Goal: Transaction & Acquisition: Purchase product/service

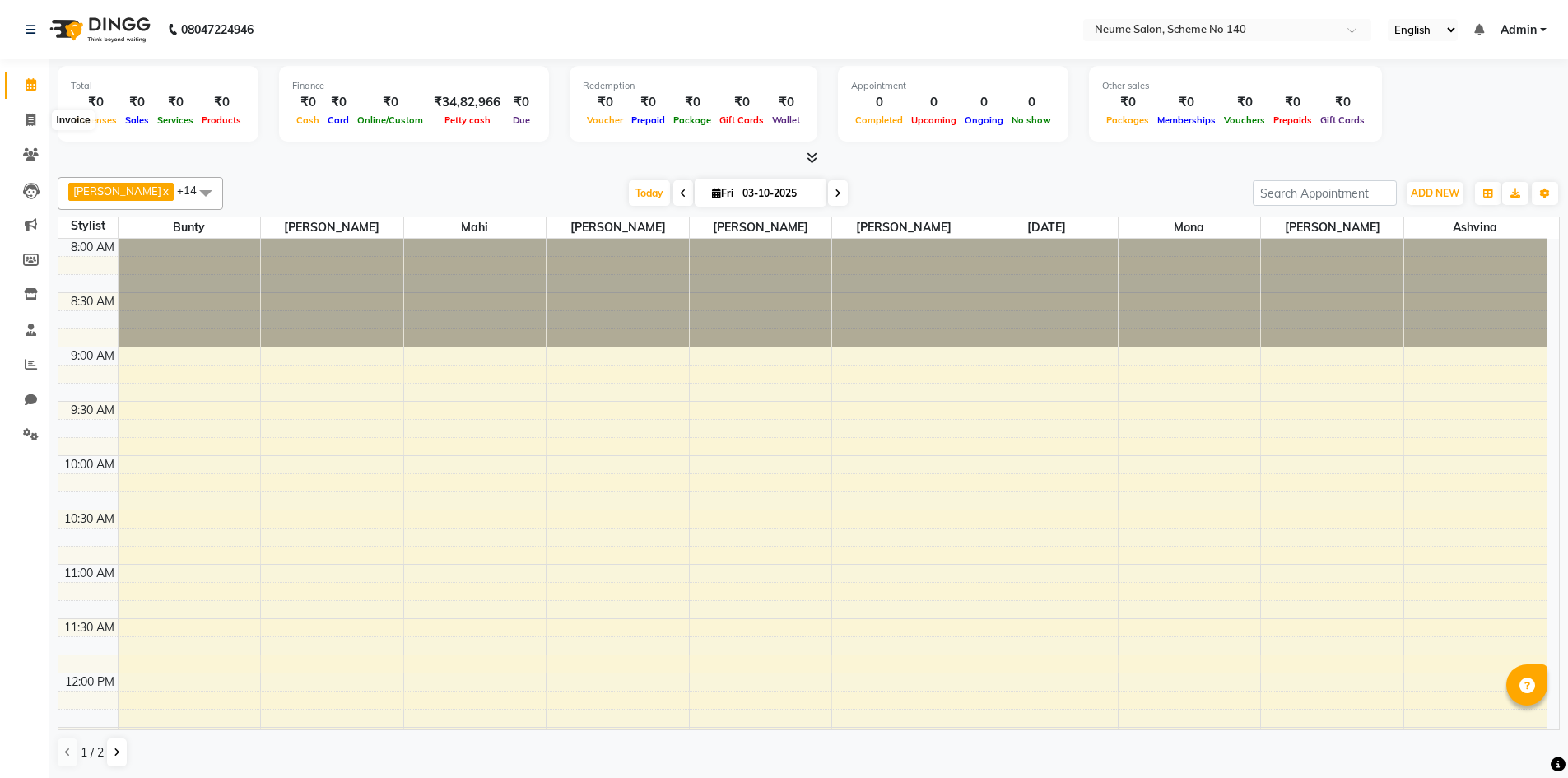
click at [31, 116] on icon at bounding box center [31, 120] width 9 height 13
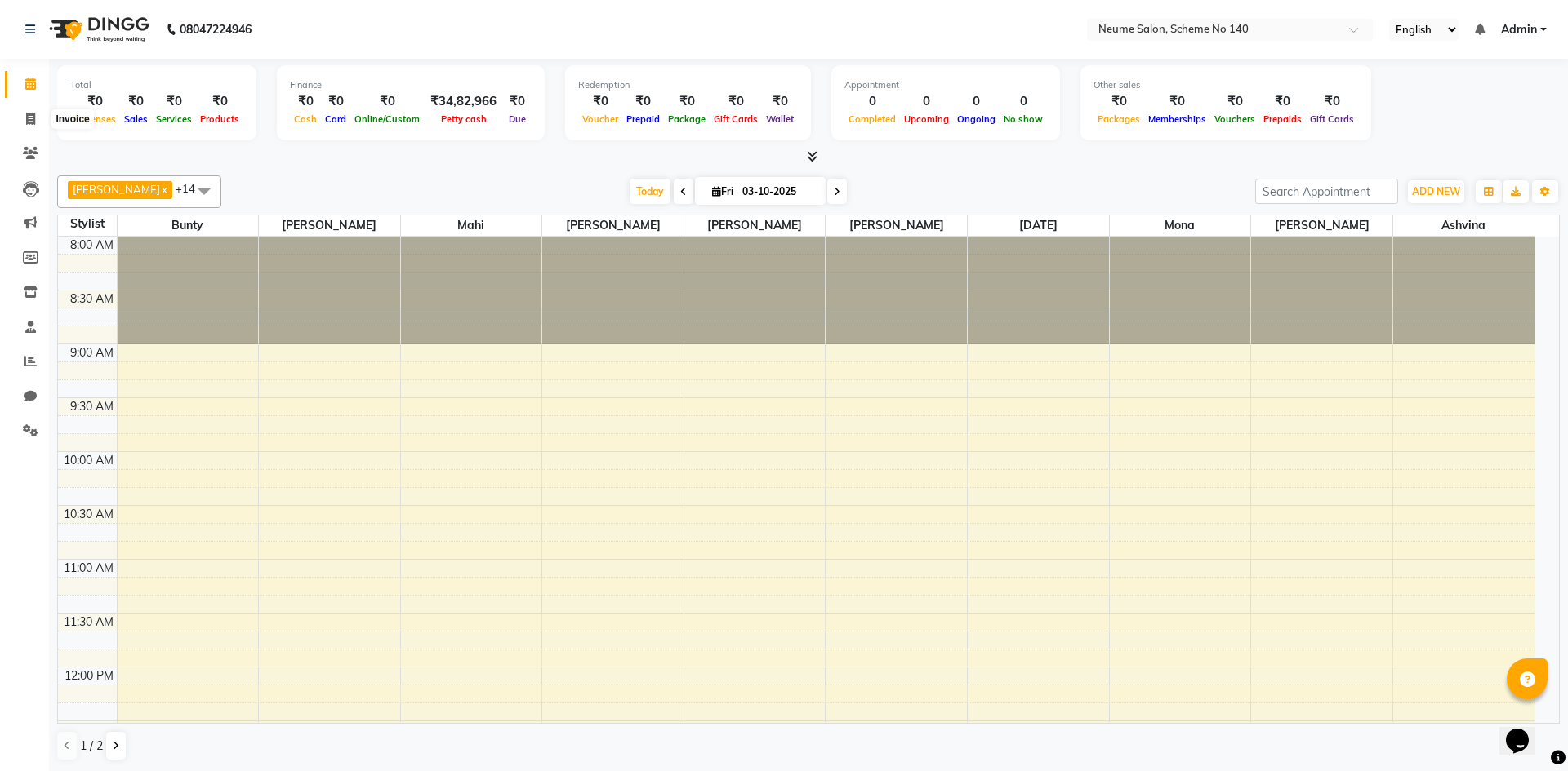
select select "8098"
select select "service"
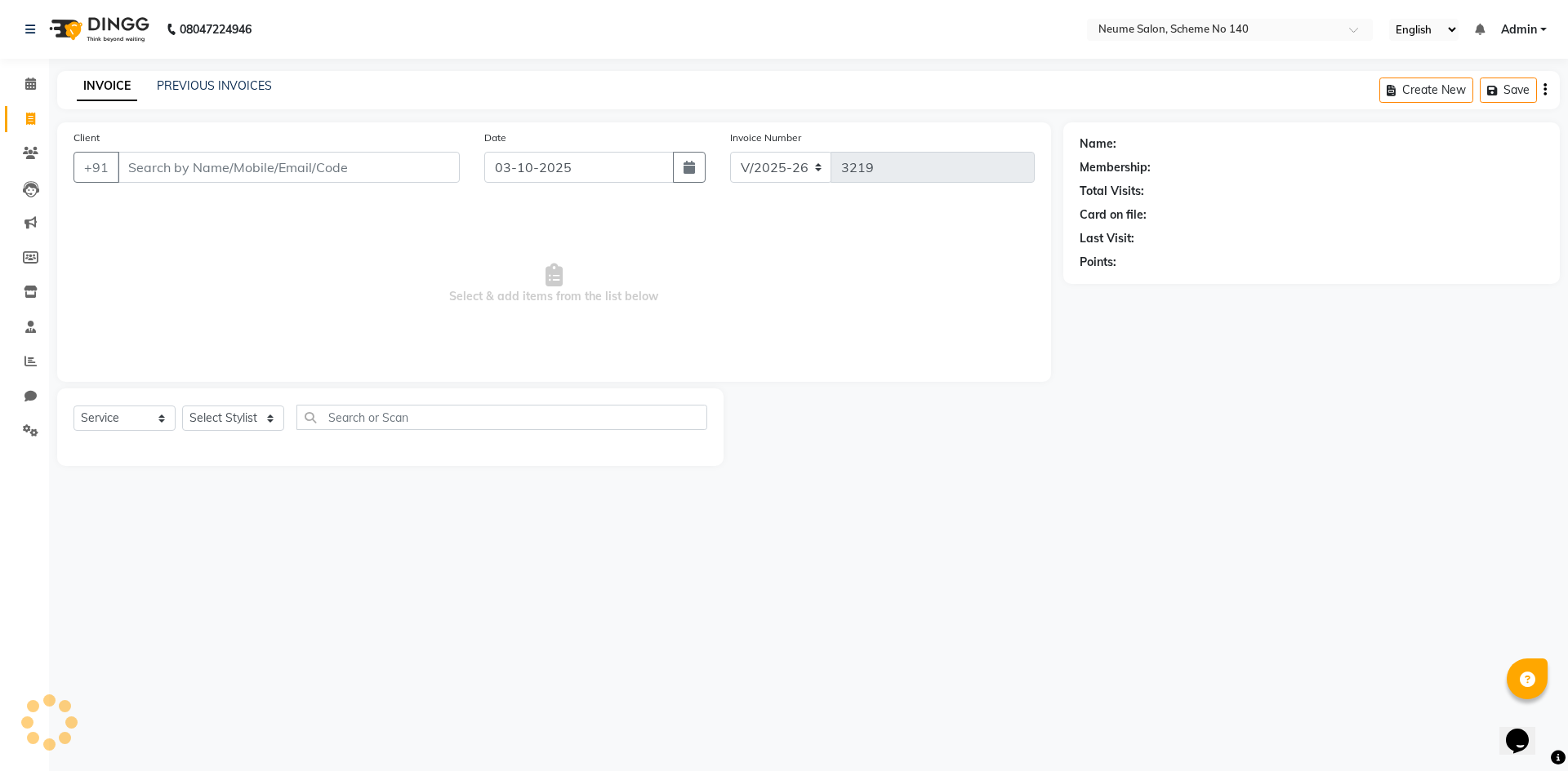
click at [198, 75] on div "INVOICE PREVIOUS INVOICES Create New Save" at bounding box center [808, 90] width 1503 height 39
click at [201, 80] on link "PREVIOUS INVOICES" at bounding box center [214, 85] width 115 height 14
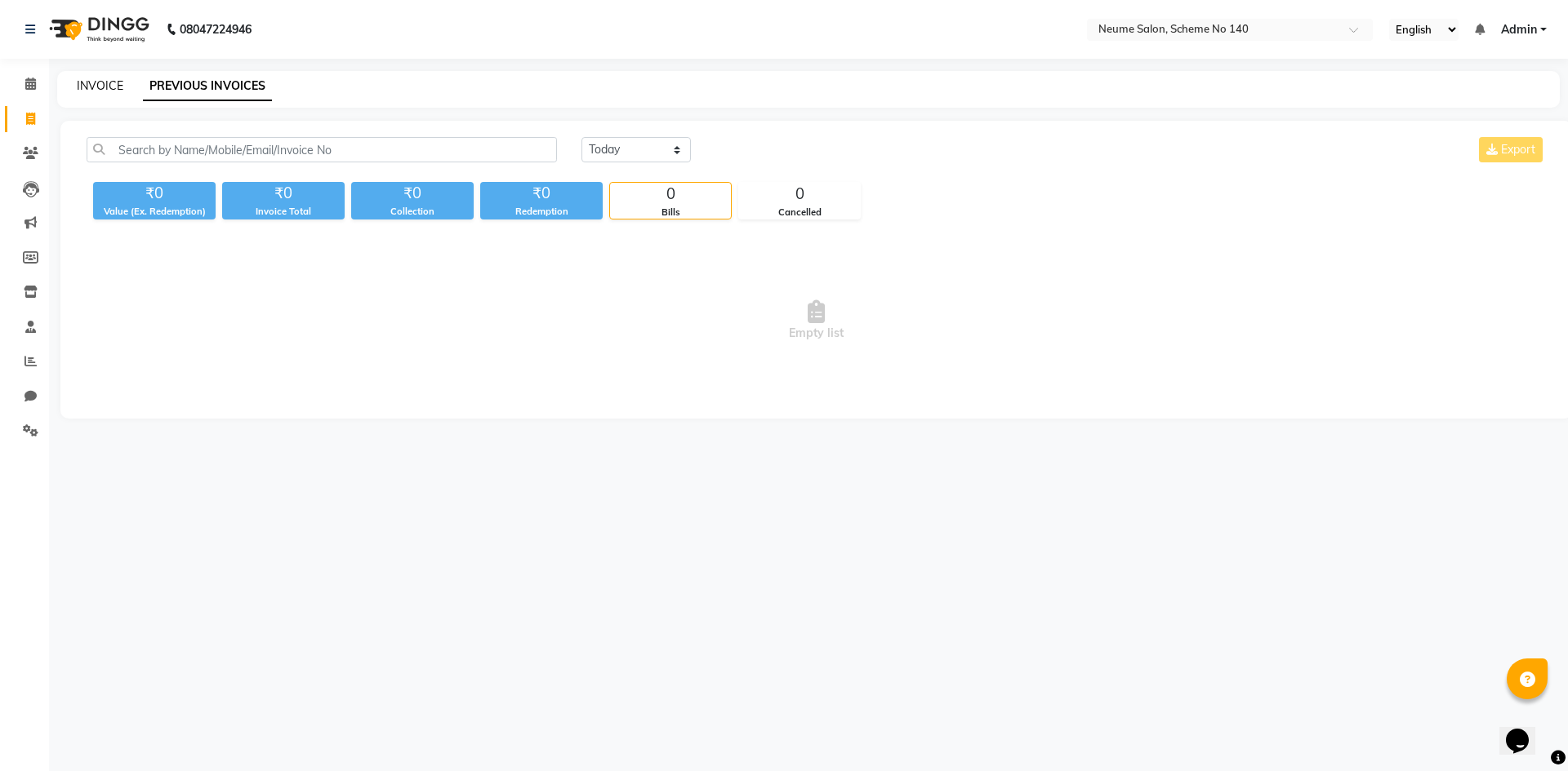
click at [119, 88] on link "INVOICE" at bounding box center [100, 85] width 47 height 14
select select "service"
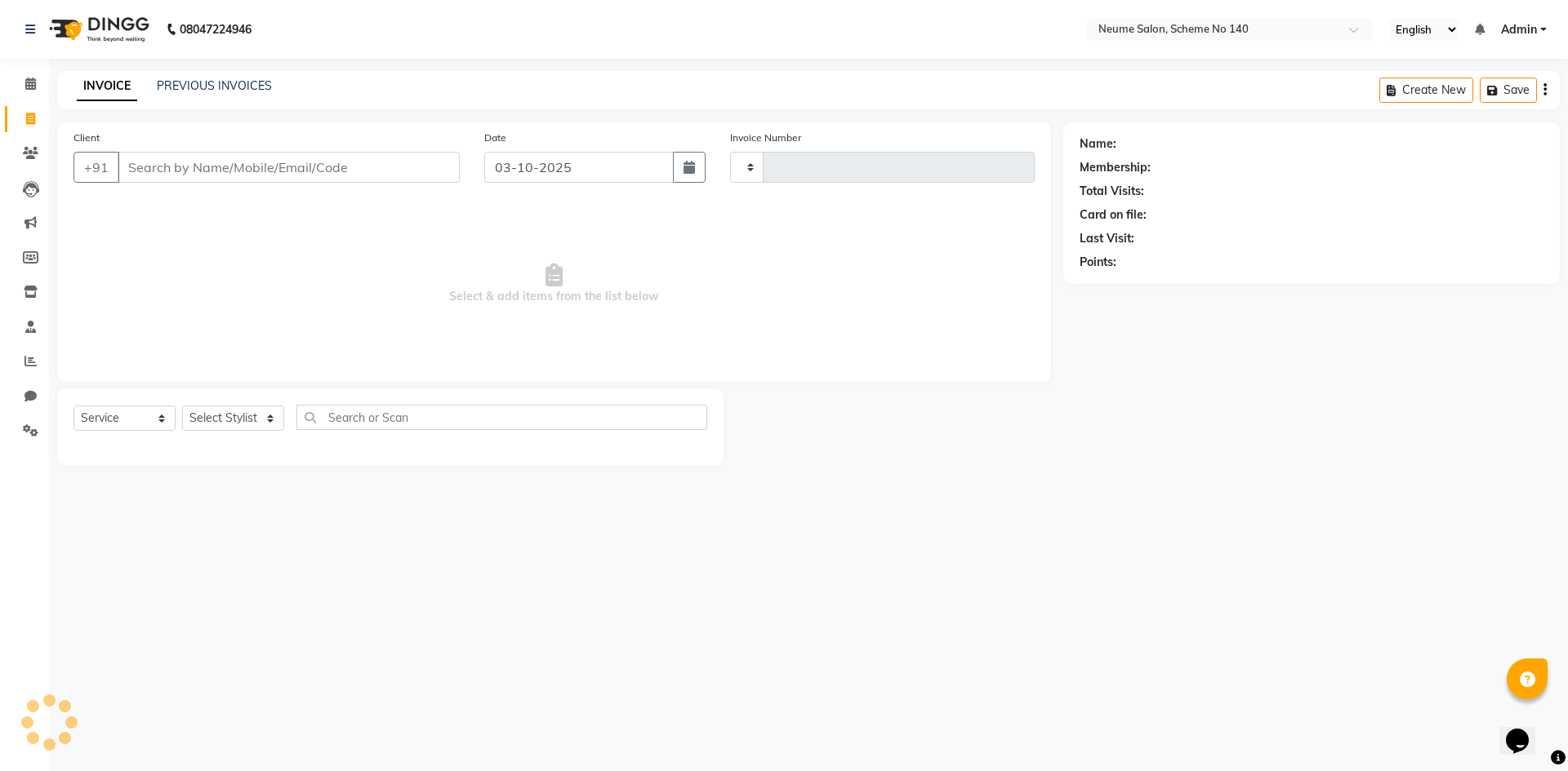
type input "3219"
click at [179, 170] on input "Client" at bounding box center [289, 167] width 342 height 31
select select "8098"
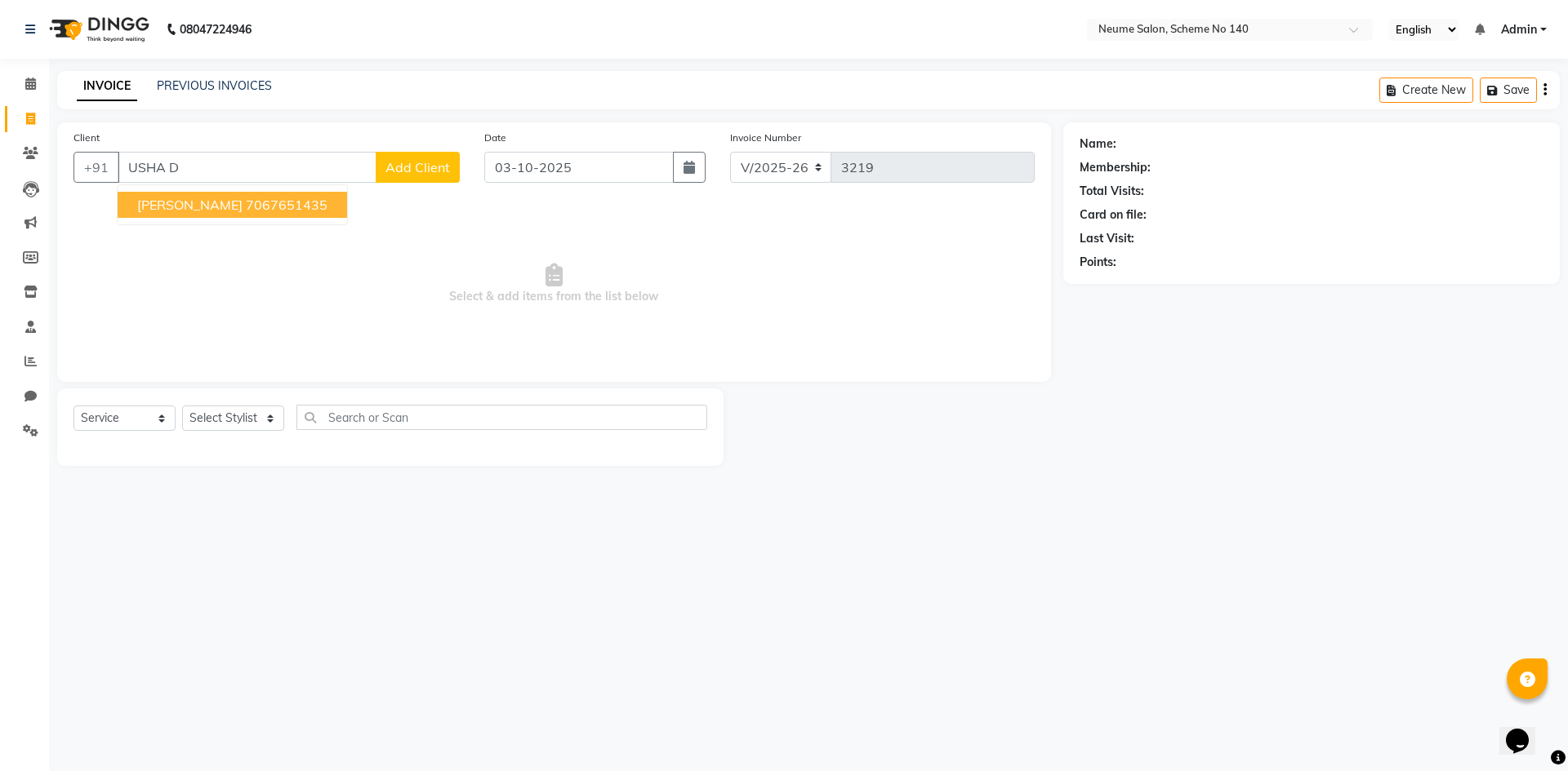
click at [155, 202] on span "[PERSON_NAME]" at bounding box center [190, 205] width 106 height 16
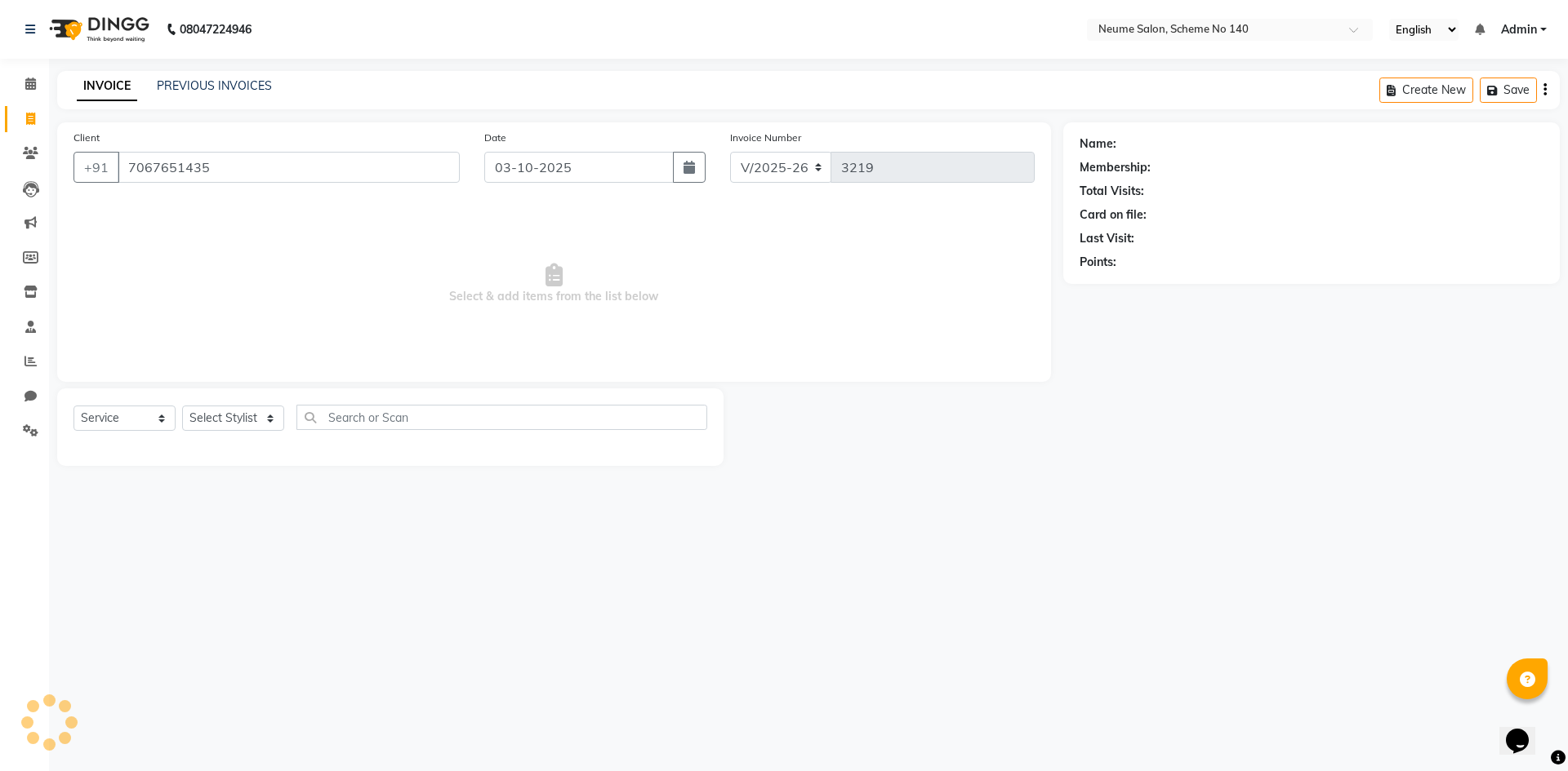
type input "7067651435"
click at [213, 425] on select "Select Stylist [PERSON_NAME] Ashvina [PERSON_NAME] [DATE][PERSON_NAME] Mahi [PE…" at bounding box center [233, 418] width 102 height 25
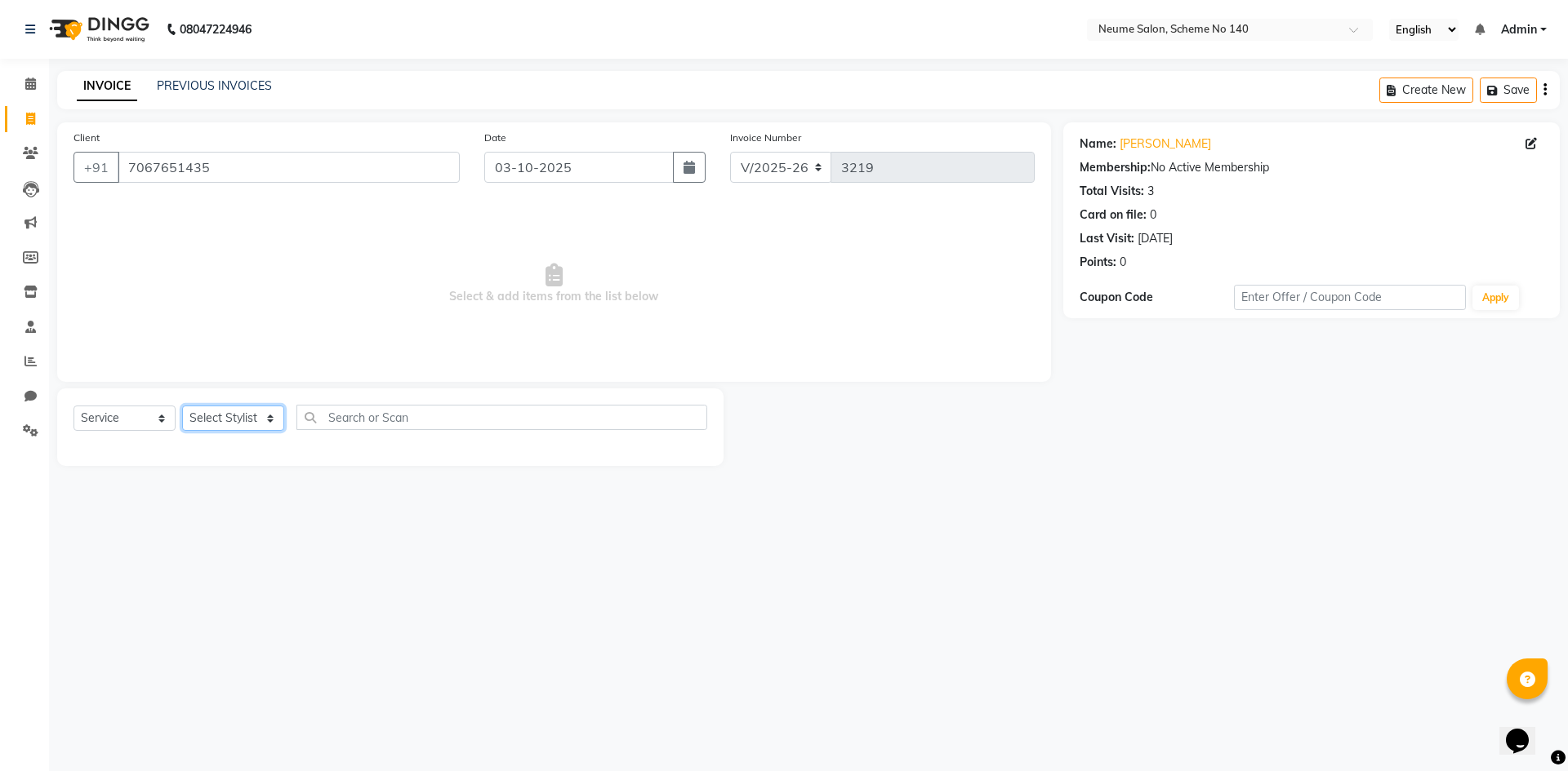
select select "91525"
click at [182, 406] on select "Select Stylist [PERSON_NAME] Ashvina [PERSON_NAME] [DATE][PERSON_NAME] Mahi [PE…" at bounding box center [233, 418] width 102 height 25
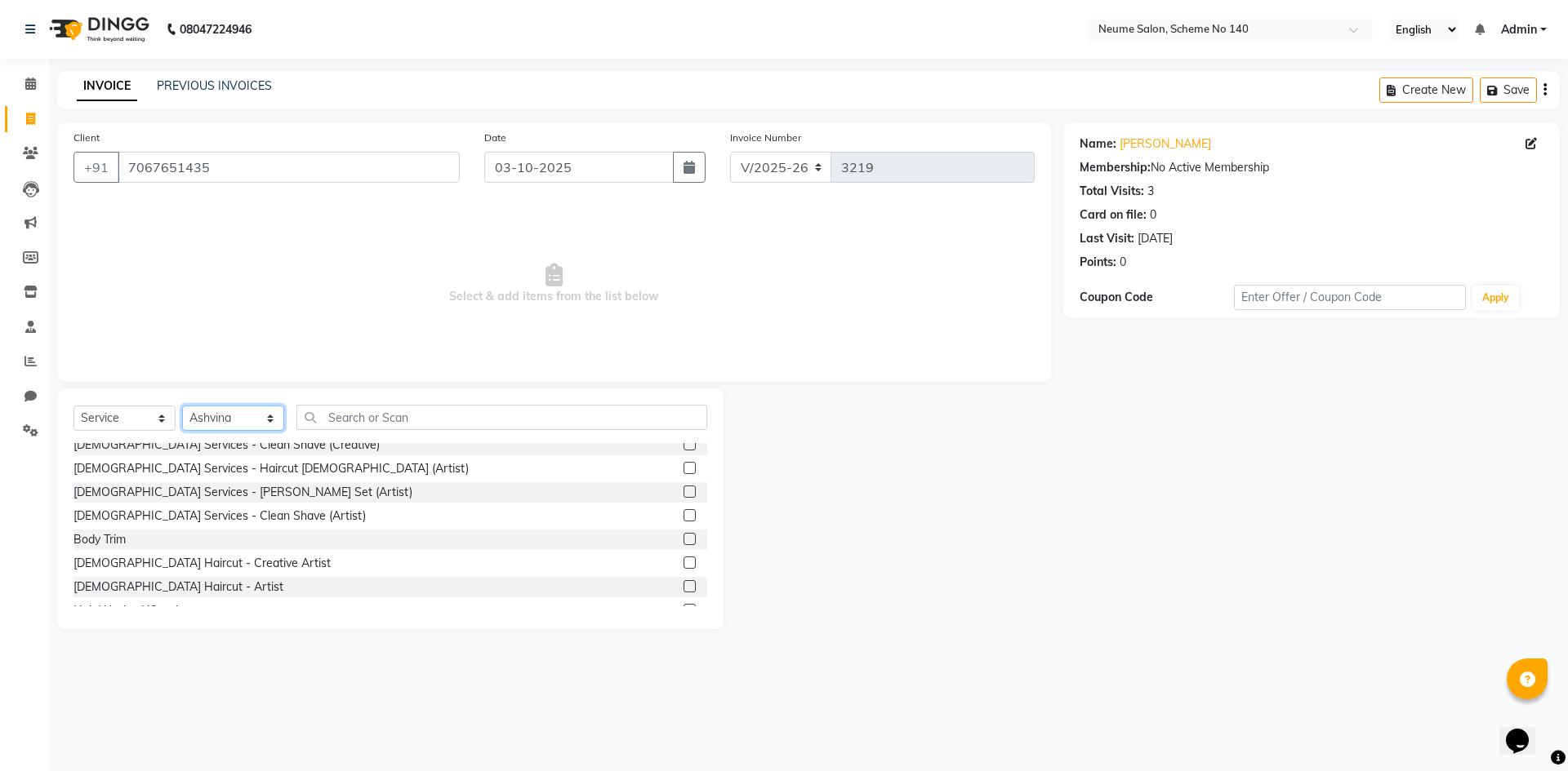
scroll to position [81, 0]
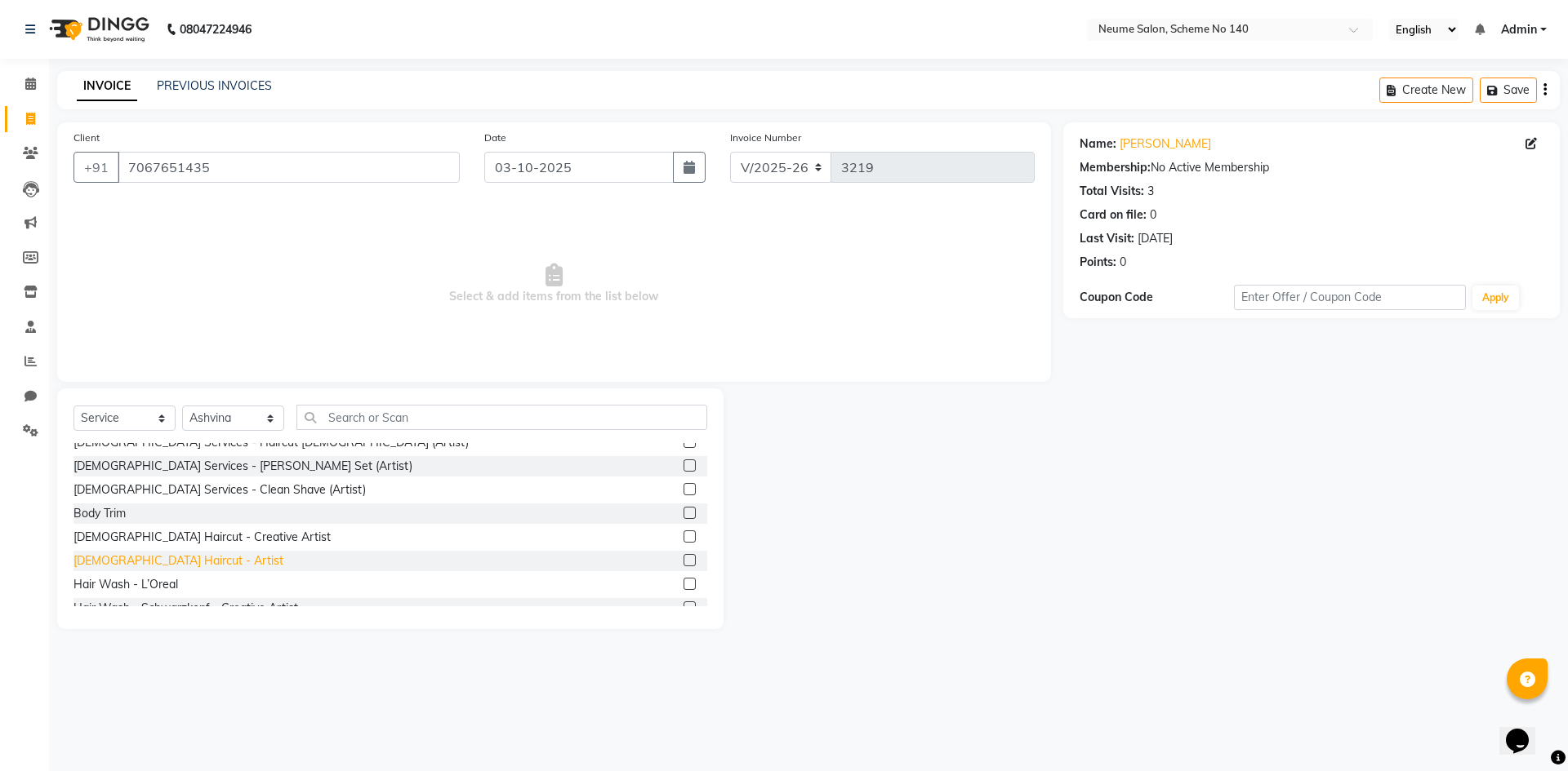
click at [184, 556] on div "[DEMOGRAPHIC_DATA] Haircut - Artist" at bounding box center [178, 561] width 210 height 17
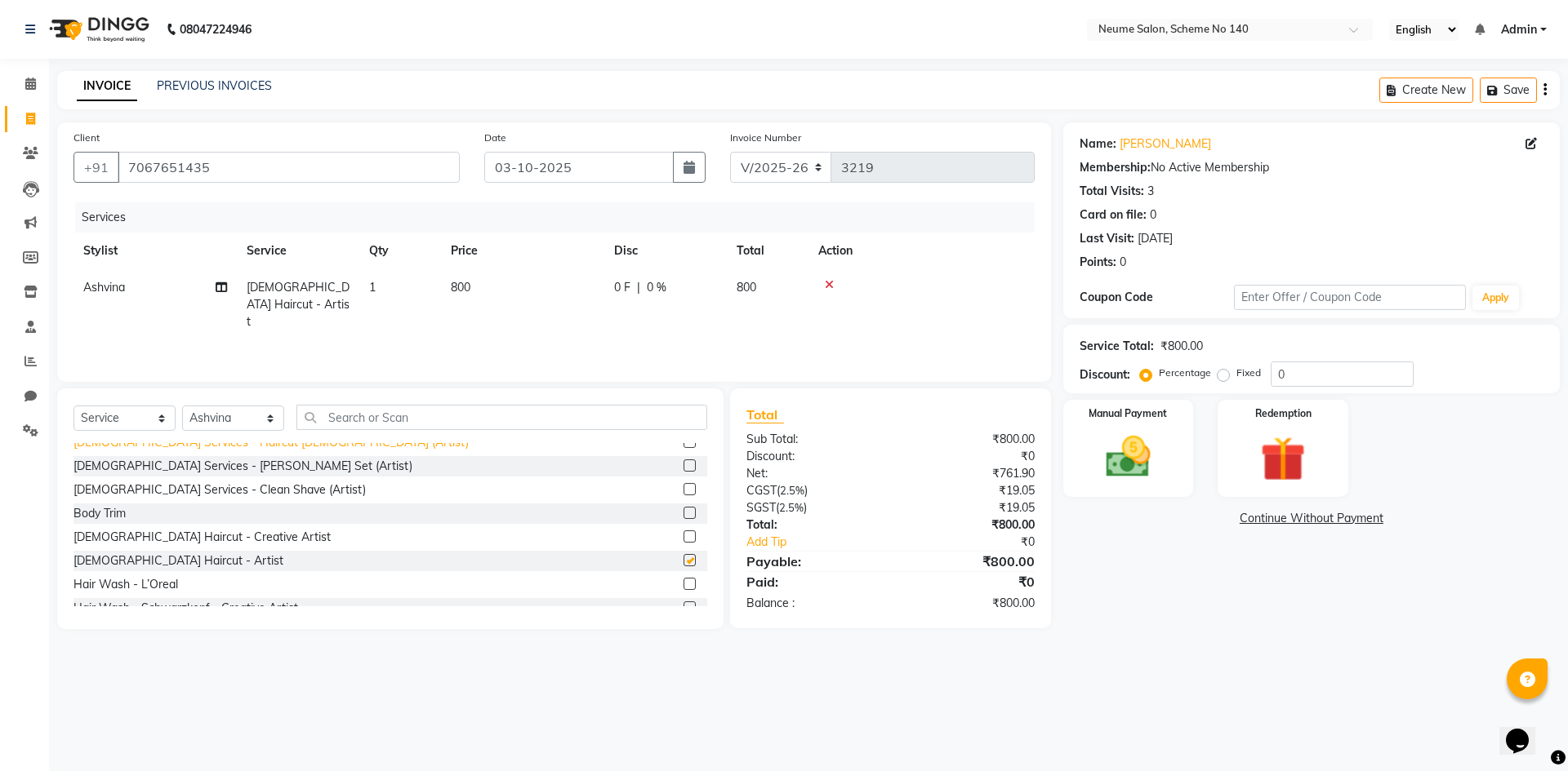
checkbox input "false"
click at [224, 423] on select "Select Stylist [PERSON_NAME] Ashvina [PERSON_NAME] [DATE][PERSON_NAME] Mahi [PE…" at bounding box center [233, 418] width 102 height 25
select select "75330"
click at [182, 406] on select "Select Stylist [PERSON_NAME] Ashvina [PERSON_NAME] [DATE][PERSON_NAME] Mahi [PE…" at bounding box center [233, 418] width 102 height 25
click at [318, 419] on input "text" at bounding box center [502, 417] width 410 height 25
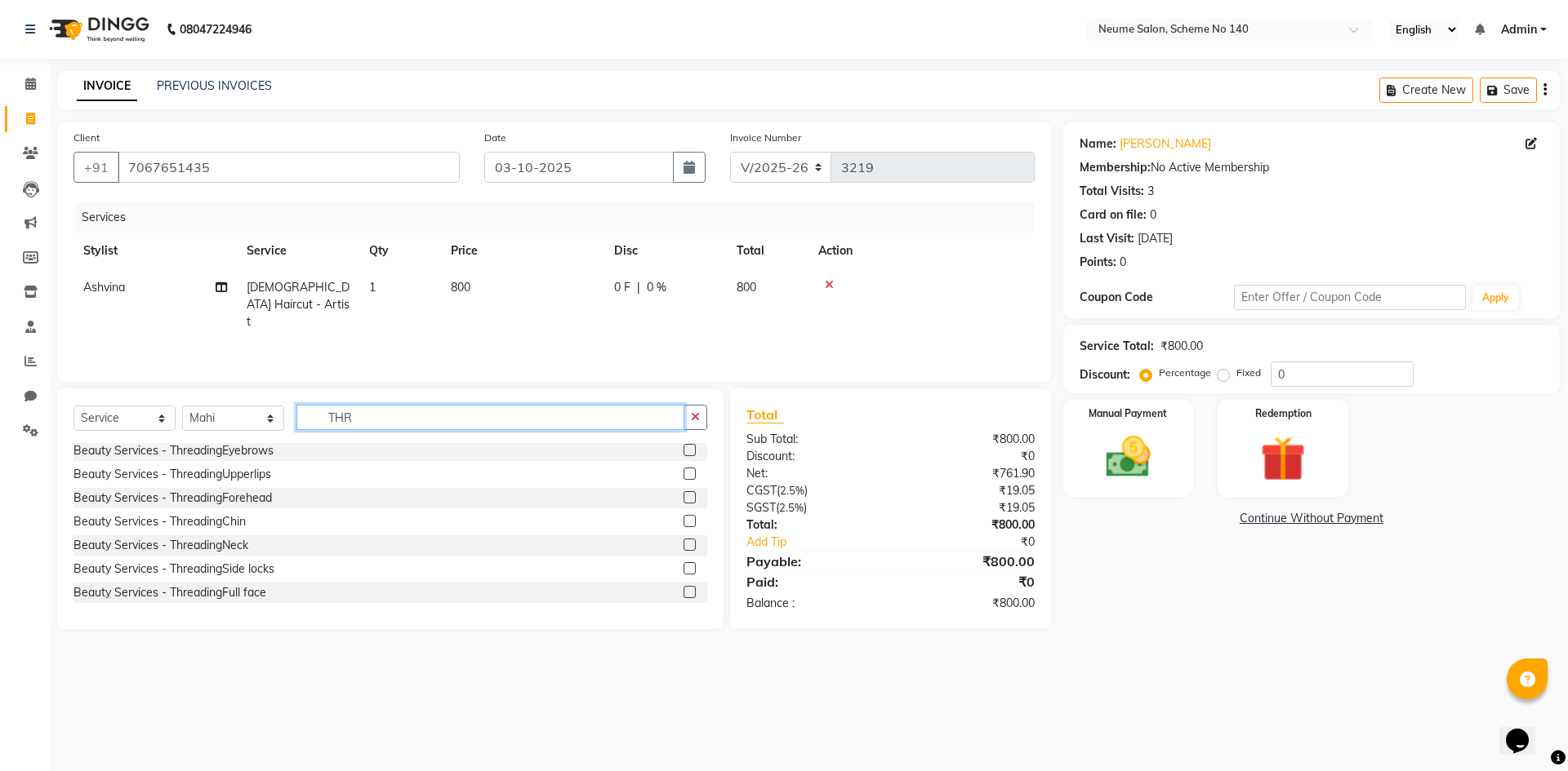
scroll to position [3, 0]
type input "THR"
click at [237, 455] on div "Beauty Services - ThreadingEyebrows" at bounding box center [173, 450] width 200 height 17
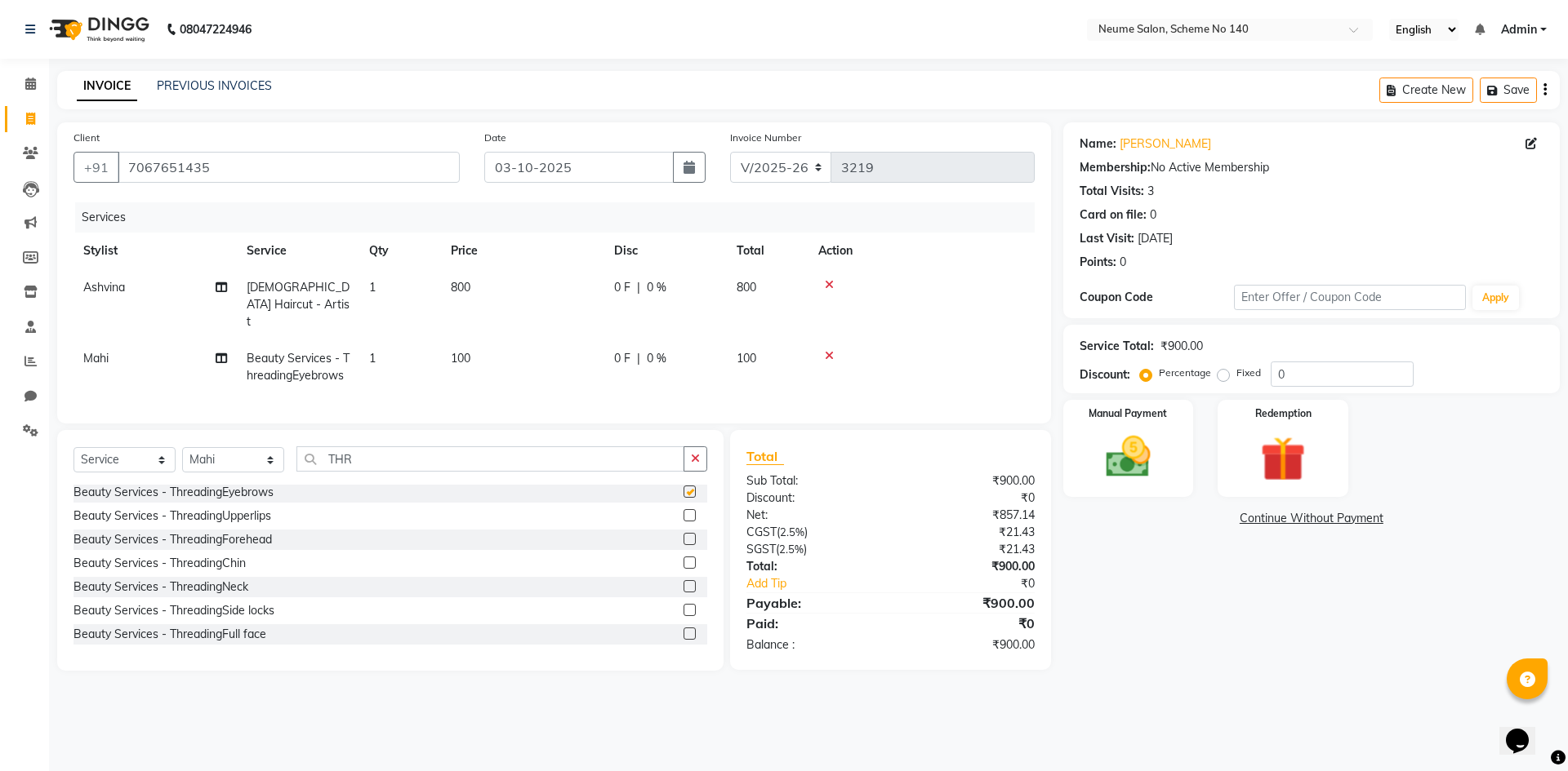
checkbox input "false"
click at [233, 513] on div "Beauty Services - ThreadingUpperlips" at bounding box center [172, 516] width 198 height 17
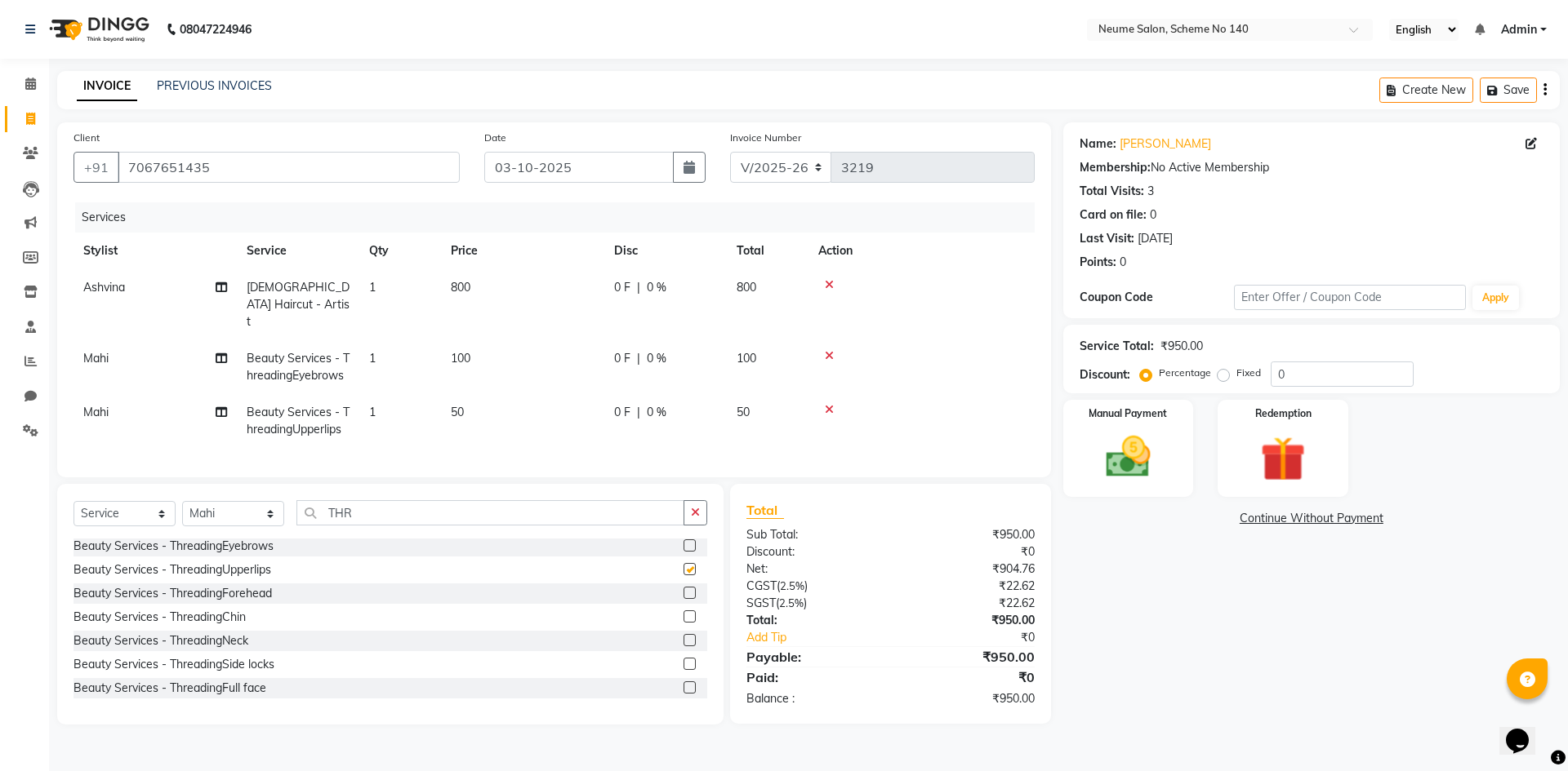
checkbox input "false"
click at [1115, 467] on img at bounding box center [1128, 457] width 76 height 54
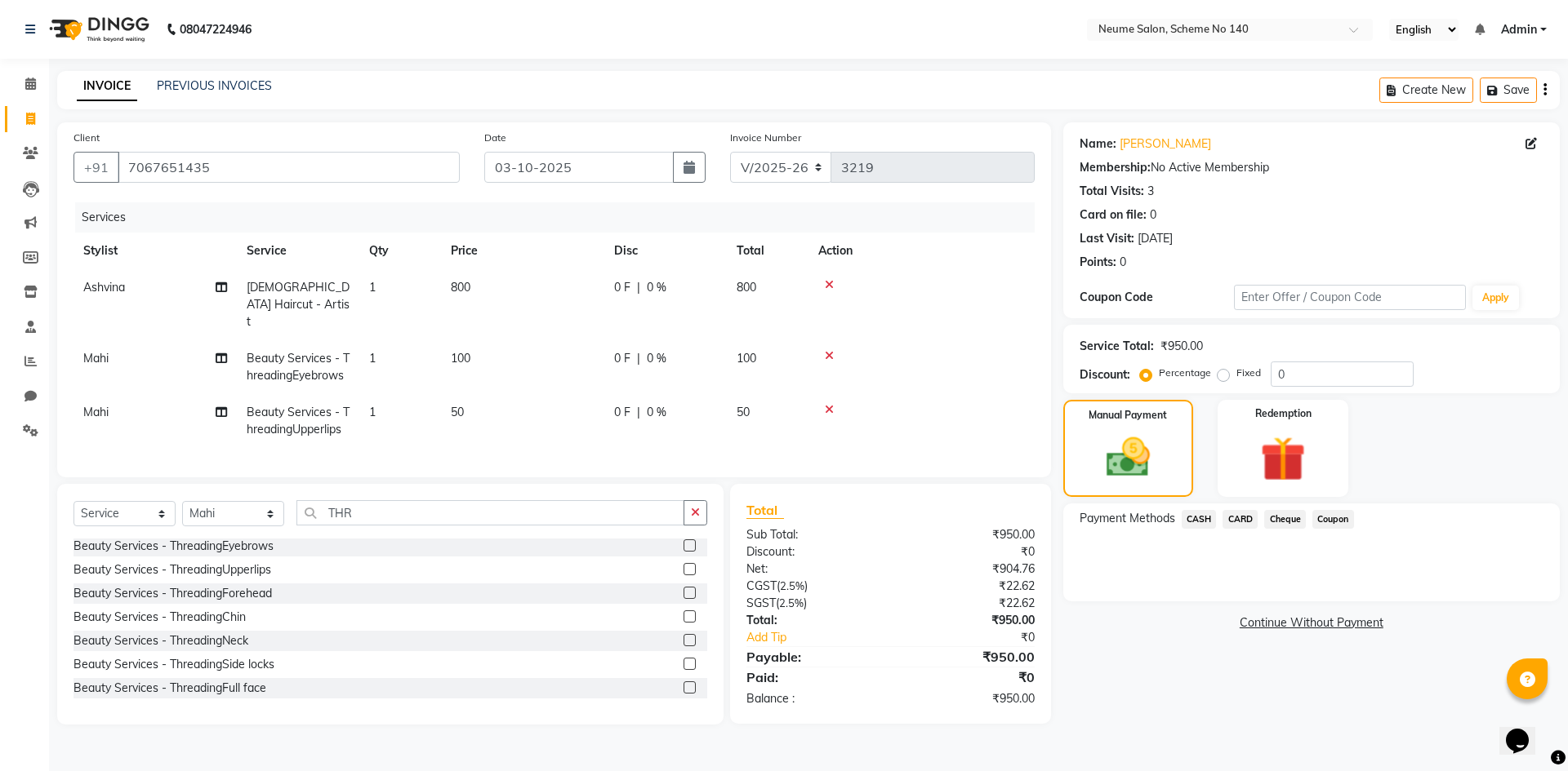
click at [1203, 520] on span "CASH" at bounding box center [1199, 519] width 35 height 19
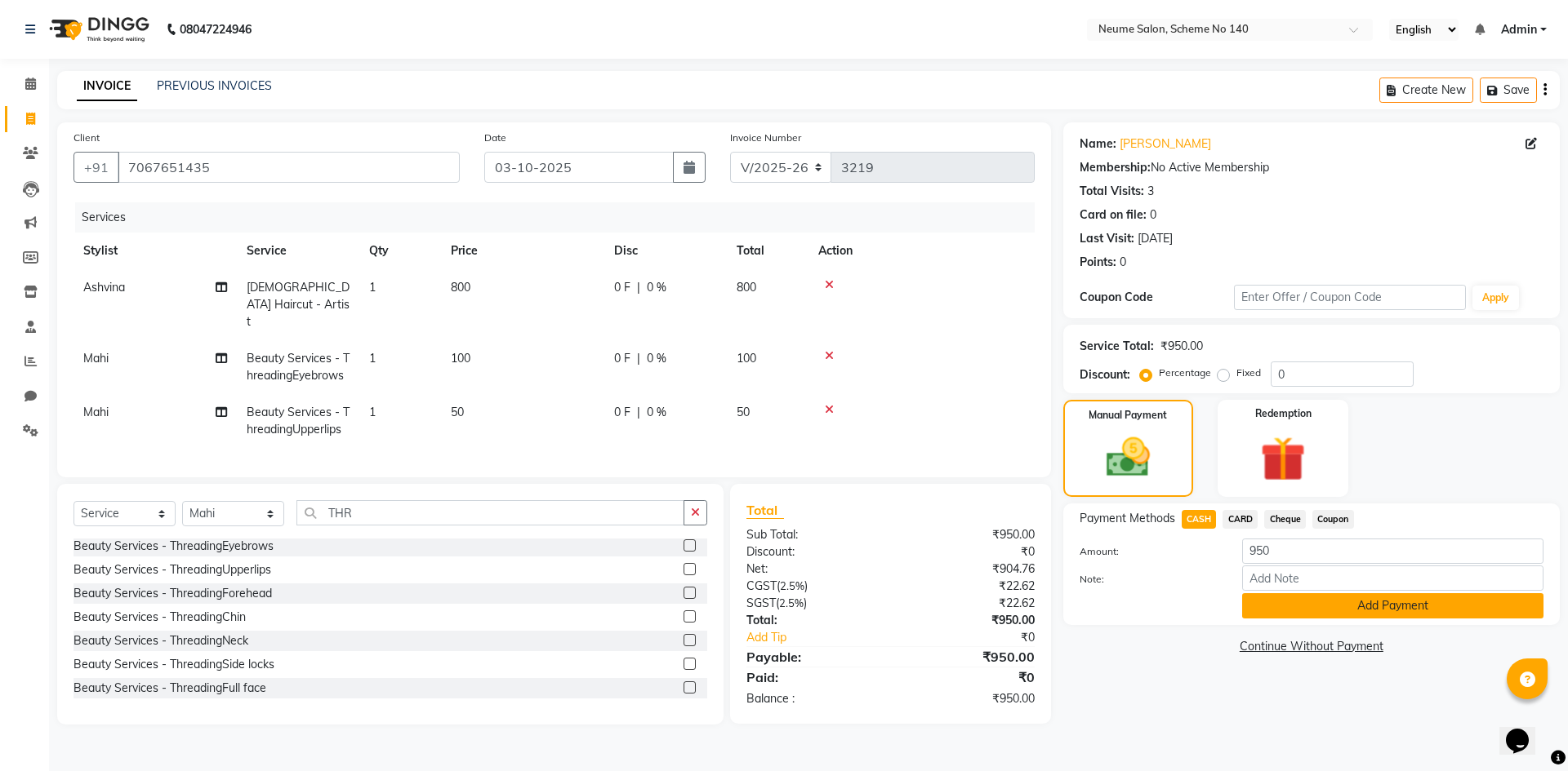
click at [1292, 604] on button "Add Payment" at bounding box center [1392, 605] width 301 height 25
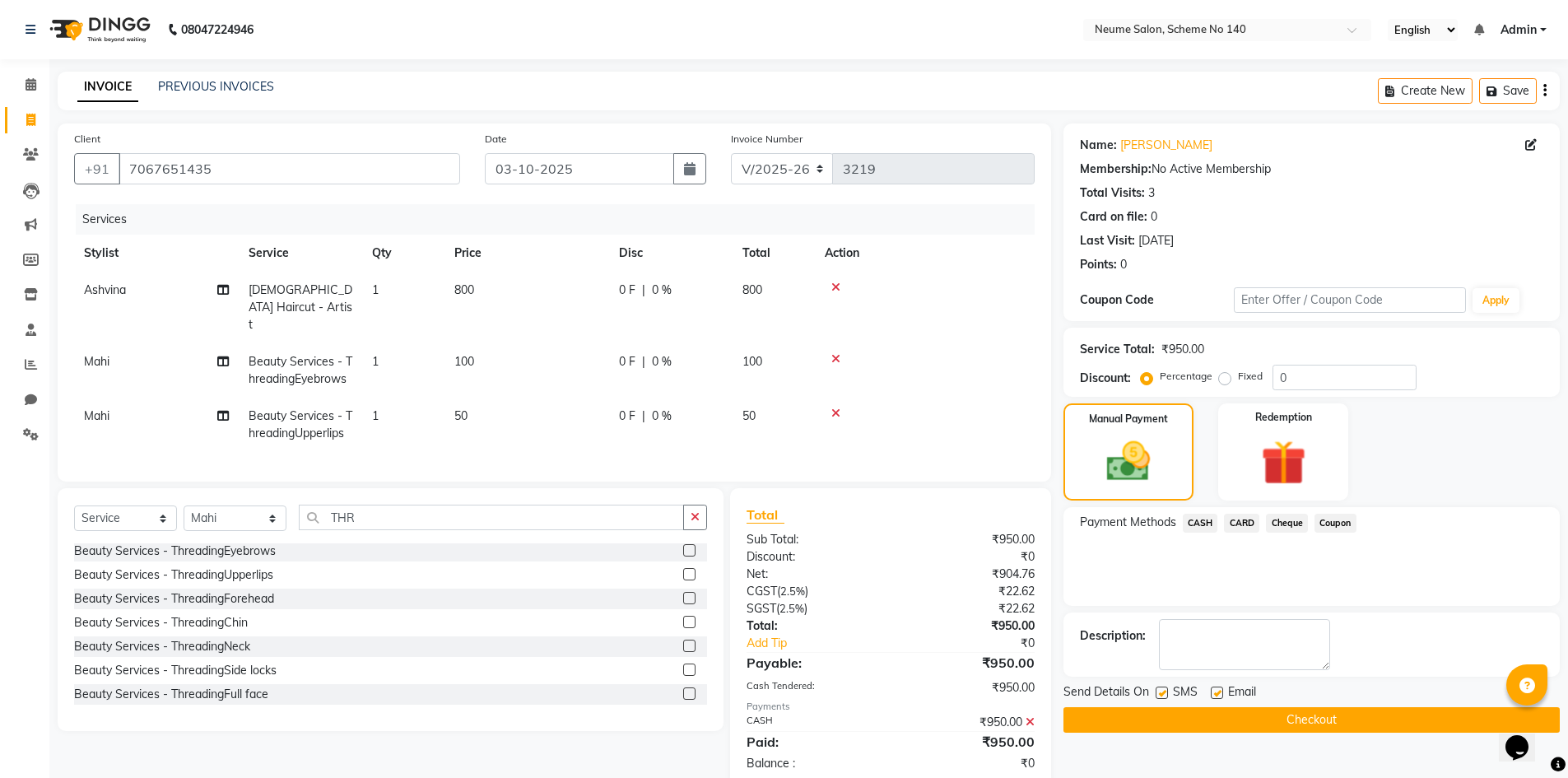
click at [1300, 710] on button "Checkout" at bounding box center [1311, 720] width 496 height 25
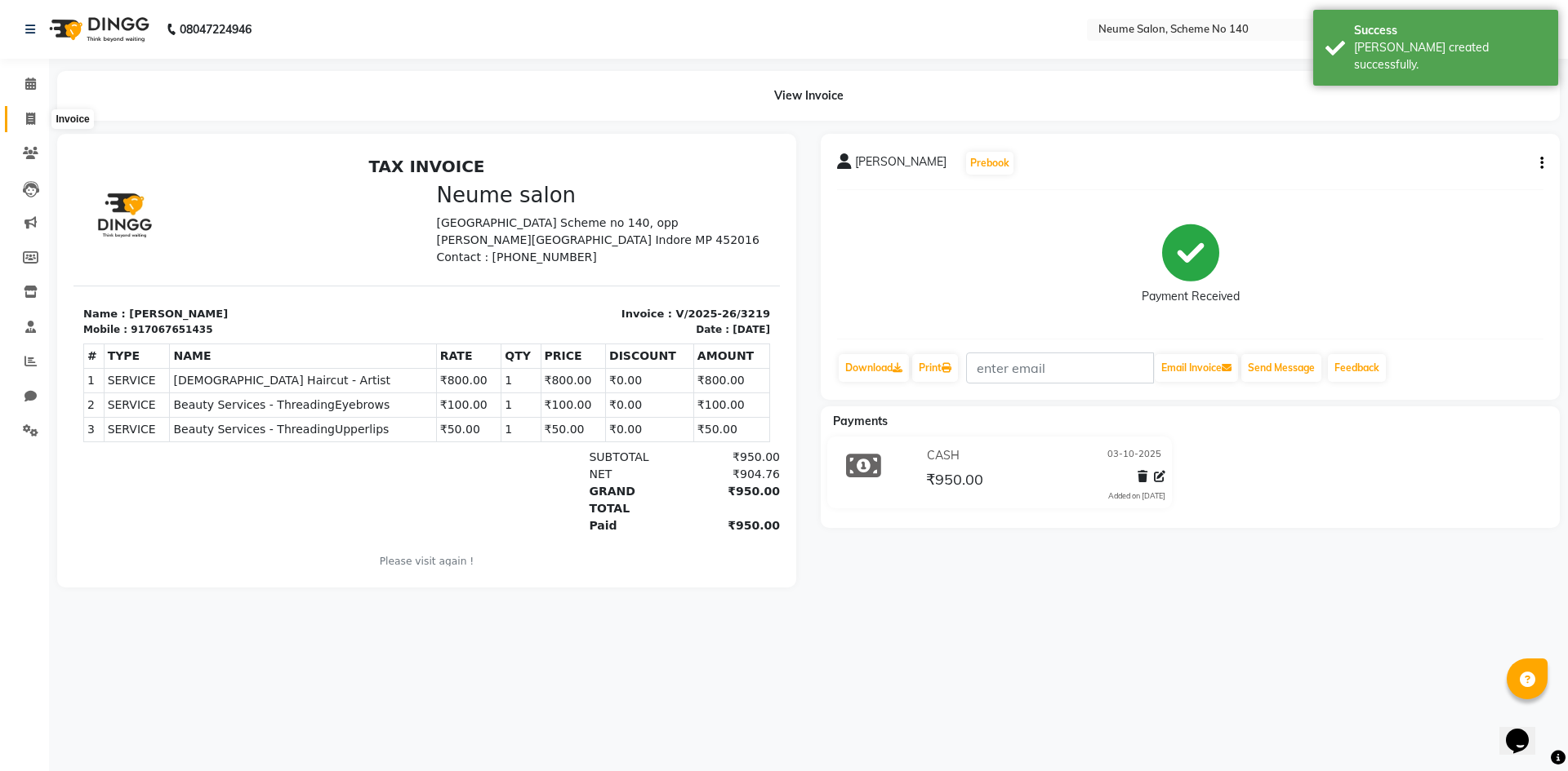
click at [26, 117] on icon at bounding box center [30, 119] width 9 height 13
select select "service"
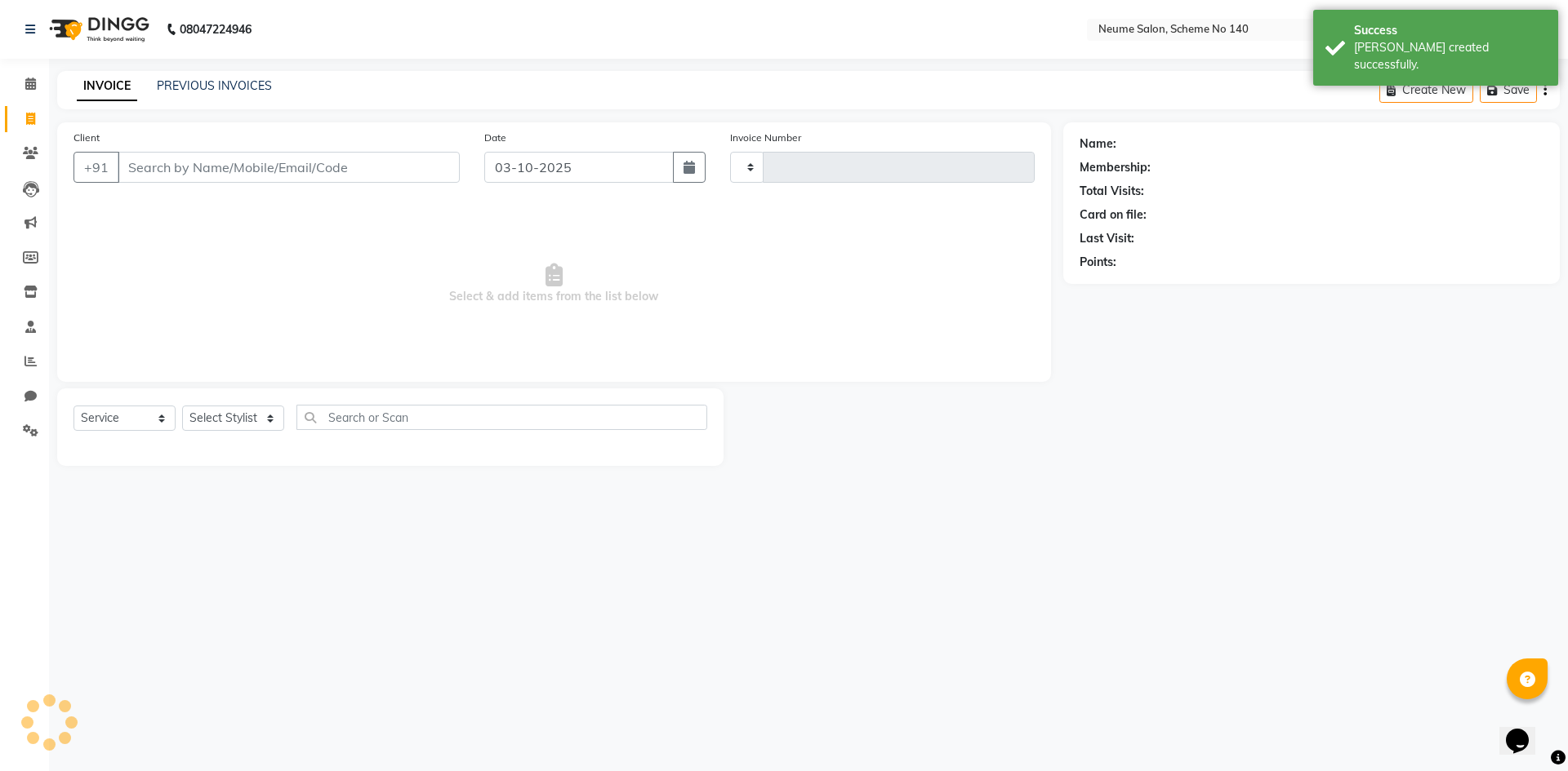
type input "3220"
select select "8098"
click at [160, 176] on input "Client" at bounding box center [289, 167] width 342 height 31
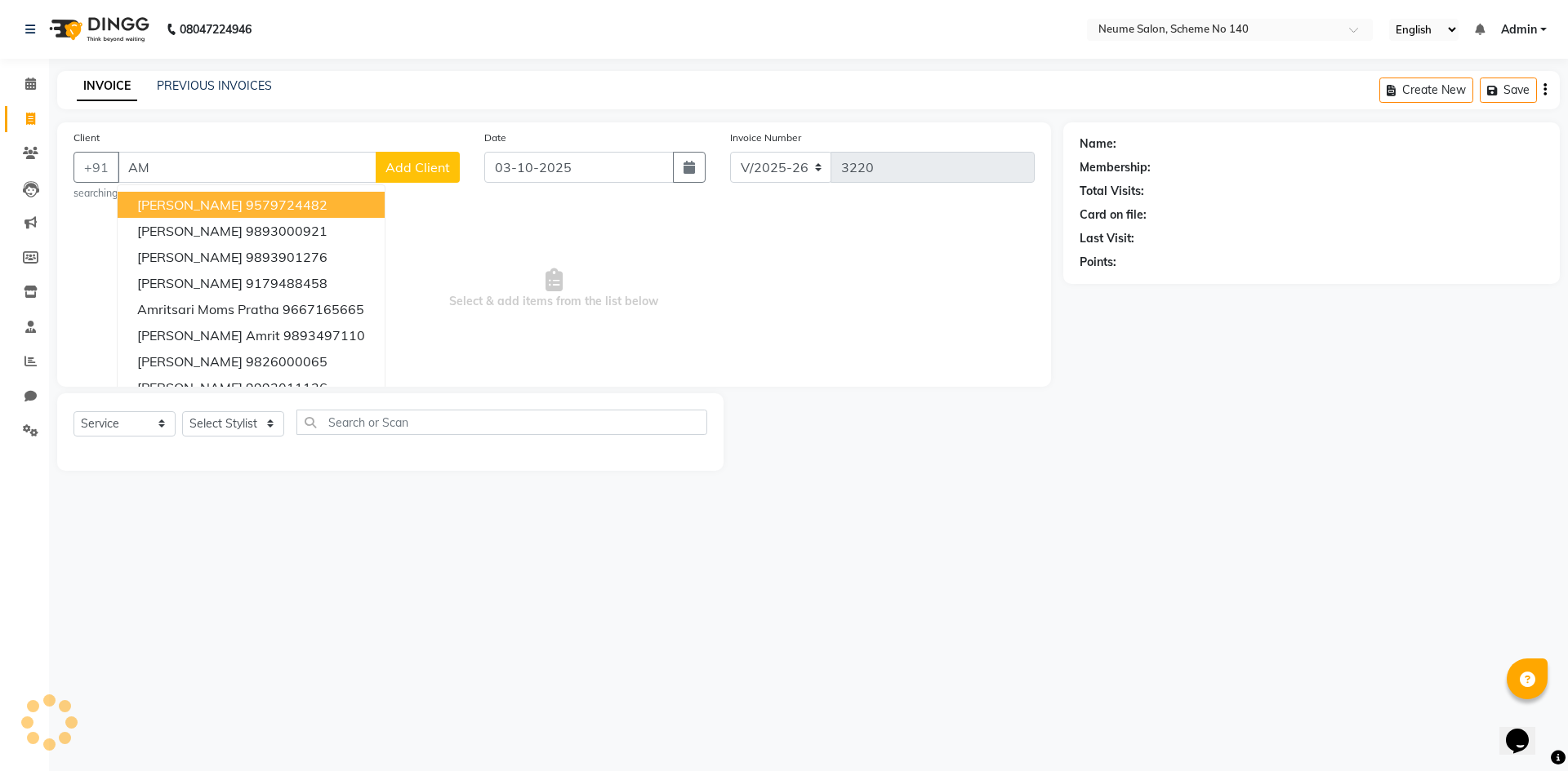
type input "A"
type input "a"
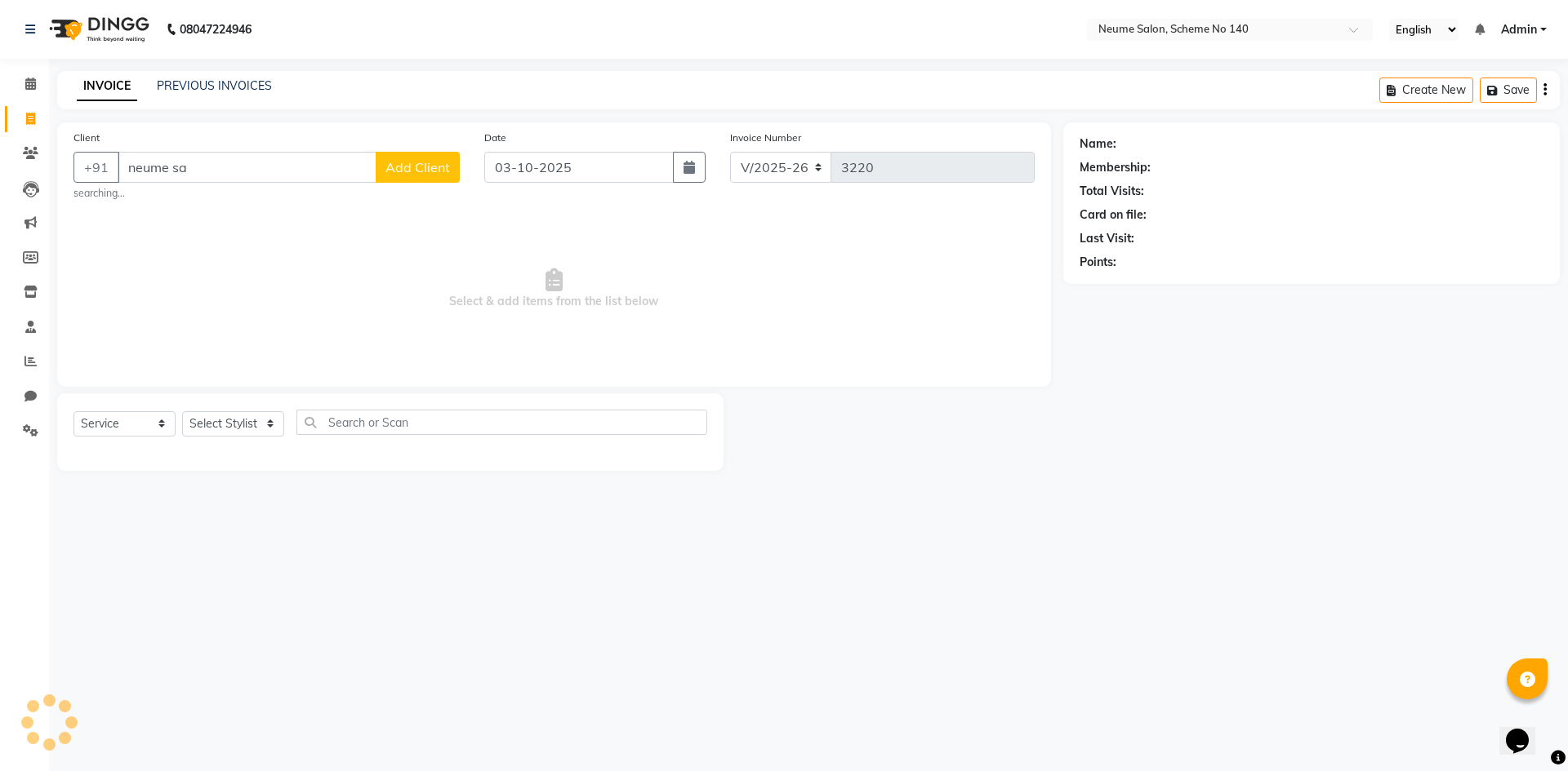
click at [221, 170] on input "neume sa" at bounding box center [246, 167] width 259 height 31
drag, startPoint x: 221, startPoint y: 170, endPoint x: 194, endPoint y: 170, distance: 27.0
click at [194, 170] on input "neume sa" at bounding box center [246, 167] width 259 height 31
type input "n"
type input "7509164000"
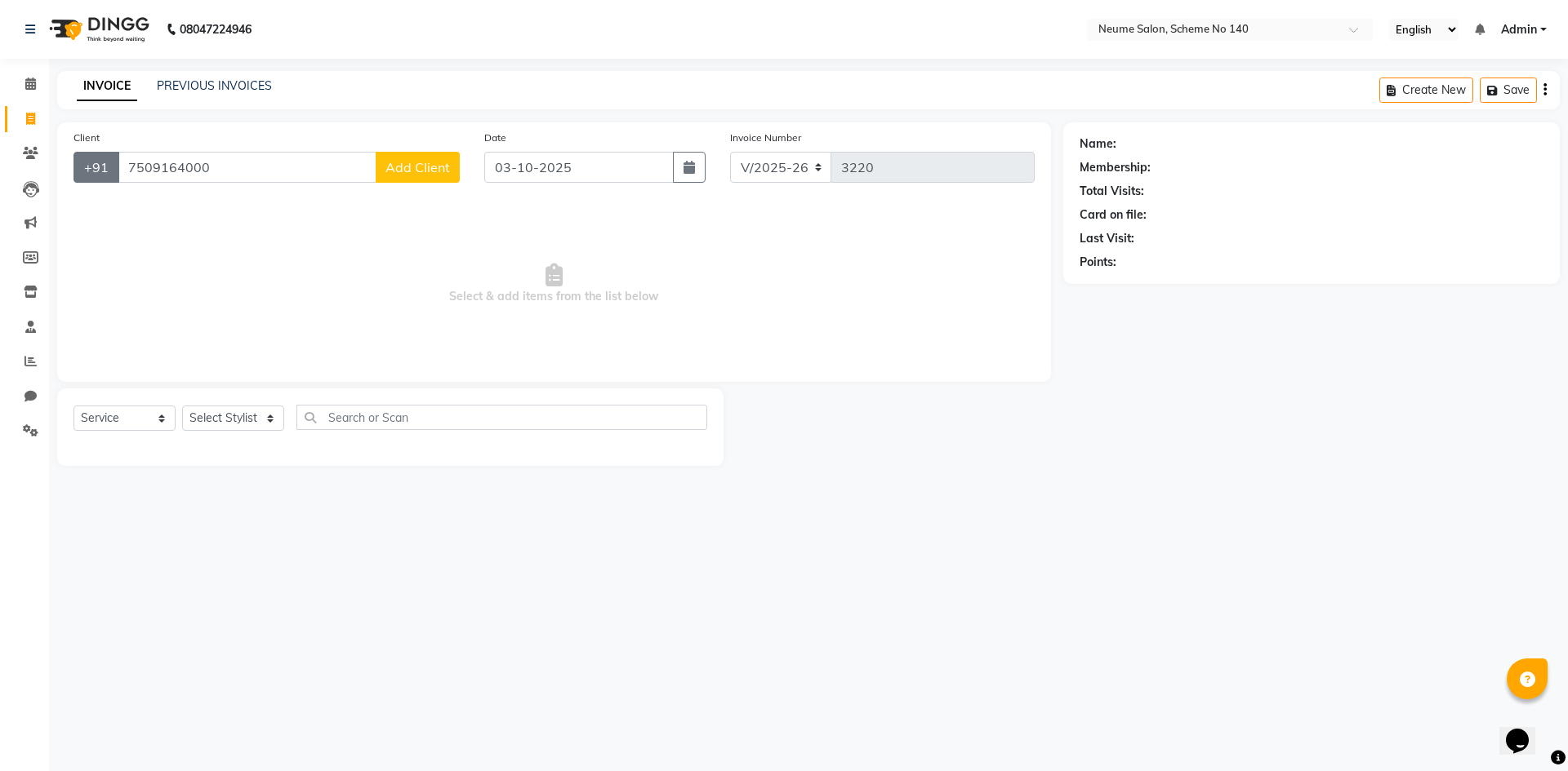
drag, startPoint x: 243, startPoint y: 167, endPoint x: 91, endPoint y: 173, distance: 152.1
click at [99, 174] on div "[PHONE_NUMBER] Add Client" at bounding box center [266, 167] width 386 height 31
click at [32, 87] on icon at bounding box center [30, 84] width 11 height 13
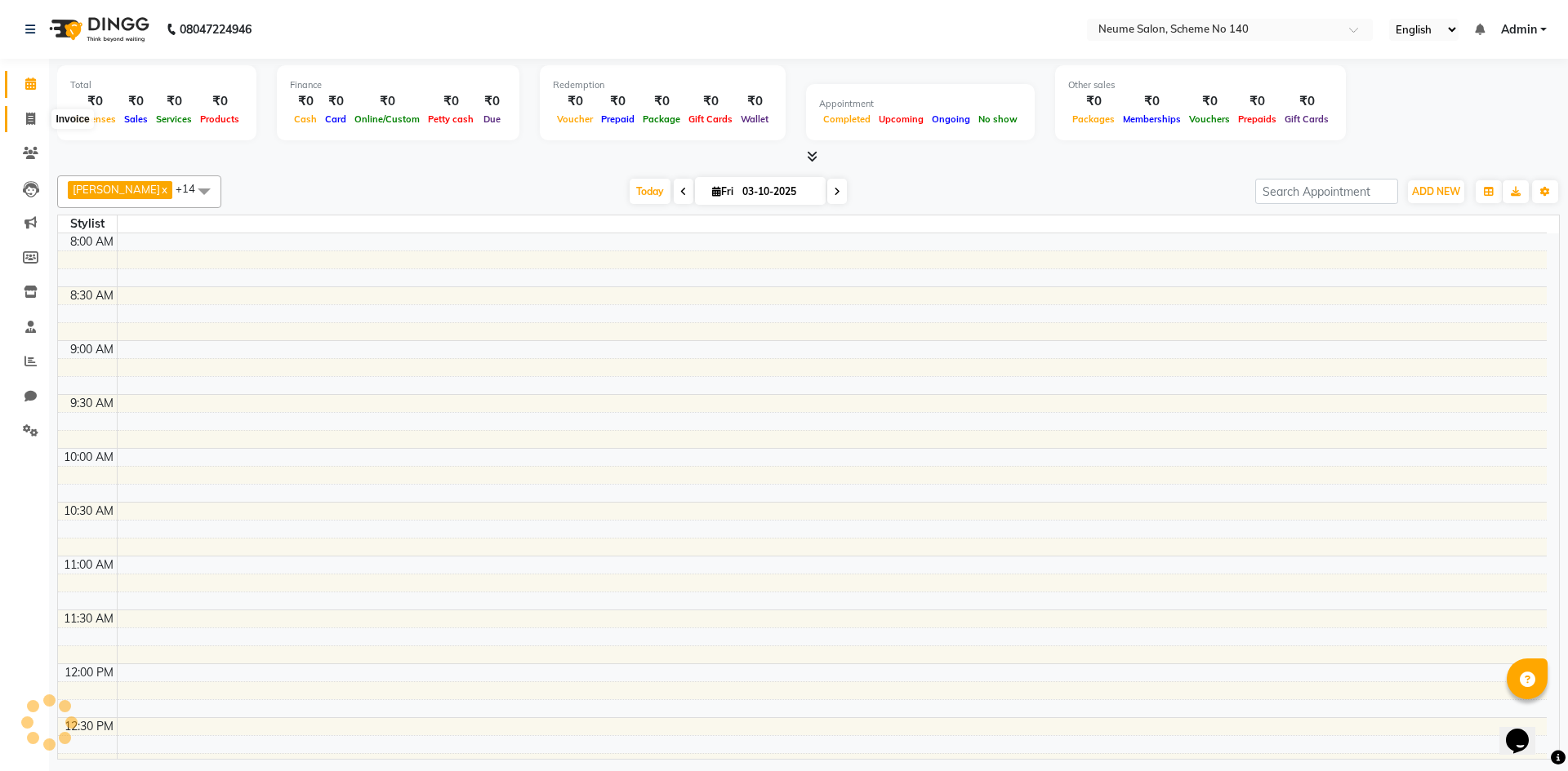
click at [29, 118] on icon at bounding box center [30, 119] width 9 height 13
select select "service"
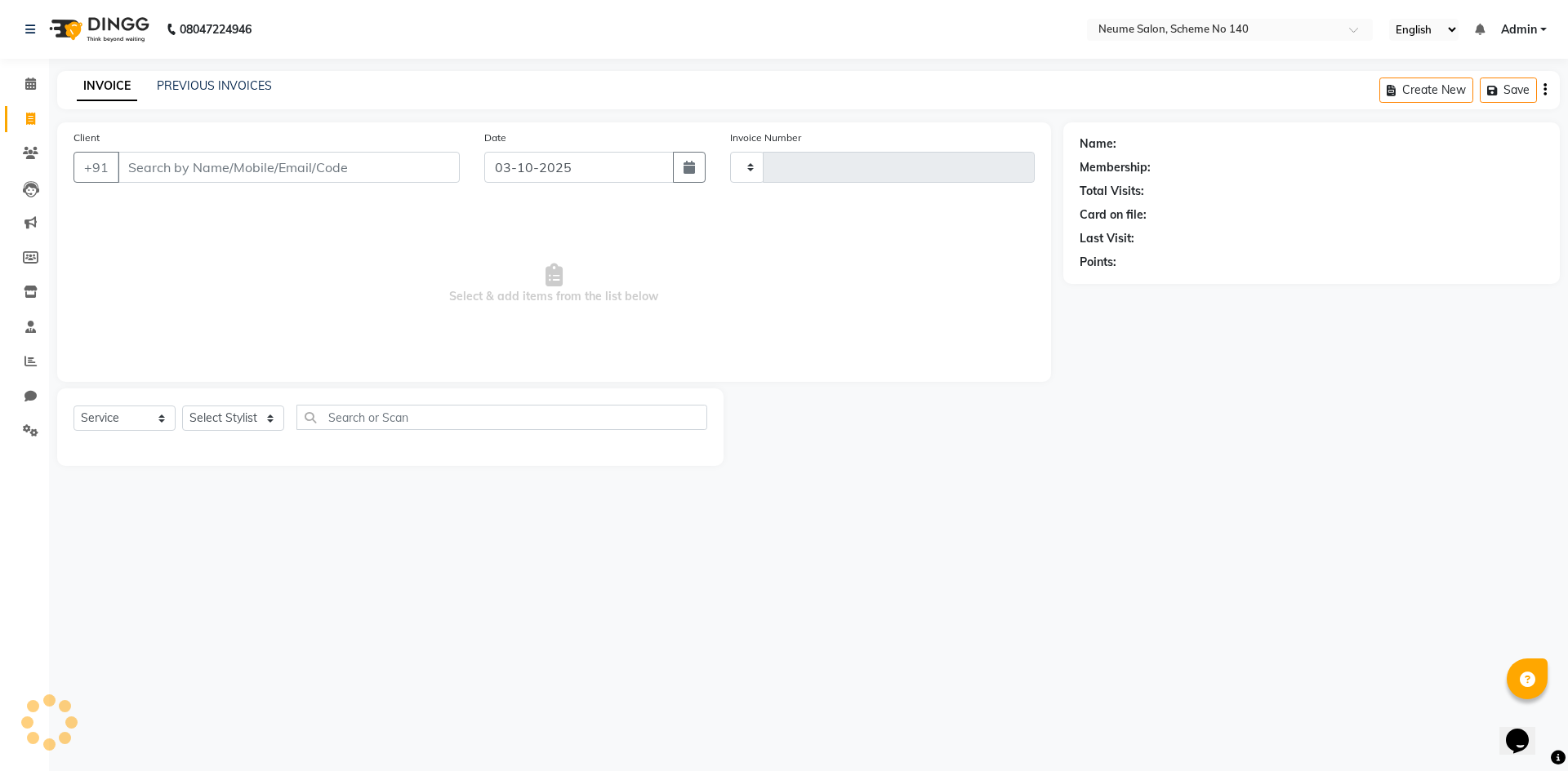
click at [241, 95] on div "INVOICE PREVIOUS INVOICES" at bounding box center [175, 87] width 235 height 19
click at [242, 88] on link "PREVIOUS INVOICES" at bounding box center [214, 85] width 115 height 14
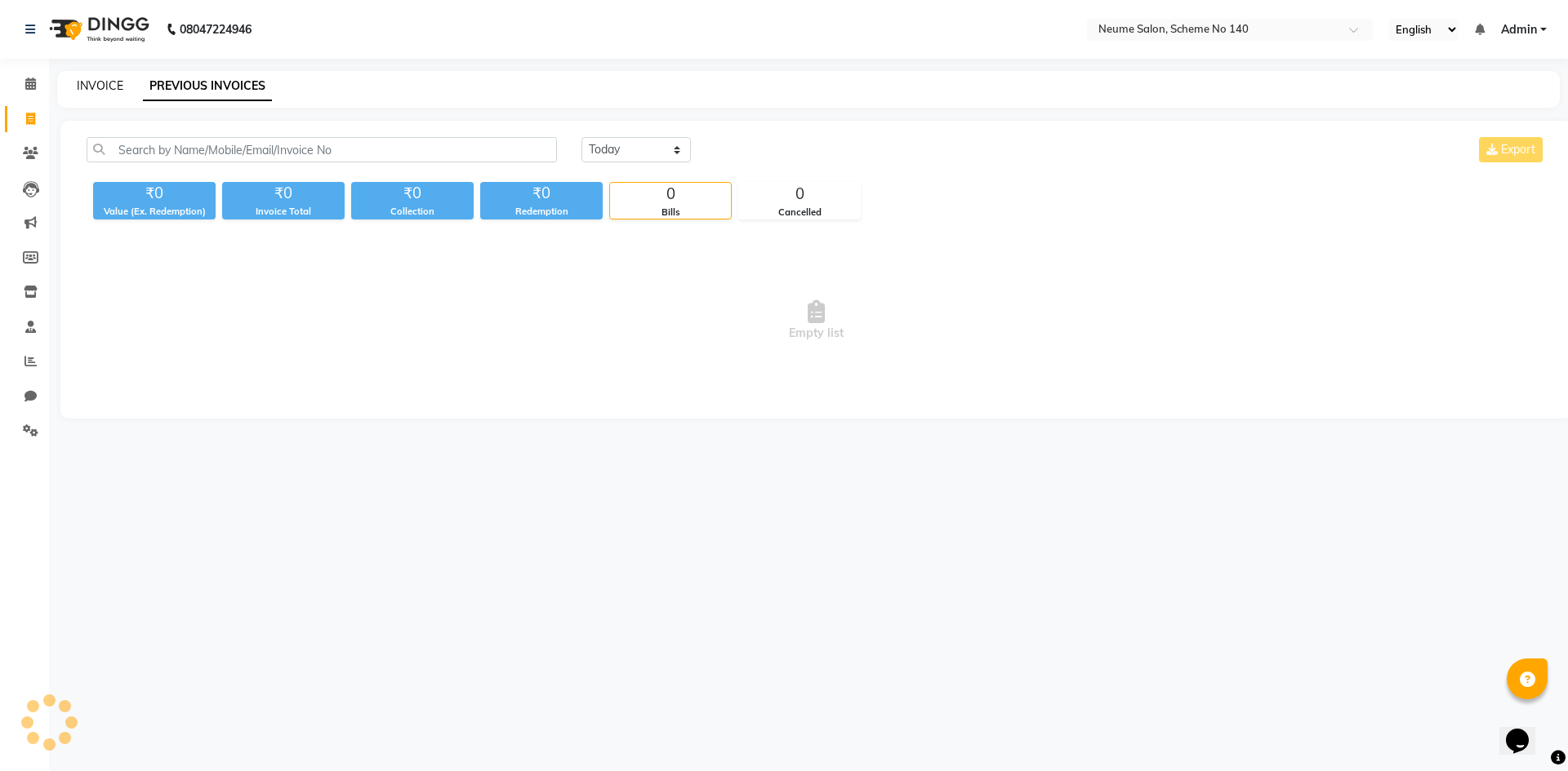
click at [118, 89] on link "INVOICE" at bounding box center [100, 85] width 47 height 14
select select "service"
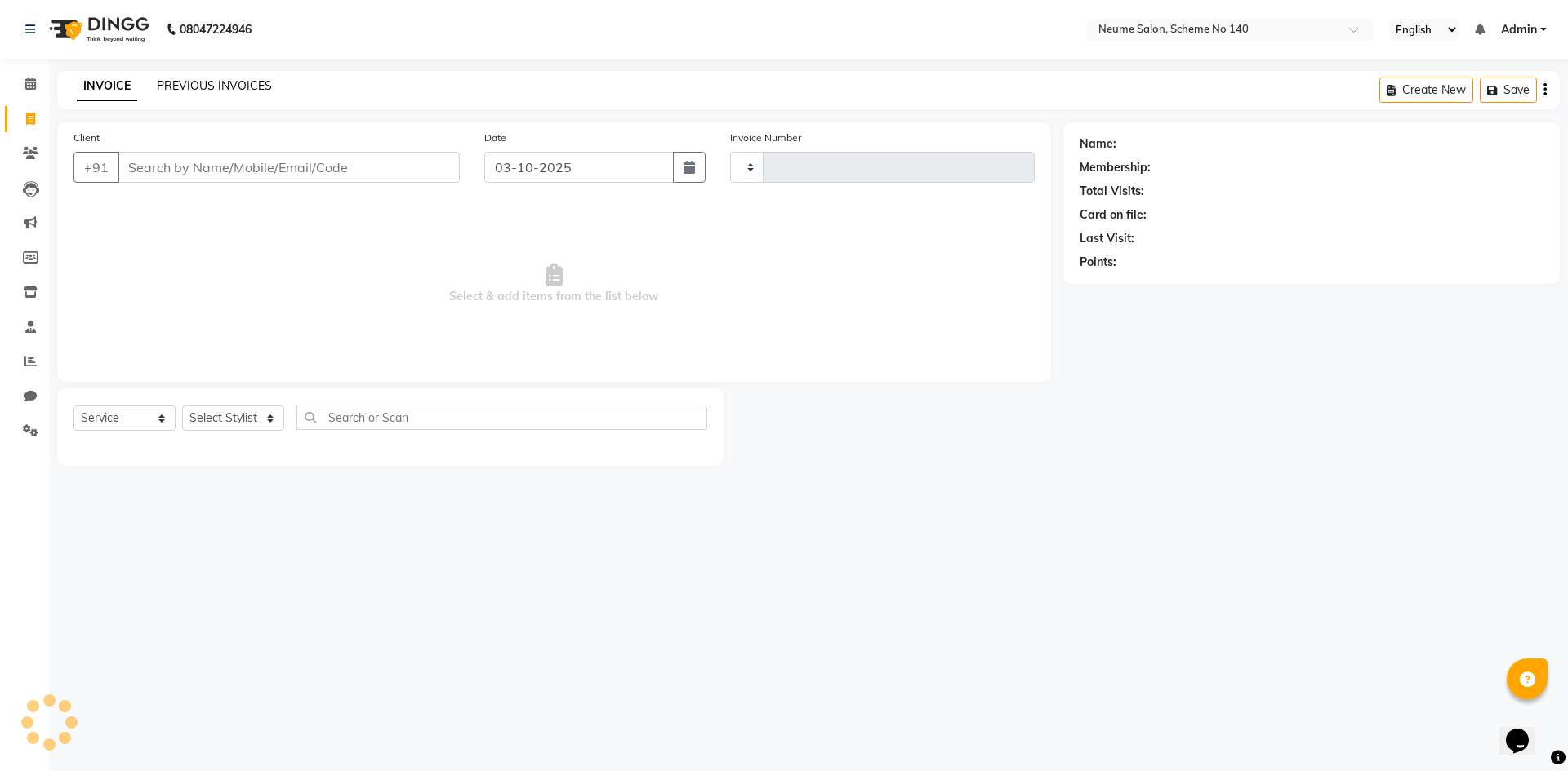
click at [209, 85] on link "PREVIOUS INVOICES" at bounding box center [214, 85] width 115 height 14
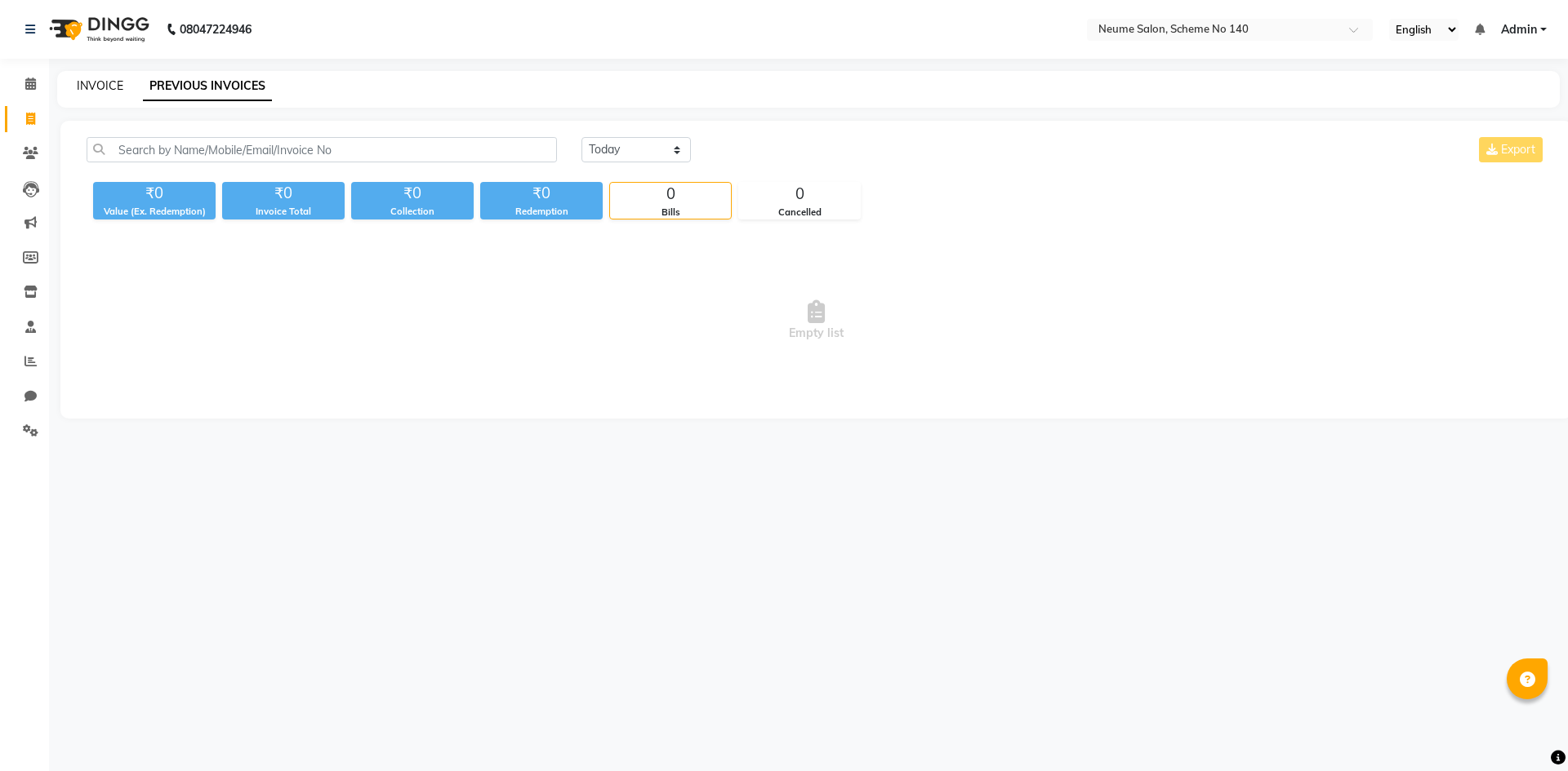
click at [110, 88] on link "INVOICE" at bounding box center [100, 85] width 47 height 14
select select "service"
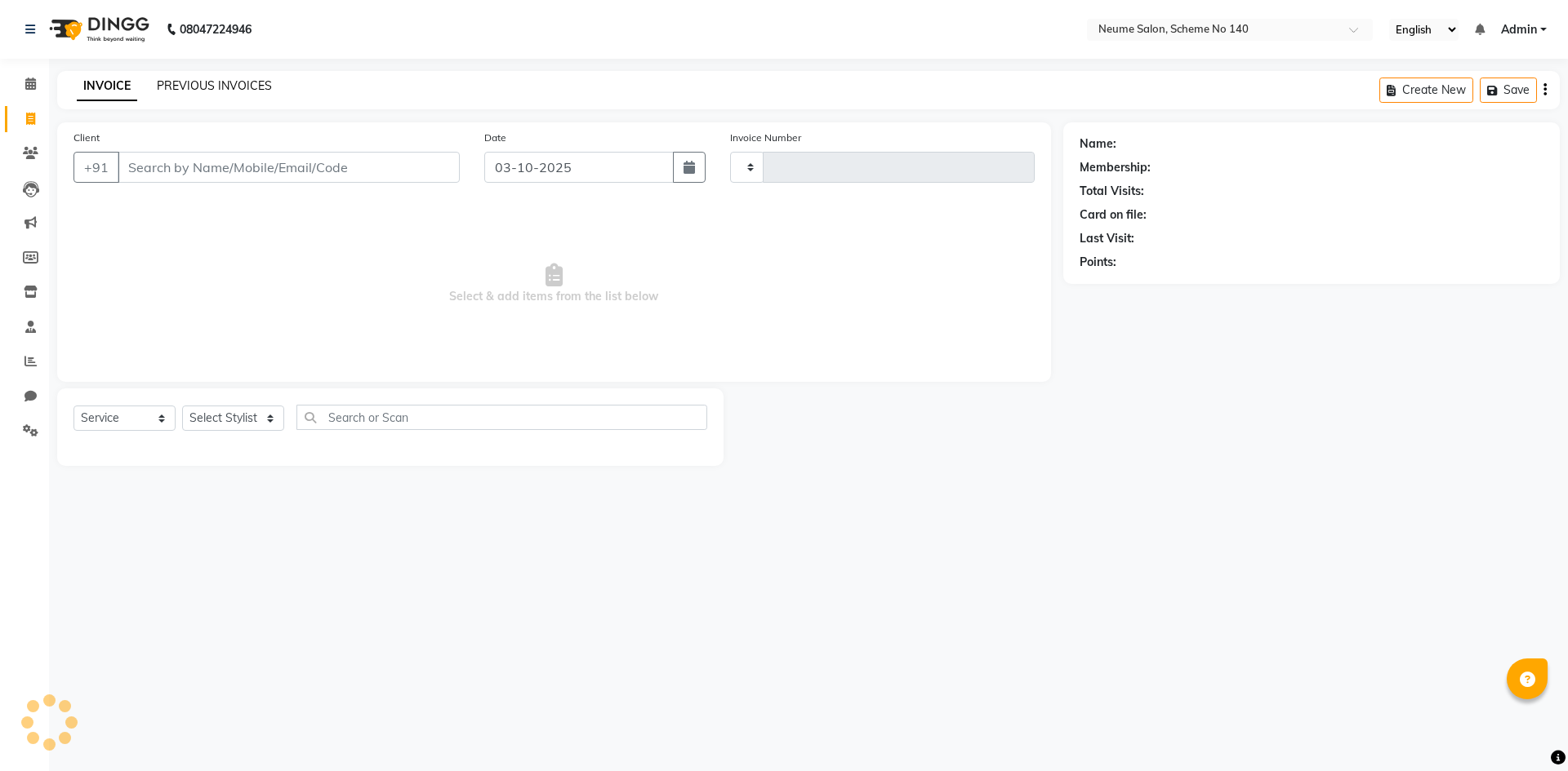
type input "3220"
select select "8098"
click at [220, 81] on link "PREVIOUS INVOICES" at bounding box center [214, 85] width 115 height 14
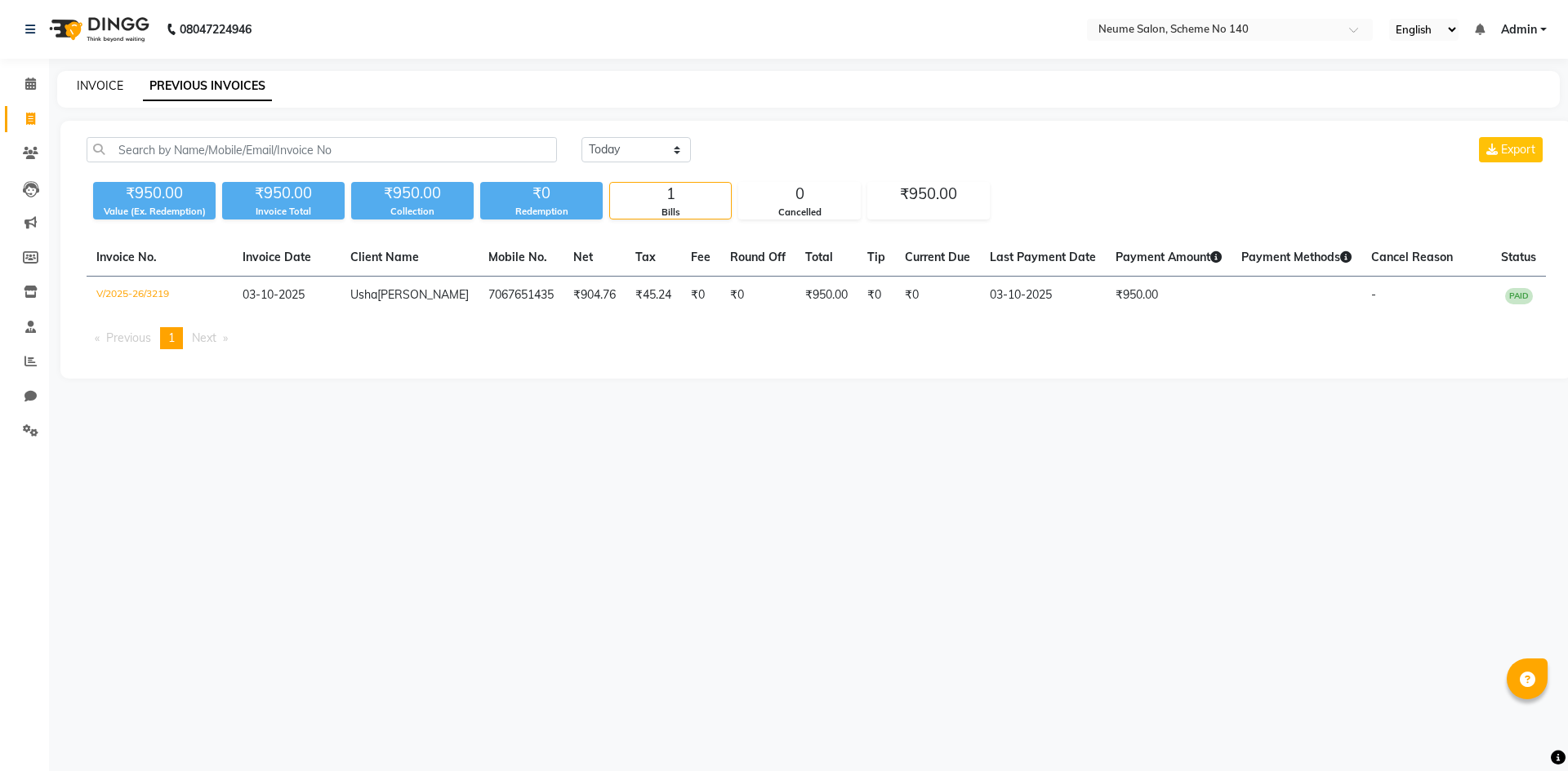
click at [97, 81] on link "INVOICE" at bounding box center [100, 85] width 47 height 14
select select "service"
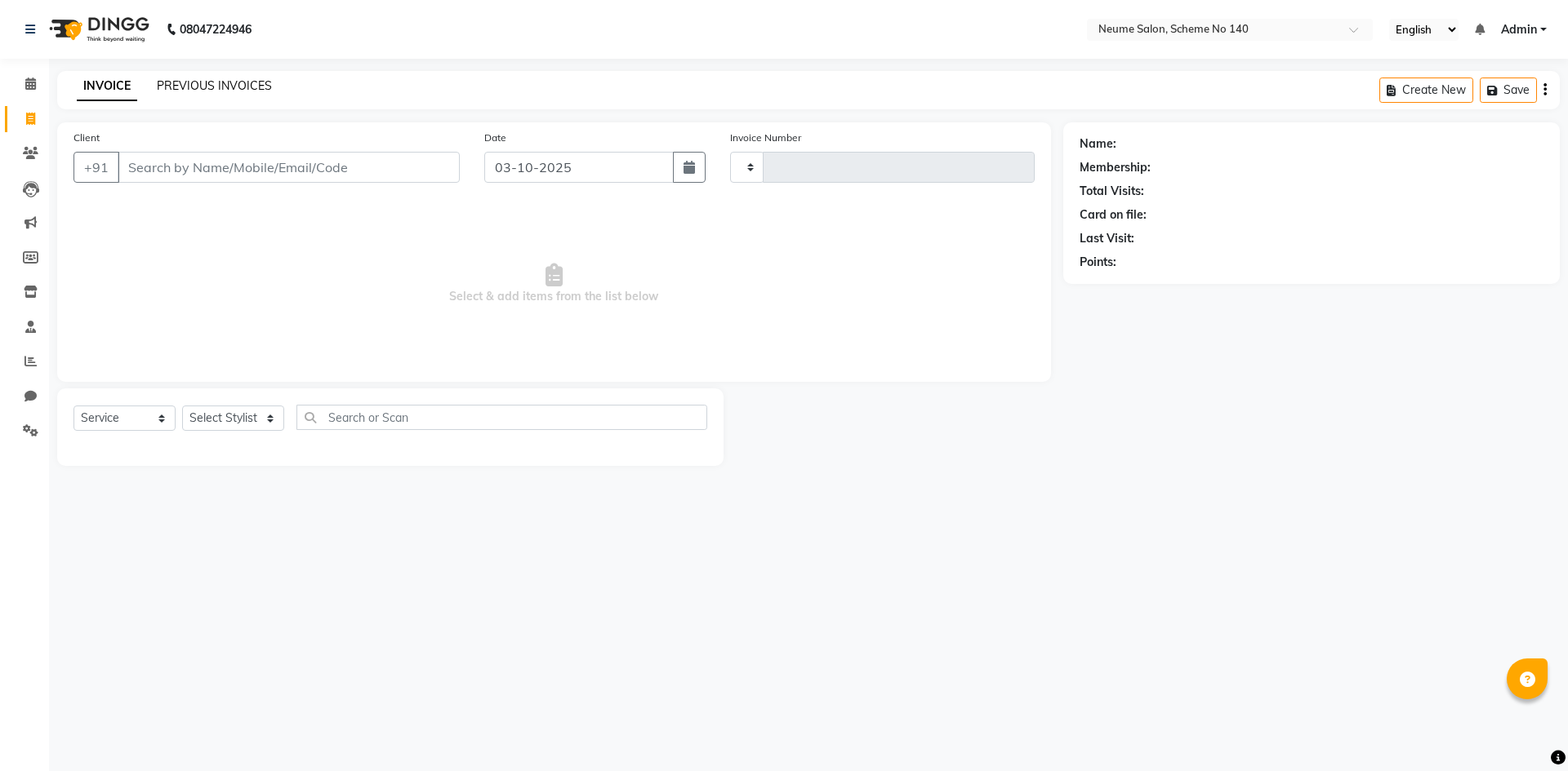
type input "3220"
select select "8098"
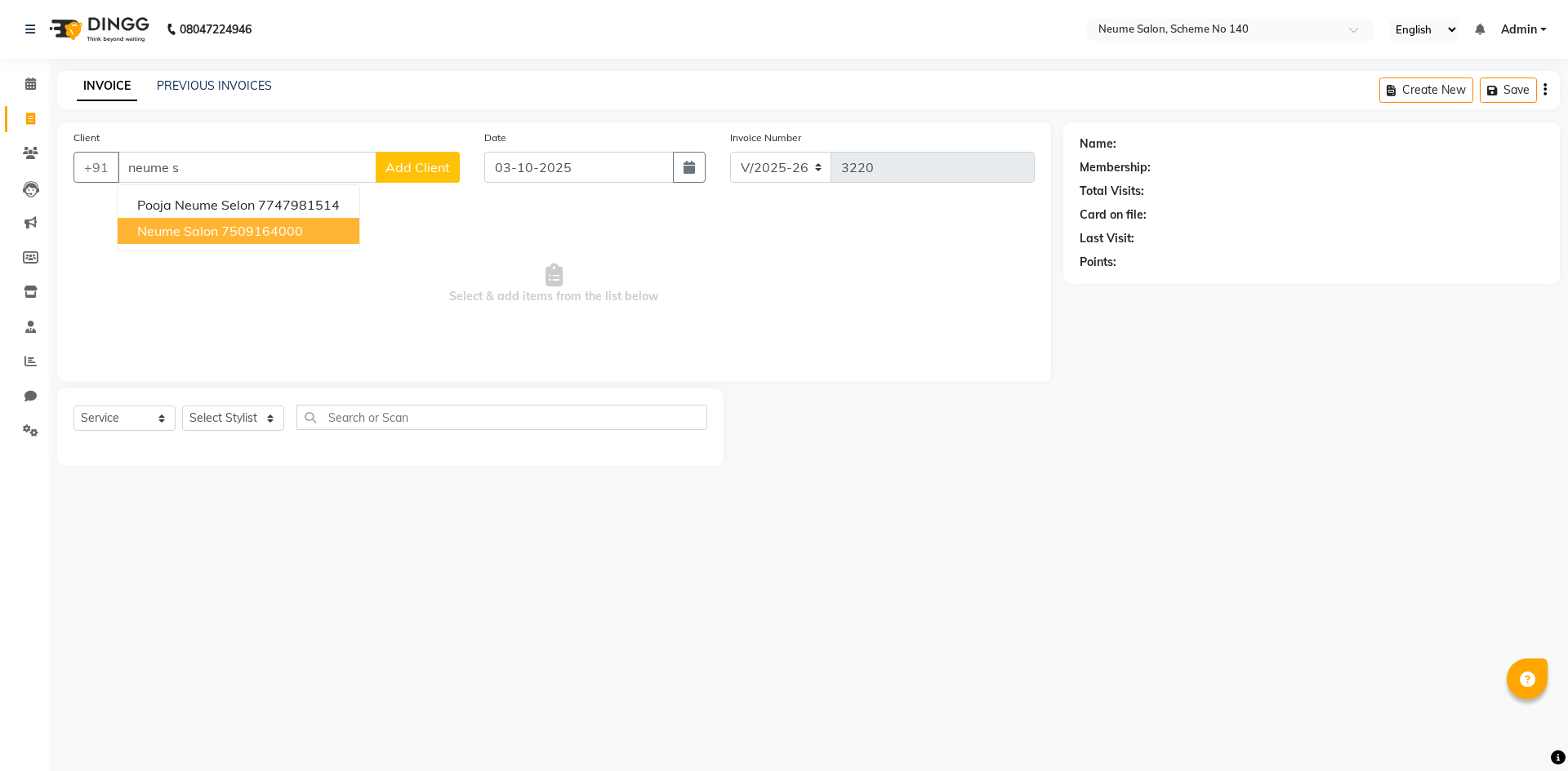
click at [219, 237] on button "Neume Salon 7509164000" at bounding box center [238, 230] width 242 height 26
type input "7509164000"
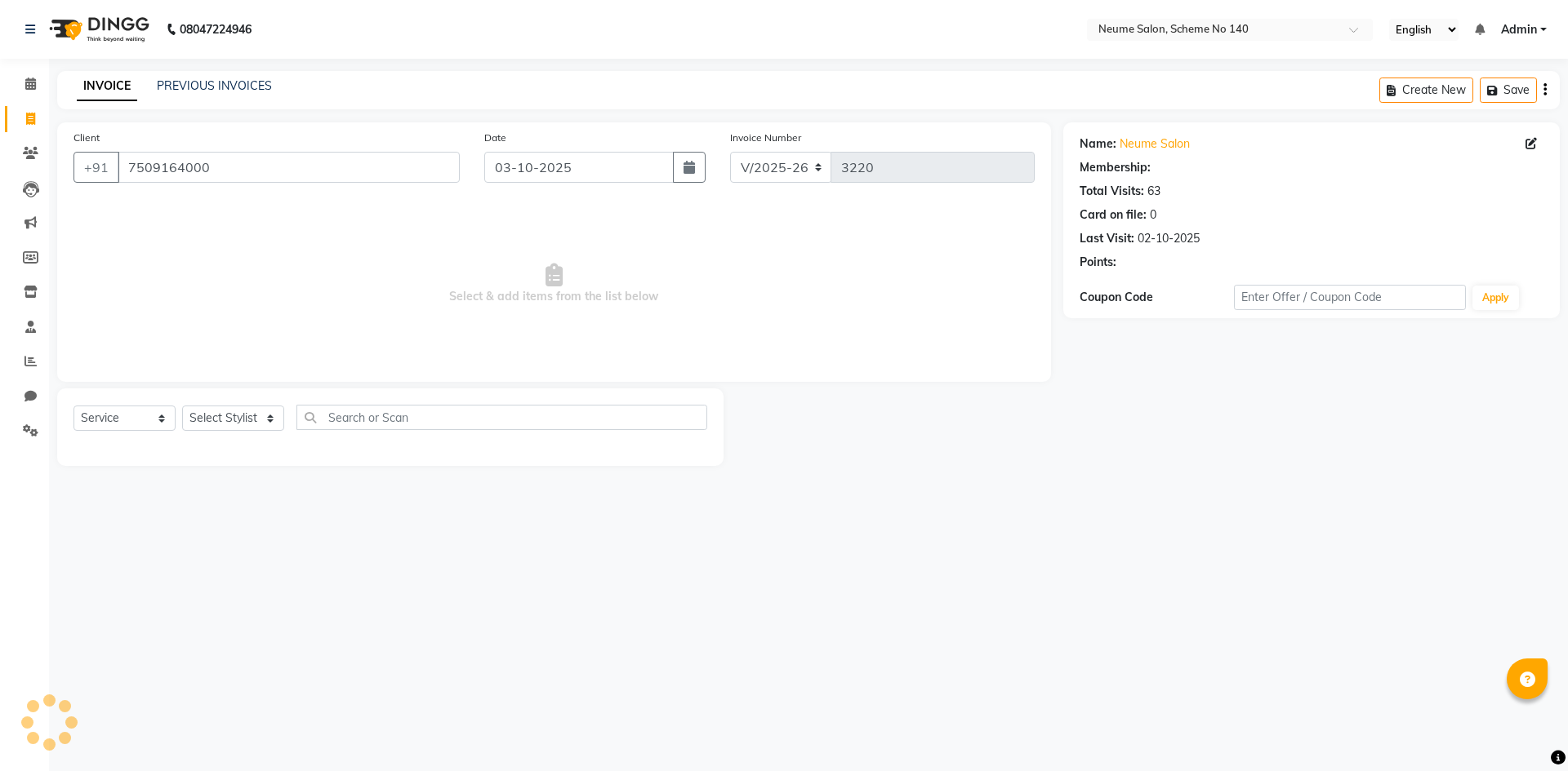
click at [231, 432] on div "Select Service Product Membership Package Voucher Prepaid Gift Card Select Styl…" at bounding box center [390, 424] width 633 height 39
click at [234, 413] on select "Select Stylist [PERSON_NAME] Ashvina [PERSON_NAME] [DATE][PERSON_NAME] Mahi [PE…" at bounding box center [233, 418] width 102 height 25
select select "91525"
click at [182, 406] on select "Select Stylist [PERSON_NAME] Ashvina [PERSON_NAME] [DATE][PERSON_NAME] Mahi [PE…" at bounding box center [233, 418] width 102 height 25
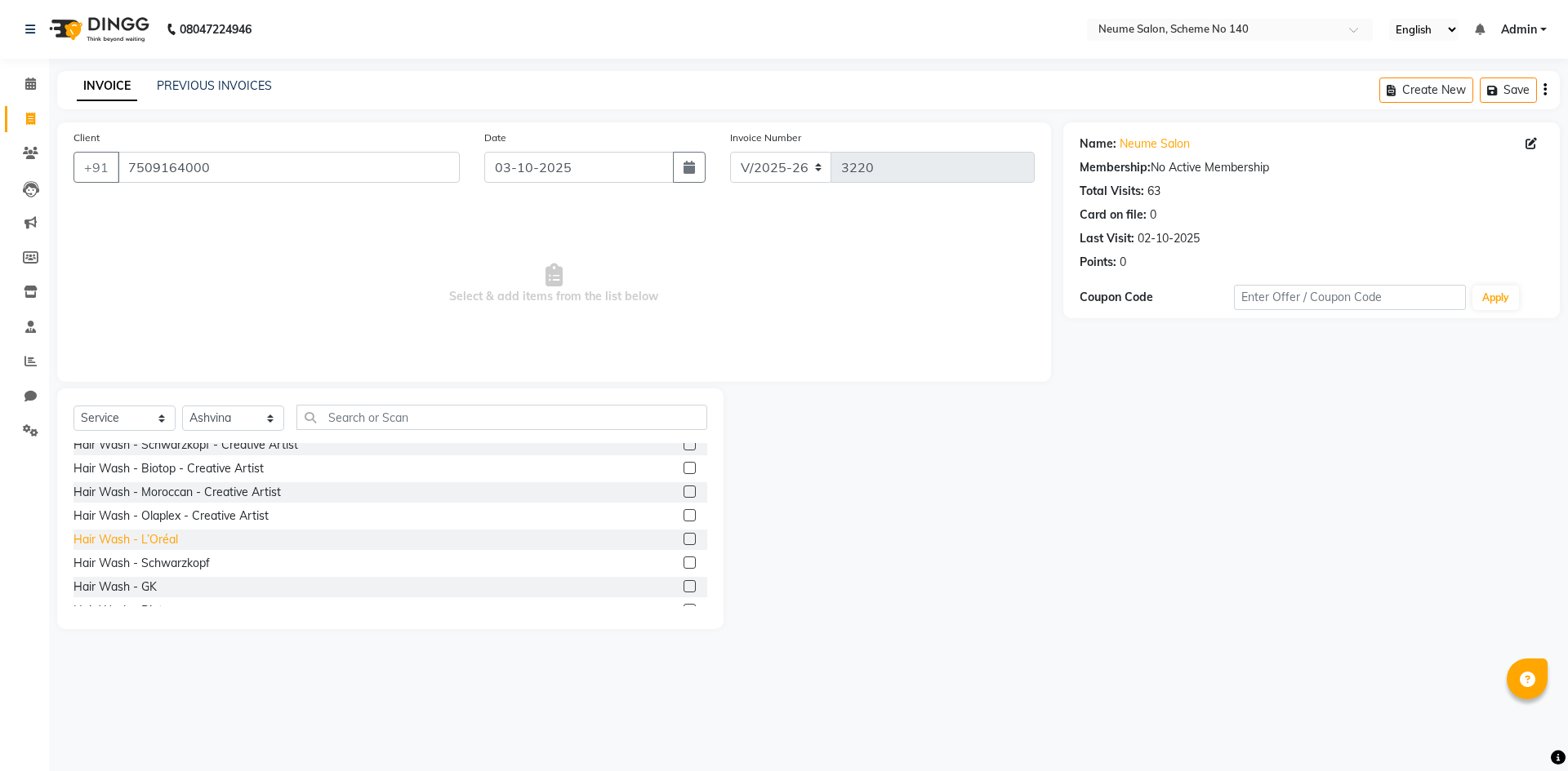
click at [161, 535] on div "Hair Wash - L’Oréal" at bounding box center [125, 539] width 105 height 17
checkbox input "false"
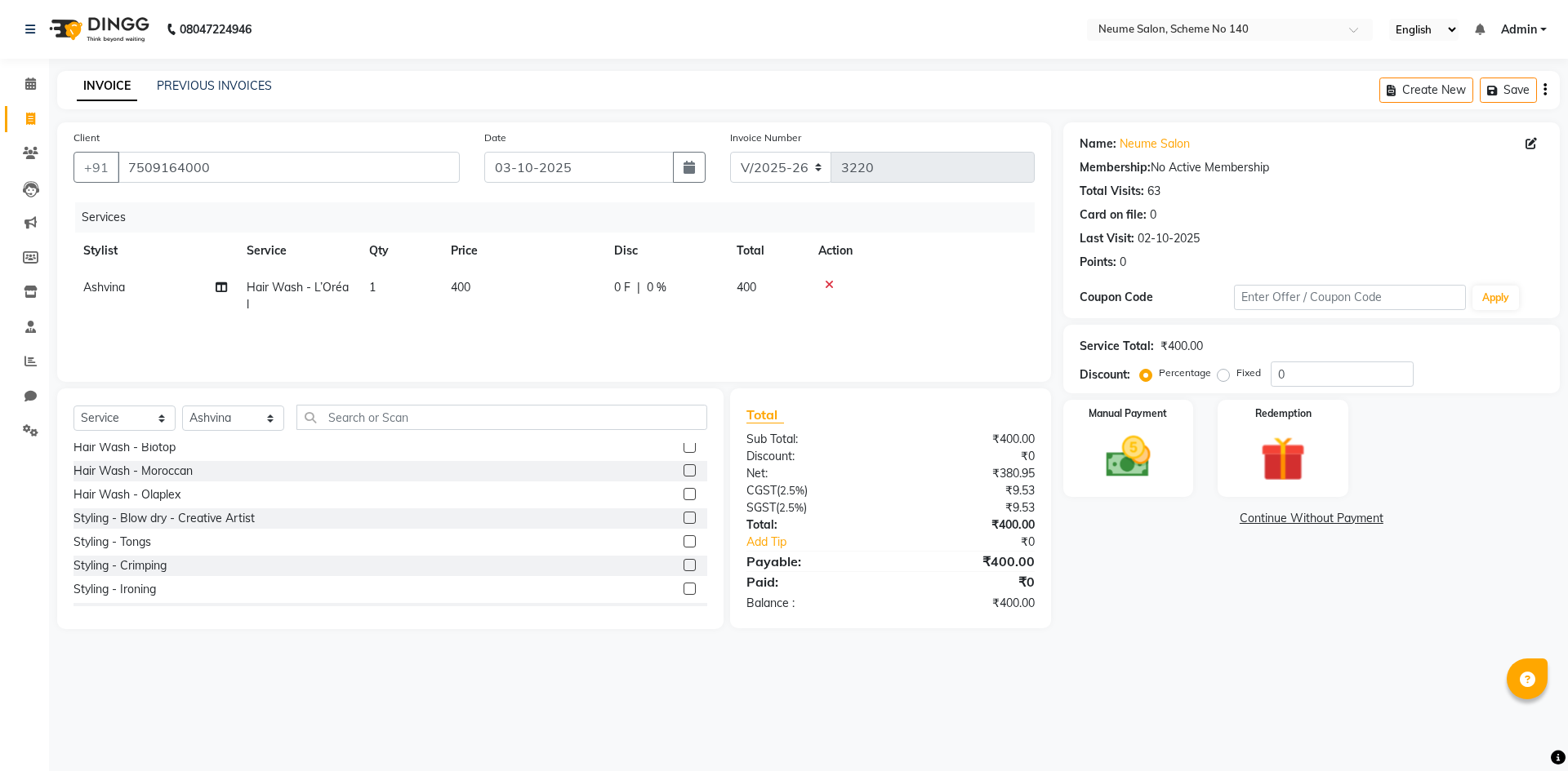
scroll to position [490, 0]
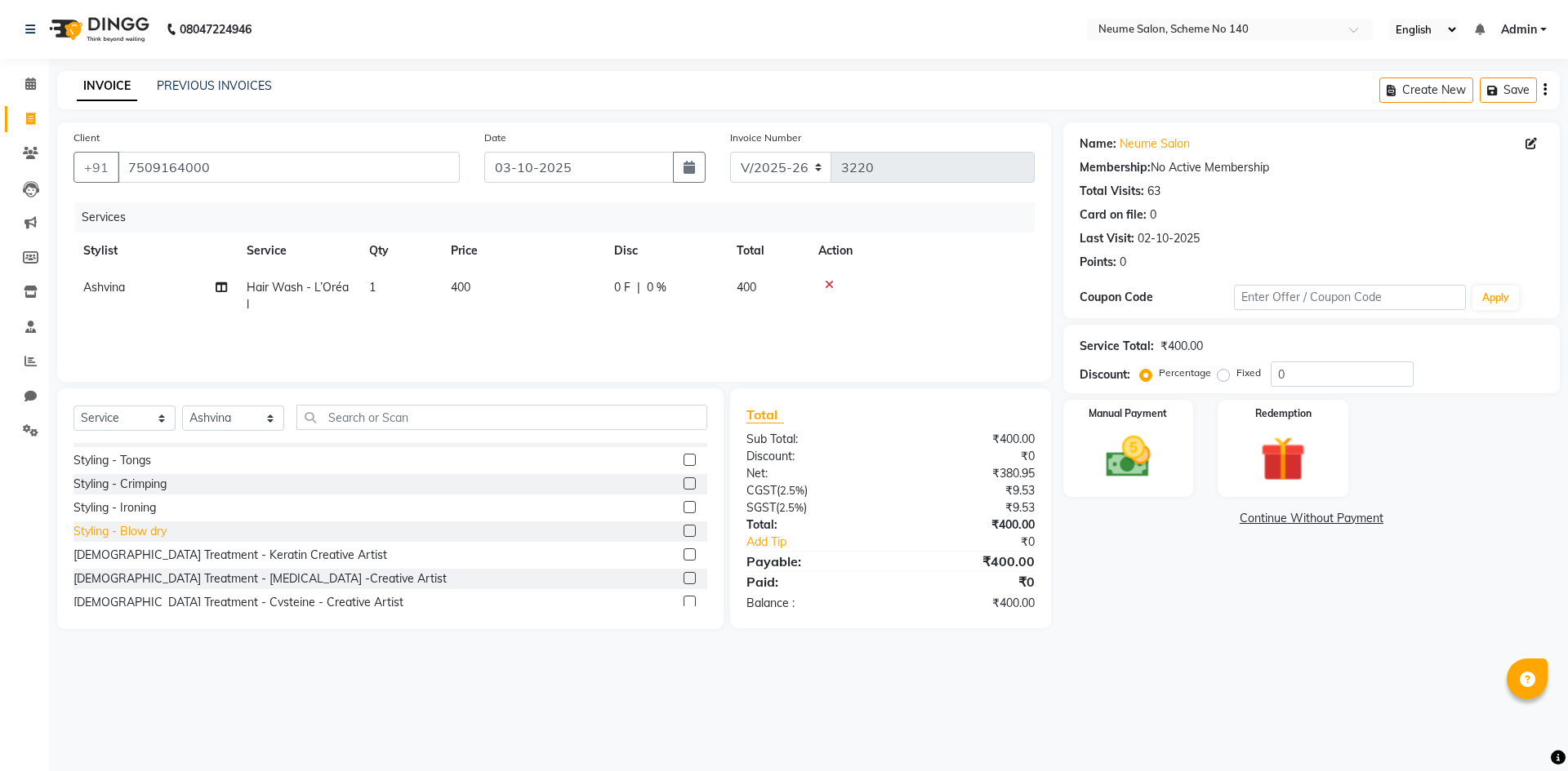
click at [160, 533] on div "Styling - Blow dry" at bounding box center [120, 531] width 93 height 17
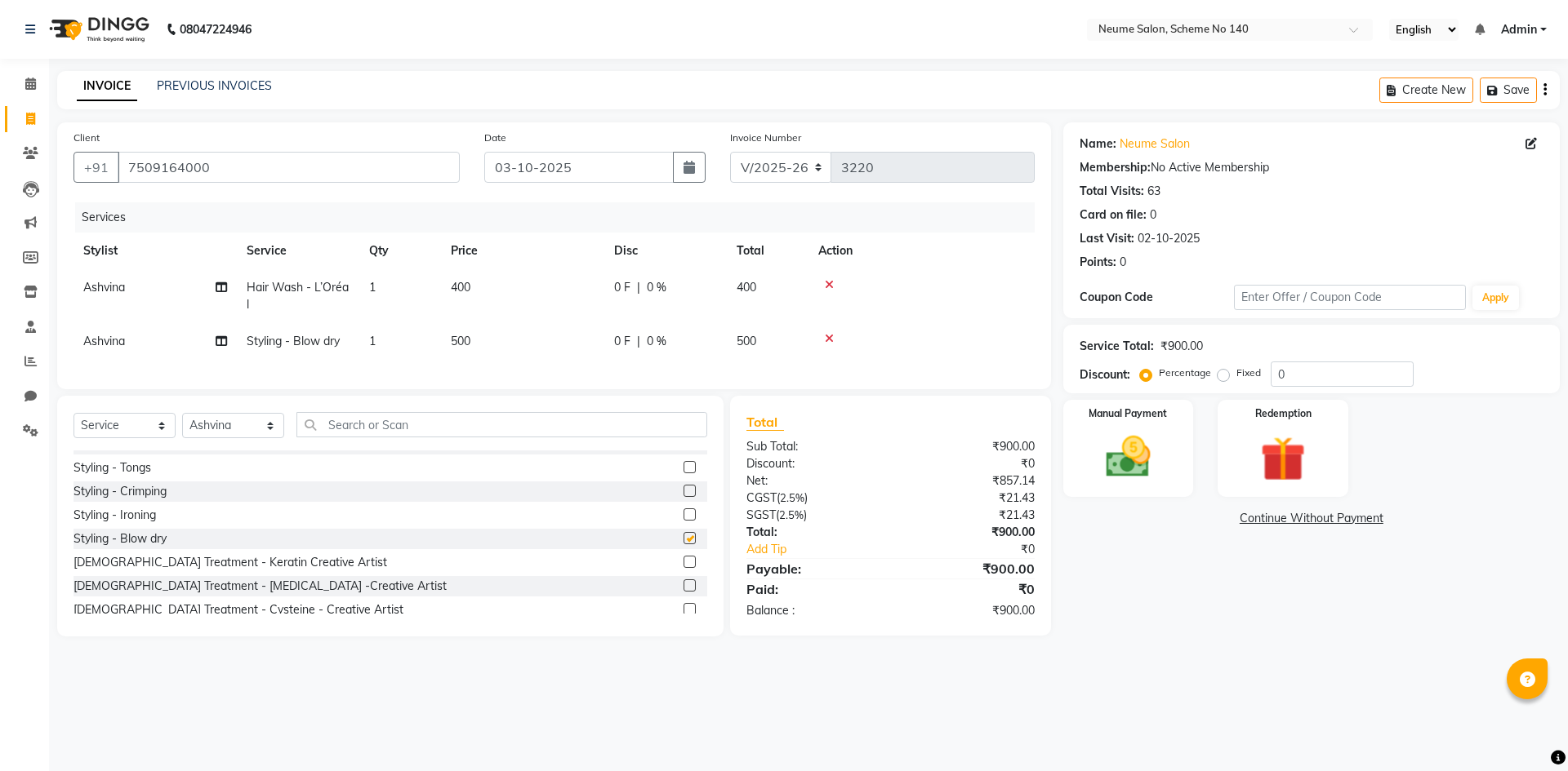
checkbox input "false"
click at [1106, 480] on img at bounding box center [1128, 457] width 76 height 54
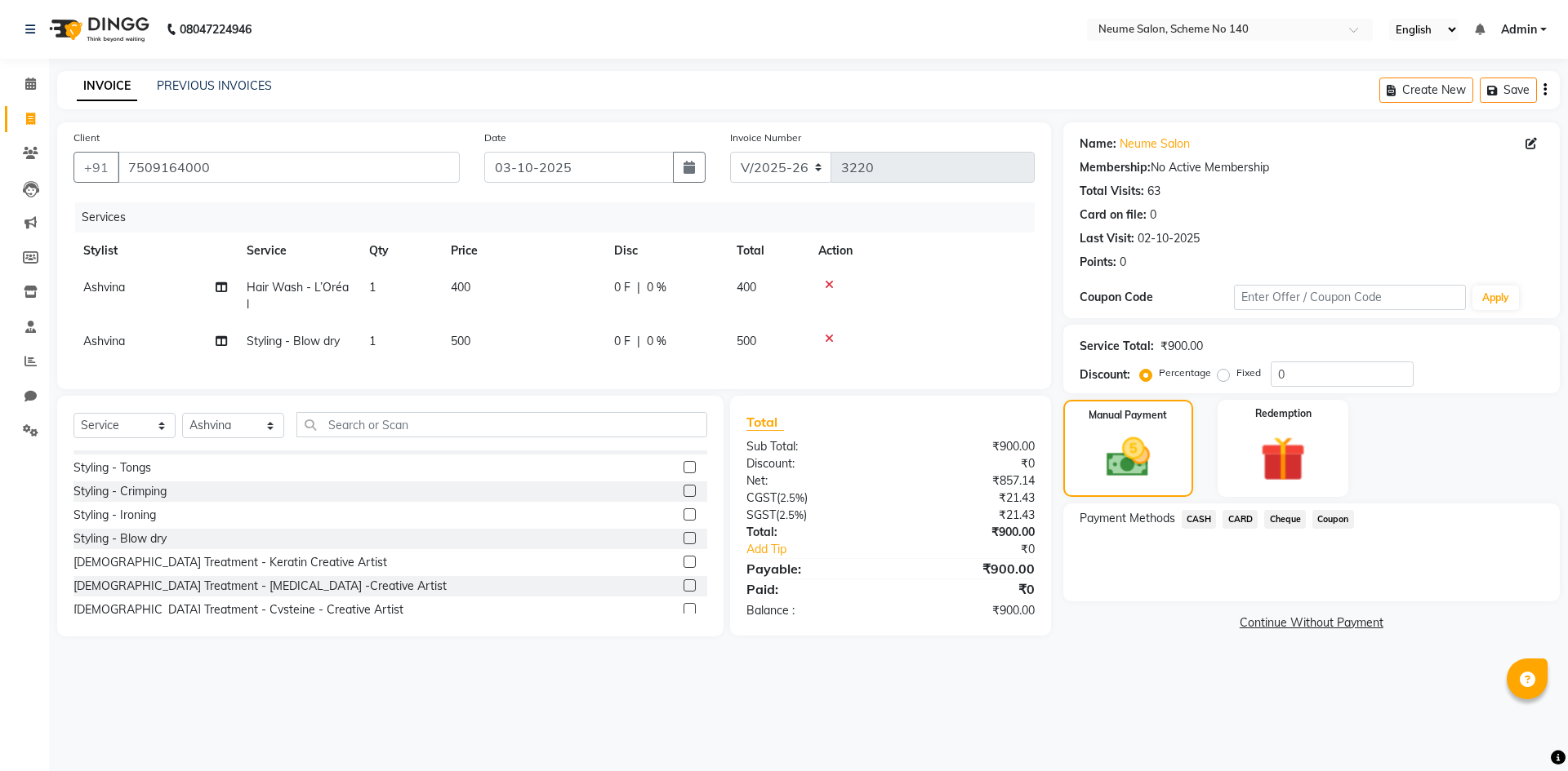
click at [1201, 515] on span "CASH" at bounding box center [1199, 519] width 35 height 19
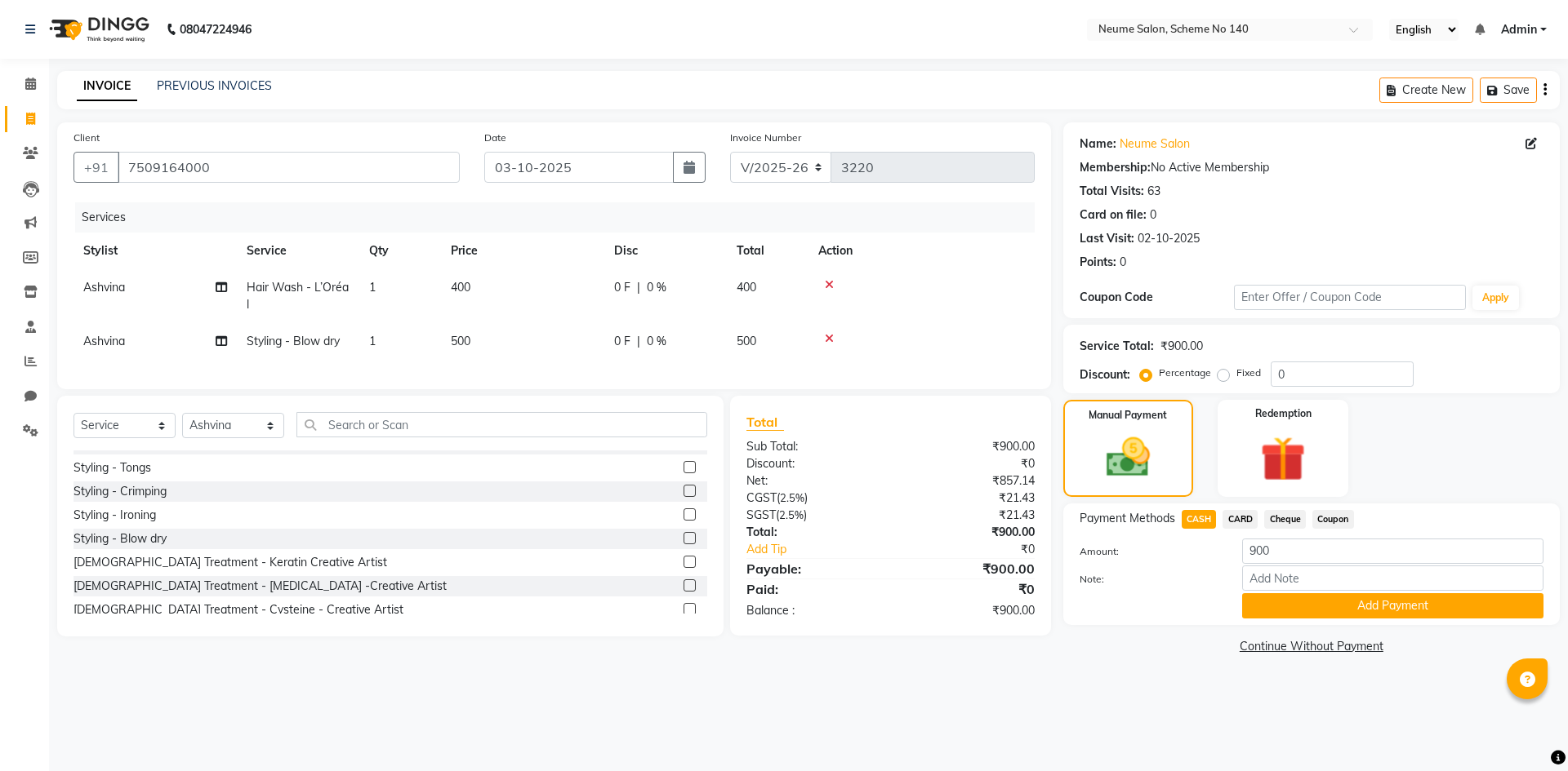
click at [1235, 518] on span "CARD" at bounding box center [1239, 519] width 35 height 19
click at [1375, 610] on button "Add Payment" at bounding box center [1392, 605] width 301 height 25
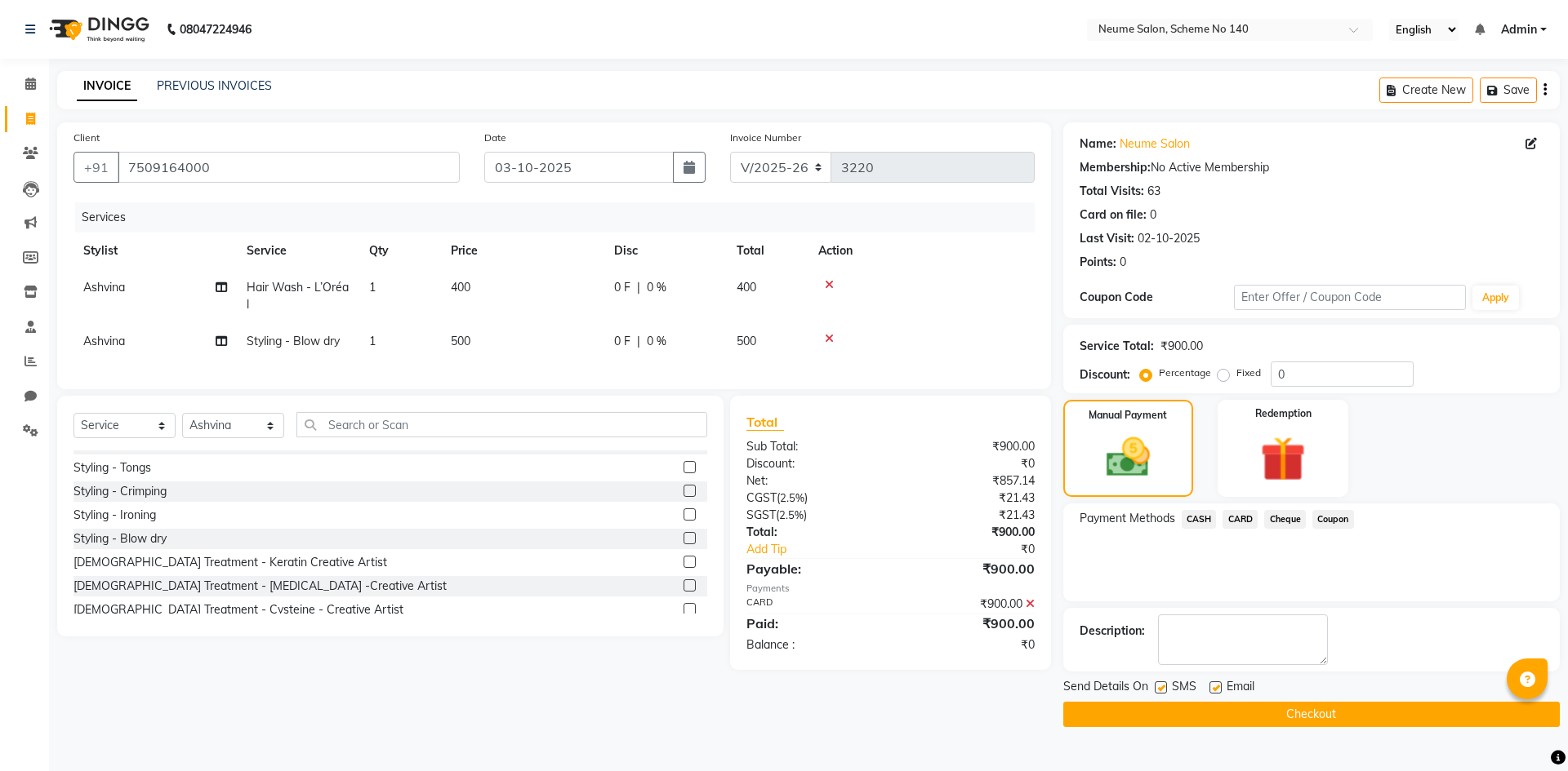
click at [1348, 720] on button "Checkout" at bounding box center [1311, 715] width 496 height 25
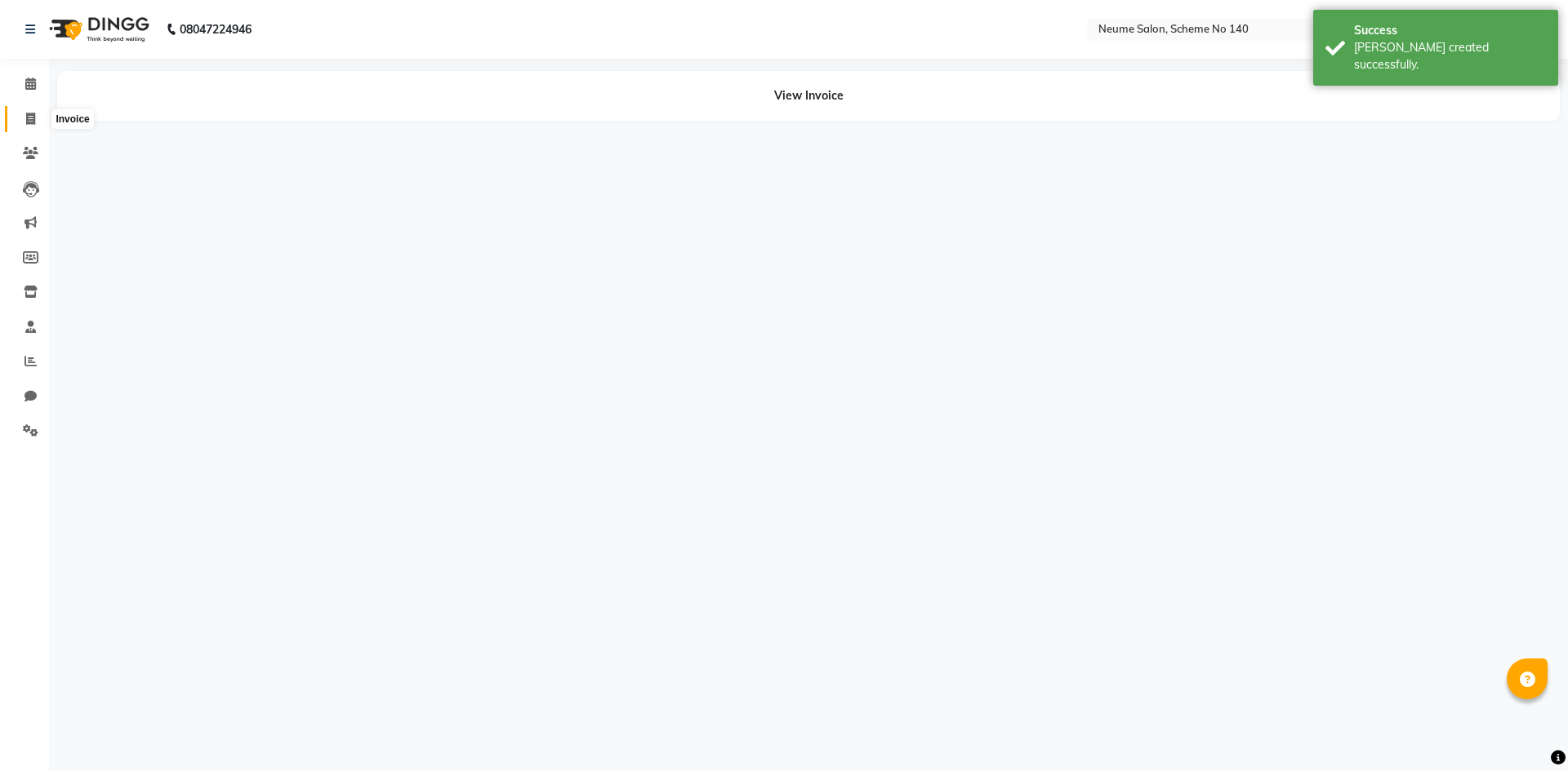
click at [30, 127] on span at bounding box center [30, 119] width 29 height 19
select select "service"
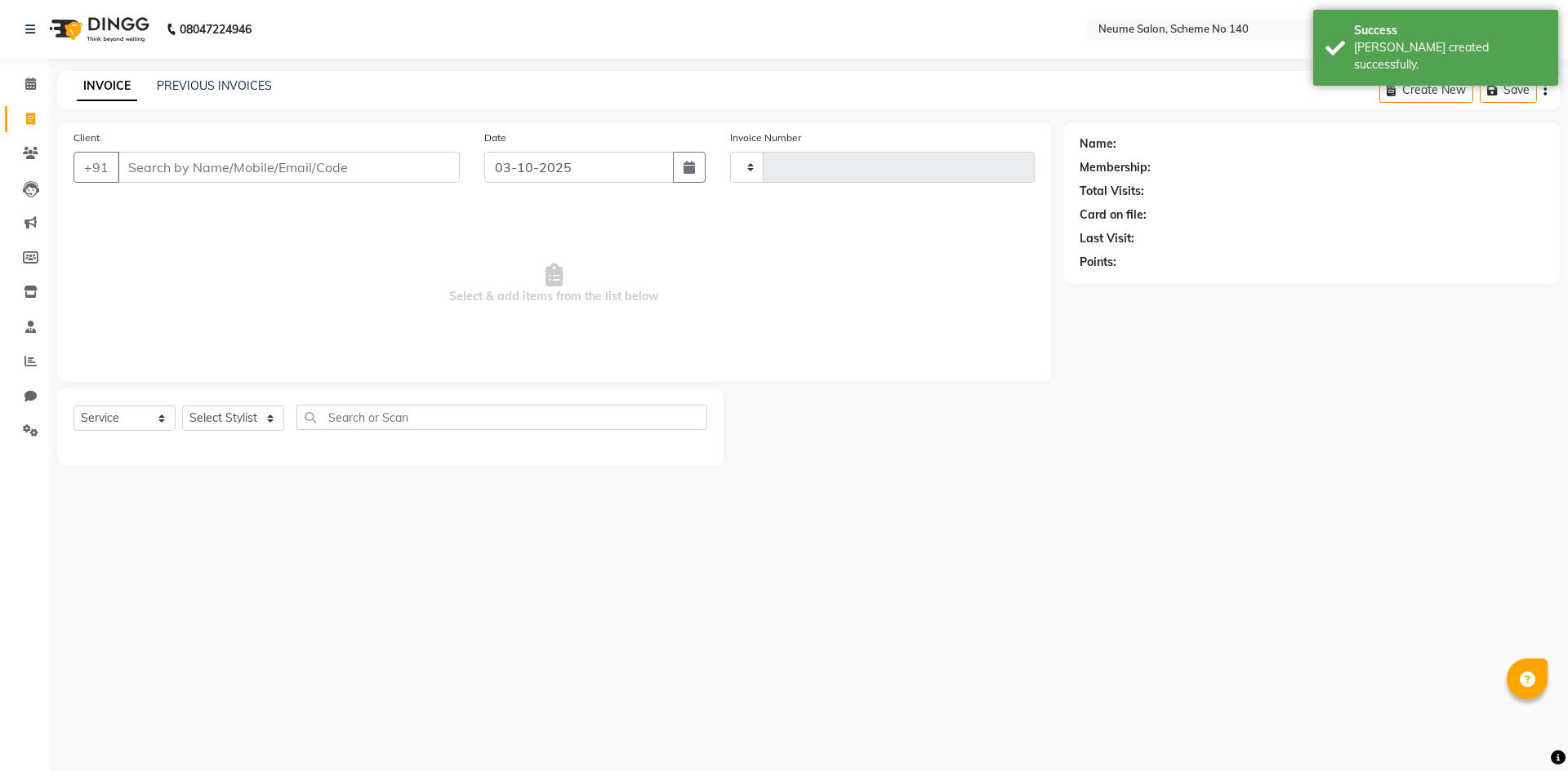
type input "3221"
select select "8098"
click at [223, 171] on input "Client" at bounding box center [289, 167] width 342 height 31
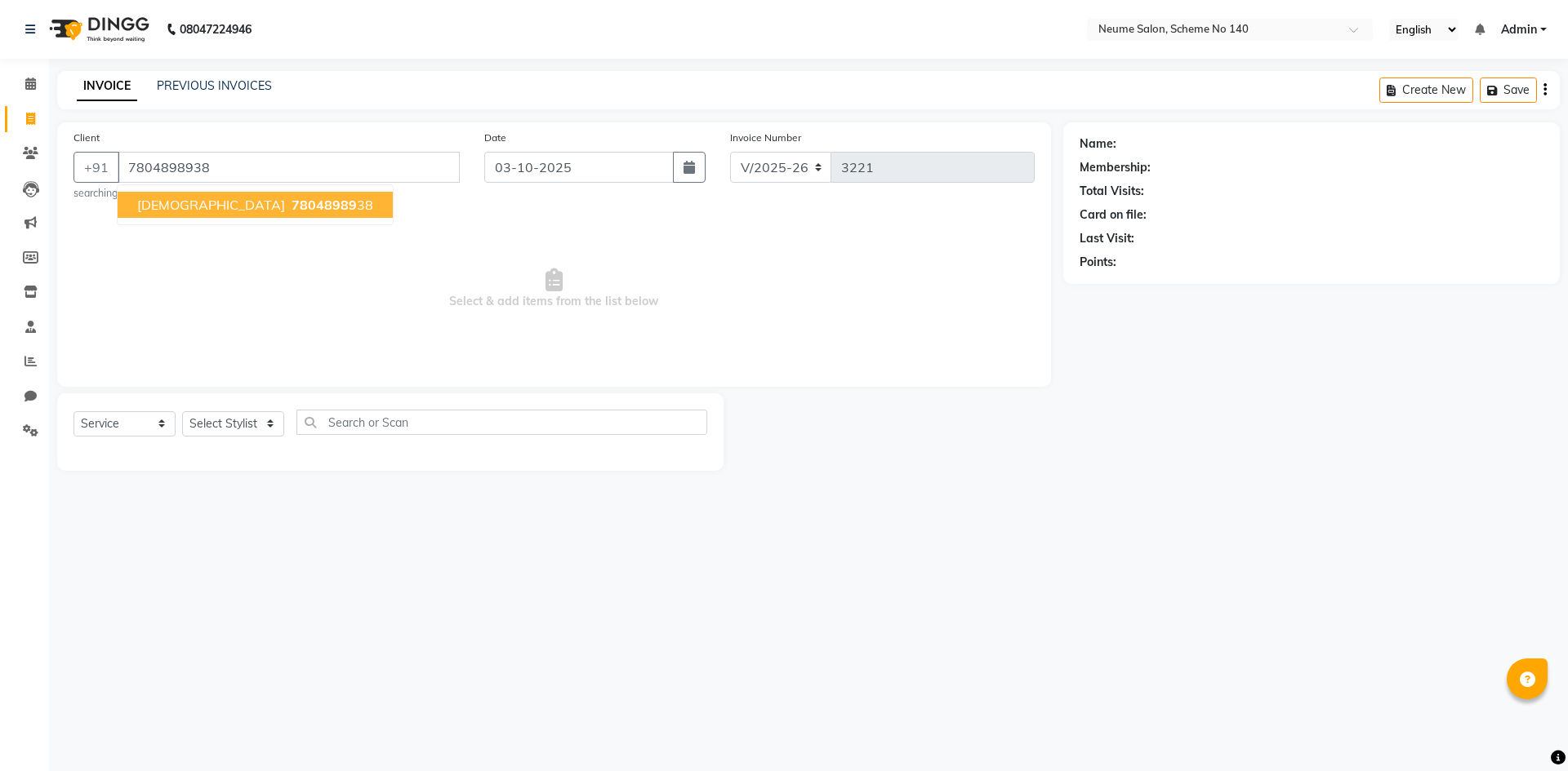
type input "7804898938"
click at [210, 221] on ngb-typeahead-window "[PERSON_NAME] 78048989 38" at bounding box center [254, 205] width 277 height 41
click at [291, 202] on span "78048989" at bounding box center [323, 205] width 65 height 16
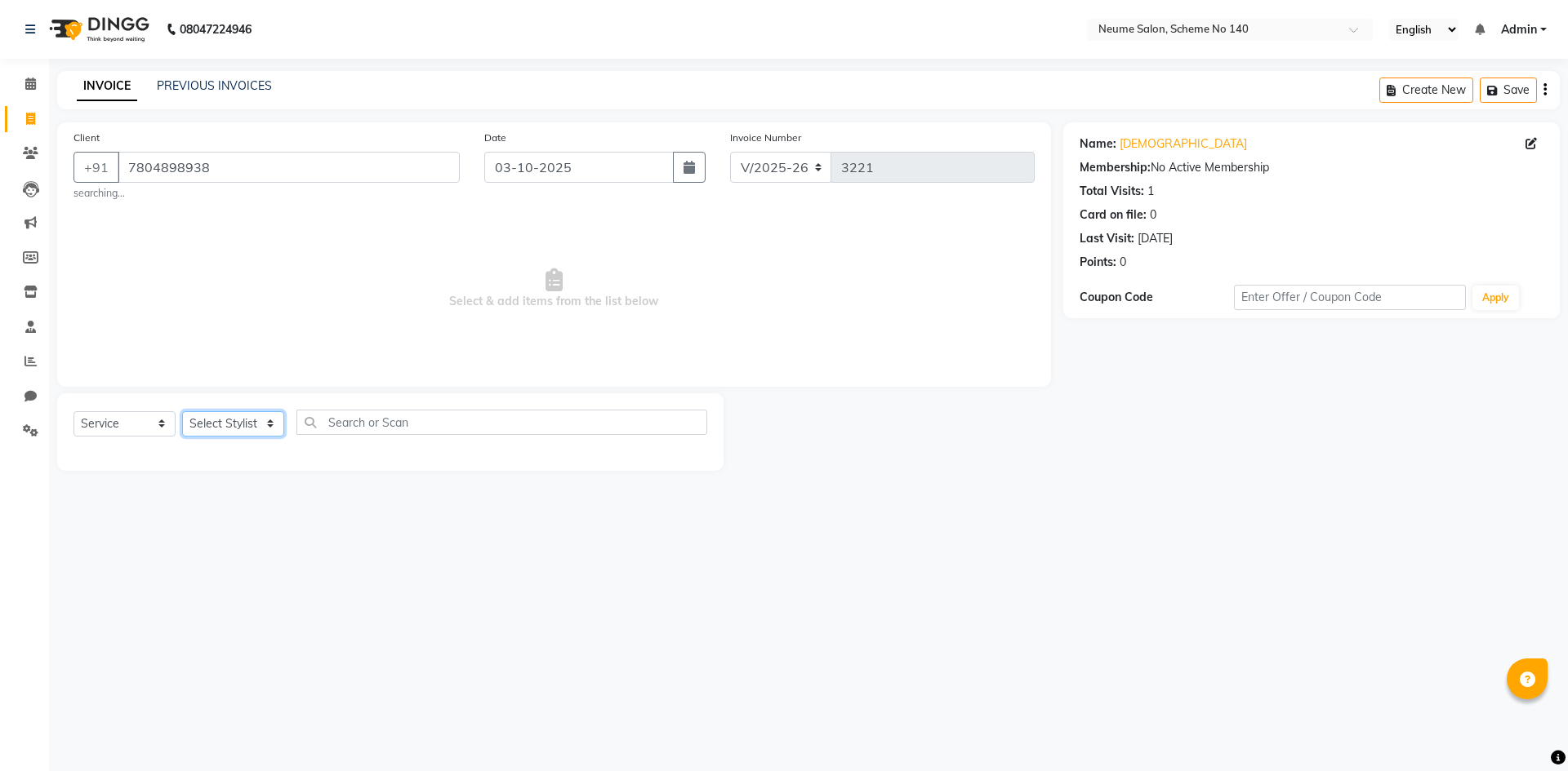
click at [210, 421] on select "Select Stylist [PERSON_NAME] Ashvina [PERSON_NAME] [DATE][PERSON_NAME] Mahi [PE…" at bounding box center [233, 424] width 102 height 25
select select "91525"
click at [182, 411] on select "Select Stylist [PERSON_NAME] Ashvina [PERSON_NAME] [DATE][PERSON_NAME] Mahi [PE…" at bounding box center [233, 424] width 102 height 25
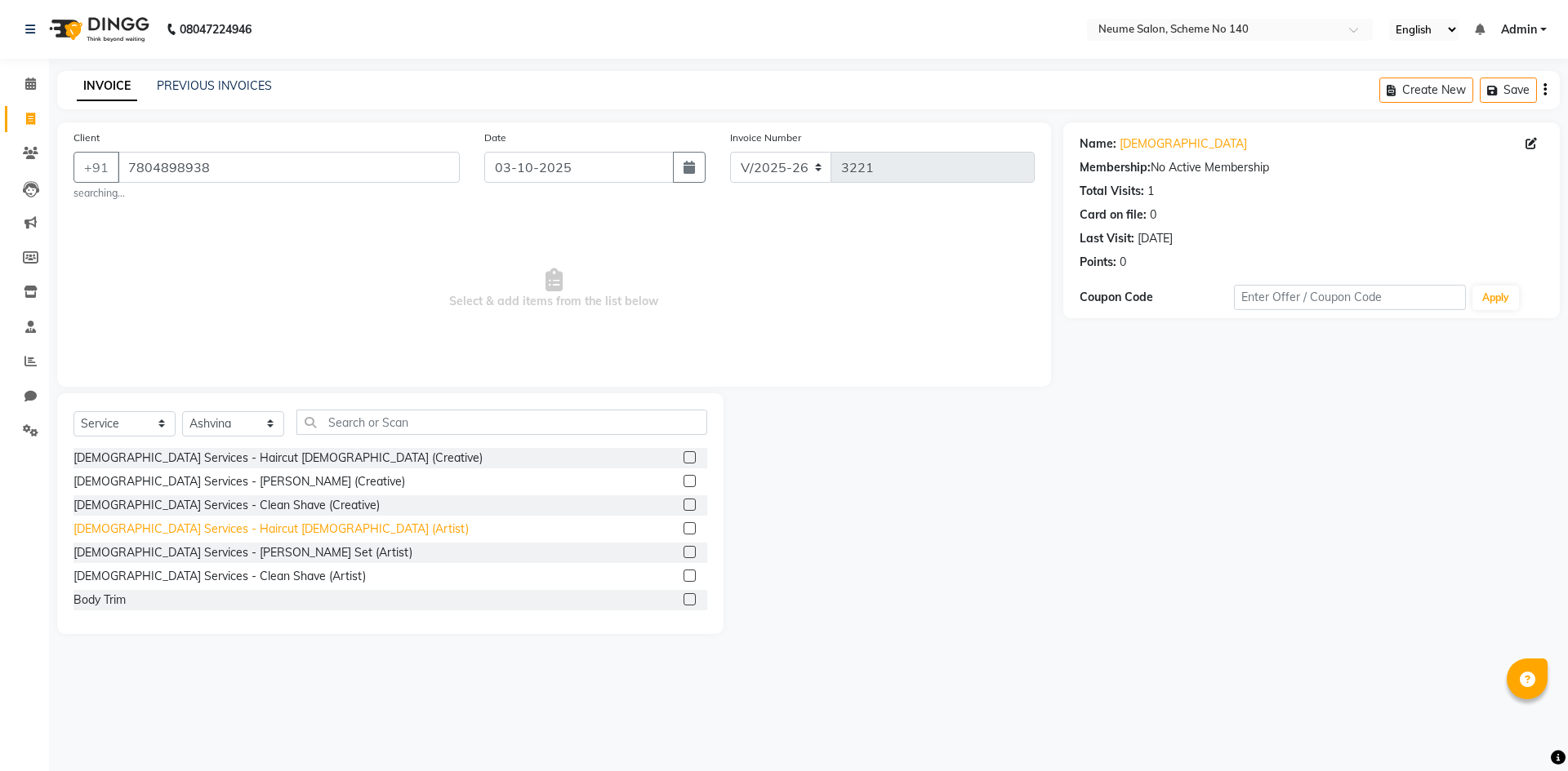
click at [226, 523] on div "[DEMOGRAPHIC_DATA] Services - Haircut [DEMOGRAPHIC_DATA] (Artist)" at bounding box center [271, 528] width 395 height 17
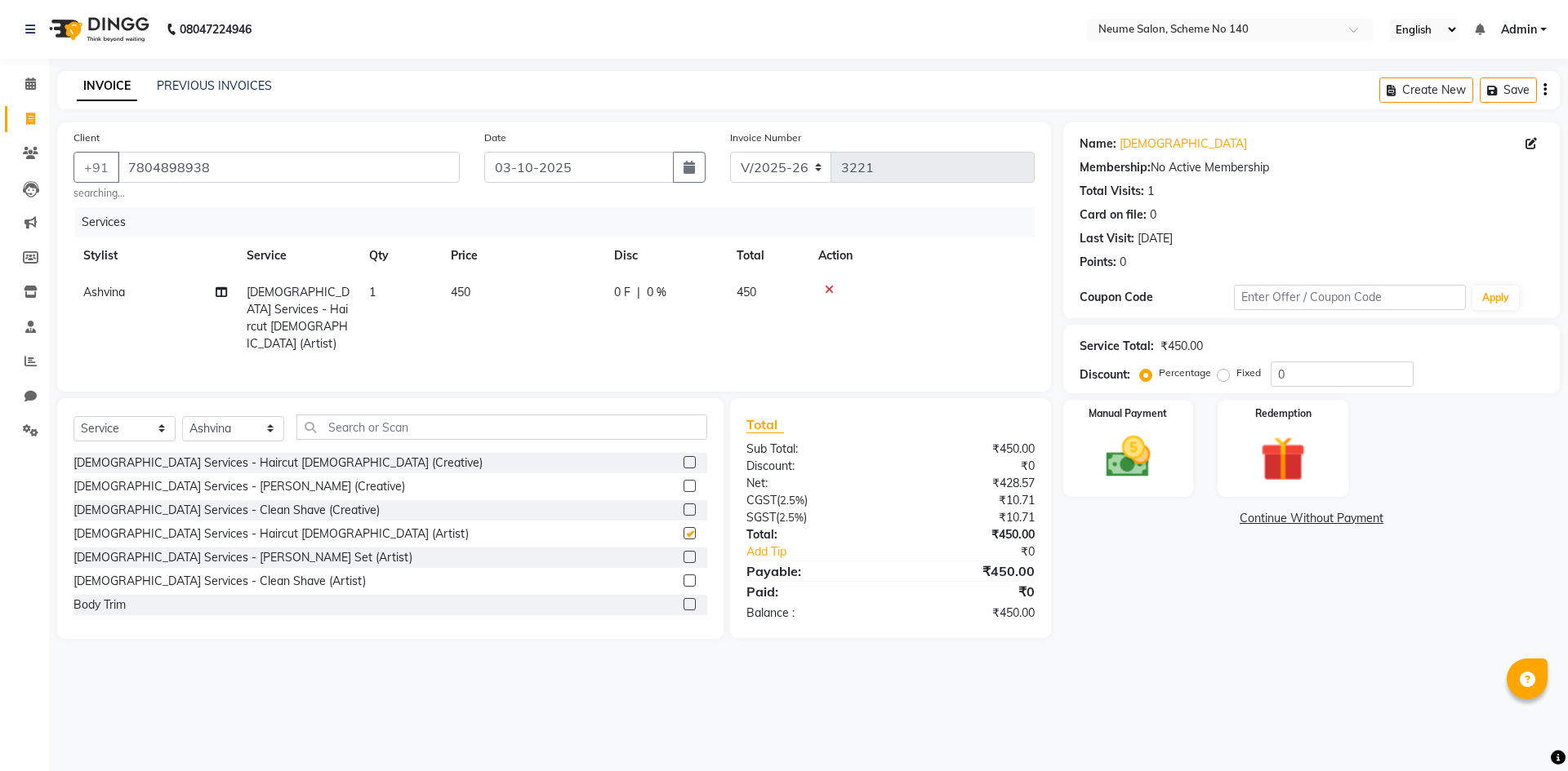
checkbox input "false"
click at [1091, 473] on img at bounding box center [1128, 457] width 76 height 54
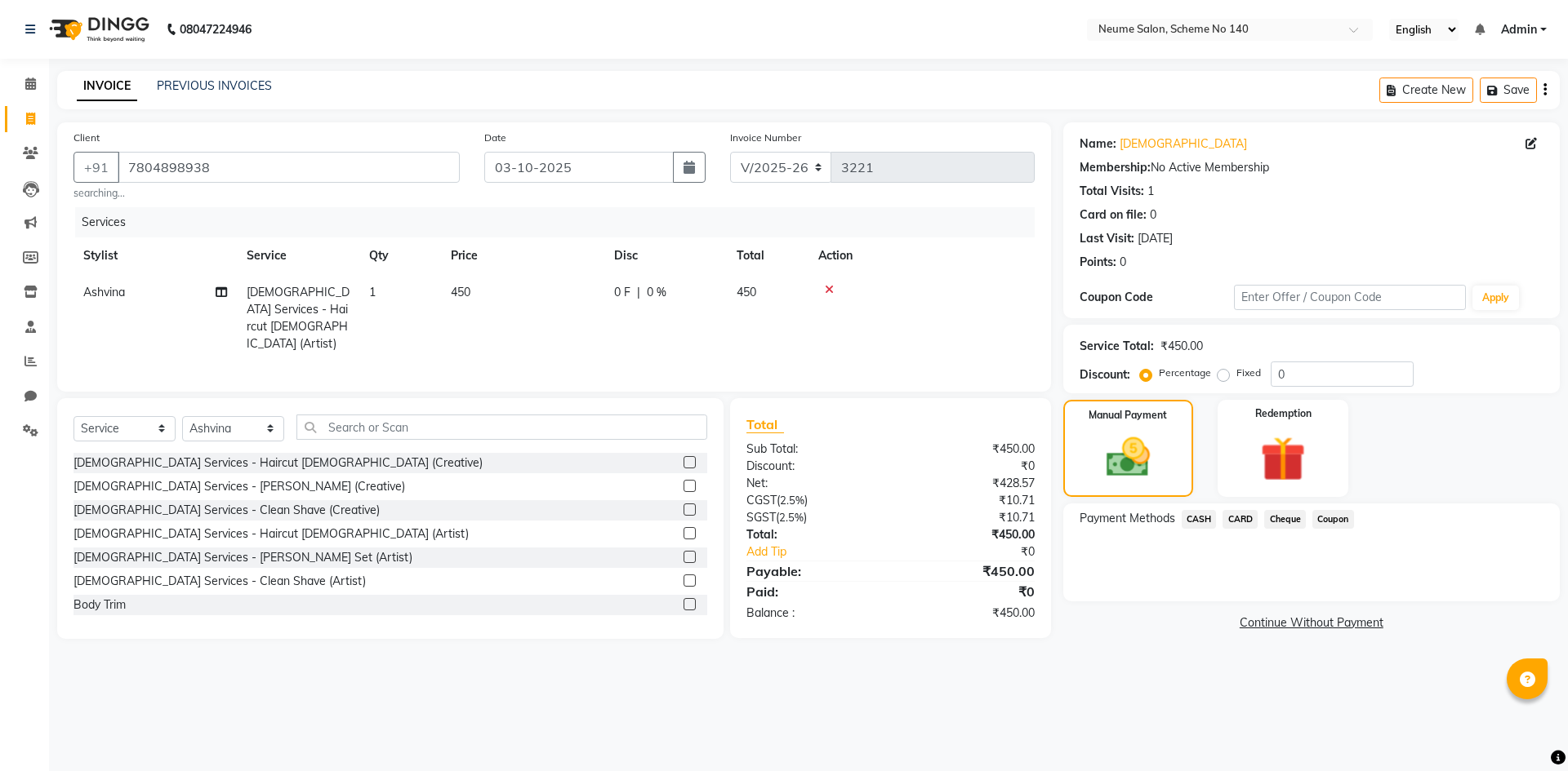
click at [1207, 527] on span "CASH" at bounding box center [1199, 519] width 35 height 19
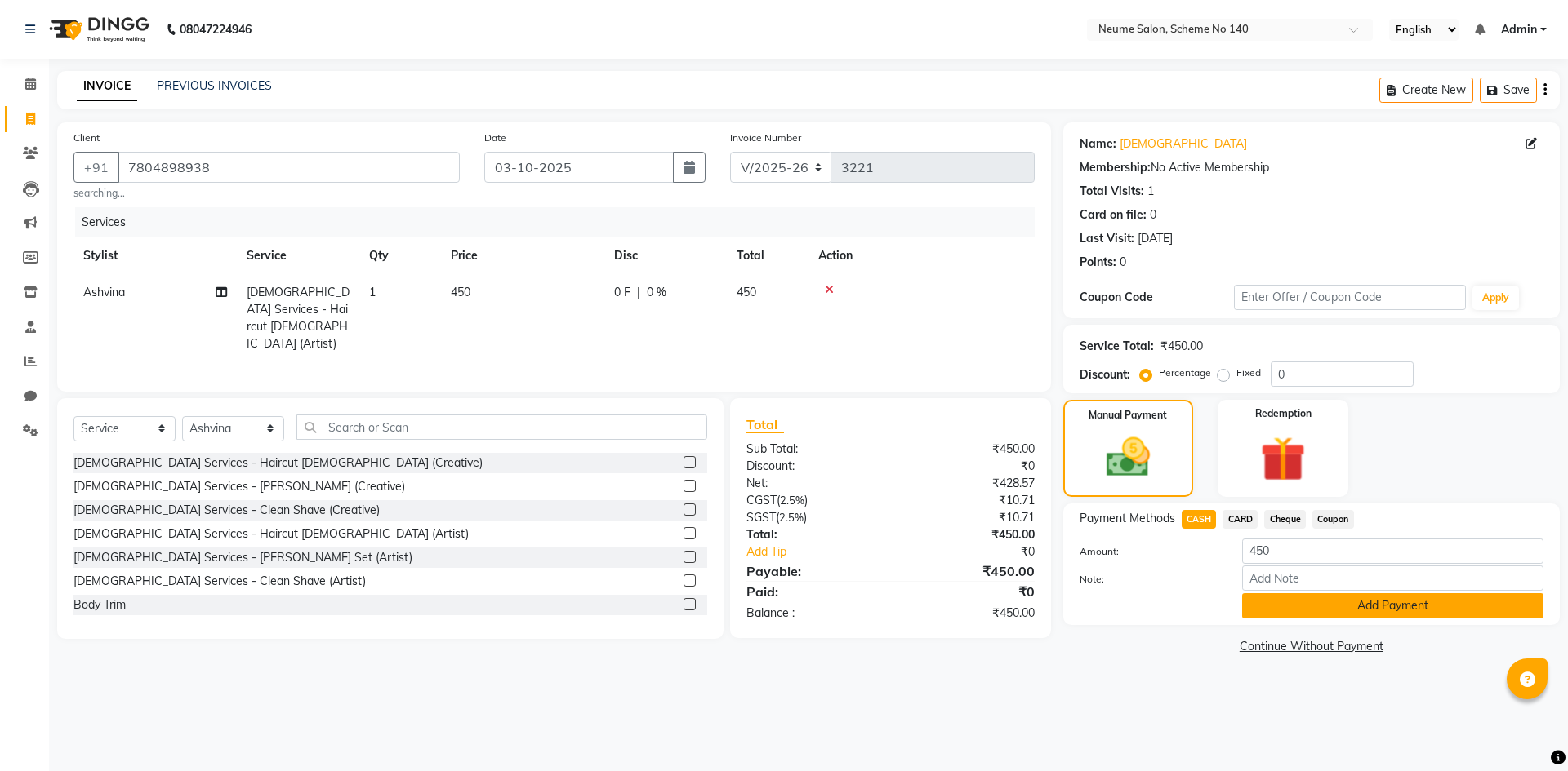
click at [1305, 613] on button "Add Payment" at bounding box center [1392, 605] width 301 height 25
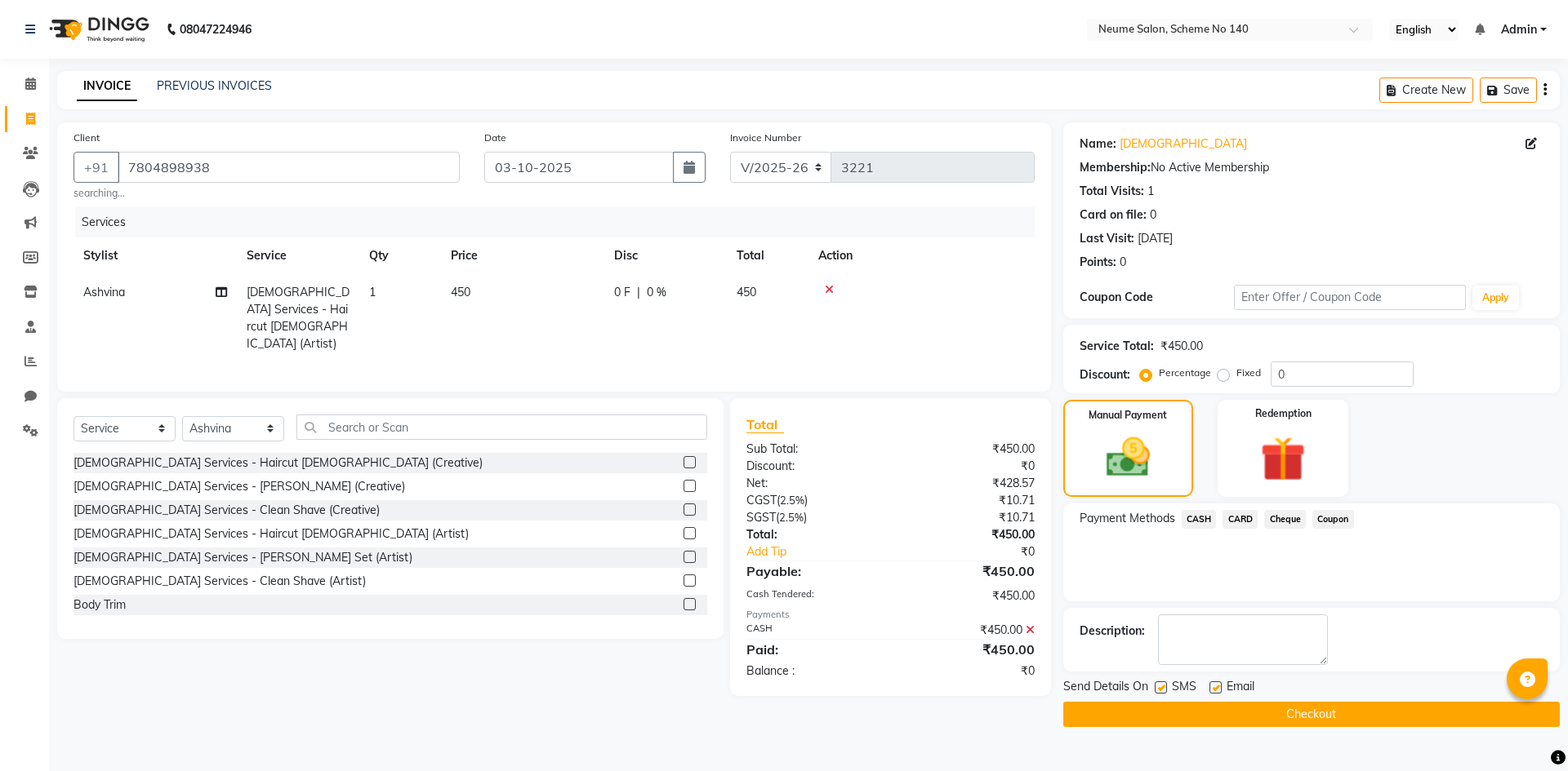
click at [1317, 708] on button "Checkout" at bounding box center [1311, 715] width 496 height 25
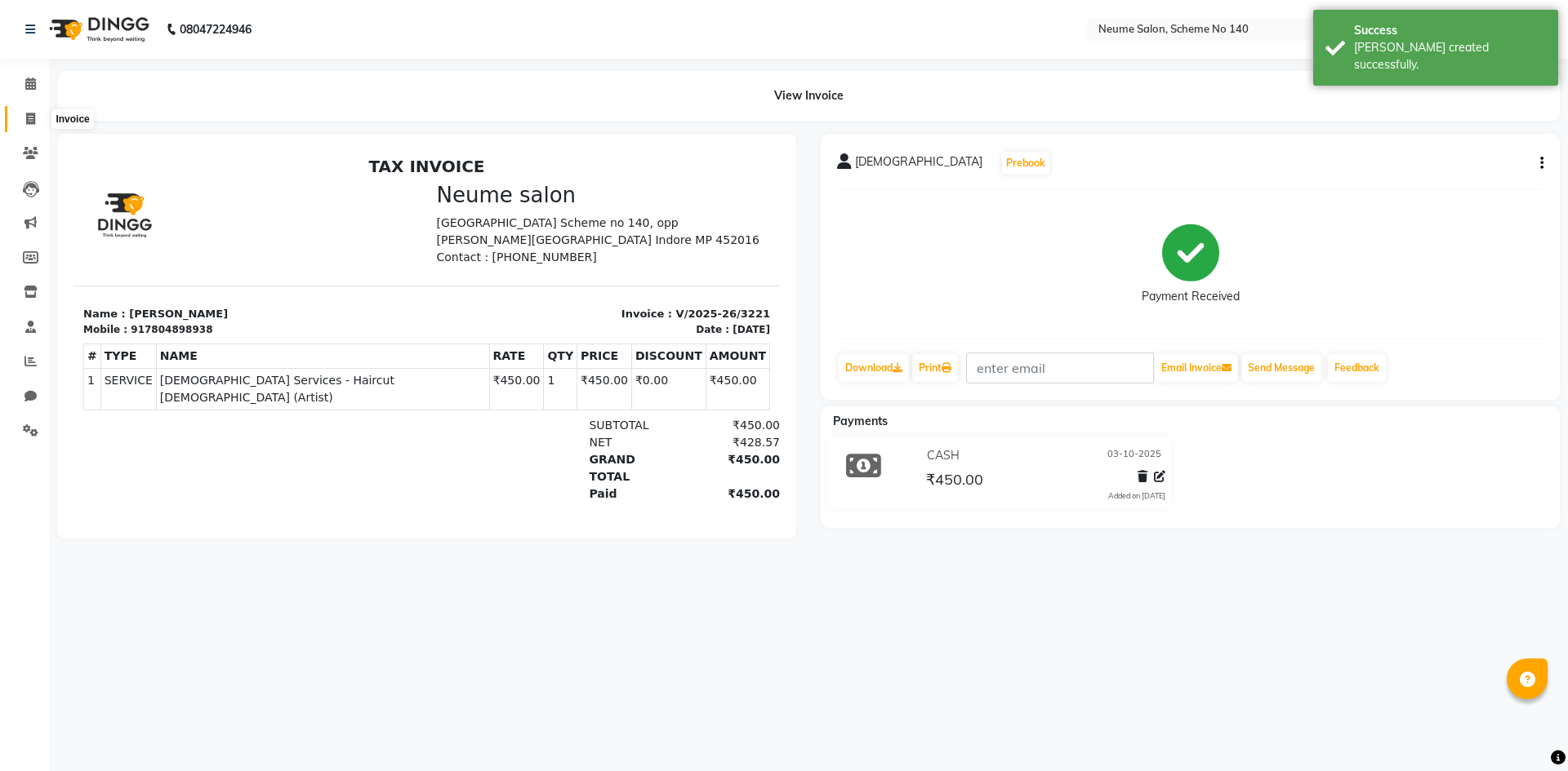
drag, startPoint x: 21, startPoint y: 124, endPoint x: 46, endPoint y: 125, distance: 25.0
click at [21, 124] on span at bounding box center [30, 119] width 29 height 19
select select "8098"
select select "service"
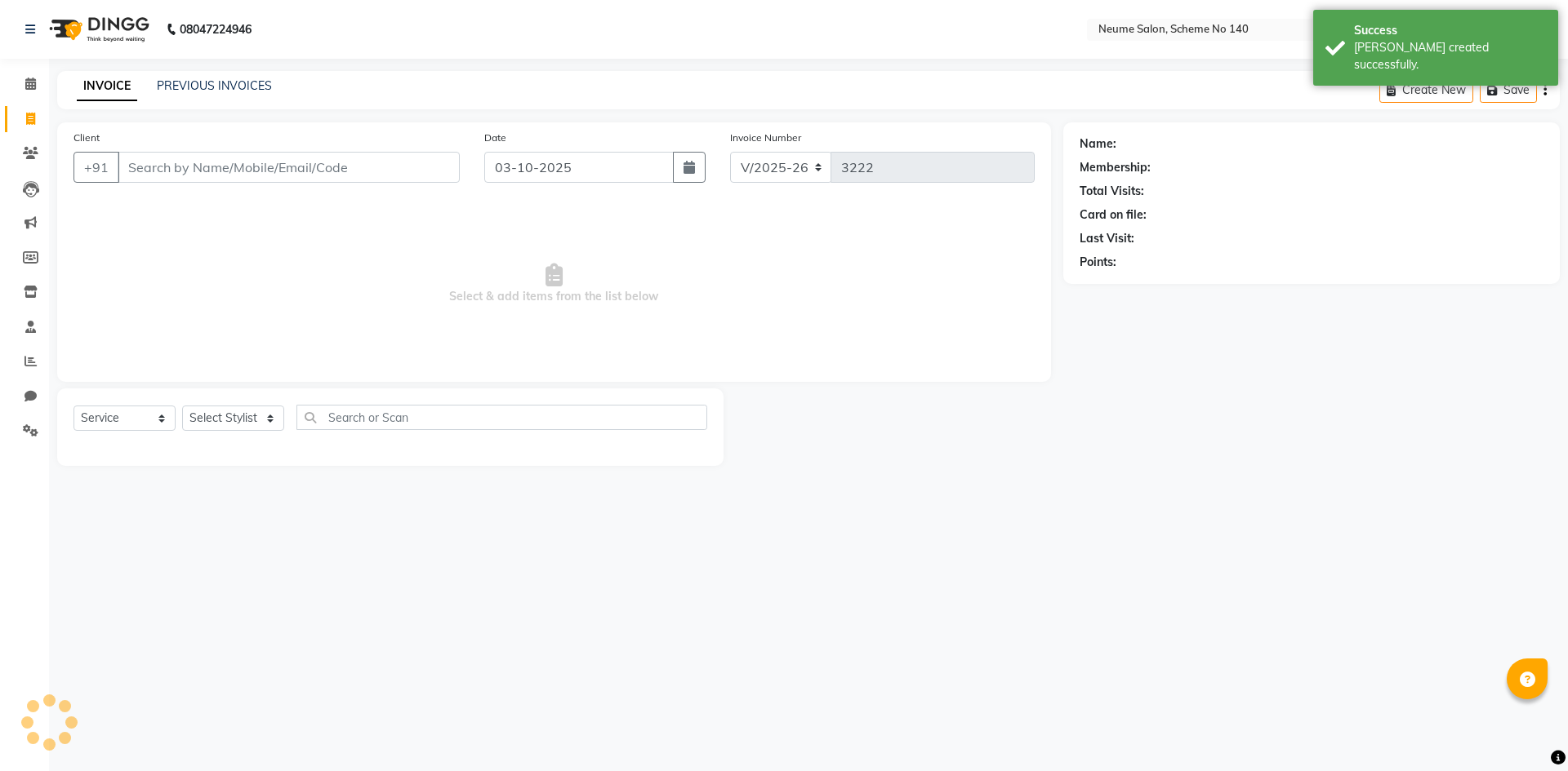
click at [141, 169] on input "Client" at bounding box center [289, 167] width 342 height 31
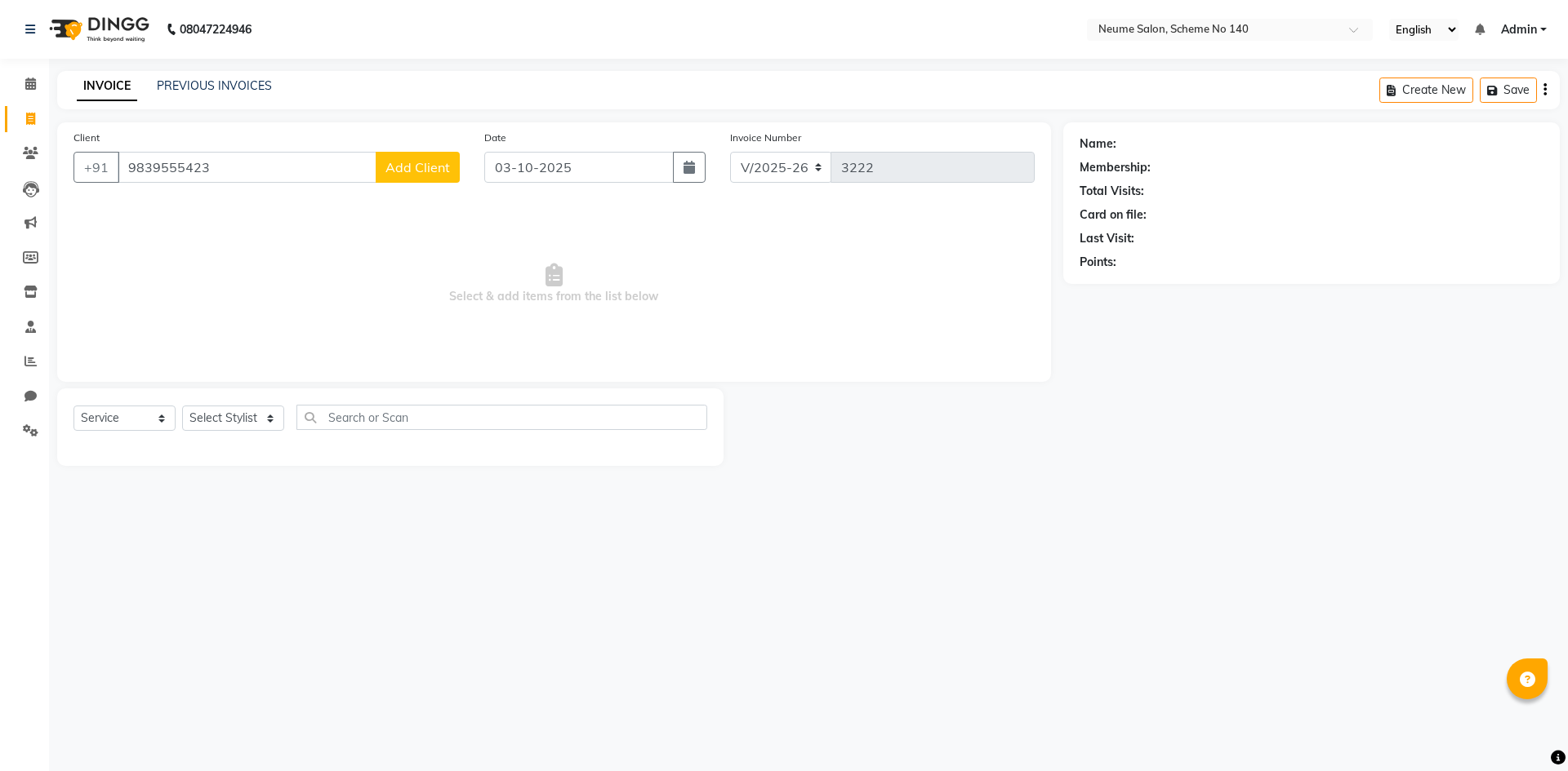
type input "9839555423"
click at [391, 180] on button "Add Client" at bounding box center [418, 167] width 84 height 31
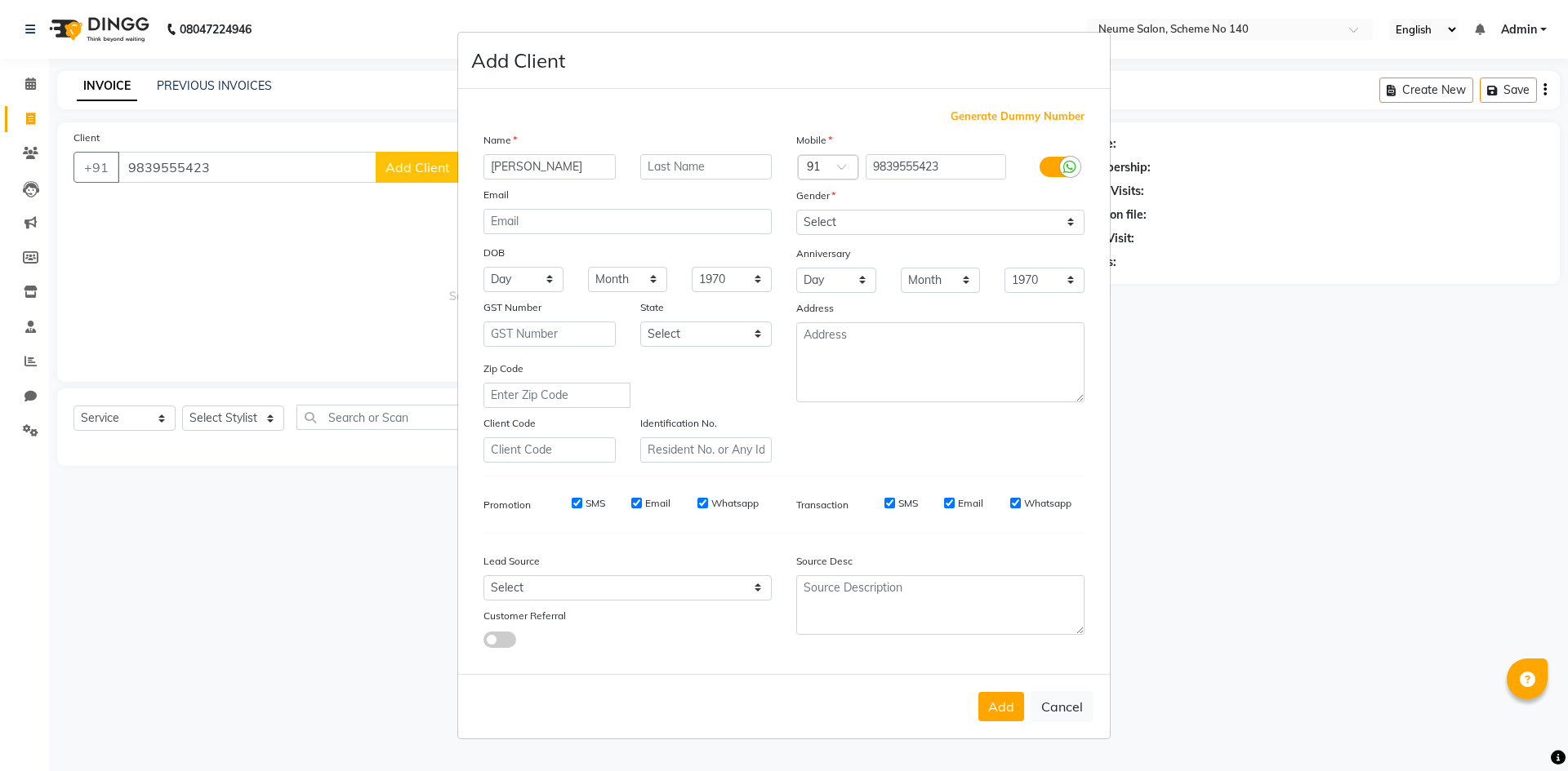
type input "[PERSON_NAME]"
click at [821, 212] on select "Select [DEMOGRAPHIC_DATA] [DEMOGRAPHIC_DATA] Other Prefer Not To Say" at bounding box center [940, 222] width 289 height 25
select select "[DEMOGRAPHIC_DATA]"
click at [796, 210] on select "Select [DEMOGRAPHIC_DATA] [DEMOGRAPHIC_DATA] Other Prefer Not To Say" at bounding box center [940, 222] width 289 height 25
click at [992, 711] on button "Add" at bounding box center [1001, 707] width 46 height 30
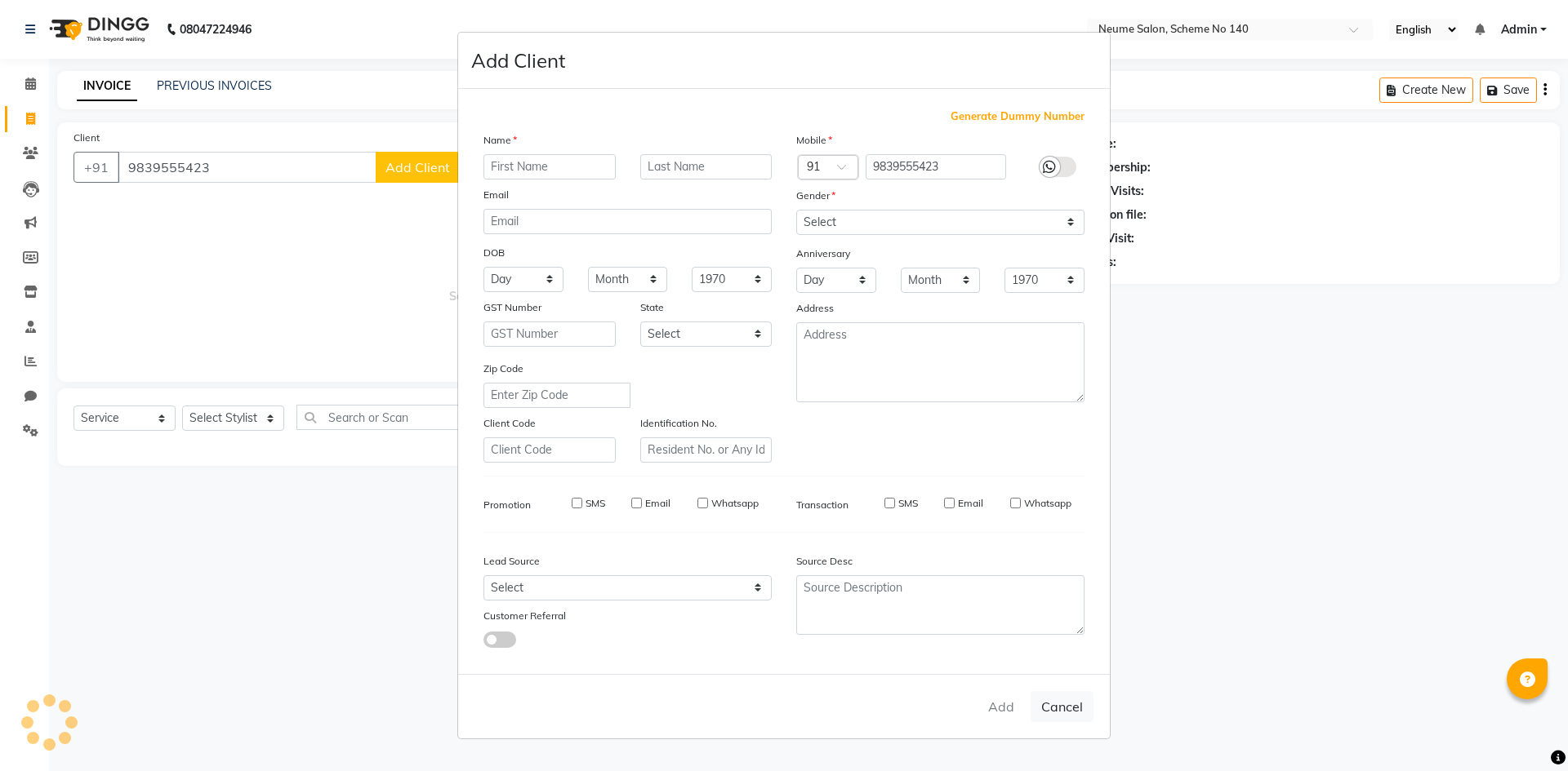
select select
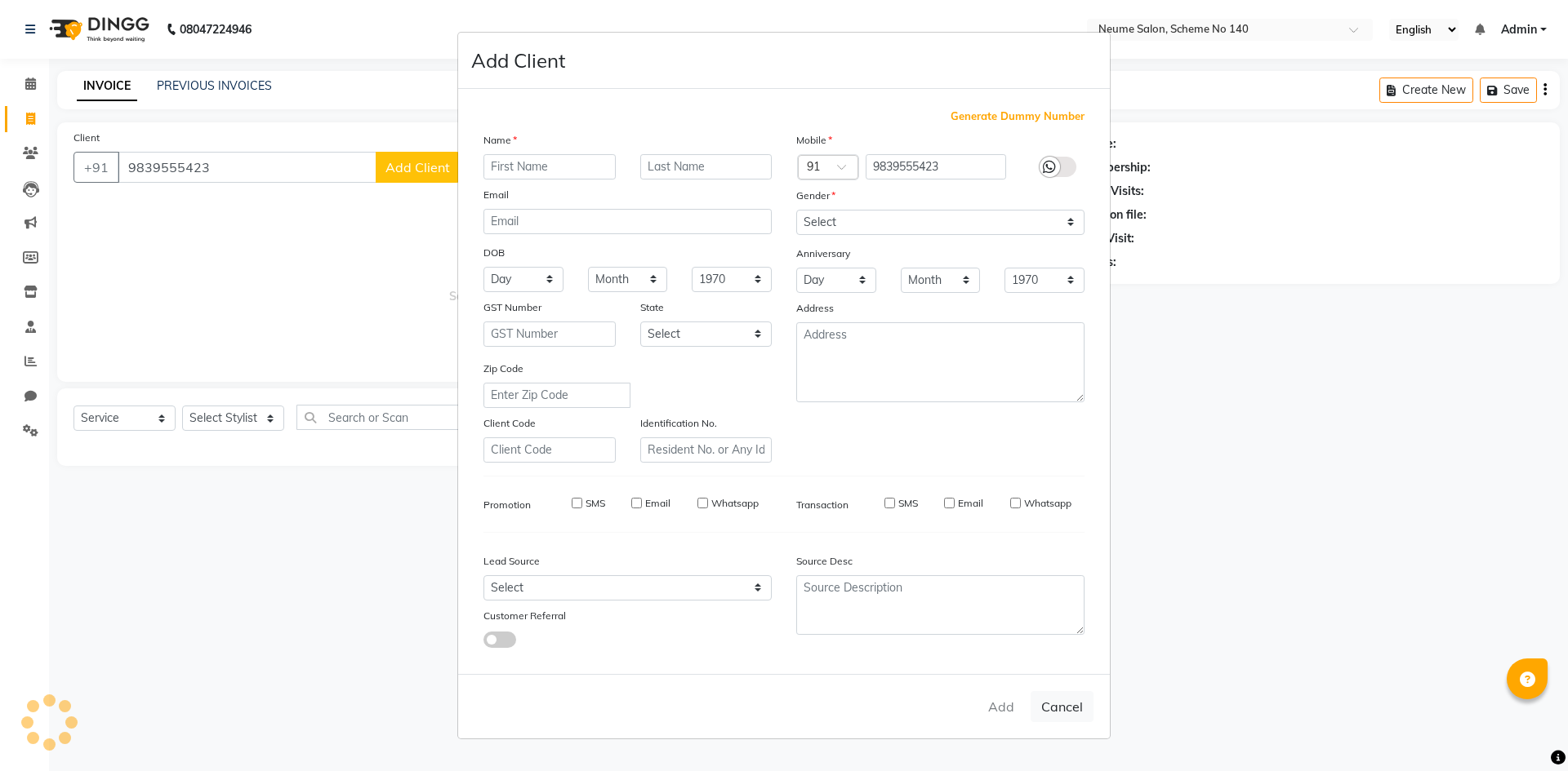
select select
checkbox input "false"
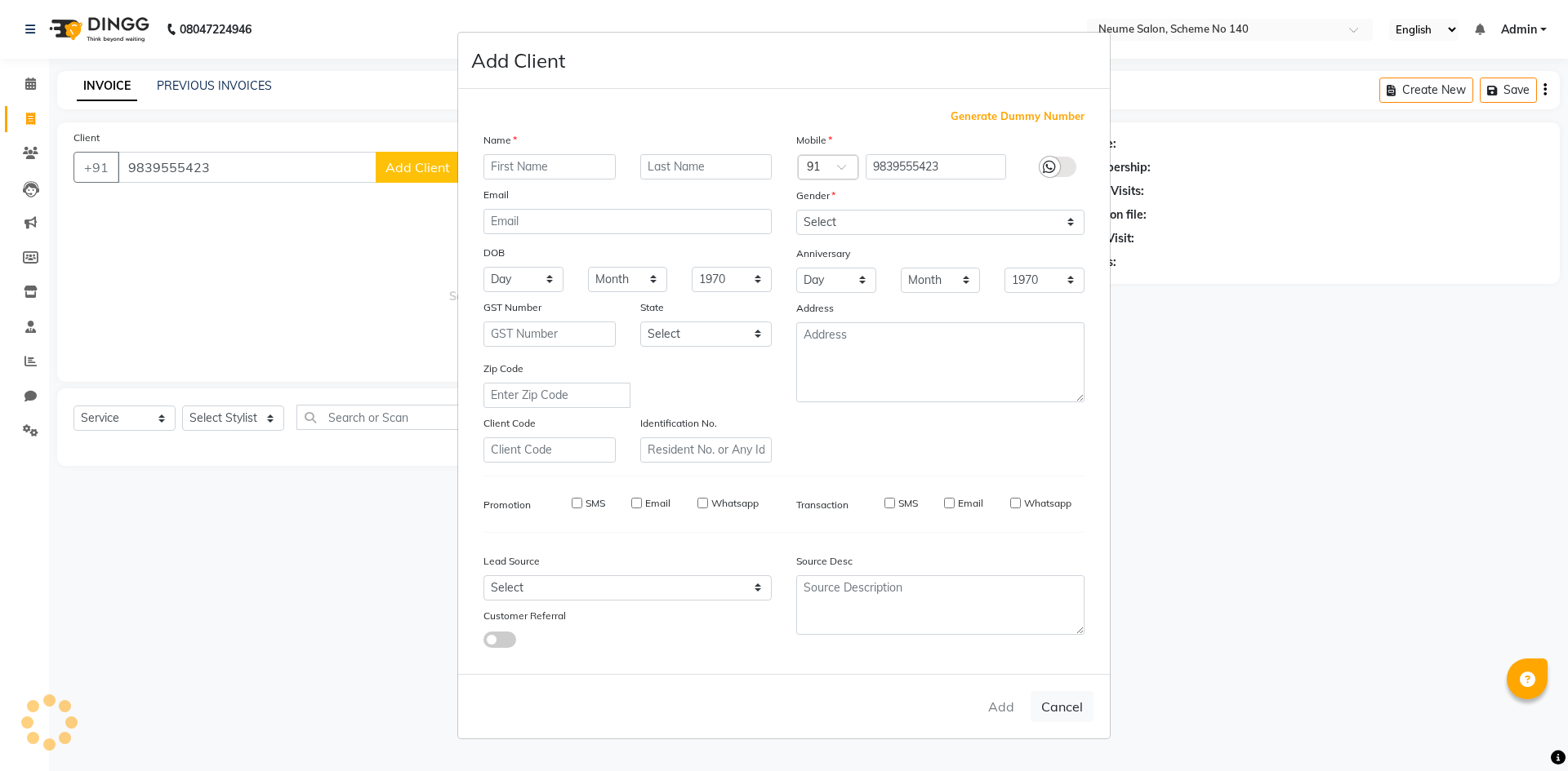
checkbox input "false"
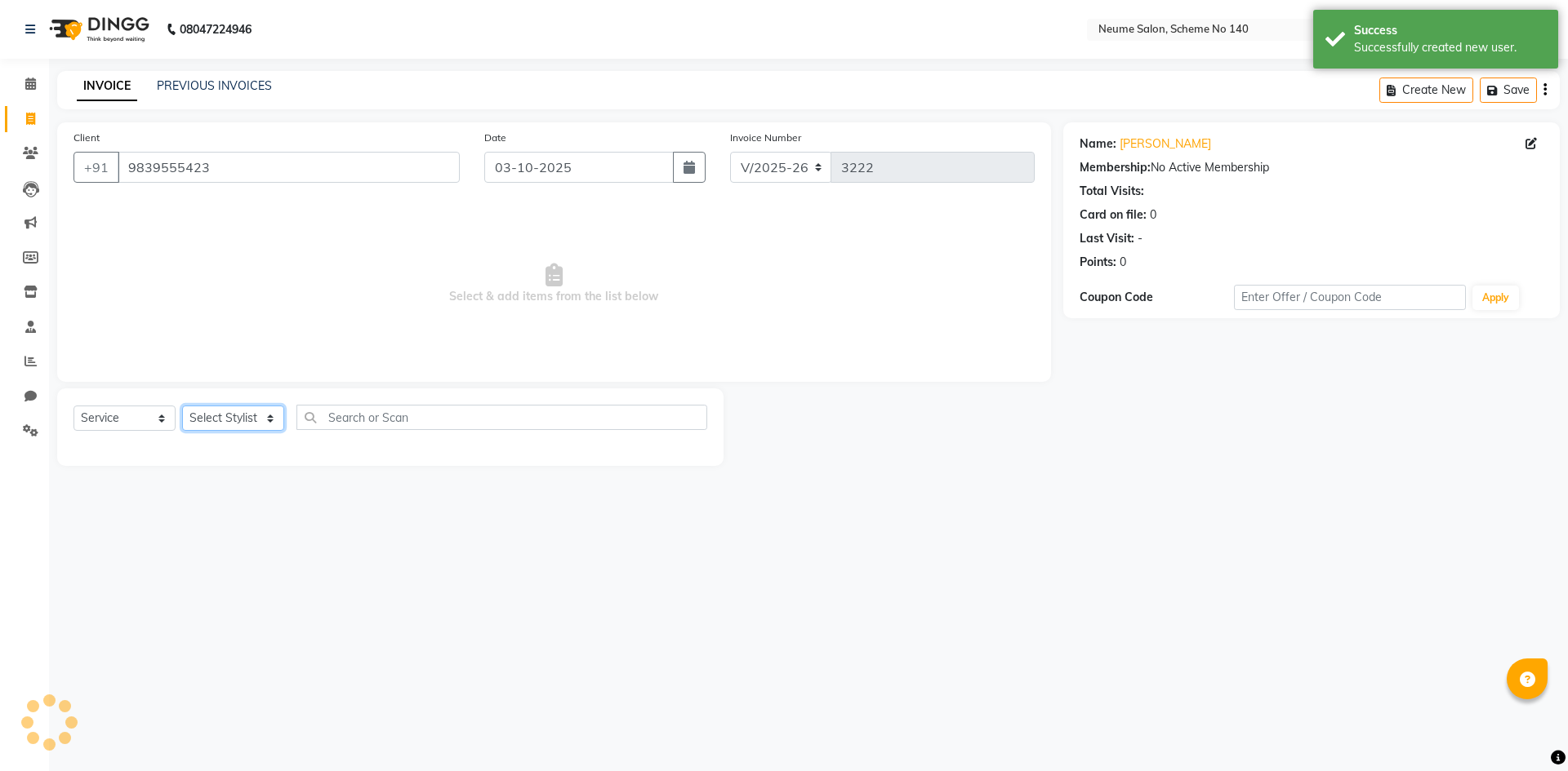
click at [280, 411] on select "Select Stylist [PERSON_NAME] Ashvina [PERSON_NAME] [DATE][PERSON_NAME] Mahi [PE…" at bounding box center [233, 418] width 102 height 25
select select "90991"
click at [182, 406] on select "Select Stylist [PERSON_NAME] Ashvina [PERSON_NAME] [DATE][PERSON_NAME] Mahi [PE…" at bounding box center [233, 418] width 102 height 25
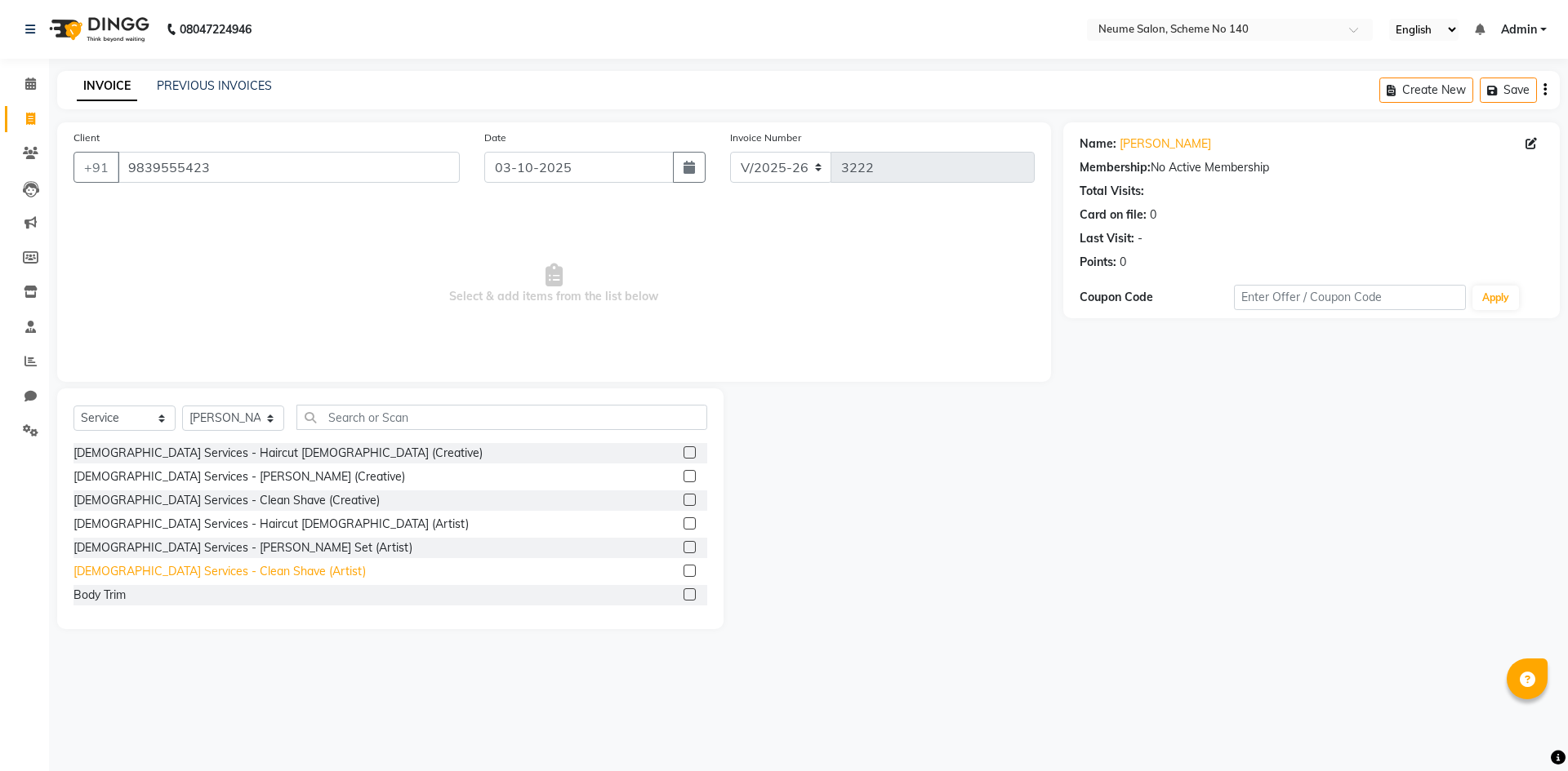
click at [220, 571] on div "[DEMOGRAPHIC_DATA] Services - Clean Shave (Artist)" at bounding box center [220, 571] width 292 height 17
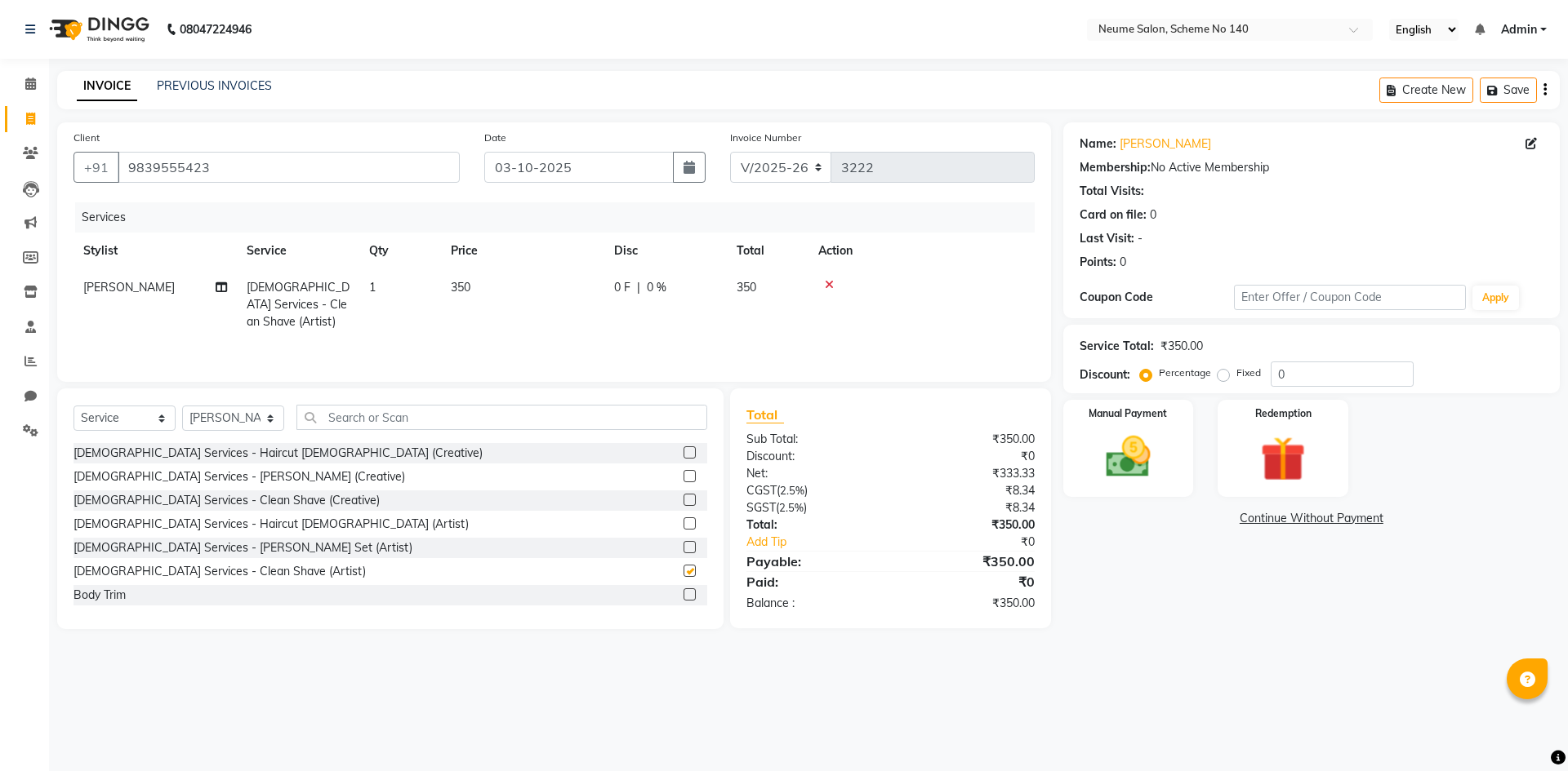
checkbox input "false"
click at [1143, 447] on img at bounding box center [1128, 457] width 76 height 54
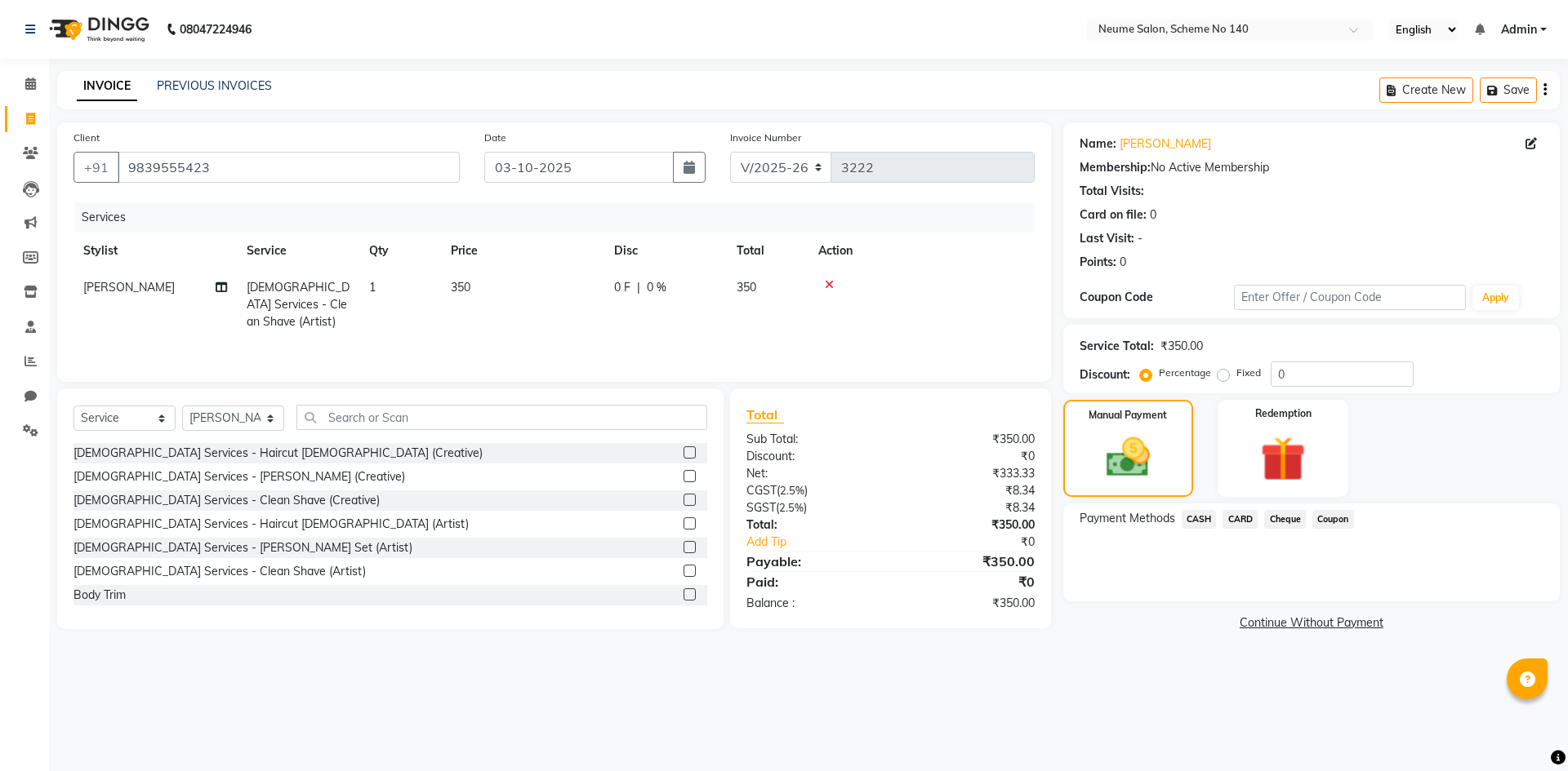
click at [1236, 516] on span "CARD" at bounding box center [1239, 519] width 35 height 19
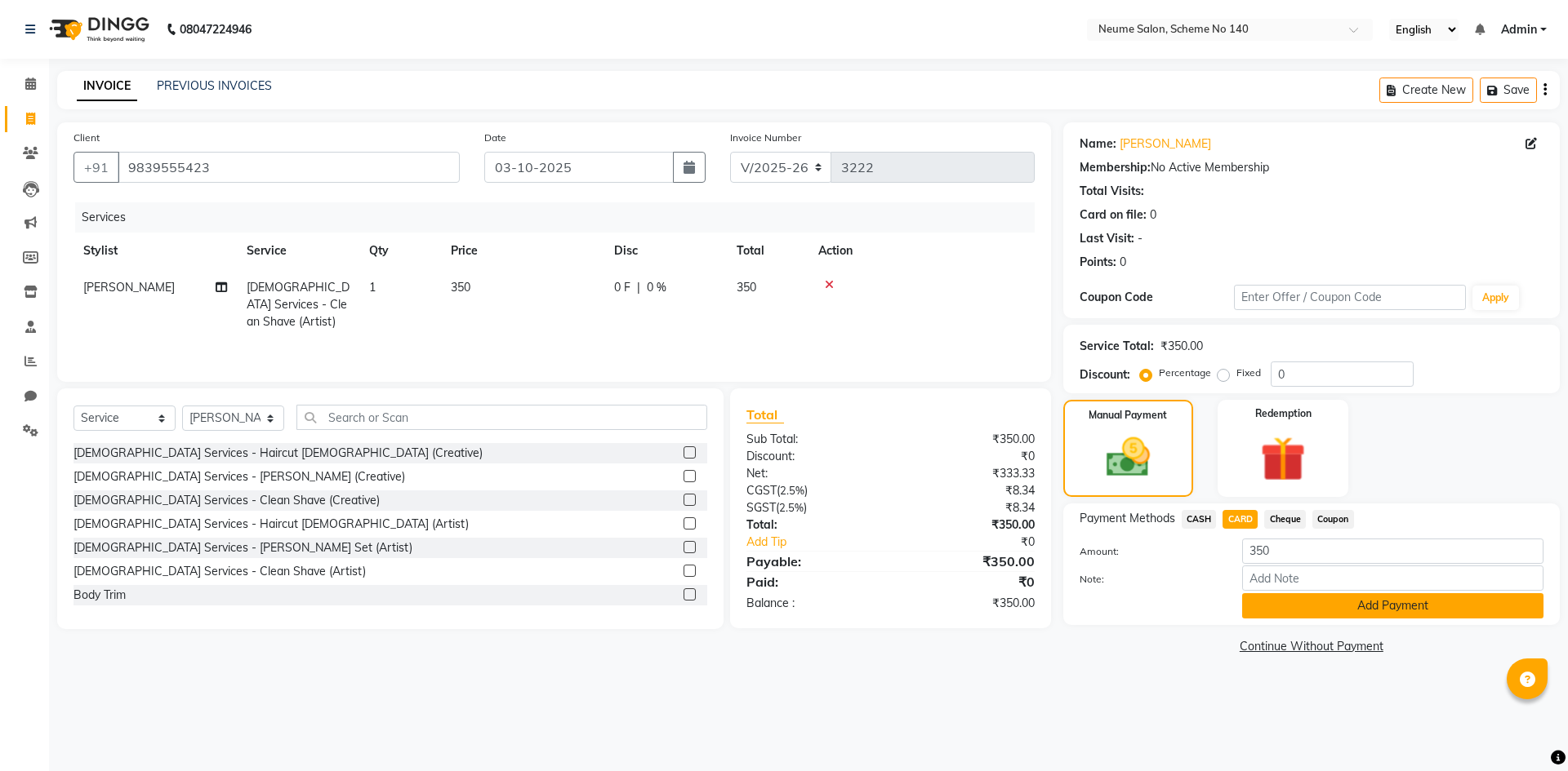
click at [1272, 604] on button "Add Payment" at bounding box center [1392, 605] width 301 height 25
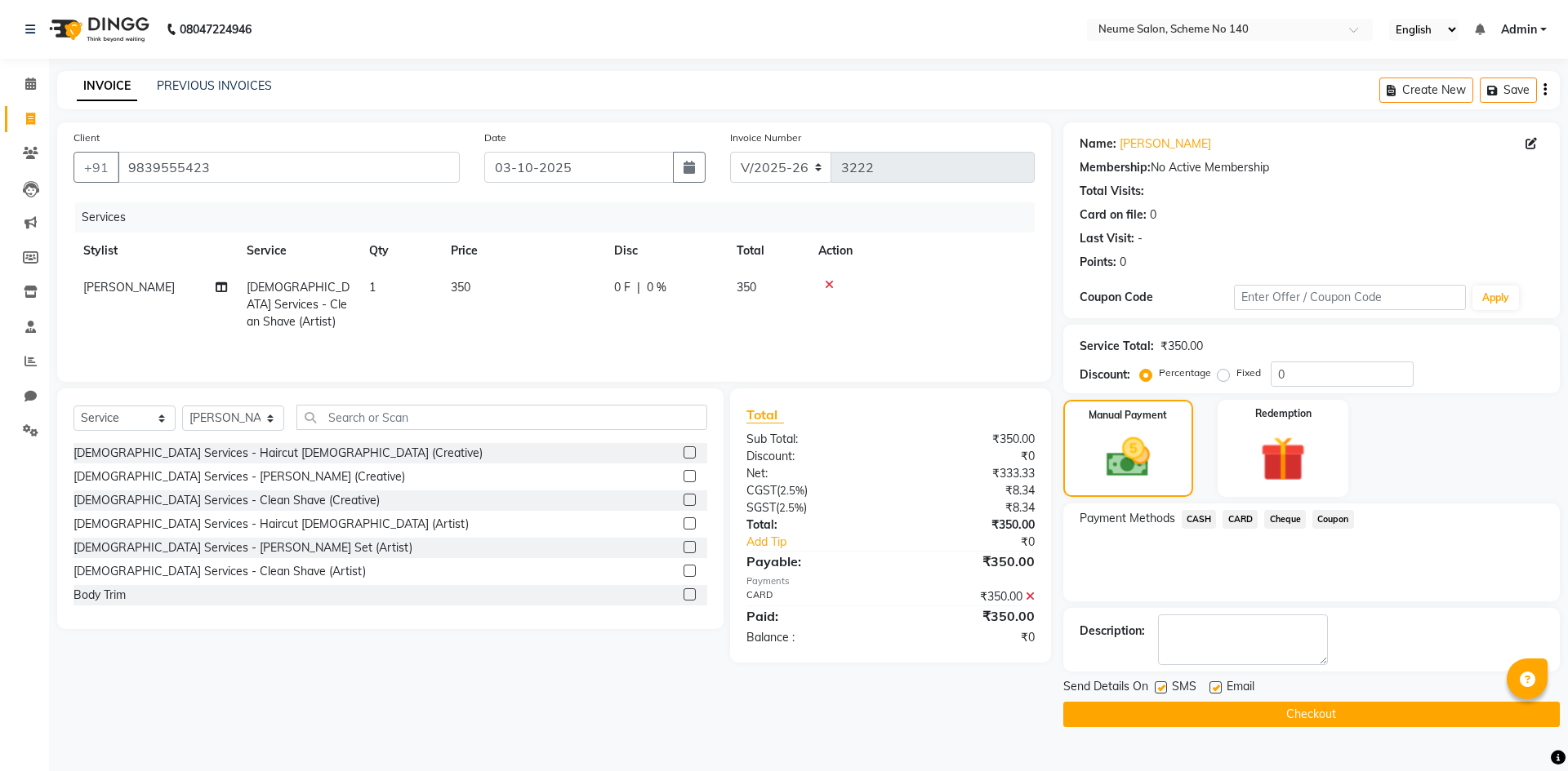
drag, startPoint x: 1253, startPoint y: 700, endPoint x: 1254, endPoint y: 709, distance: 9.1
click at [1254, 703] on div "Send Details On SMS Email Checkout" at bounding box center [1311, 702] width 496 height 49
click at [1254, 710] on button "Checkout" at bounding box center [1311, 715] width 496 height 25
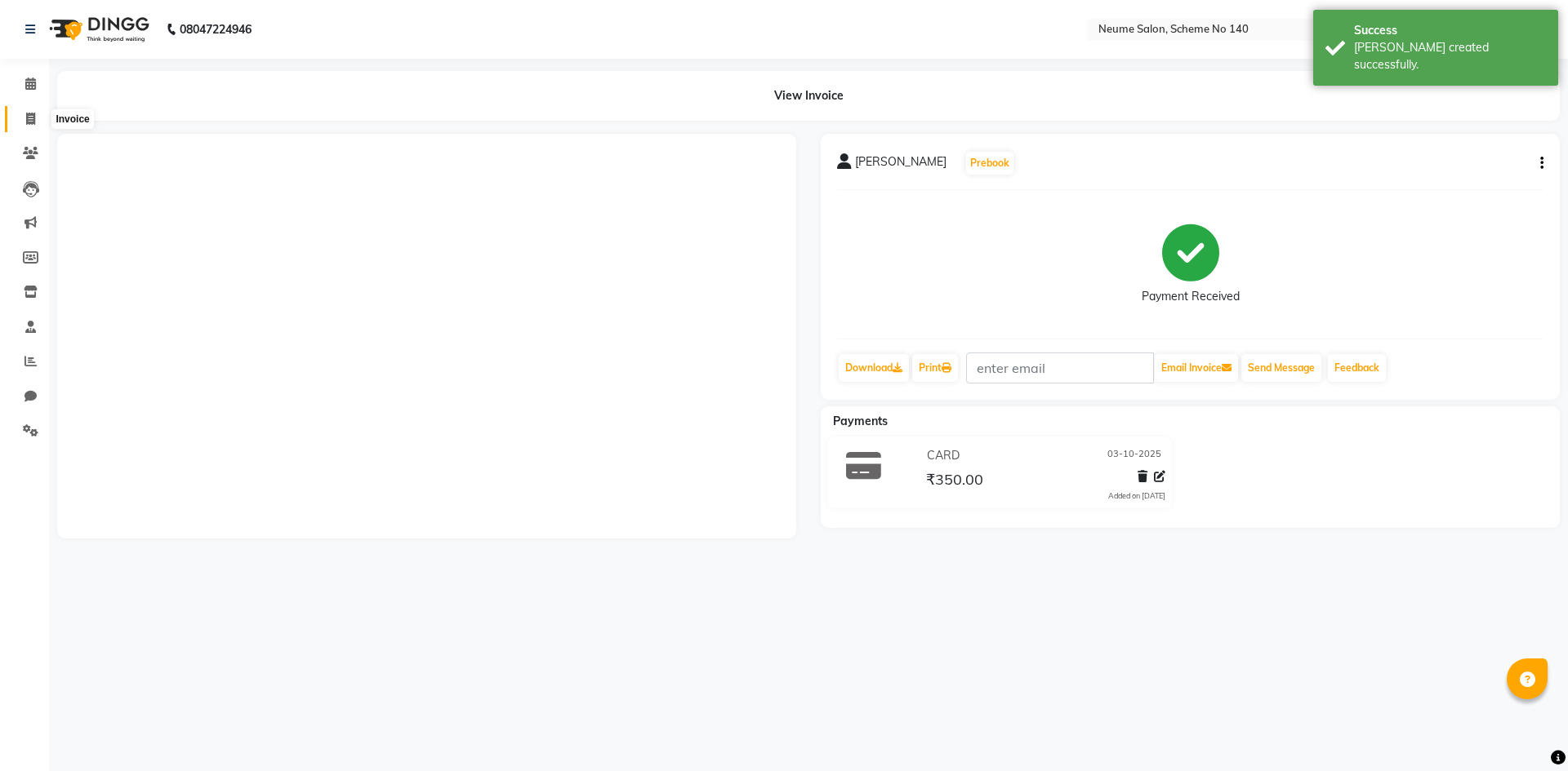
click at [34, 115] on icon at bounding box center [30, 119] width 9 height 13
select select "8098"
select select "service"
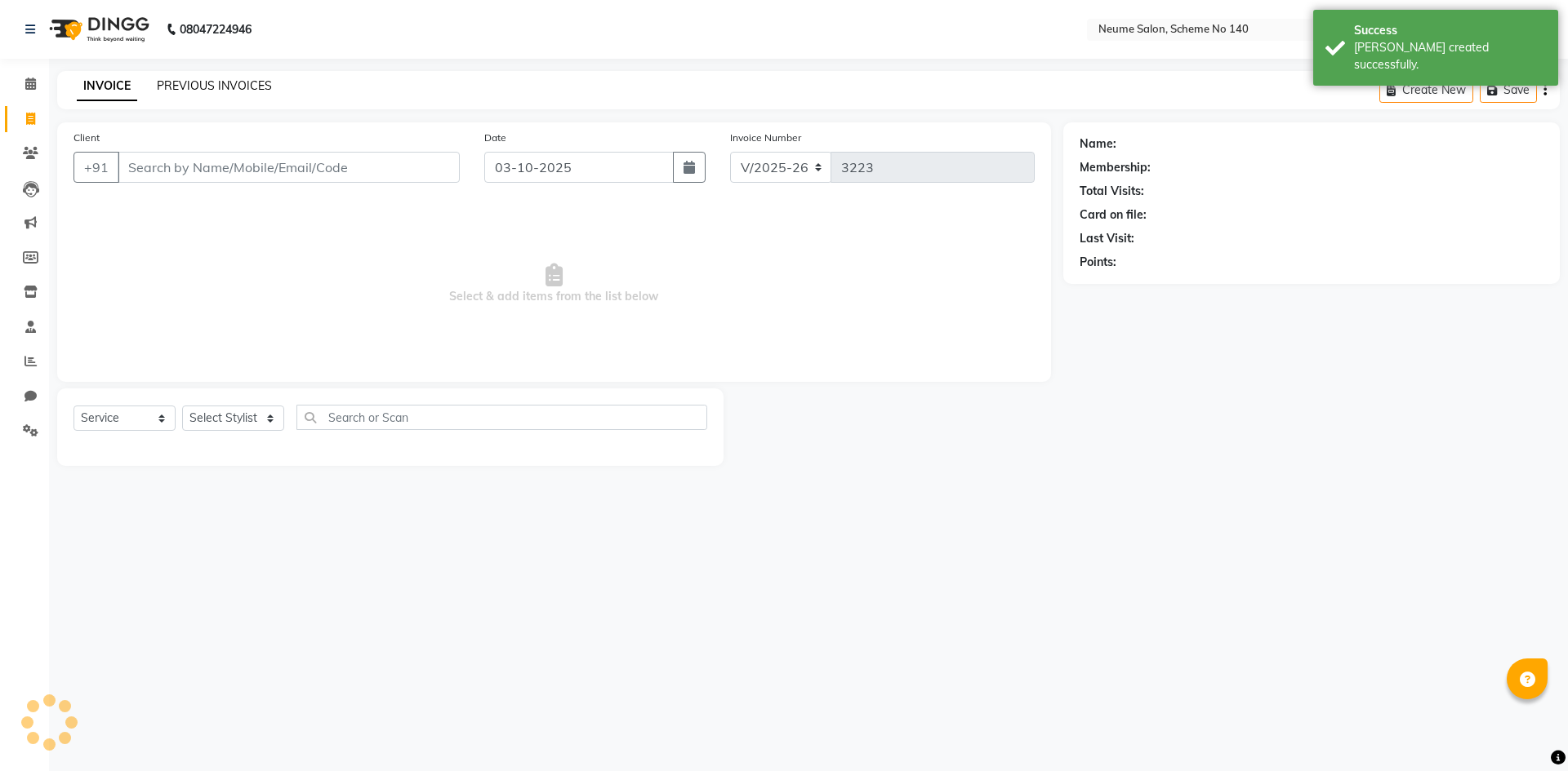
click at [244, 92] on link "PREVIOUS INVOICES" at bounding box center [214, 85] width 115 height 14
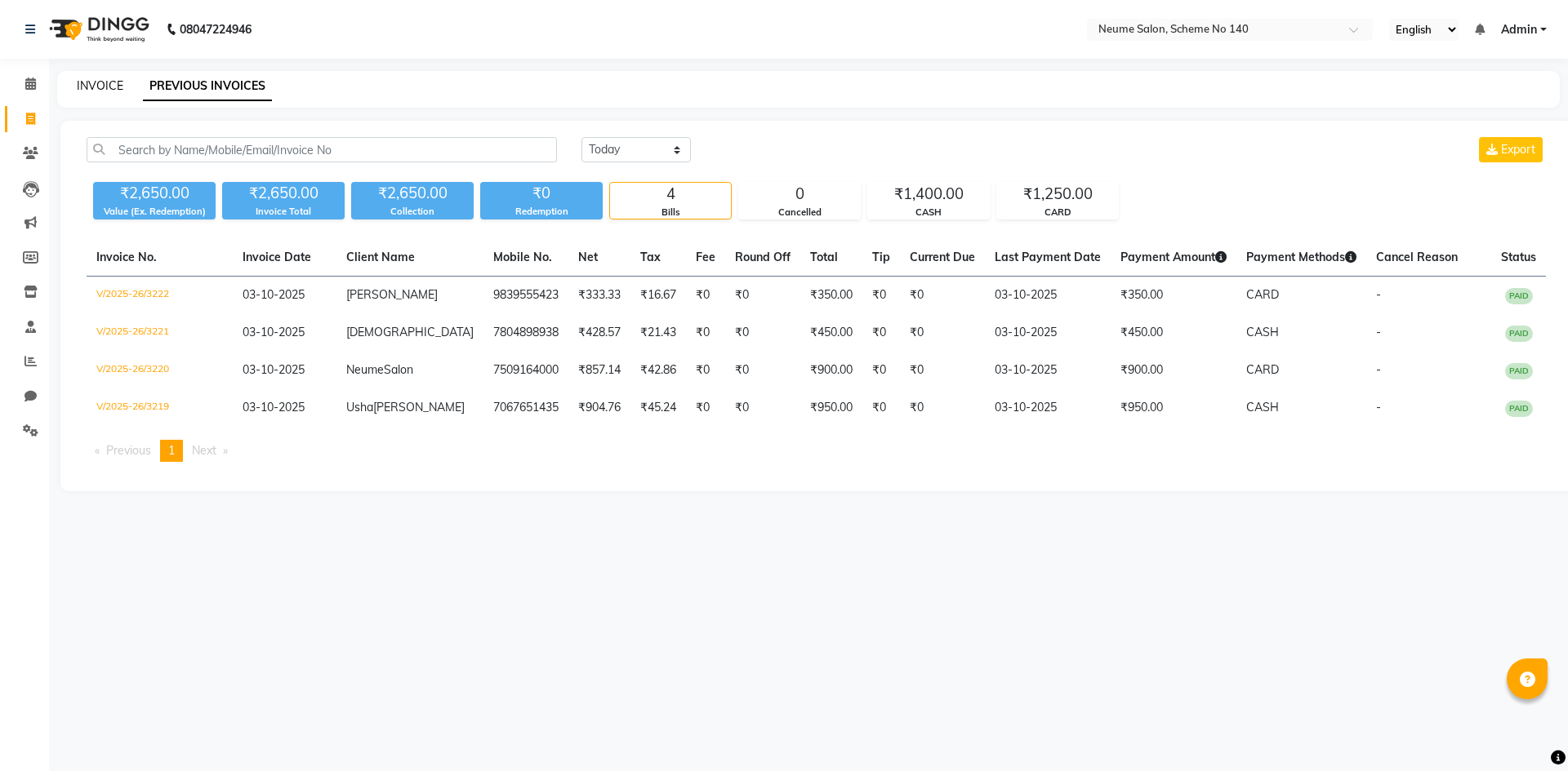
click at [97, 90] on link "INVOICE" at bounding box center [100, 85] width 47 height 14
select select "8098"
select select "service"
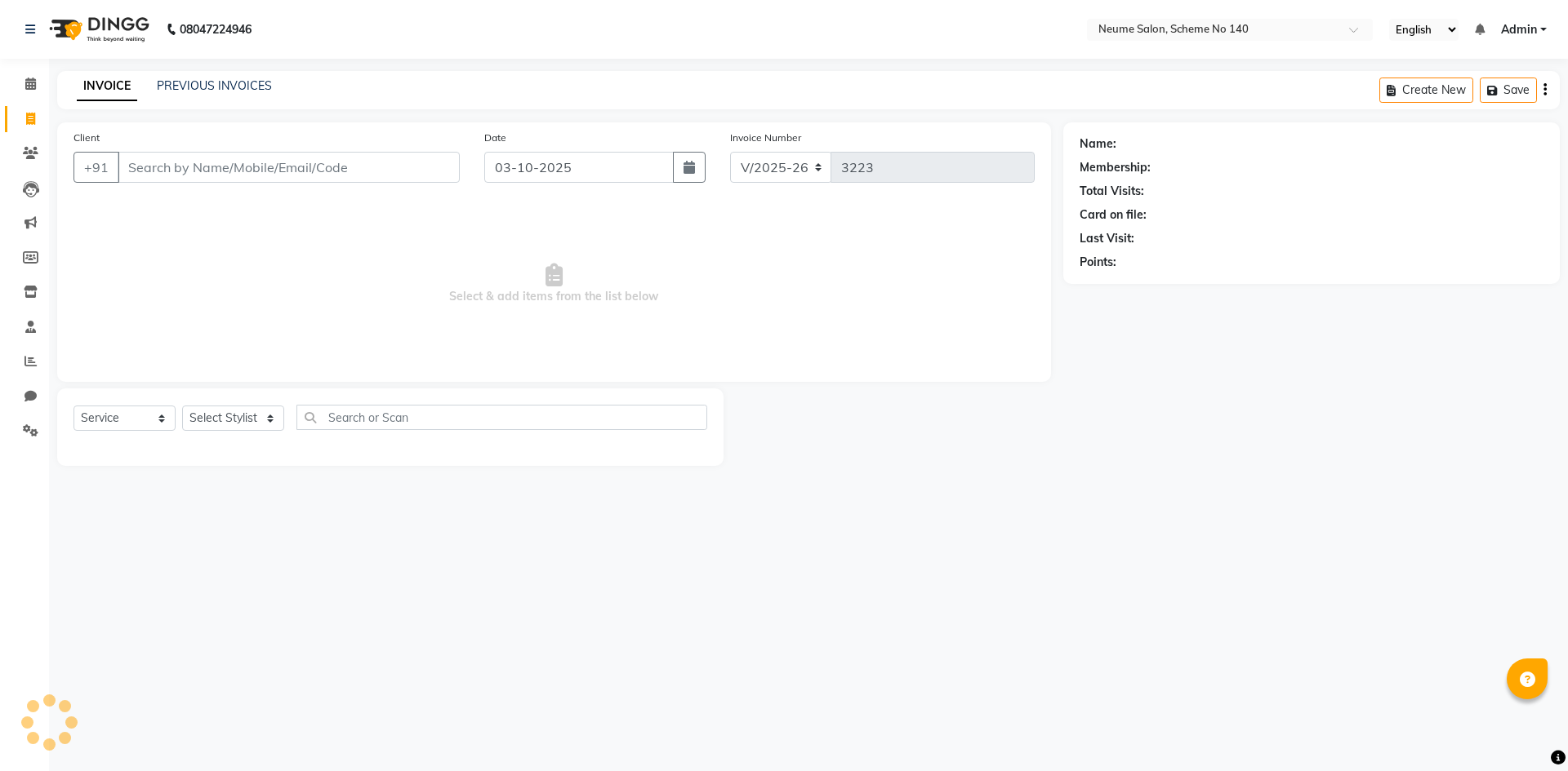
click at [208, 159] on input "Client" at bounding box center [289, 167] width 342 height 31
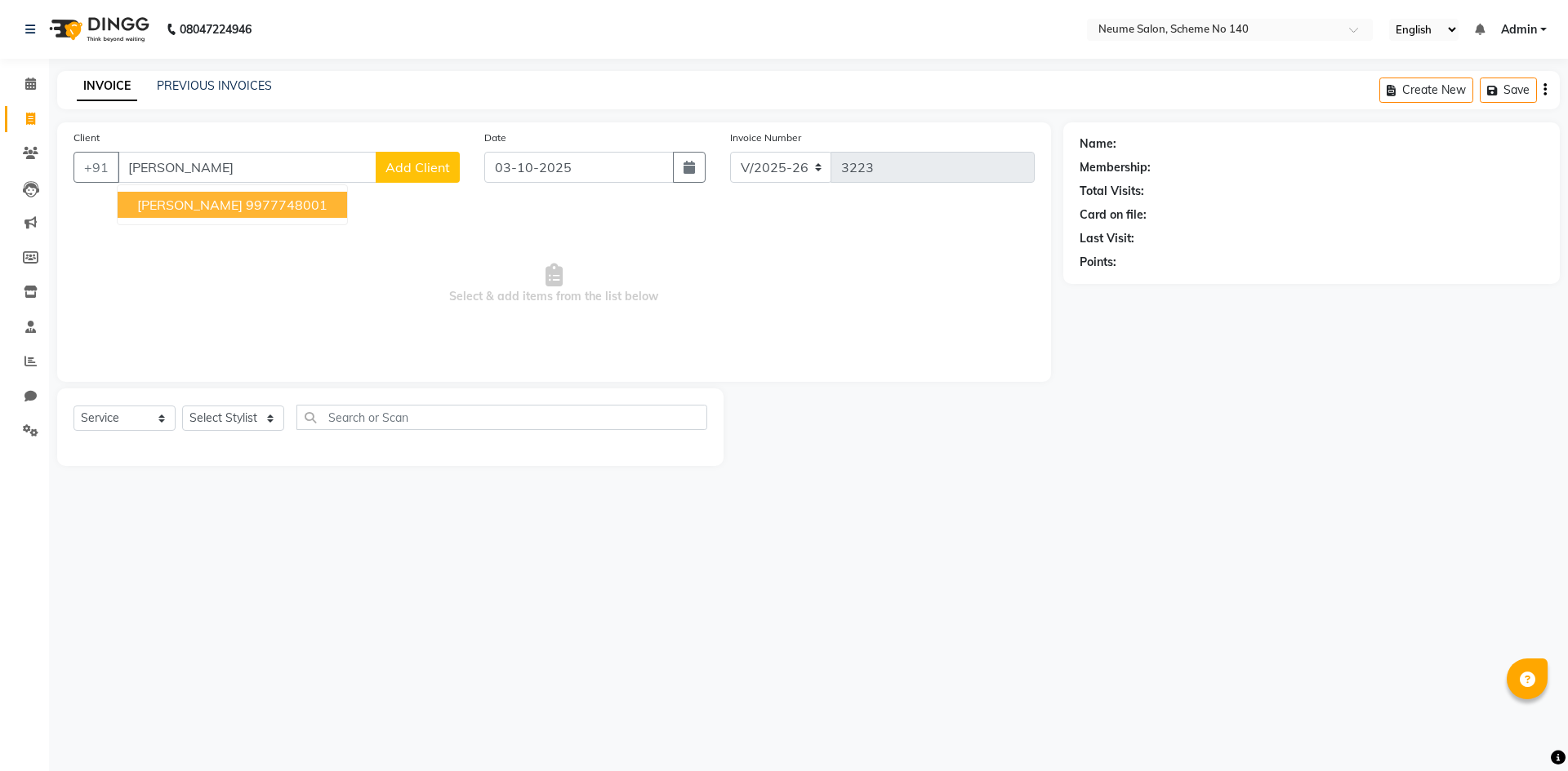
click at [216, 213] on button "[PERSON_NAME] 9977748001" at bounding box center [232, 204] width 229 height 26
type input "9977748001"
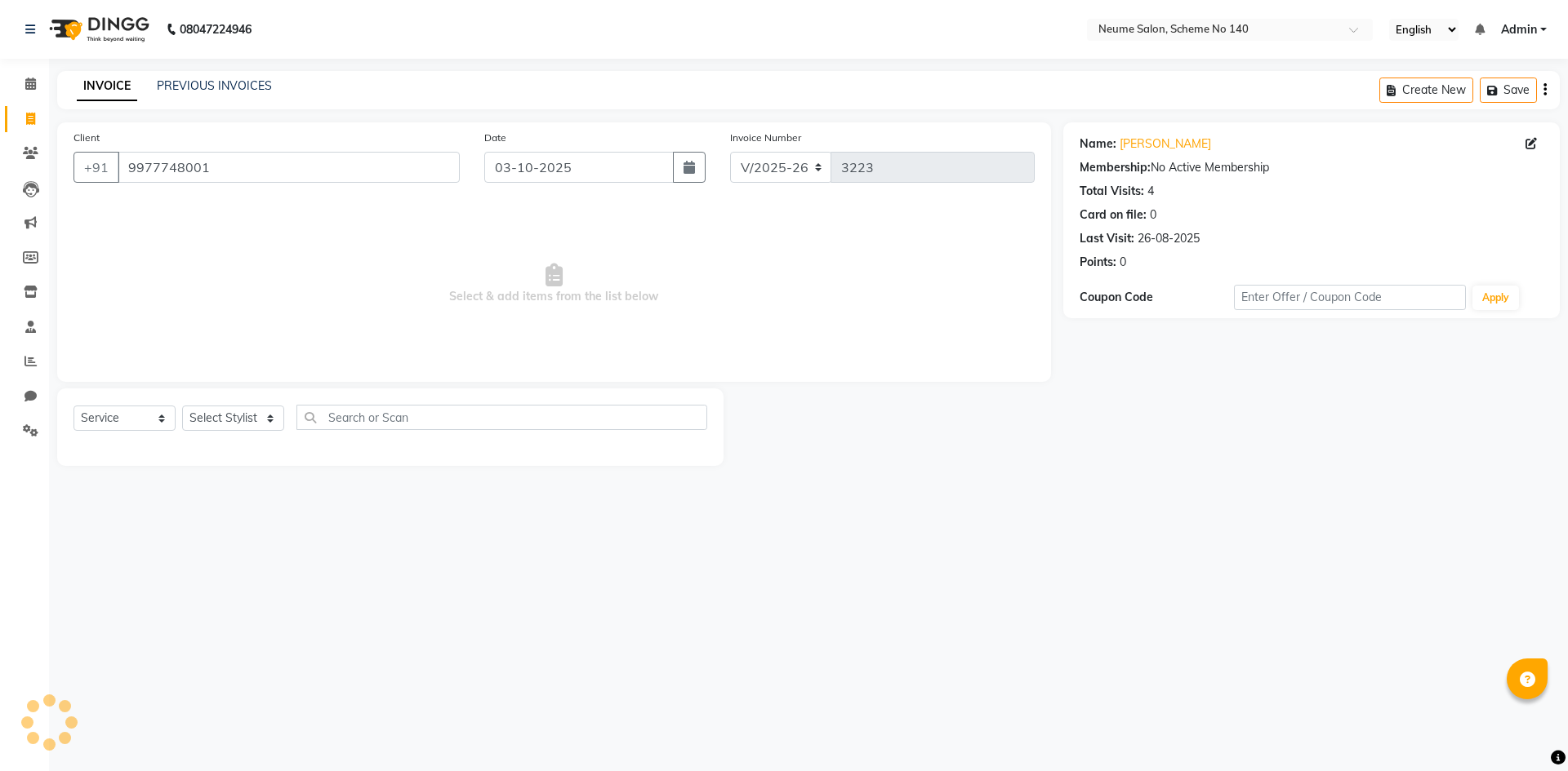
click at [241, 403] on div "Select Service Product Membership Package Voucher Prepaid Gift Card Select Styl…" at bounding box center [391, 427] width 667 height 78
click at [241, 407] on select "Select Stylist [PERSON_NAME] Ashvina [PERSON_NAME] [DATE][PERSON_NAME] Mahi [PE…" at bounding box center [233, 418] width 102 height 25
select select "75326"
click at [182, 406] on select "Select Stylist [PERSON_NAME] Ashvina [PERSON_NAME] [DATE][PERSON_NAME] Mahi [PE…" at bounding box center [233, 418] width 102 height 25
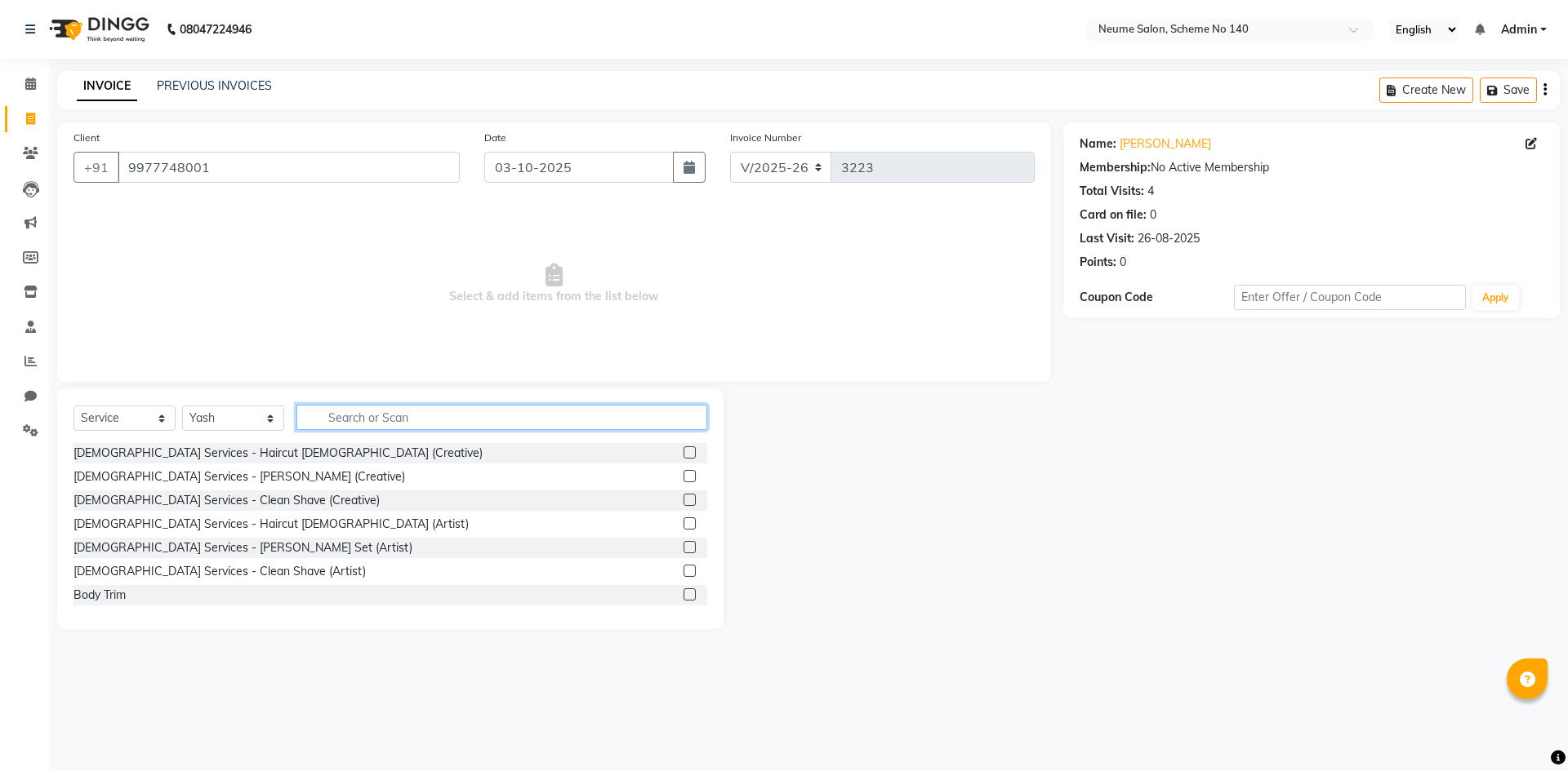
click at [335, 420] on input "text" at bounding box center [502, 417] width 410 height 25
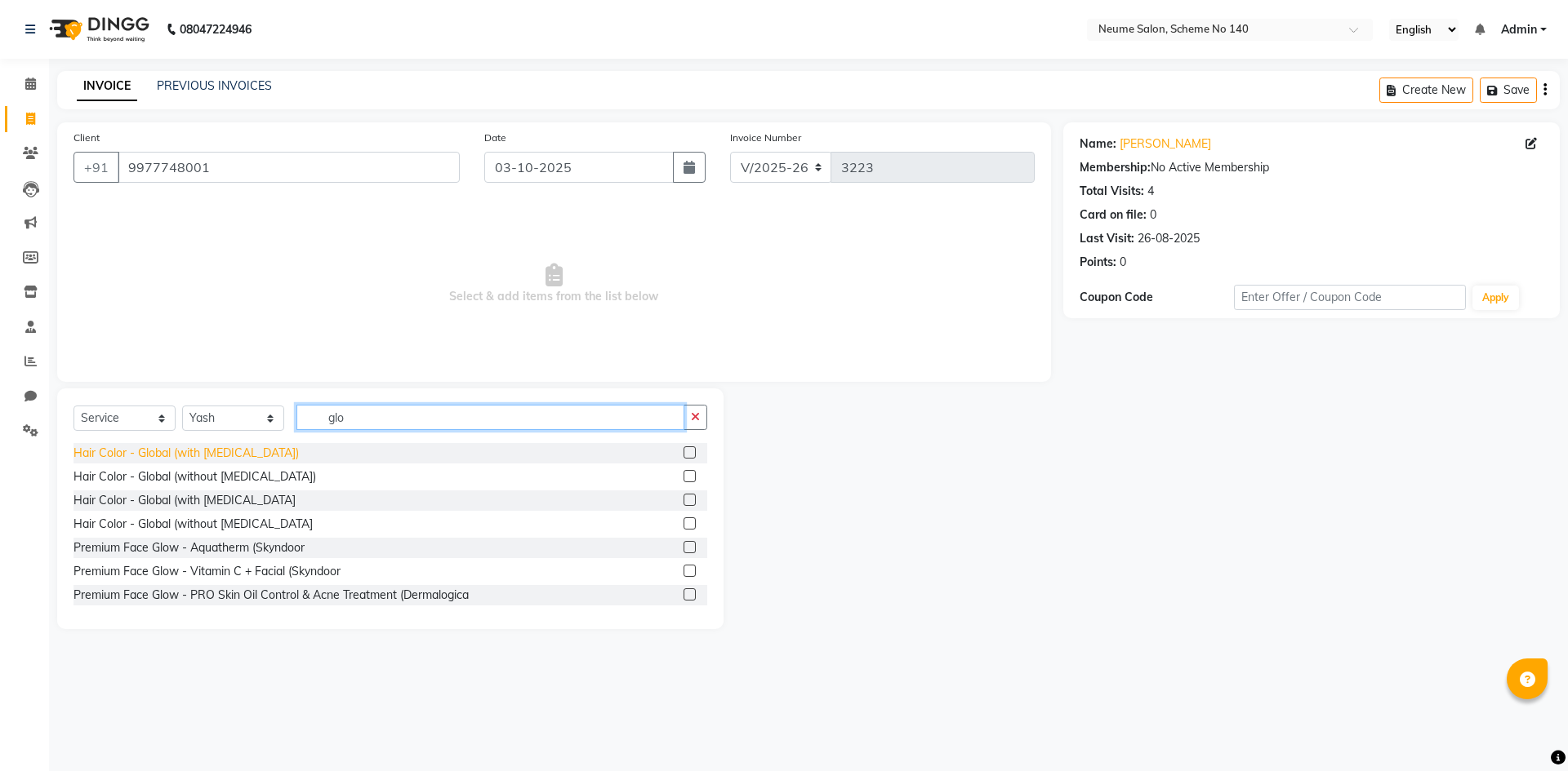
type input "glo"
click at [237, 455] on div "Hair Color - Global (with [MEDICAL_DATA])" at bounding box center [186, 453] width 226 height 17
checkbox input "false"
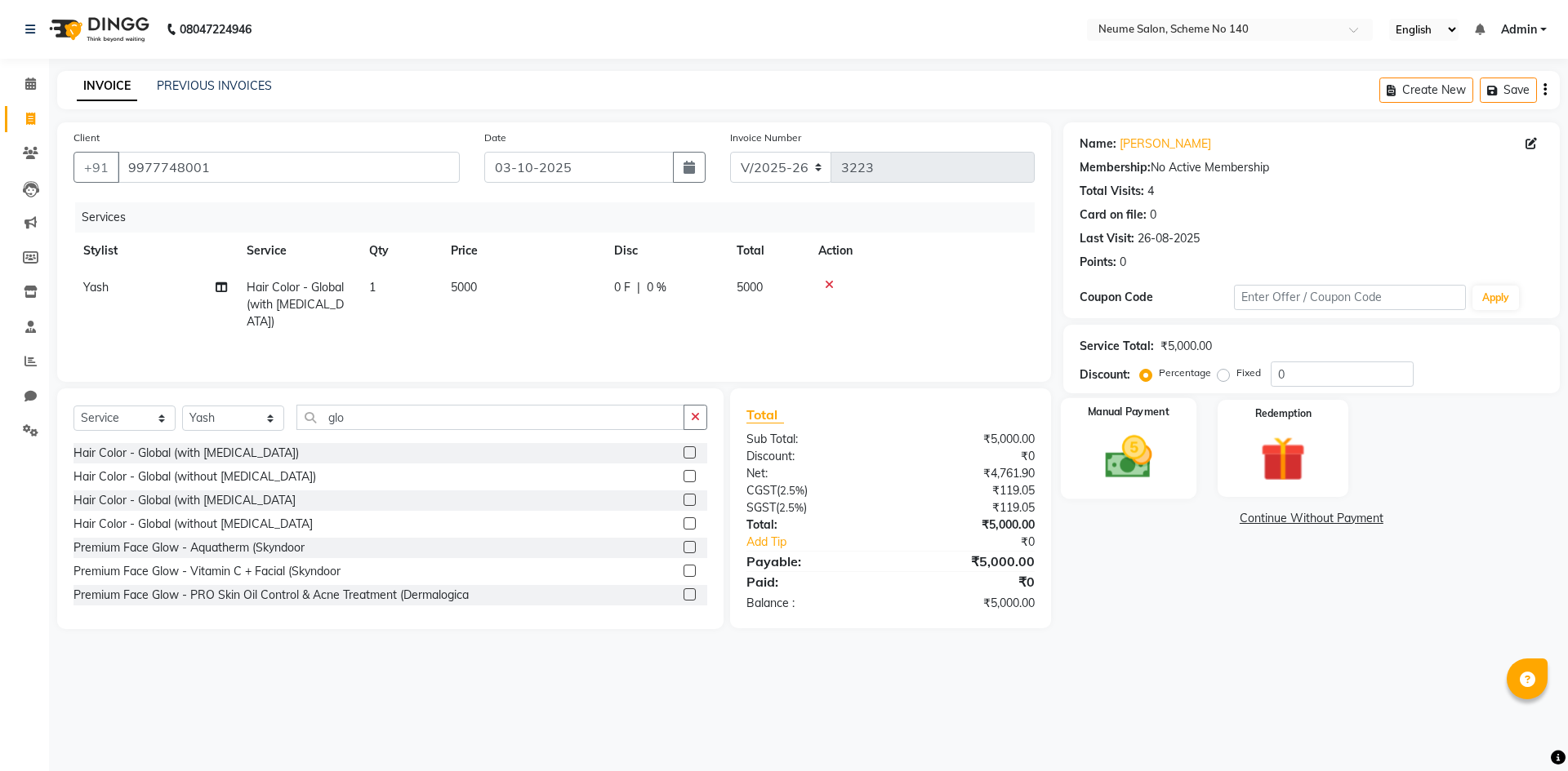
click at [1176, 438] on div "Manual Payment" at bounding box center [1127, 449] width 135 height 100
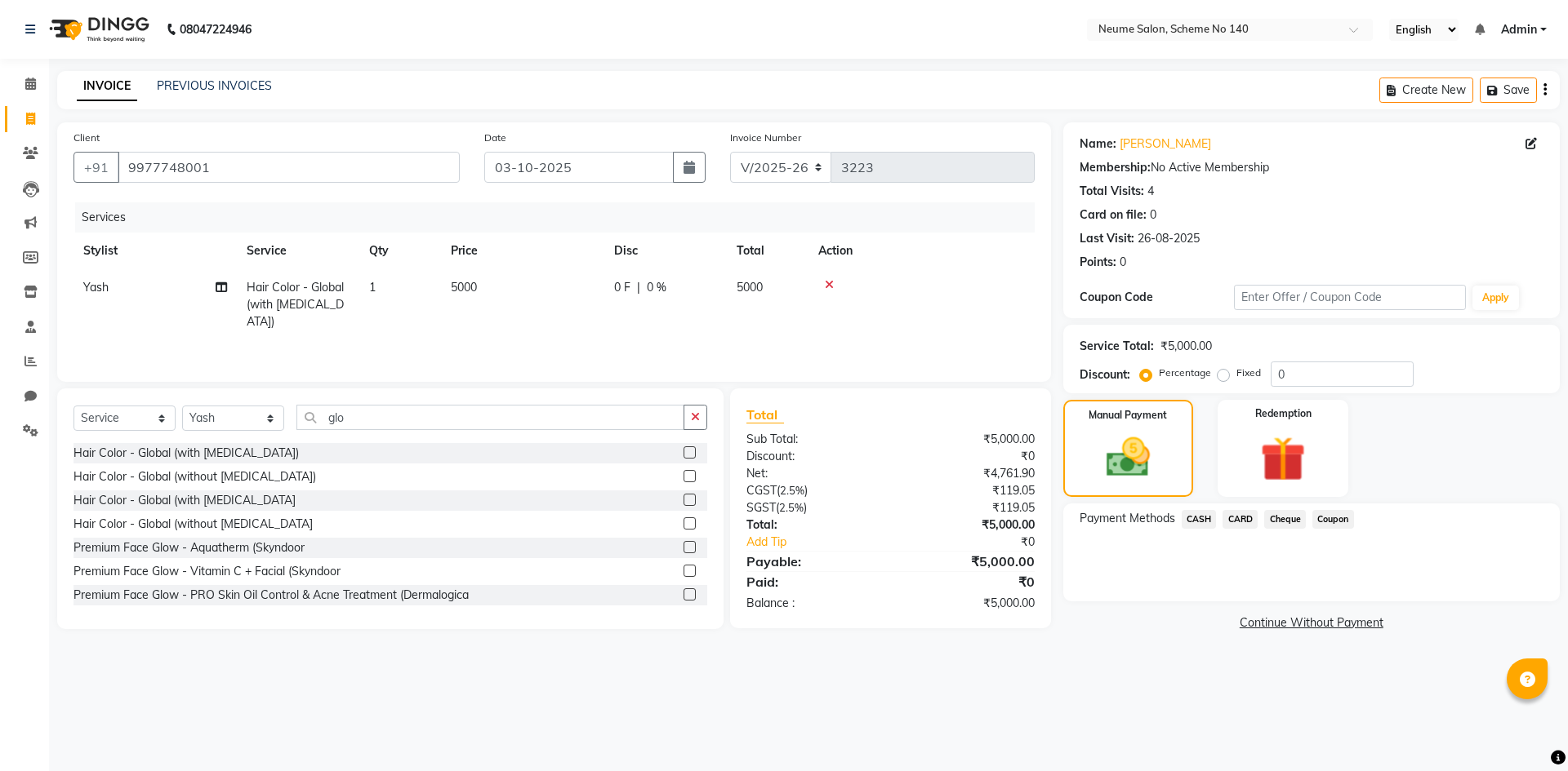
click at [1189, 515] on span "CASH" at bounding box center [1199, 519] width 35 height 19
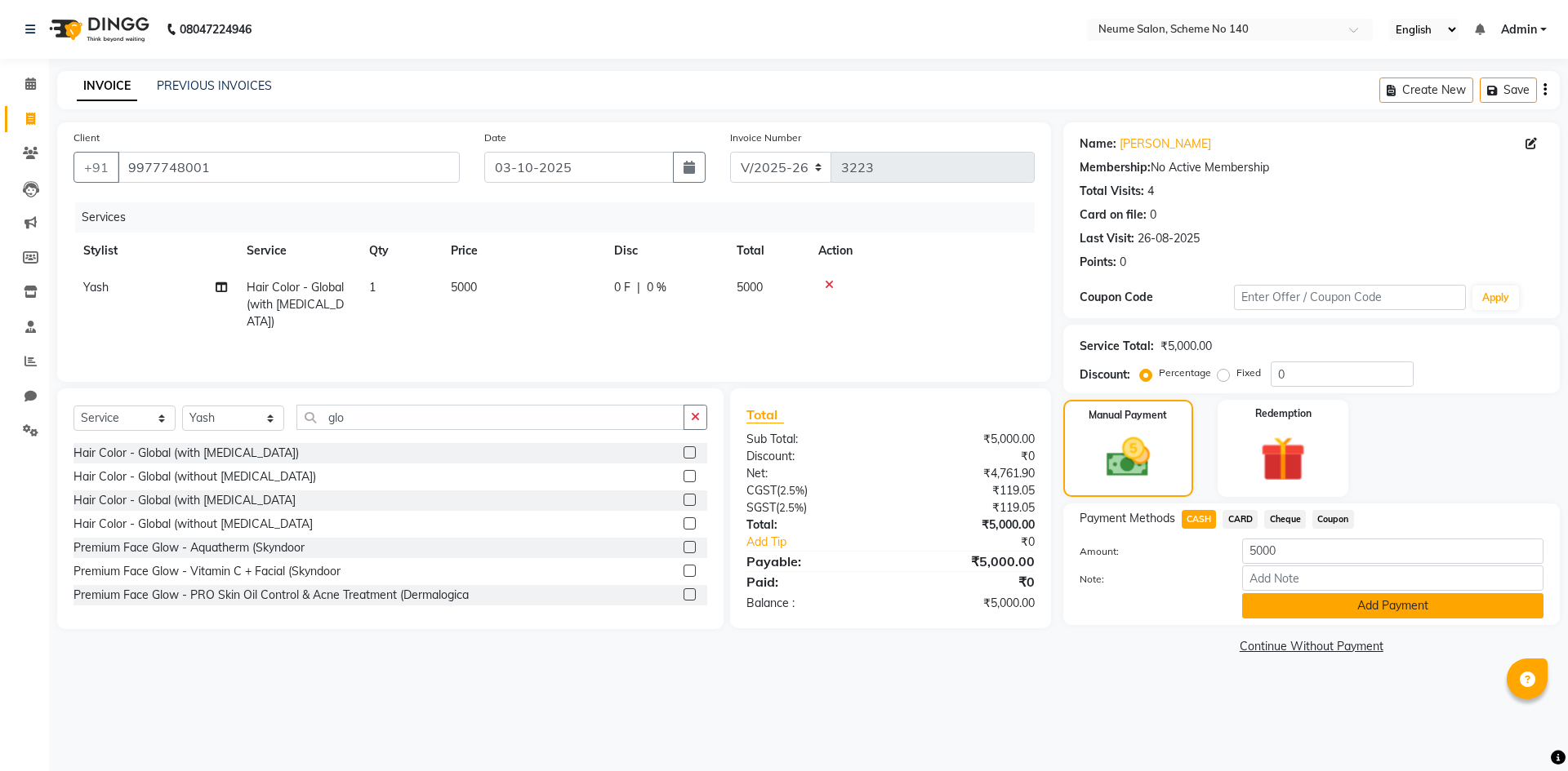
click at [1284, 614] on button "Add Payment" at bounding box center [1392, 605] width 301 height 25
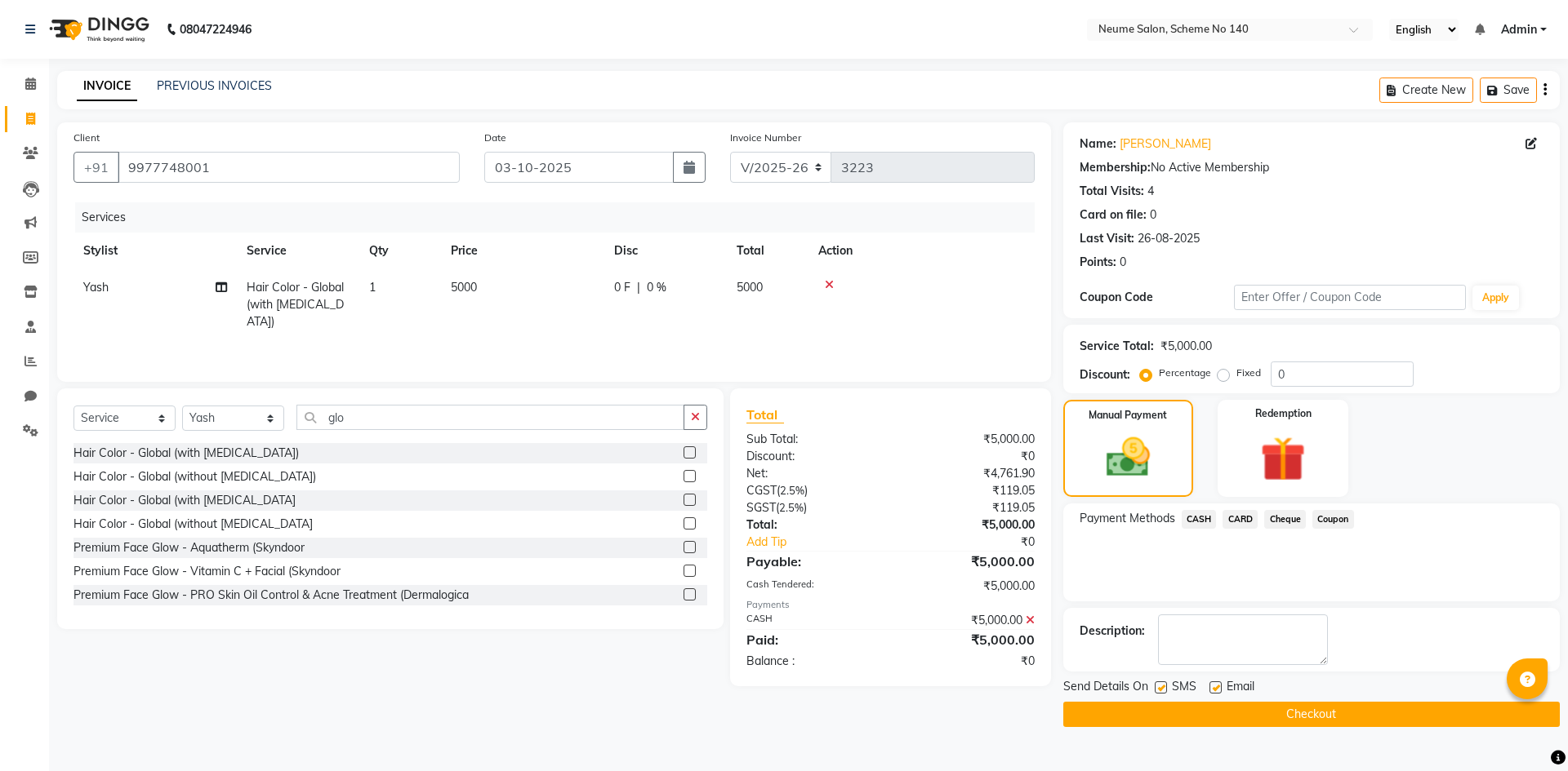
click at [1296, 704] on button "Checkout" at bounding box center [1311, 715] width 496 height 25
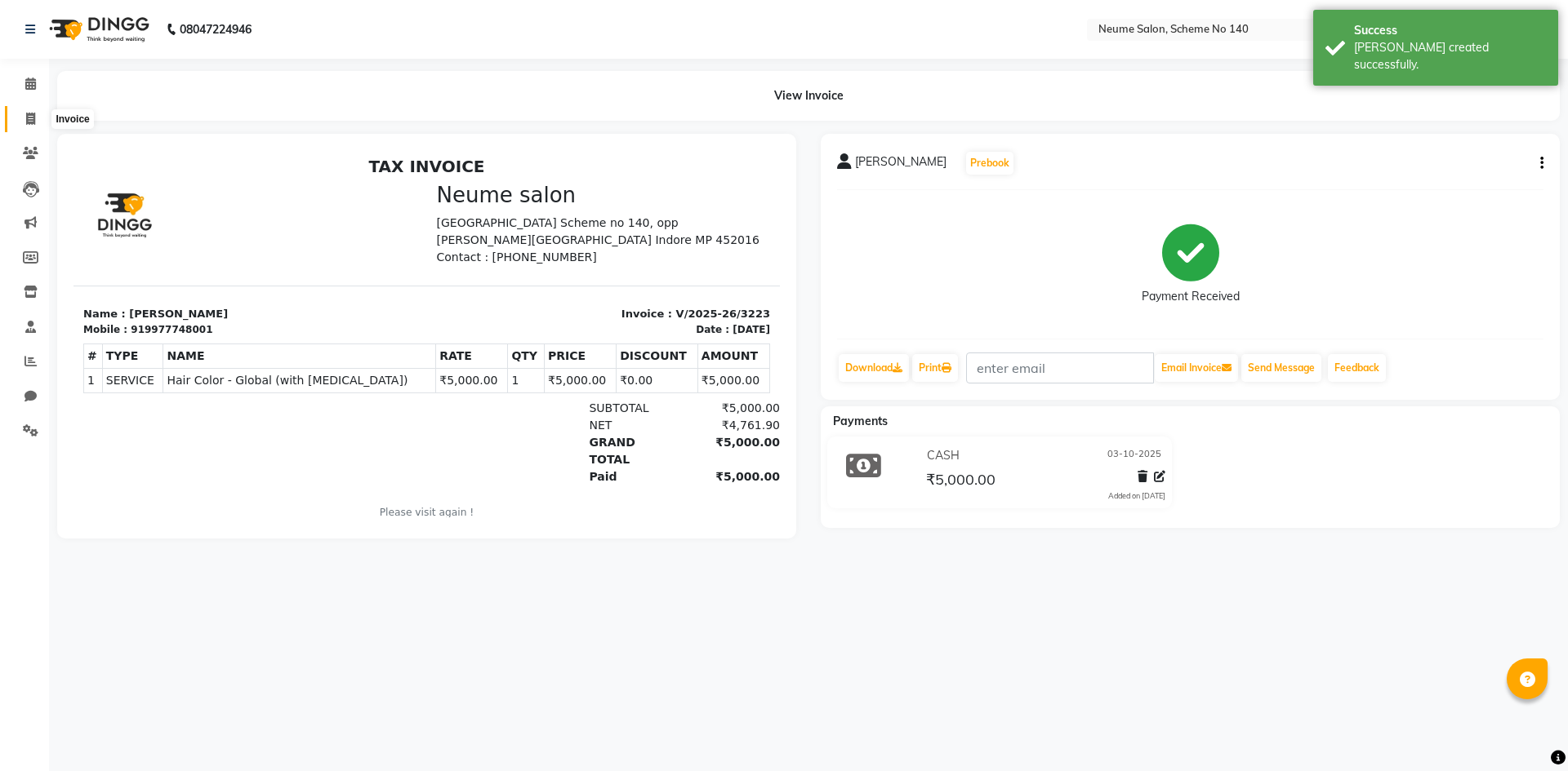
click at [30, 120] on icon at bounding box center [30, 119] width 9 height 13
select select "8098"
select select "service"
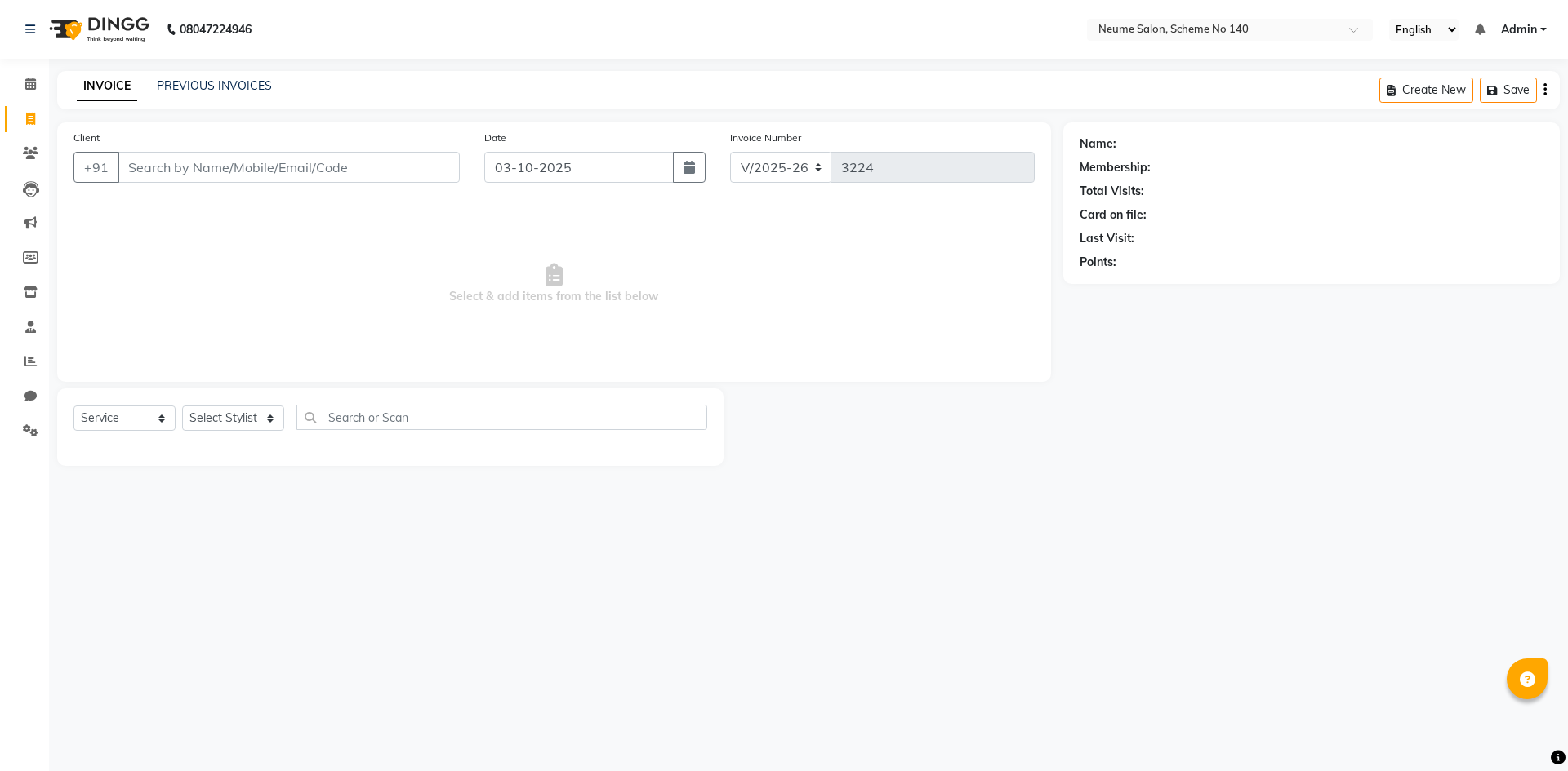
click at [202, 95] on div "INVOICE PREVIOUS INVOICES" at bounding box center [175, 87] width 235 height 19
click at [202, 92] on link "PREVIOUS INVOICES" at bounding box center [214, 85] width 115 height 14
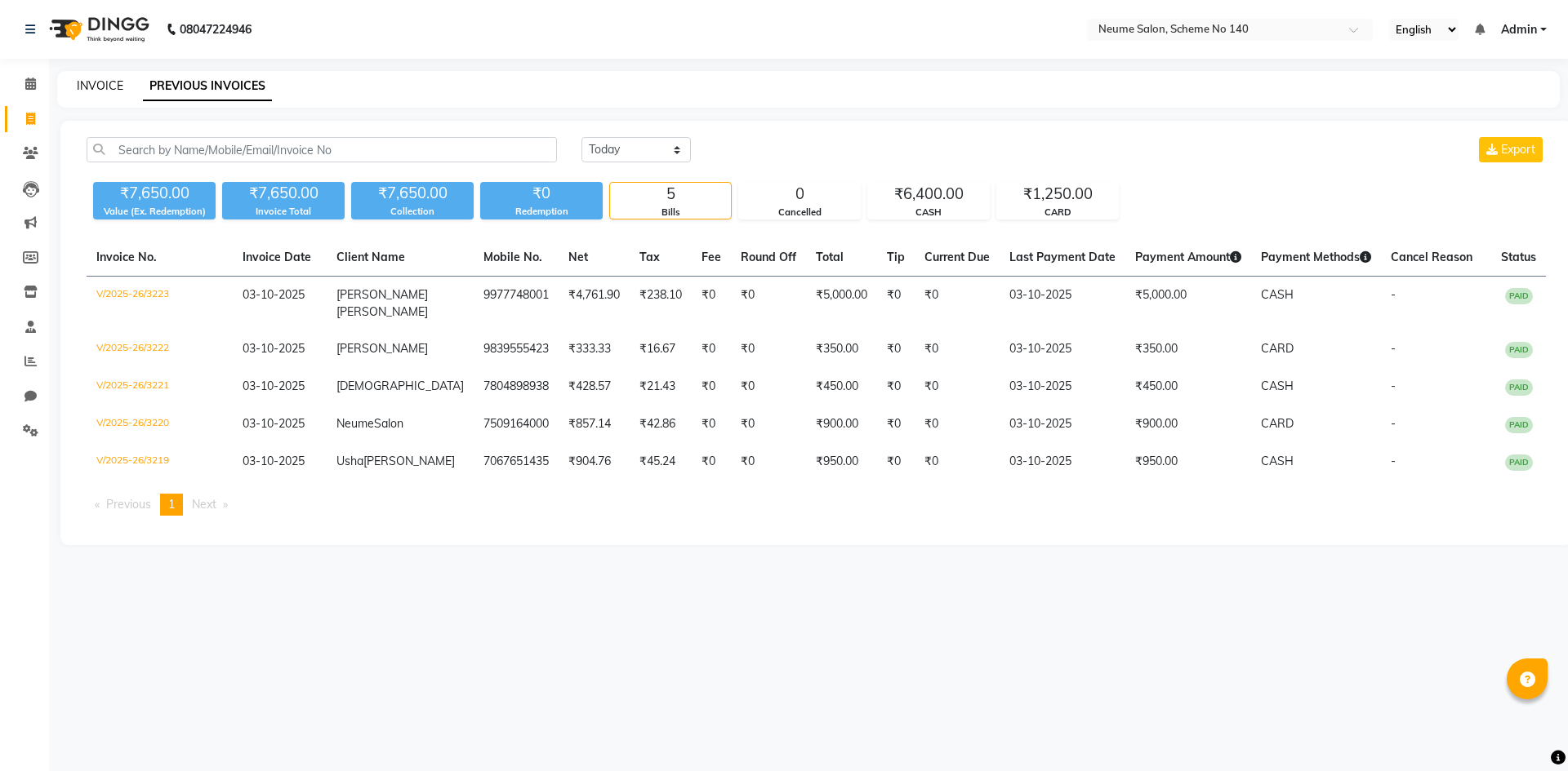
click at [111, 81] on link "INVOICE" at bounding box center [100, 85] width 47 height 14
select select "service"
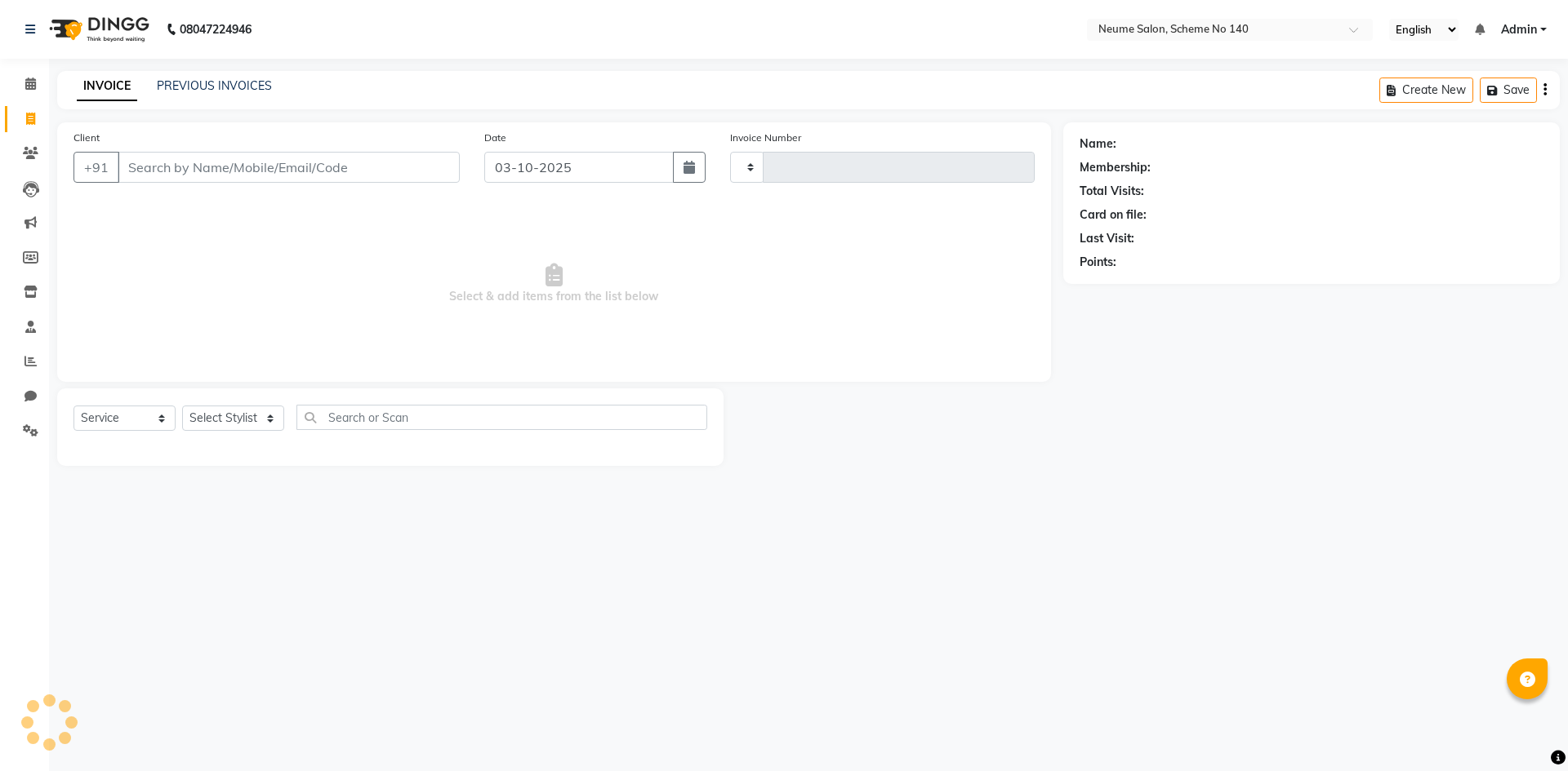
type input "3224"
select select "8098"
click at [209, 156] on input "Client" at bounding box center [289, 167] width 342 height 31
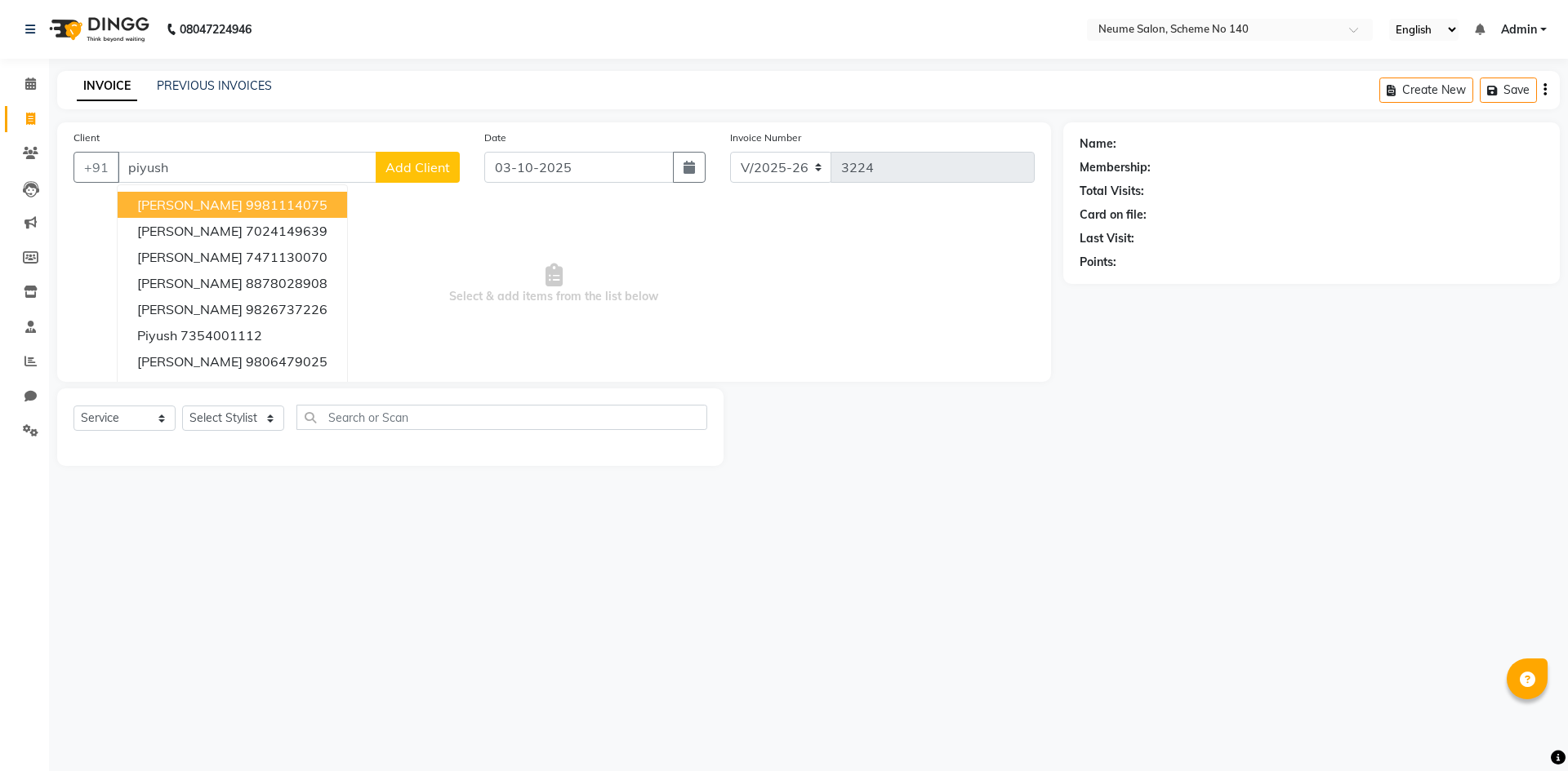
click at [237, 201] on span "[PERSON_NAME]" at bounding box center [190, 205] width 106 height 16
type input "9981114075"
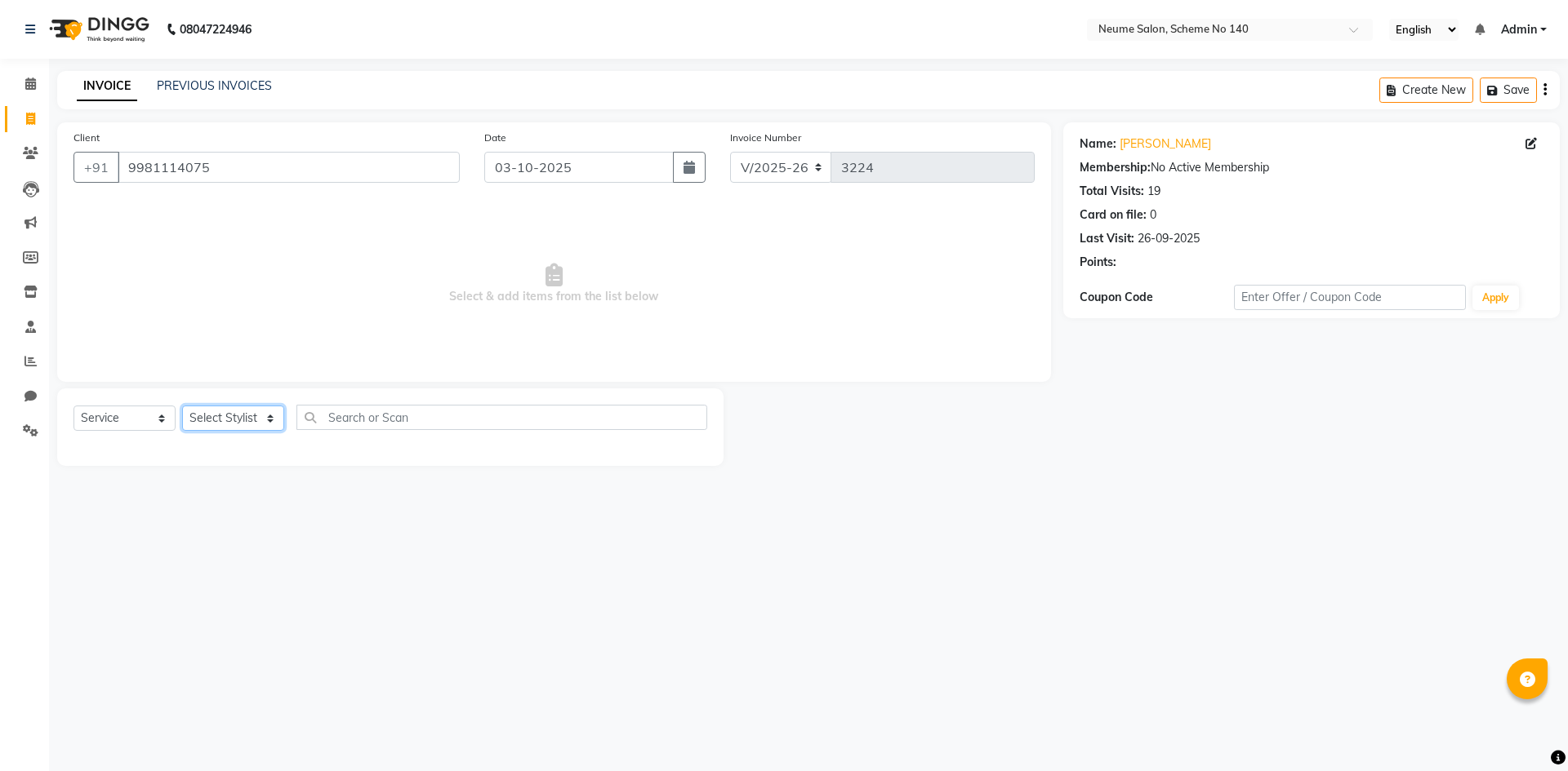
click at [239, 409] on select "Select Stylist [PERSON_NAME] Ashvina [PERSON_NAME] [DATE][PERSON_NAME] Mahi [PE…" at bounding box center [233, 418] width 102 height 25
select select "75325"
click at [182, 406] on select "Select Stylist [PERSON_NAME] Ashvina [PERSON_NAME] [DATE][PERSON_NAME] Mahi [PE…" at bounding box center [233, 418] width 102 height 25
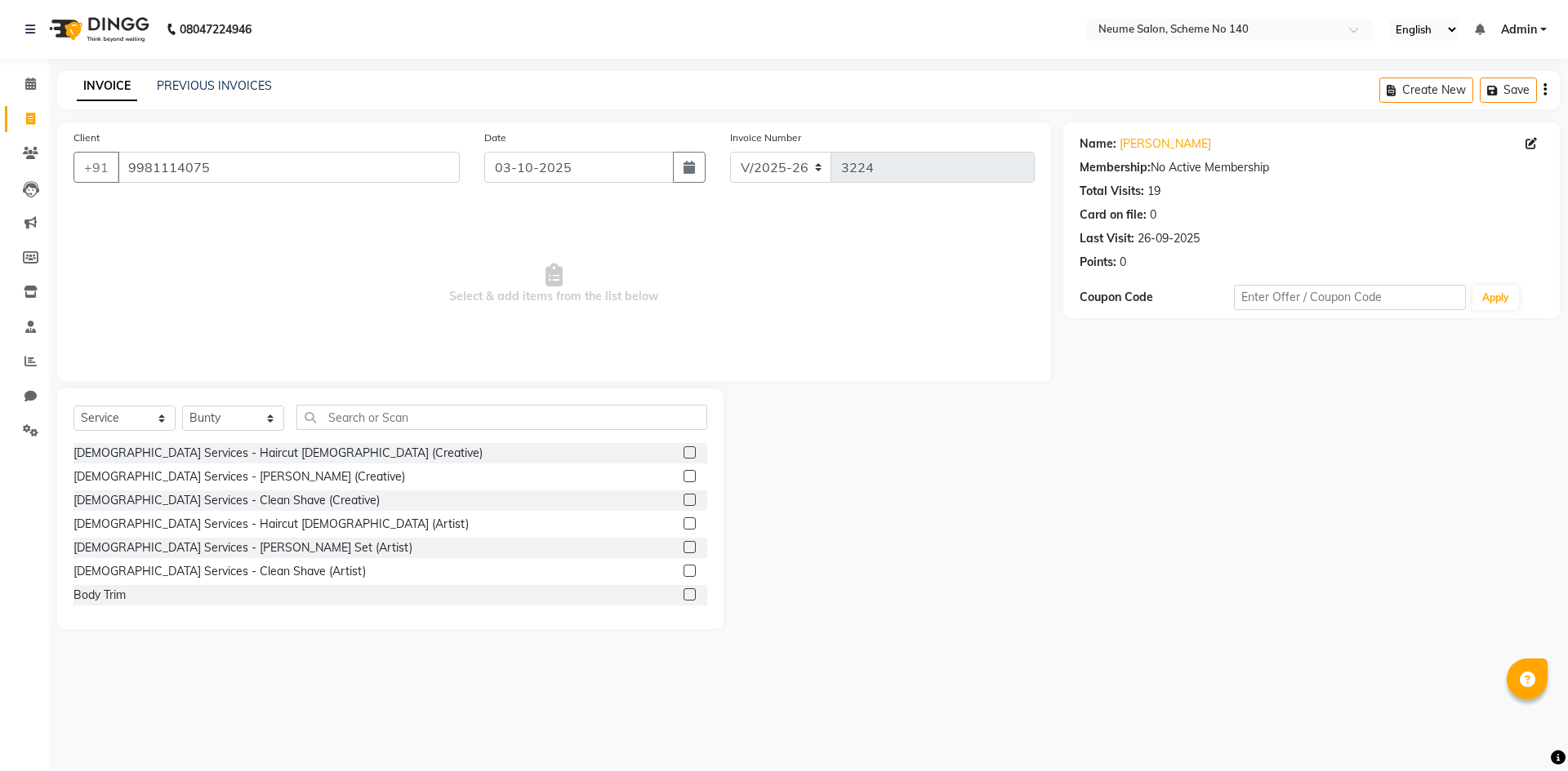
click at [244, 444] on div "[DEMOGRAPHIC_DATA] Services - Haircut [DEMOGRAPHIC_DATA] (Creative)" at bounding box center [390, 453] width 633 height 21
click at [239, 455] on div "[DEMOGRAPHIC_DATA] Services - Haircut [DEMOGRAPHIC_DATA] (Creative)" at bounding box center [278, 453] width 409 height 17
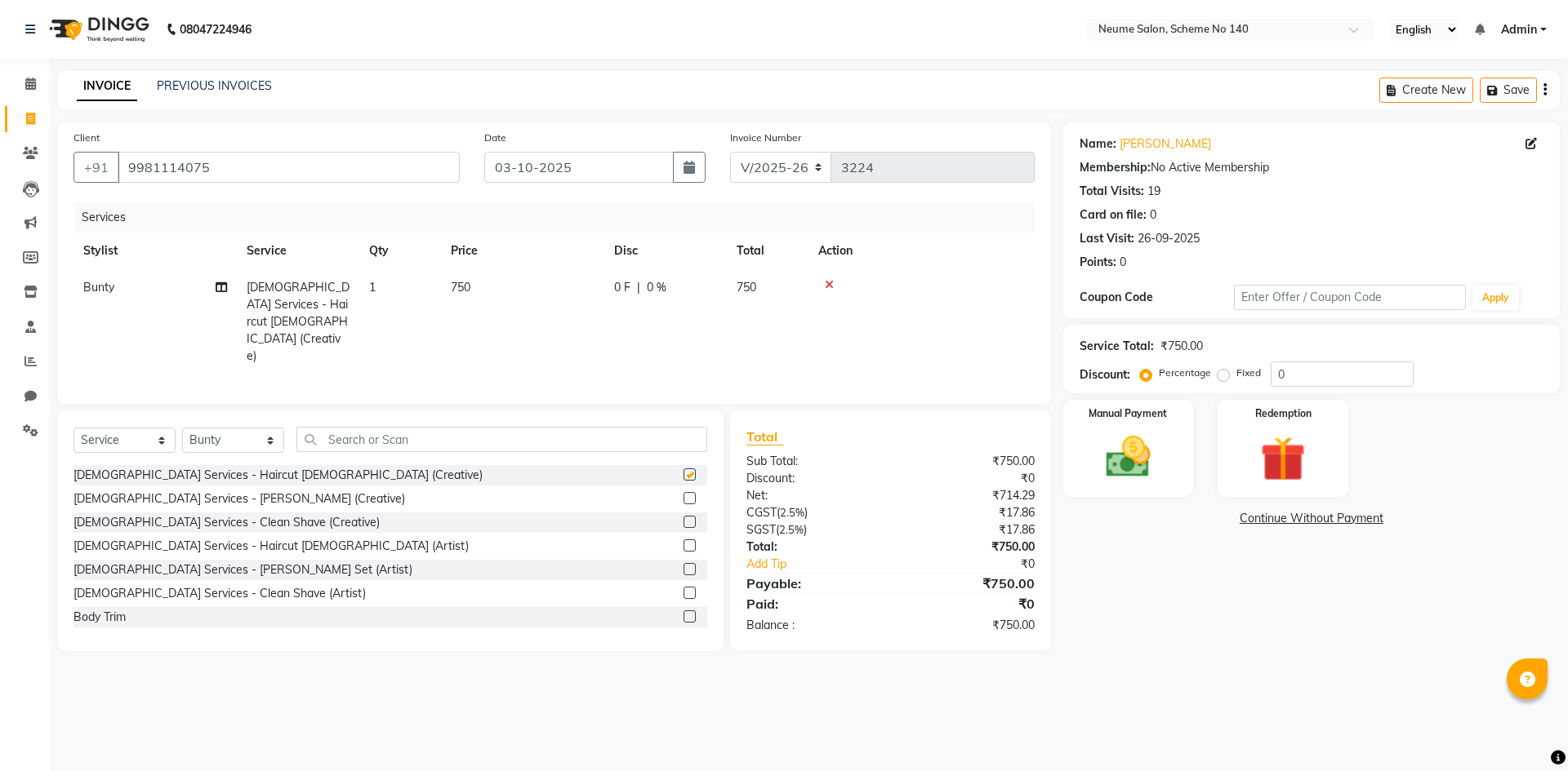
checkbox input "false"
click at [232, 491] on div "[DEMOGRAPHIC_DATA] Services - [PERSON_NAME] (Creative)" at bounding box center [239, 499] width 332 height 17
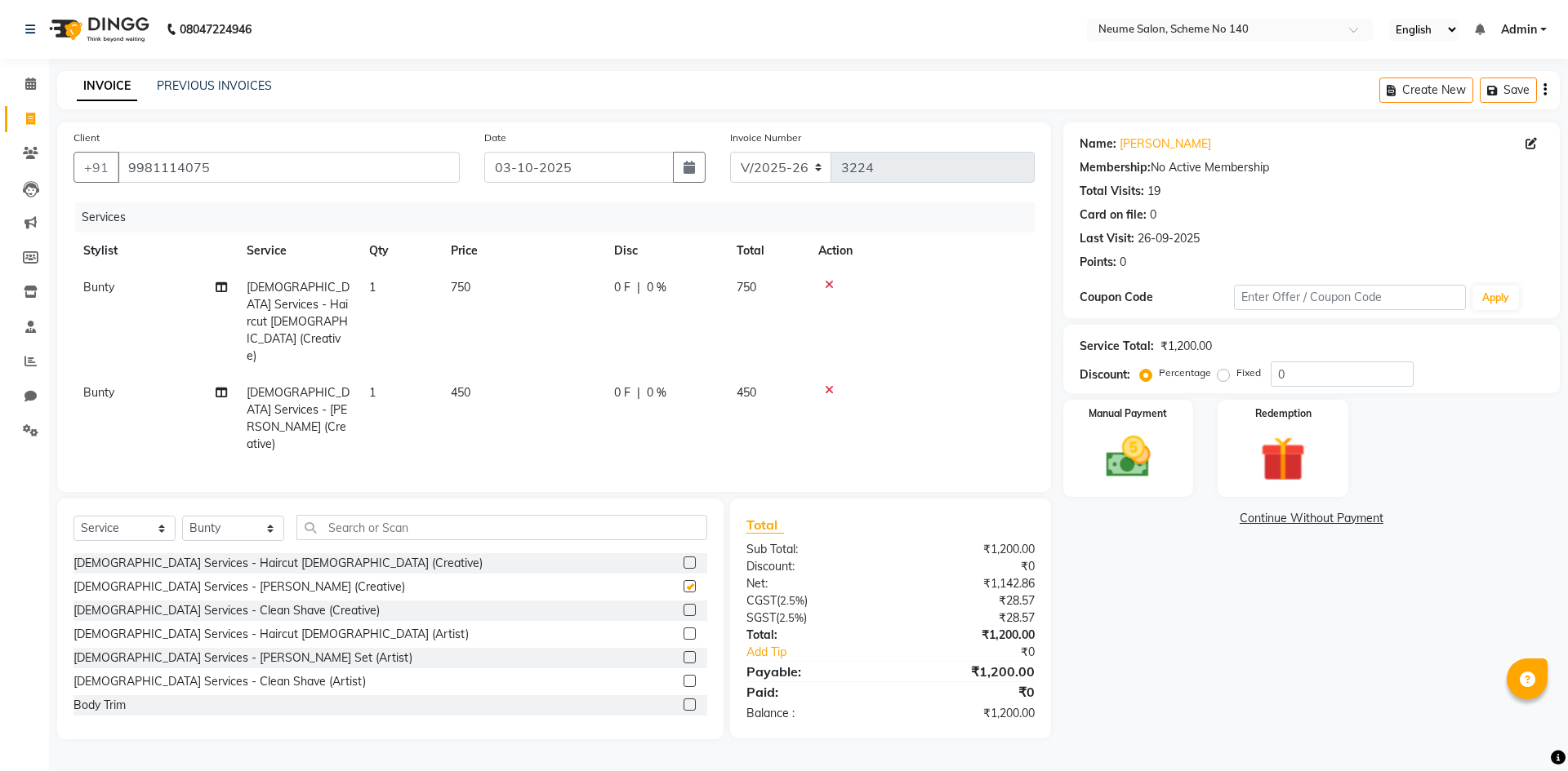
checkbox input "false"
click at [1236, 373] on label "Fixed" at bounding box center [1248, 373] width 24 height 14
click at [1223, 373] on input "Fixed" at bounding box center [1226, 373] width 12 height 12
radio input "true"
click at [1274, 377] on input "0" at bounding box center [1341, 374] width 142 height 25
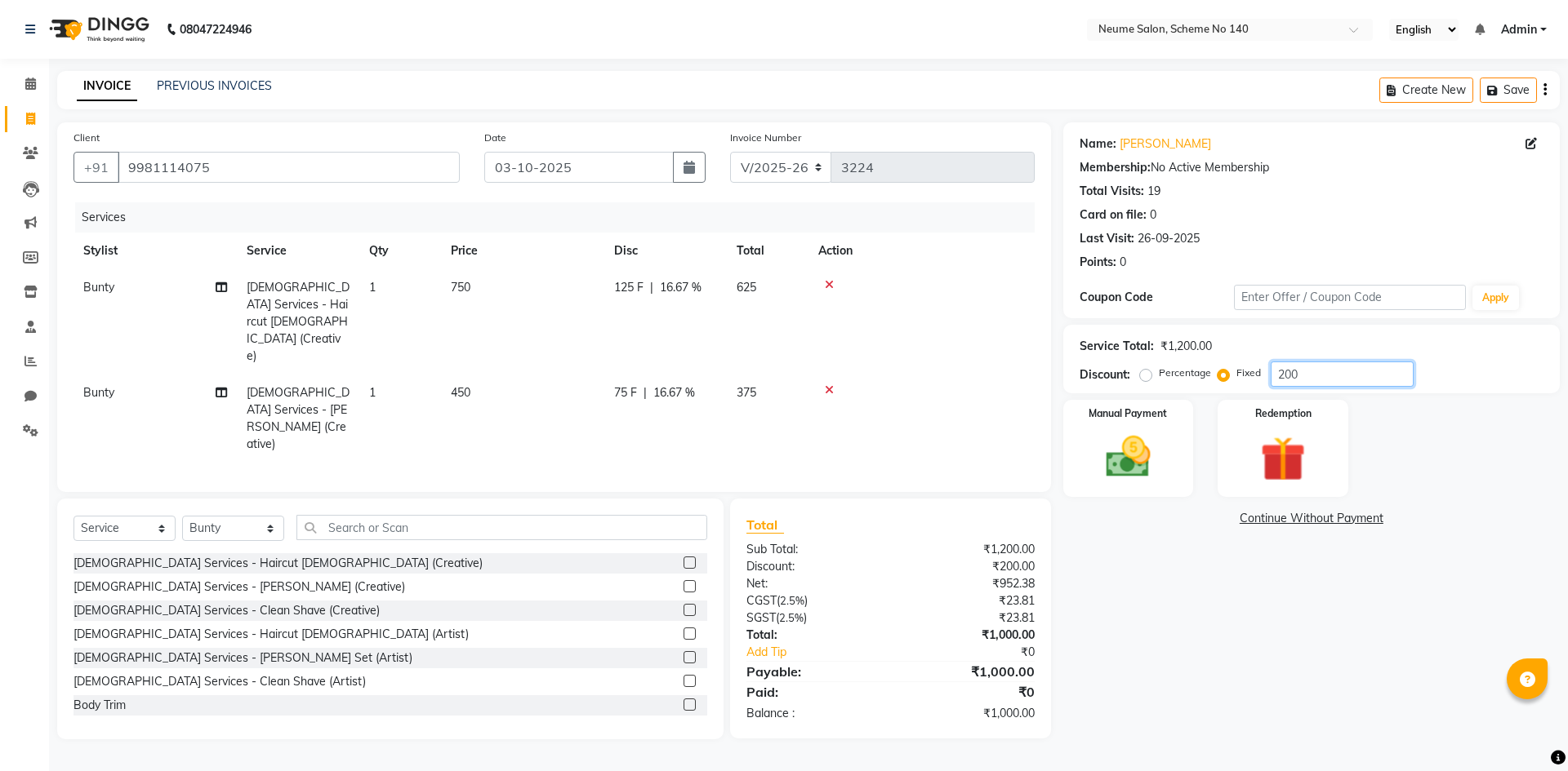
type input "200"
click at [1271, 518] on link "Continue Without Payment" at bounding box center [1311, 518] width 490 height 17
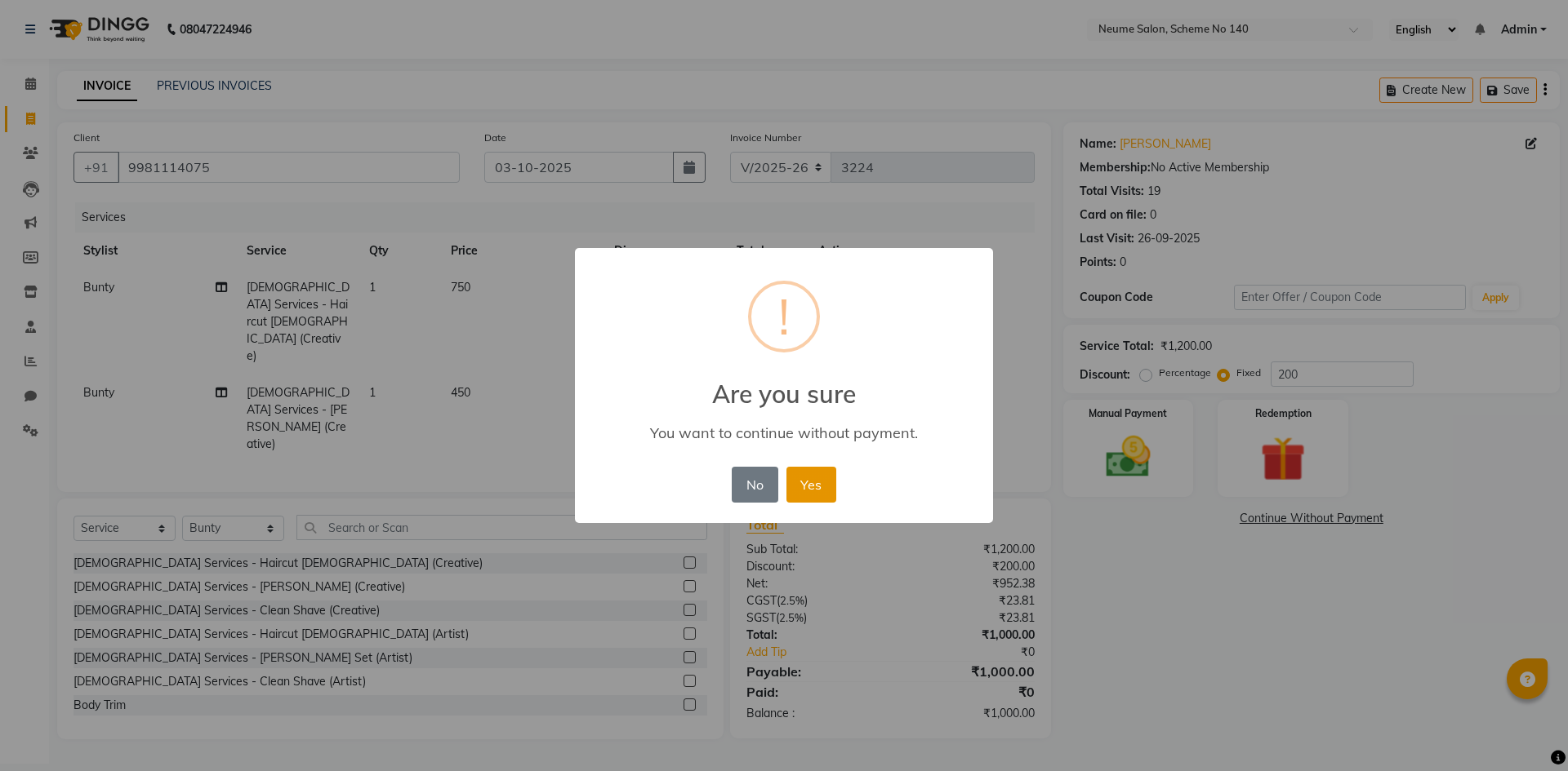
click at [808, 486] on button "Yes" at bounding box center [812, 484] width 50 height 36
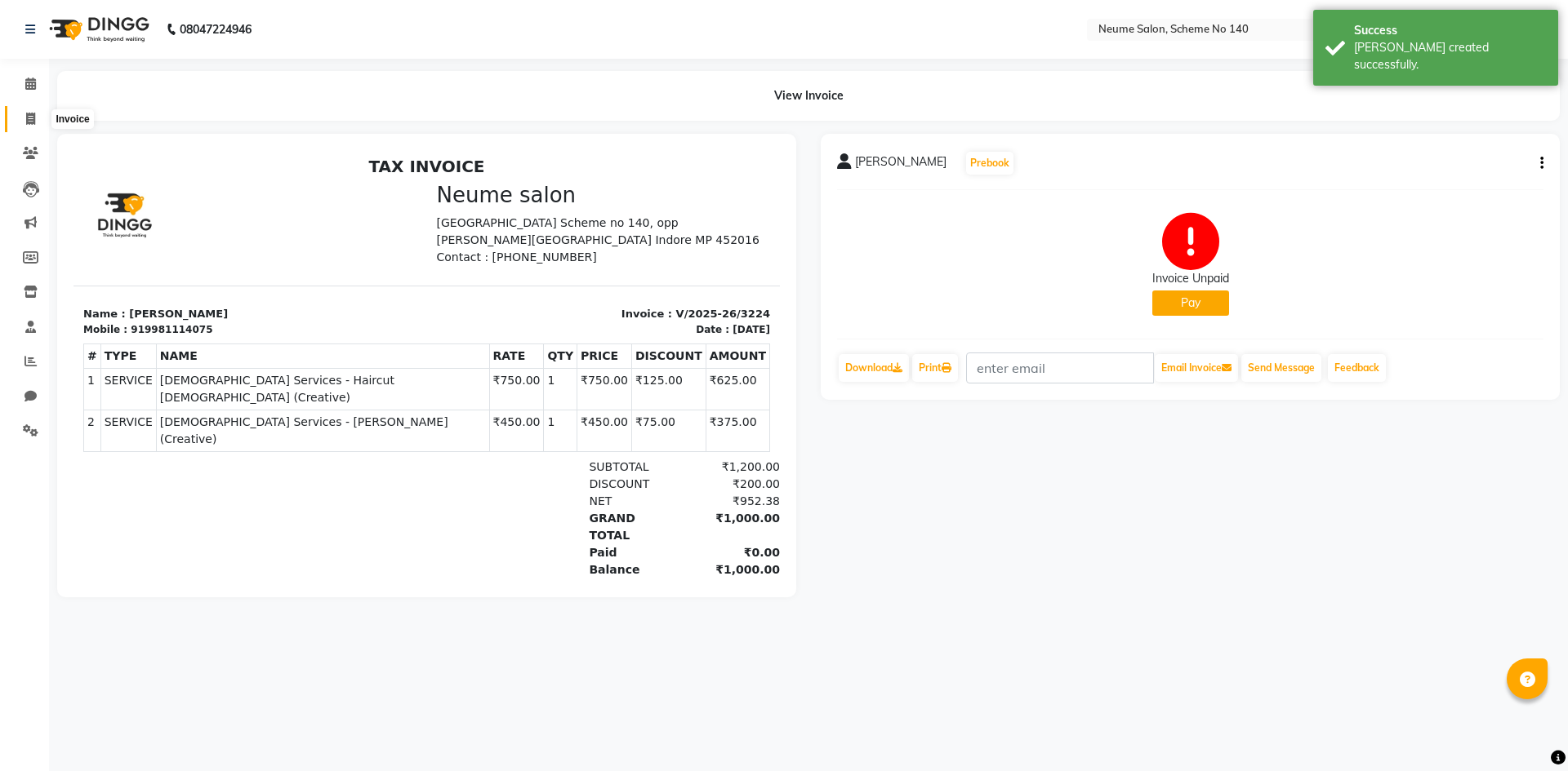
click at [31, 116] on icon at bounding box center [30, 119] width 9 height 13
select select "8098"
select select "service"
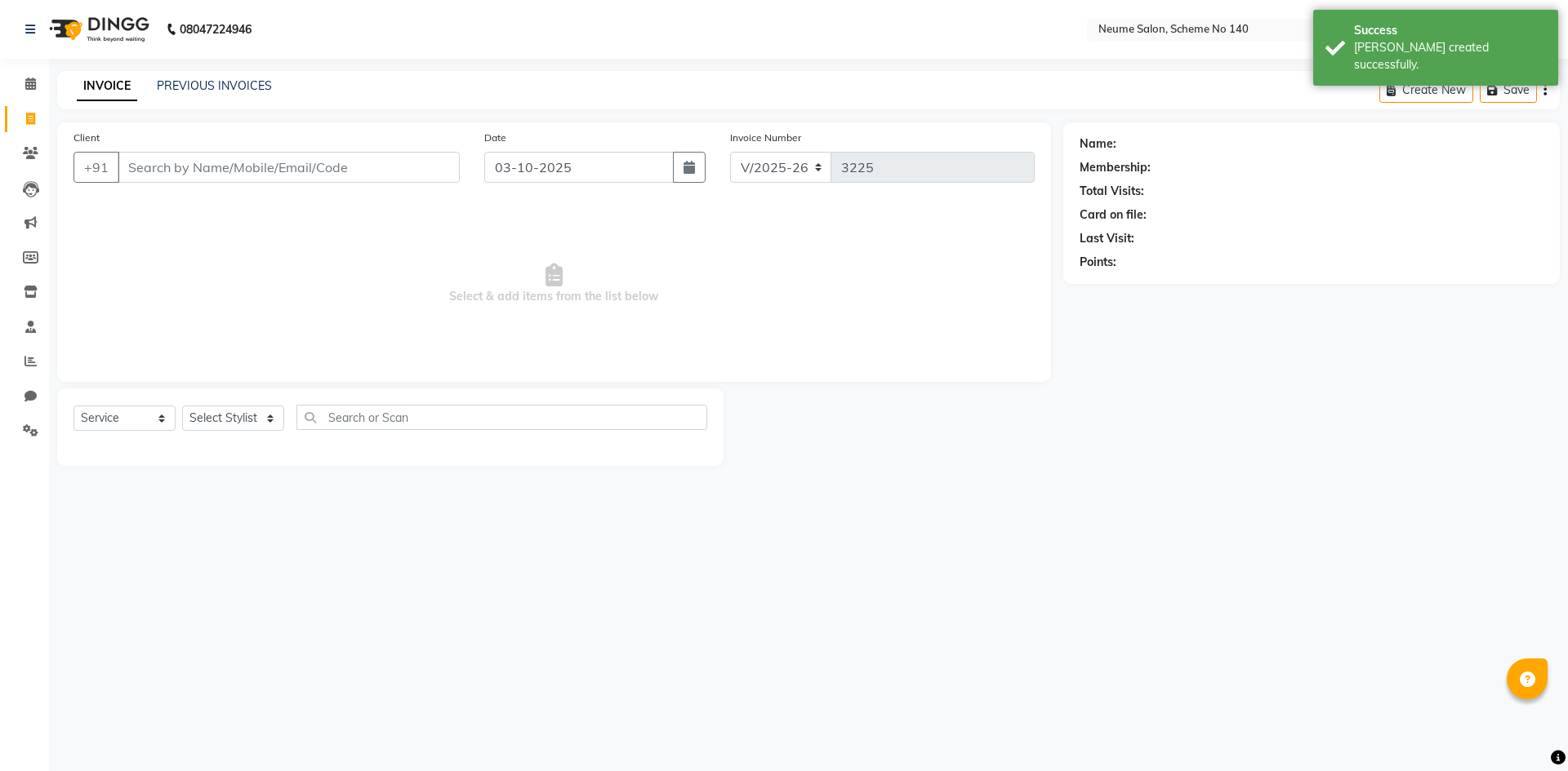
click at [174, 167] on input "Client" at bounding box center [289, 167] width 342 height 31
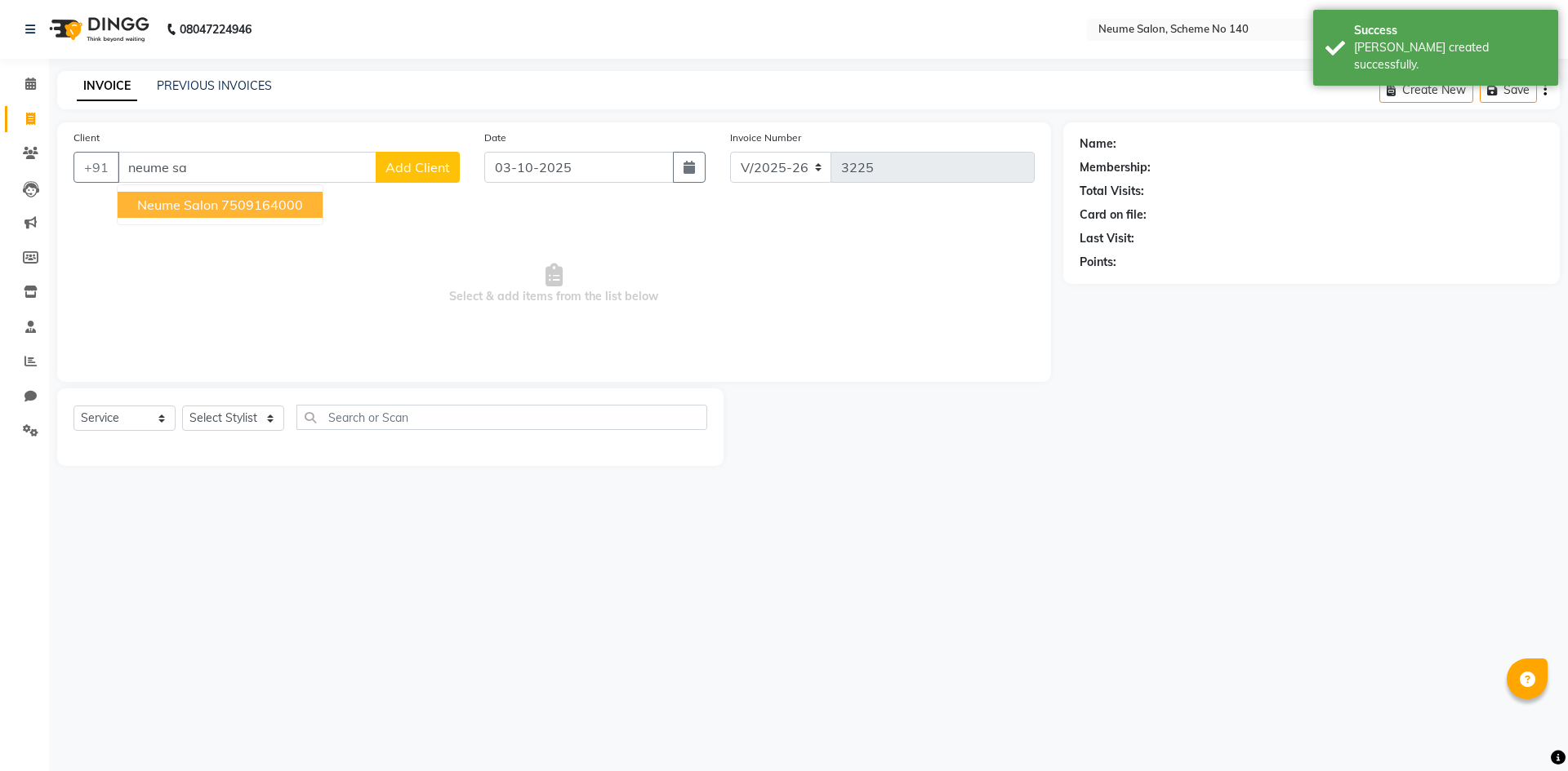
click at [260, 194] on button "Neume Salon 7509164000" at bounding box center [220, 204] width 205 height 26
type input "7509164000"
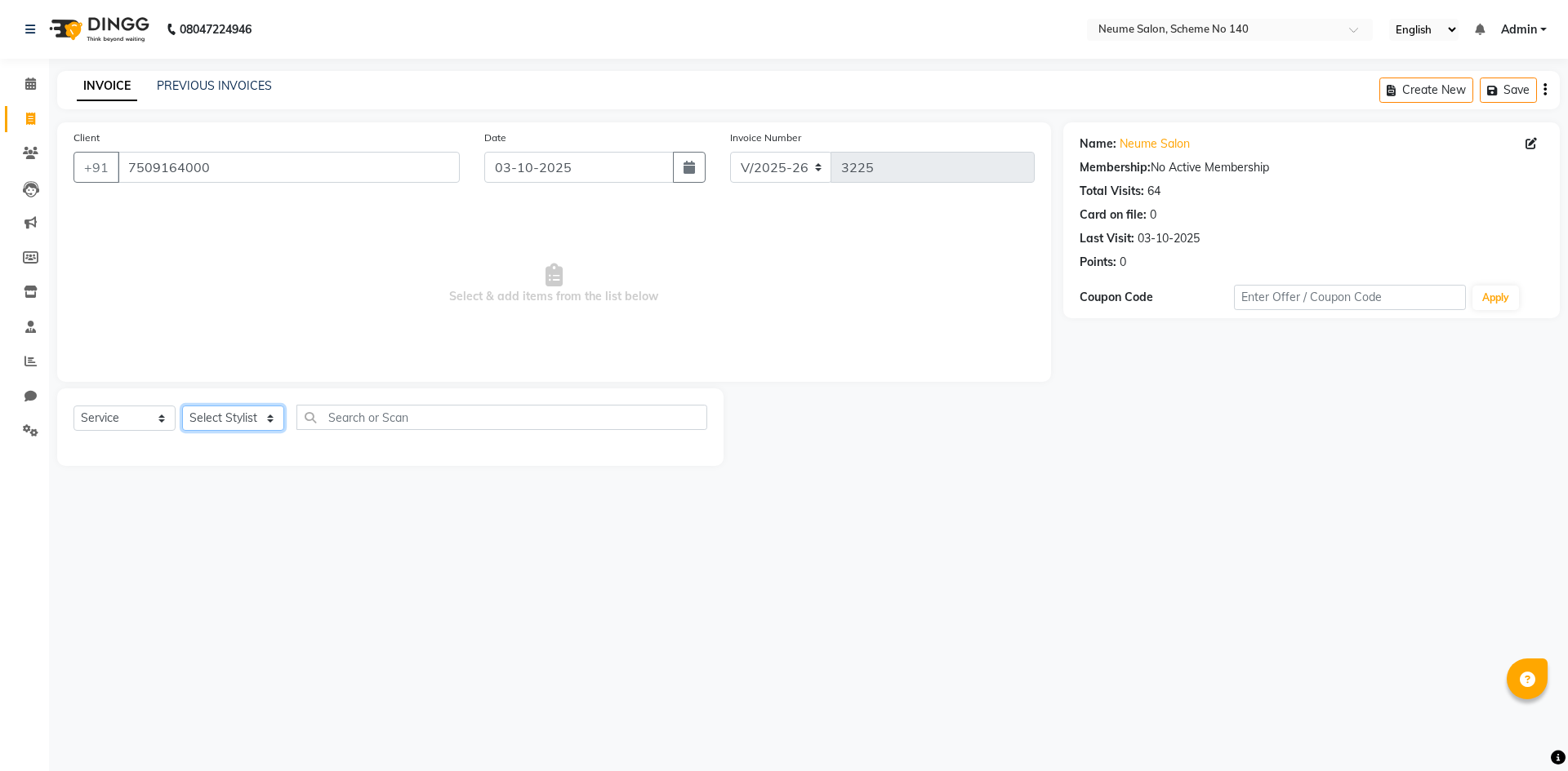
drag, startPoint x: 215, startPoint y: 426, endPoint x: 212, endPoint y: 415, distance: 11.4
click at [215, 426] on select "Select Stylist [PERSON_NAME] Ashvina [PERSON_NAME] [DATE][PERSON_NAME] Mahi [PE…" at bounding box center [233, 418] width 102 height 25
select select "75326"
click at [182, 406] on select "Select Stylist [PERSON_NAME] Ashvina [PERSON_NAME] [DATE][PERSON_NAME] Mahi [PE…" at bounding box center [233, 418] width 102 height 25
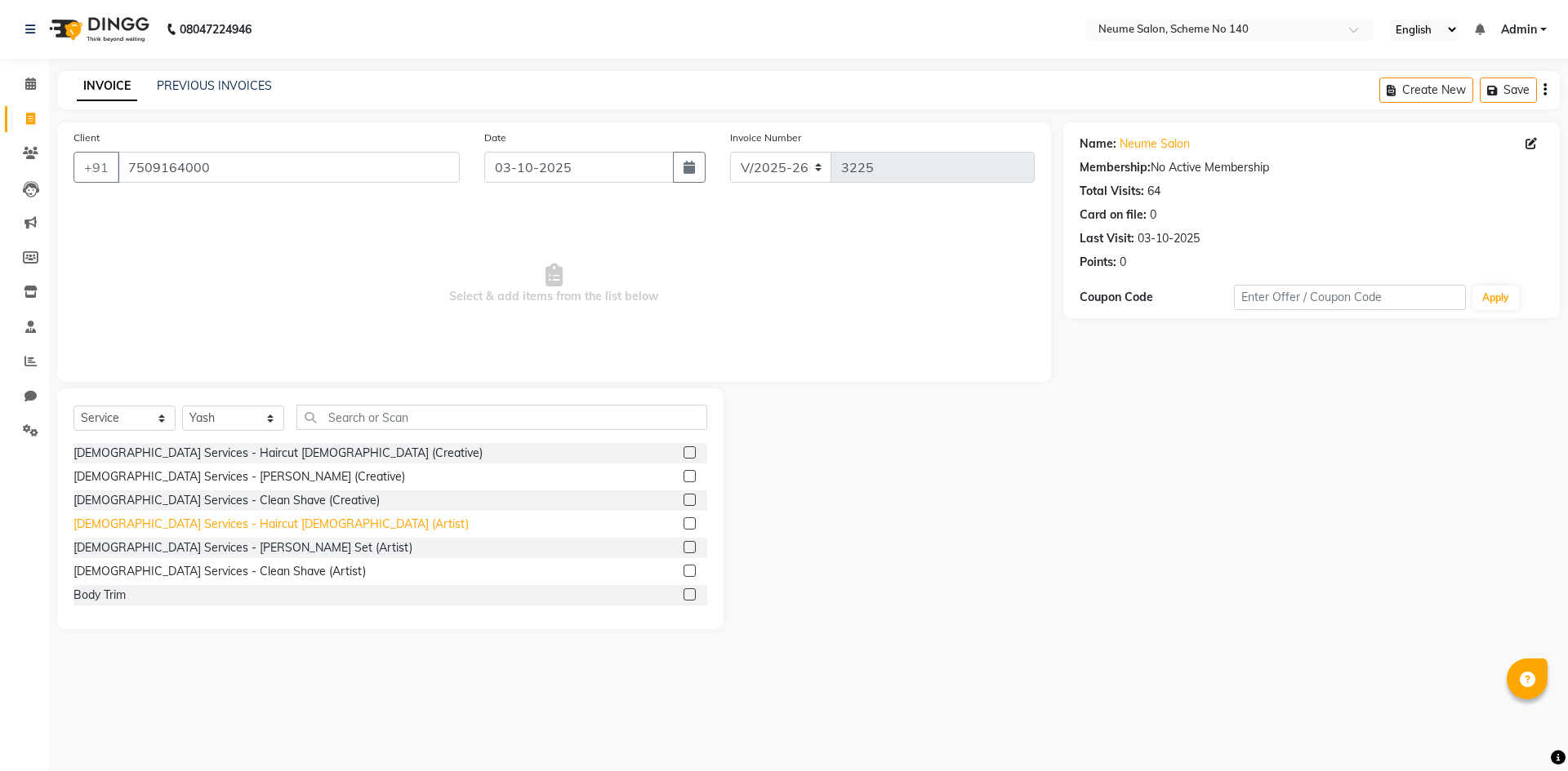
click at [233, 527] on div "[DEMOGRAPHIC_DATA] Services - Haircut [DEMOGRAPHIC_DATA] (Artist)" at bounding box center [271, 524] width 395 height 17
checkbox input "false"
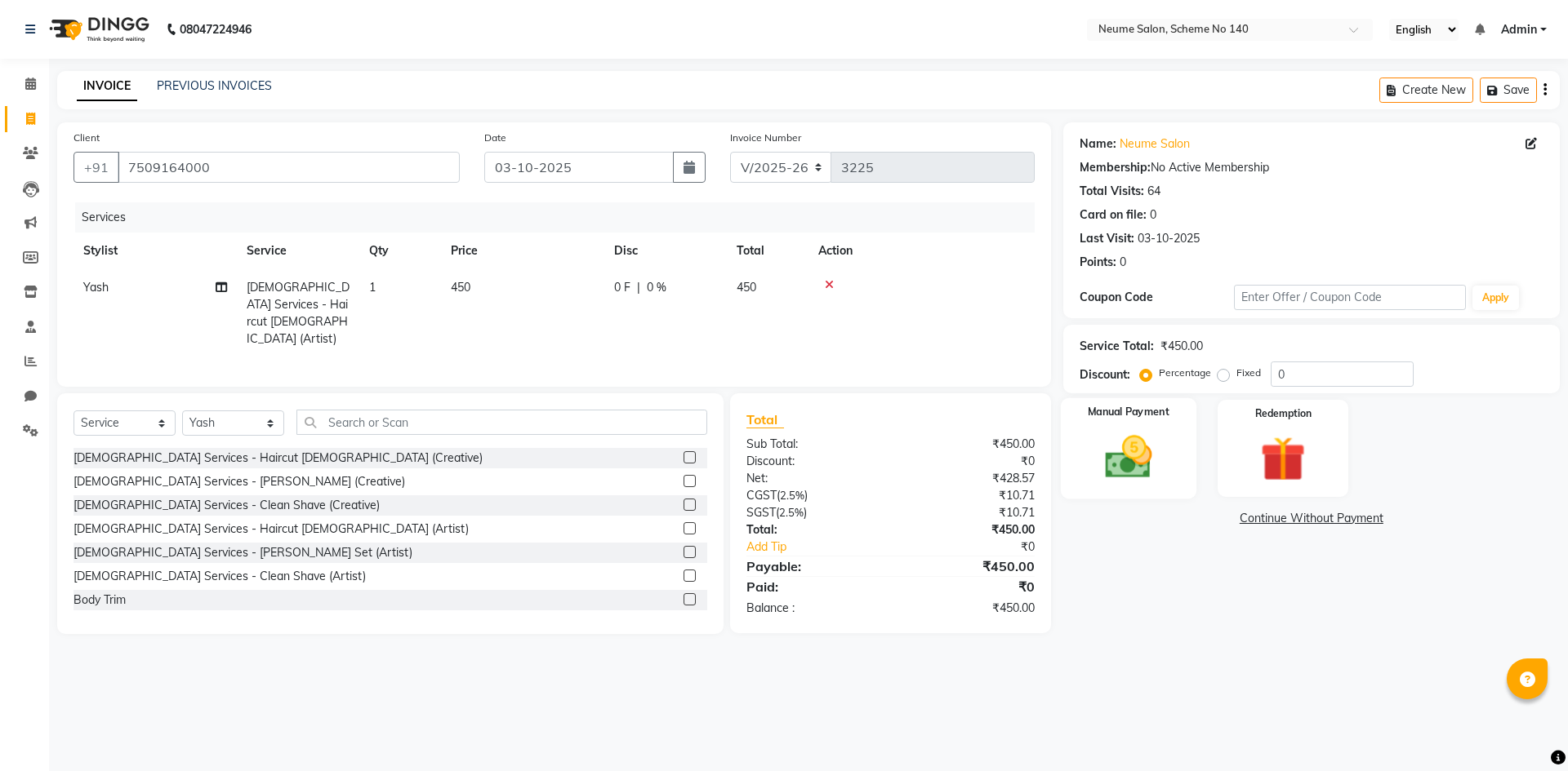
drag, startPoint x: 1113, startPoint y: 421, endPoint x: 1129, endPoint y: 437, distance: 22.6
click at [1113, 422] on div "Manual Payment" at bounding box center [1127, 449] width 135 height 100
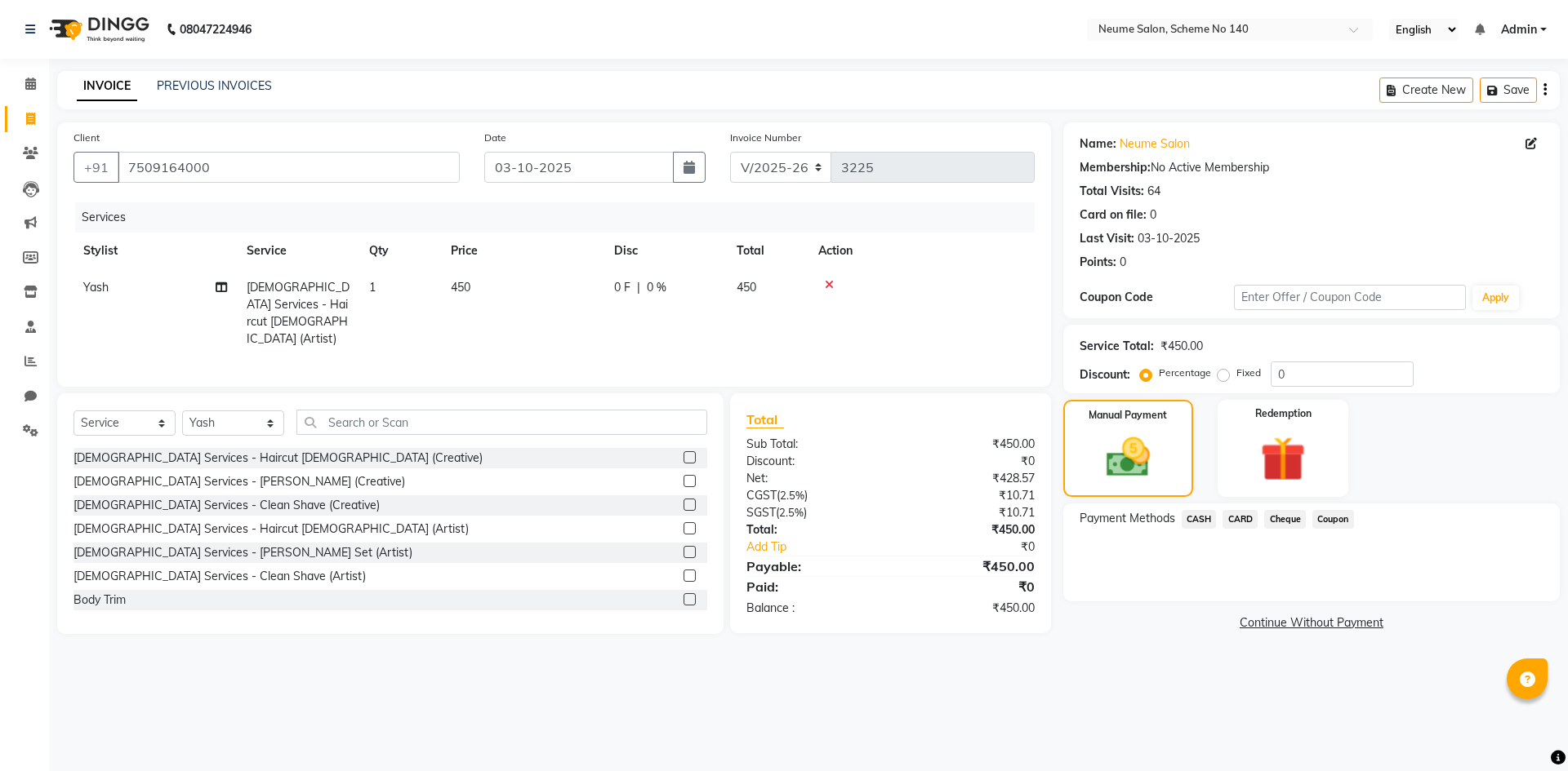
click at [1242, 516] on span "CARD" at bounding box center [1239, 519] width 35 height 19
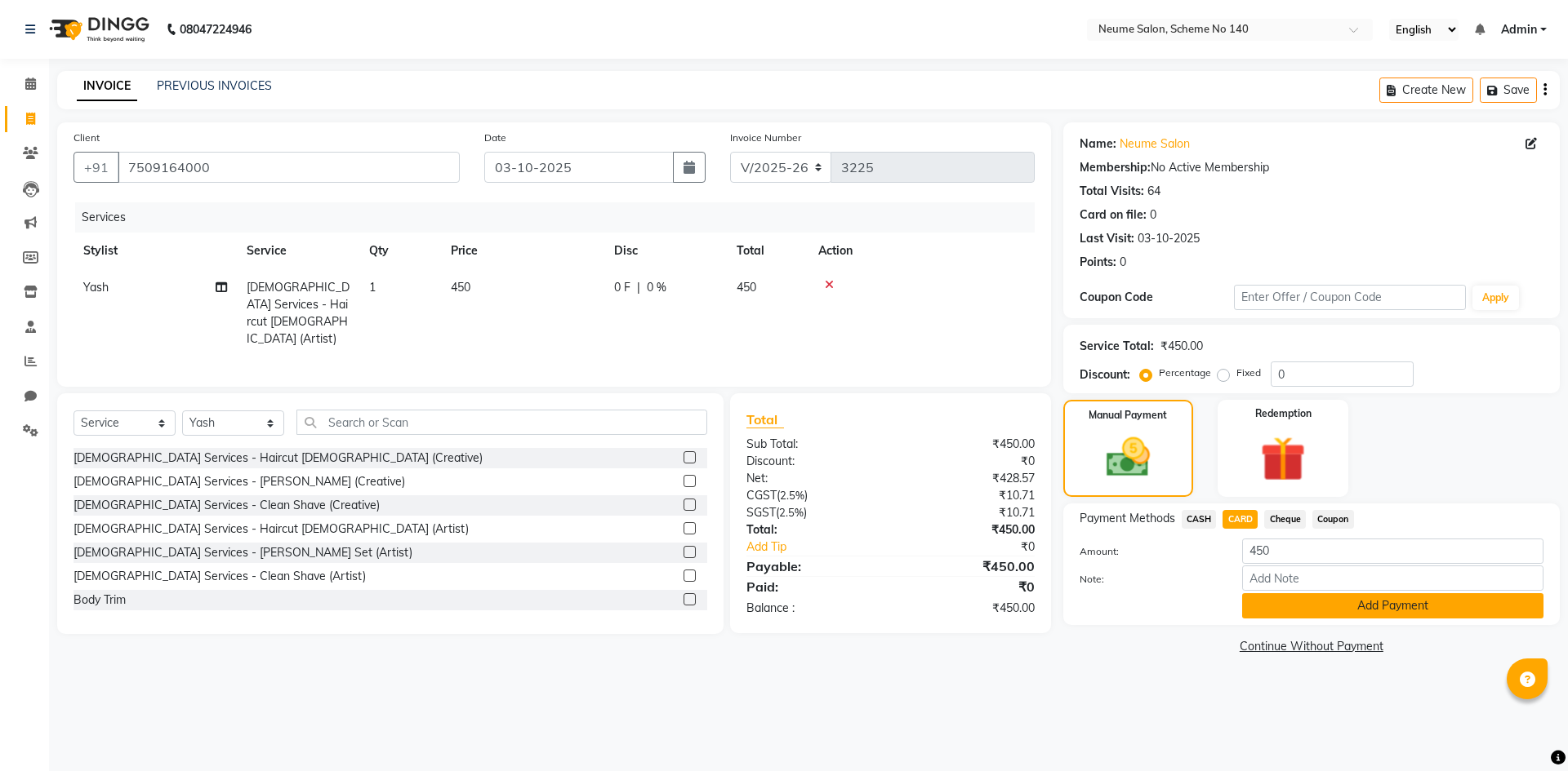
click at [1384, 618] on button "Add Payment" at bounding box center [1392, 605] width 301 height 25
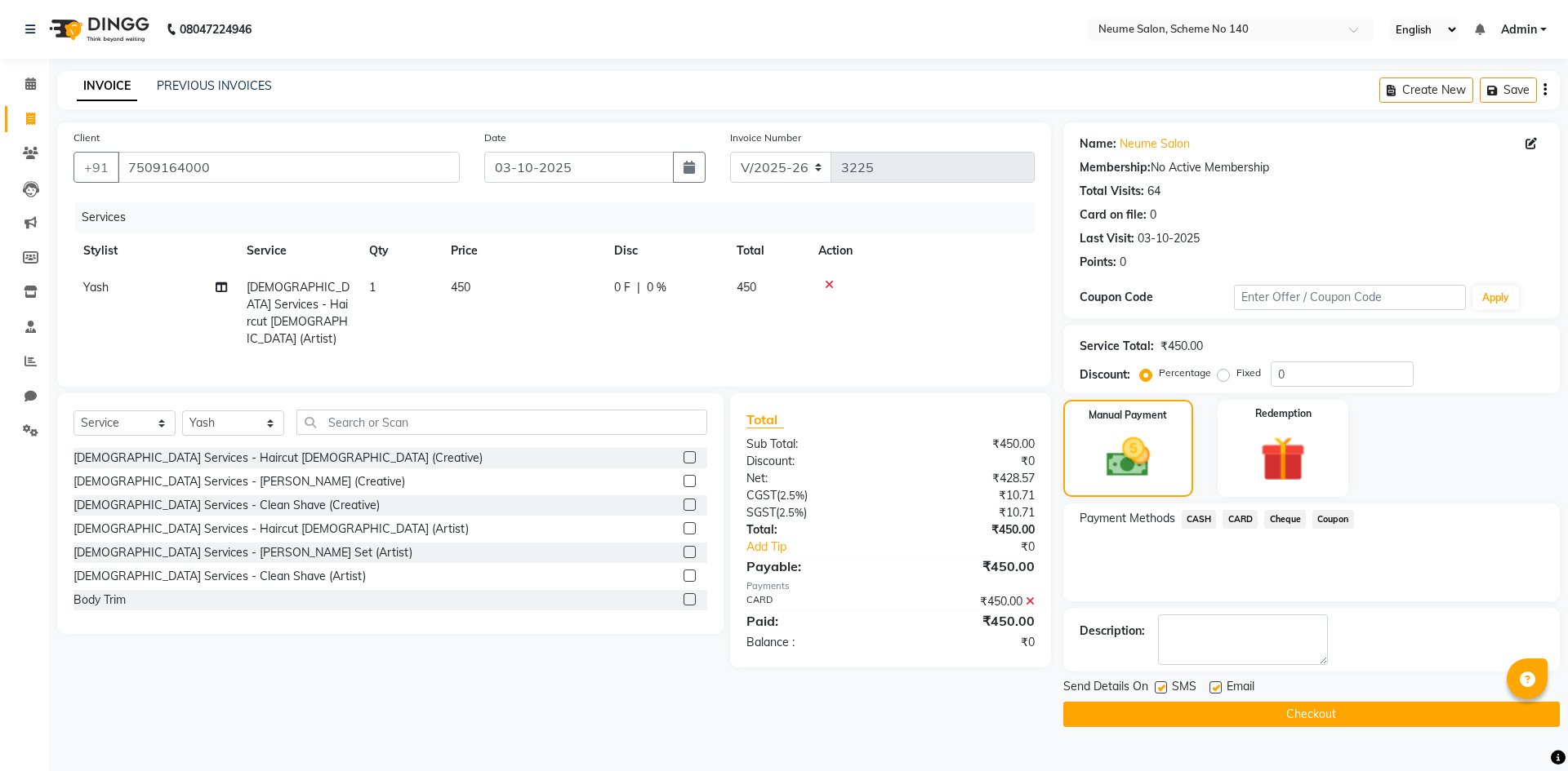
drag, startPoint x: 1316, startPoint y: 703, endPoint x: 1321, endPoint y: 720, distance: 17.7
click at [1316, 704] on button "Checkout" at bounding box center [1311, 715] width 496 height 25
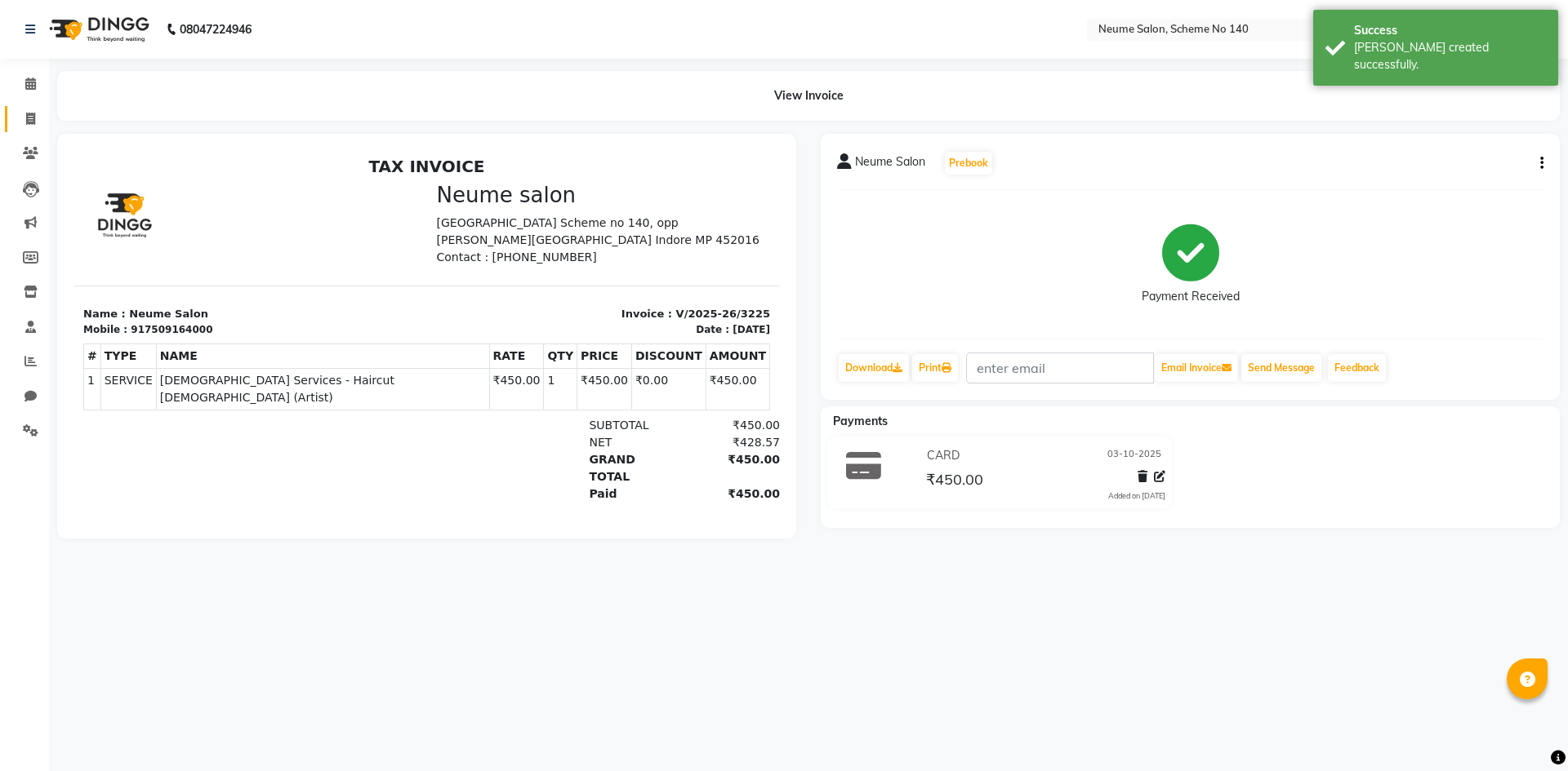
click at [30, 122] on icon at bounding box center [30, 119] width 9 height 13
select select "service"
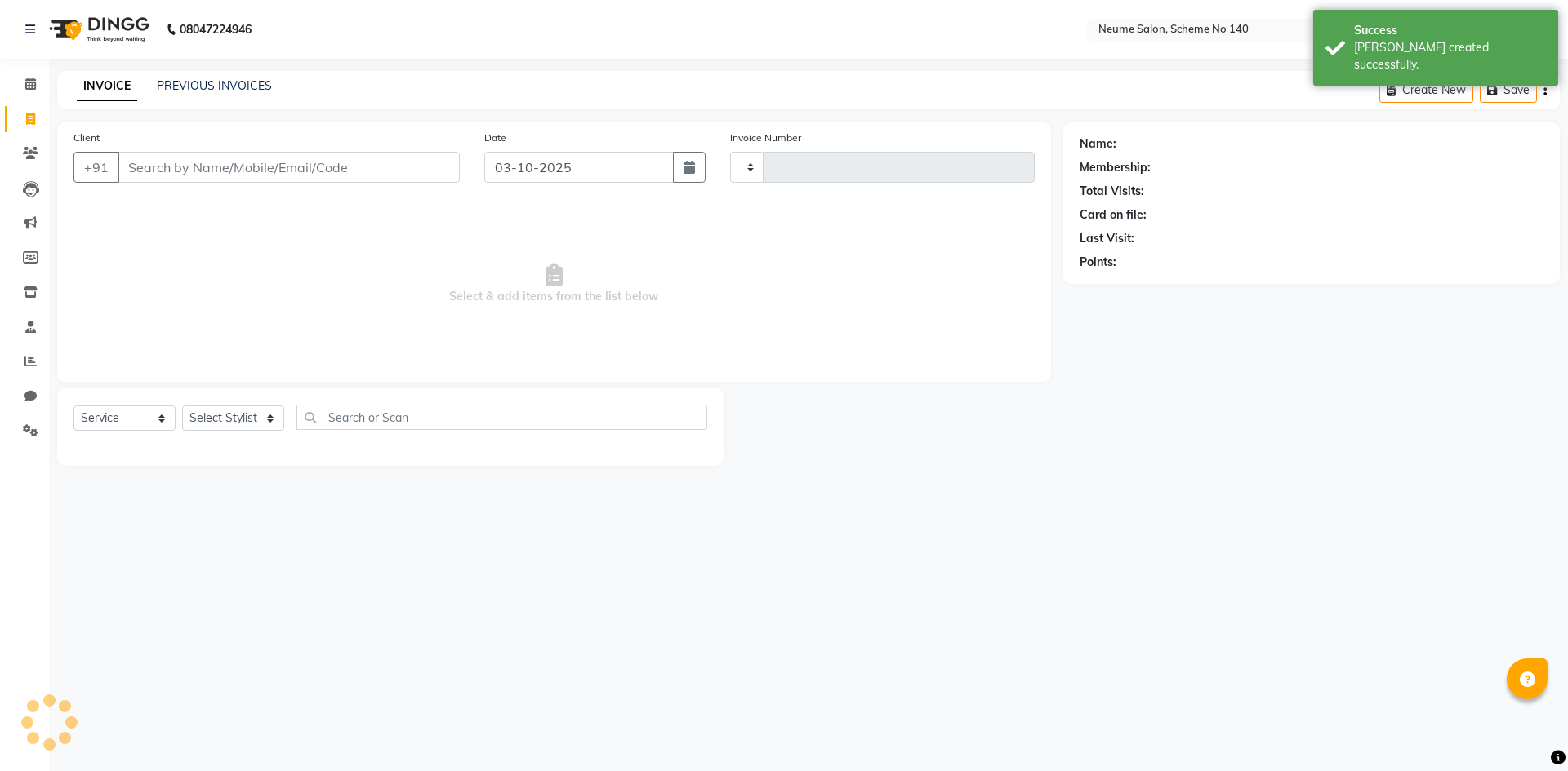
type input "3226"
select select "8098"
click at [200, 71] on div "INVOICE PREVIOUS INVOICES Create New Save" at bounding box center [808, 90] width 1503 height 39
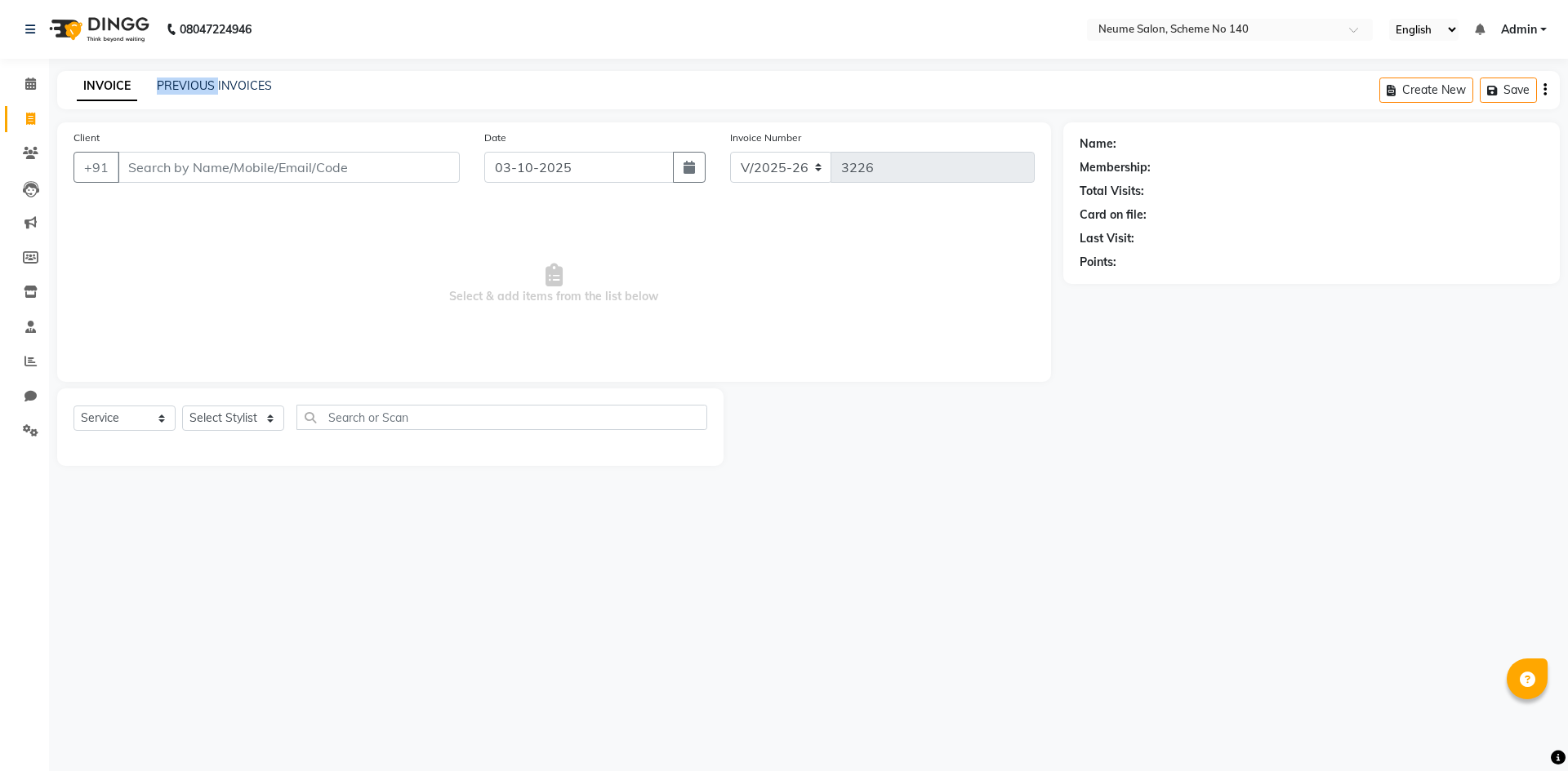
click at [200, 71] on div "INVOICE PREVIOUS INVOICES Create New Save" at bounding box center [808, 90] width 1503 height 39
click at [200, 82] on link "PREVIOUS INVOICES" at bounding box center [214, 85] width 115 height 14
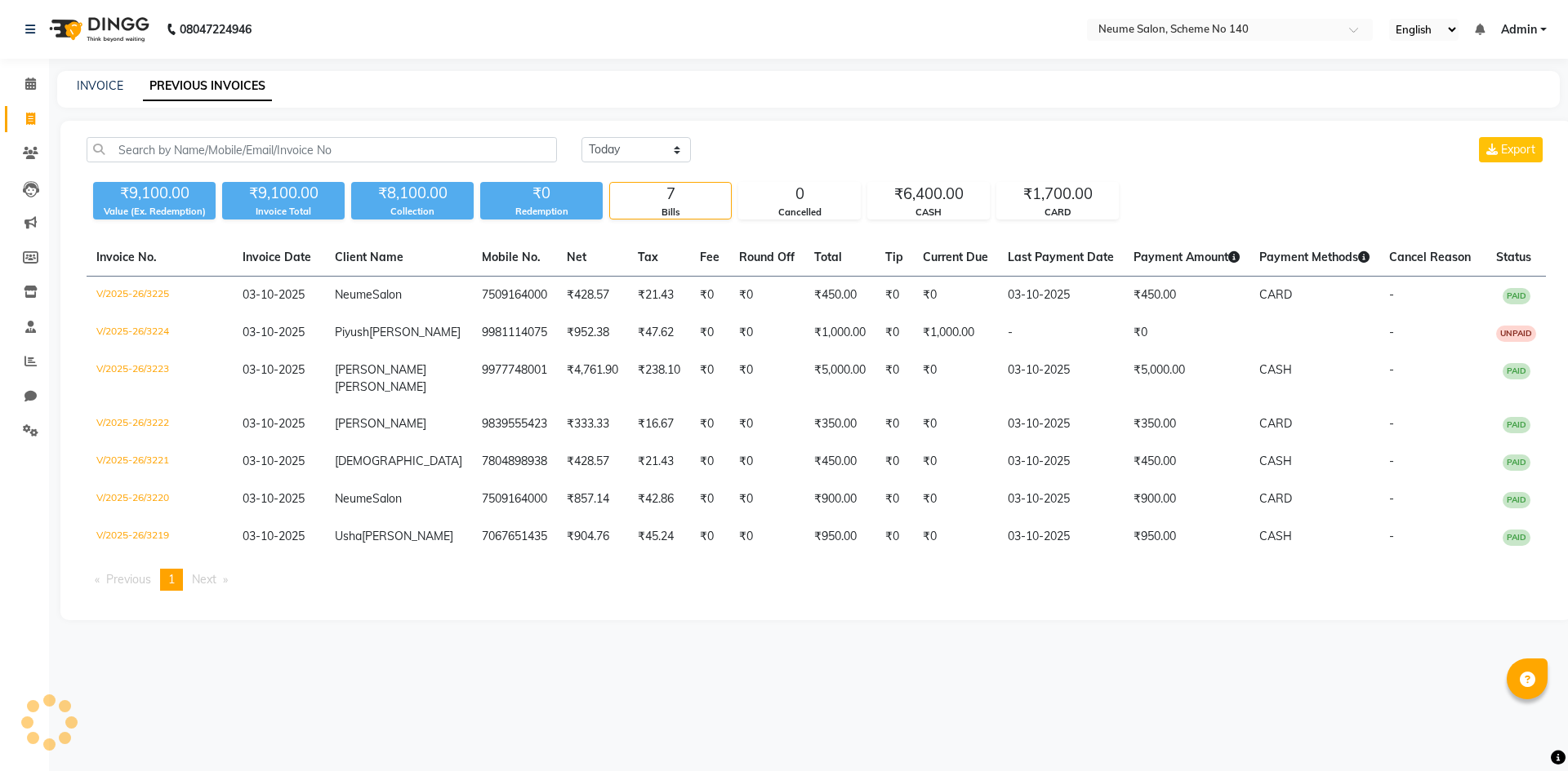
click at [89, 78] on div "INVOICE" at bounding box center [100, 86] width 47 height 17
click at [99, 81] on link "INVOICE" at bounding box center [100, 85] width 47 height 14
select select "service"
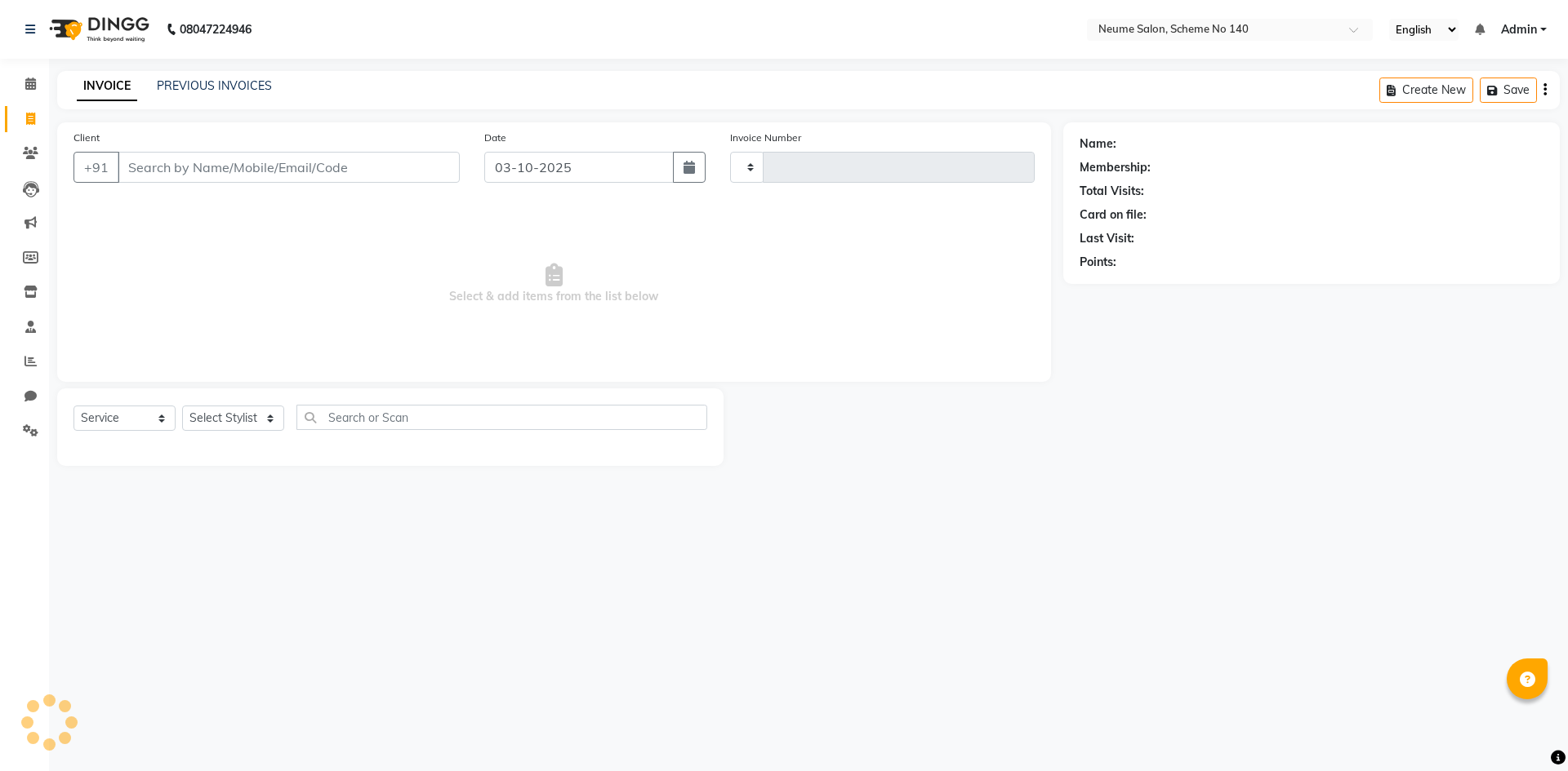
type input "3226"
select select "8098"
click at [168, 163] on input "Client" at bounding box center [289, 167] width 342 height 31
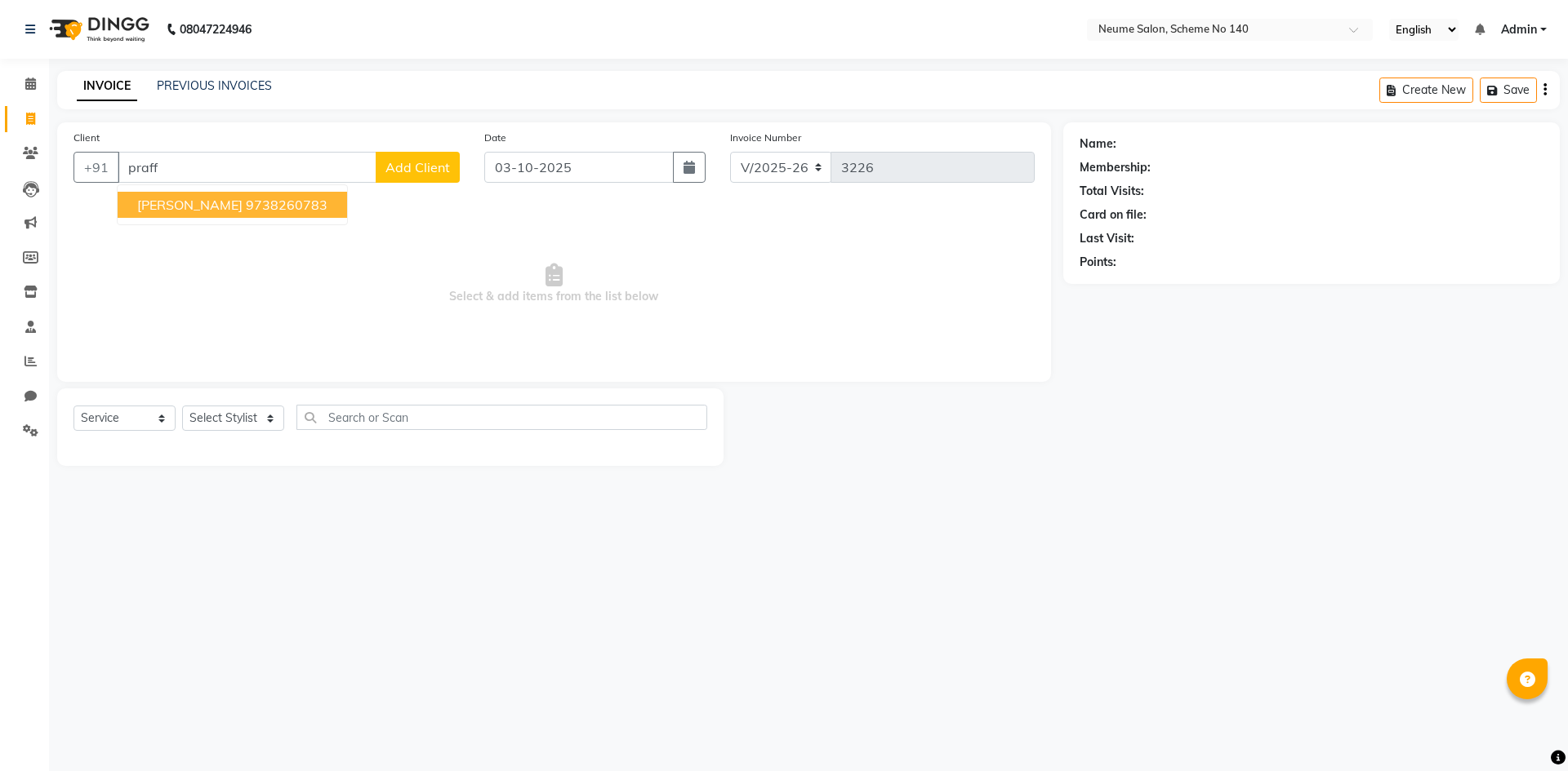
click at [277, 202] on ngb-highlight "9738260783" at bounding box center [286, 205] width 82 height 16
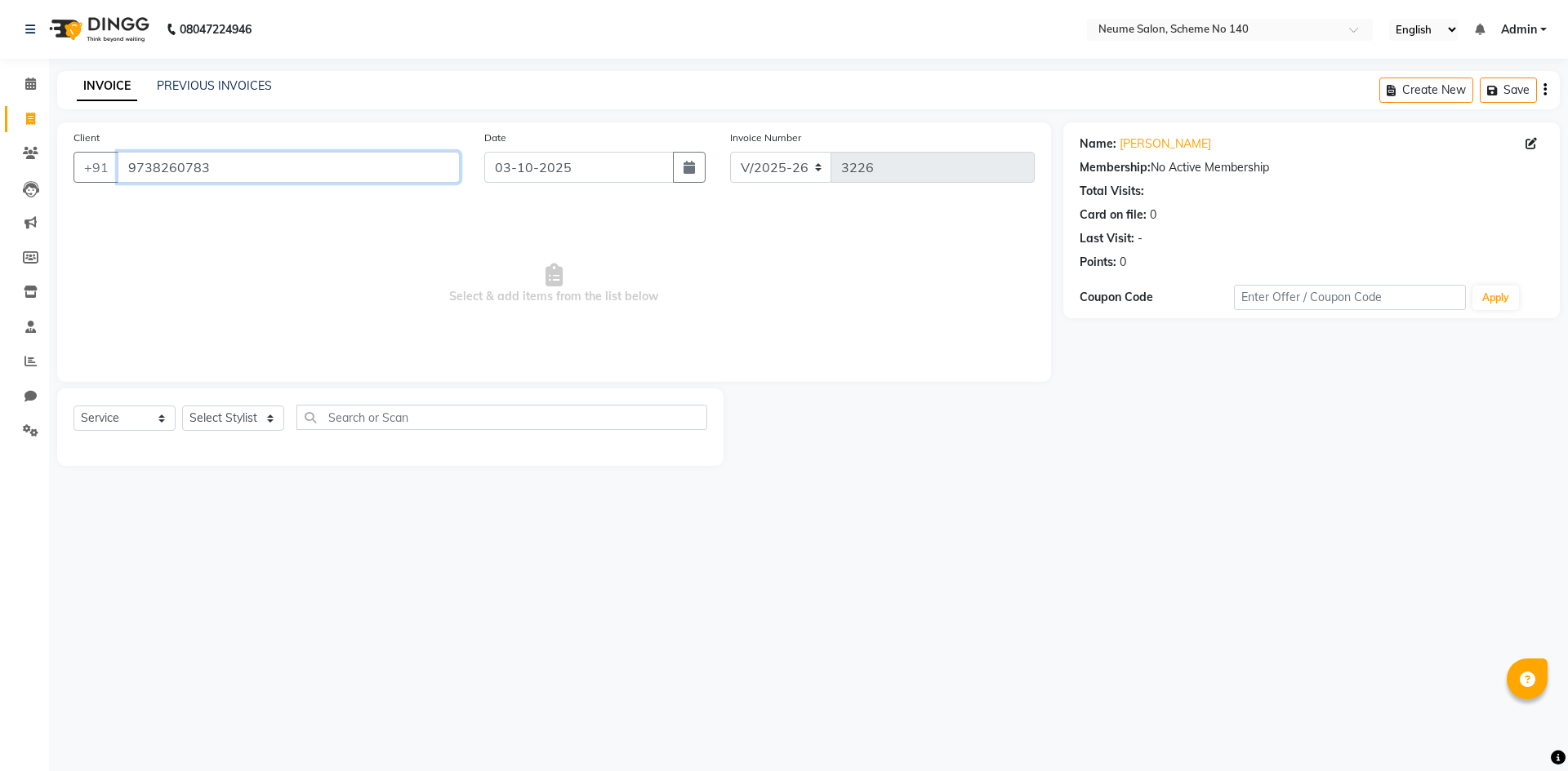
click at [264, 175] on input "9738260783" at bounding box center [289, 167] width 342 height 31
type input "9"
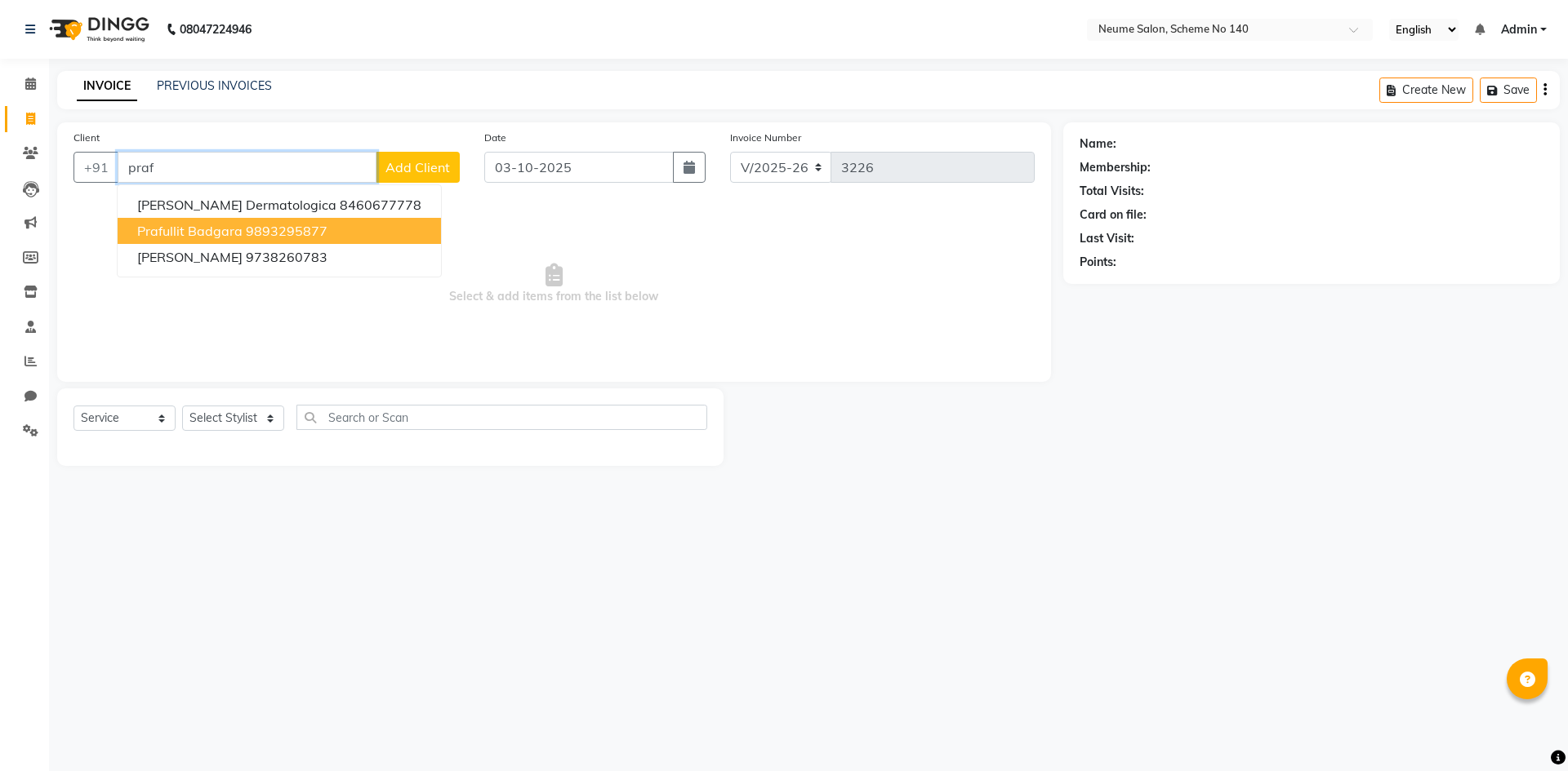
click at [237, 237] on span "Prafullit Badgara" at bounding box center [190, 231] width 106 height 16
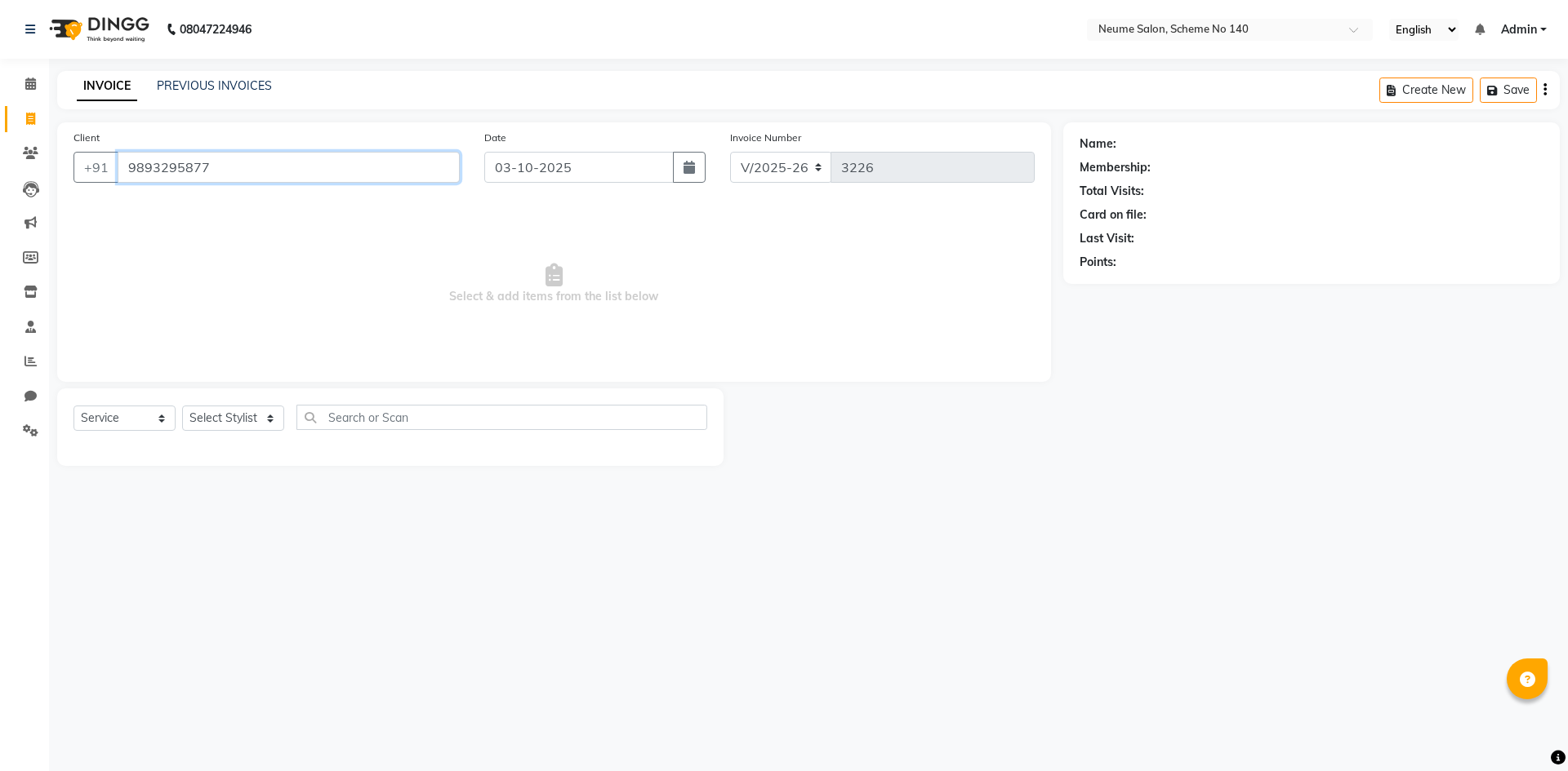
type input "9893295877"
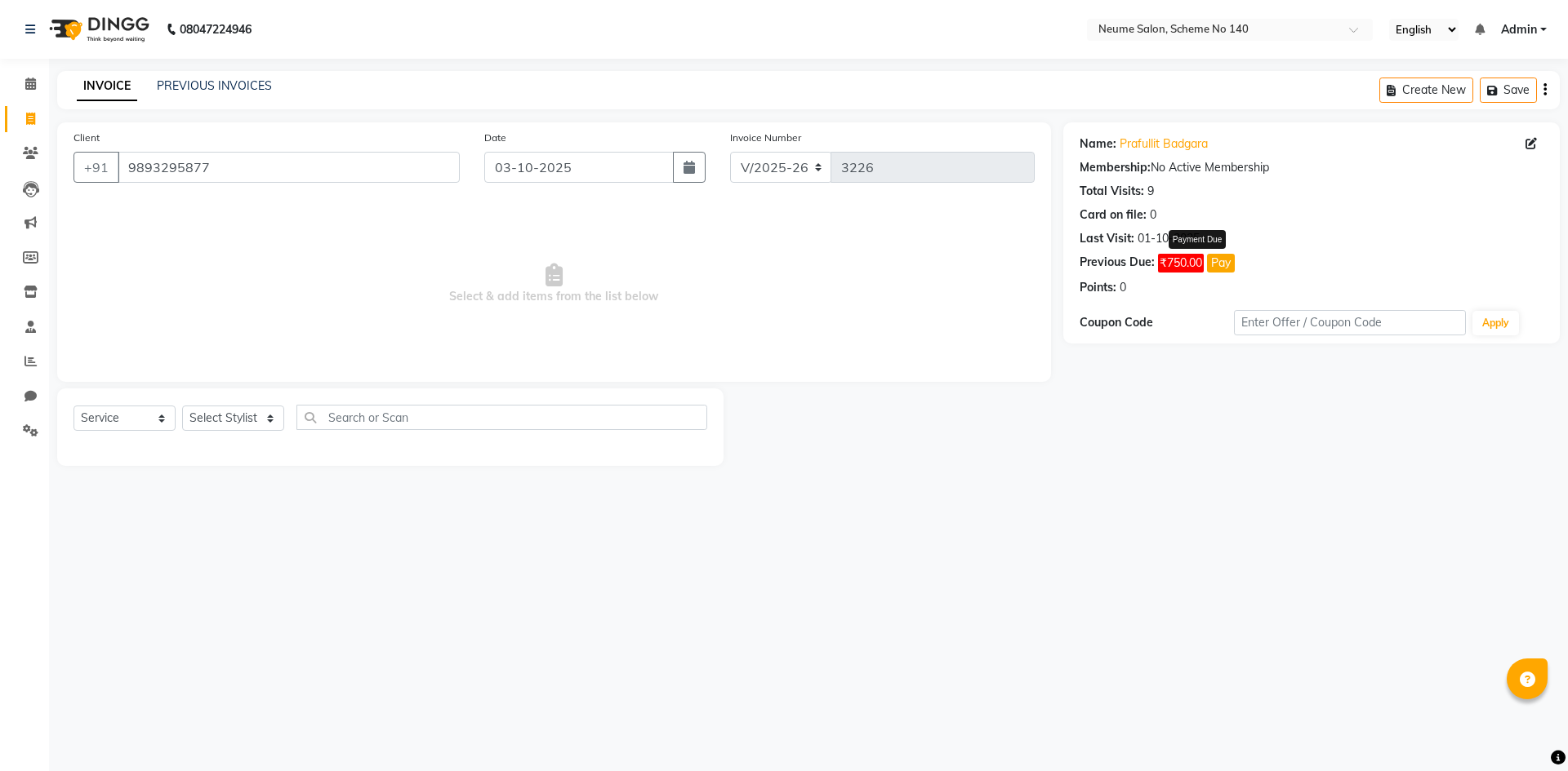
click at [1217, 264] on button "Pay" at bounding box center [1220, 262] width 28 height 19
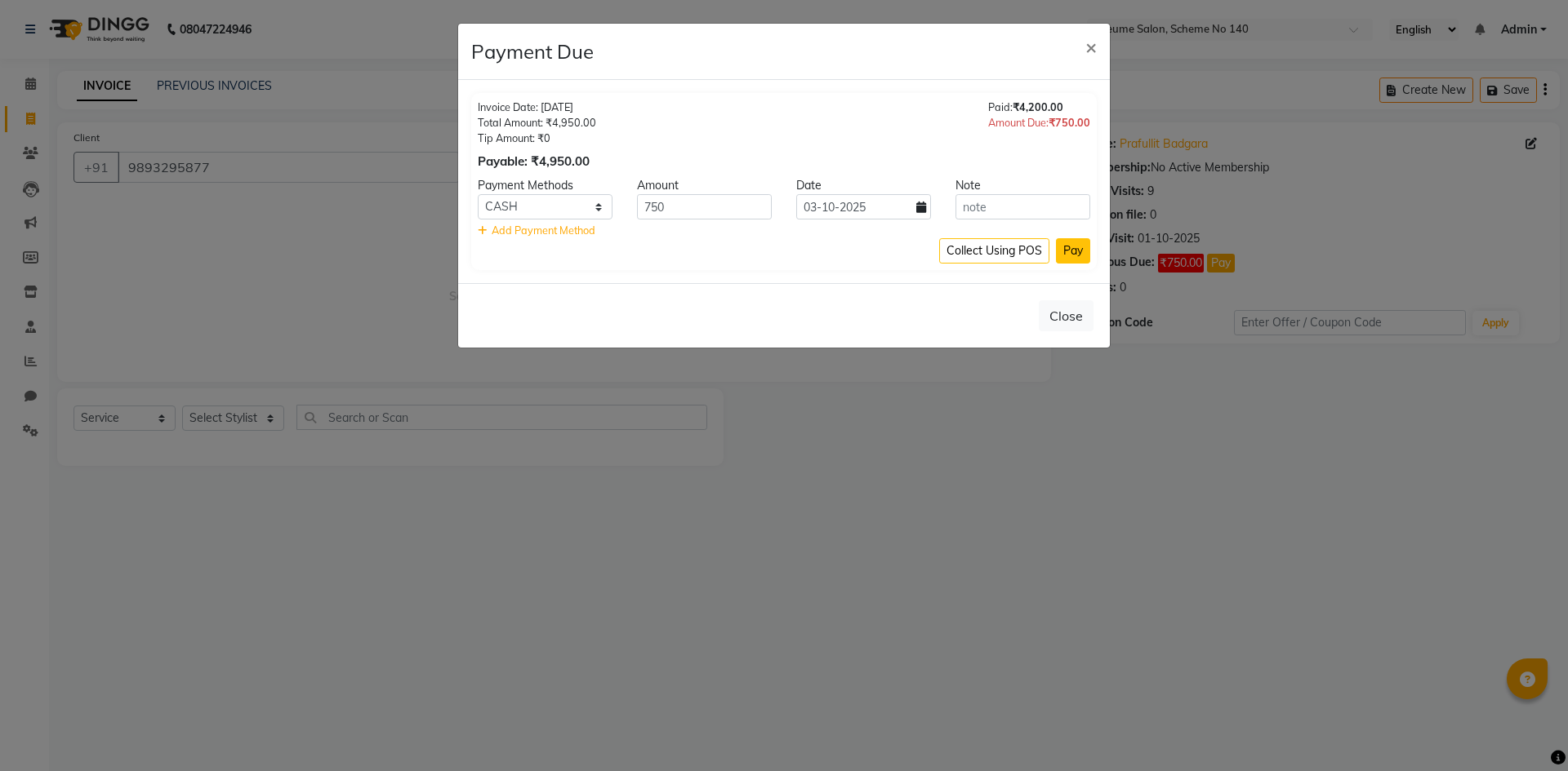
click at [1075, 252] on button "Pay" at bounding box center [1073, 251] width 34 height 25
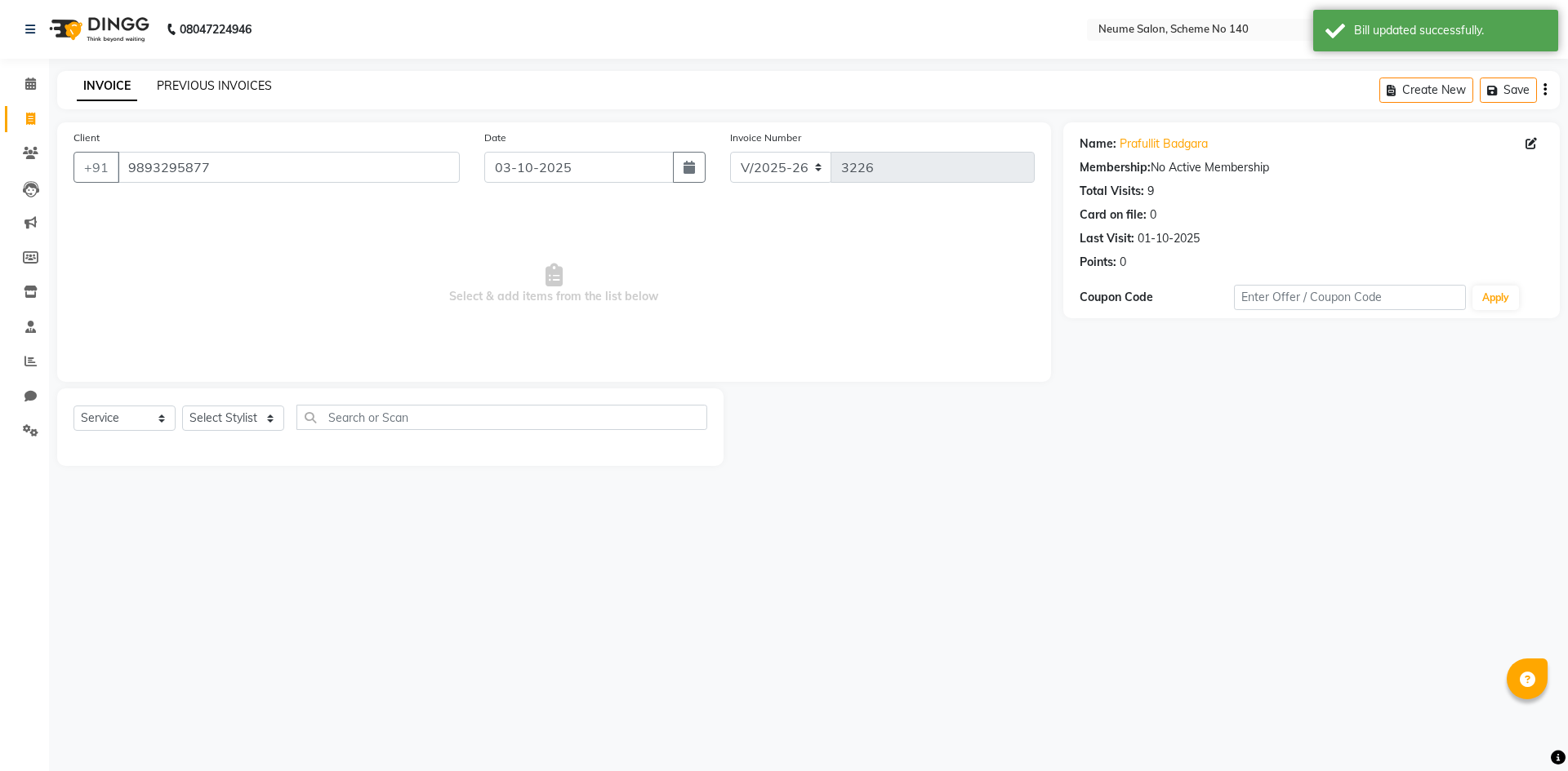
click at [199, 82] on link "PREVIOUS INVOICES" at bounding box center [214, 85] width 115 height 14
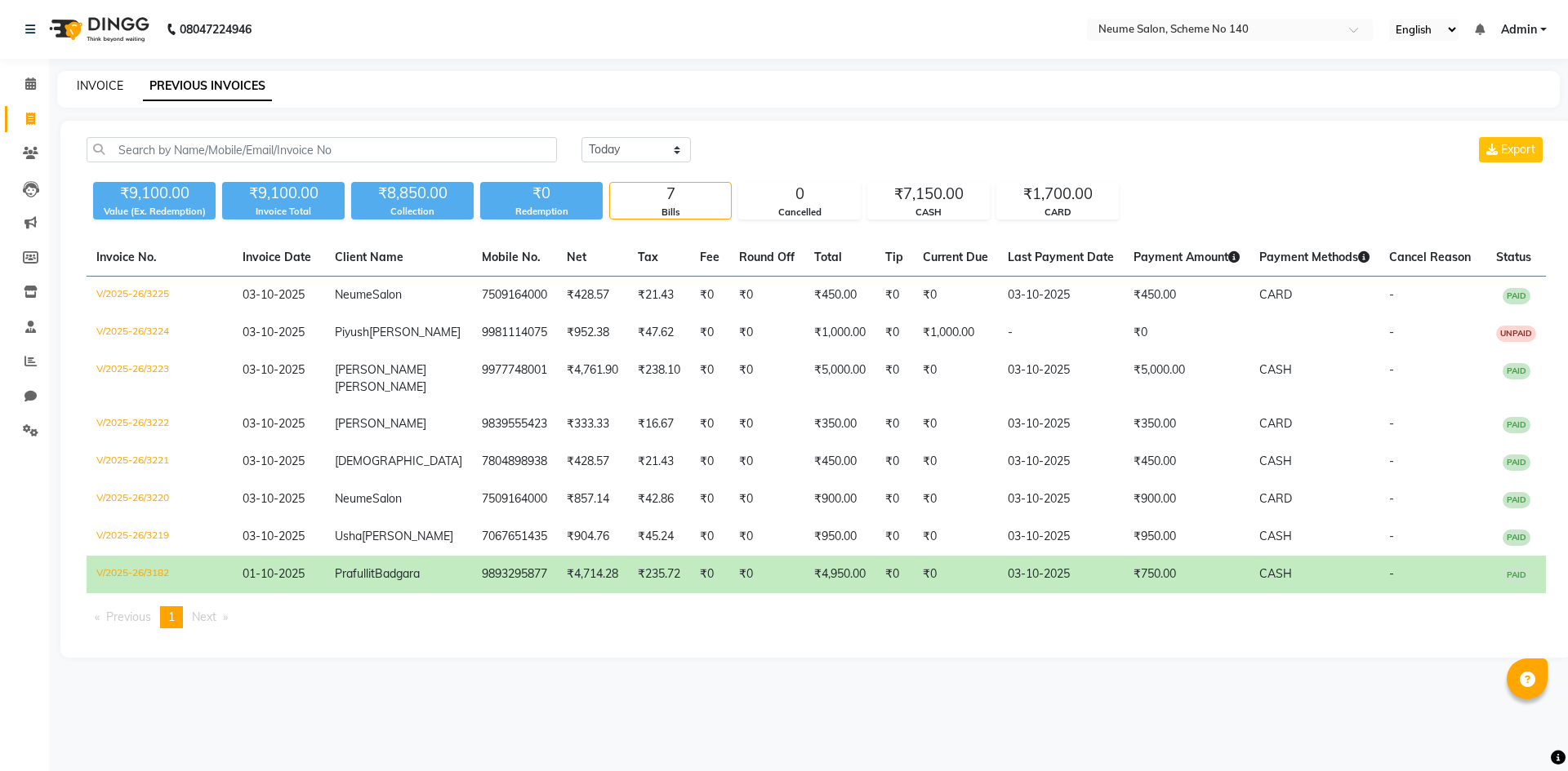
click at [91, 81] on link "INVOICE" at bounding box center [100, 85] width 47 height 14
select select "service"
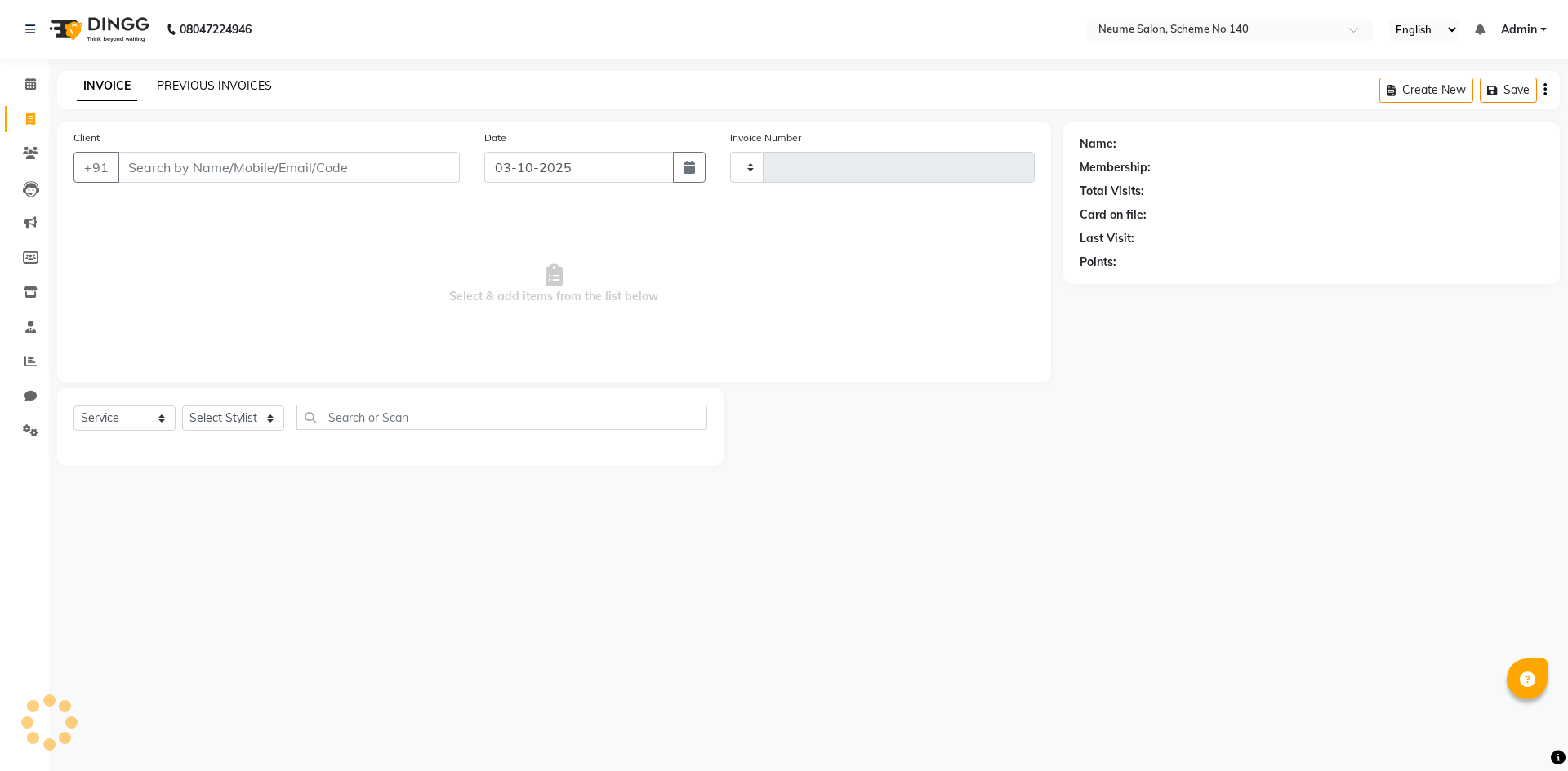
type input "3226"
select select "8098"
click at [191, 84] on link "PREVIOUS INVOICES" at bounding box center [214, 85] width 115 height 14
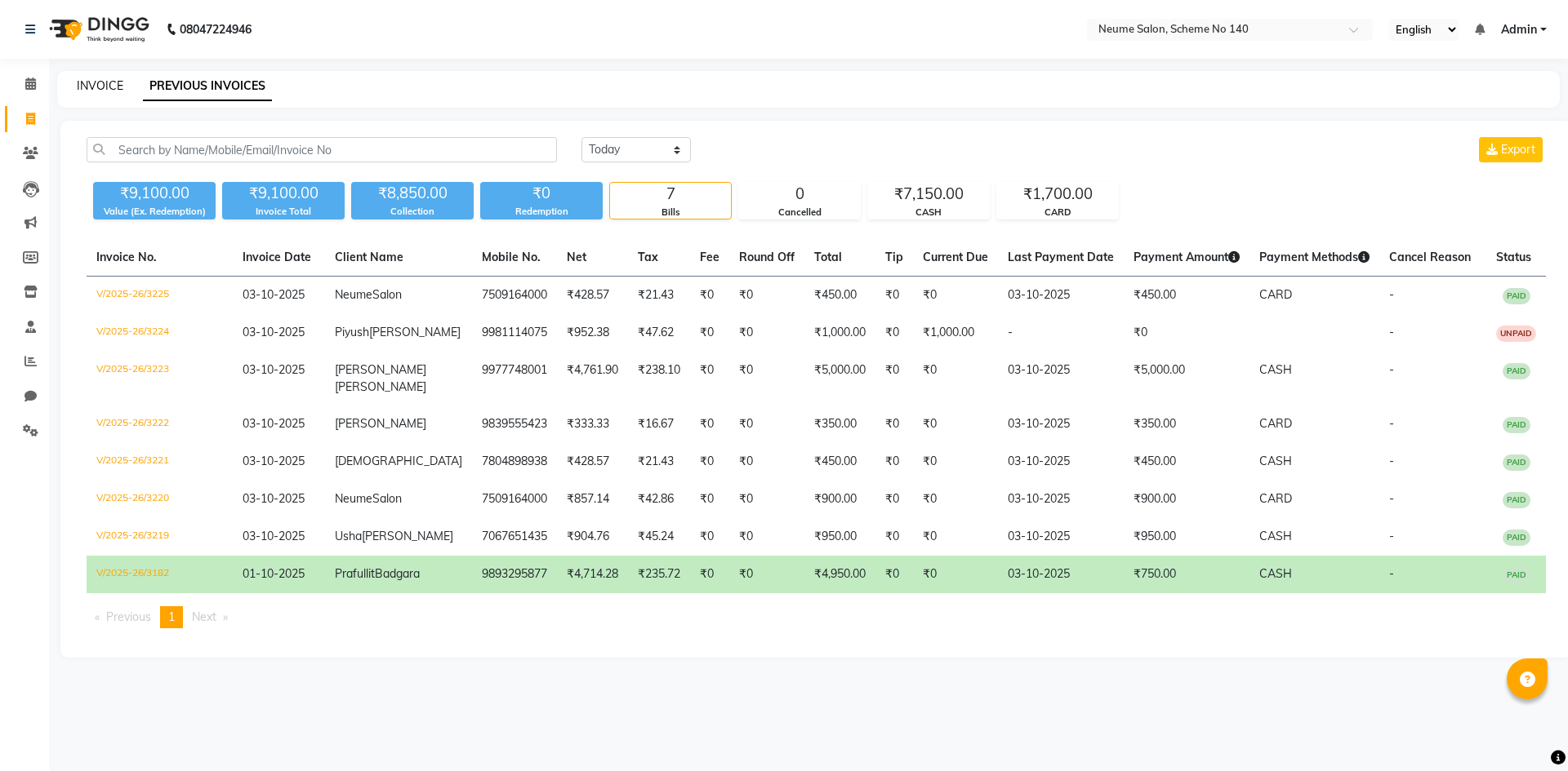
click at [99, 86] on link "INVOICE" at bounding box center [100, 85] width 47 height 14
select select "8098"
select select "service"
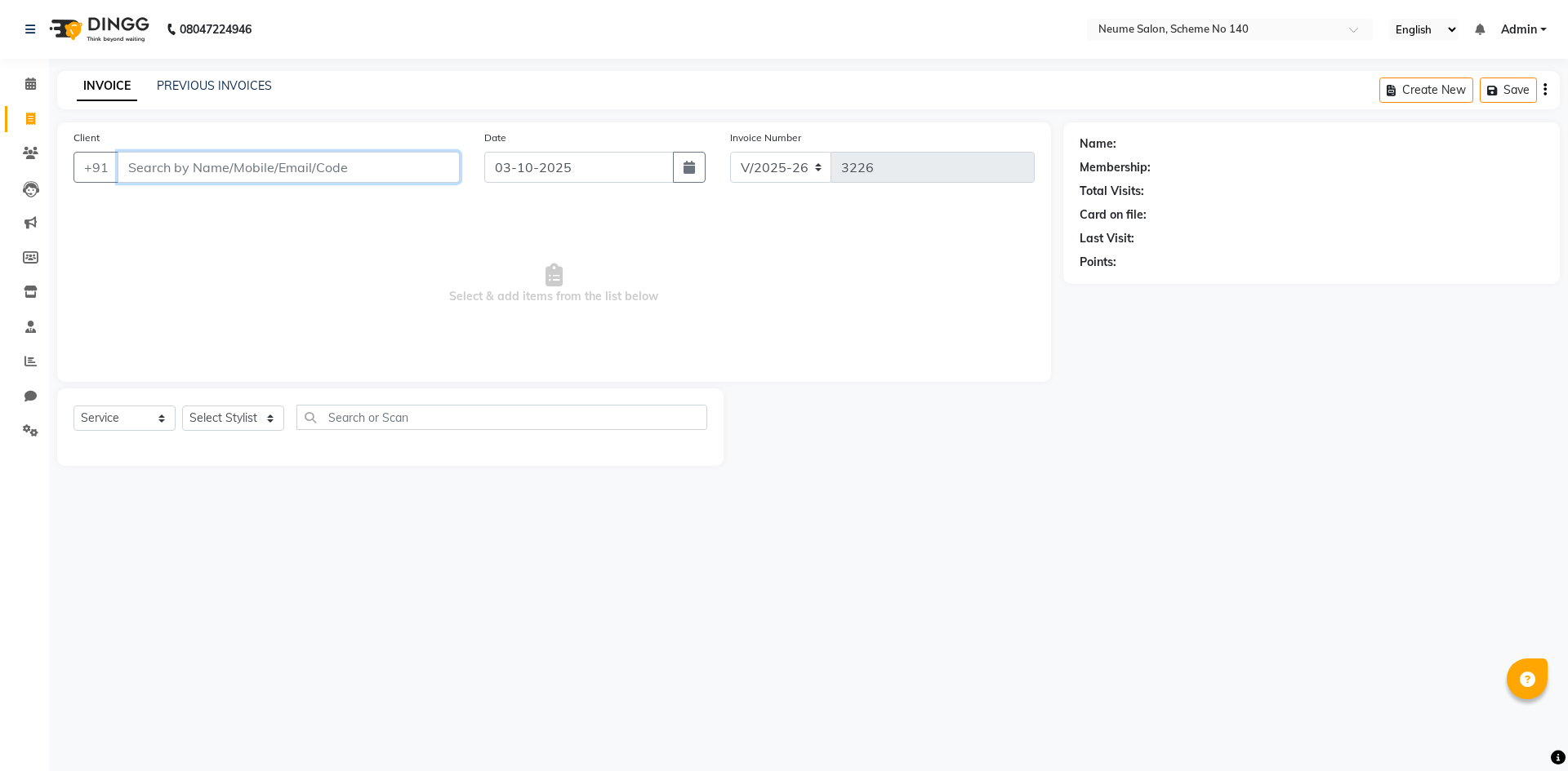
click at [169, 182] on input "Client" at bounding box center [289, 167] width 342 height 31
type input "9098533222"
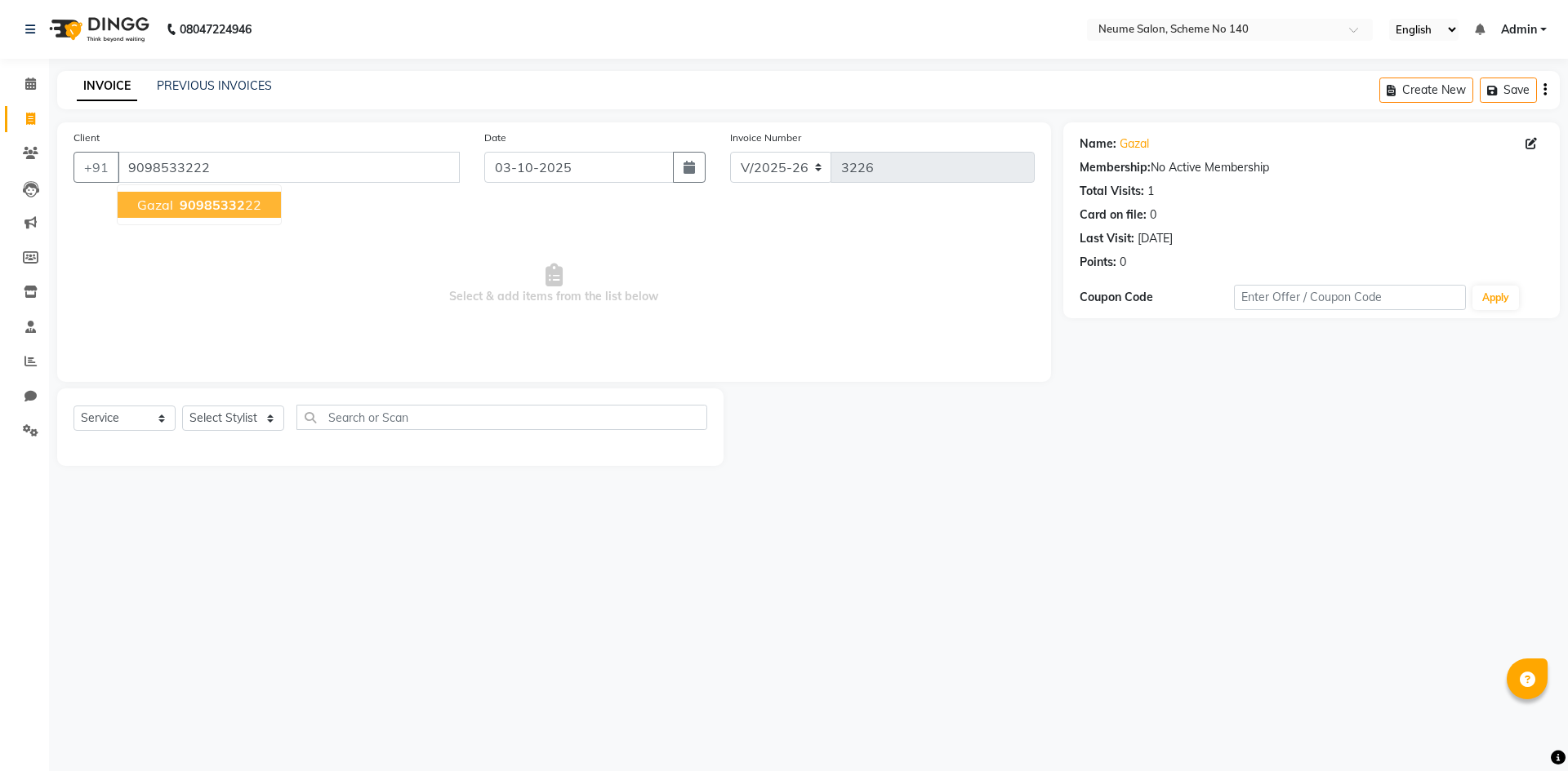
click at [244, 207] on ngb-highlight "90985332 22" at bounding box center [219, 205] width 85 height 16
click at [231, 418] on select "Select Stylist [PERSON_NAME] Ashvina [PERSON_NAME] [DATE][PERSON_NAME] Mahi [PE…" at bounding box center [233, 418] width 102 height 25
select select "90654"
click at [182, 406] on select "Select Stylist [PERSON_NAME] Ashvina [PERSON_NAME] [DATE][PERSON_NAME] Mahi [PE…" at bounding box center [233, 418] width 102 height 25
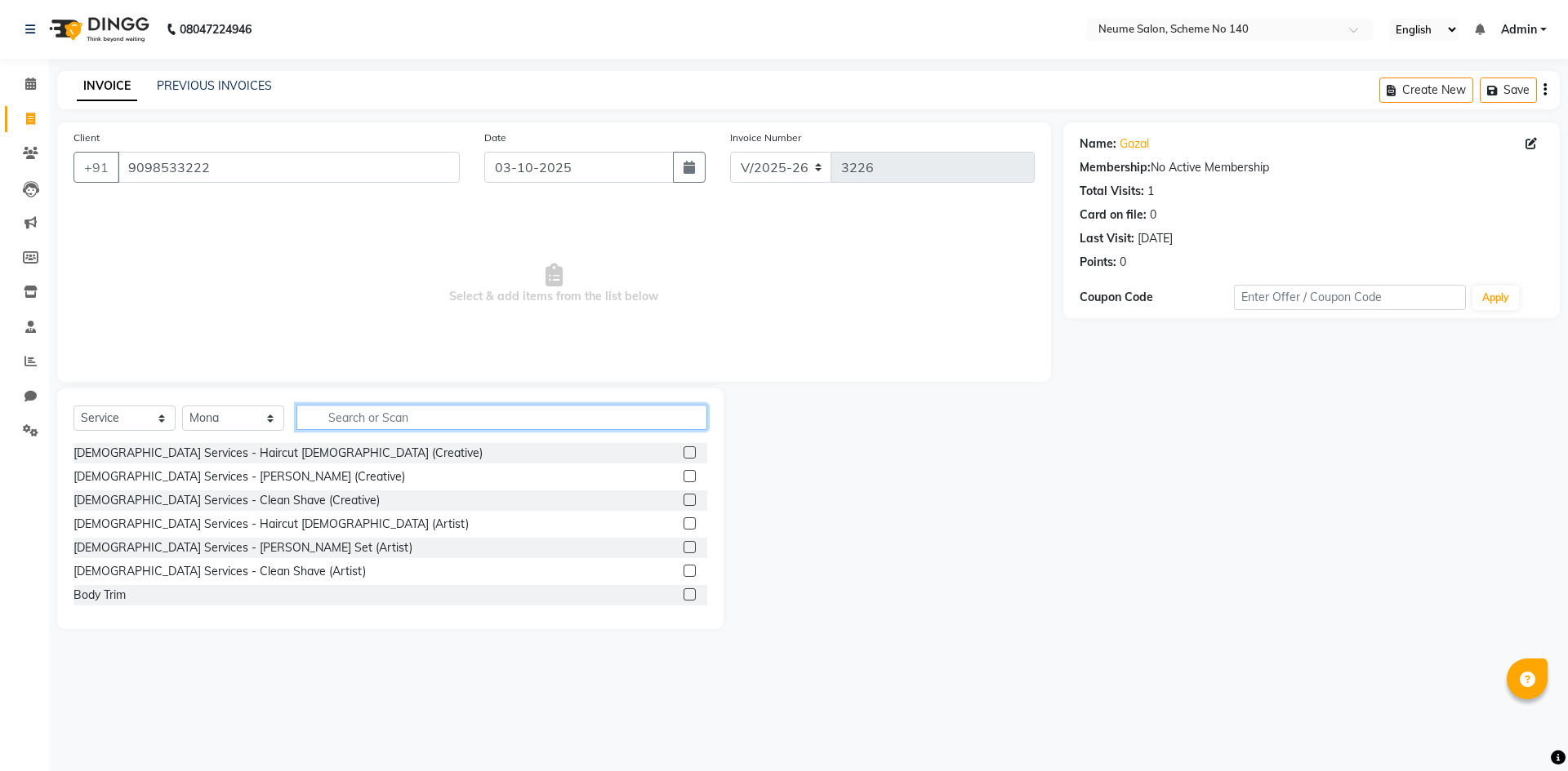
click at [432, 407] on input "text" at bounding box center [502, 417] width 410 height 25
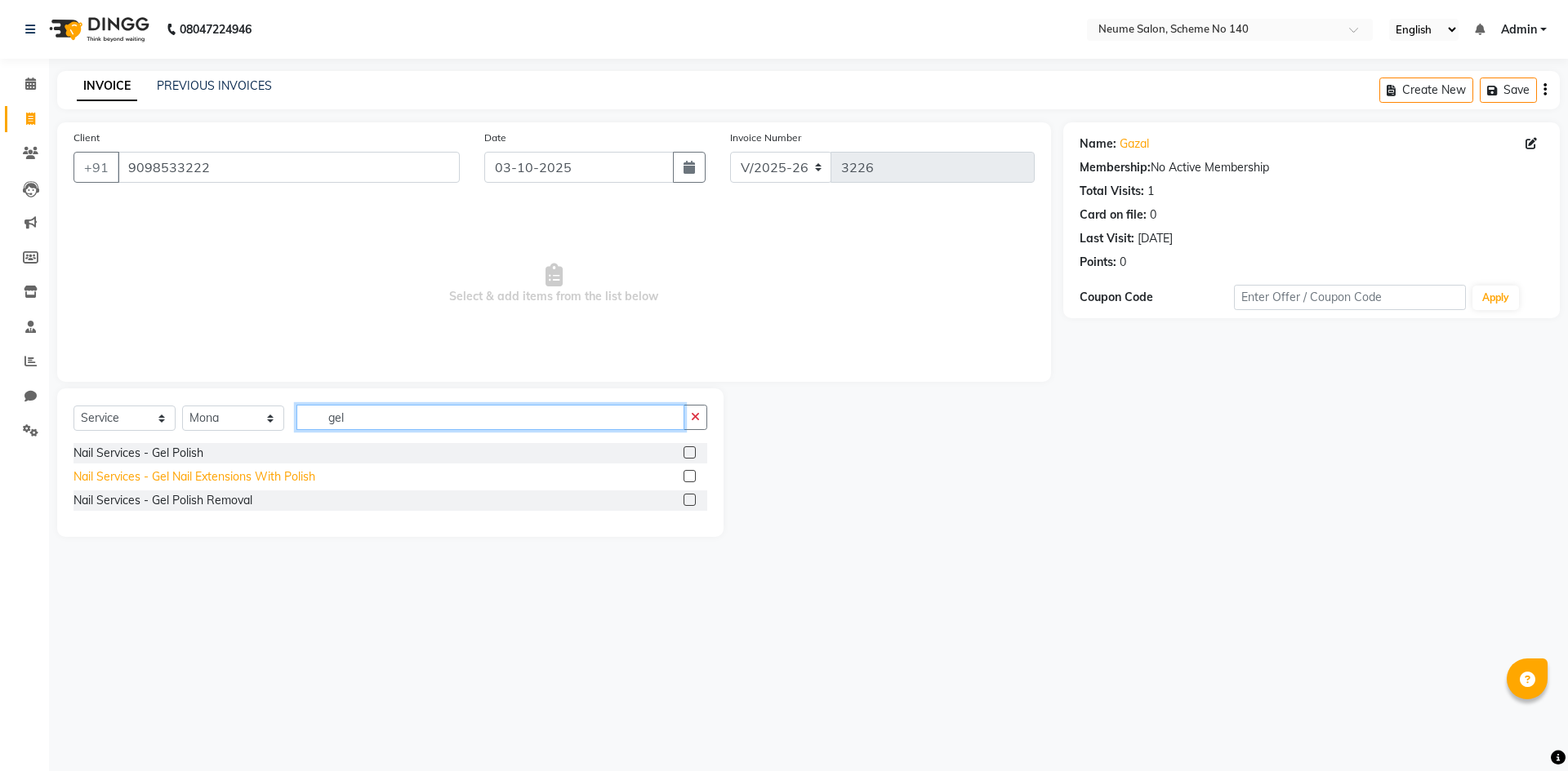
type input "gel"
click at [158, 475] on div "Nail Services - Gel Nail Extensions With Polish" at bounding box center [194, 476] width 242 height 17
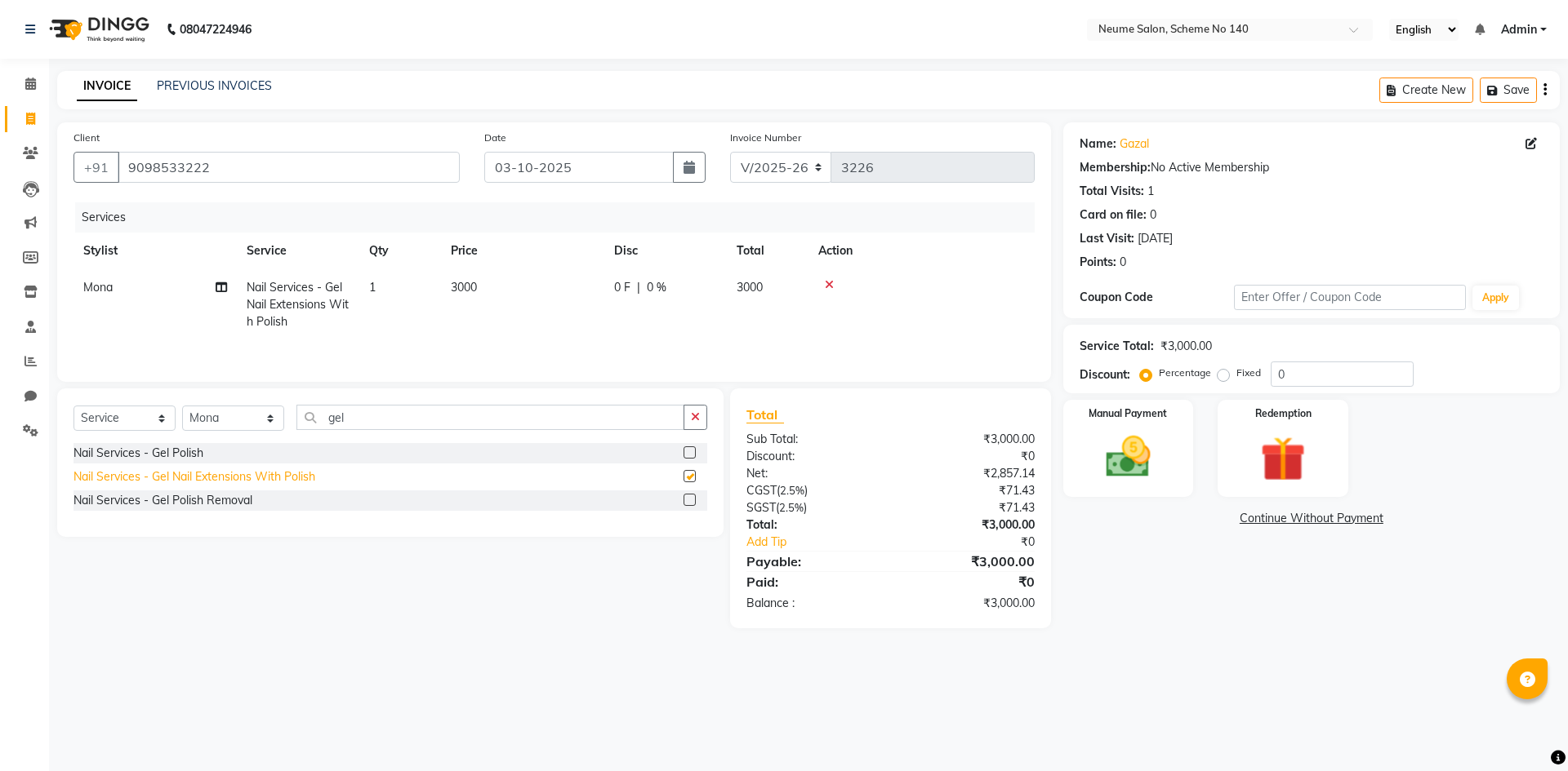
checkbox input "false"
click at [735, 291] on td "3000" at bounding box center [767, 304] width 82 height 71
select select "90654"
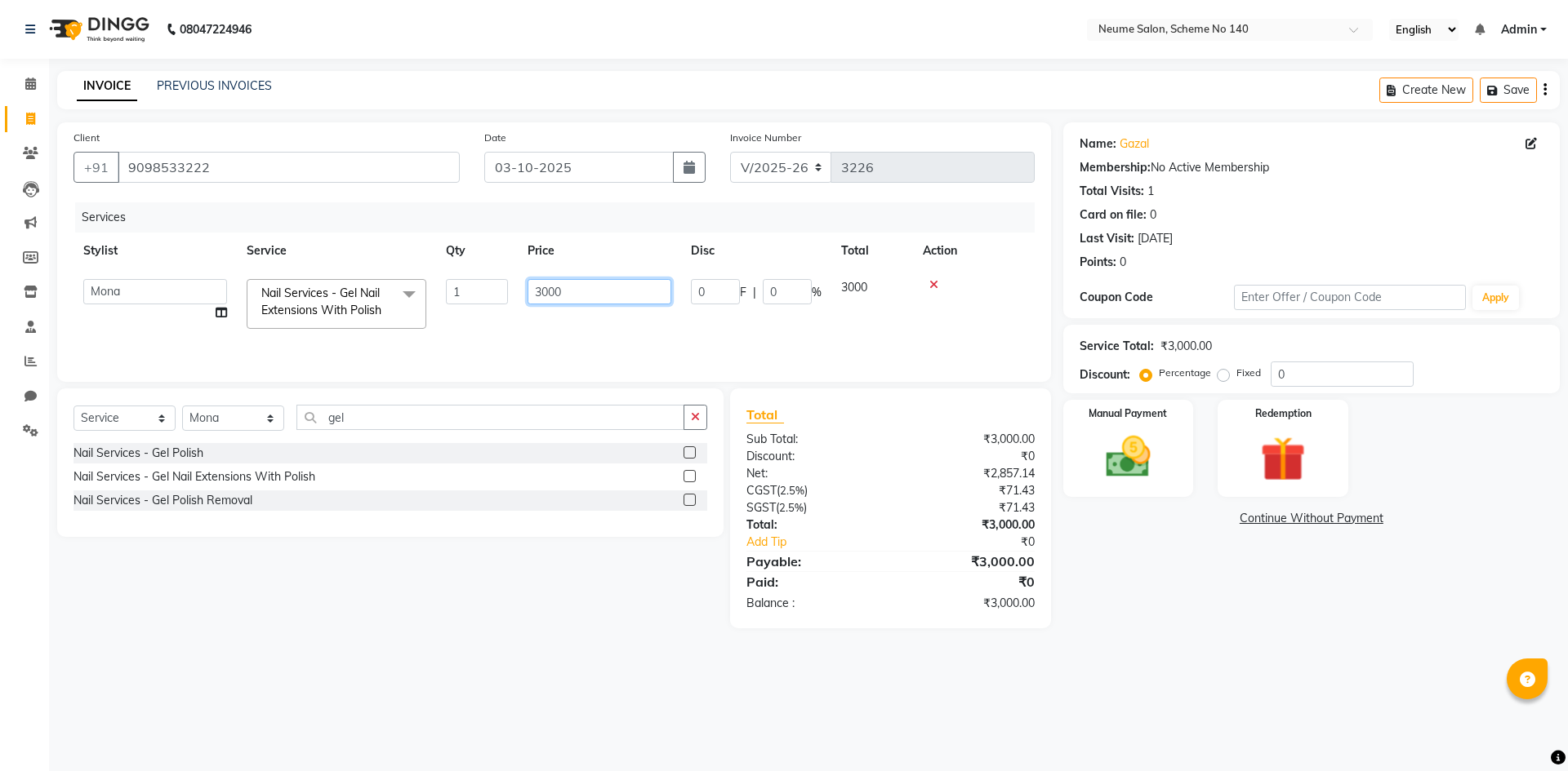
click at [547, 285] on input "3000" at bounding box center [599, 292] width 143 height 25
type input "2500"
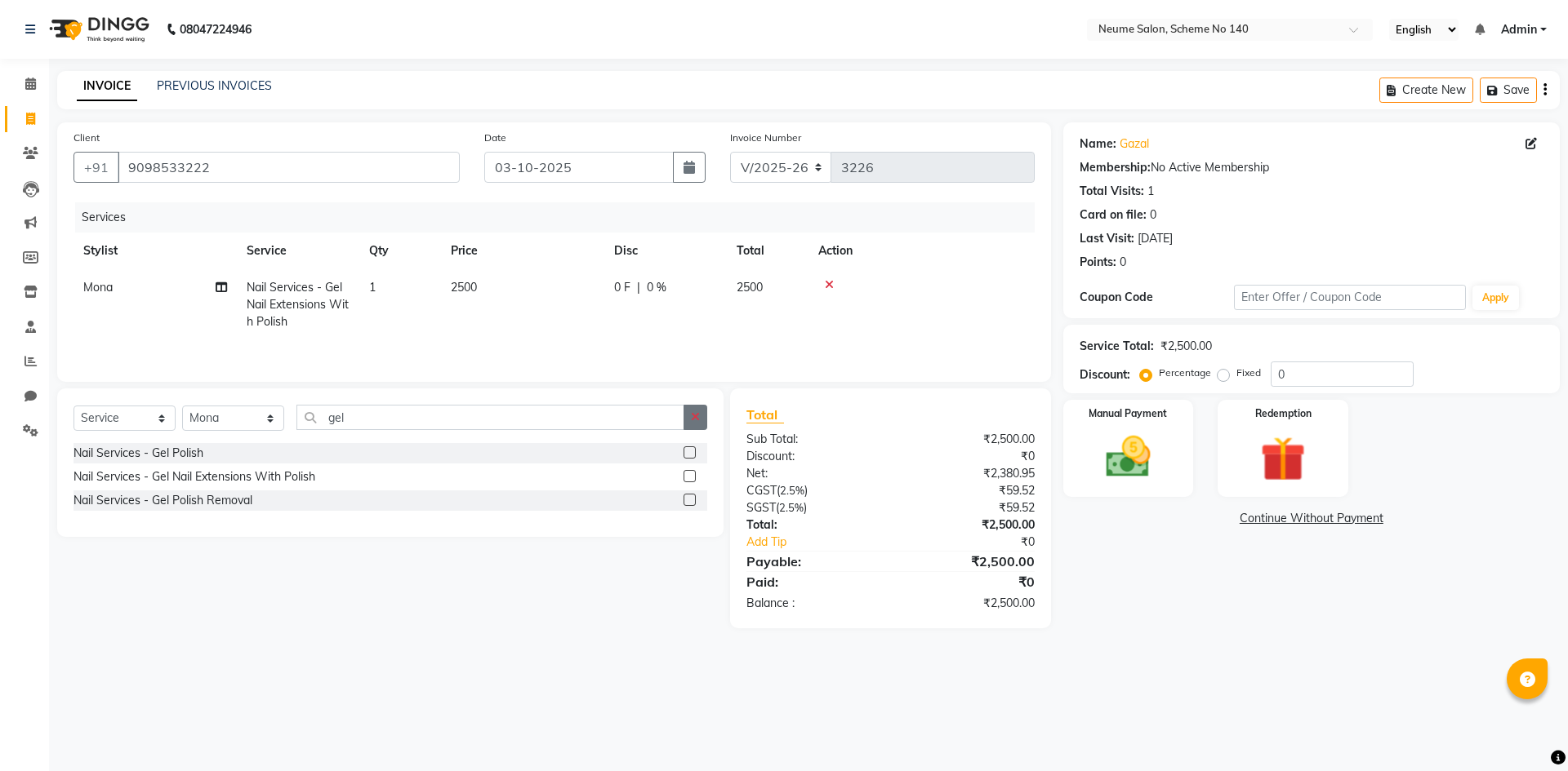
click at [706, 416] on button "button" at bounding box center [695, 417] width 23 height 25
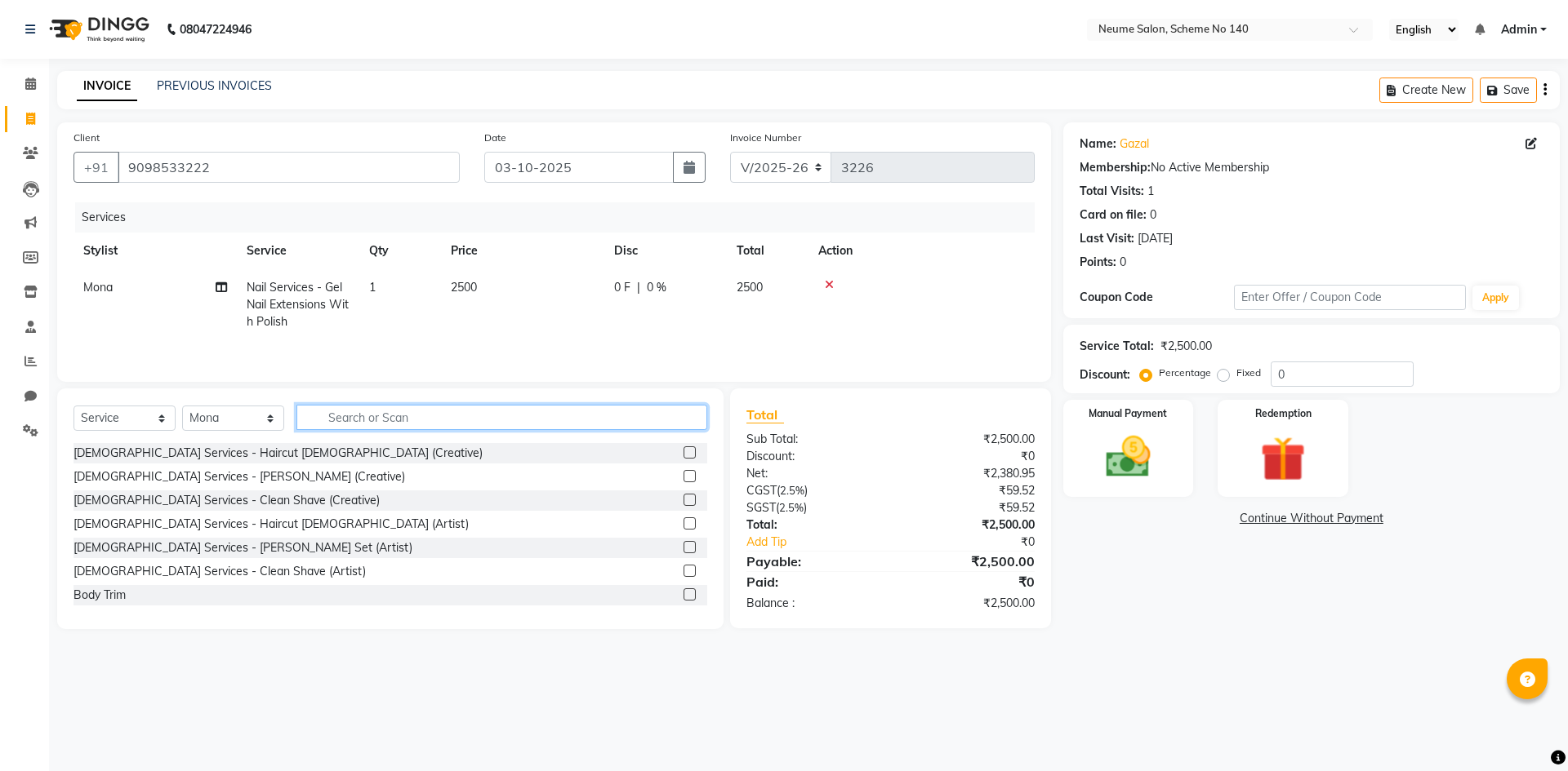
click at [401, 416] on input "text" at bounding box center [502, 417] width 410 height 25
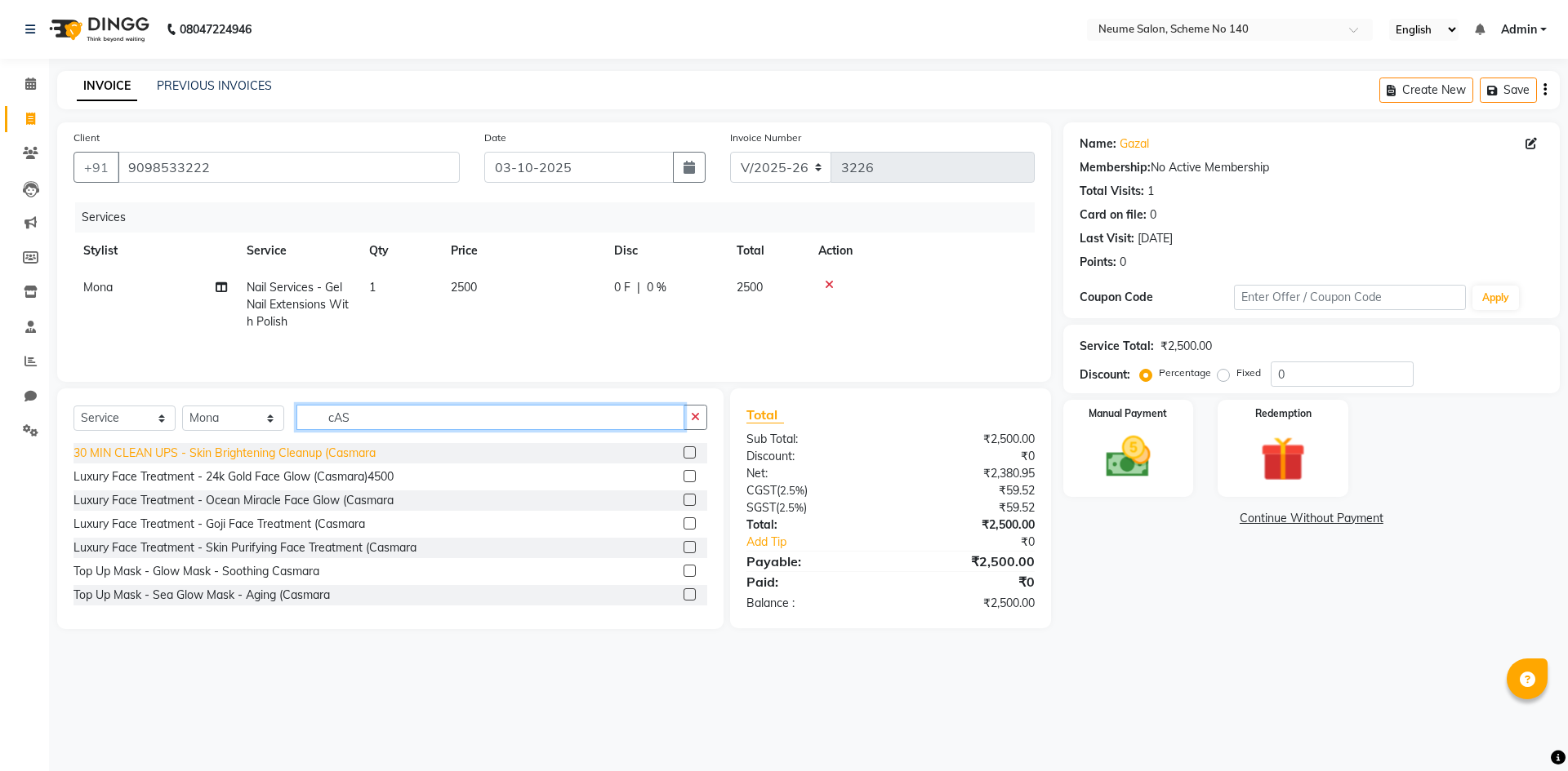
type input "cAS"
click at [271, 455] on div "30 MIN CLEAN UPS - Skin Brightening Cleanup (Casmara" at bounding box center [224, 453] width 302 height 17
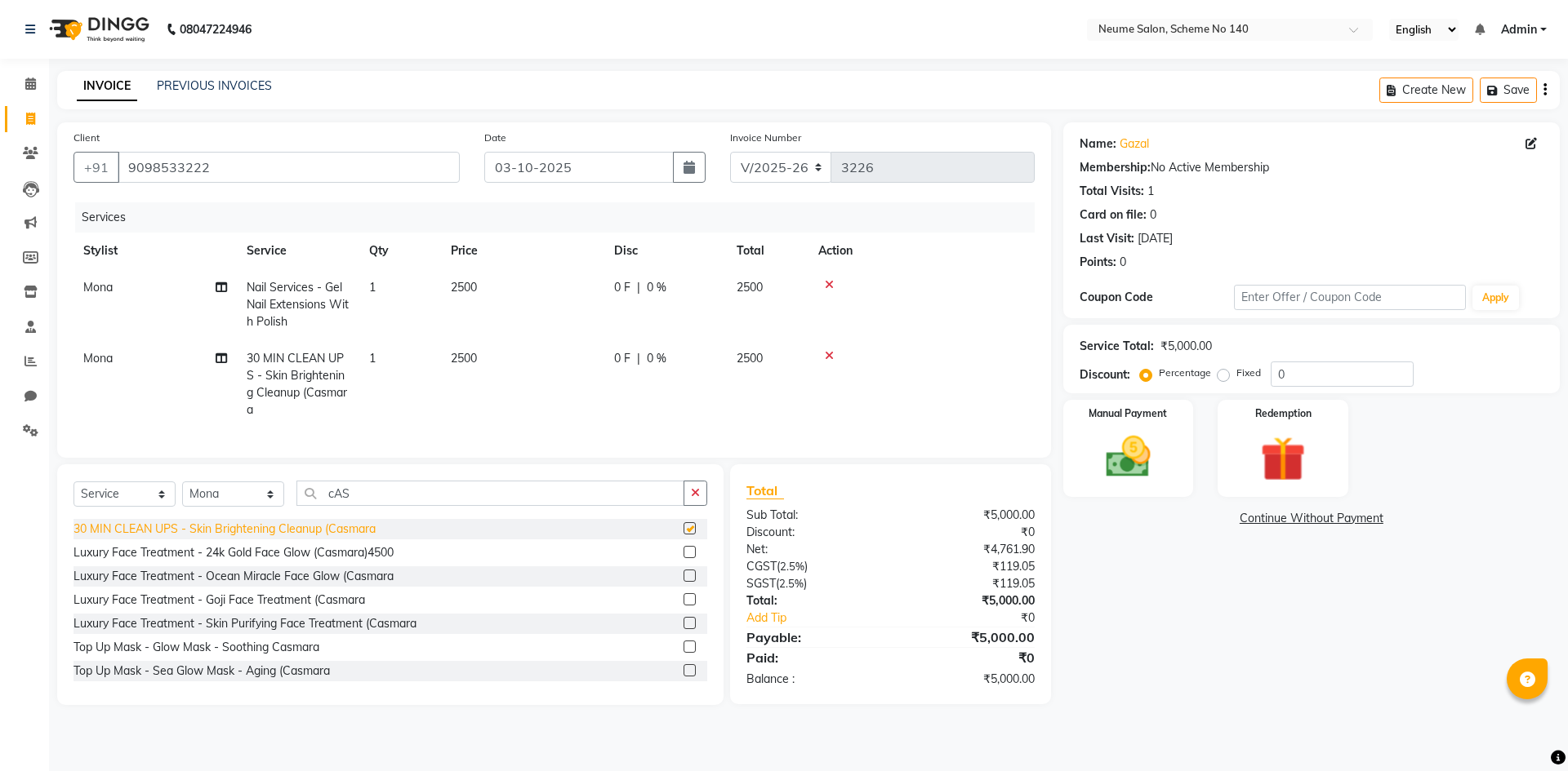
checkbox input "false"
drag, startPoint x: 757, startPoint y: 354, endPoint x: 752, endPoint y: 365, distance: 12.1
click at [756, 355] on span "2500" at bounding box center [749, 358] width 26 height 14
select select "90654"
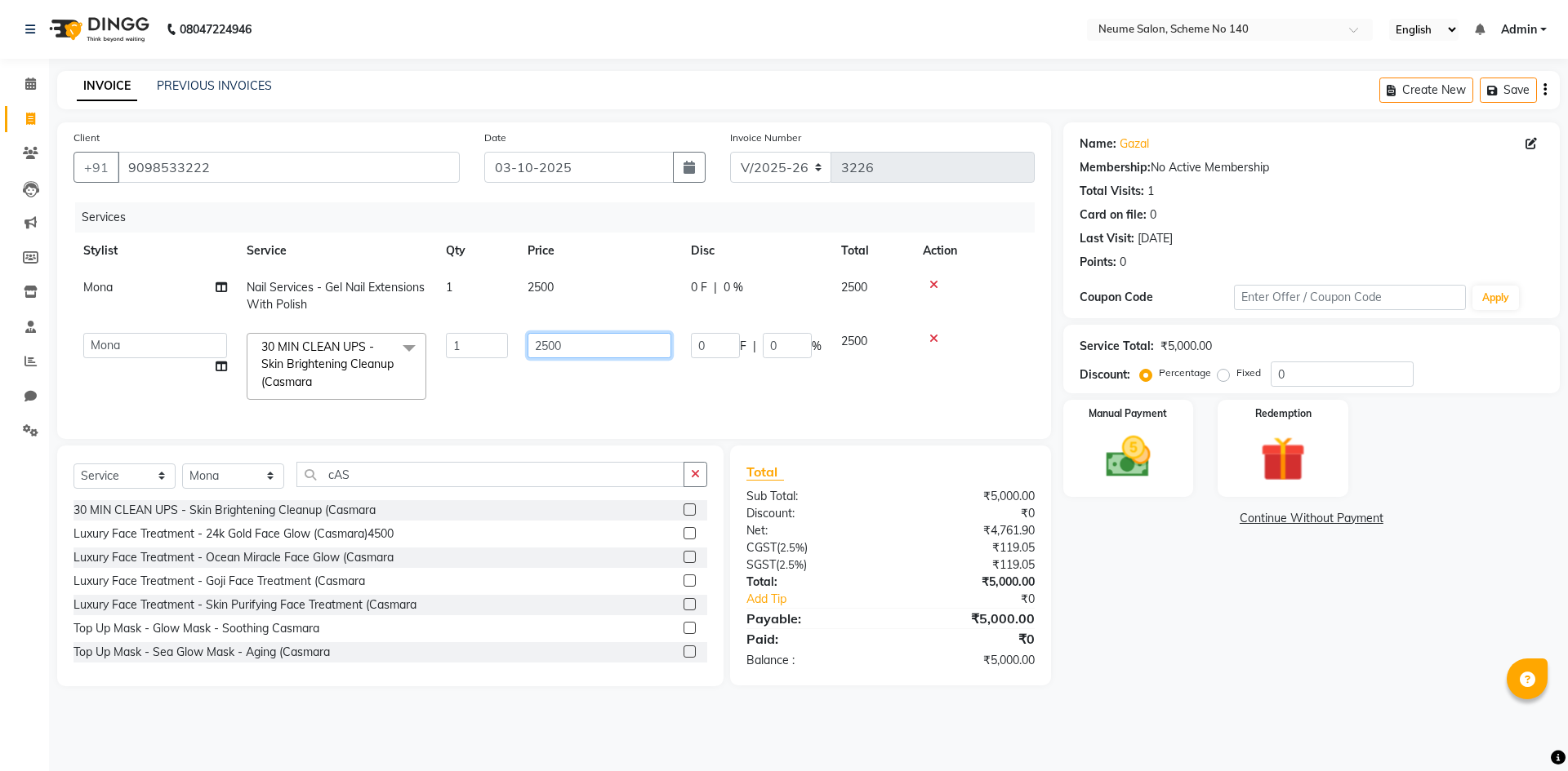
click at [538, 340] on input "2500" at bounding box center [599, 346] width 143 height 25
type input "3500"
click at [454, 464] on div "Client [PHONE_NUMBER] Date [DATE] Invoice Number V/2025 V/[PHONE_NUMBER] Servic…" at bounding box center [554, 405] width 1018 height 564
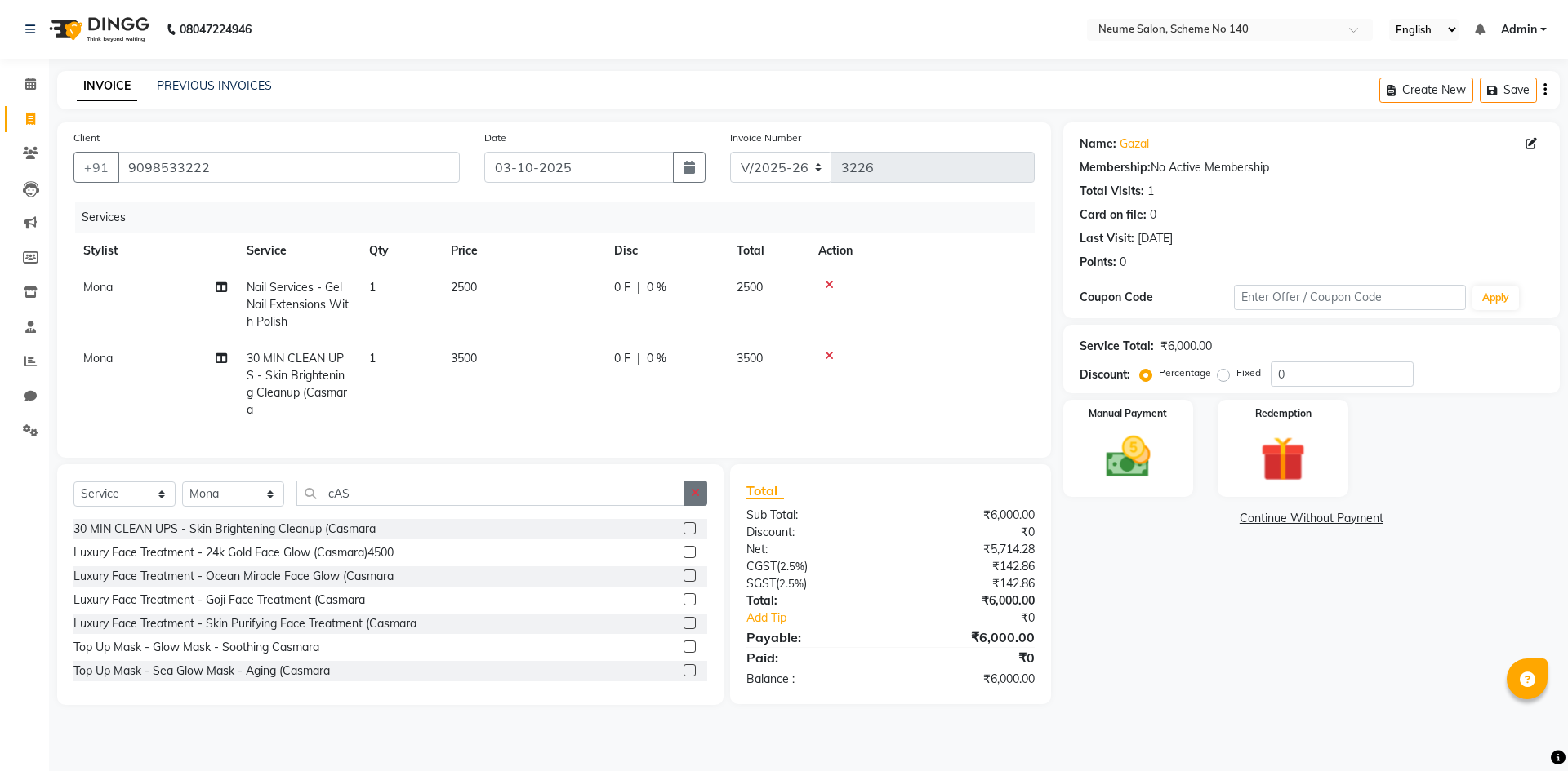
click at [697, 499] on icon "button" at bounding box center [695, 493] width 9 height 12
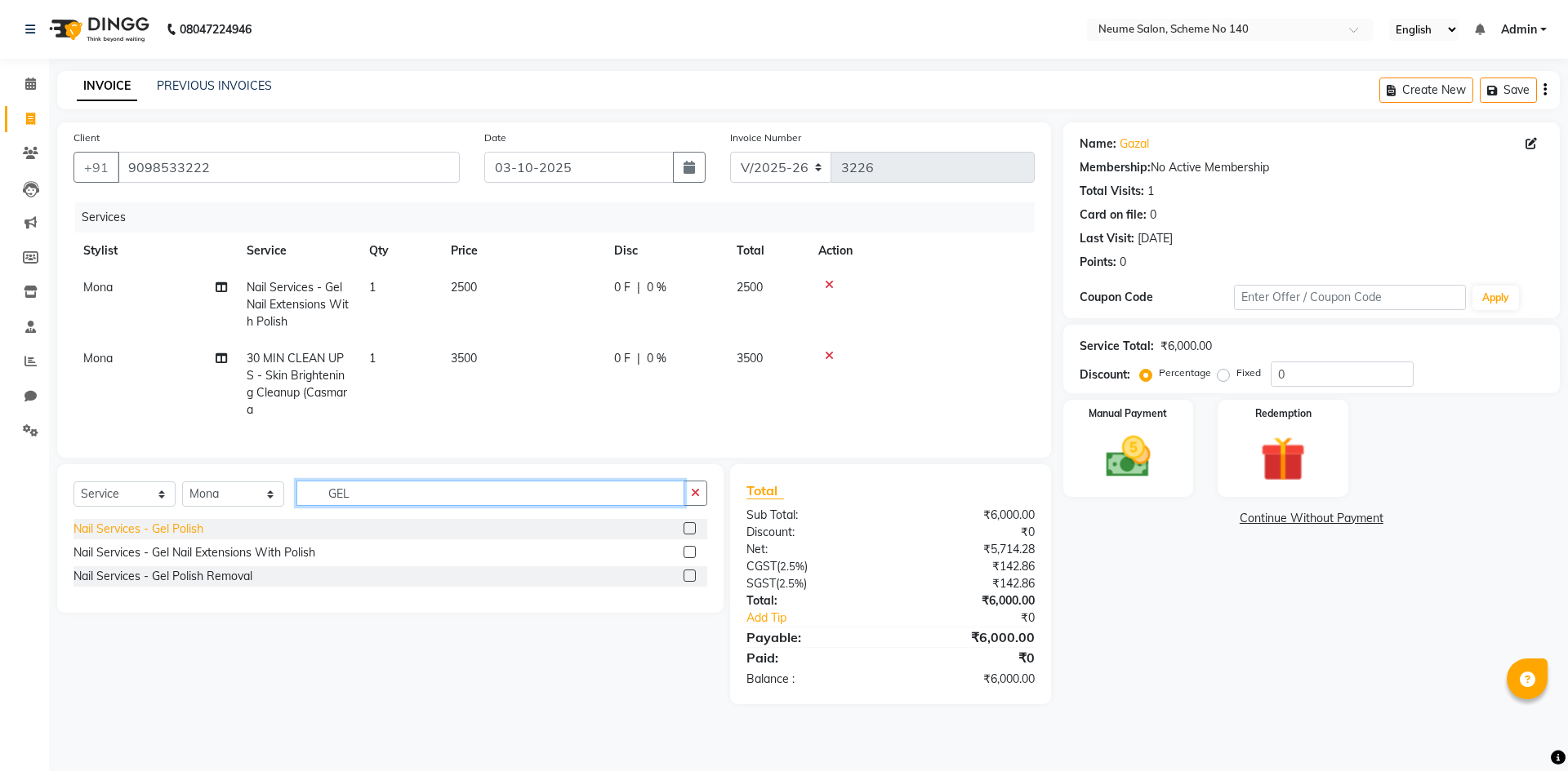
type input "GEL"
click at [176, 538] on div "Nail Services - Gel Polish" at bounding box center [138, 528] width 130 height 17
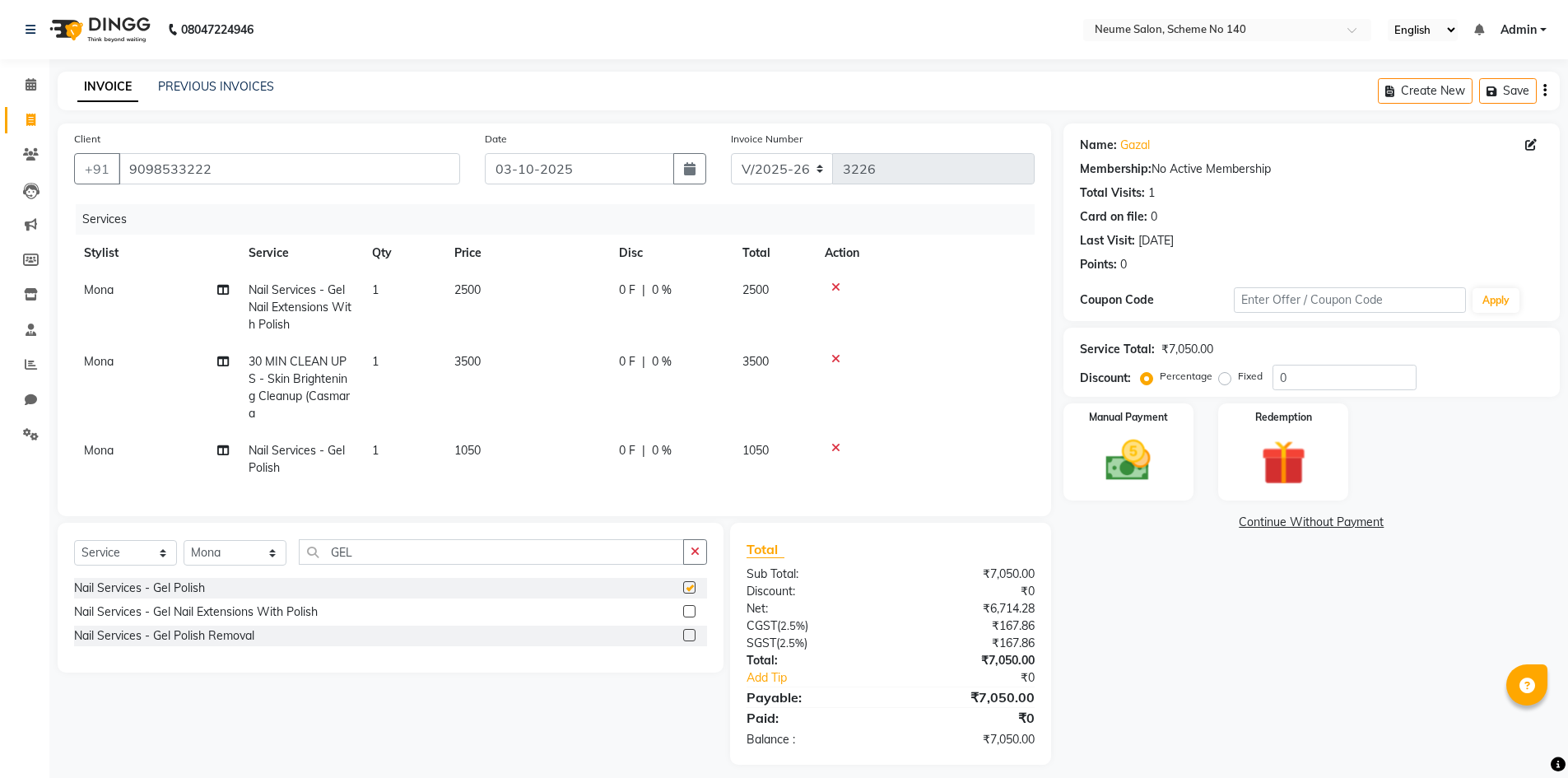
checkbox input "false"
click at [695, 565] on button "button" at bounding box center [695, 552] width 23 height 25
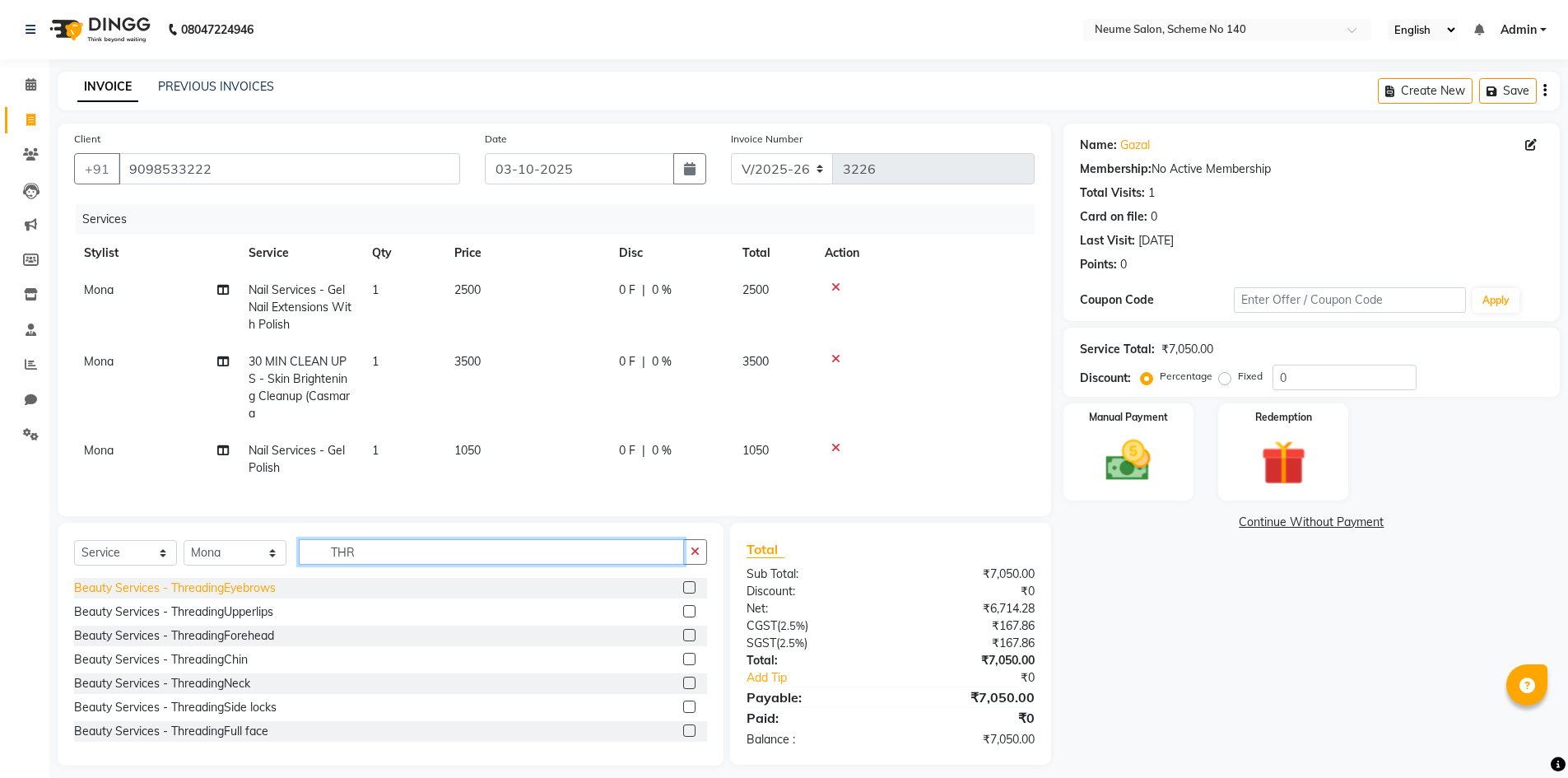
type input "THR"
click at [229, 597] on div "Beauty Services - ThreadingEyebrows" at bounding box center [174, 588] width 201 height 17
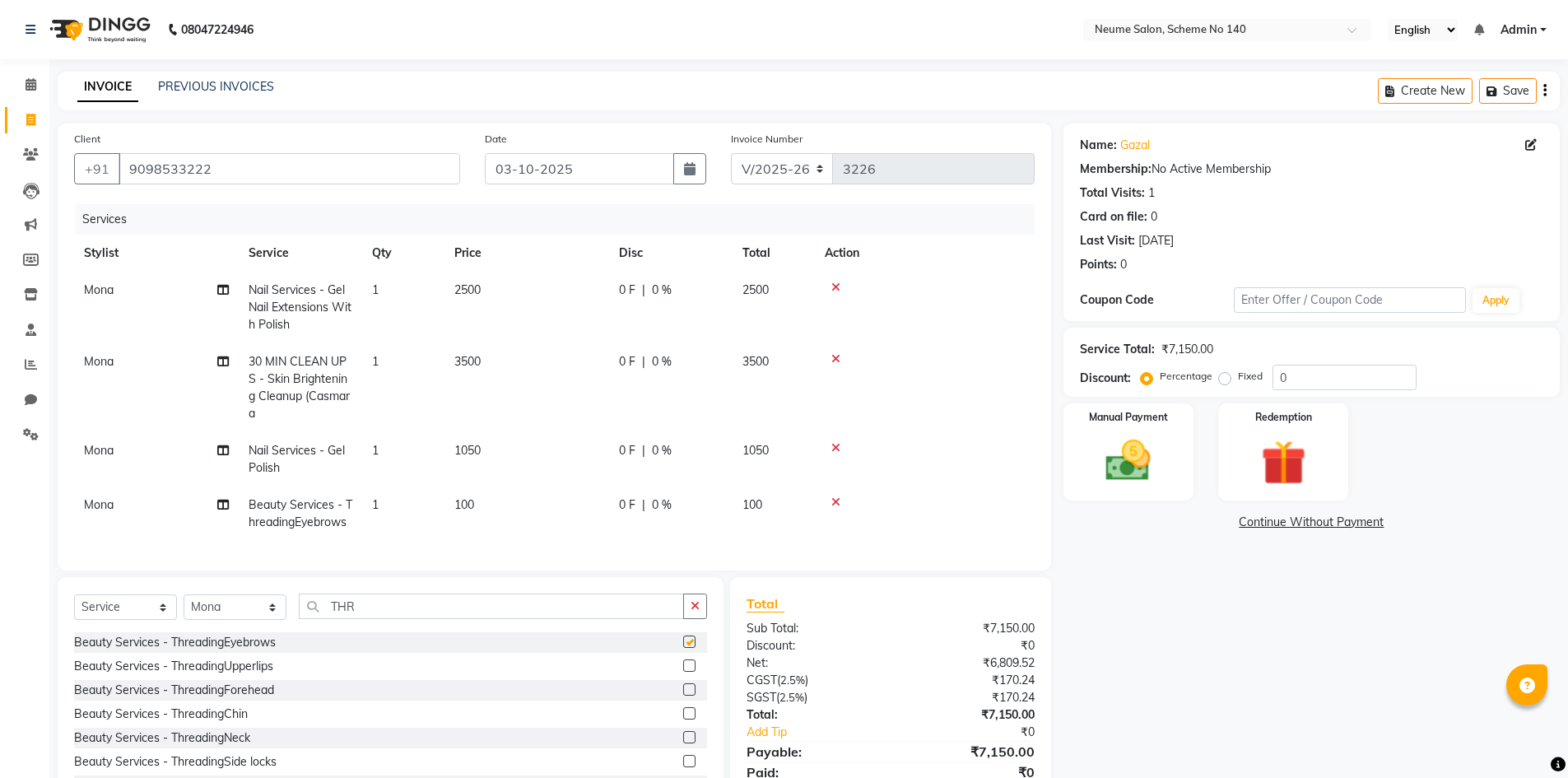
checkbox input "false"
click at [457, 506] on span "100" at bounding box center [464, 504] width 20 height 14
select select "90654"
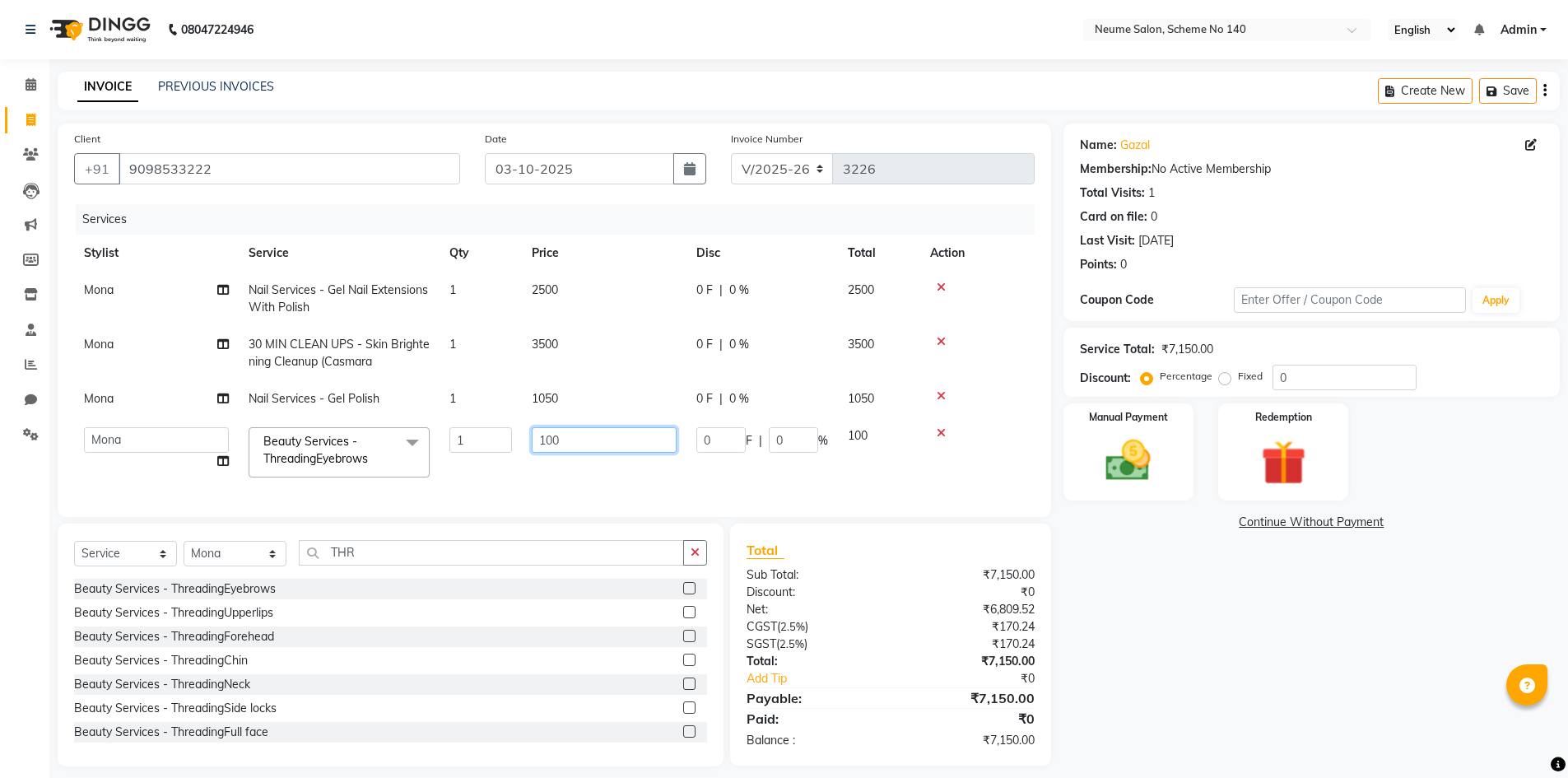
drag, startPoint x: 547, startPoint y: 433, endPoint x: 548, endPoint y: 442, distance: 9.1
click at [548, 441] on input "100" at bounding box center [604, 440] width 145 height 25
type input "200"
drag, startPoint x: 549, startPoint y: 437, endPoint x: 551, endPoint y: 445, distance: 8.2
click at [549, 437] on input "200" at bounding box center [604, 440] width 145 height 25
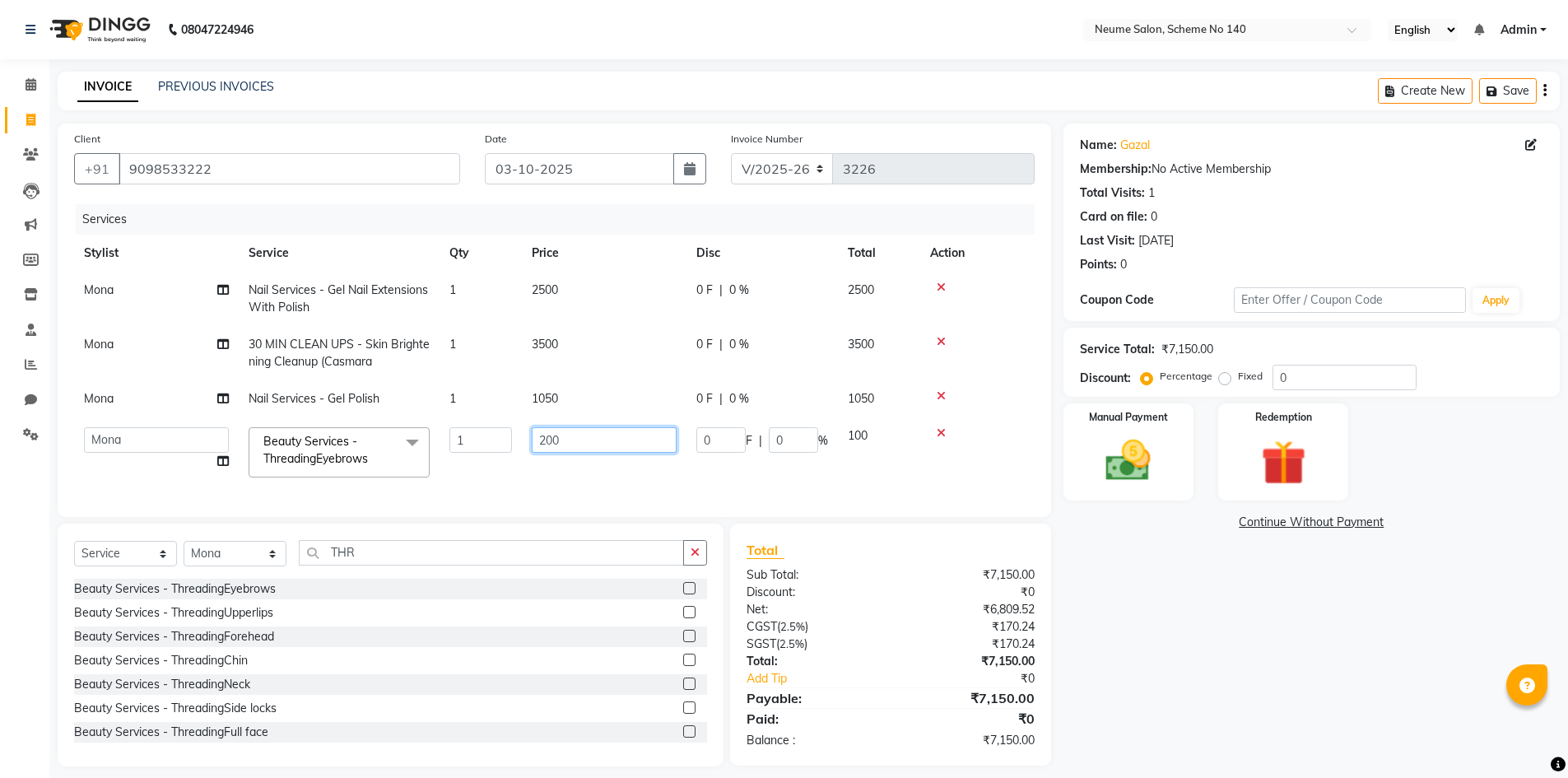
click at [560, 442] on input "200" at bounding box center [604, 440] width 145 height 25
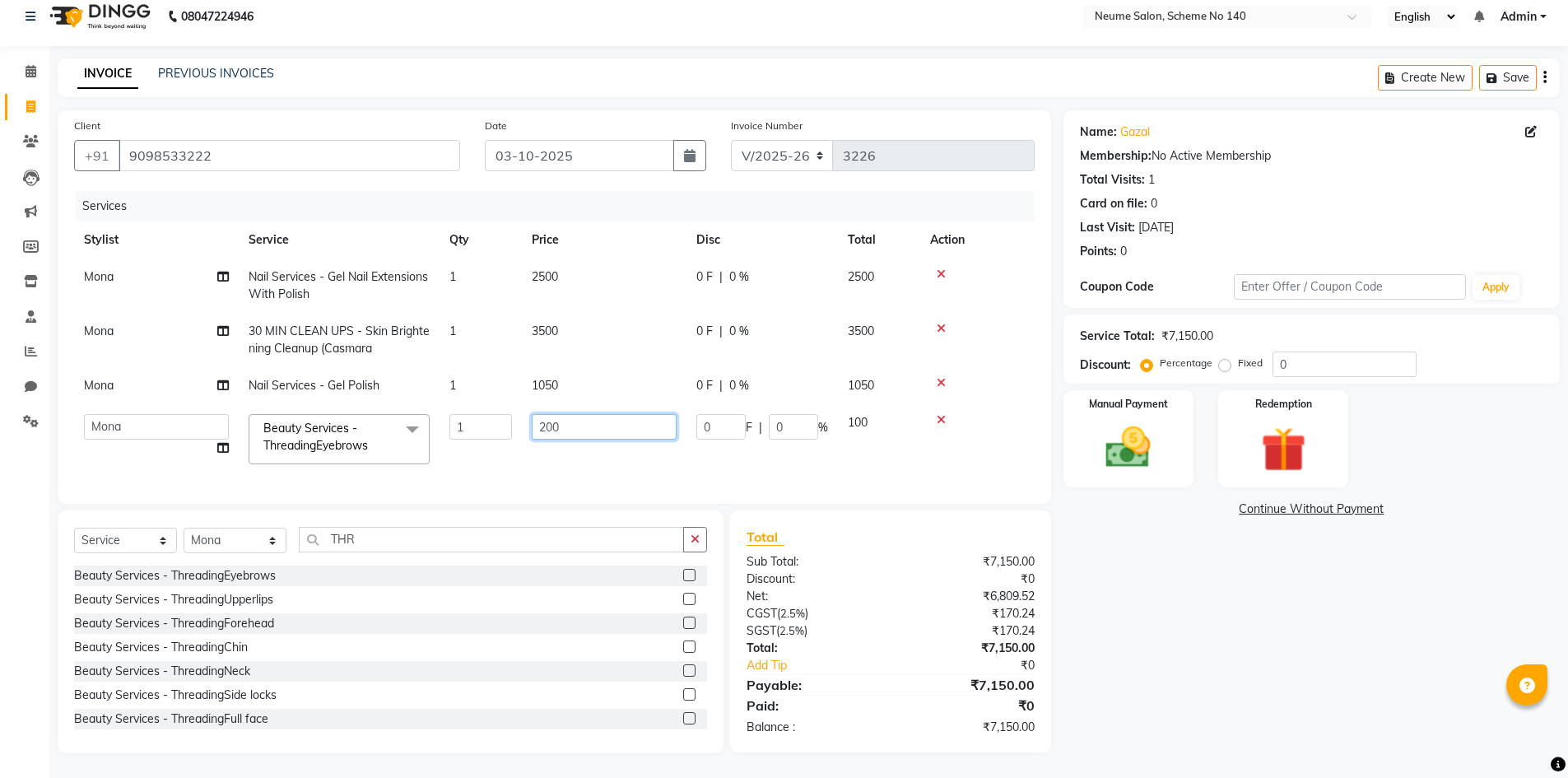
scroll to position [25, 0]
click at [1152, 407] on div "Manual Payment" at bounding box center [1128, 439] width 135 height 101
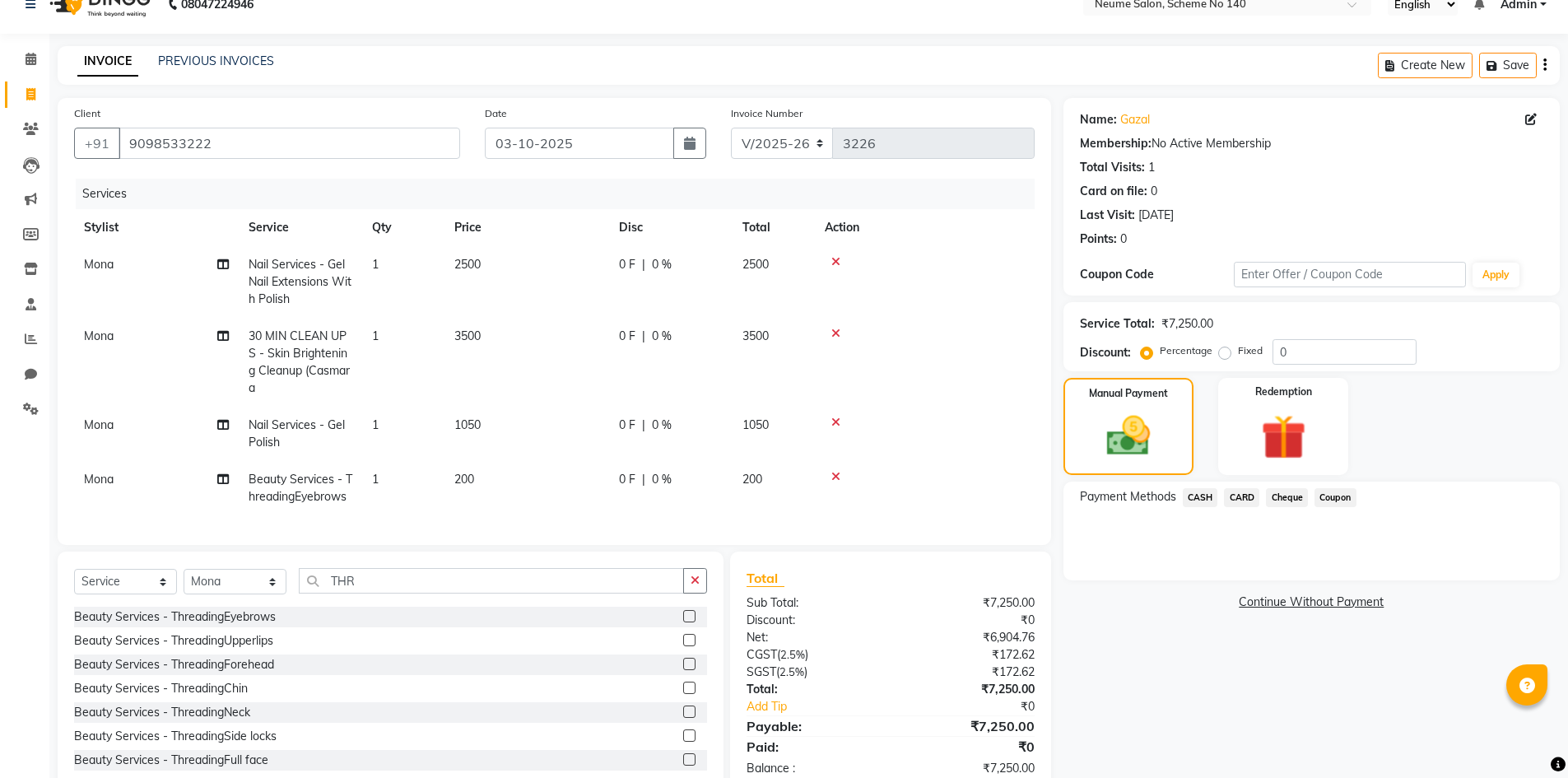
scroll to position [79, 0]
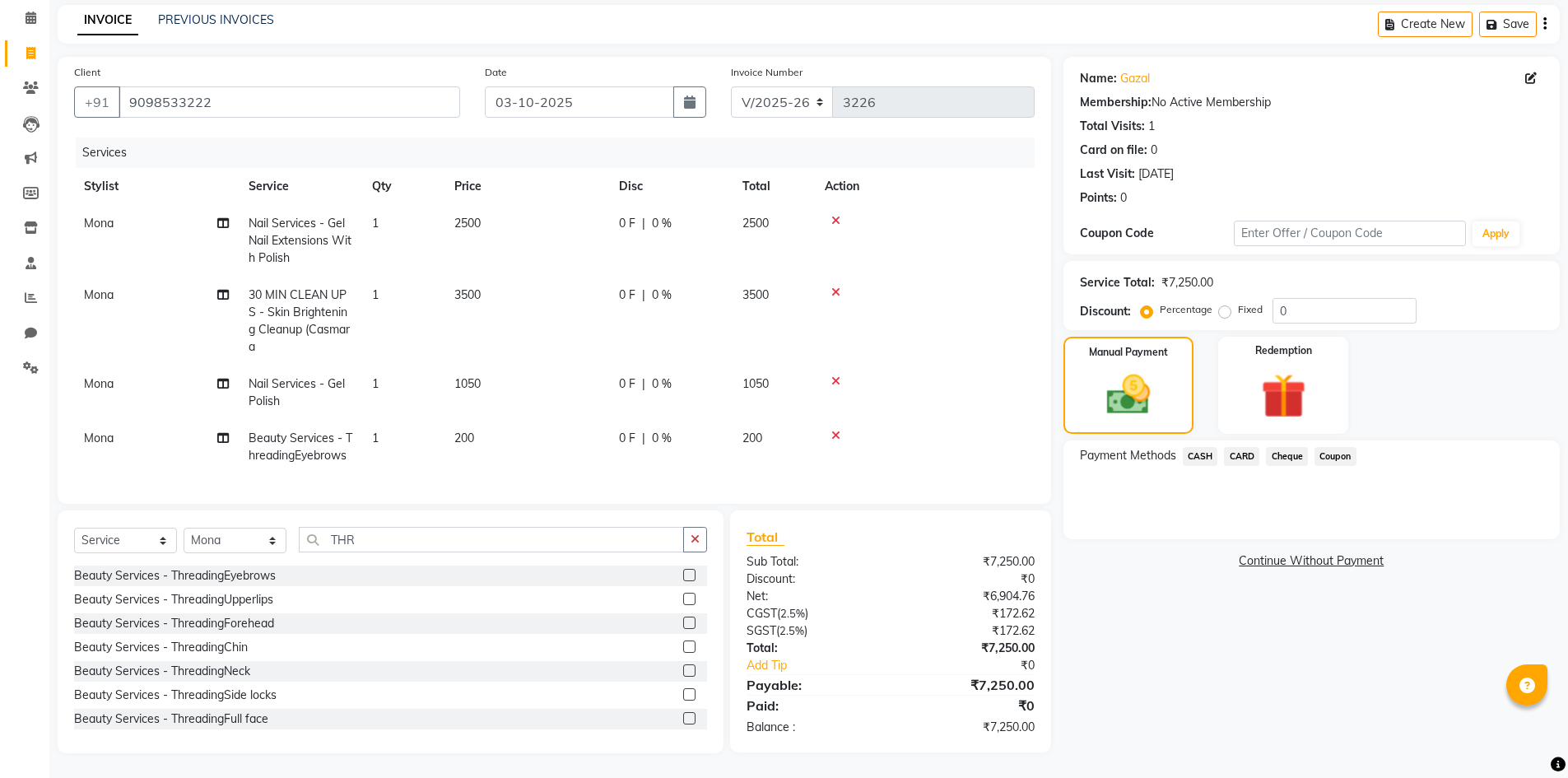
drag, startPoint x: 1234, startPoint y: 486, endPoint x: 1227, endPoint y: 693, distance: 207.1
click at [1227, 693] on div "Name: Gazal Membership: No Active Membership Total Visits: 1 Card on file: 0 La…" at bounding box center [1317, 405] width 509 height 697
click at [1167, 728] on div "Name: Gazal Membership: No Active Membership Total Visits: 1 Card on file: 0 La…" at bounding box center [1317, 405] width 509 height 697
click at [1246, 447] on span "CARD" at bounding box center [1241, 456] width 35 height 19
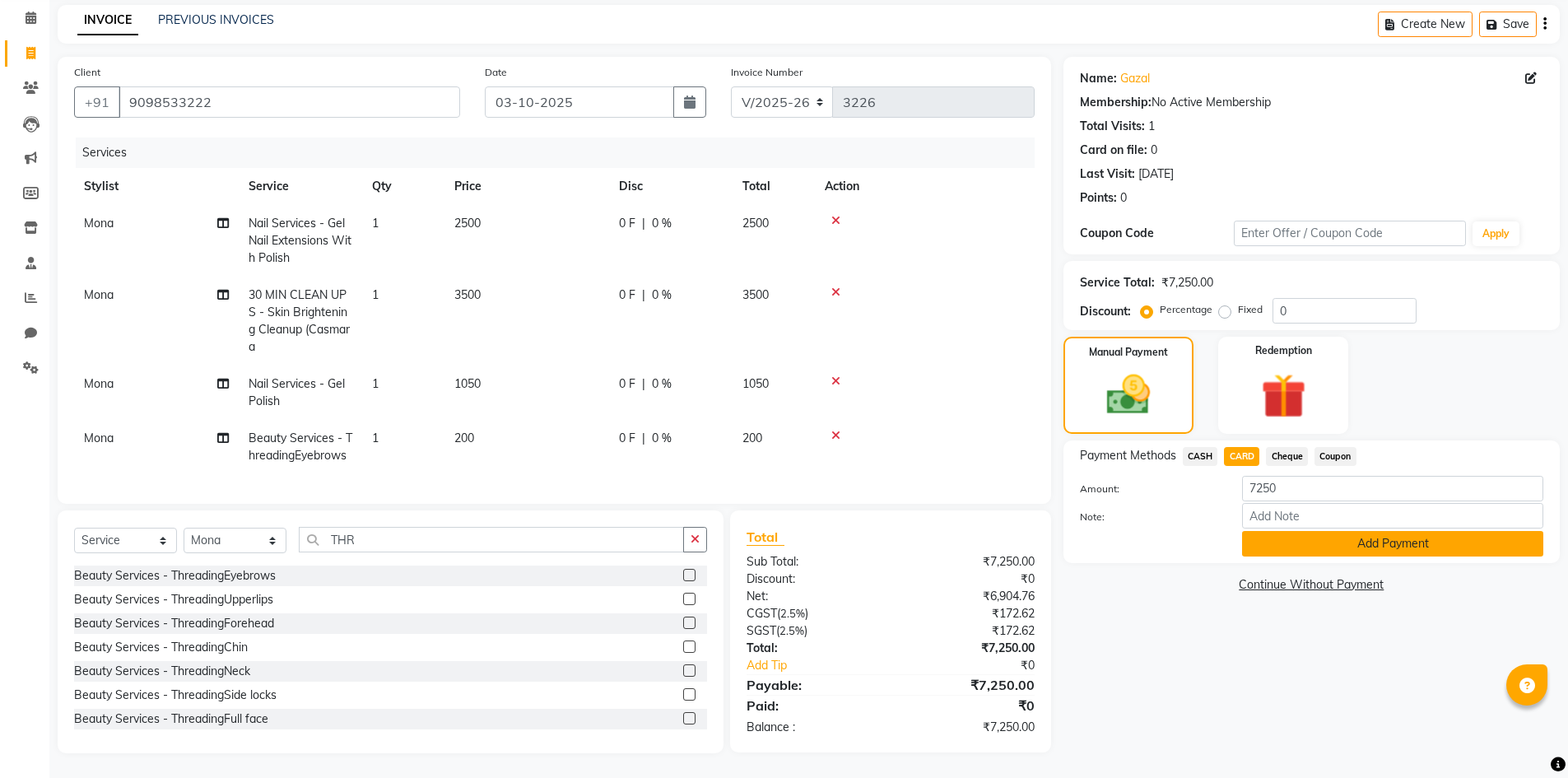
click at [1298, 541] on button "Add Payment" at bounding box center [1393, 544] width 302 height 25
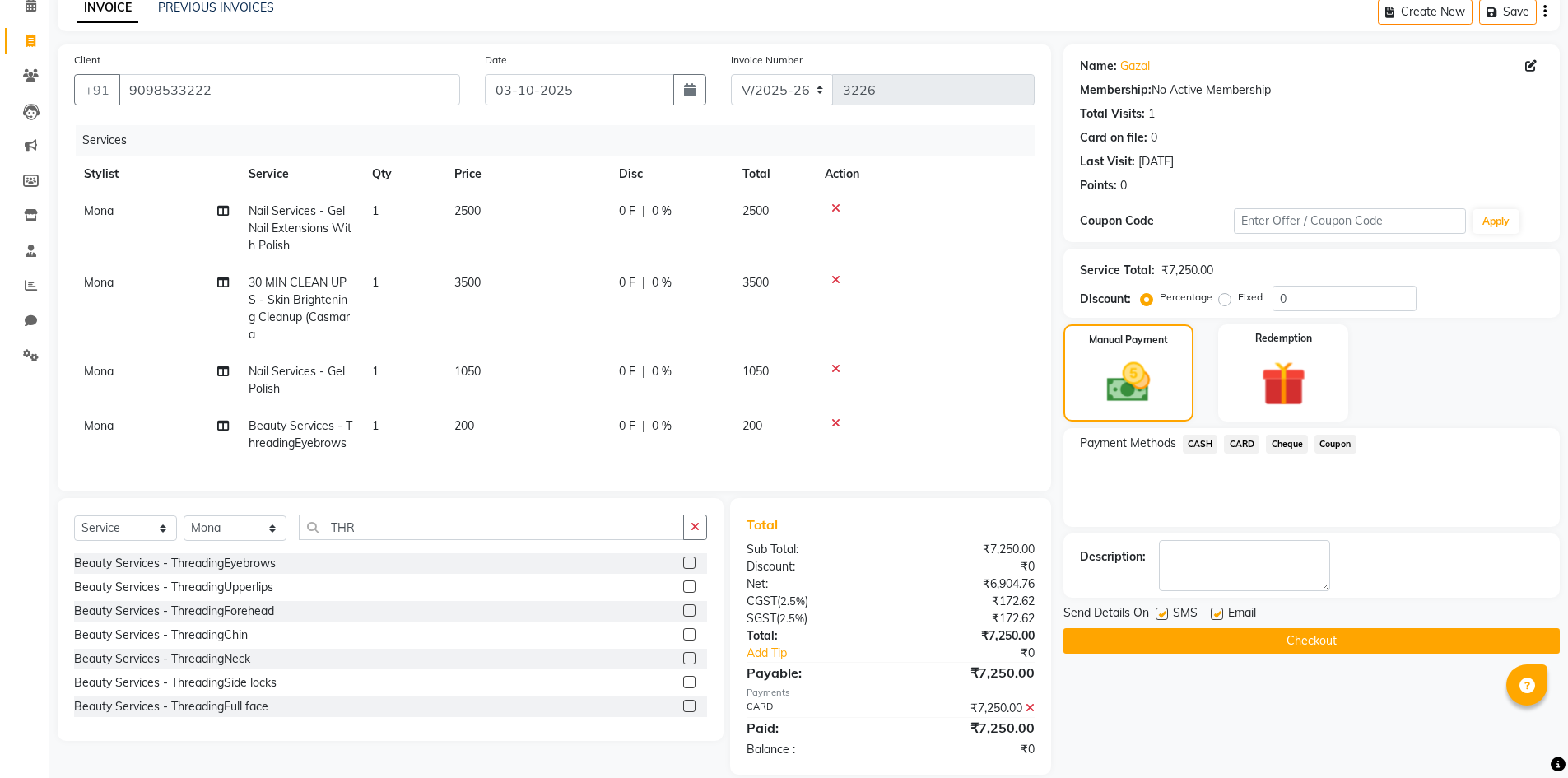
click at [1263, 651] on button "Checkout" at bounding box center [1311, 641] width 496 height 25
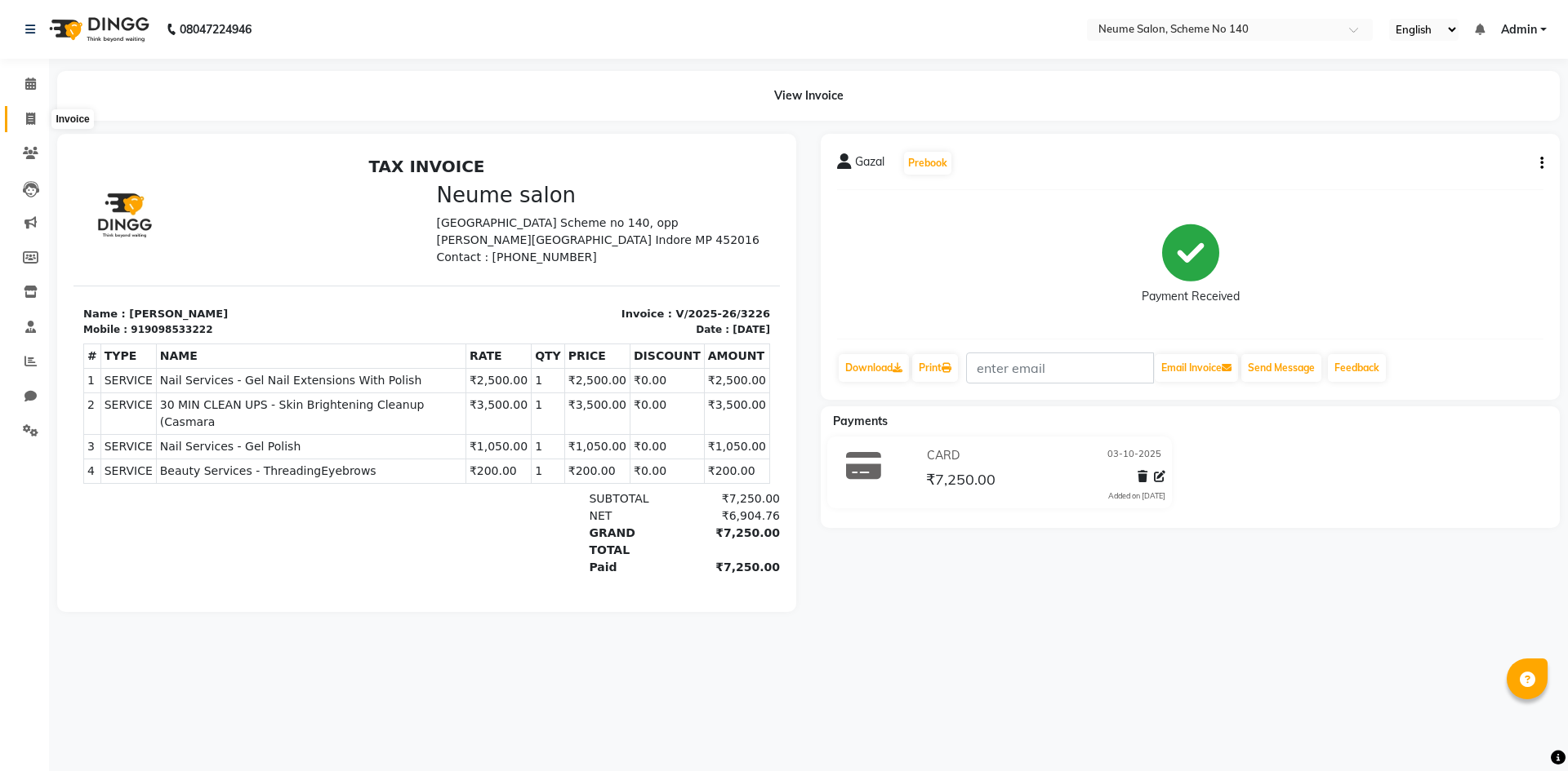
click at [23, 124] on span at bounding box center [30, 119] width 29 height 19
select select "8098"
select select "service"
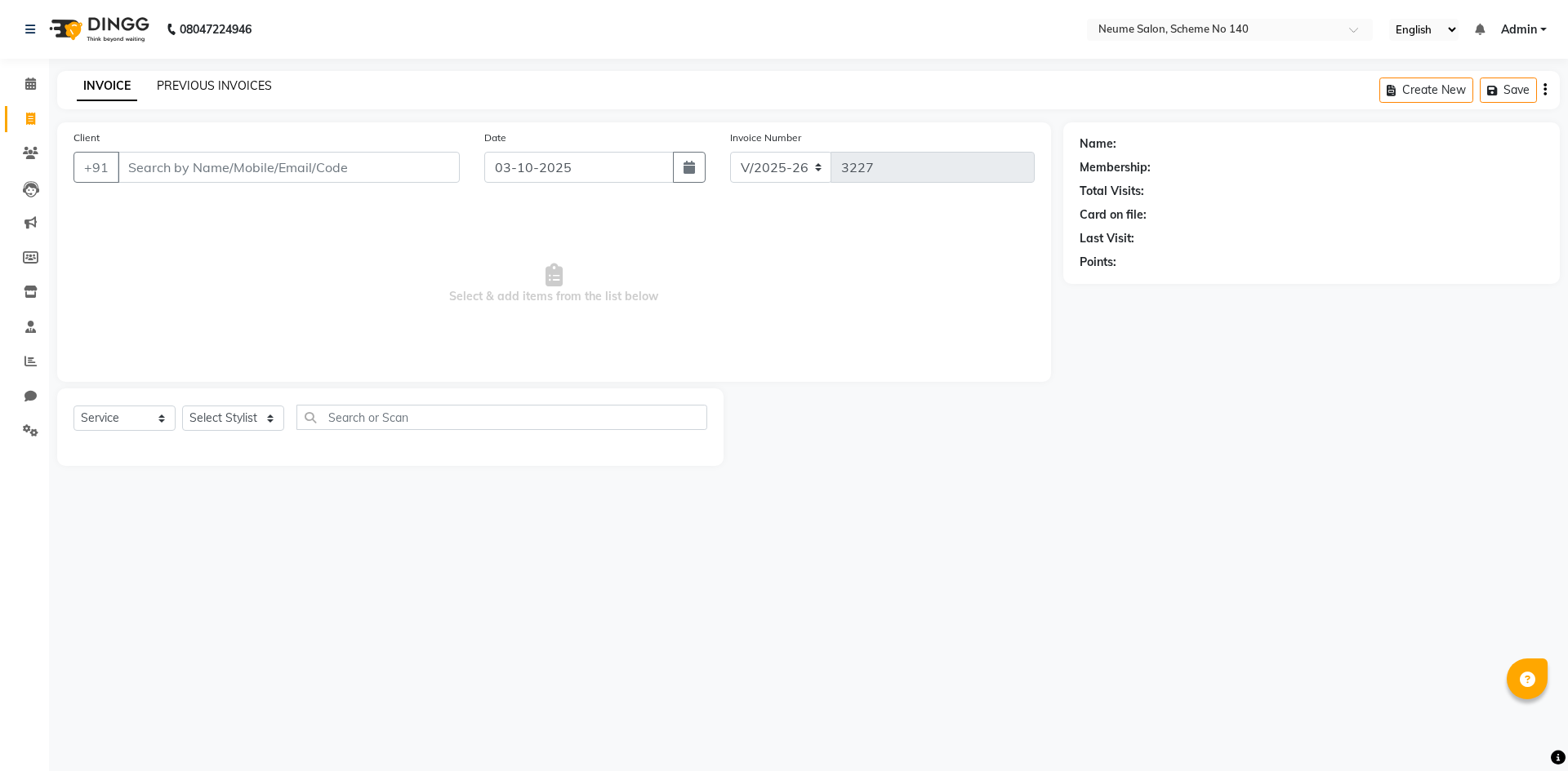
click at [184, 80] on link "PREVIOUS INVOICES" at bounding box center [214, 85] width 115 height 14
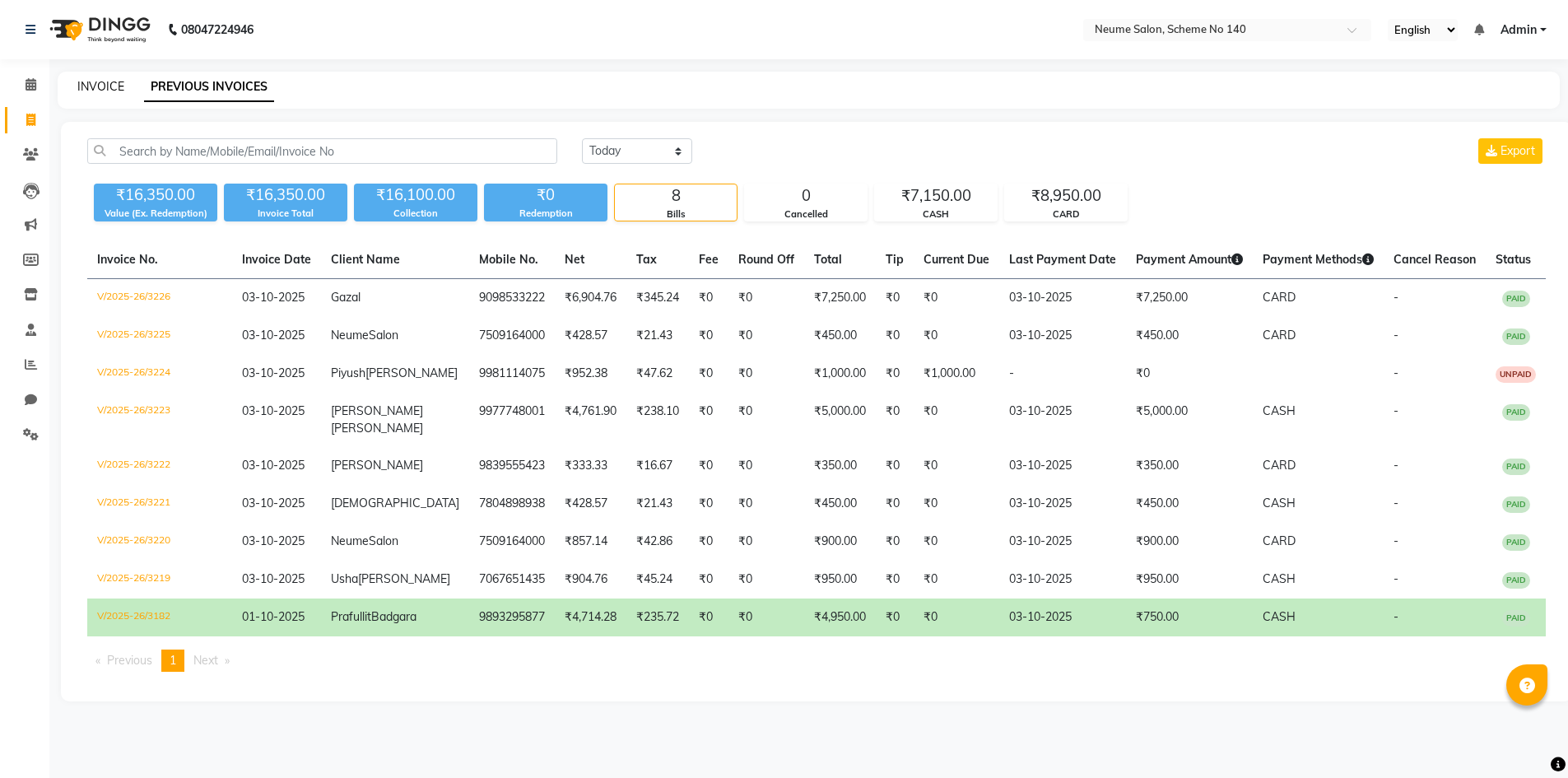
click at [115, 93] on link "INVOICE" at bounding box center [101, 86] width 47 height 14
select select "8098"
select select "service"
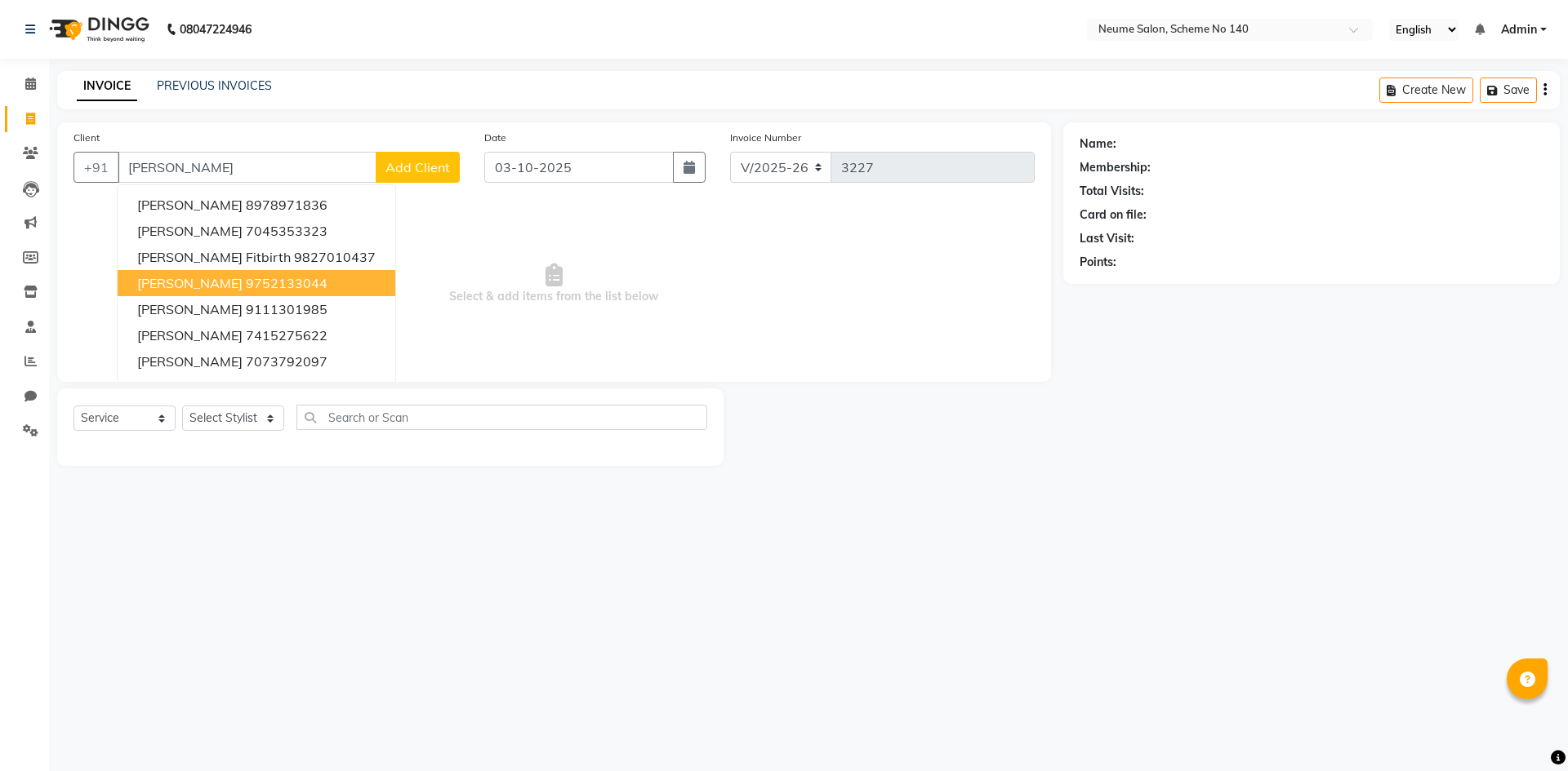
click at [252, 277] on ngb-highlight "9752133044" at bounding box center [286, 283] width 82 height 16
type input "9752133044"
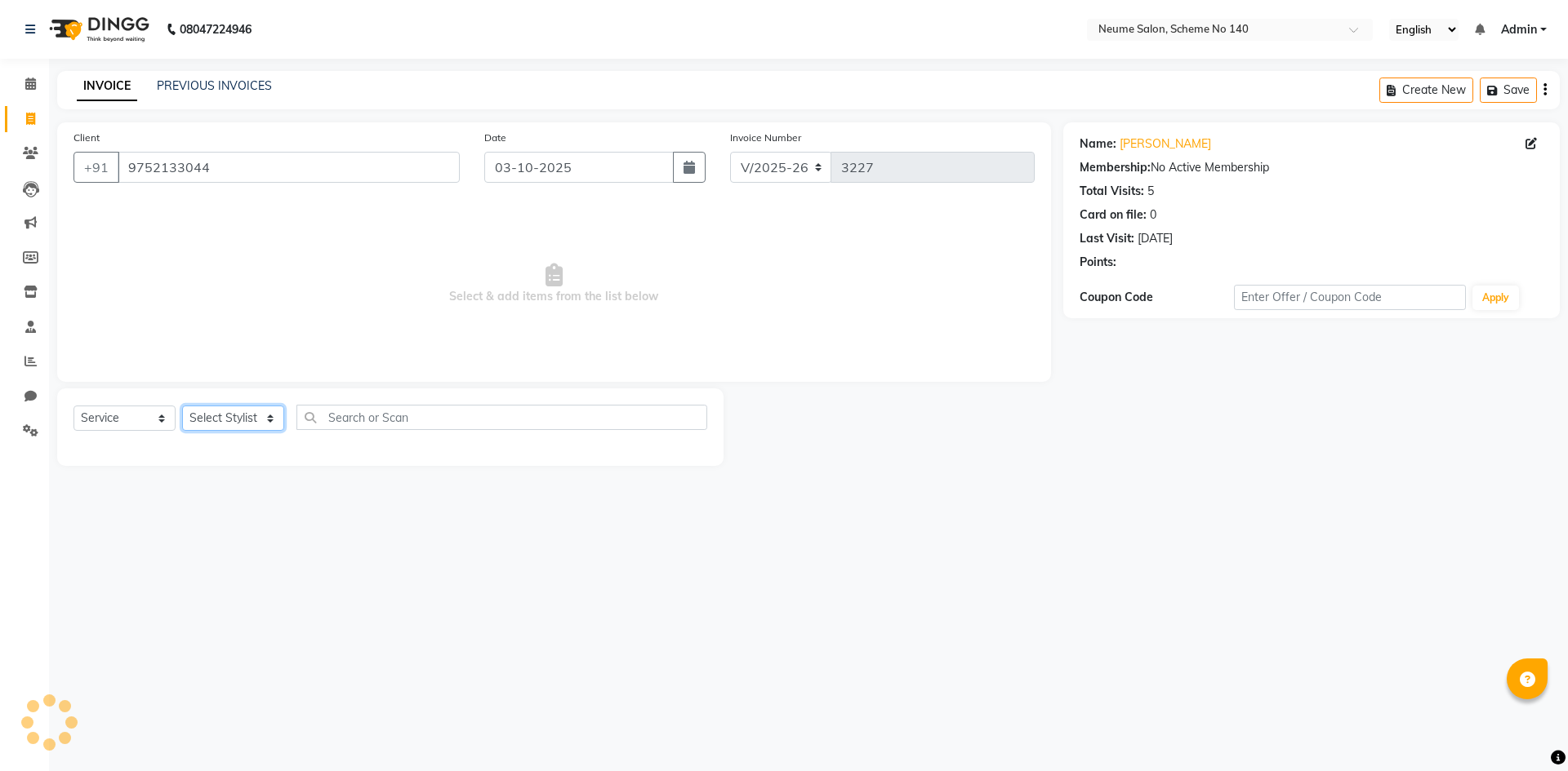
click at [226, 422] on select "Select Stylist [PERSON_NAME] Ashvina [PERSON_NAME] [DATE][PERSON_NAME] Mahi [PE…" at bounding box center [233, 418] width 102 height 25
select select "90991"
click at [182, 406] on select "Select Stylist [PERSON_NAME] Ashvina [PERSON_NAME] [DATE][PERSON_NAME] Mahi [PE…" at bounding box center [233, 418] width 102 height 25
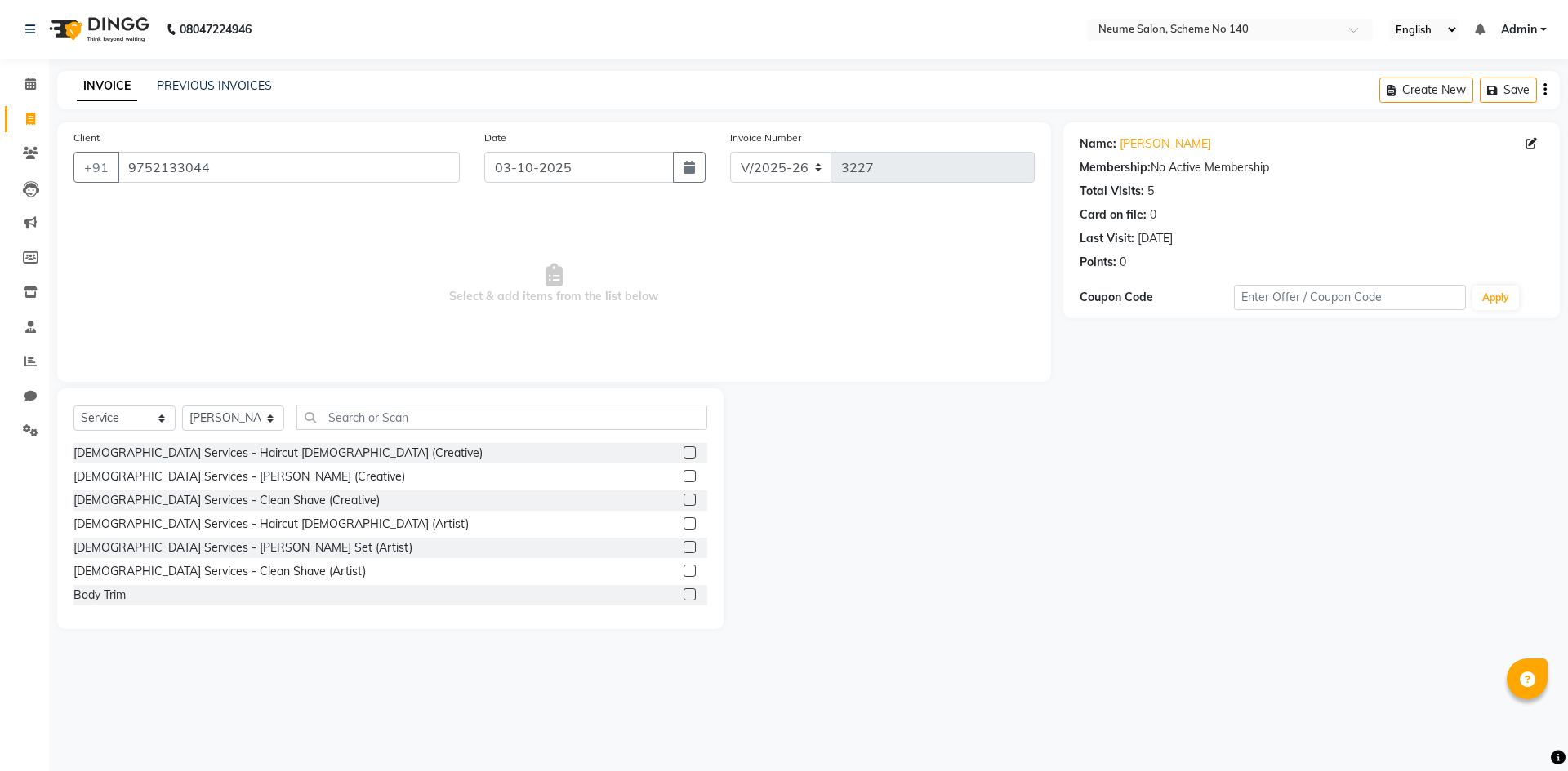
drag, startPoint x: 222, startPoint y: 522, endPoint x: 225, endPoint y: 538, distance: 16.3
click at [222, 523] on div "[DEMOGRAPHIC_DATA] Services - Haircut [DEMOGRAPHIC_DATA] (Artist)" at bounding box center [271, 524] width 395 height 17
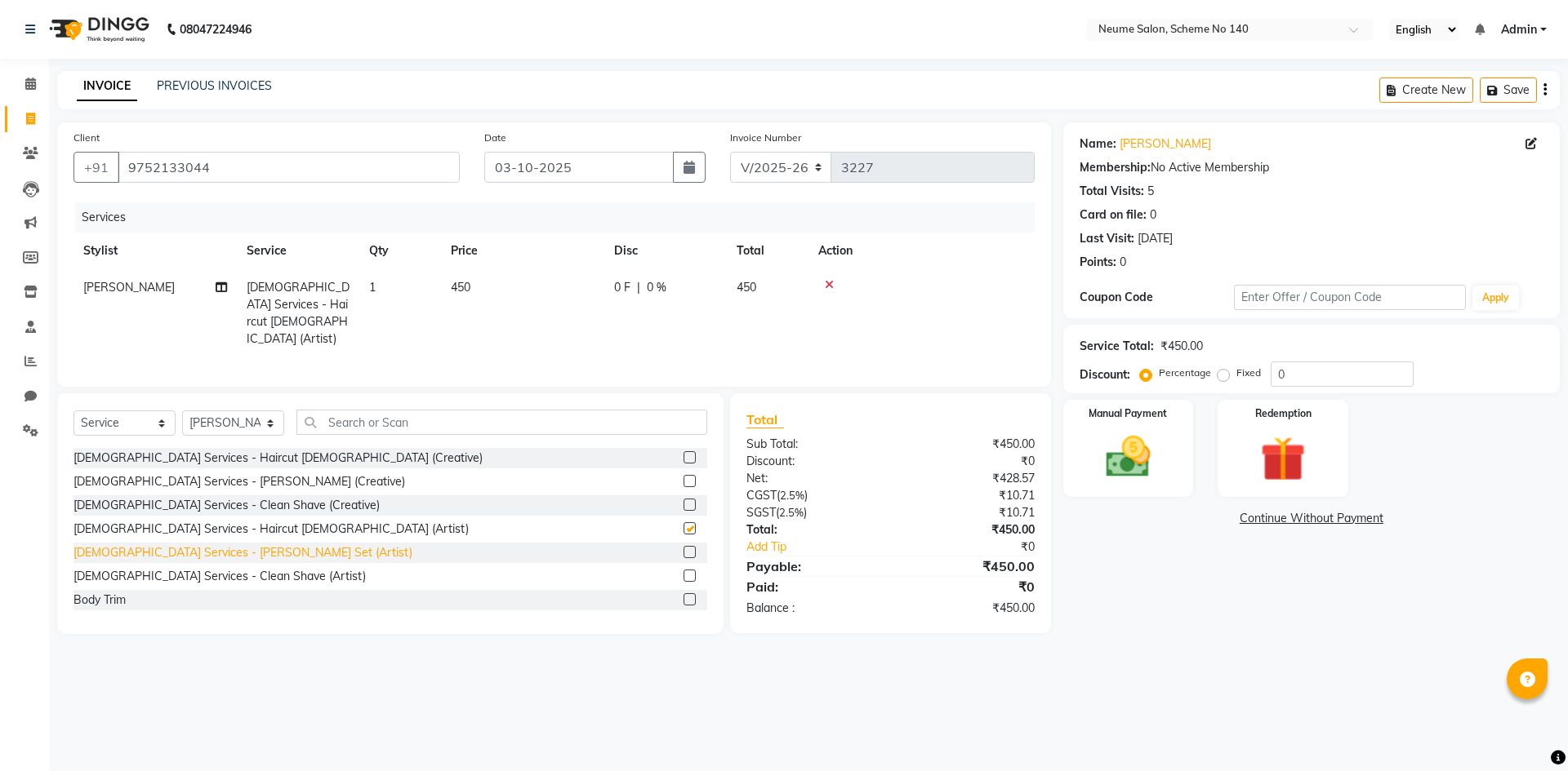
checkbox input "false"
click at [226, 553] on div "[DEMOGRAPHIC_DATA] Services - [PERSON_NAME] Set (Artist)" at bounding box center [243, 553] width 339 height 17
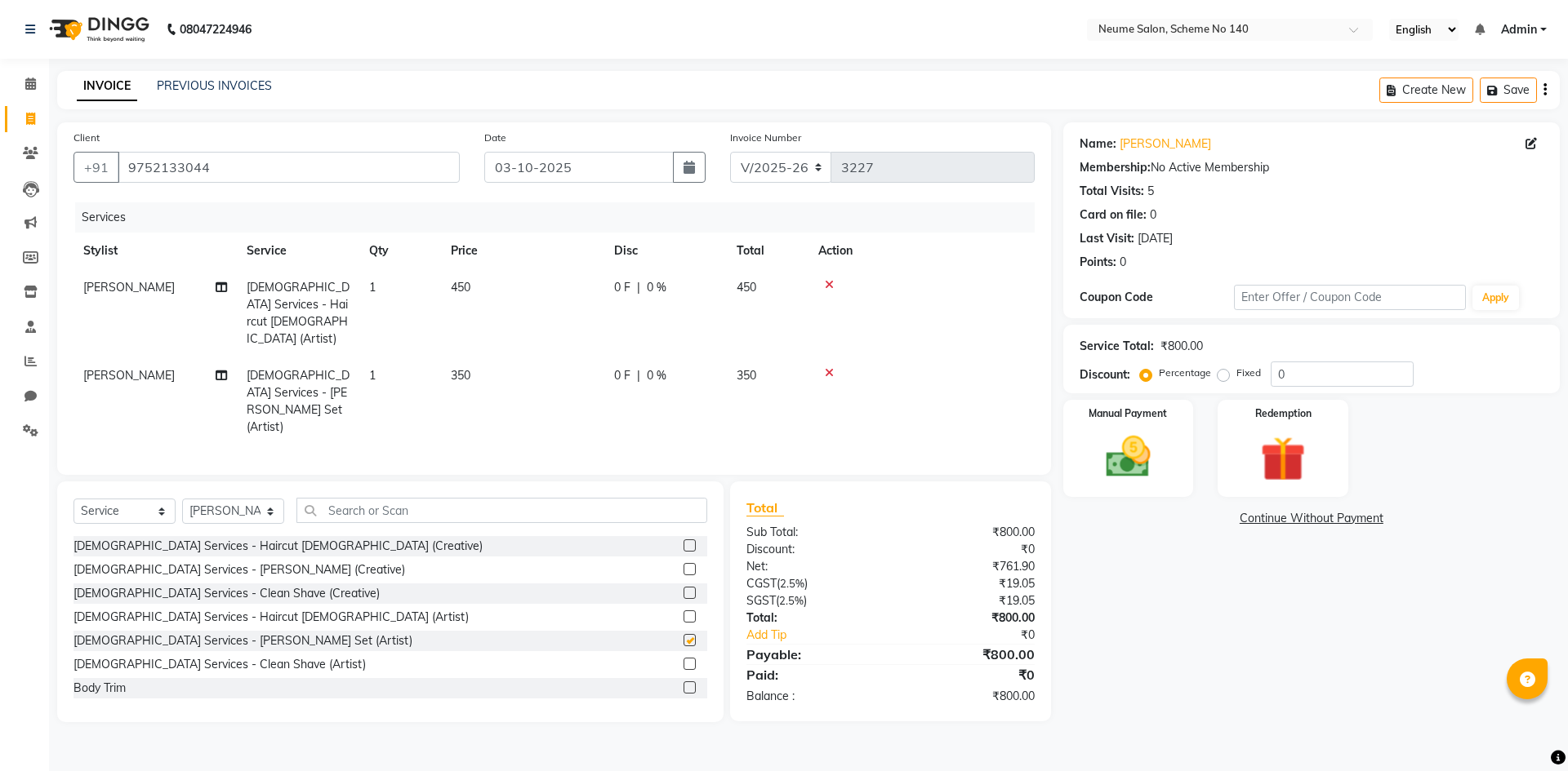
checkbox input "false"
click at [1118, 446] on img at bounding box center [1128, 457] width 76 height 54
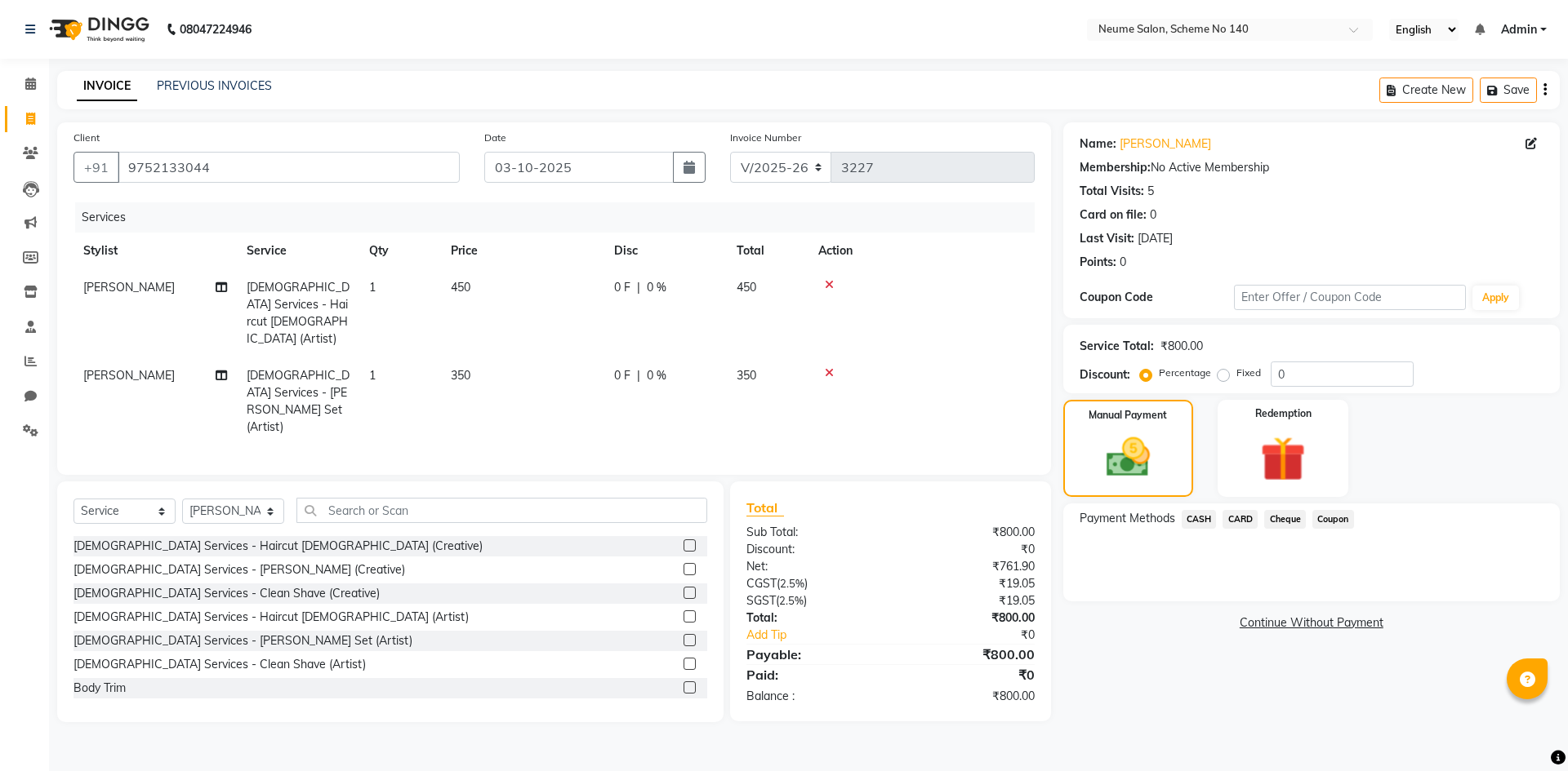
click at [1184, 519] on span "CASH" at bounding box center [1199, 519] width 35 height 19
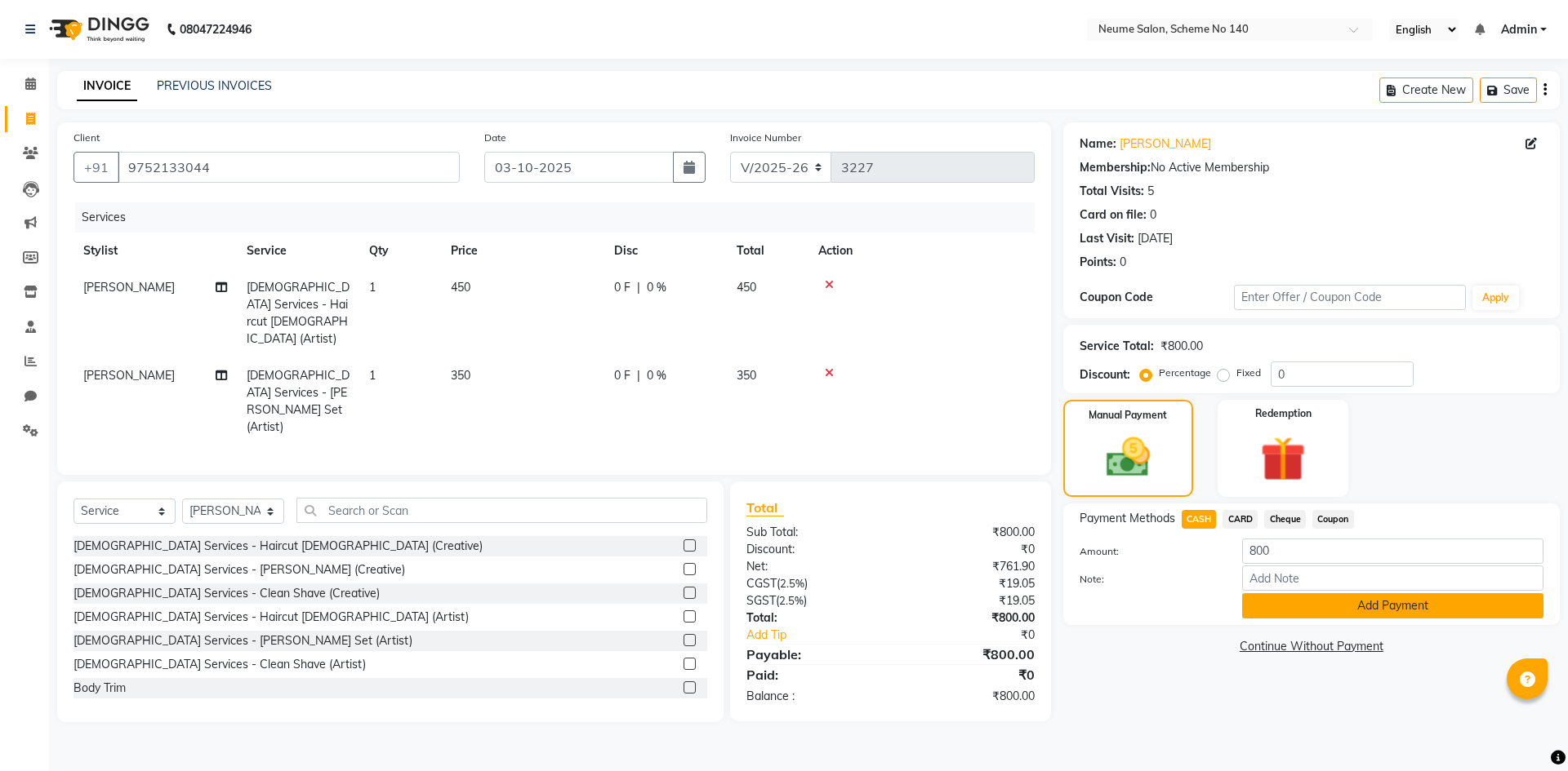
click at [1277, 603] on button "Add Payment" at bounding box center [1392, 605] width 301 height 25
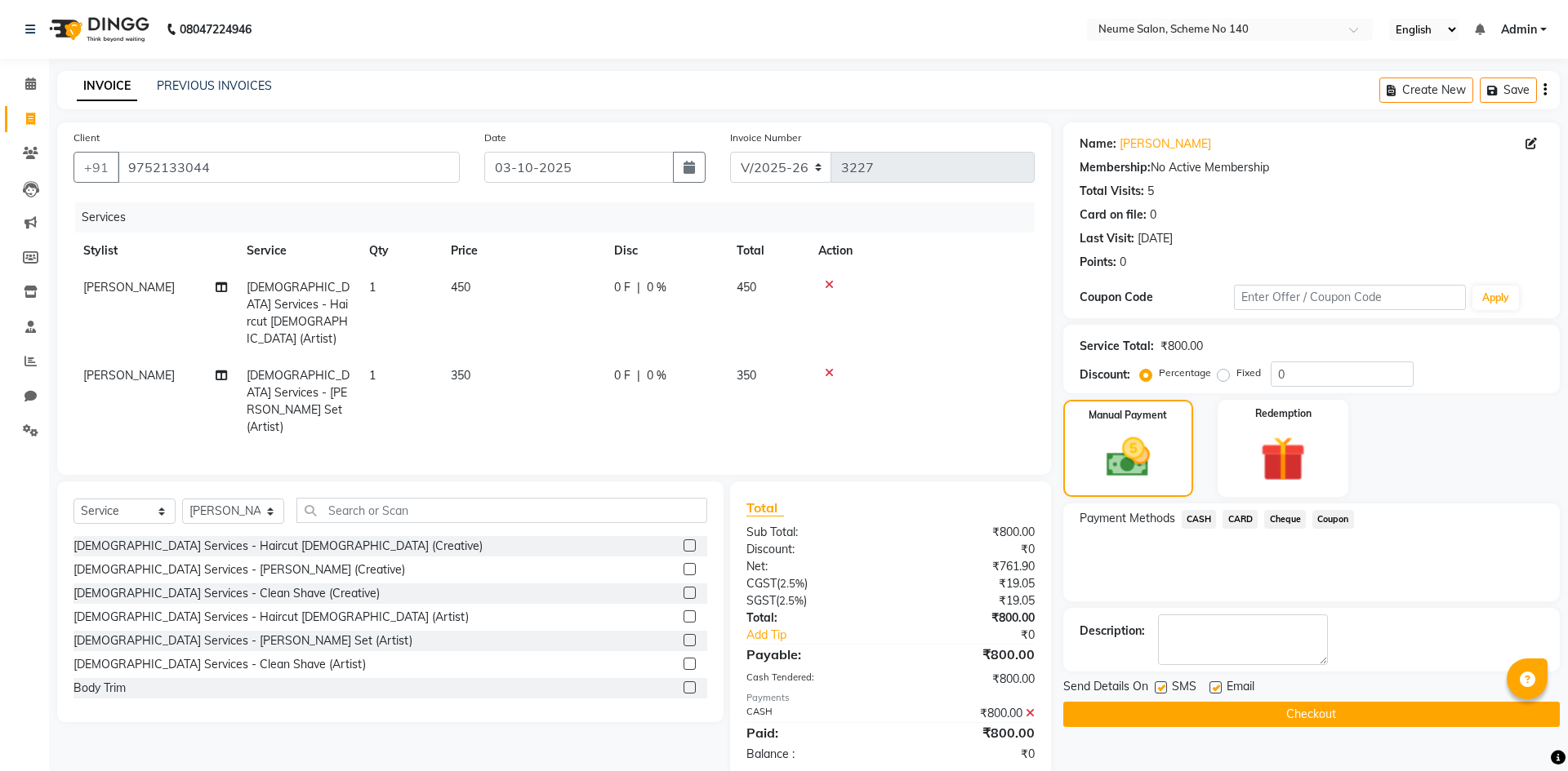
click at [1289, 713] on button "Checkout" at bounding box center [1311, 715] width 496 height 25
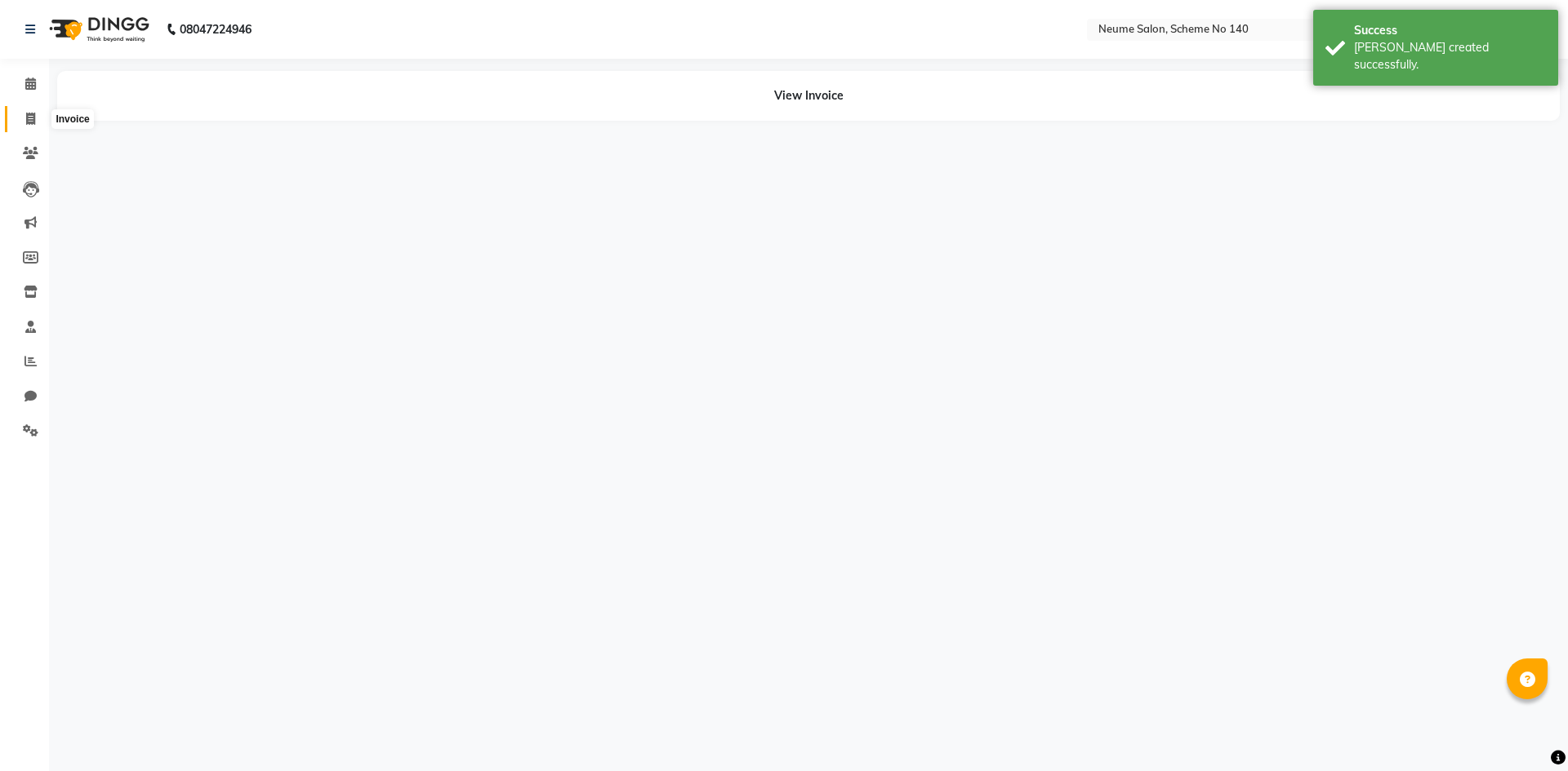
click at [26, 122] on icon at bounding box center [30, 119] width 9 height 13
select select "service"
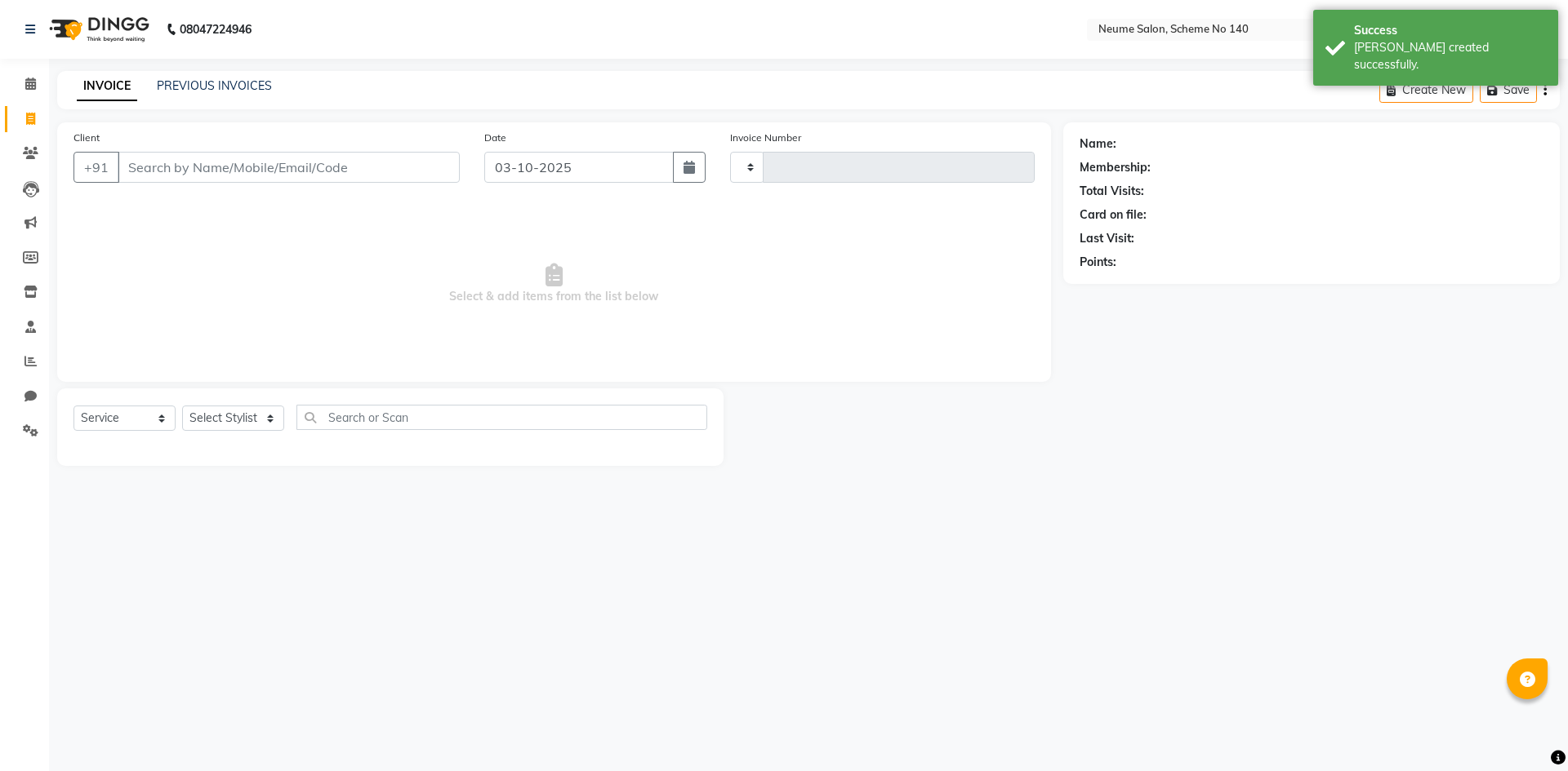
type input "3228"
select select "8098"
click at [169, 171] on input "Client" at bounding box center [289, 167] width 342 height 31
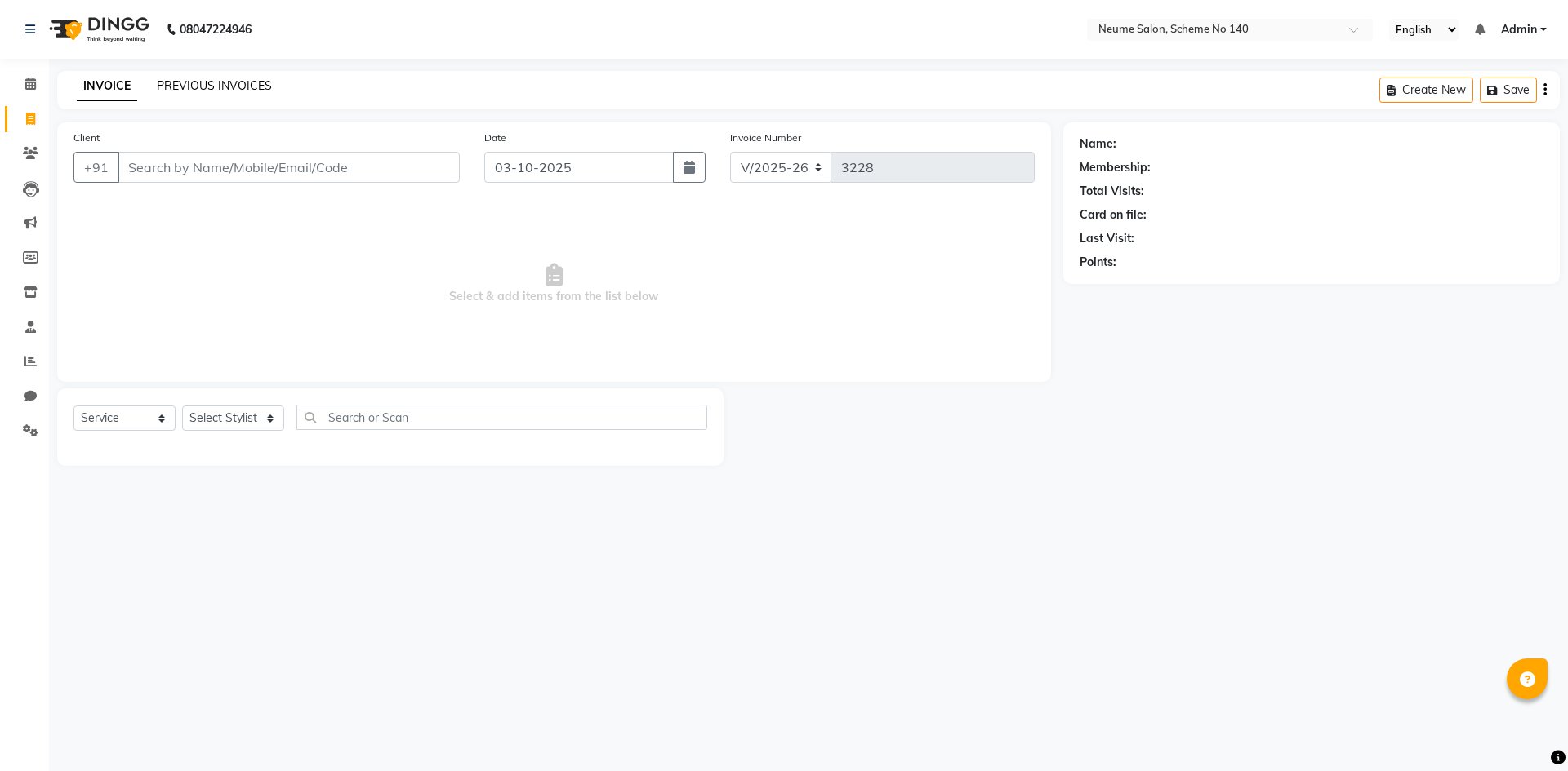
click at [194, 78] on div "PREVIOUS INVOICES" at bounding box center [214, 86] width 115 height 17
click at [265, 184] on div "Client +91" at bounding box center [266, 162] width 410 height 67
click at [265, 167] on input "Client" at bounding box center [289, 167] width 342 height 31
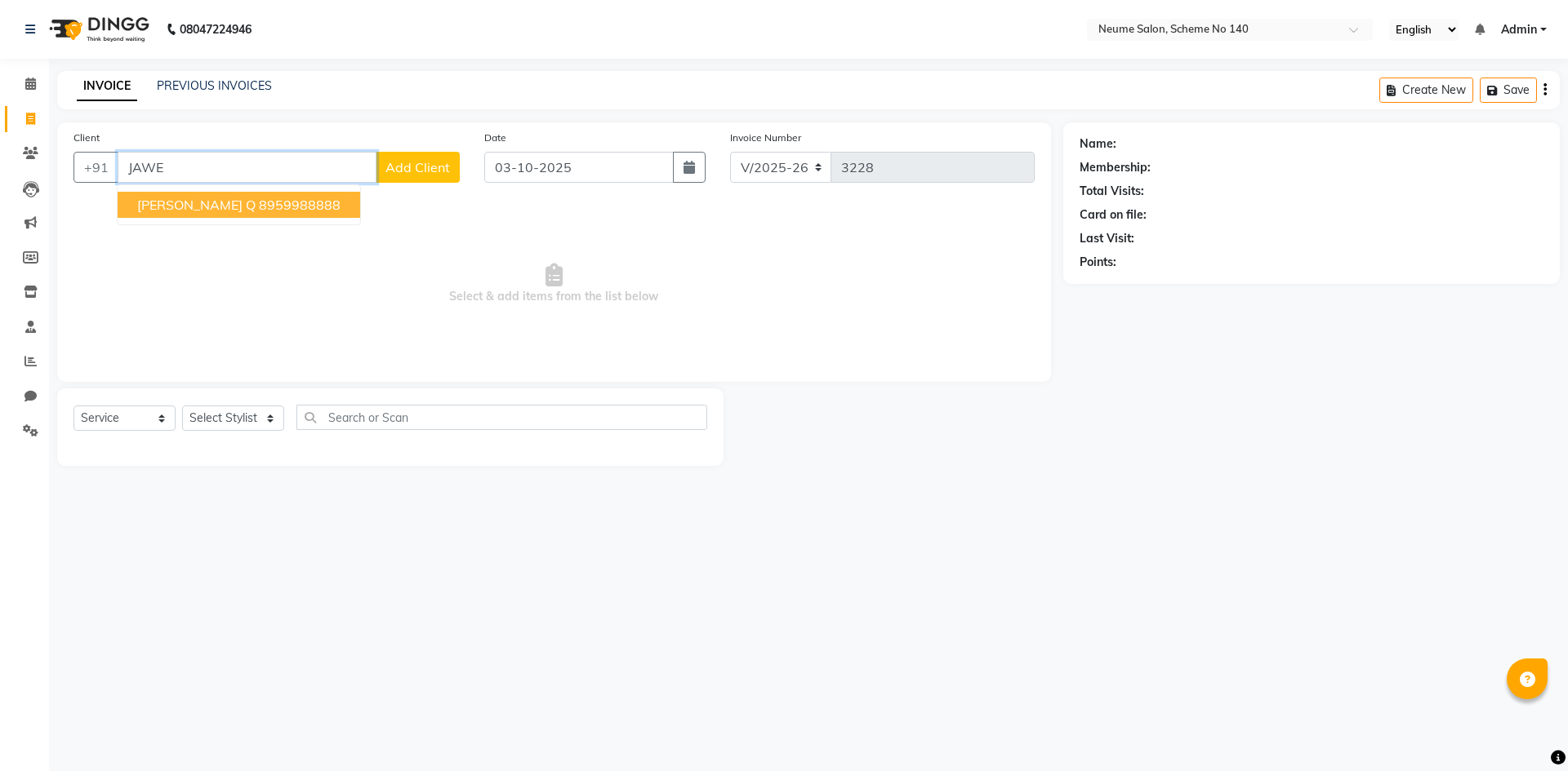
click at [259, 199] on ngb-highlight "8959988888" at bounding box center [299, 205] width 82 height 16
type input "8959988888"
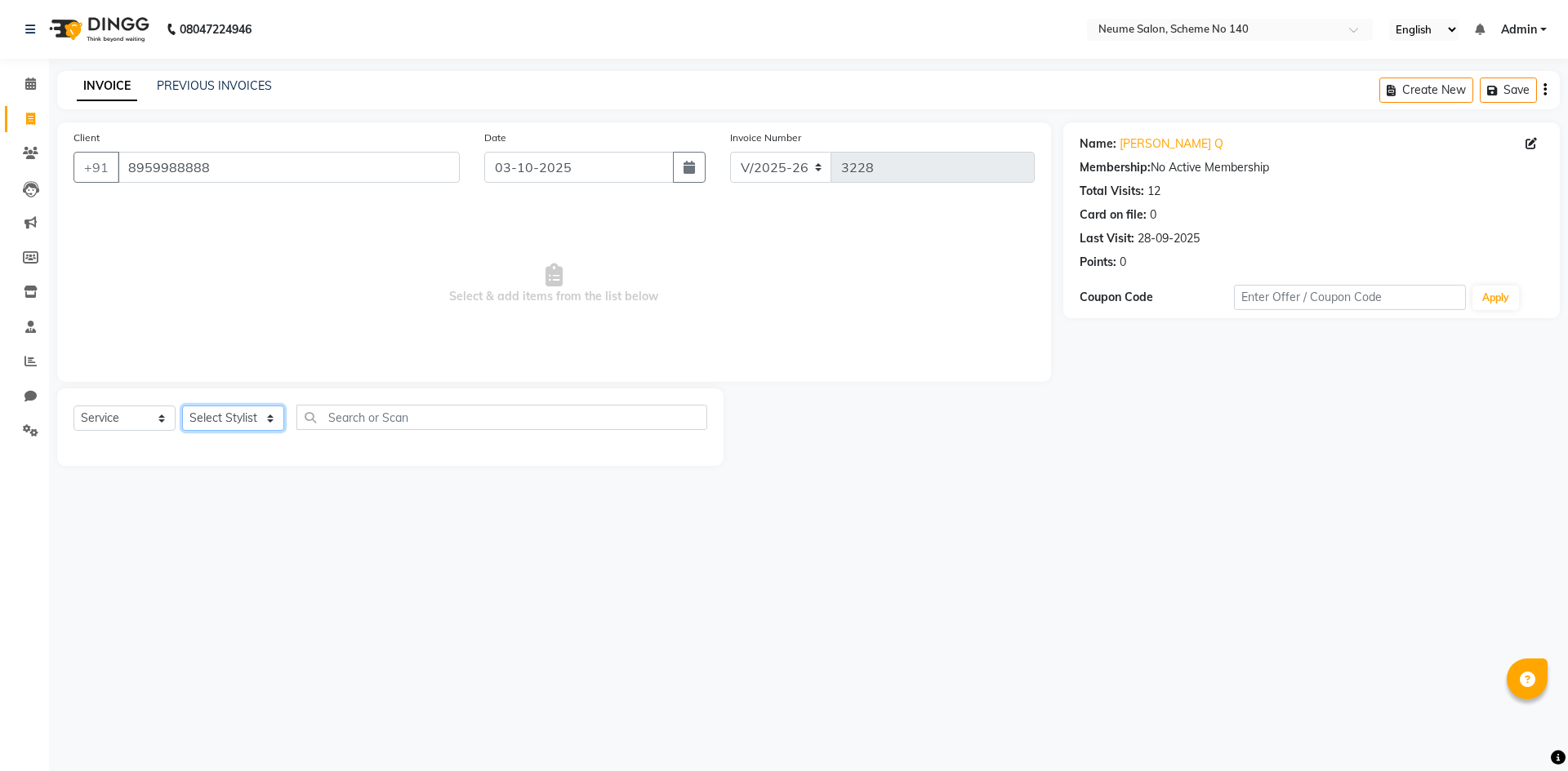
click at [237, 409] on select "Select Stylist [PERSON_NAME] Ashvina [PERSON_NAME] [DATE][PERSON_NAME] Mahi [PE…" at bounding box center [233, 418] width 102 height 25
select select "90991"
click at [182, 406] on select "Select Stylist [PERSON_NAME] Ashvina [PERSON_NAME] [DATE][PERSON_NAME] Mahi [PE…" at bounding box center [233, 418] width 102 height 25
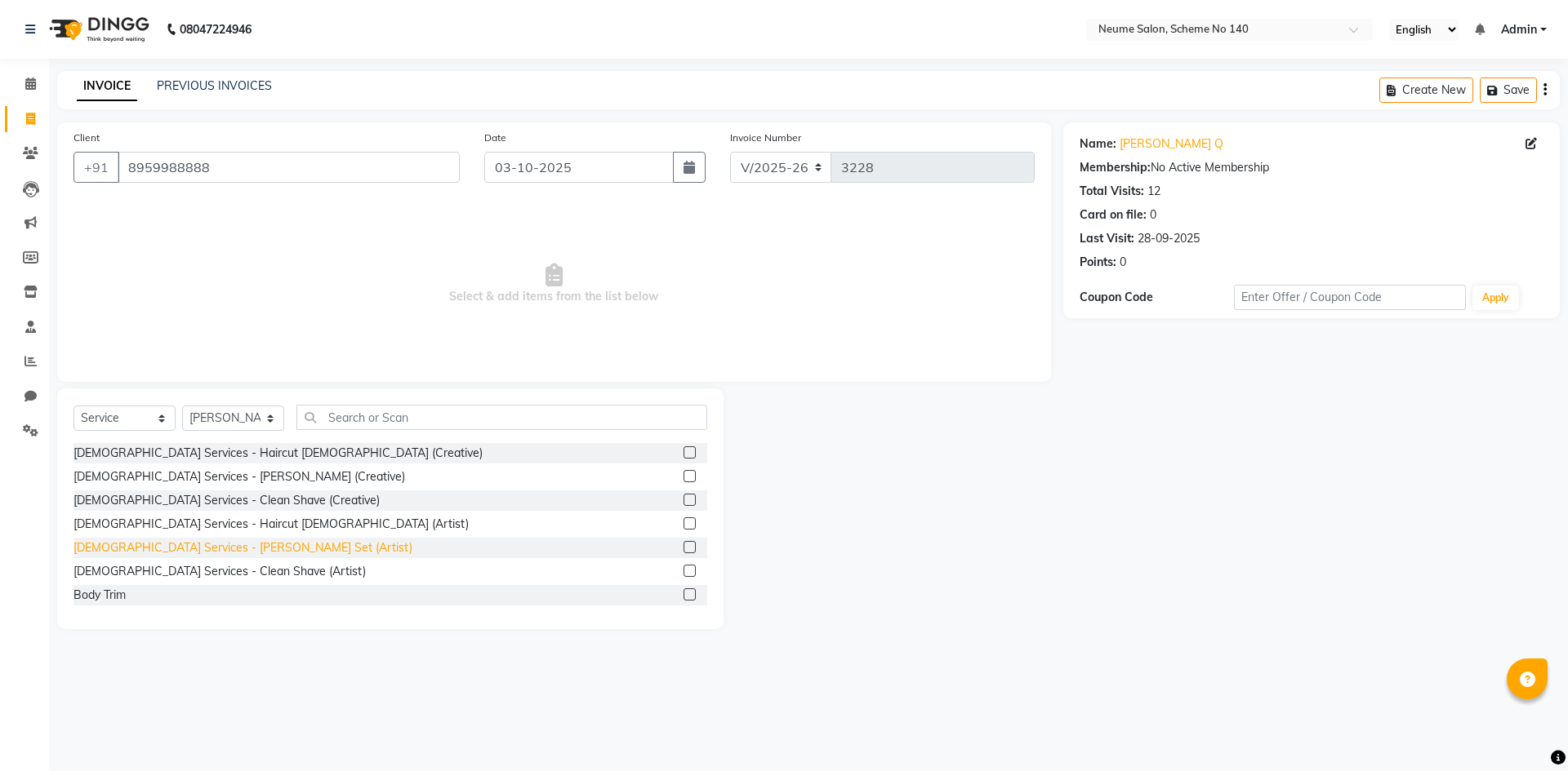
click at [211, 539] on div "[DEMOGRAPHIC_DATA] Services - [PERSON_NAME] Set (Artist)" at bounding box center [243, 547] width 339 height 17
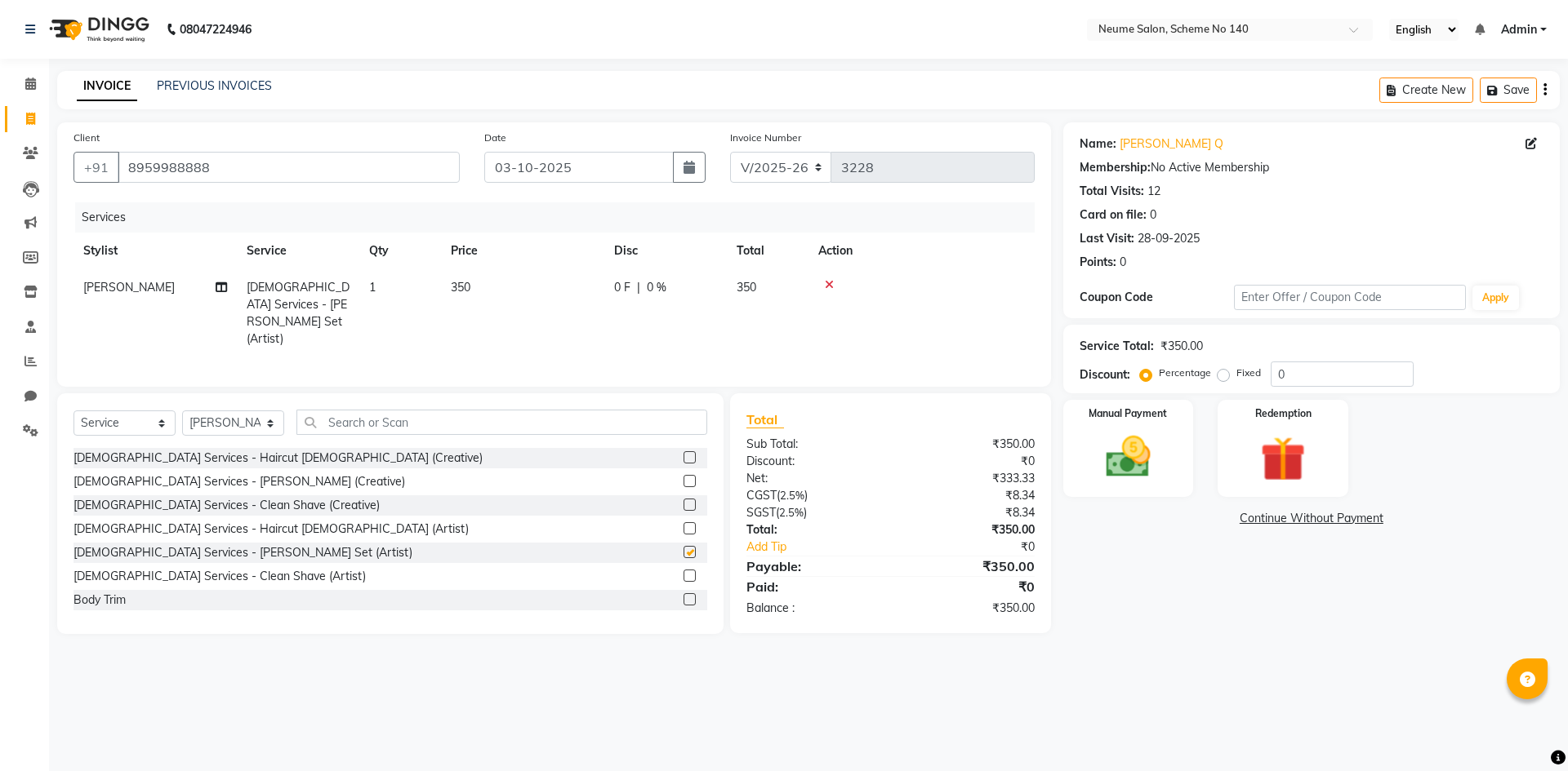
checkbox input "false"
drag, startPoint x: 208, startPoint y: 565, endPoint x: 226, endPoint y: 543, distance: 28.4
click at [208, 568] on div "[DEMOGRAPHIC_DATA] Services - Clean Shave (Artist)" at bounding box center [220, 576] width 292 height 17
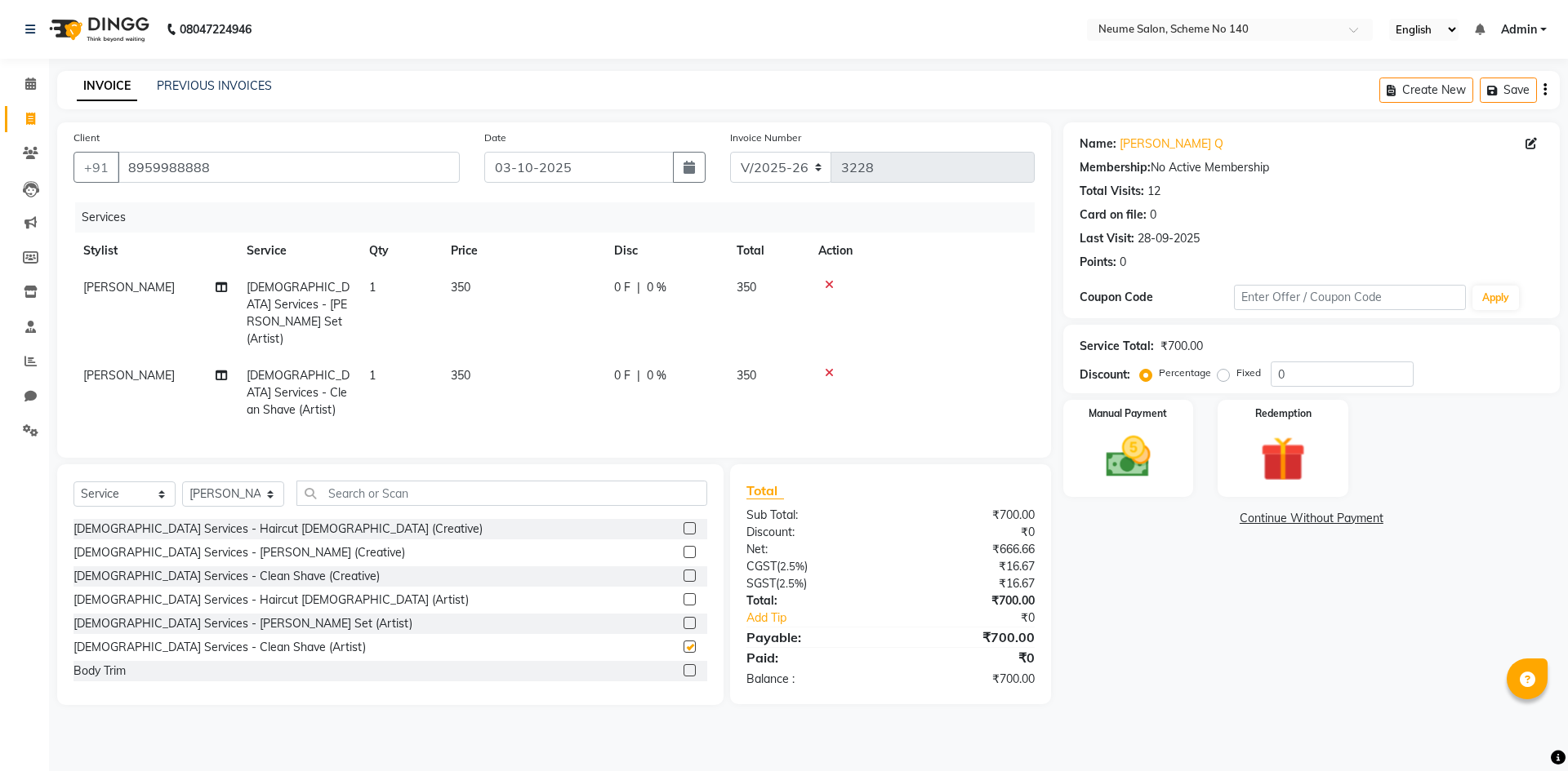
checkbox input "false"
click at [827, 281] on icon at bounding box center [829, 285] width 9 height 12
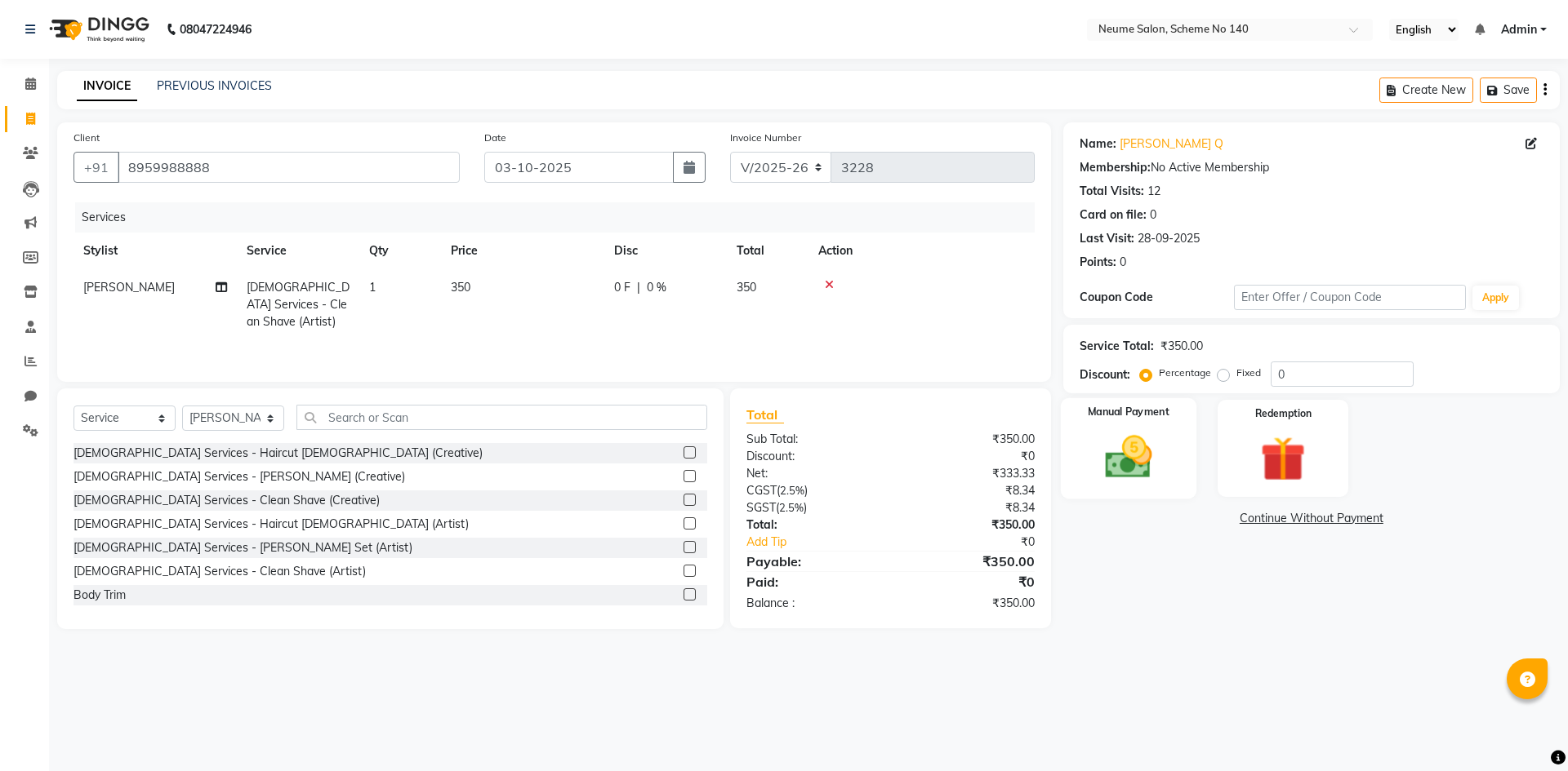
click at [1130, 410] on label "Manual Payment" at bounding box center [1128, 412] width 82 height 15
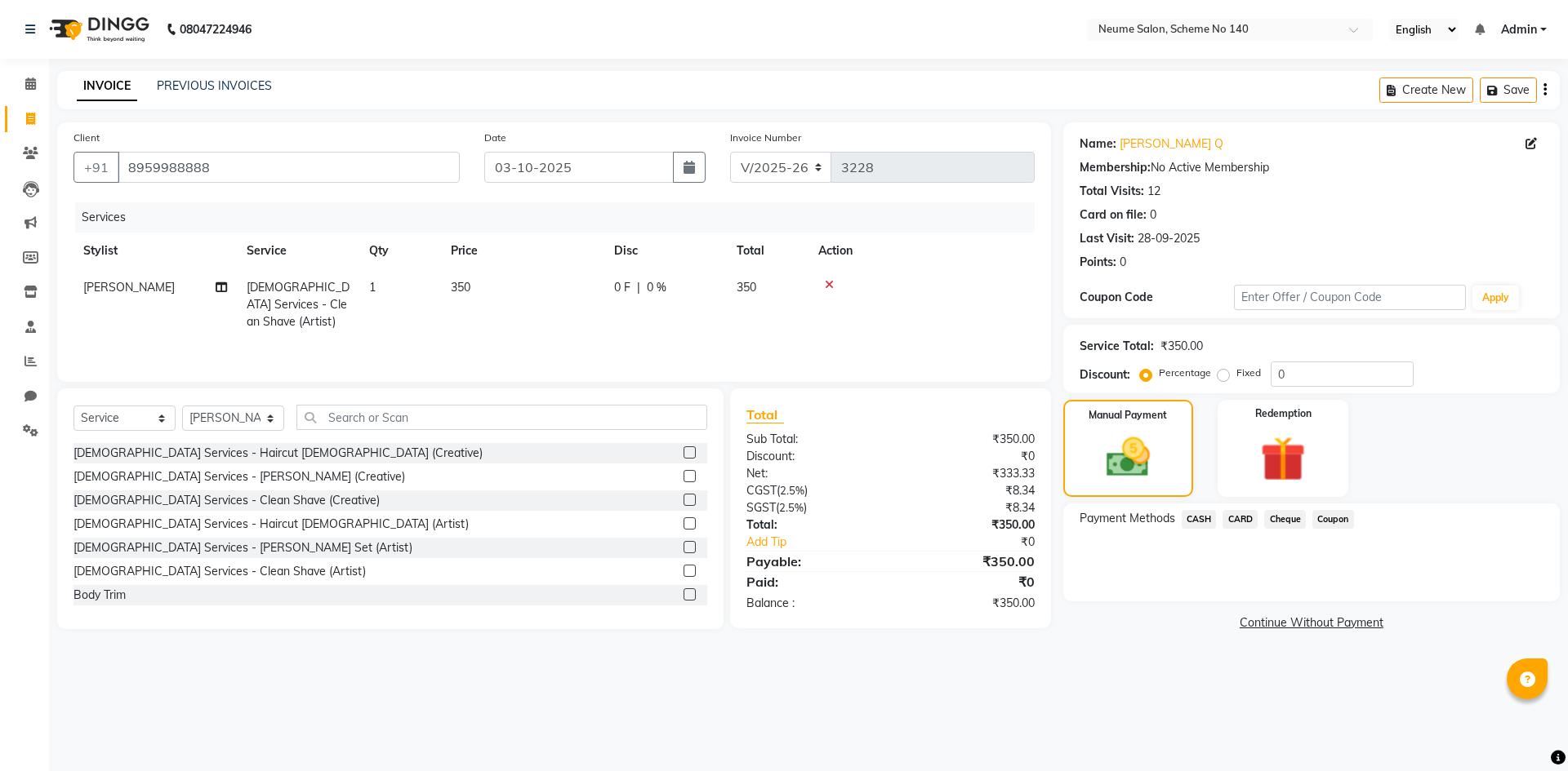
click at [1192, 510] on span "CASH" at bounding box center [1199, 519] width 35 height 19
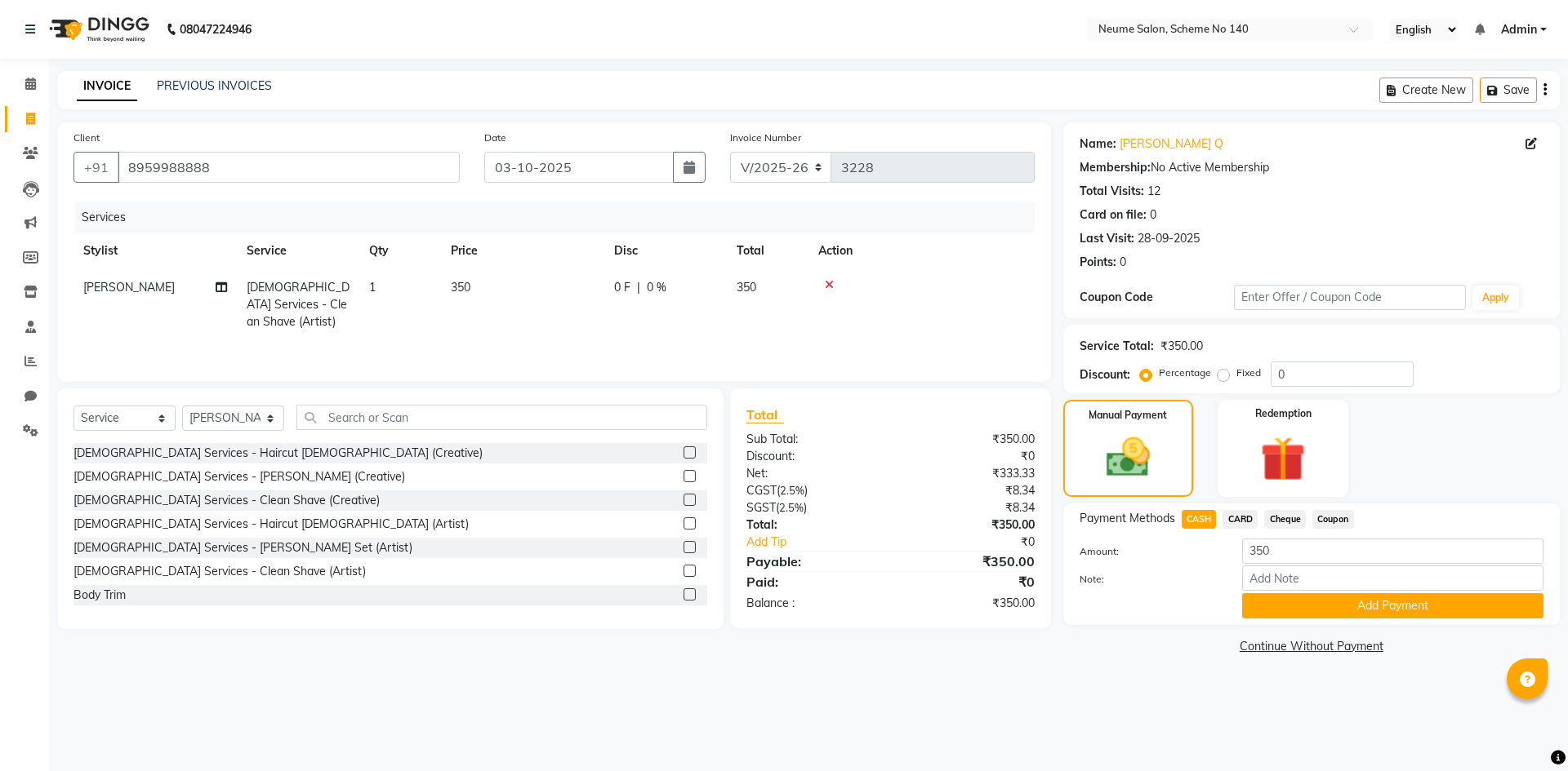
click at [1196, 515] on span "CASH" at bounding box center [1199, 519] width 35 height 19
click at [1255, 612] on button "Add Payment" at bounding box center [1392, 605] width 301 height 25
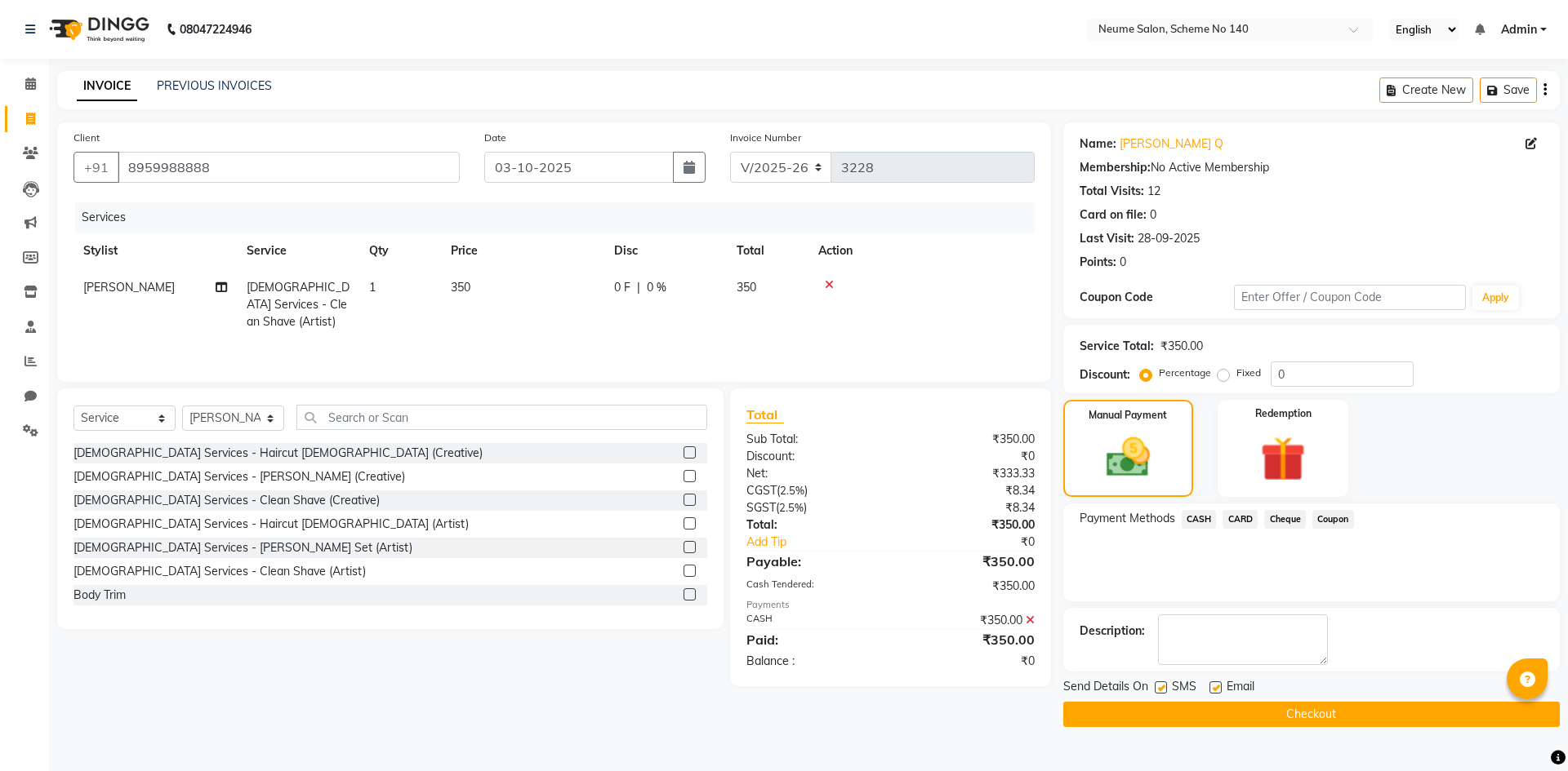
click at [1266, 699] on div "Send Details On SMS Email Checkout" at bounding box center [1311, 702] width 496 height 49
click at [1267, 720] on button "Checkout" at bounding box center [1311, 715] width 496 height 25
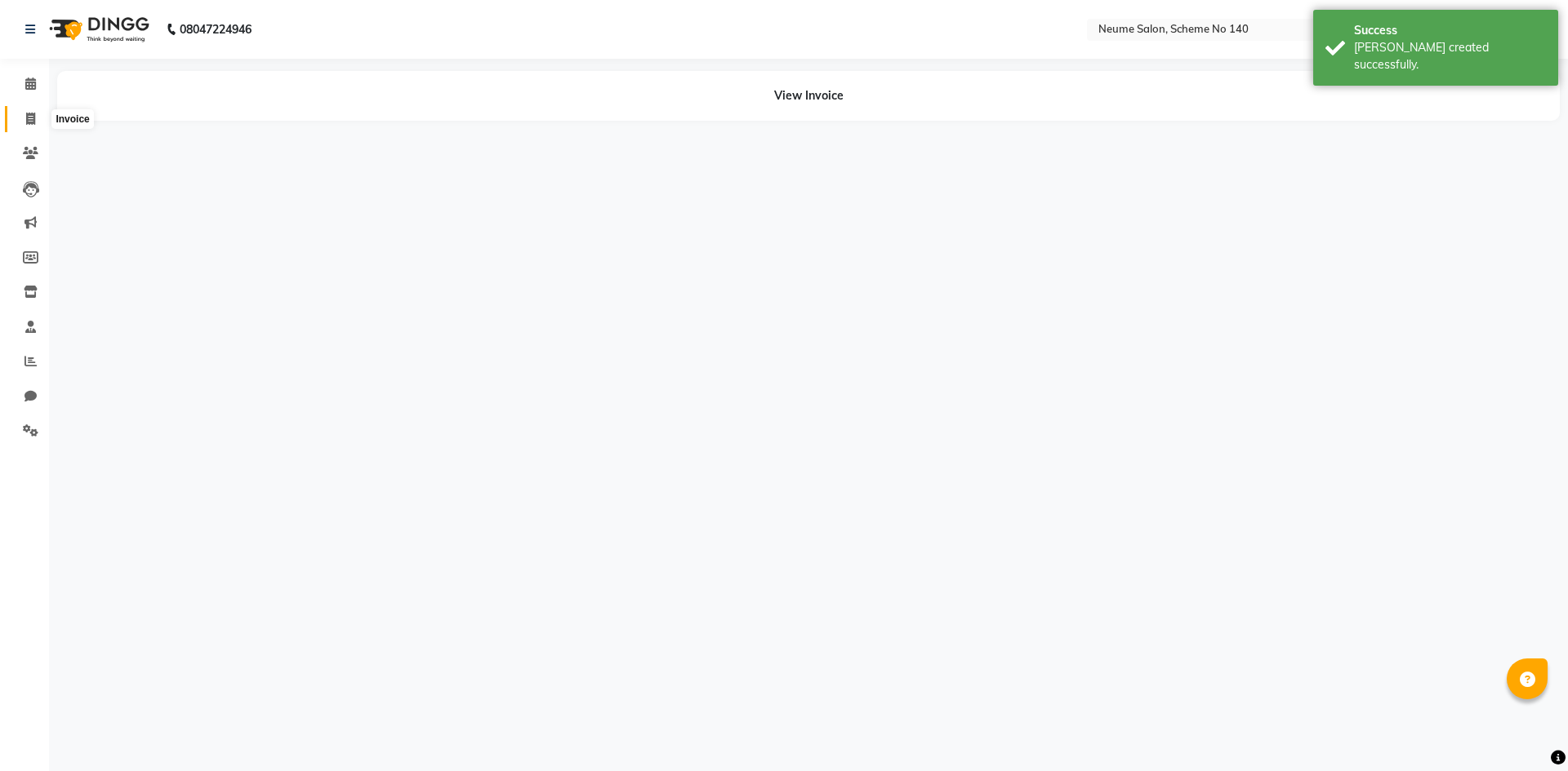
click at [37, 114] on span at bounding box center [30, 119] width 29 height 19
select select "8098"
select select "service"
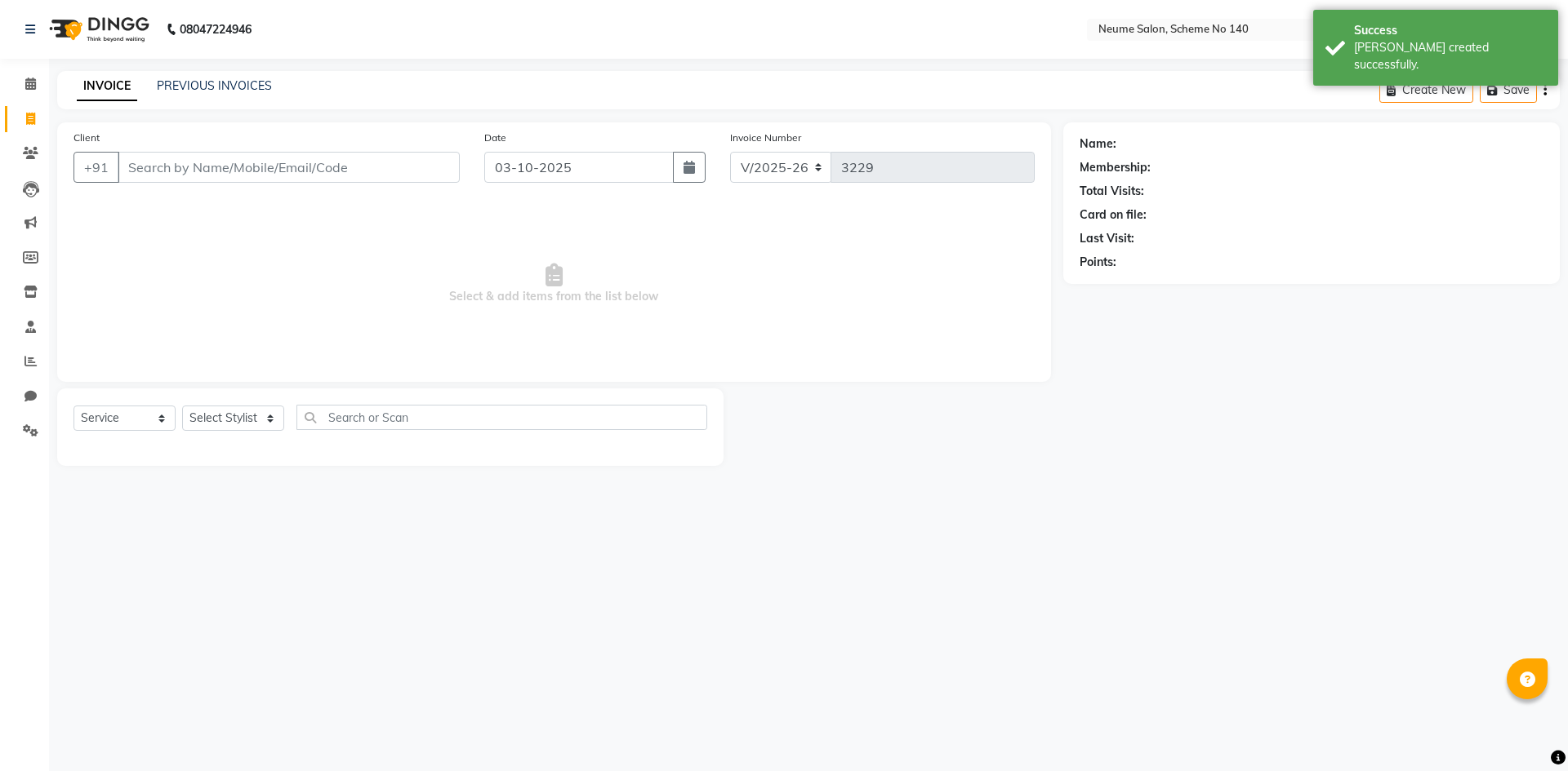
click at [197, 166] on input "Client" at bounding box center [289, 167] width 342 height 31
click at [159, 84] on link "PREVIOUS INVOICES" at bounding box center [214, 85] width 115 height 14
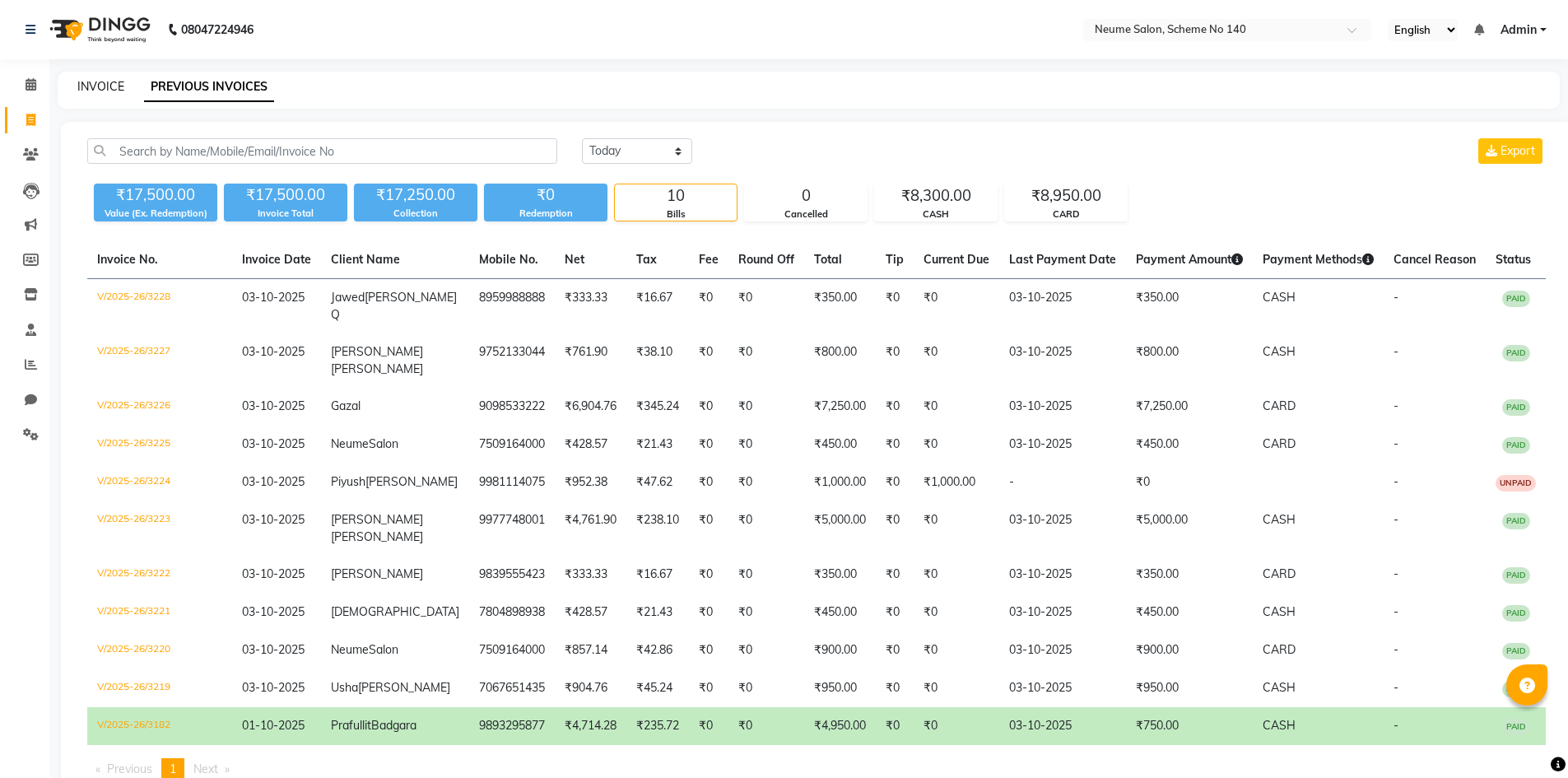
click at [98, 86] on link "INVOICE" at bounding box center [101, 86] width 47 height 14
select select "service"
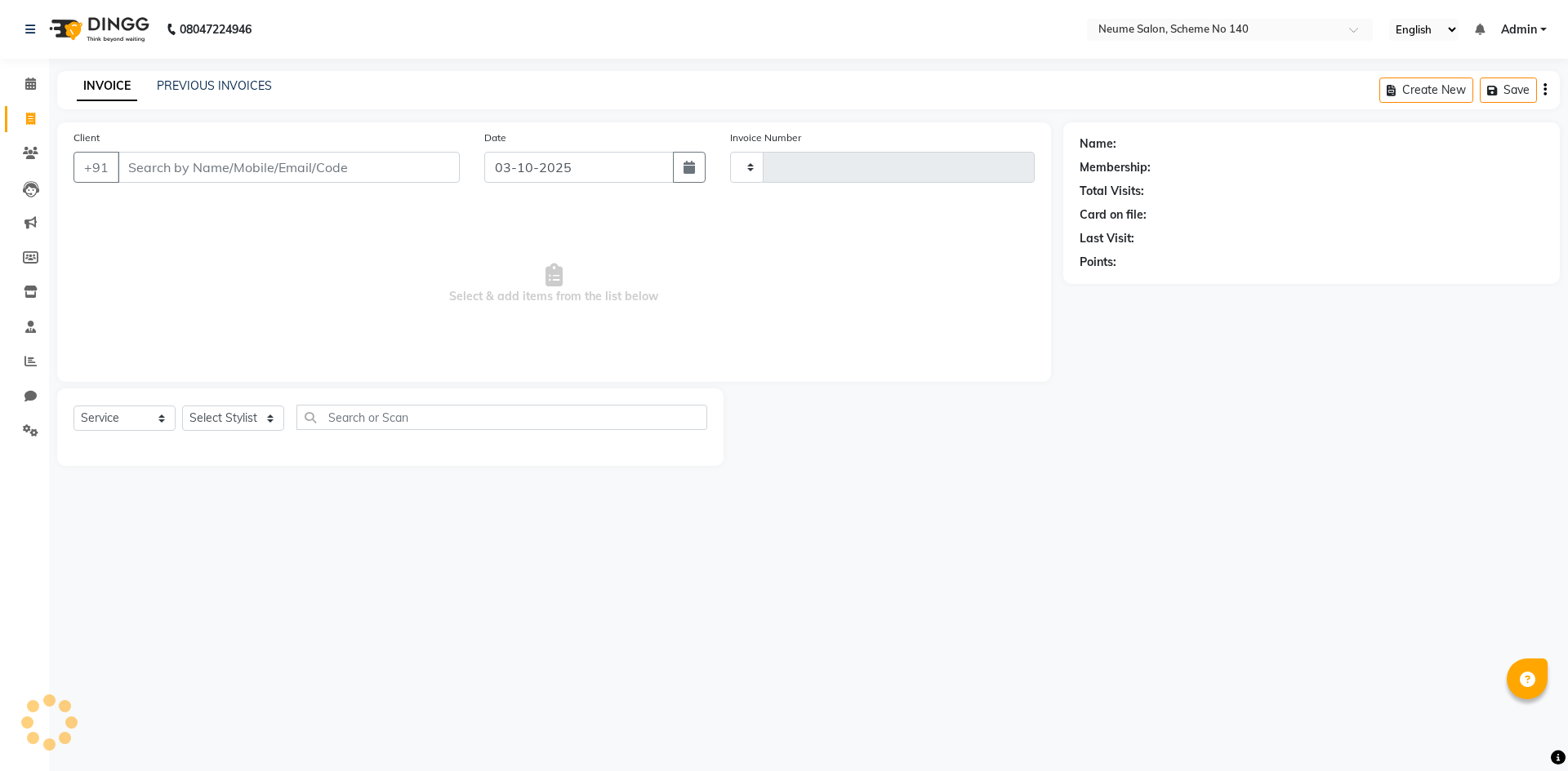
type input "3229"
select select "8098"
click at [27, 78] on icon at bounding box center [30, 84] width 11 height 13
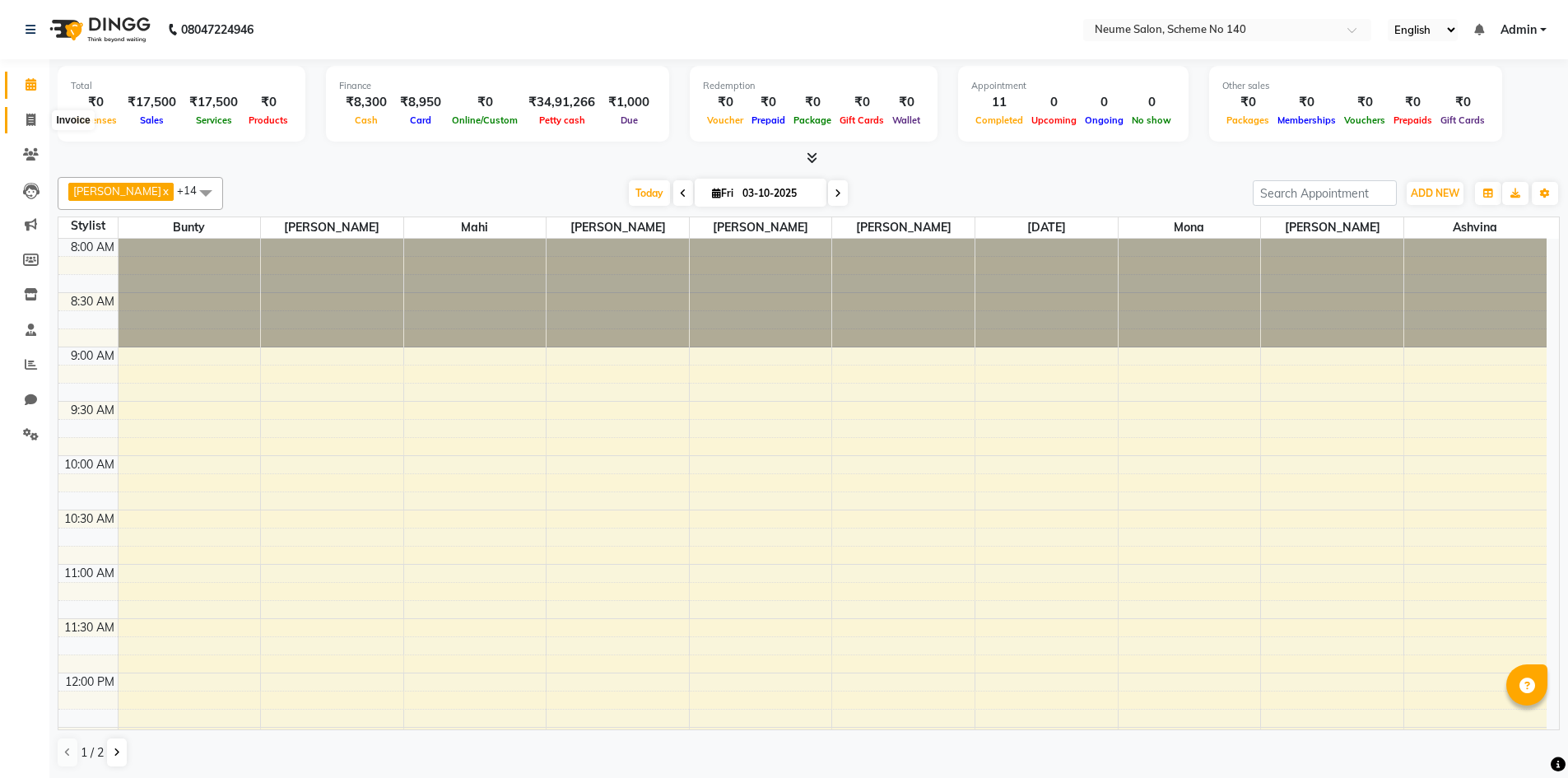
click at [26, 124] on icon at bounding box center [31, 120] width 9 height 13
select select "service"
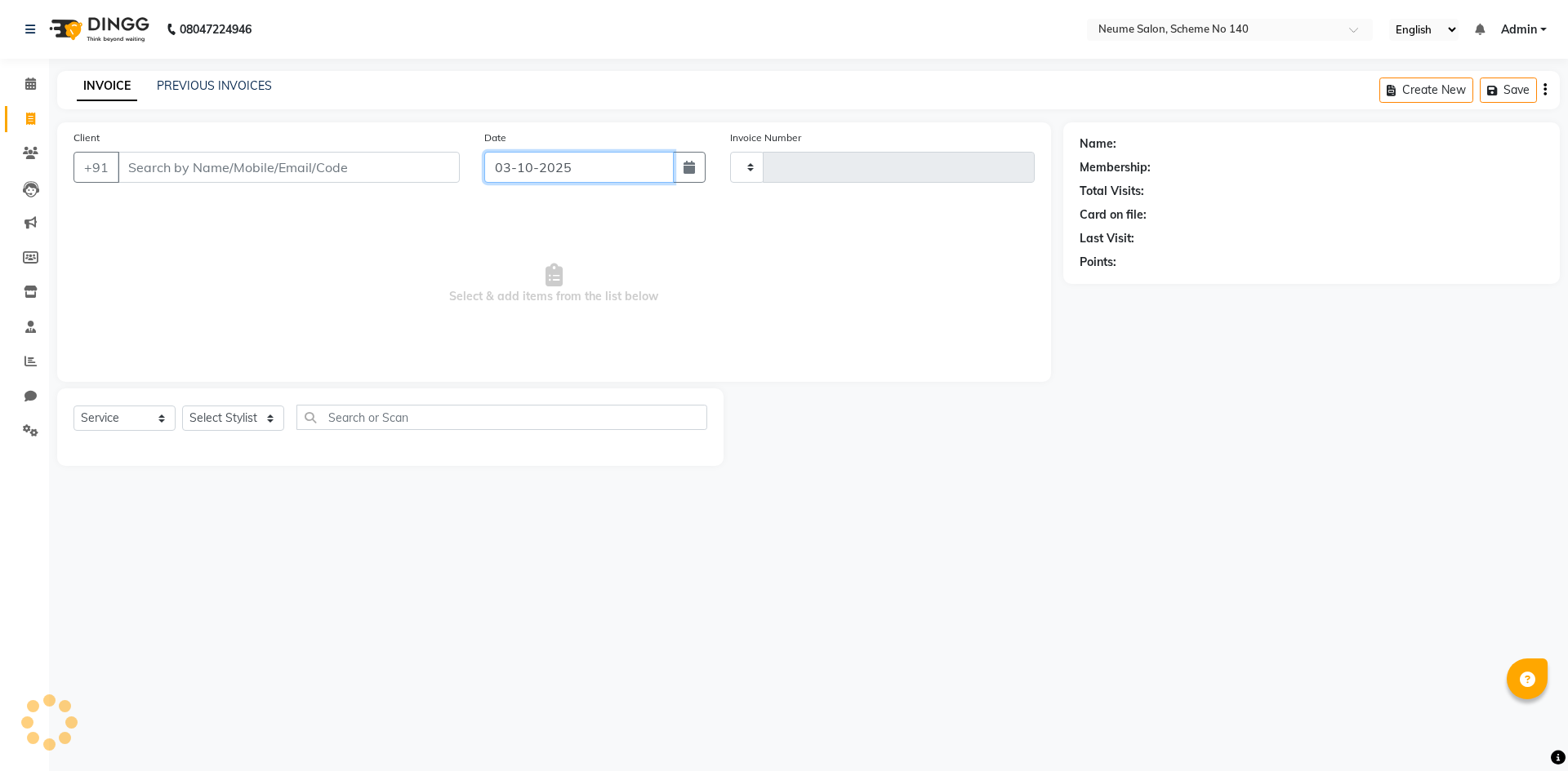
click at [560, 163] on input "03-10-2025" at bounding box center [579, 167] width 190 height 31
type input "3229"
select select "8098"
select select "10"
select select "2025"
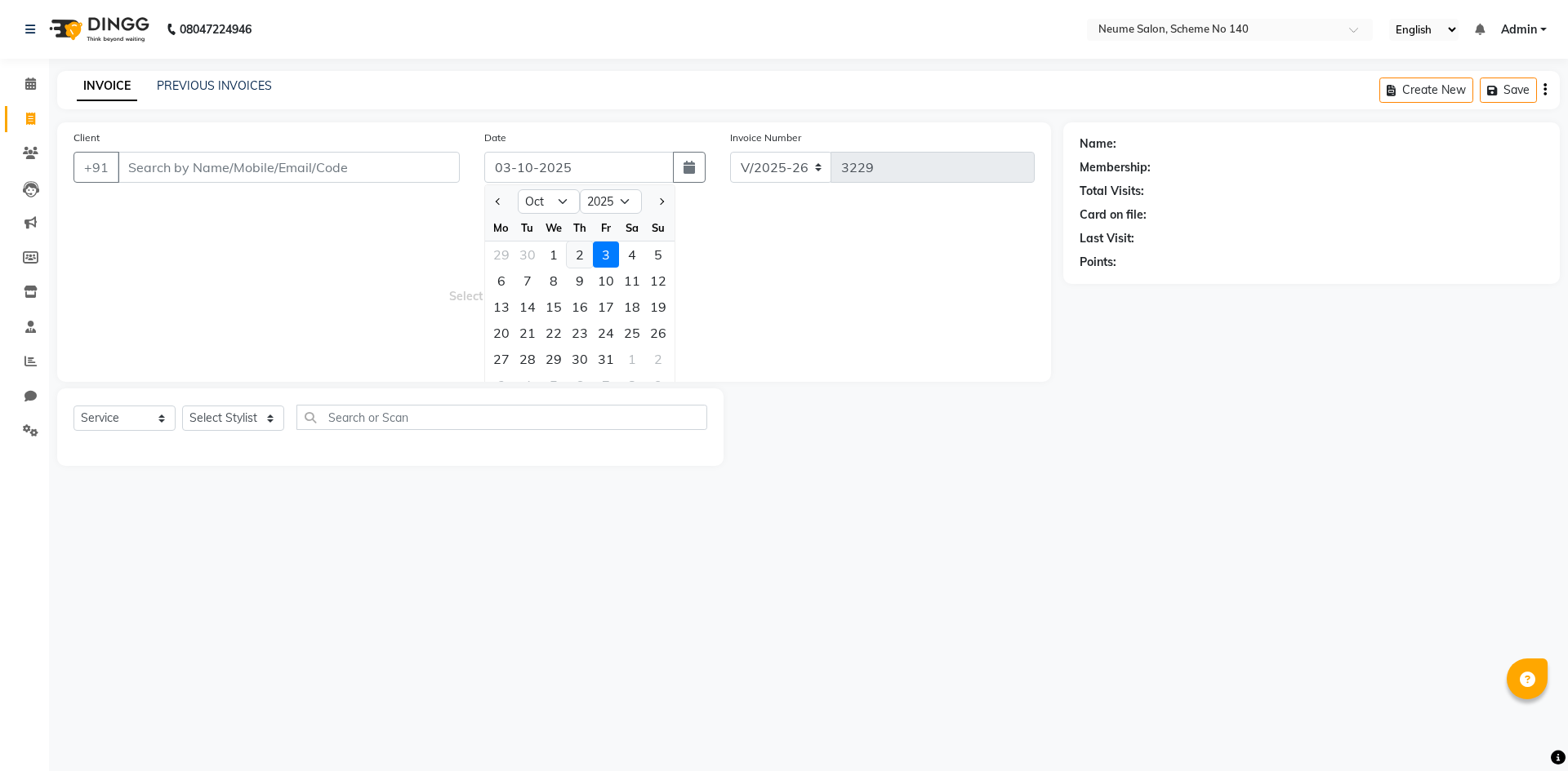
click at [573, 253] on div "2" at bounding box center [579, 254] width 26 height 26
type input "02-10-2025"
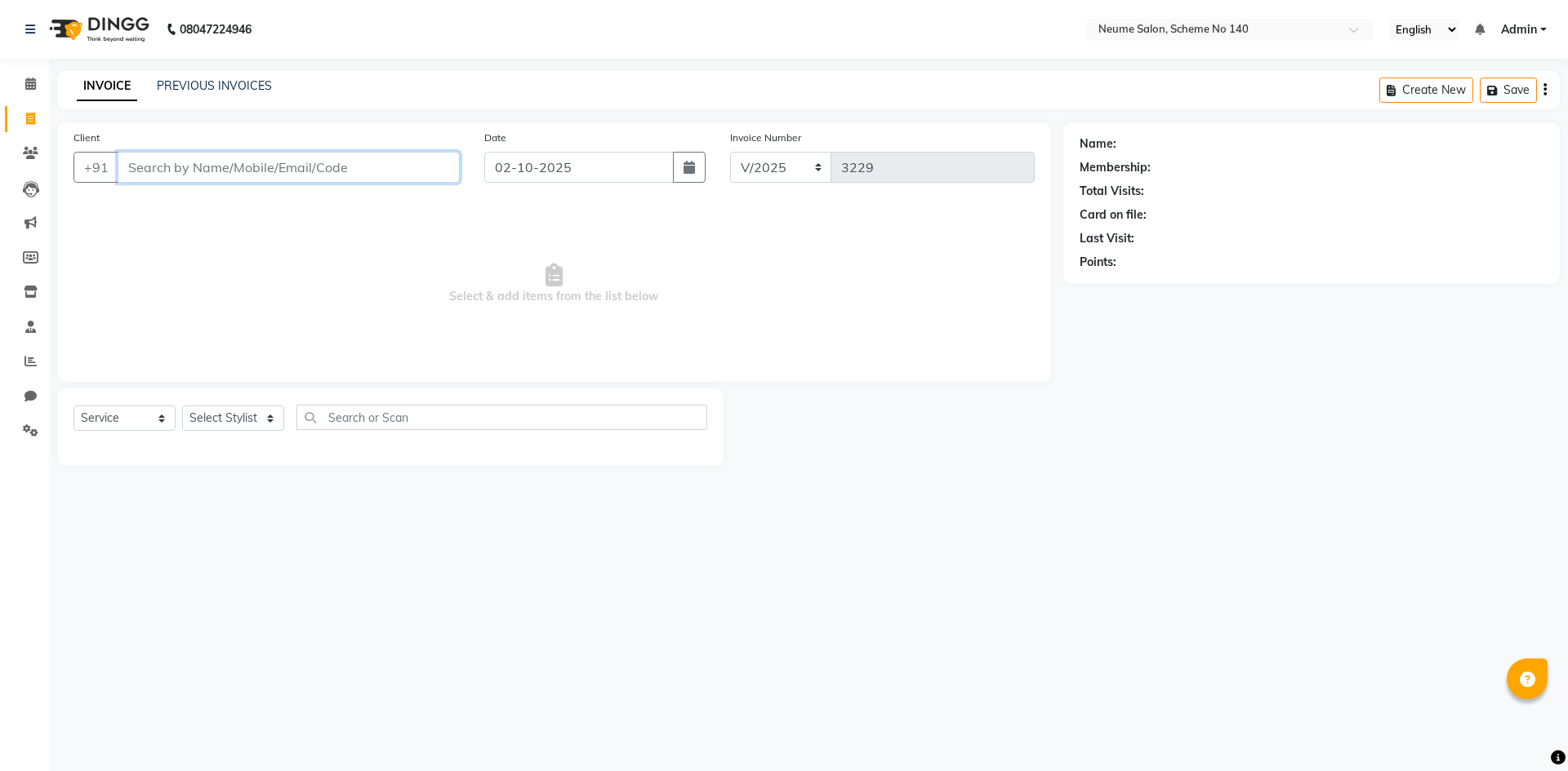
click at [198, 172] on input "Client" at bounding box center [289, 167] width 342 height 31
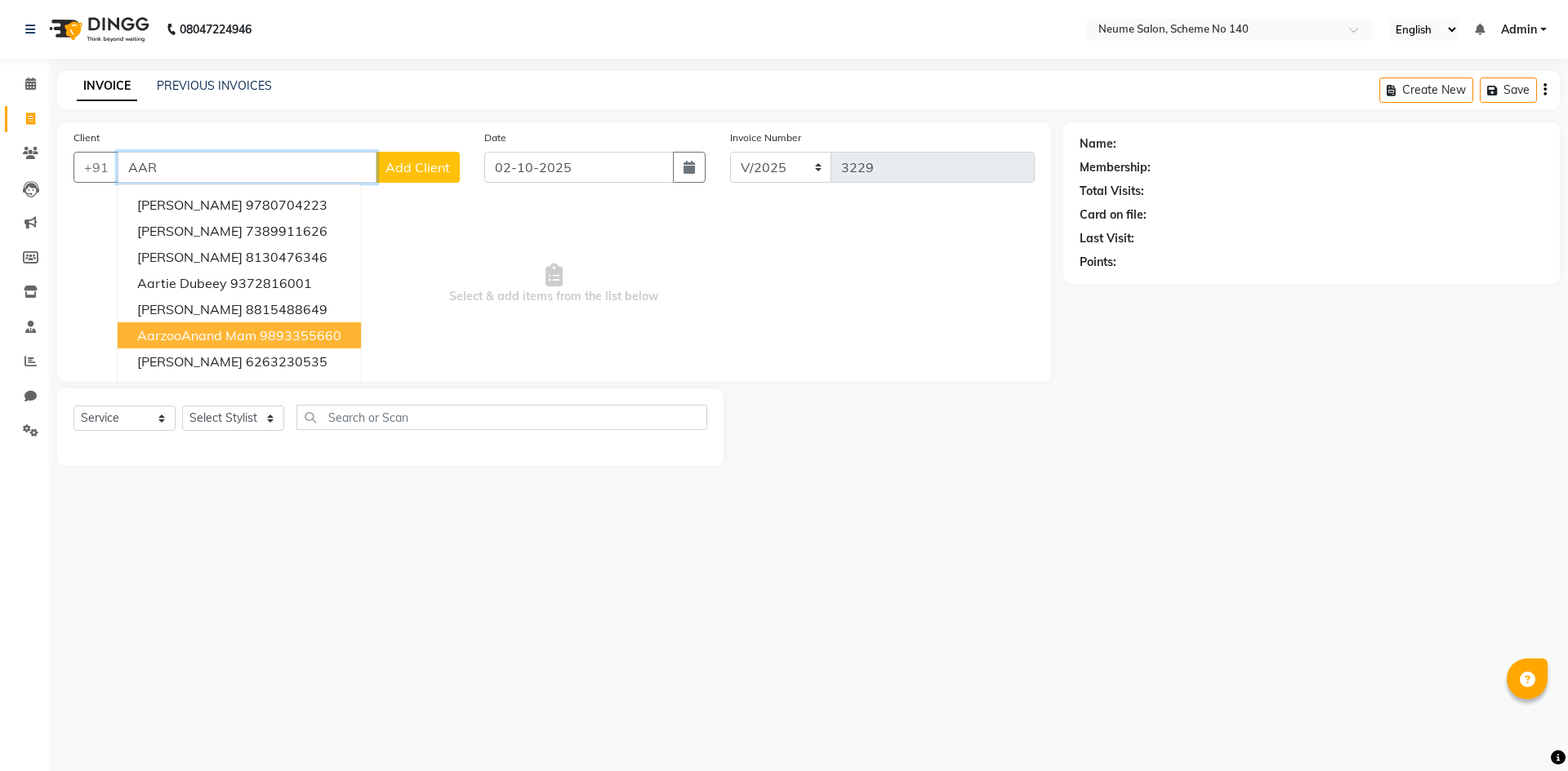
click at [216, 341] on span "AarzooAnand Mam" at bounding box center [196, 335] width 119 height 16
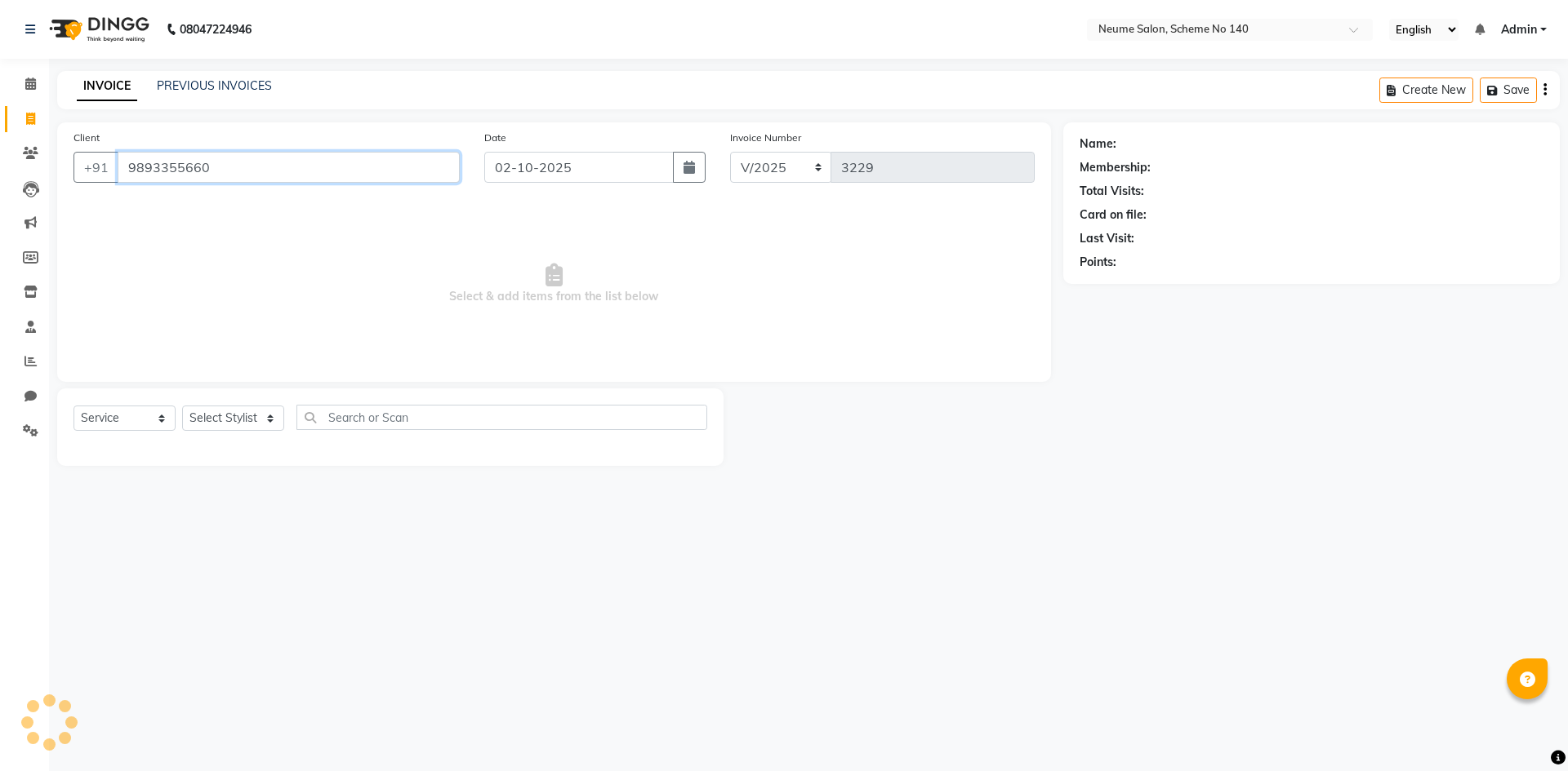
type input "9893355660"
select select "1: Object"
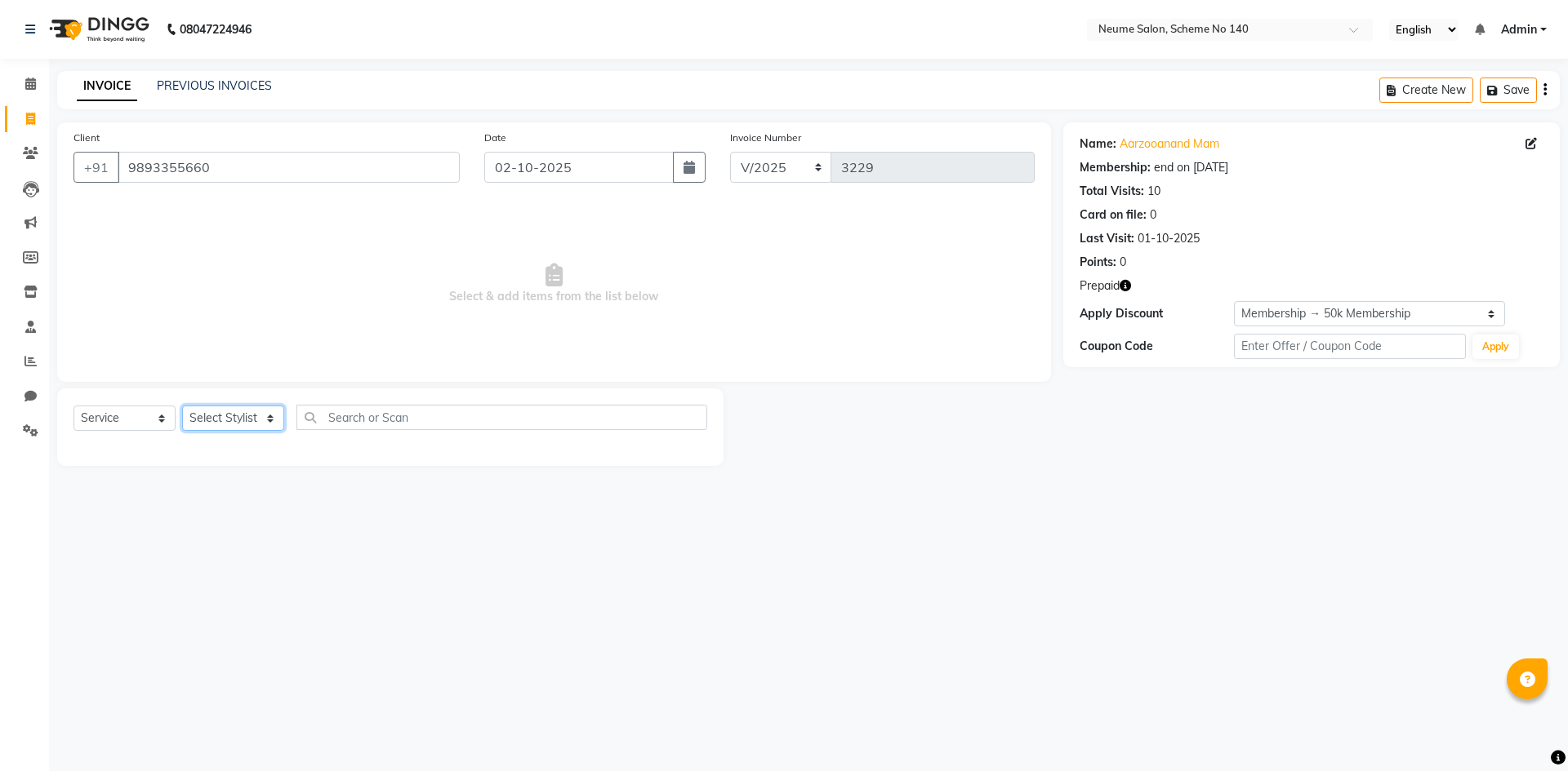
click at [245, 419] on select "Select Stylist [PERSON_NAME] Ashvina [PERSON_NAME] [DATE][PERSON_NAME] Mahi [PE…" at bounding box center [233, 418] width 102 height 25
select select "75332"
click at [182, 406] on select "Select Stylist [PERSON_NAME] Ashvina [PERSON_NAME] [DATE][PERSON_NAME] Mahi [PE…" at bounding box center [233, 418] width 102 height 25
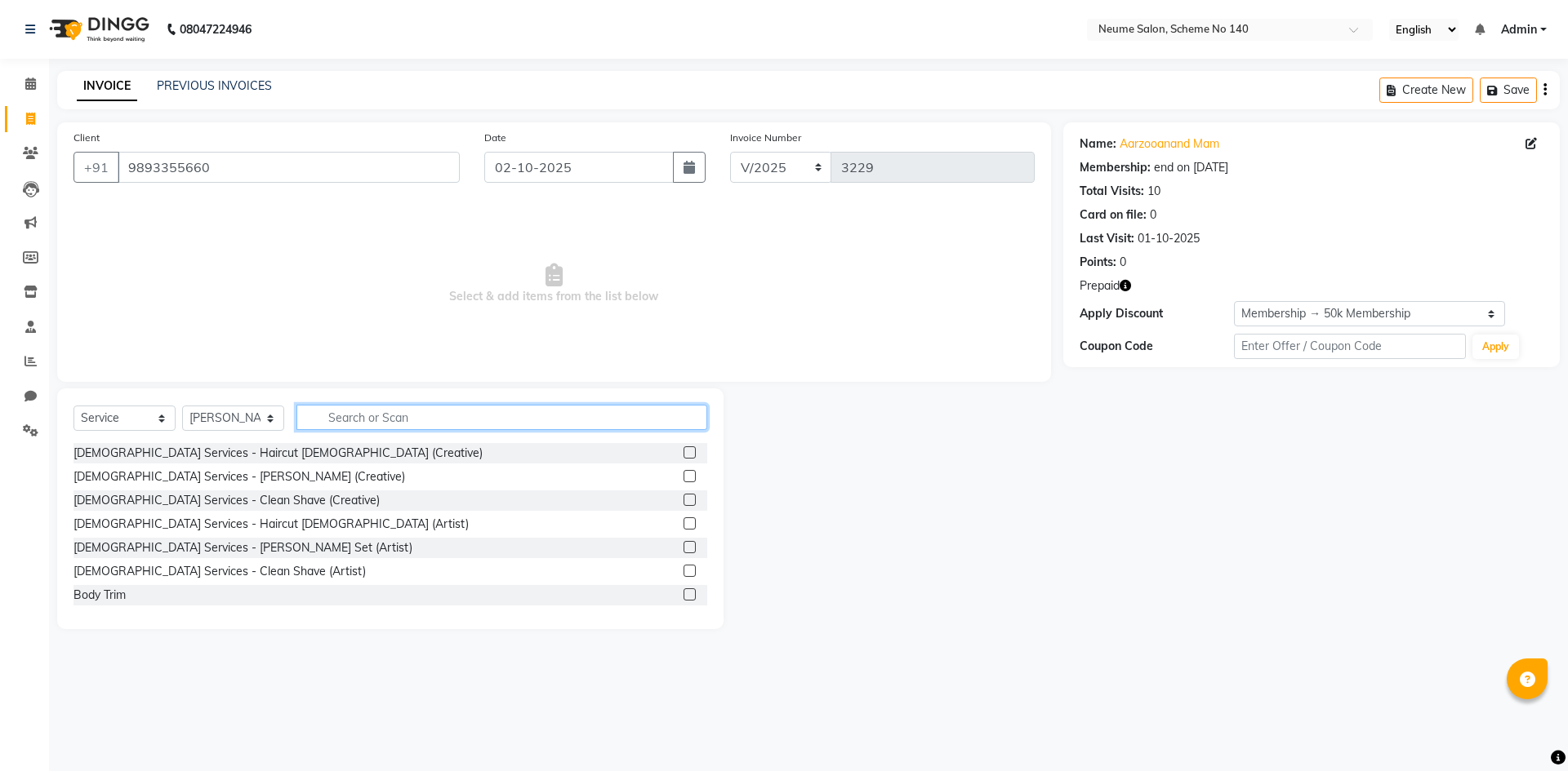
click at [336, 426] on input "text" at bounding box center [502, 417] width 410 height 25
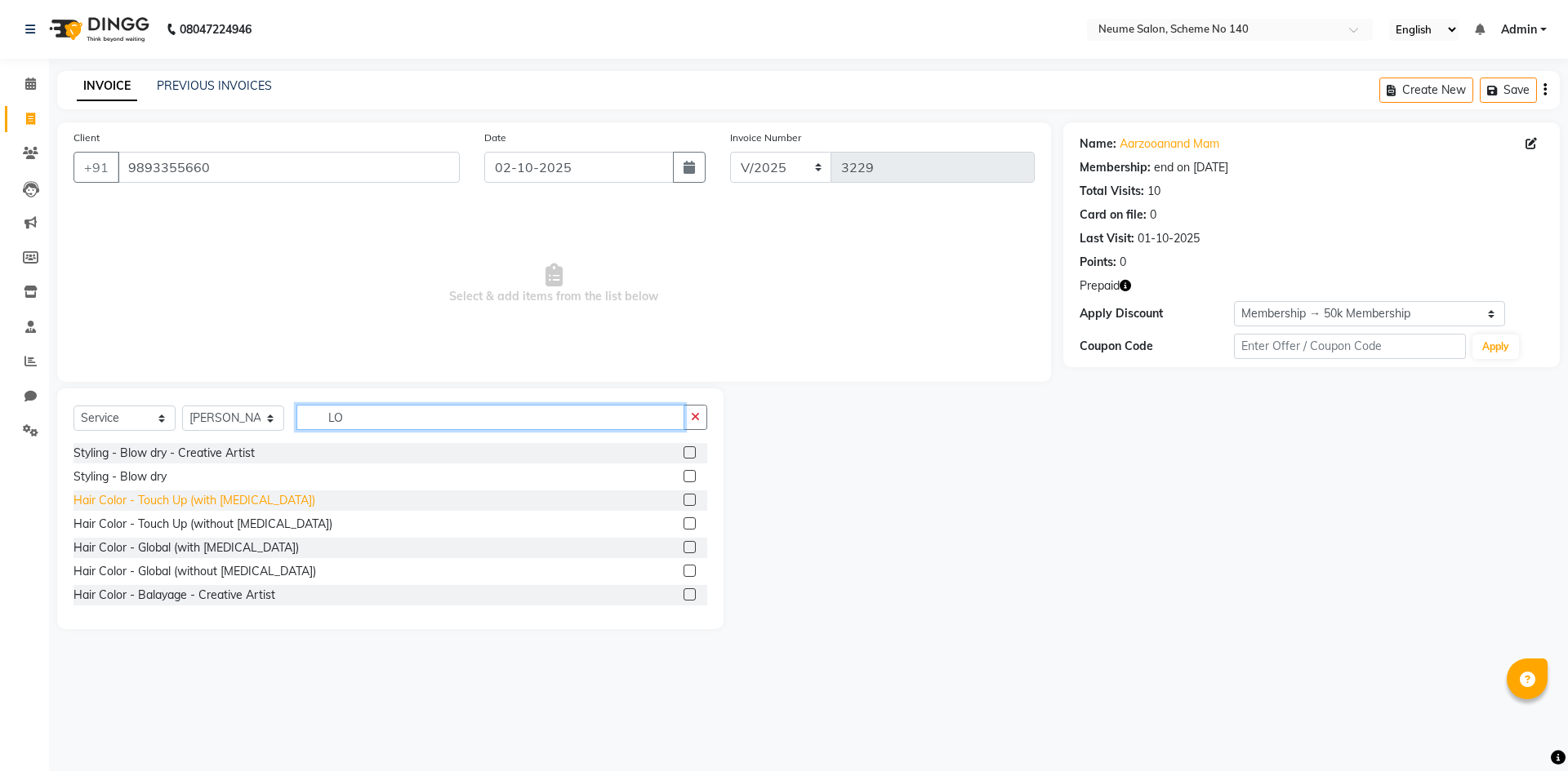
type input "L"
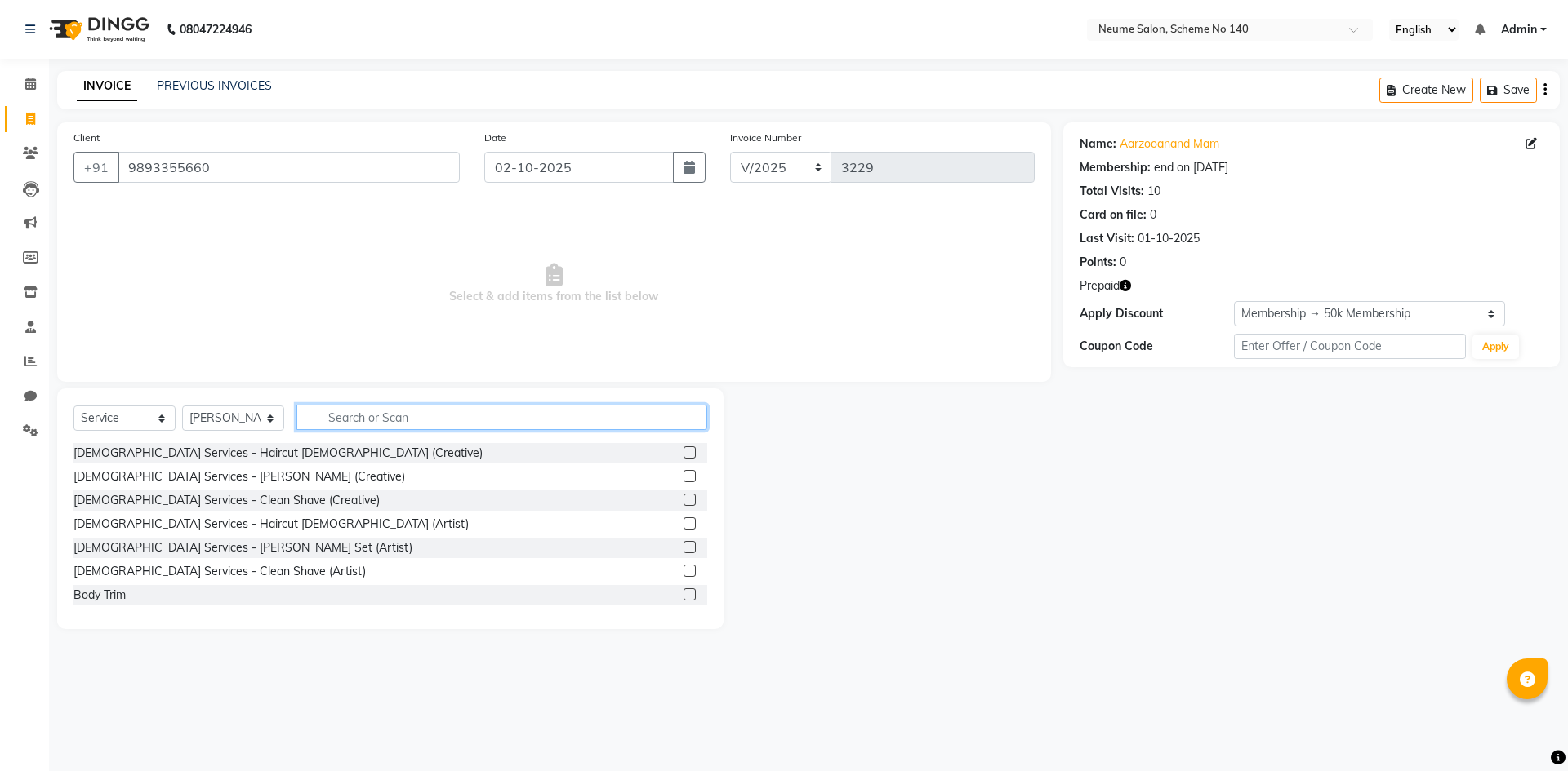
type input "a"
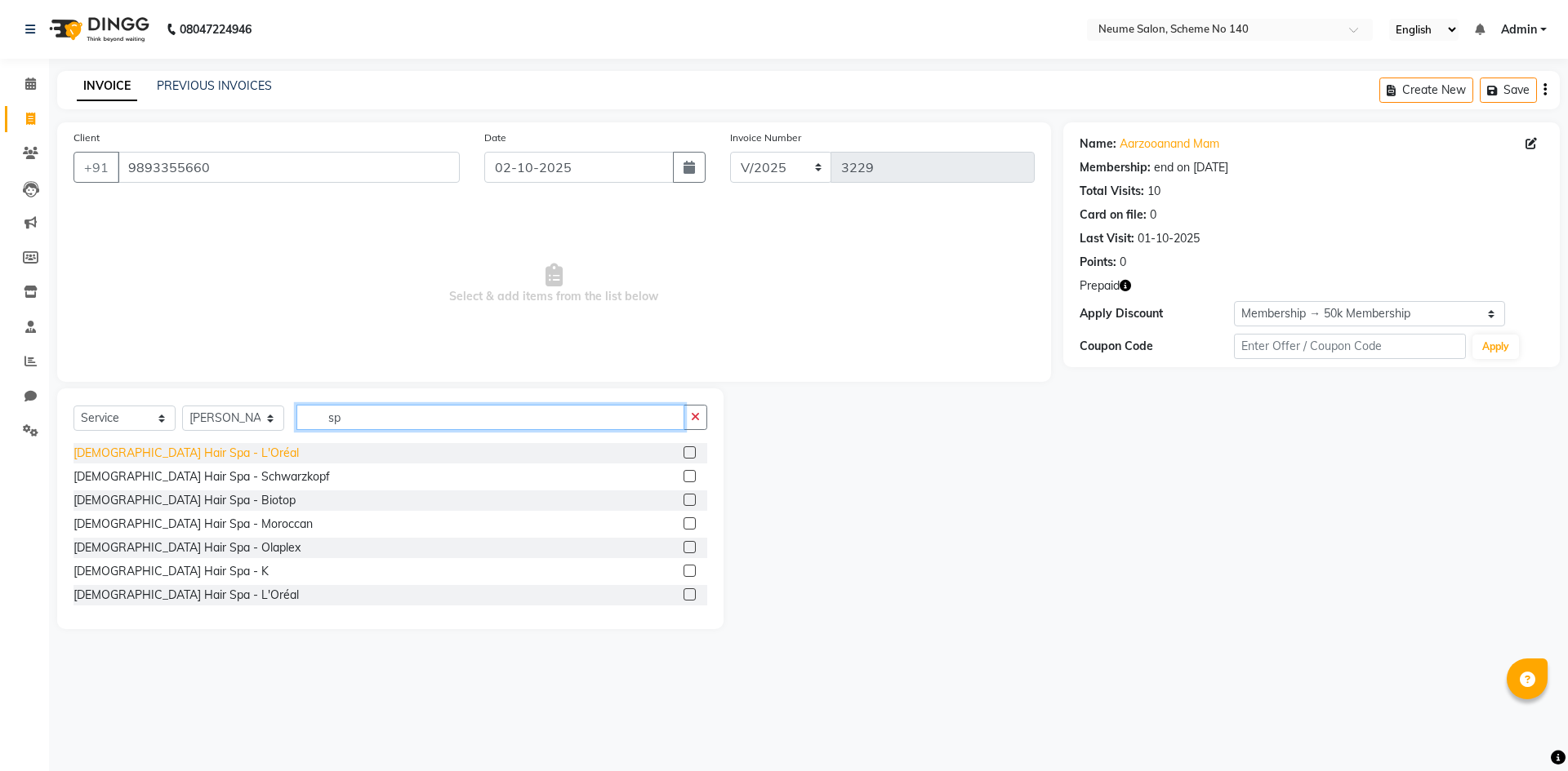
type input "sp"
click at [173, 453] on div "[DEMOGRAPHIC_DATA] Hair Spa - L'Oréal" at bounding box center [186, 453] width 226 height 17
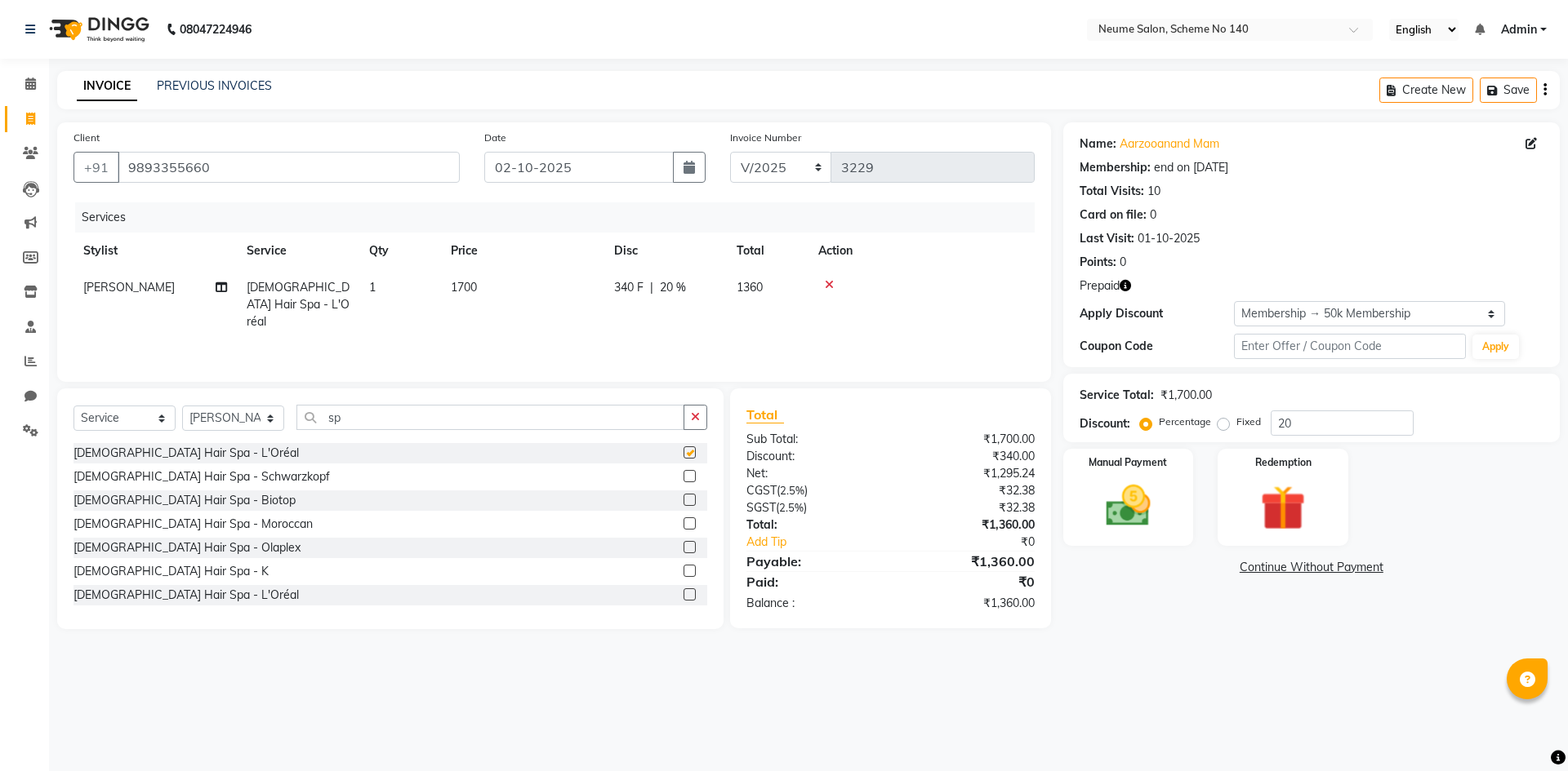
checkbox input "false"
click at [475, 278] on td "1700" at bounding box center [522, 304] width 163 height 71
select select "75332"
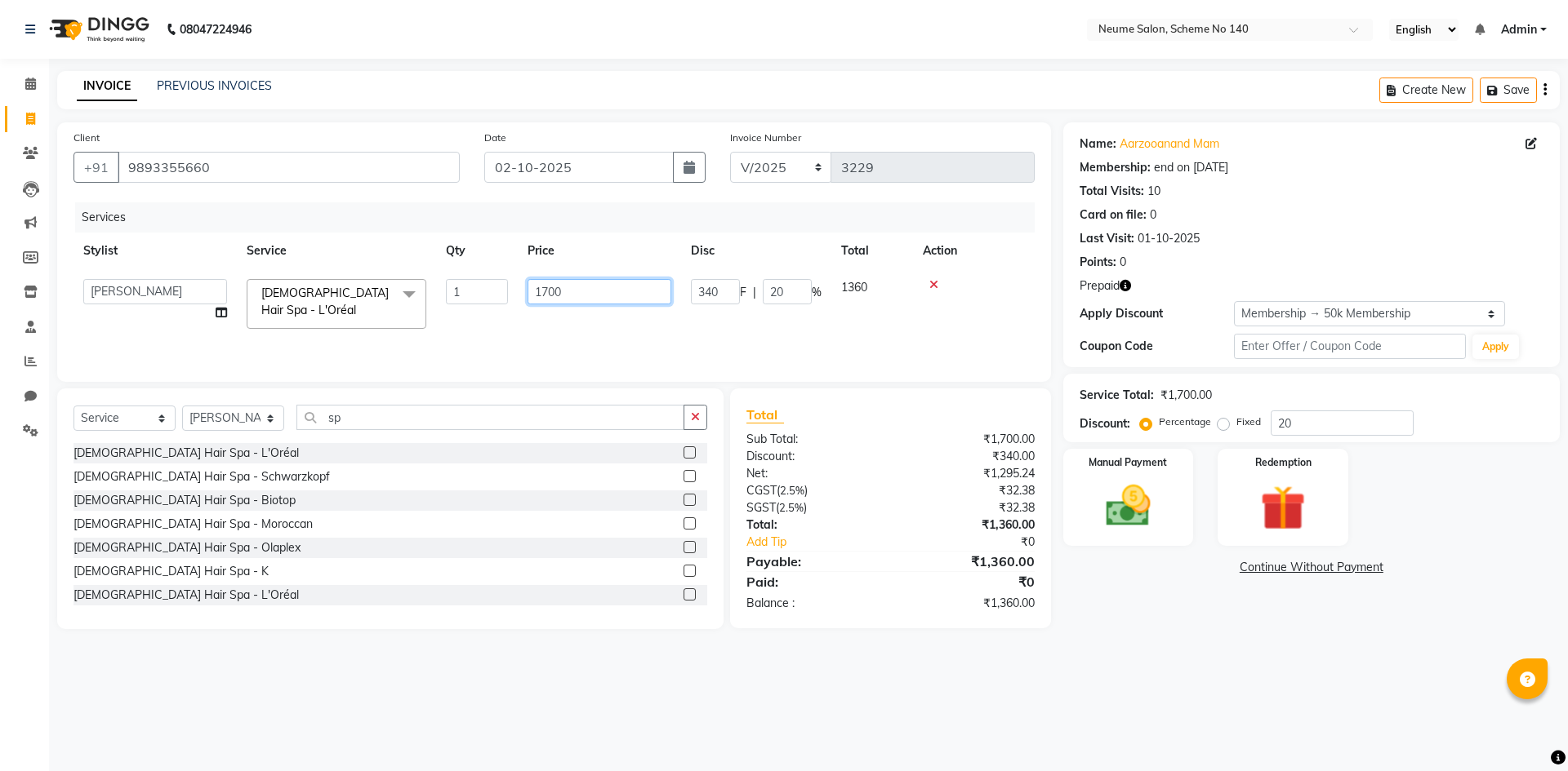
click at [547, 290] on input "1700" at bounding box center [599, 292] width 143 height 25
type input "2500"
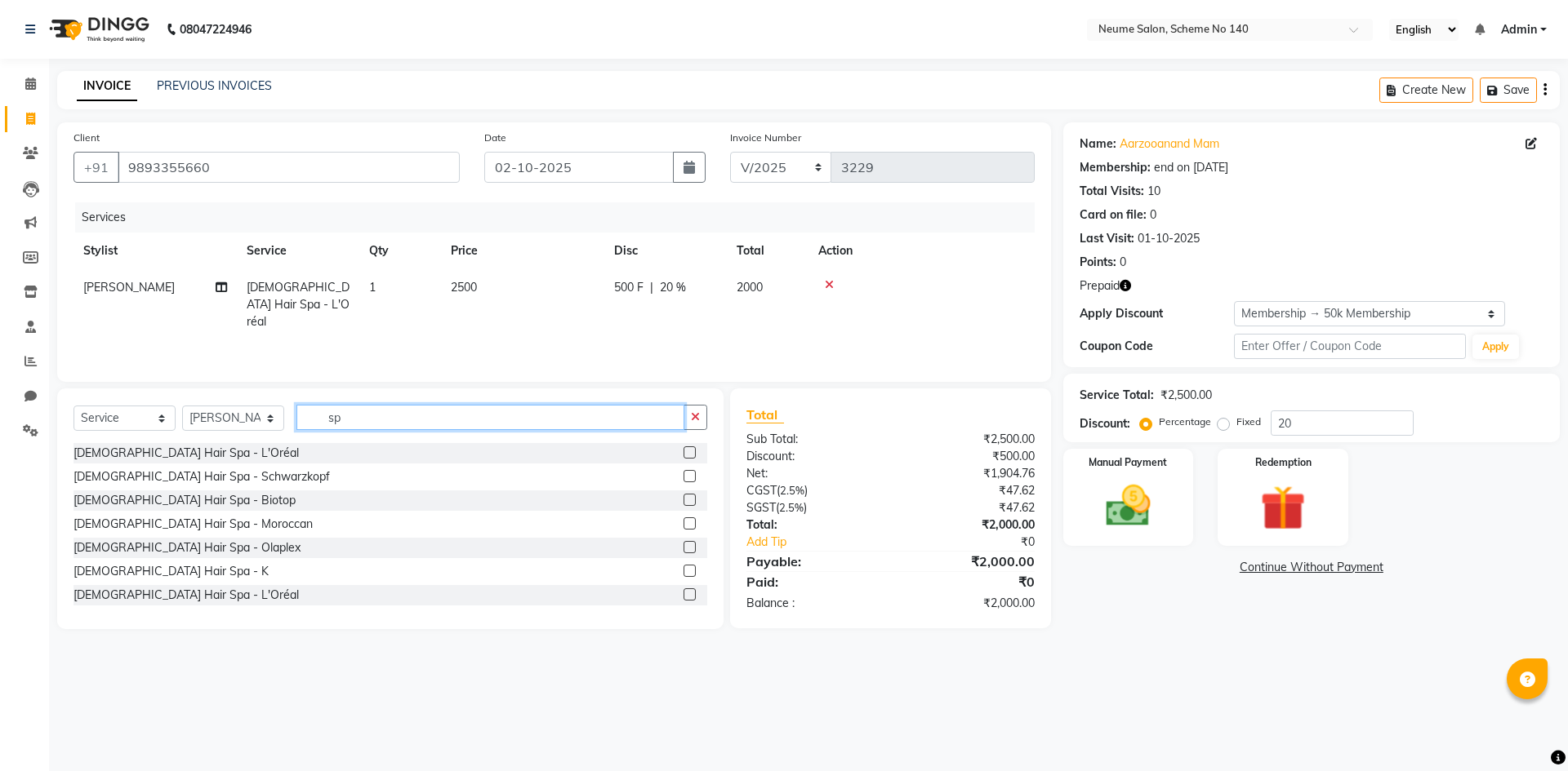
drag, startPoint x: 370, startPoint y: 413, endPoint x: 269, endPoint y: 417, distance: 101.1
click at [269, 417] on div "Select Service Product Membership Package Voucher Prepaid Gift Card Select Styl…" at bounding box center [390, 424] width 633 height 39
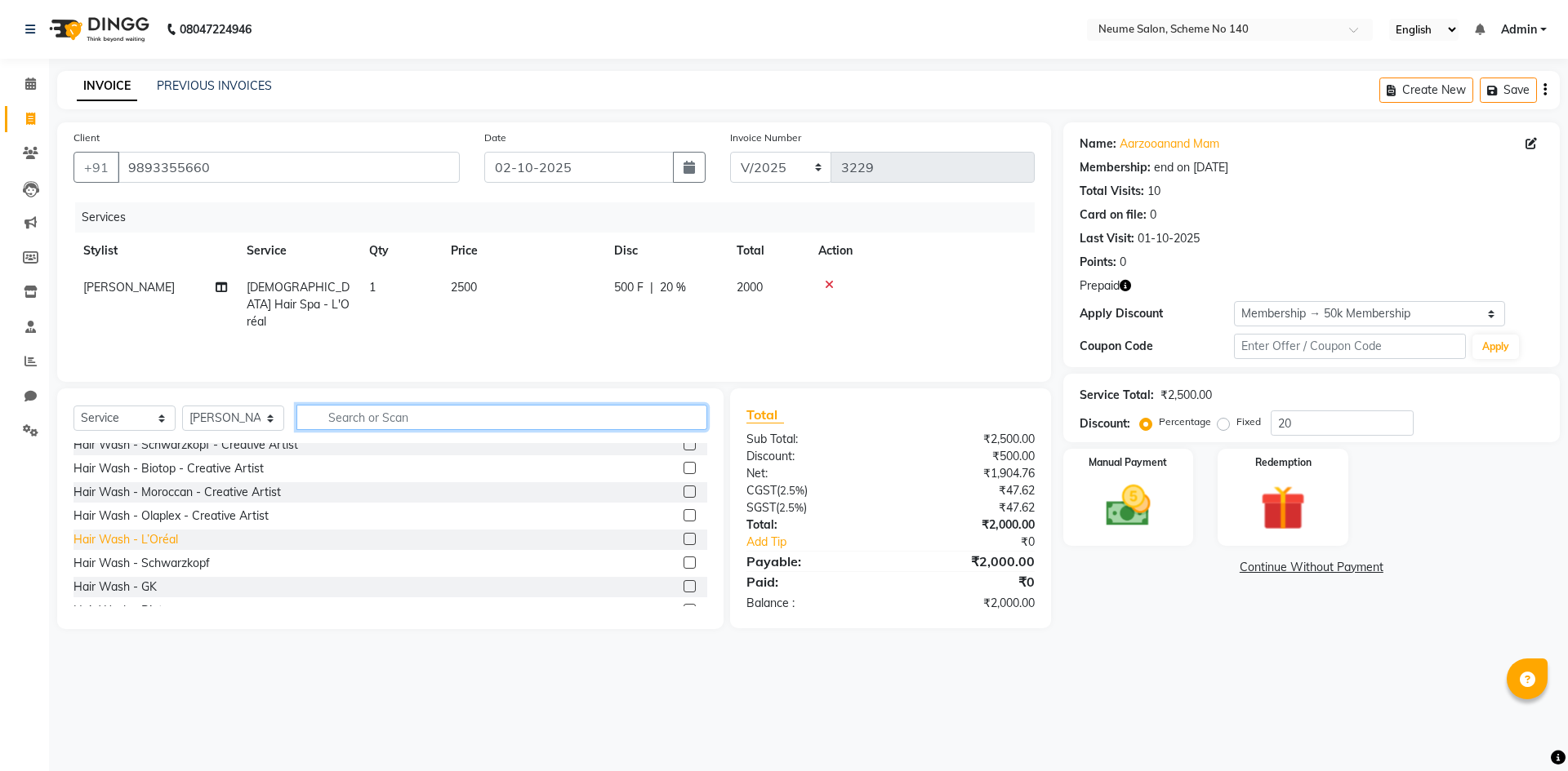
scroll to position [163, 0]
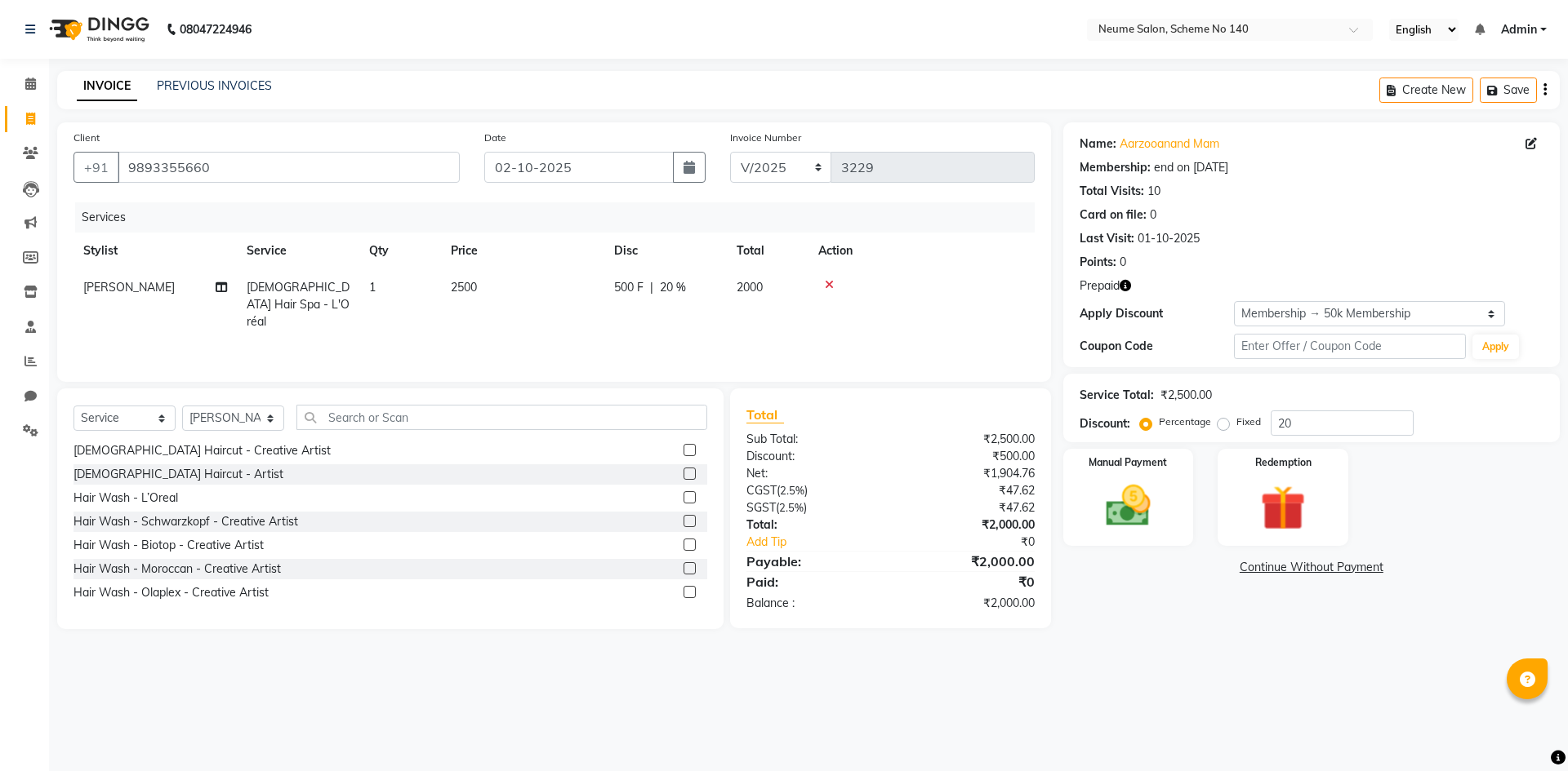
click at [151, 539] on div "[DEMOGRAPHIC_DATA] Services - Haircut [DEMOGRAPHIC_DATA] (Creative) [DEMOGRAPHI…" at bounding box center [390, 525] width 633 height 163
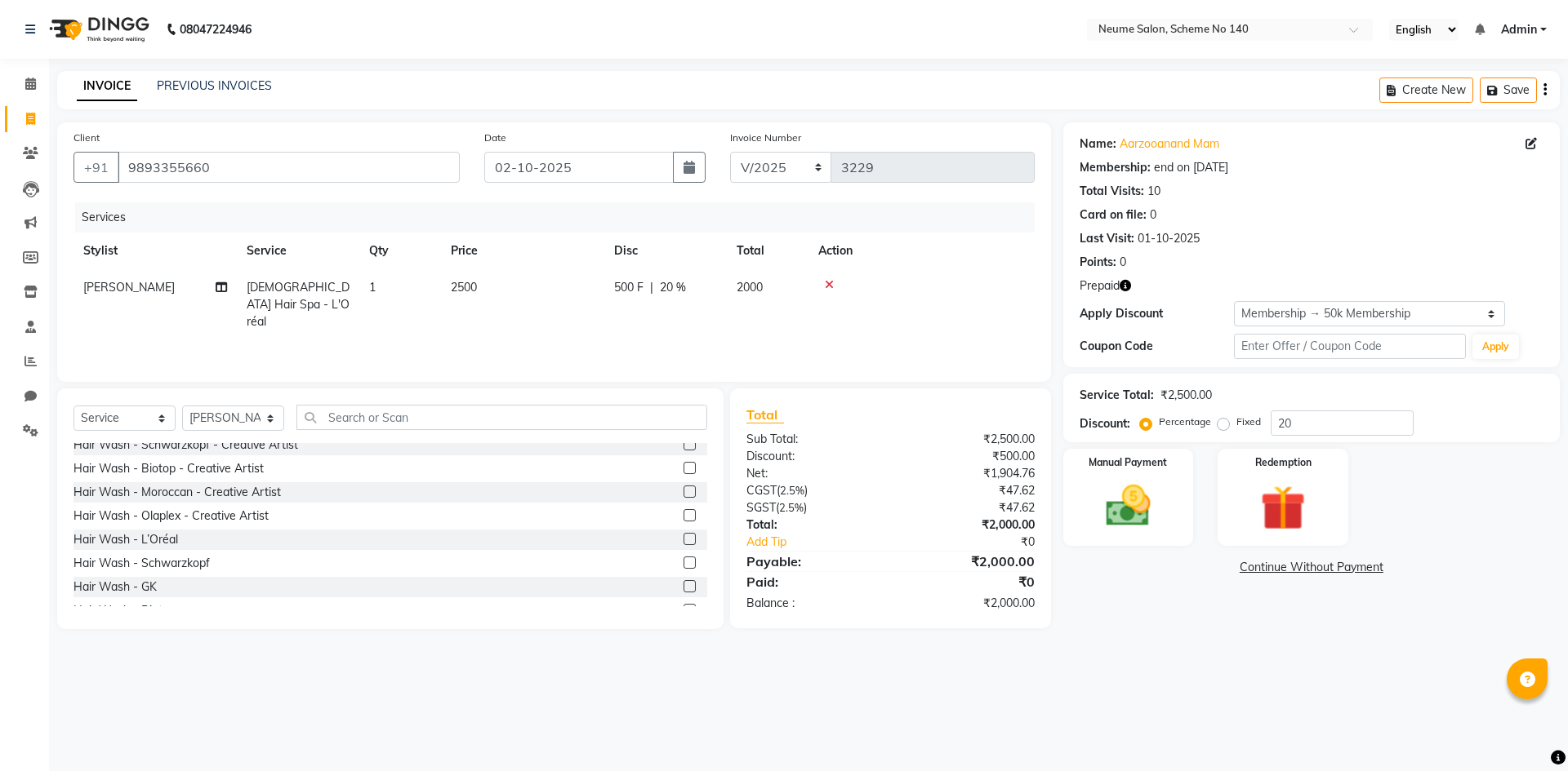
click at [151, 549] on div "Hair Wash - L’Oréal" at bounding box center [390, 539] width 633 height 21
click at [161, 539] on div "Hair Wash - L’Oréal" at bounding box center [125, 539] width 105 height 17
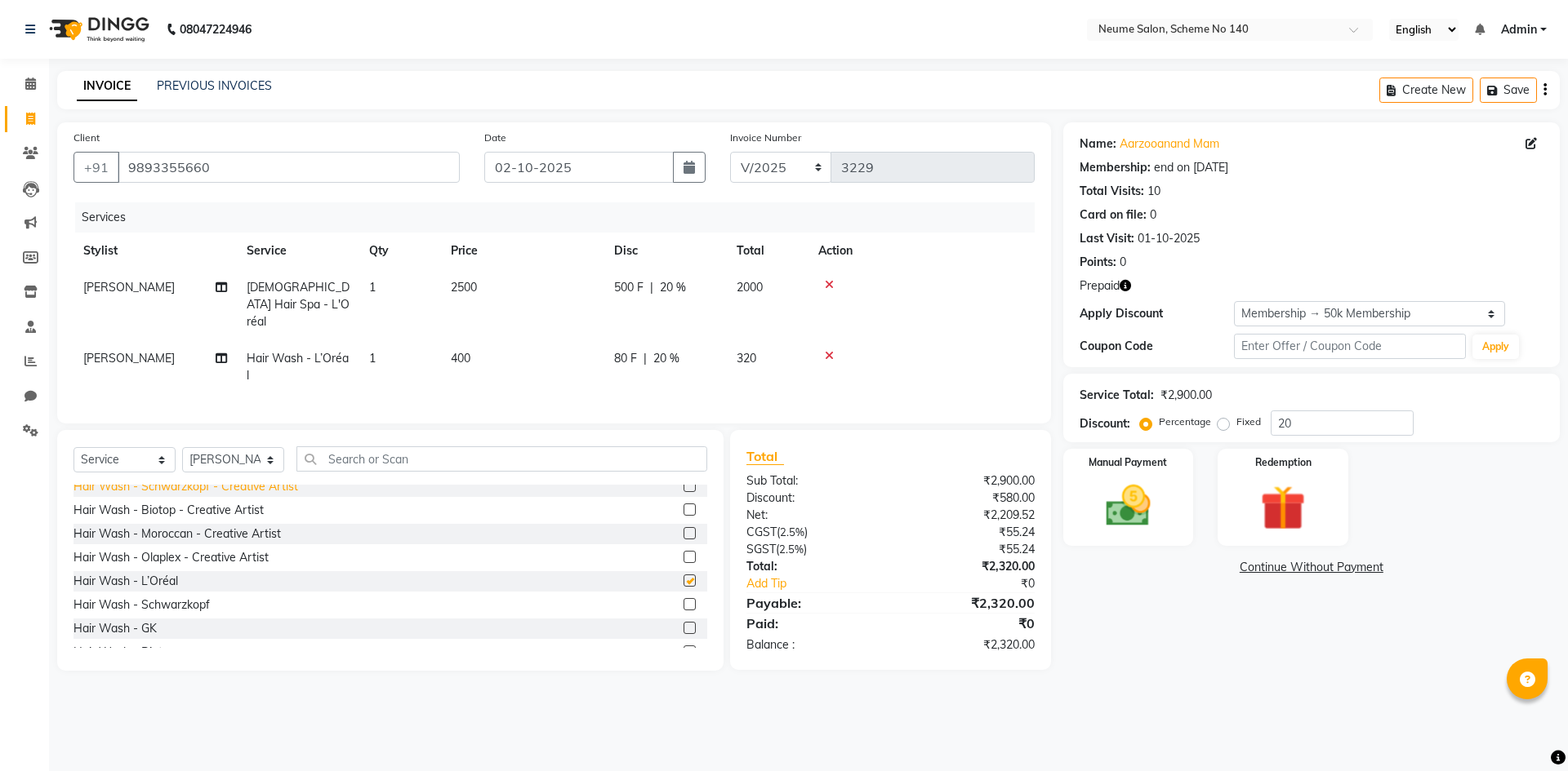
checkbox input "false"
click at [194, 452] on select "Select Stylist [PERSON_NAME] Ashvina [PERSON_NAME] [DATE][PERSON_NAME] Mahi [PE…" at bounding box center [233, 459] width 102 height 25
select select "75326"
click at [182, 447] on select "Select Stylist [PERSON_NAME] Ashvina [PERSON_NAME] [DATE][PERSON_NAME] Mahi [PE…" at bounding box center [233, 459] width 102 height 25
click at [307, 459] on input "text" at bounding box center [502, 458] width 410 height 25
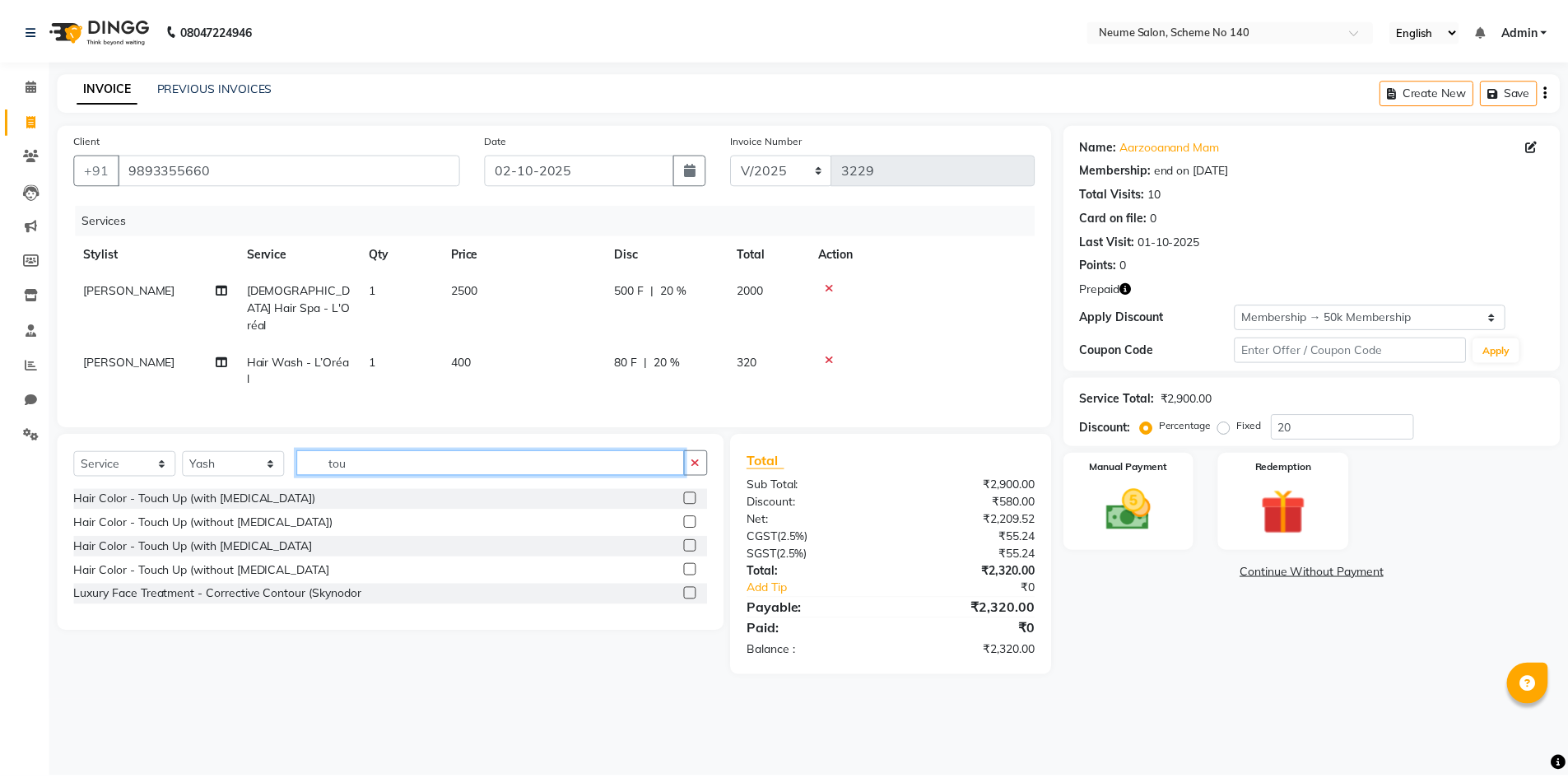
scroll to position [0, 0]
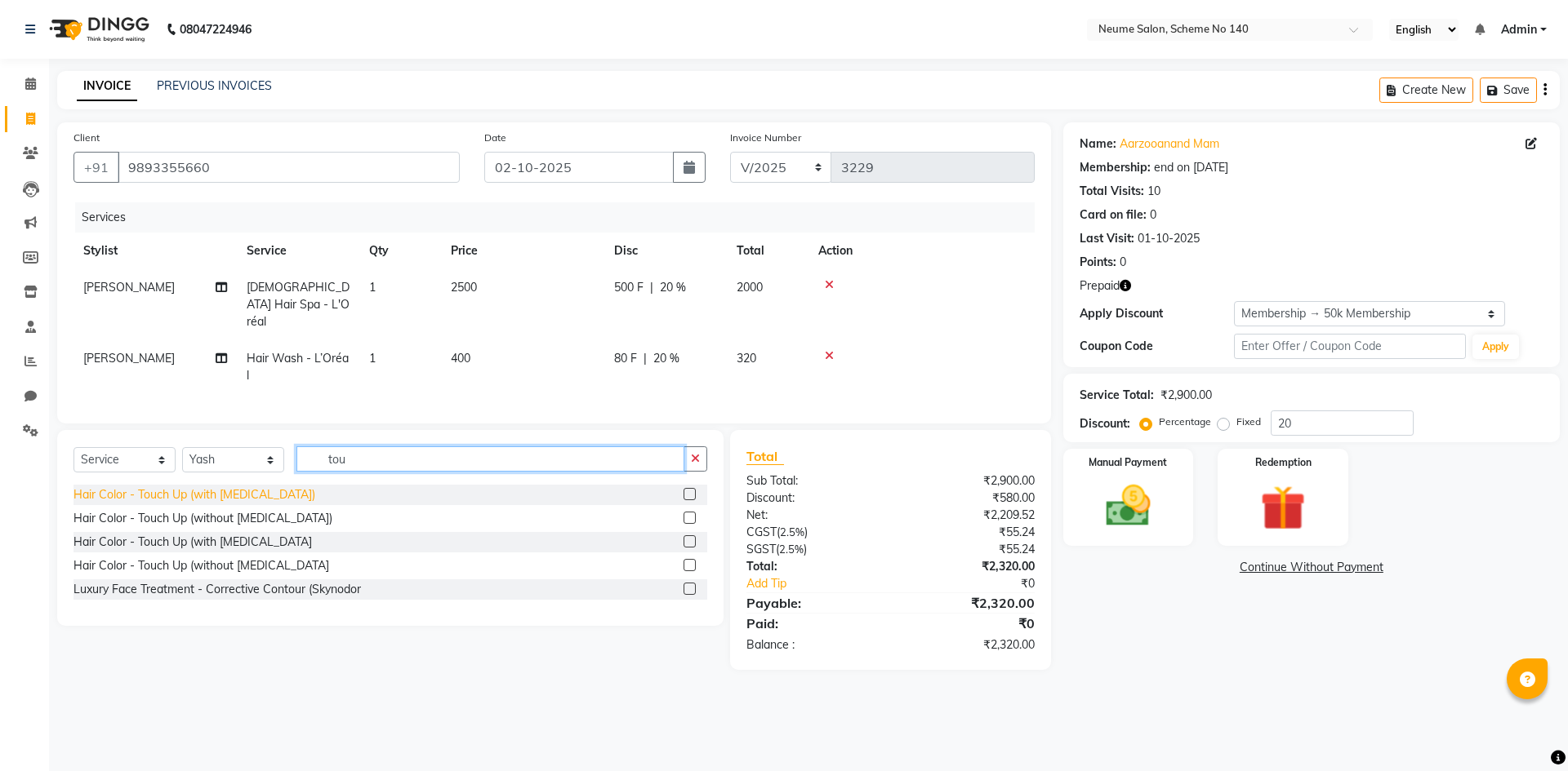
type input "tou"
click at [255, 487] on div "Hair Color - Touch Up (with [MEDICAL_DATA])" at bounding box center [194, 494] width 242 height 17
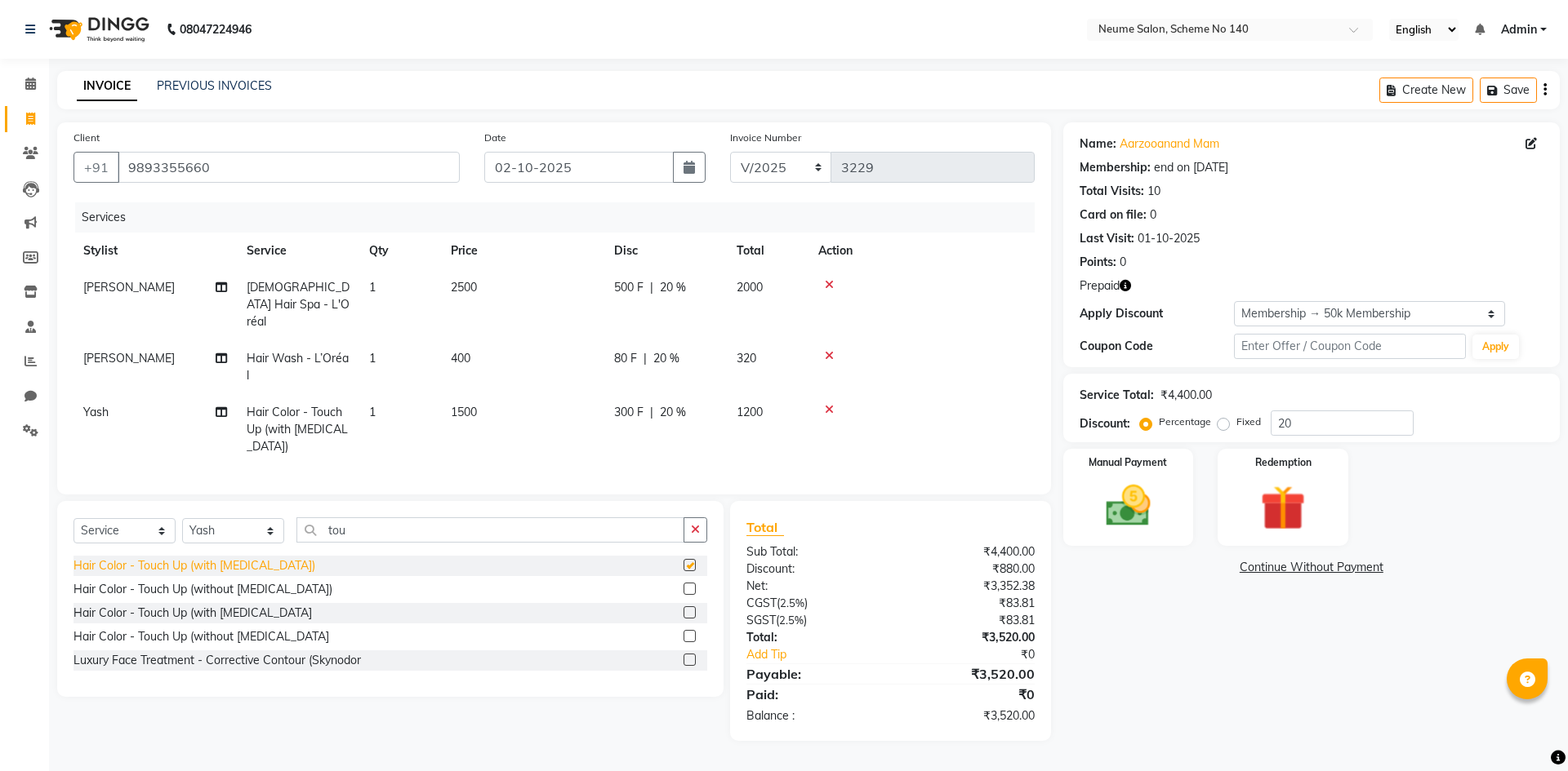
checkbox input "false"
drag, startPoint x: 460, startPoint y: 396, endPoint x: 495, endPoint y: 395, distance: 35.0
click at [461, 405] on span "1500" at bounding box center [463, 412] width 26 height 14
select select "75326"
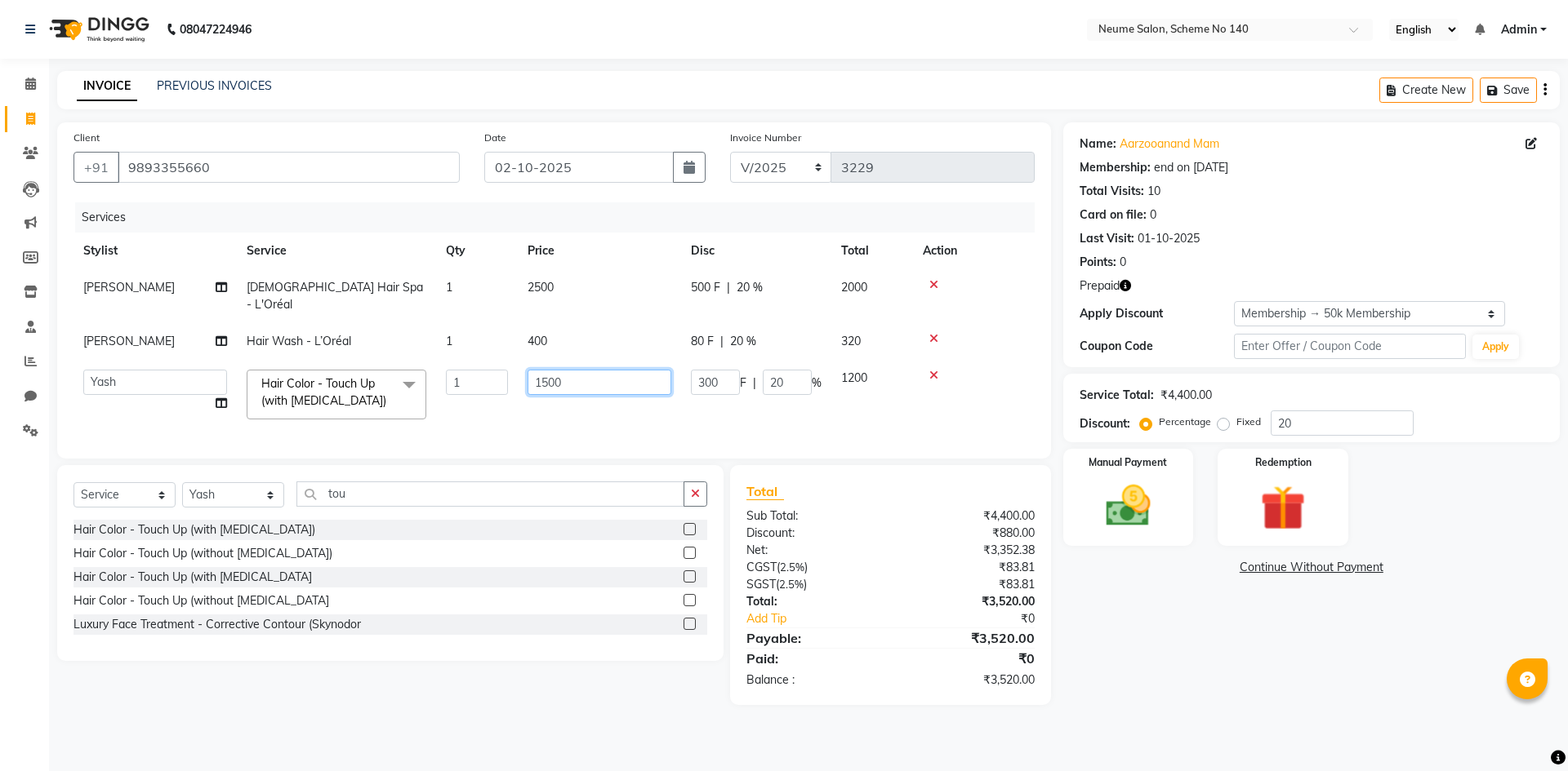
click at [550, 370] on input "1500" at bounding box center [599, 382] width 143 height 25
type input "1100"
click at [1127, 676] on div "Name: Aarzooanand Mam Membership: end on [DATE] Total Visits: 10 Card on file: …" at bounding box center [1317, 414] width 509 height 583
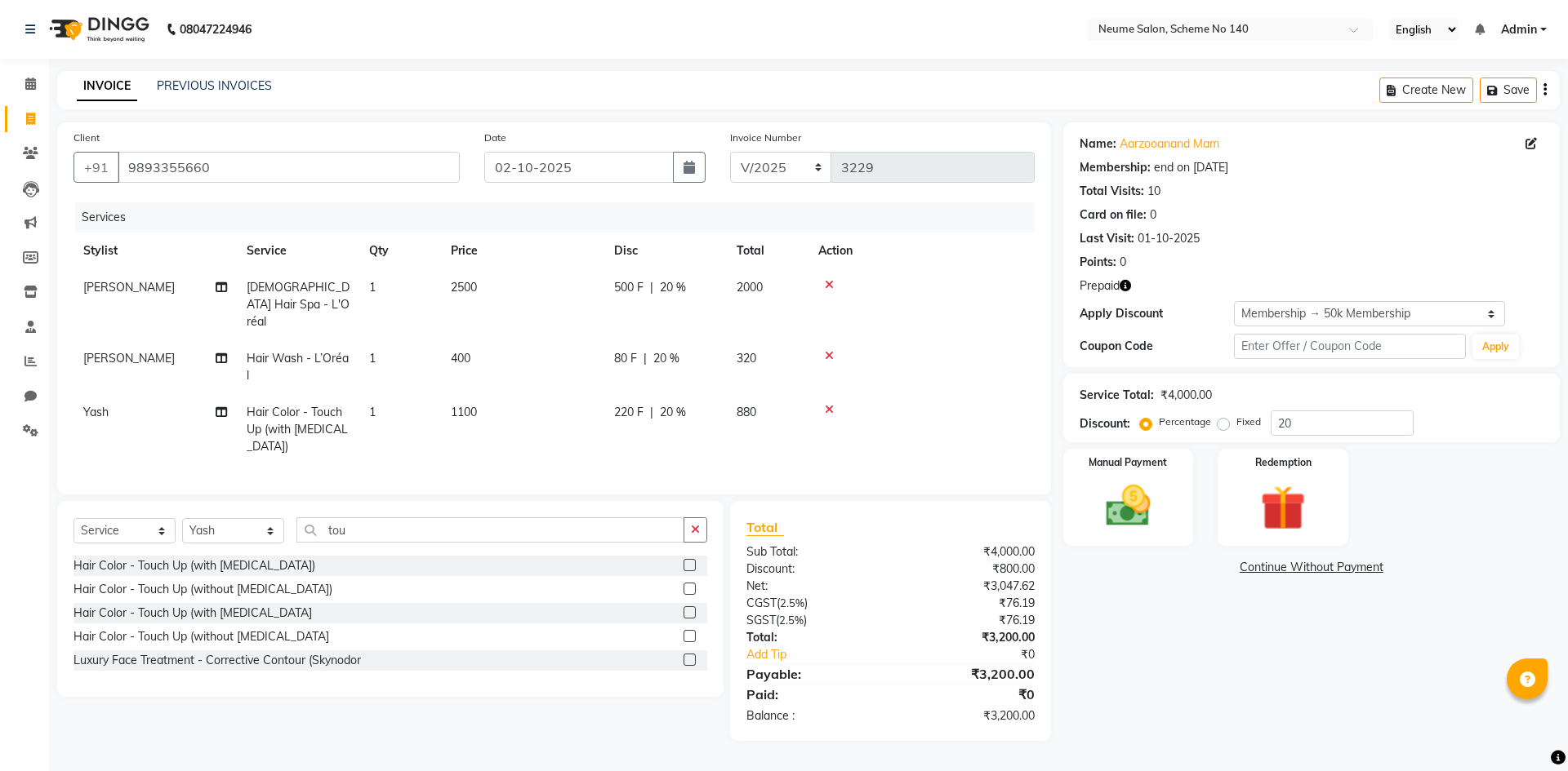
click at [470, 394] on td "1100" at bounding box center [522, 429] width 163 height 71
select select "75326"
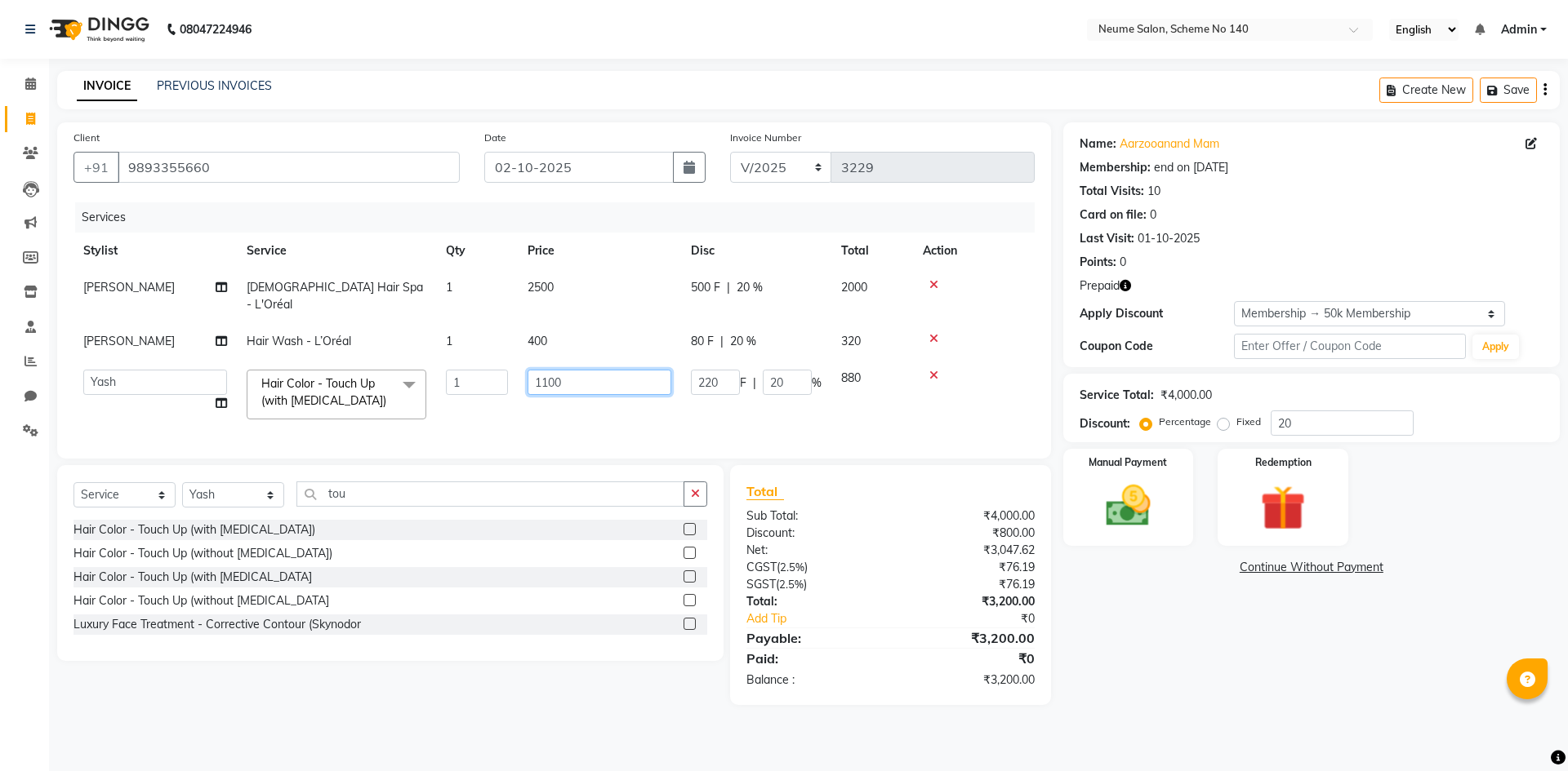
click at [547, 370] on input "1100" at bounding box center [599, 382] width 143 height 25
type input "1200"
click at [1115, 634] on div "Name: Aarzooanand Mam Membership: end on [DATE] Total Visits: 10 Card on file: …" at bounding box center [1317, 414] width 509 height 583
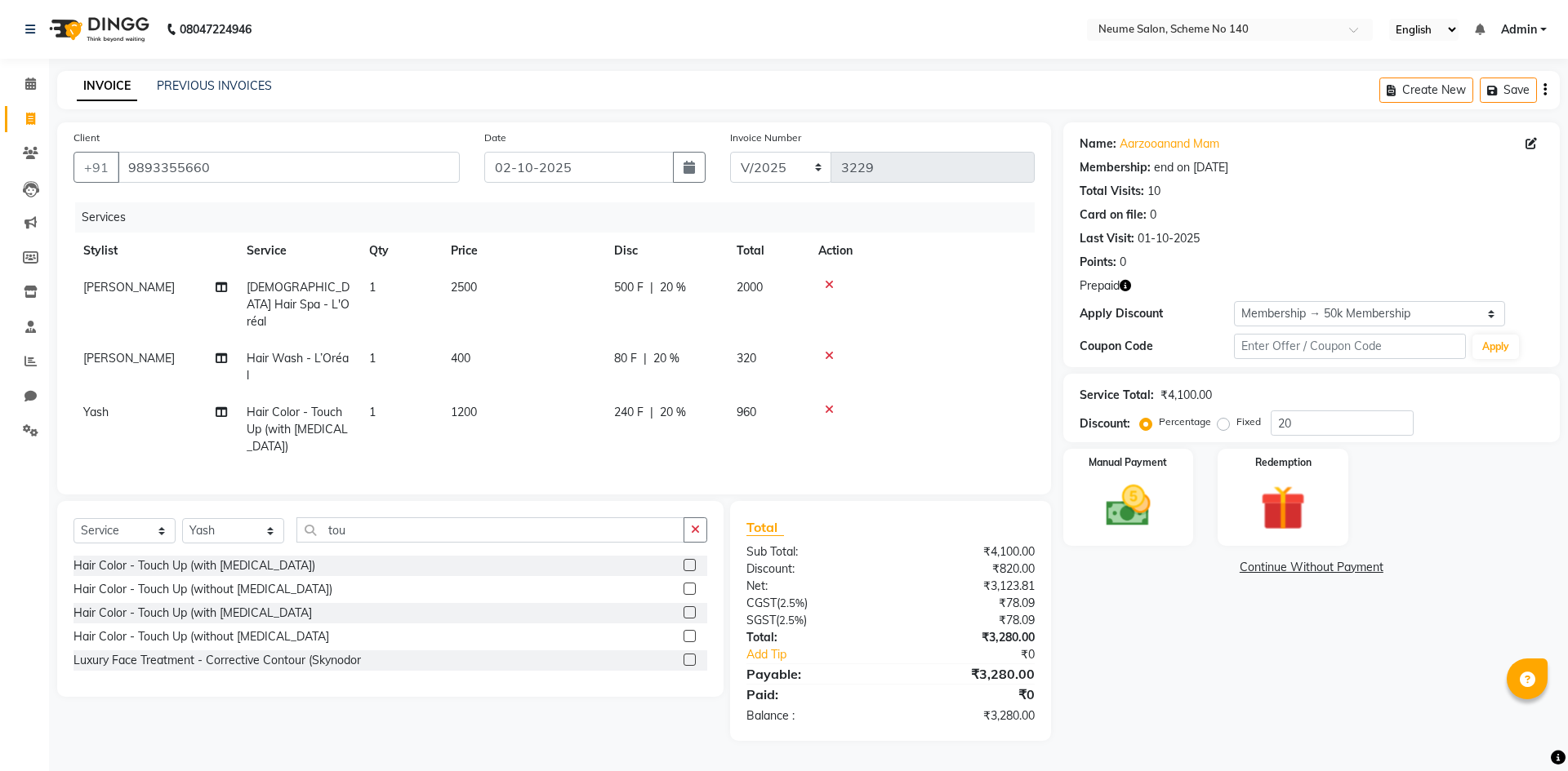
click at [1149, 672] on div "Name: Aarzooanand Mam Membership: end on [DATE] Total Visits: 10 Card on file: …" at bounding box center [1317, 432] width 509 height 619
click at [1275, 523] on img at bounding box center [1282, 508] width 76 height 58
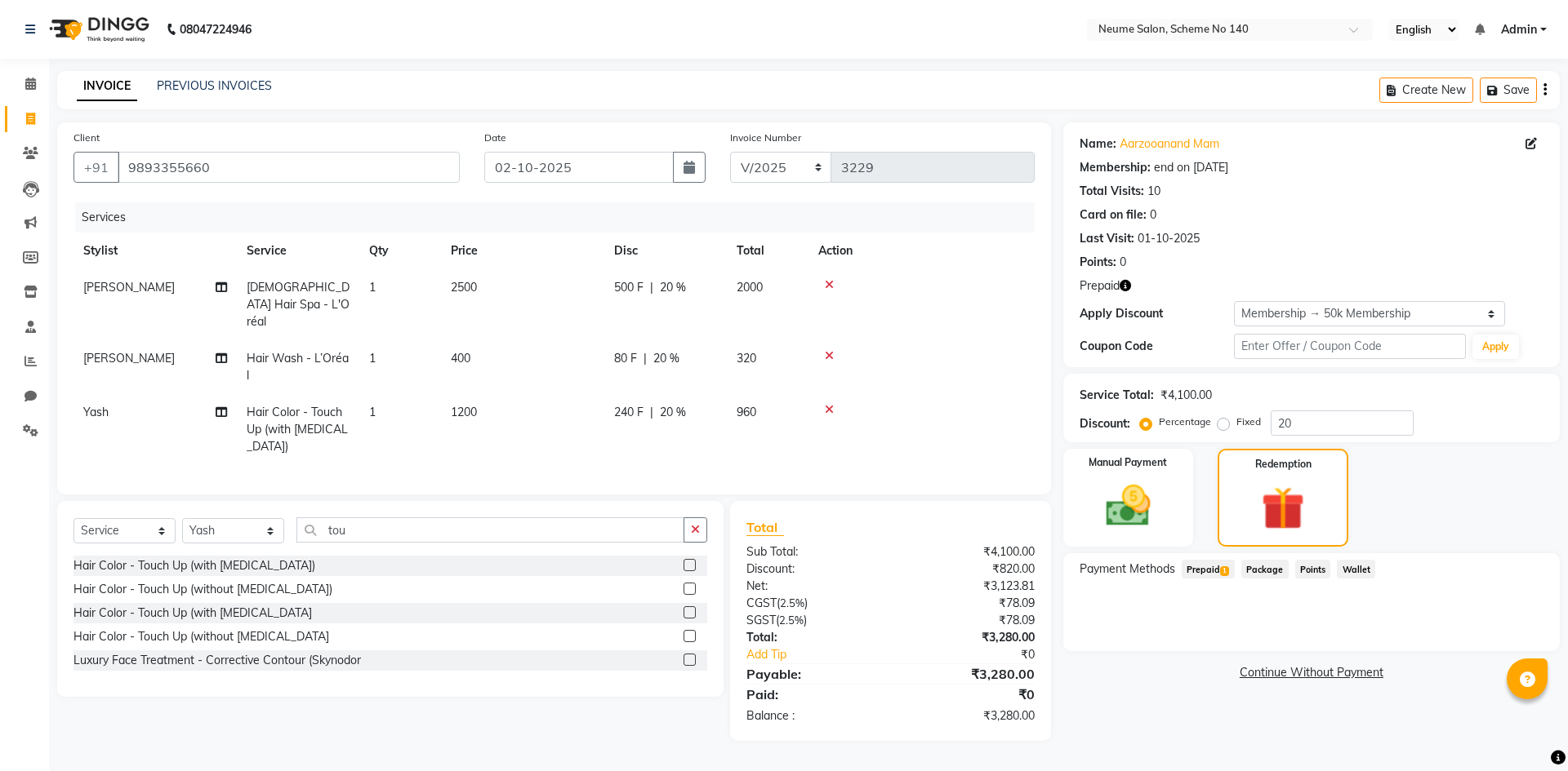
click at [1211, 566] on span "Prepaid 1" at bounding box center [1208, 569] width 53 height 19
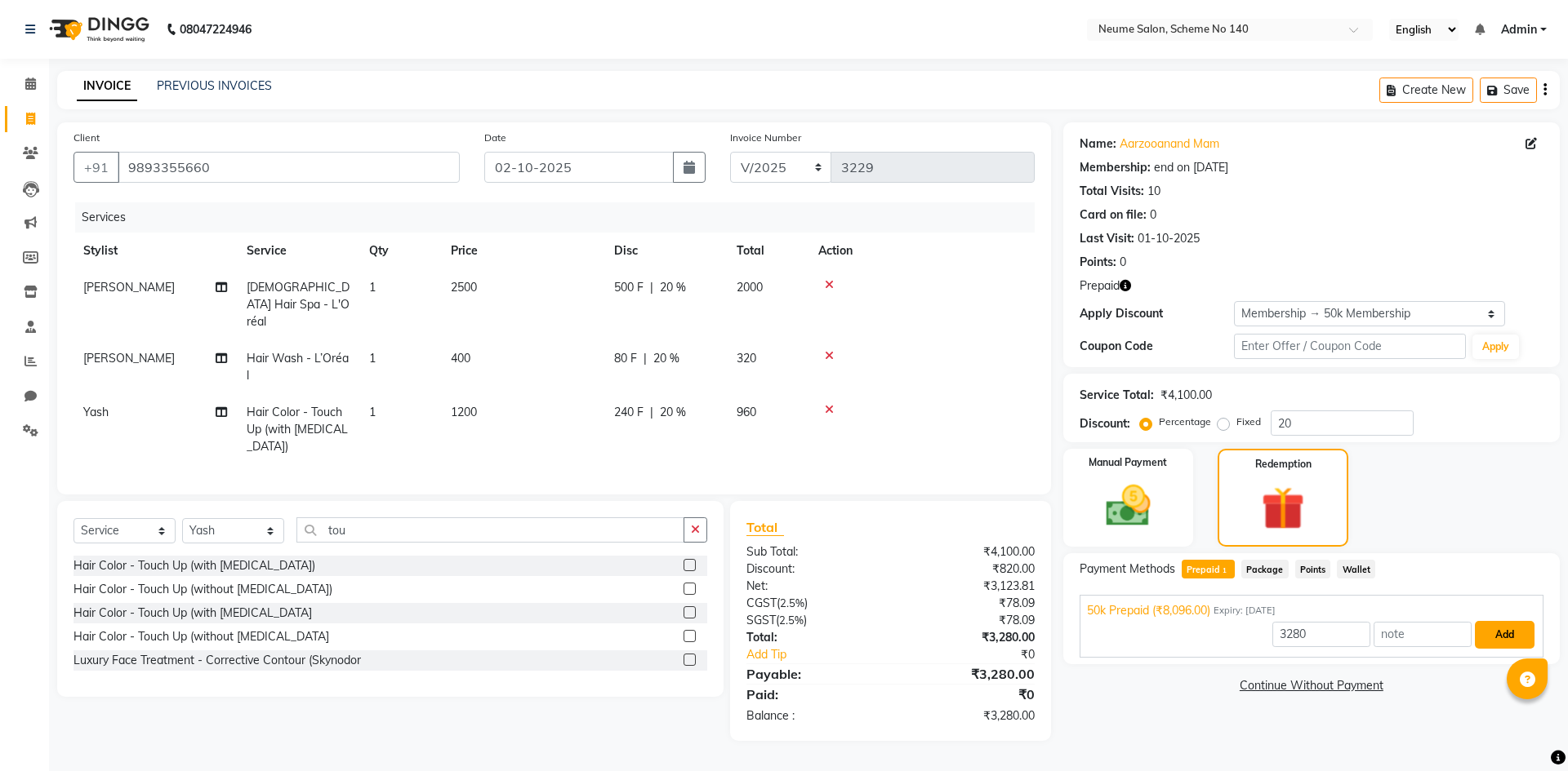
click at [1523, 644] on button "Add" at bounding box center [1504, 634] width 60 height 28
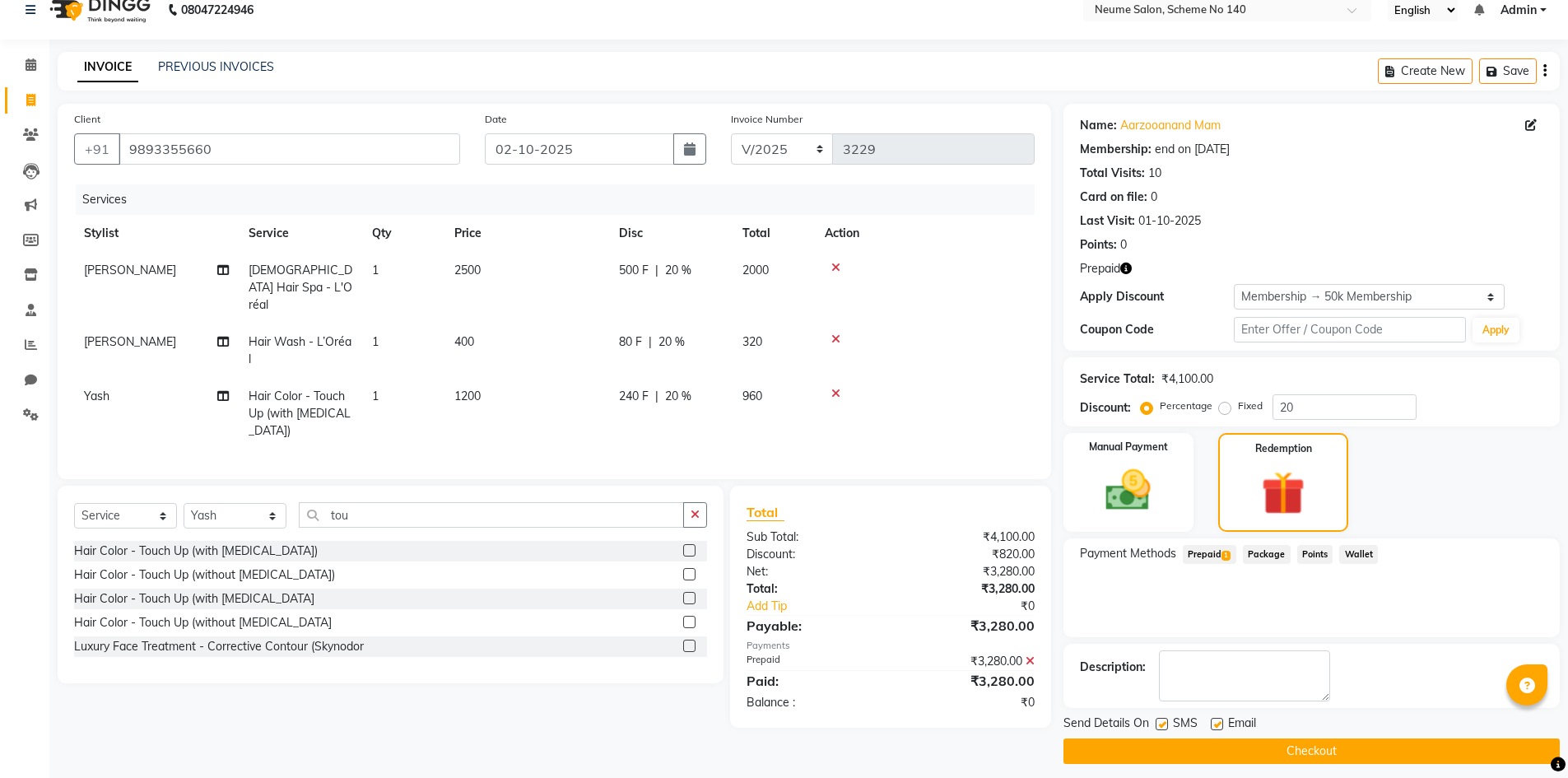
scroll to position [31, 0]
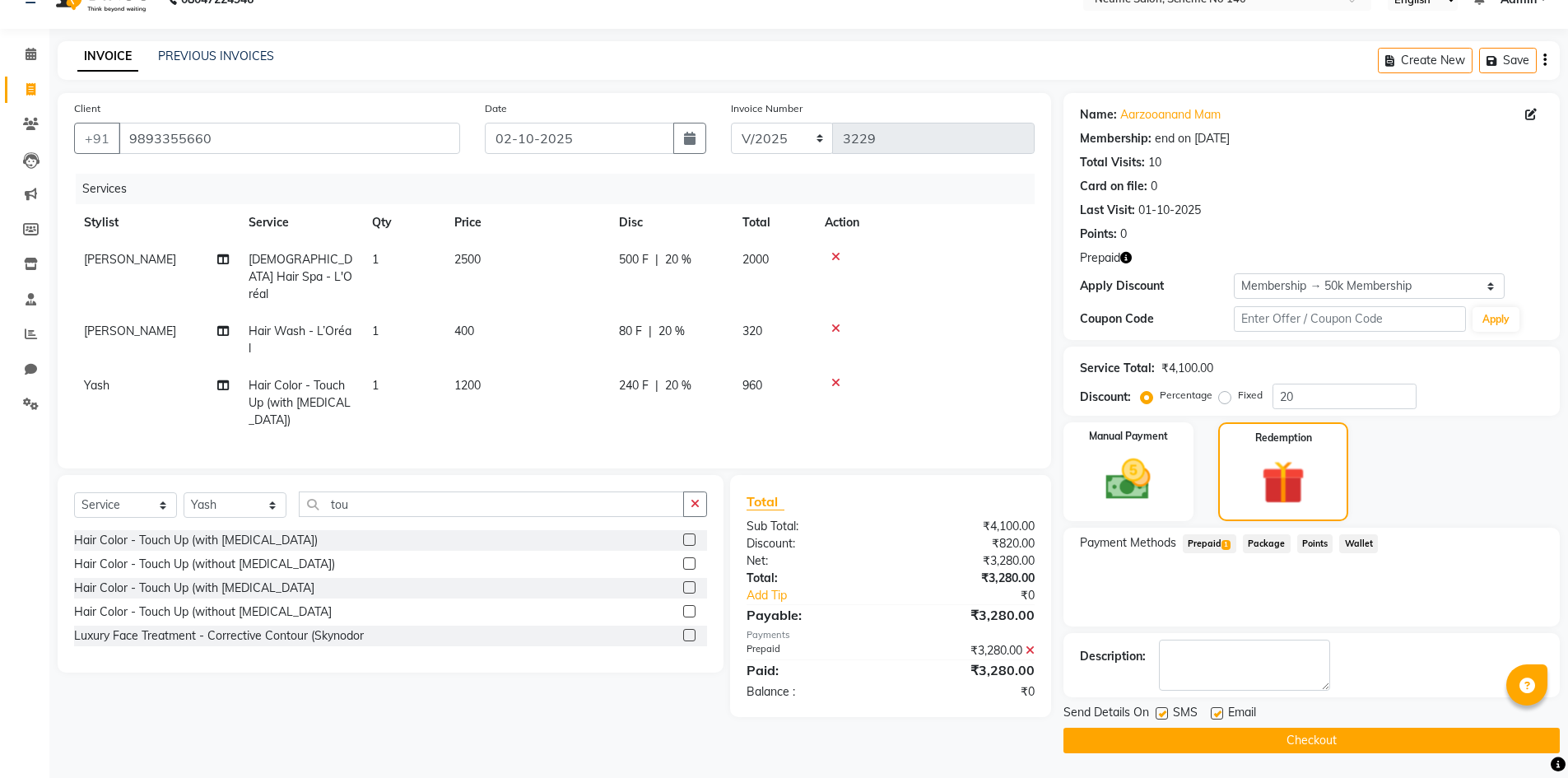
click at [1186, 746] on button "Checkout" at bounding box center [1311, 741] width 496 height 25
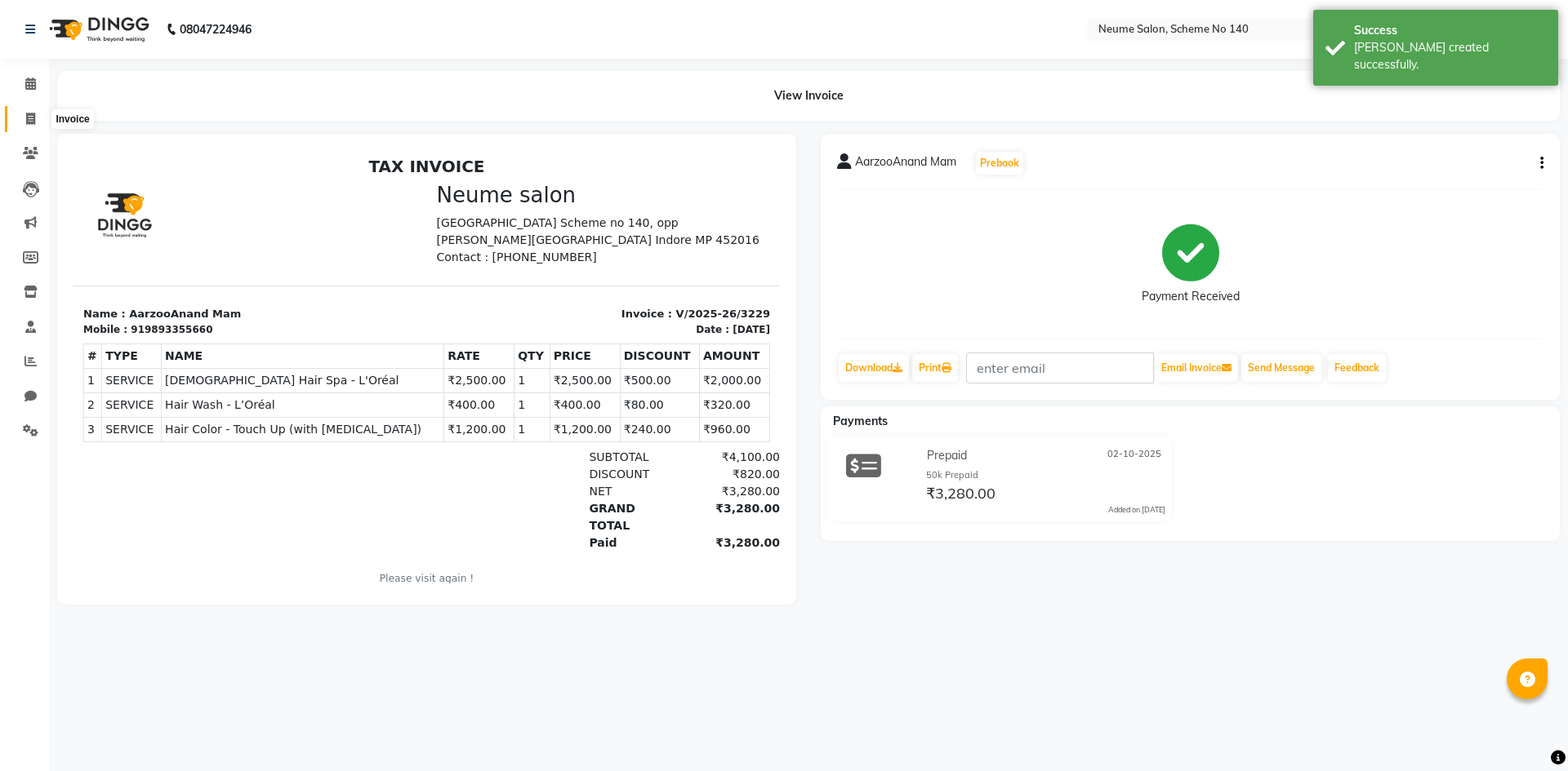
click at [43, 115] on span at bounding box center [30, 119] width 29 height 19
select select "service"
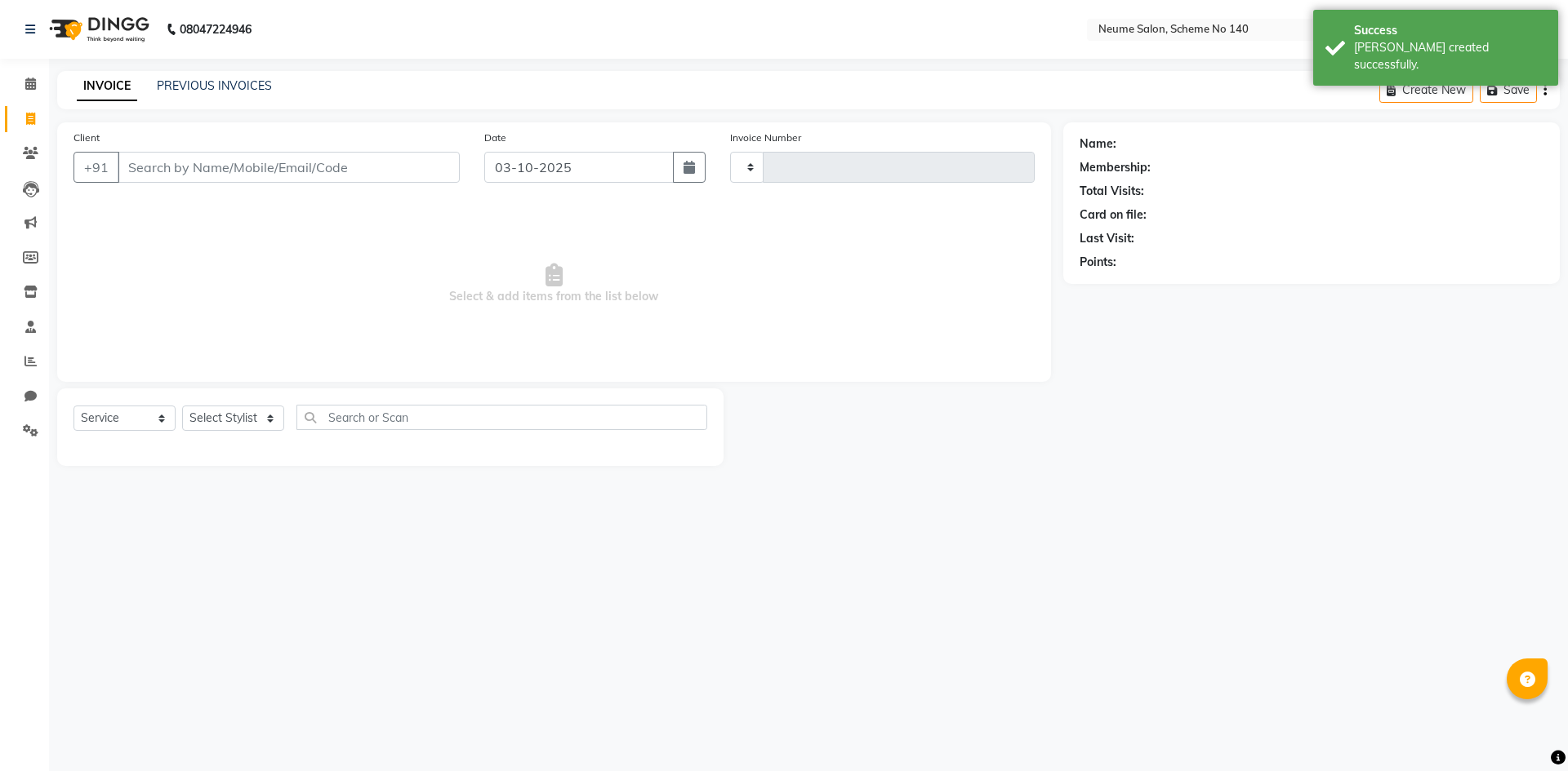
type input "3230"
select select "8098"
click at [271, 164] on input "Client" at bounding box center [289, 167] width 342 height 31
click at [220, 172] on input "Client" at bounding box center [289, 167] width 342 height 31
click at [192, 62] on div "08047224946 Select Location × Neume Salon, Scheme No 140 English ENGLISH Españo…" at bounding box center [784, 385] width 1568 height 771
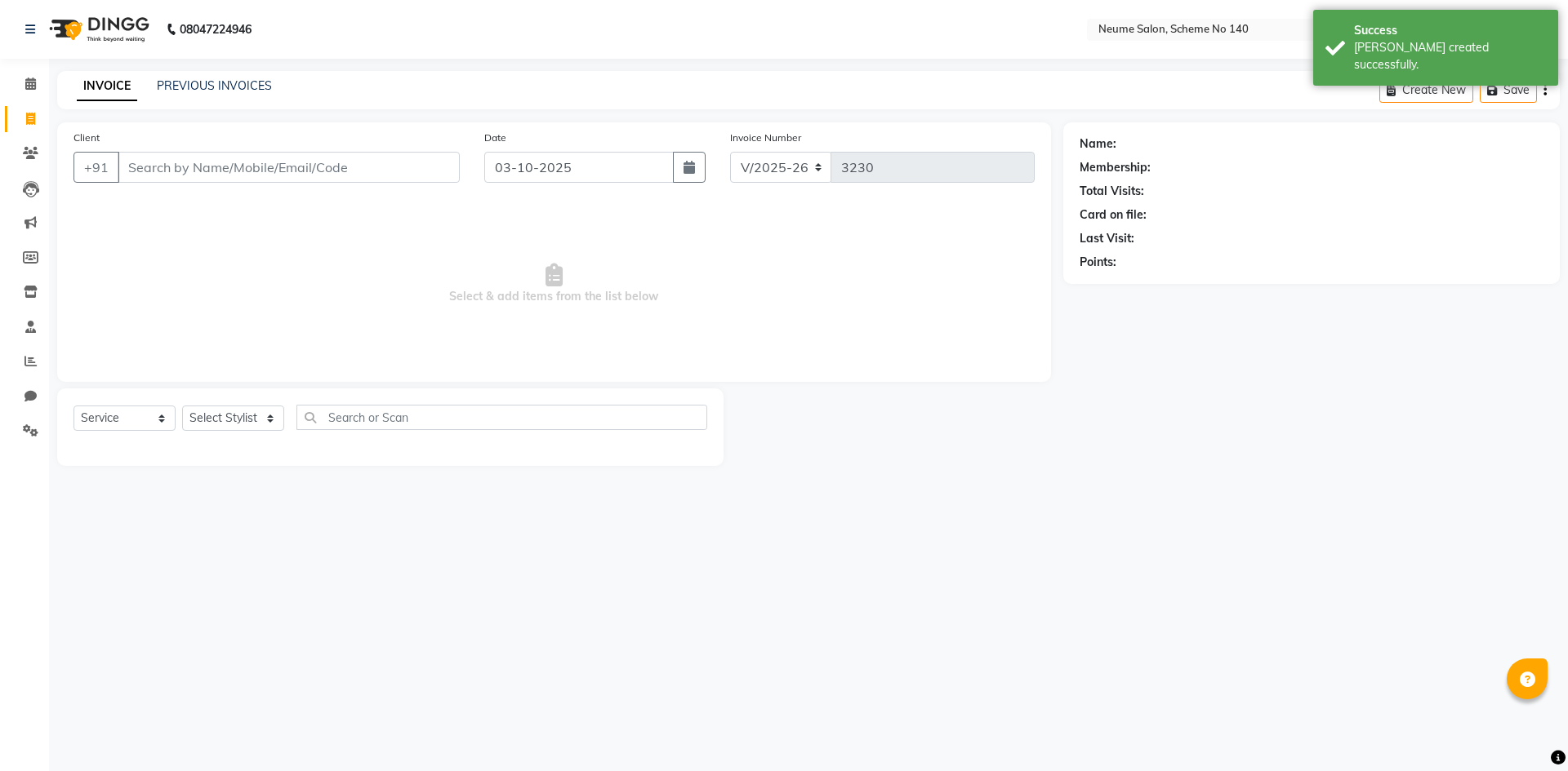
click at [223, 96] on div "INVOICE PREVIOUS INVOICES" at bounding box center [175, 87] width 235 height 19
click at [220, 88] on link "PREVIOUS INVOICES" at bounding box center [214, 85] width 115 height 14
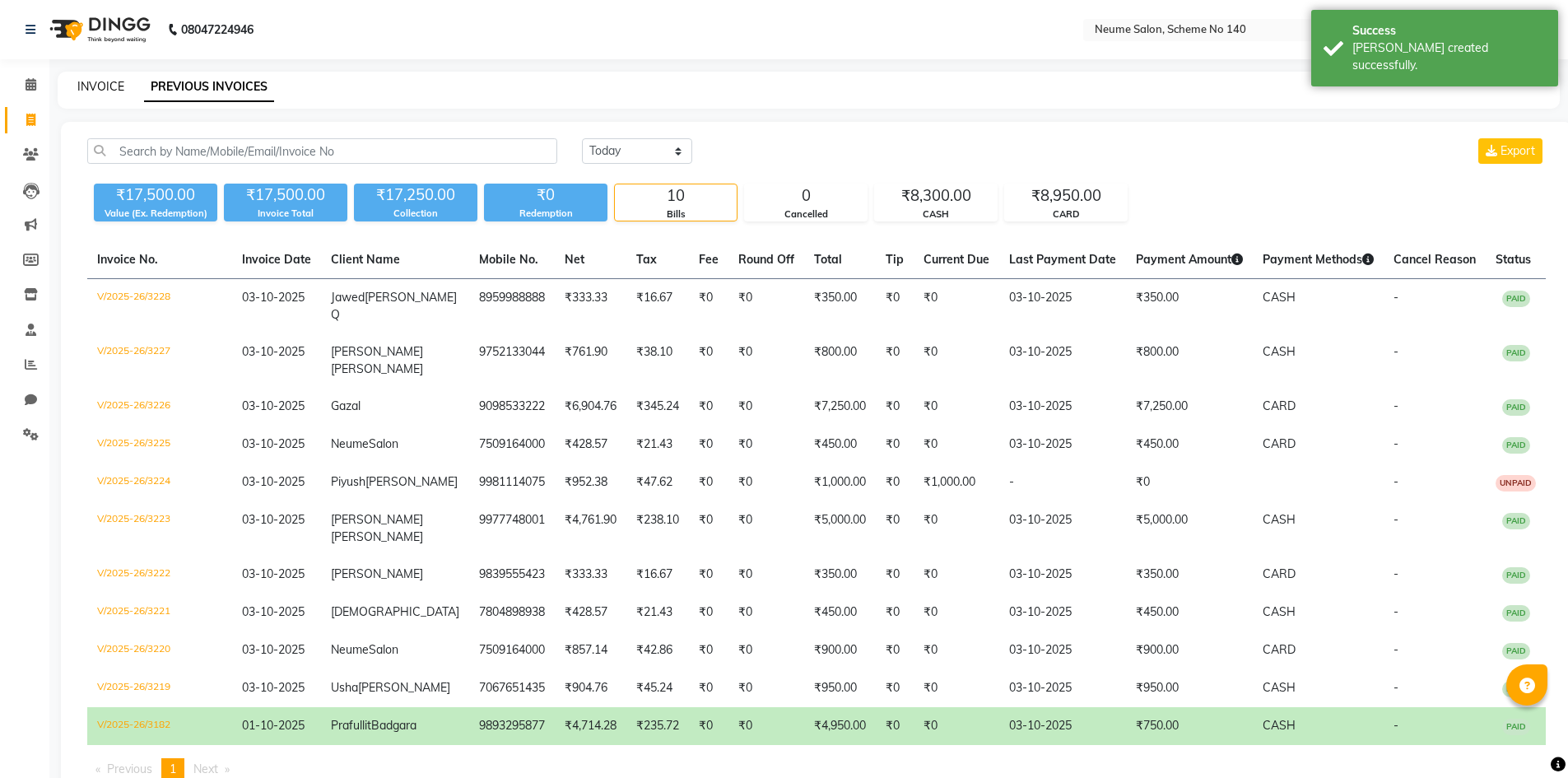
click at [115, 93] on link "INVOICE" at bounding box center [101, 86] width 47 height 14
select select "8098"
select select "service"
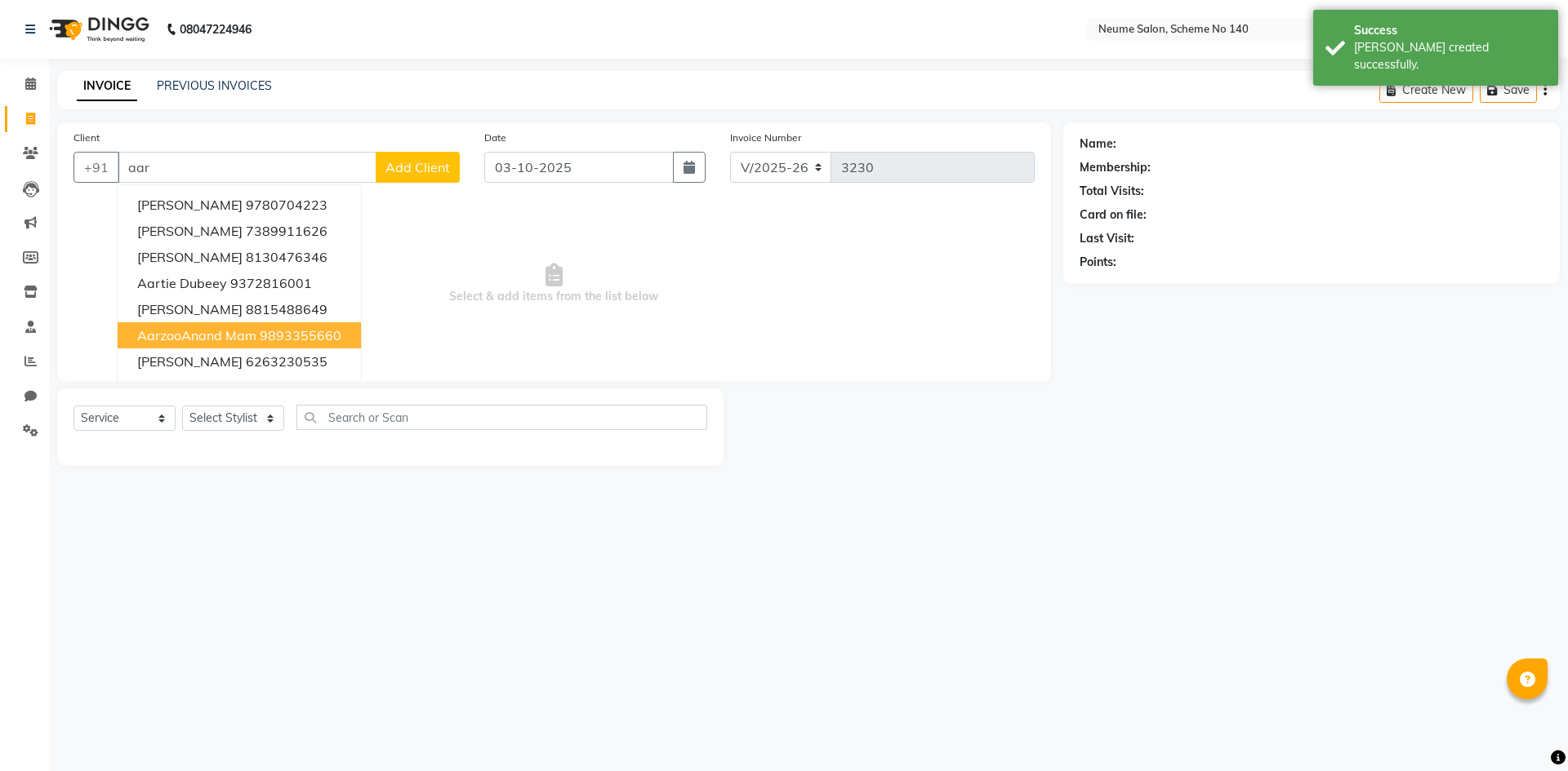
click at [261, 339] on ngb-highlight "9893355660" at bounding box center [300, 335] width 82 height 16
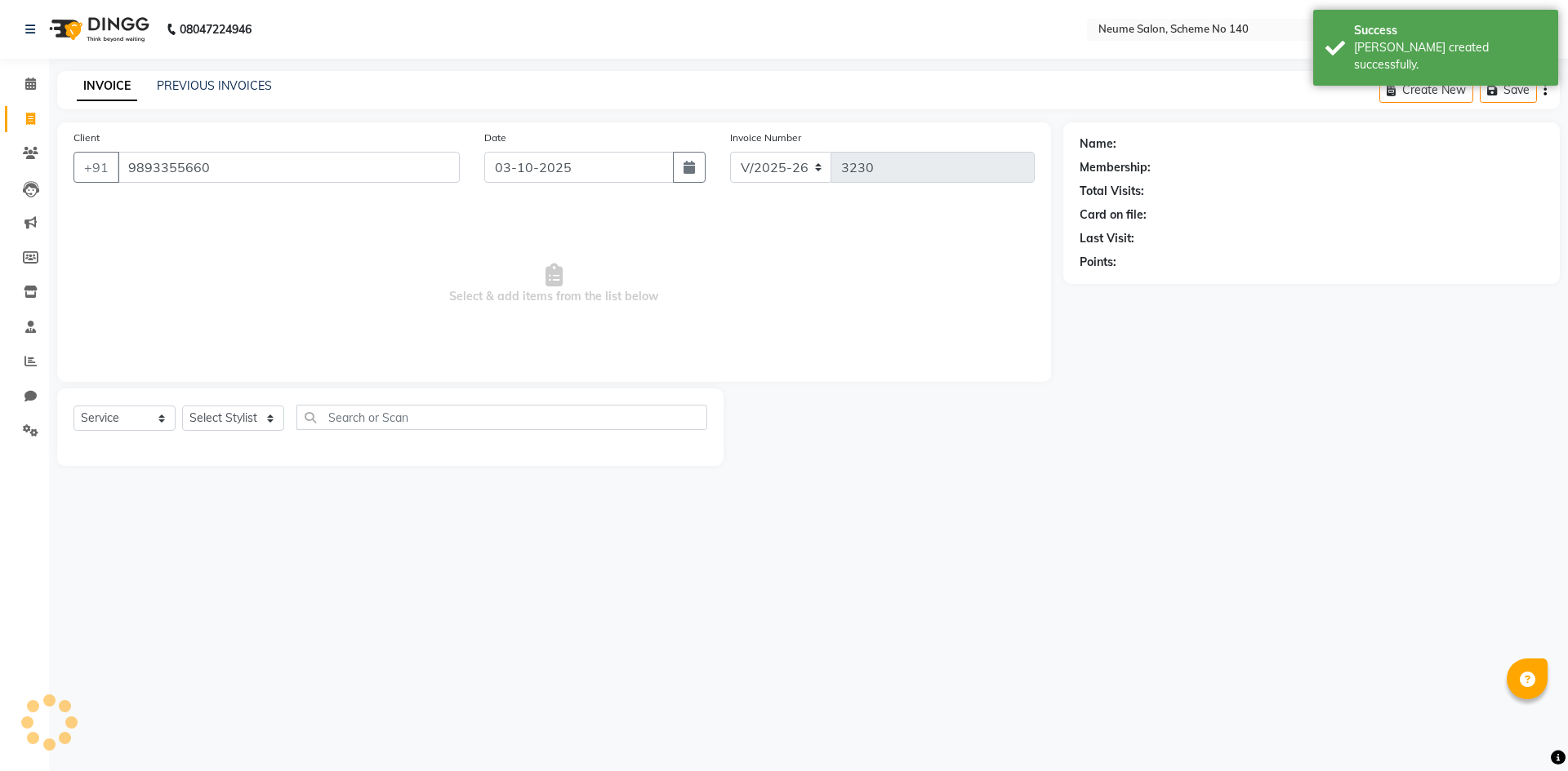
type input "9893355660"
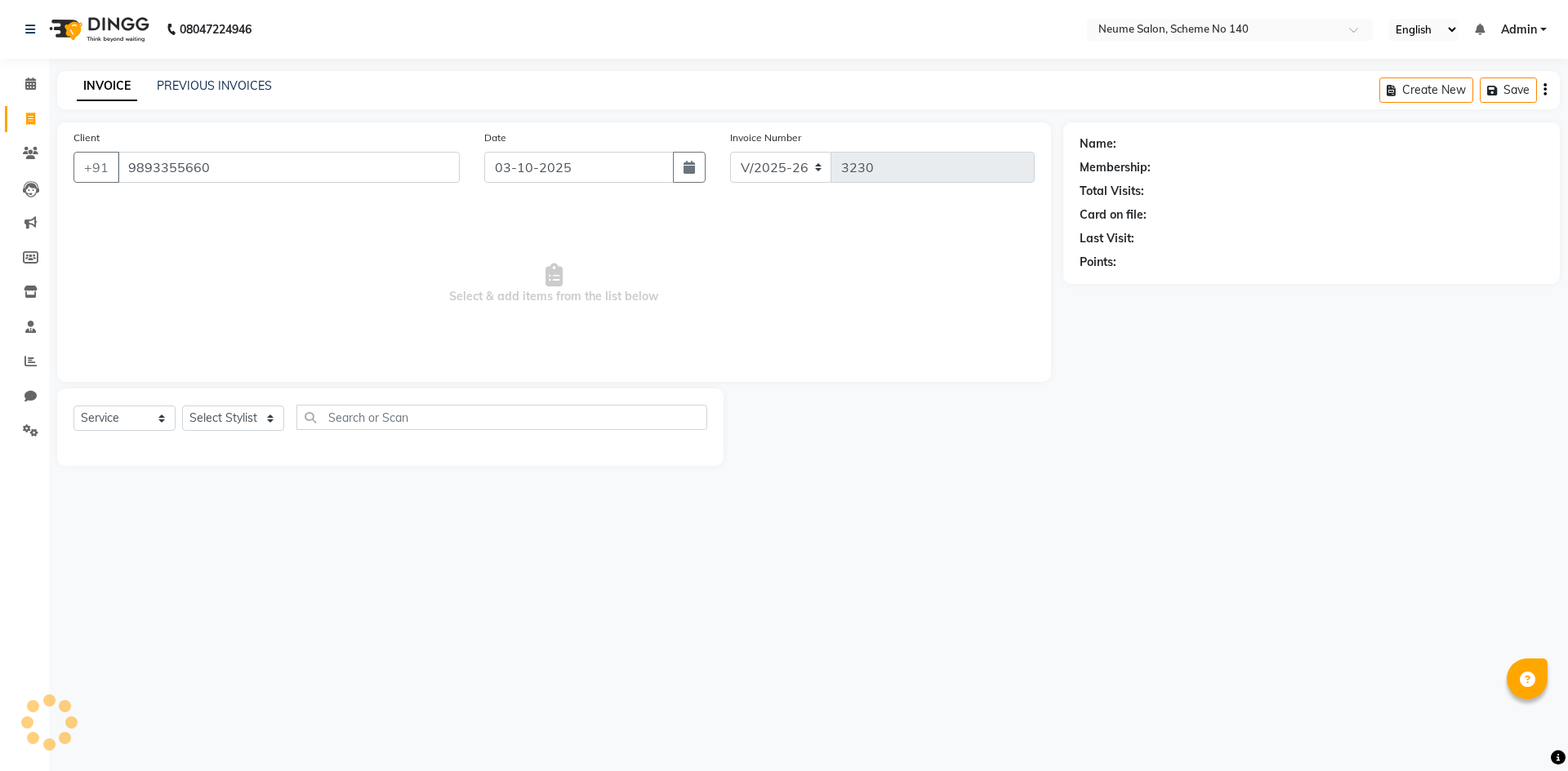
select select "1: Object"
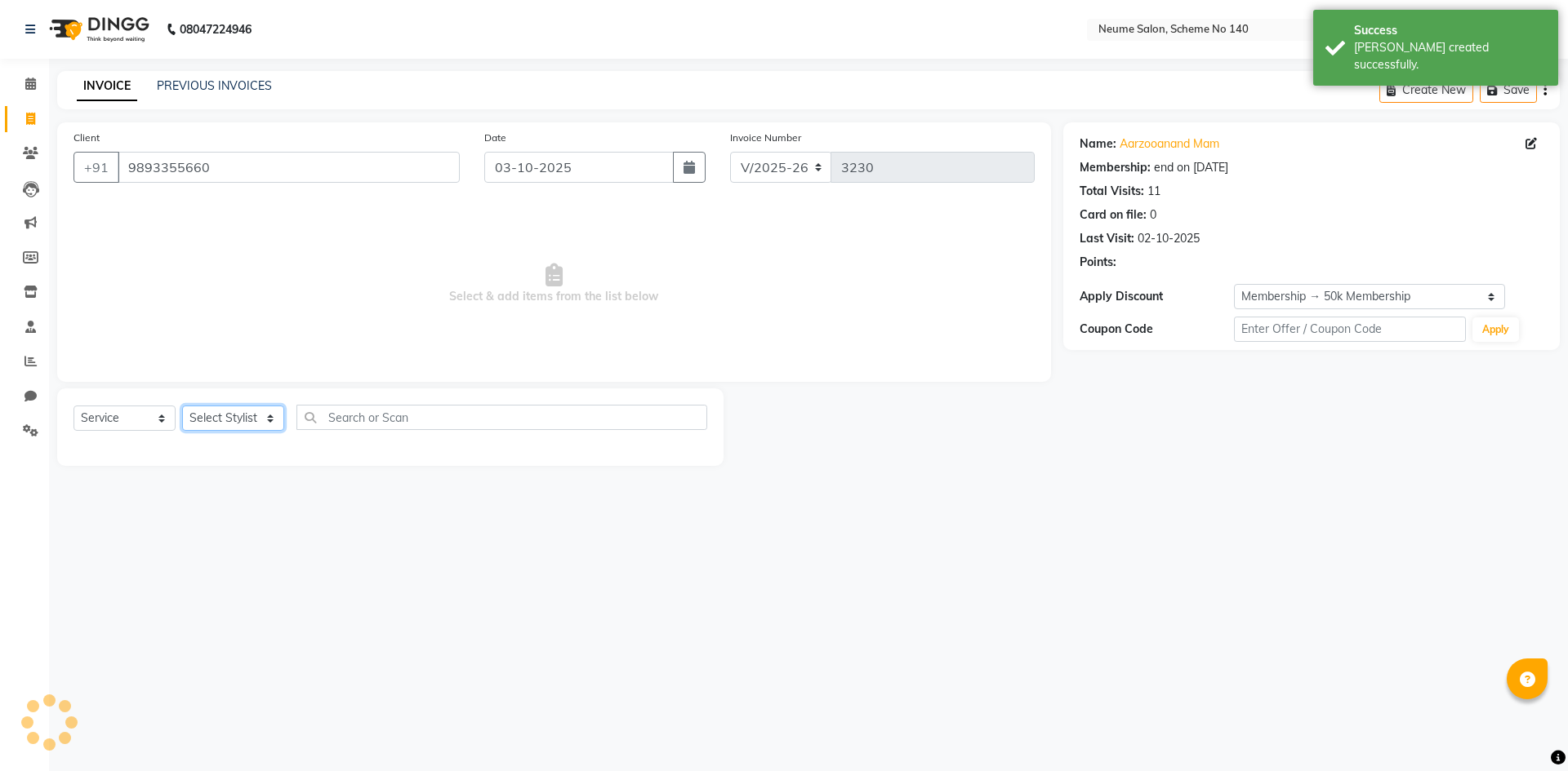
click at [255, 419] on select "Select Stylist [PERSON_NAME] Ashvina [PERSON_NAME] [DATE][PERSON_NAME] Mahi [PE…" at bounding box center [233, 418] width 102 height 25
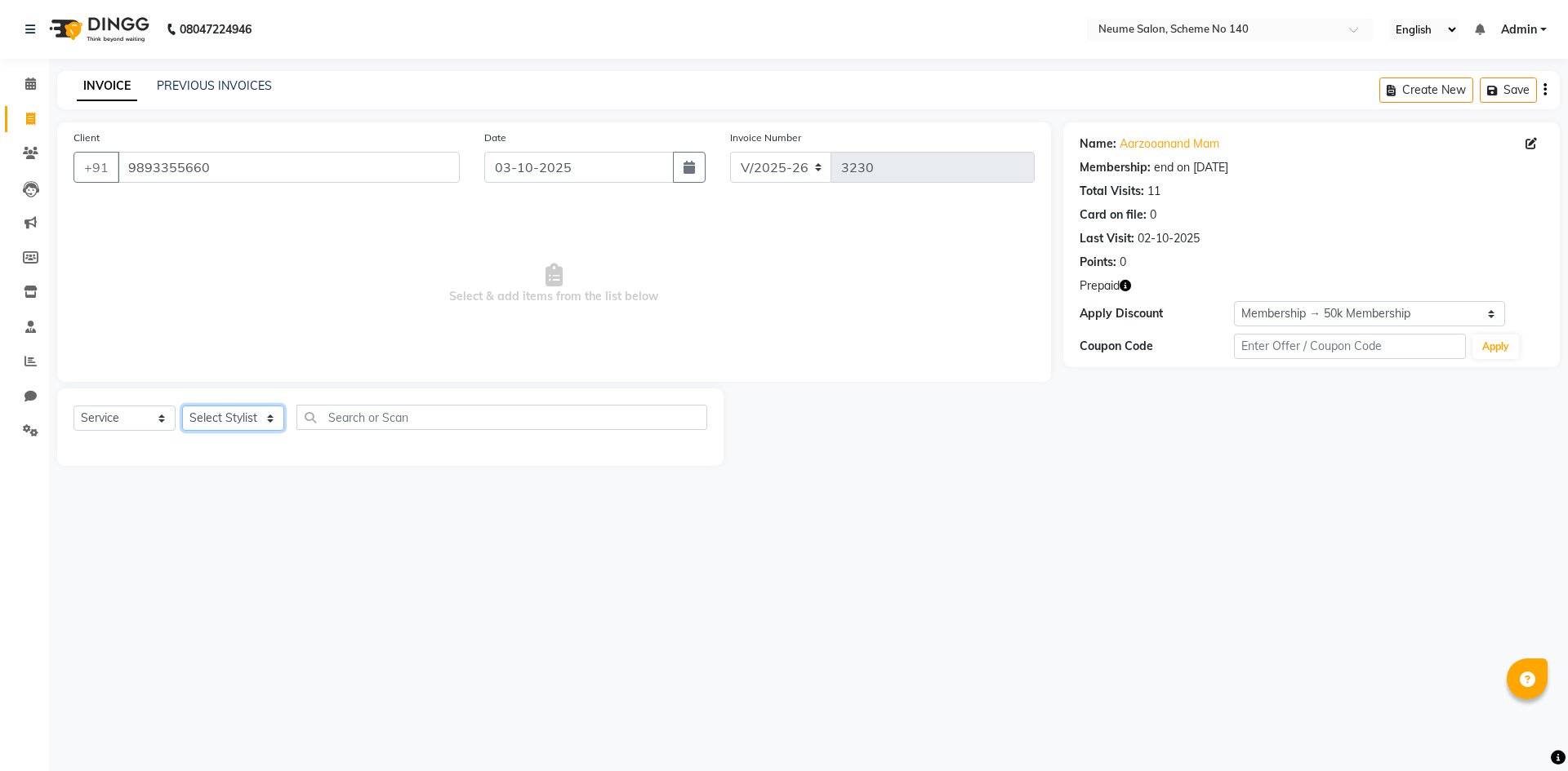
select select "81118"
click at [182, 406] on select "Select Stylist [PERSON_NAME] Ashvina [PERSON_NAME] [DATE][PERSON_NAME] Mahi [PE…" at bounding box center [233, 418] width 102 height 25
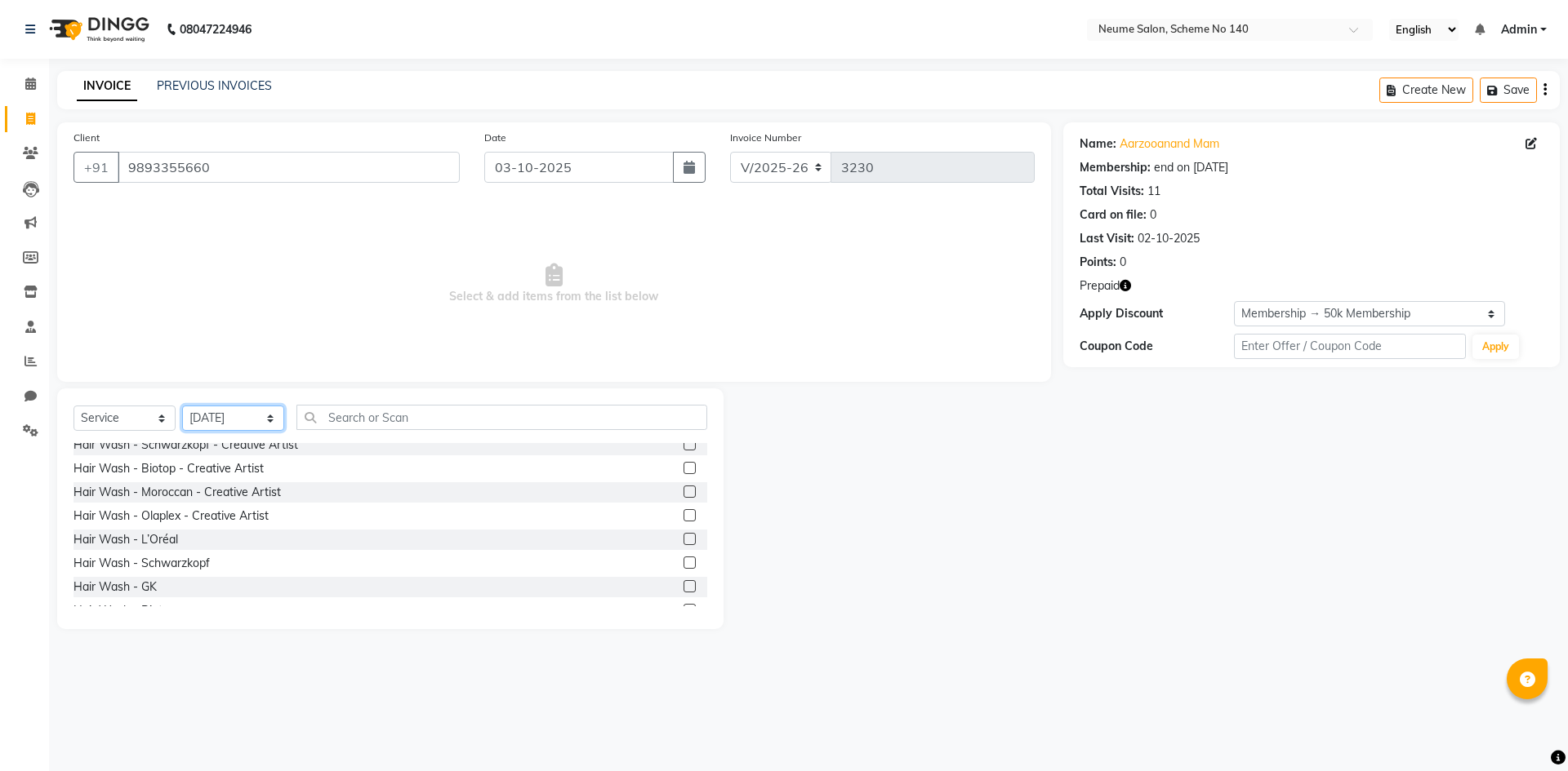
scroll to position [327, 0]
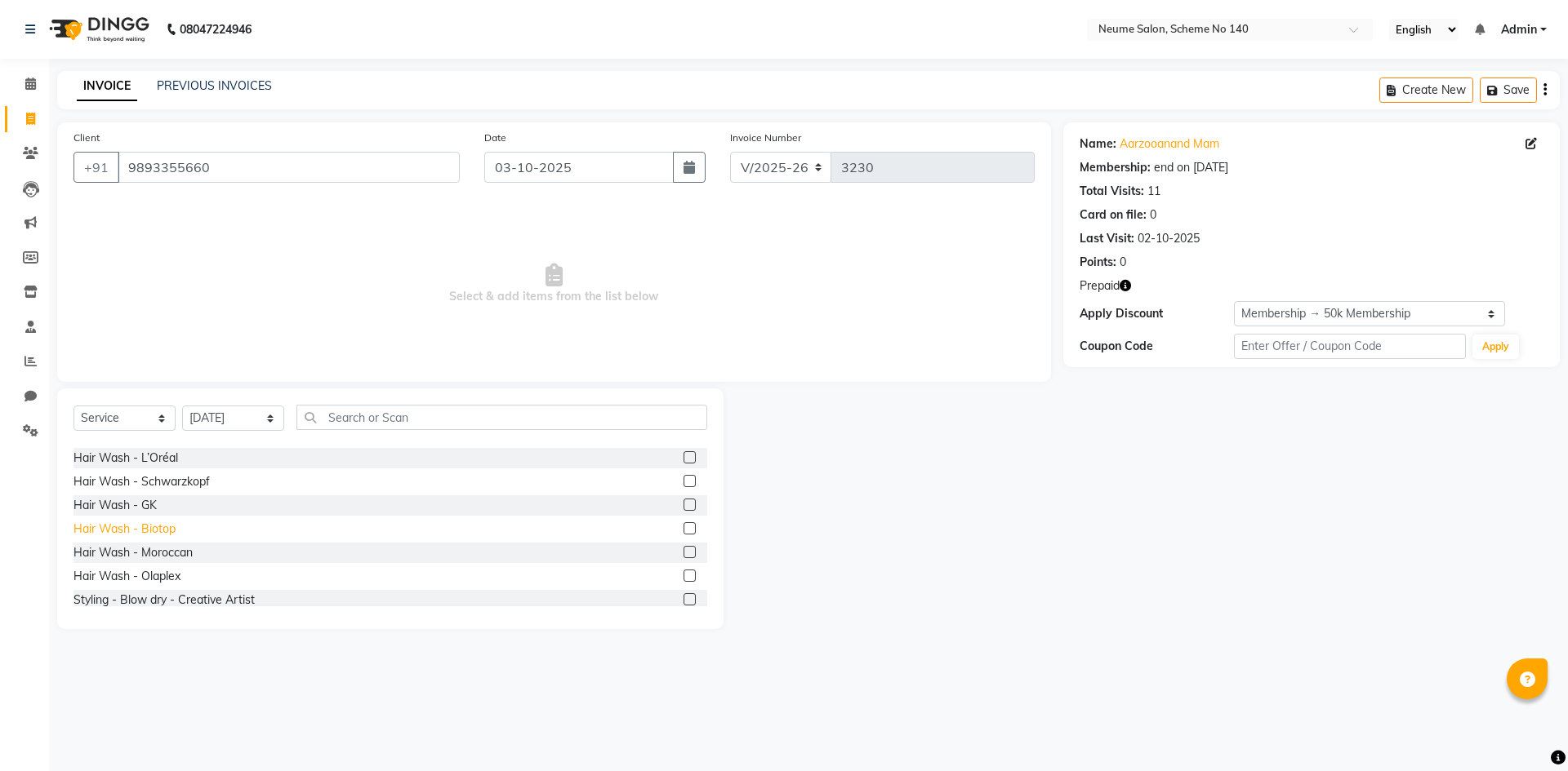
click at [171, 531] on div "Hair Wash - Biotop" at bounding box center [125, 528] width 102 height 17
checkbox input "false"
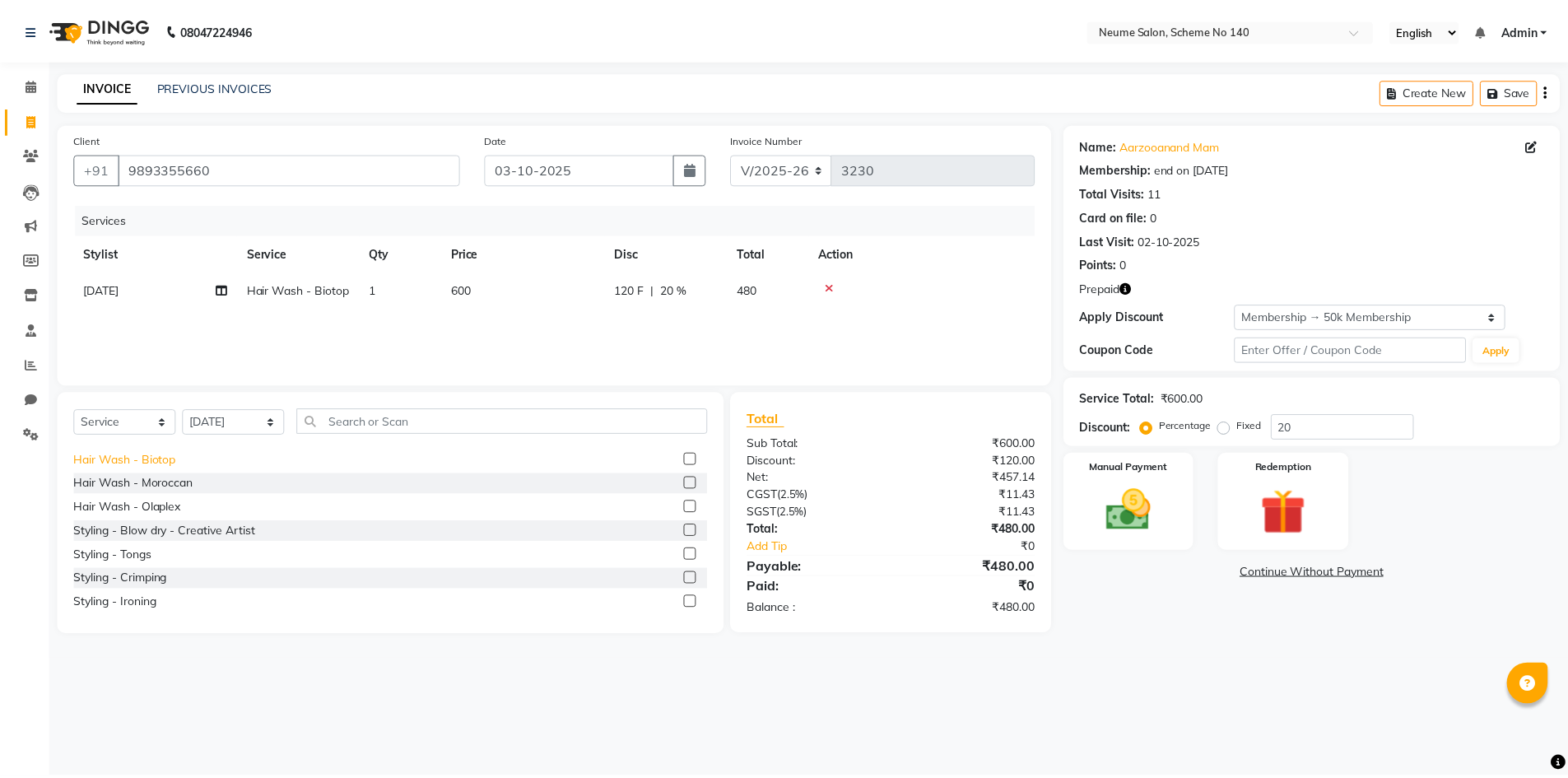
scroll to position [494, 0]
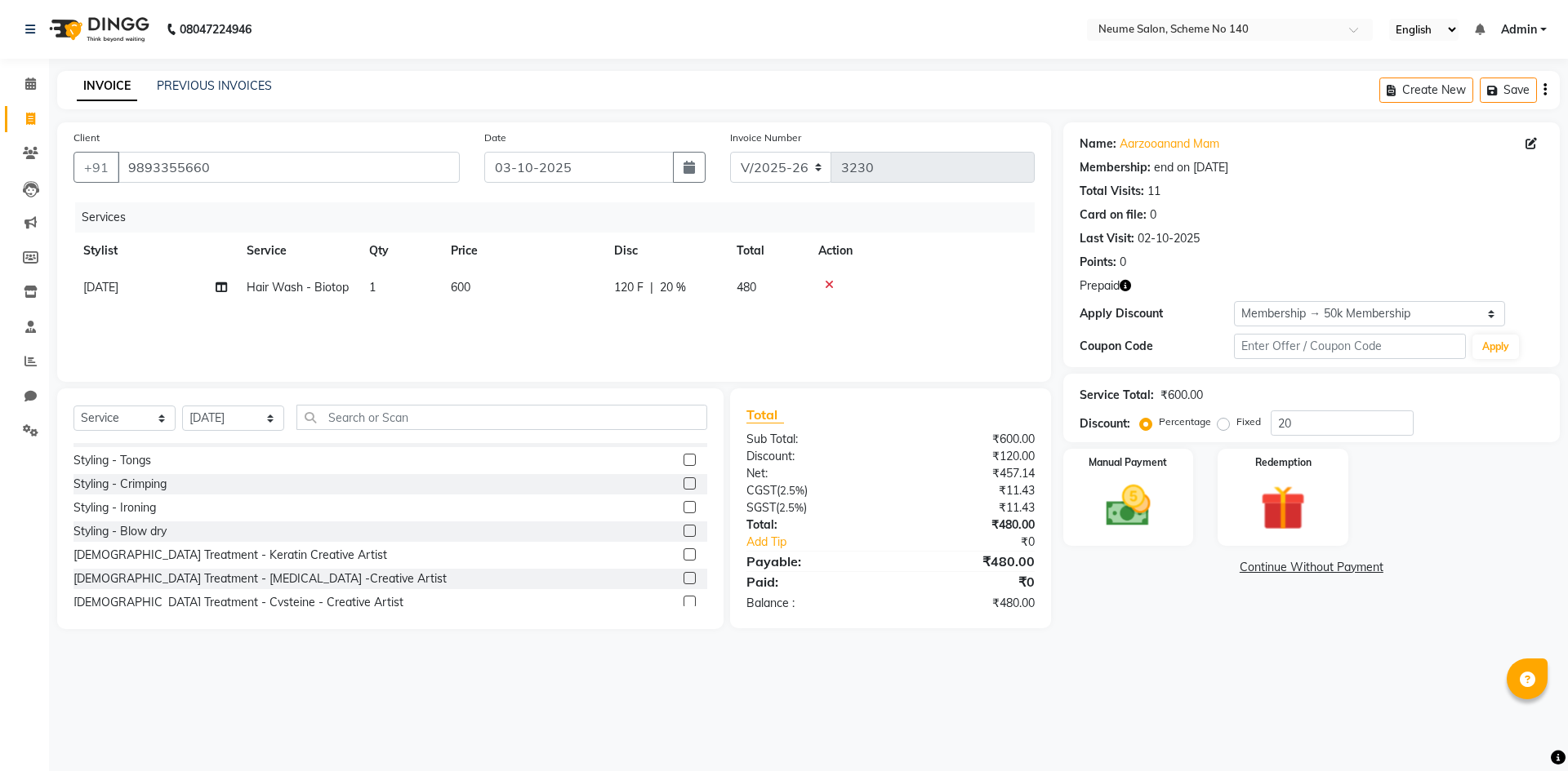
drag, startPoint x: 144, startPoint y: 531, endPoint x: 630, endPoint y: 496, distance: 487.3
click at [145, 533] on div "Styling - Blow dry" at bounding box center [120, 531] width 93 height 17
checkbox input "false"
click at [1136, 487] on img at bounding box center [1128, 506] width 76 height 54
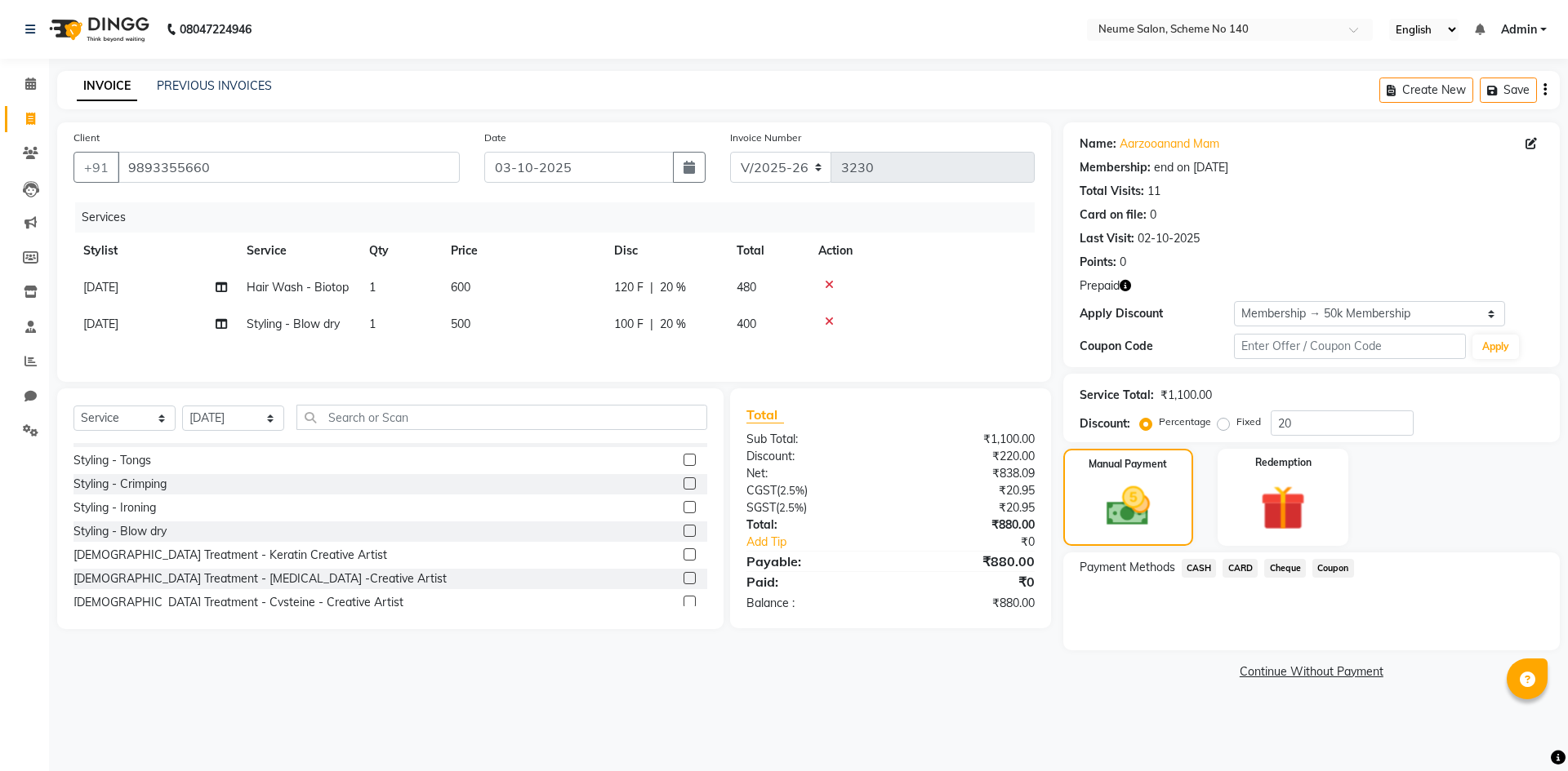
click at [1374, 518] on div "Manual Payment Redemption" at bounding box center [1311, 497] width 521 height 97
click at [1323, 513] on div "Redemption" at bounding box center [1282, 497] width 135 height 100
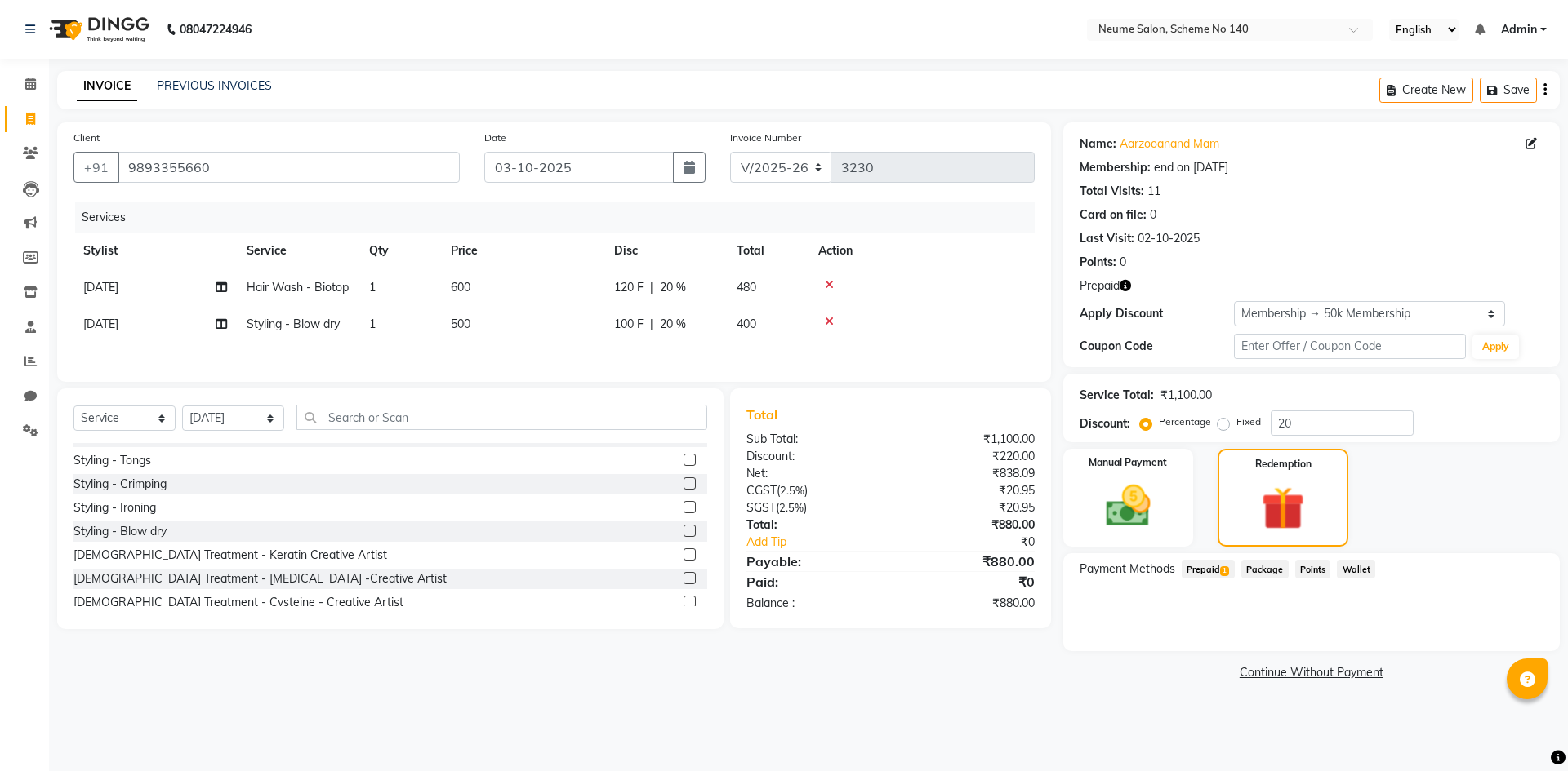
click at [1211, 567] on span "Prepaid 1" at bounding box center [1208, 569] width 53 height 19
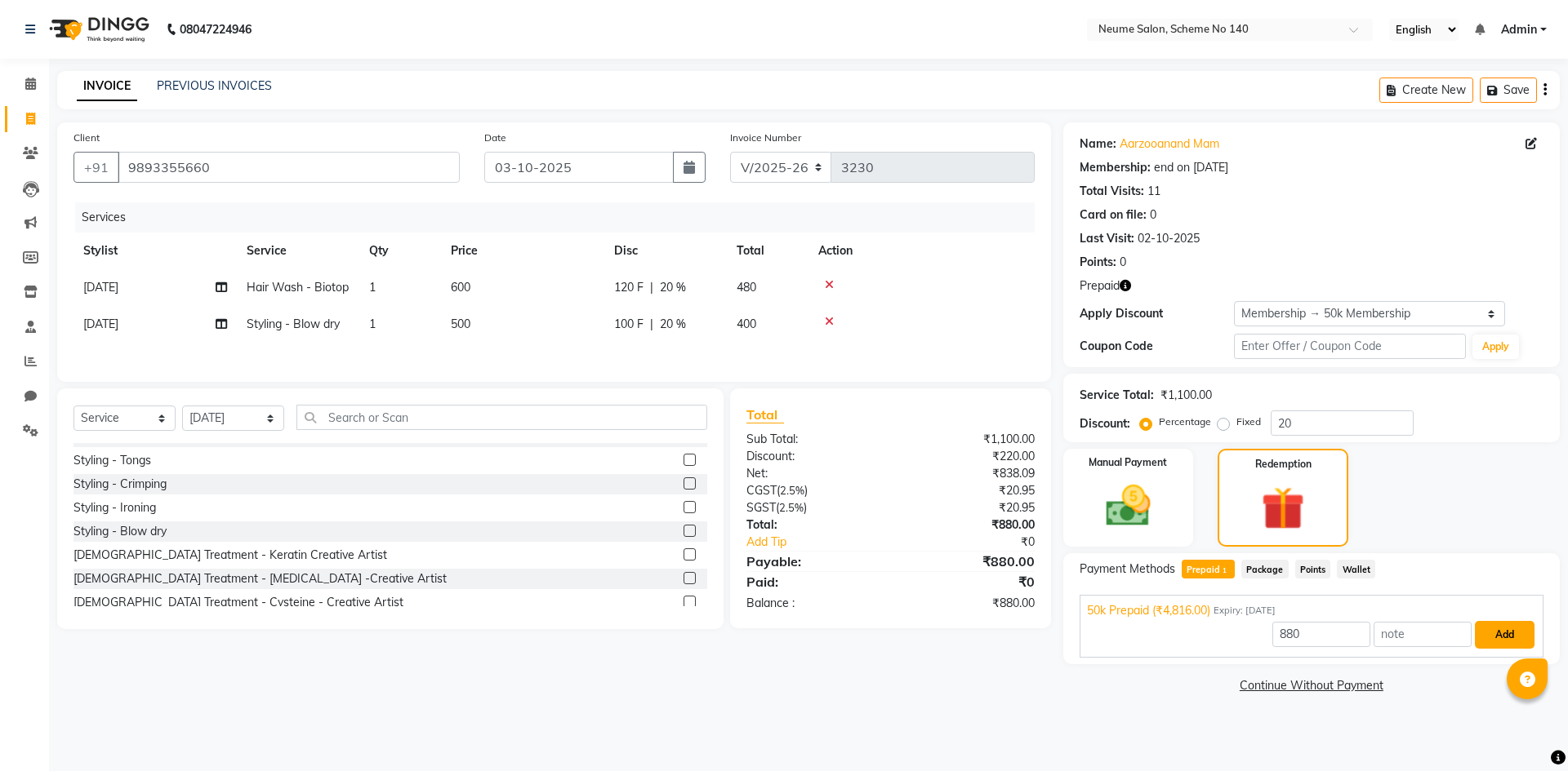
click at [1525, 629] on button "Add" at bounding box center [1504, 634] width 60 height 28
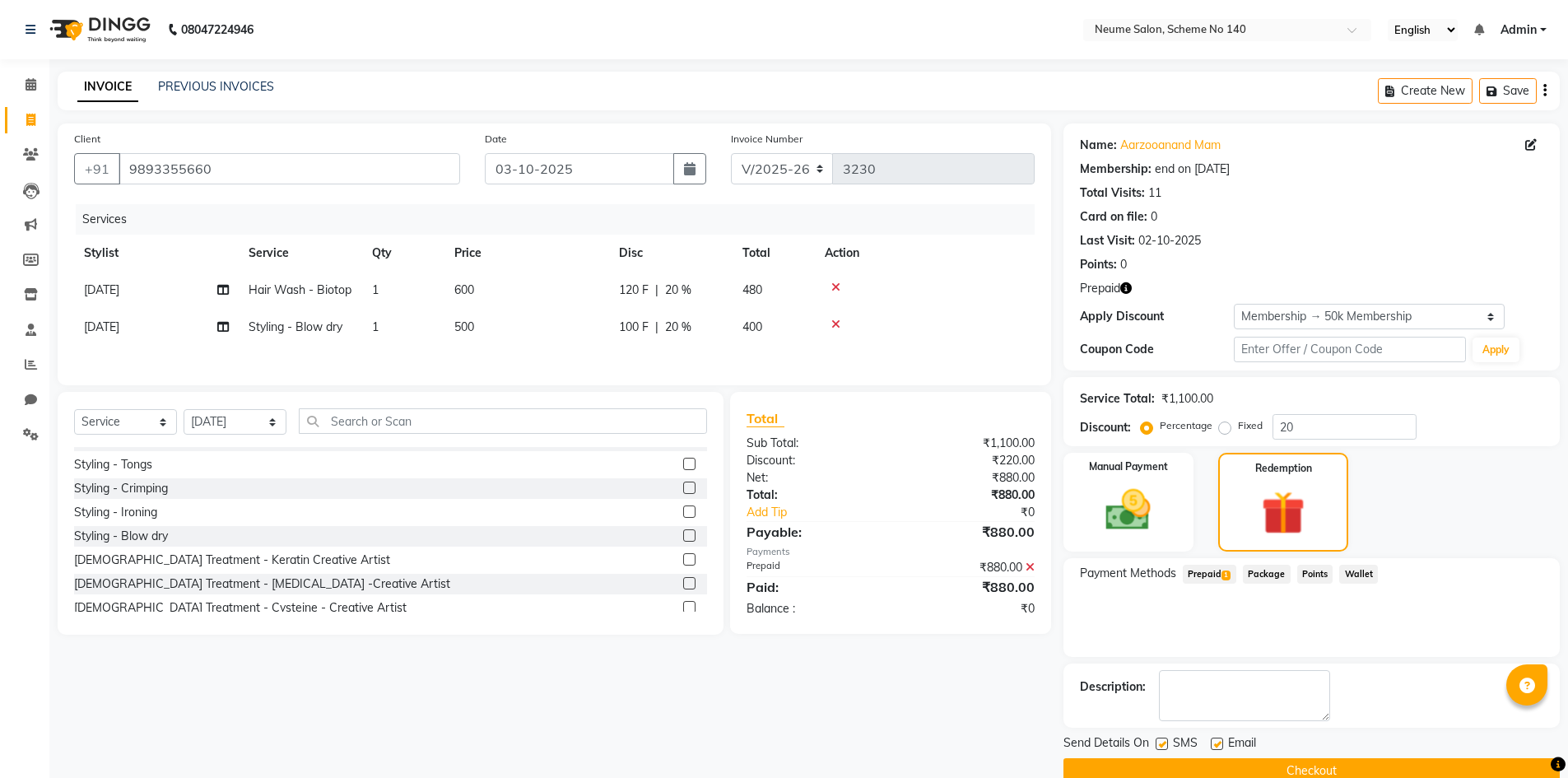
scroll to position [31, 0]
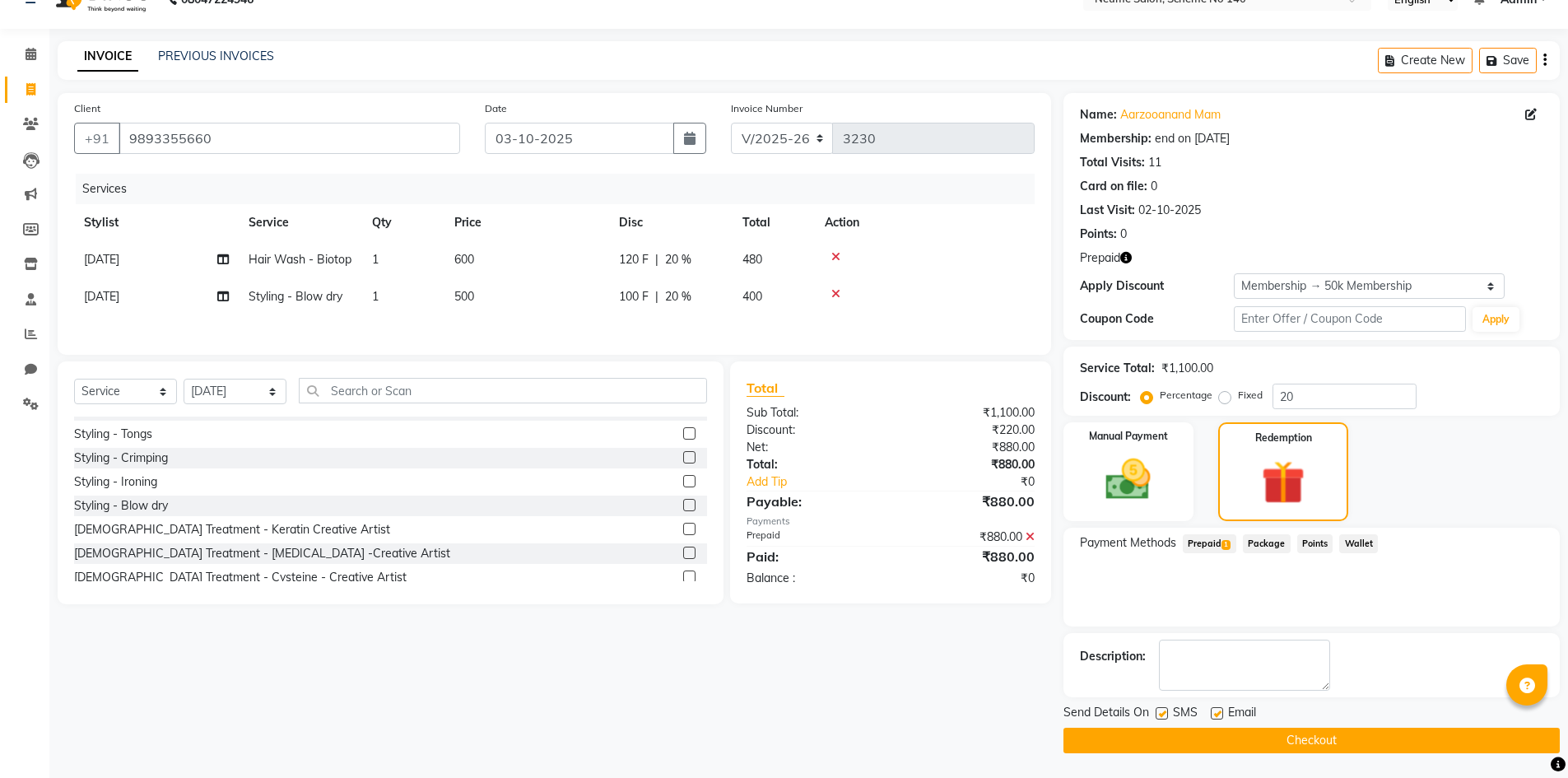
click at [1302, 745] on button "Checkout" at bounding box center [1311, 741] width 496 height 25
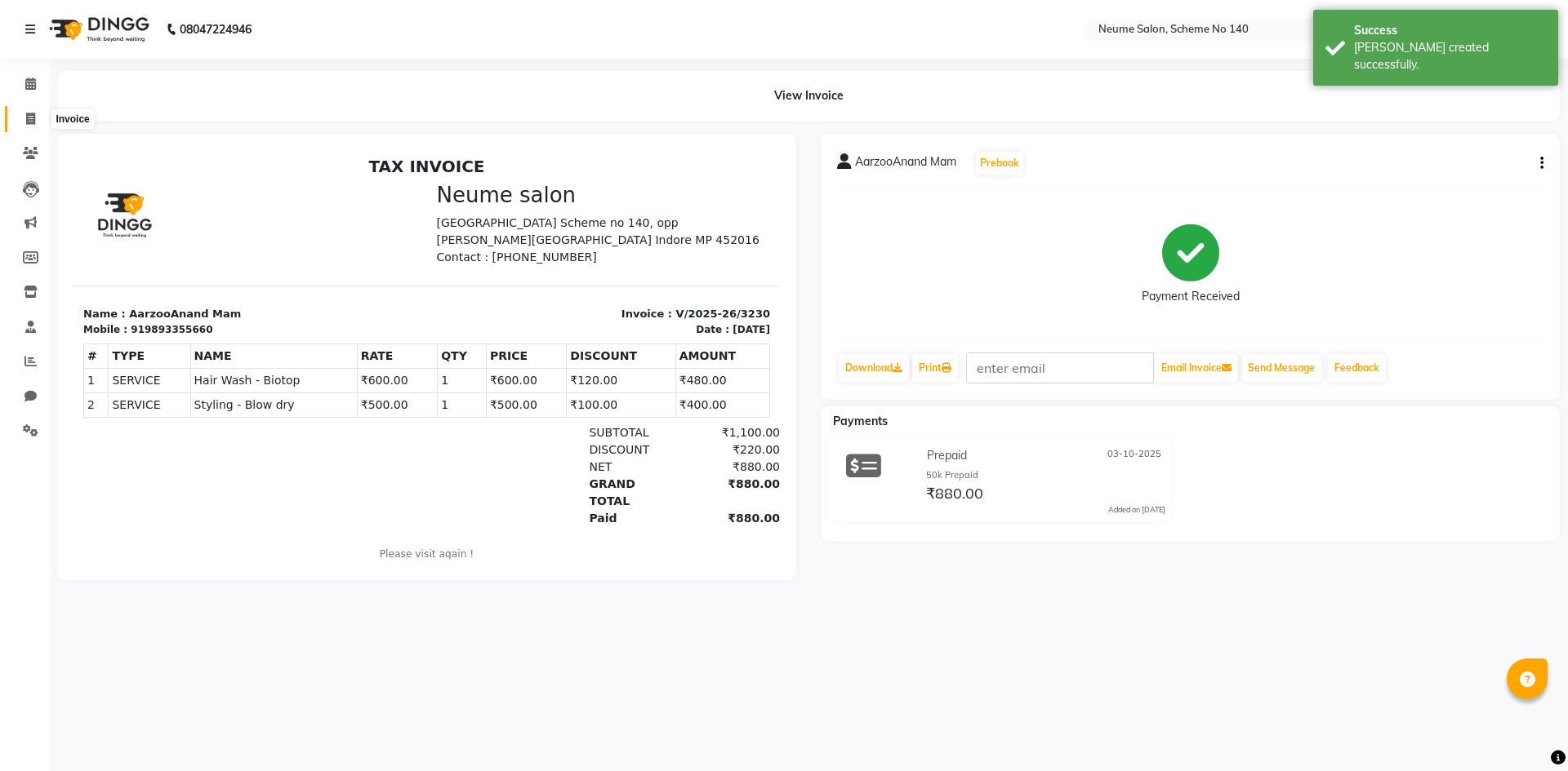
click at [33, 116] on icon at bounding box center [30, 119] width 9 height 13
select select "8098"
select select "service"
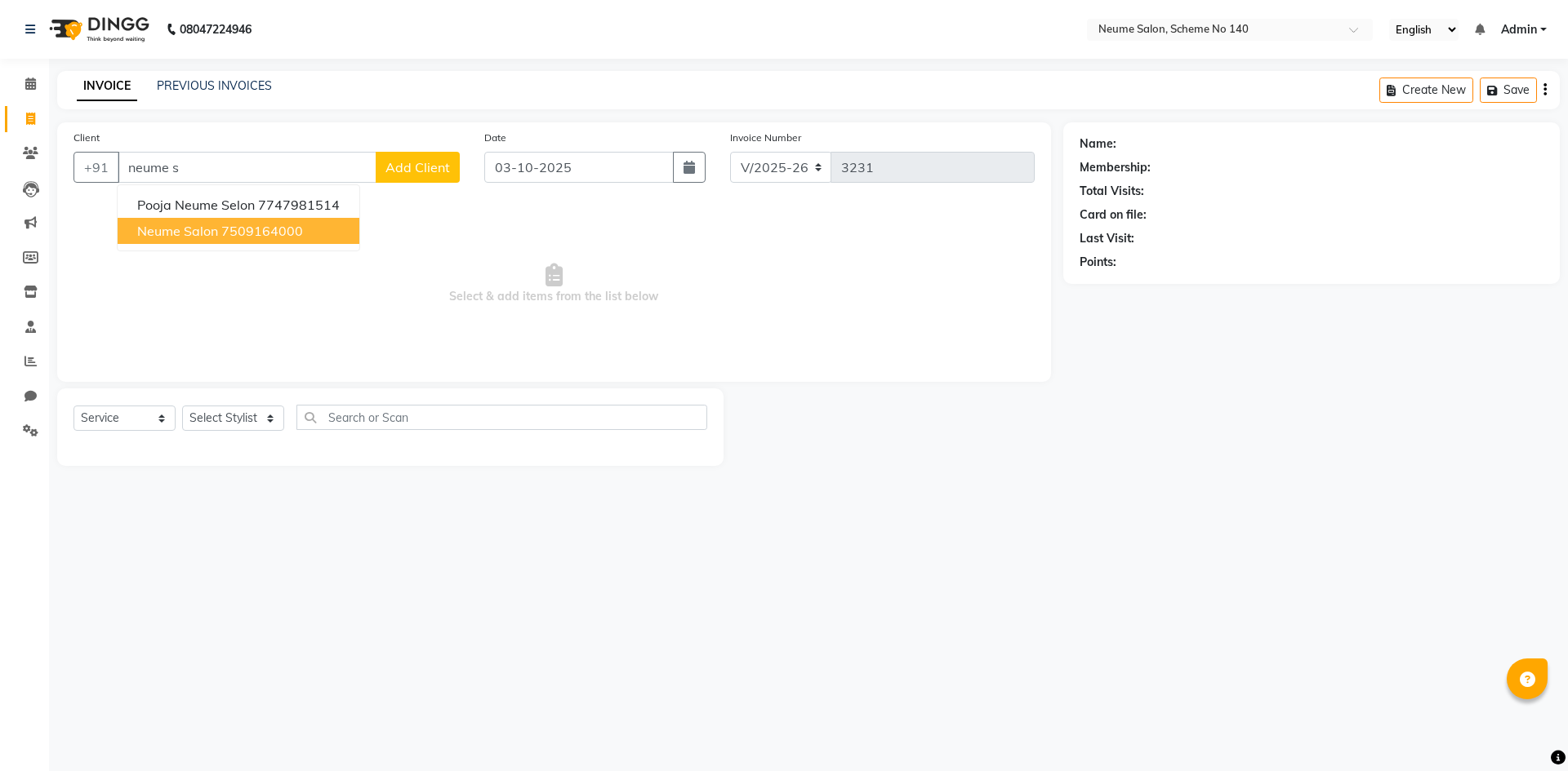
click at [262, 235] on ngb-highlight "7509164000" at bounding box center [262, 231] width 82 height 16
type input "7509164000"
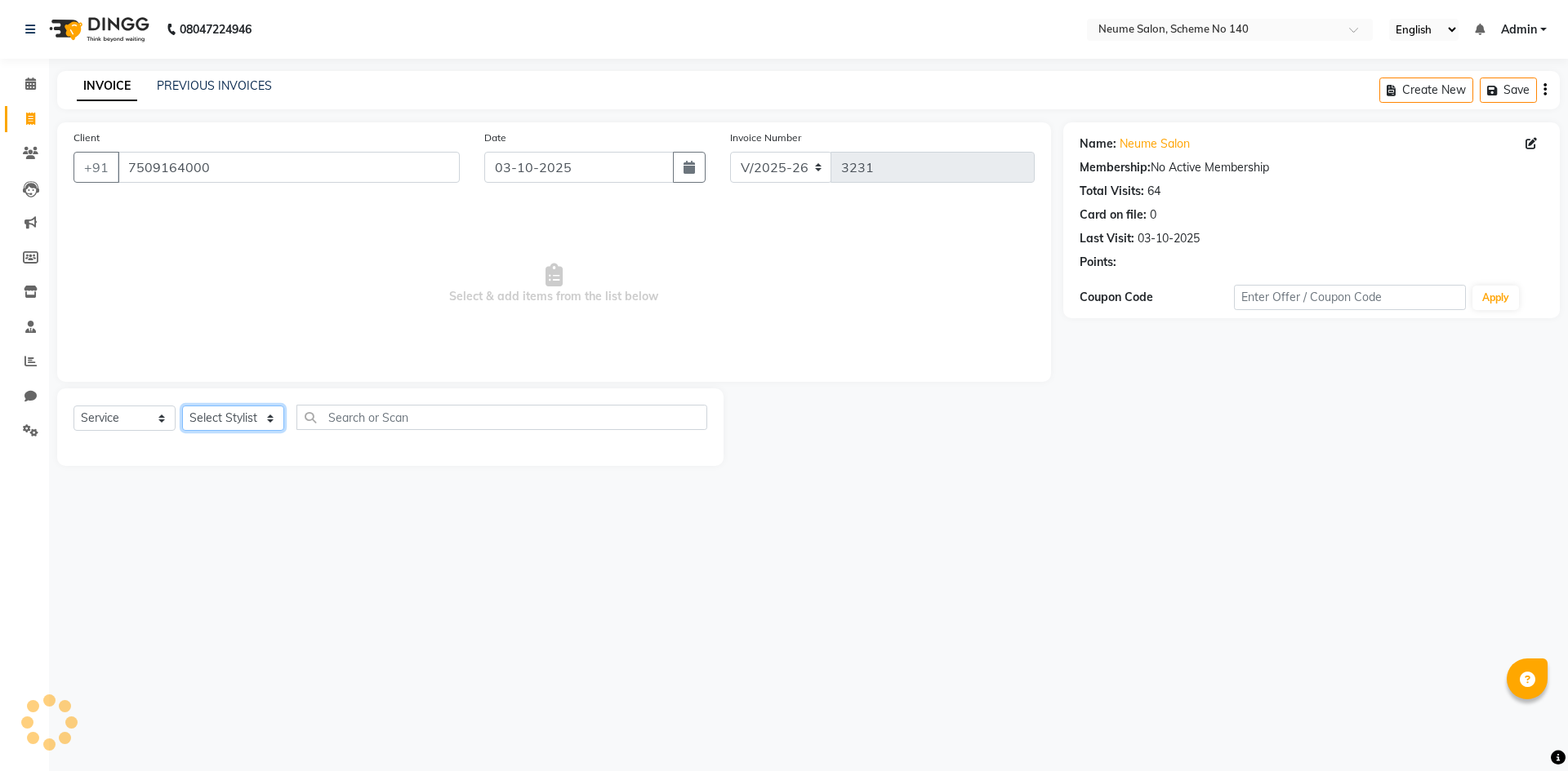
click at [241, 419] on select "Select Stylist [PERSON_NAME] Ashvina [PERSON_NAME] [DATE][PERSON_NAME] Mahi [PE…" at bounding box center [233, 418] width 102 height 25
select select "91525"
click at [182, 406] on select "Select Stylist [PERSON_NAME] Ashvina [PERSON_NAME] [DATE][PERSON_NAME] Mahi [PE…" at bounding box center [233, 418] width 102 height 25
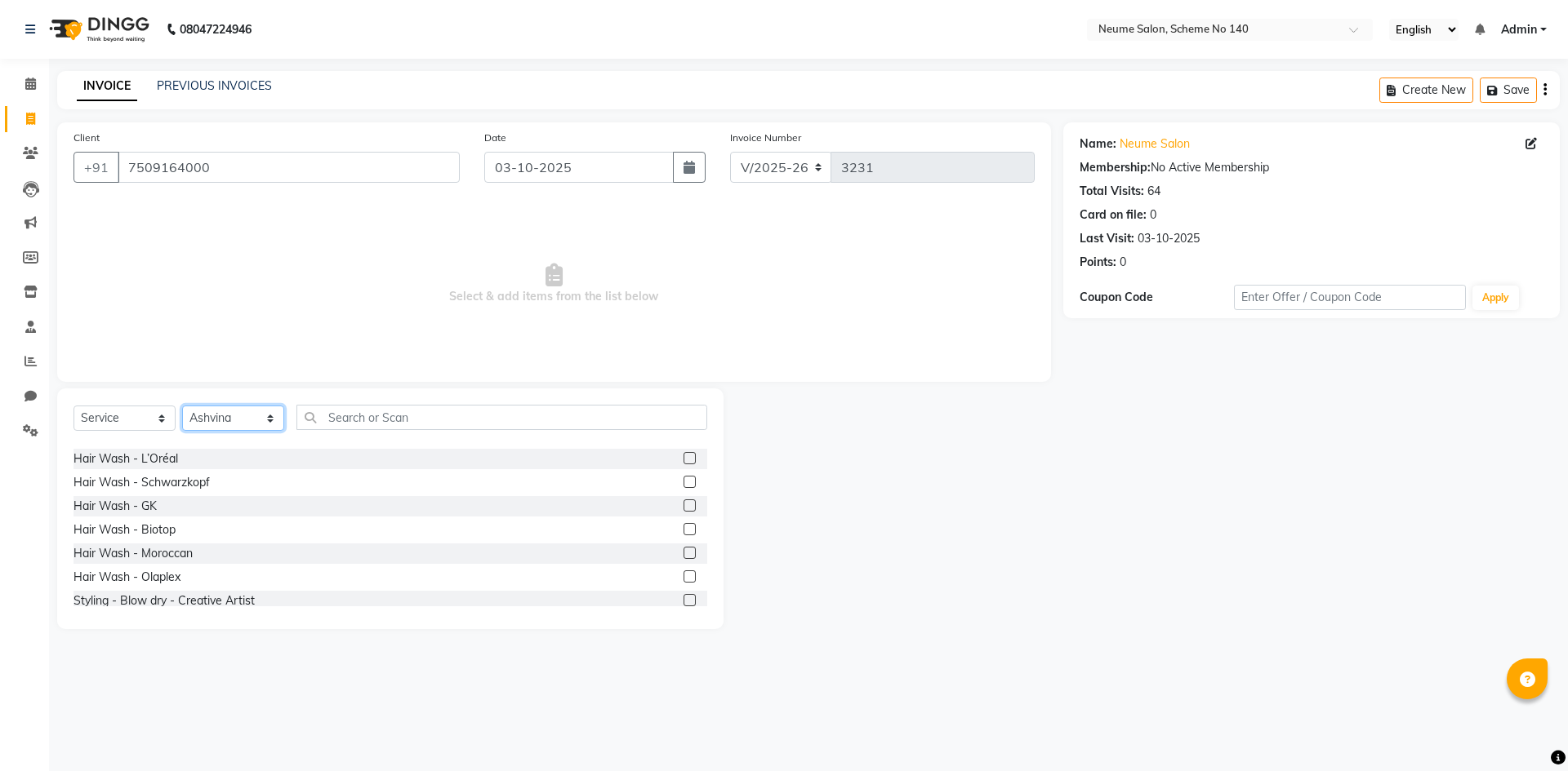
scroll to position [327, 0]
drag, startPoint x: 164, startPoint y: 533, endPoint x: 467, endPoint y: 508, distance: 304.0
click at [165, 532] on div "Hair Wash - Biotop" at bounding box center [125, 528] width 102 height 17
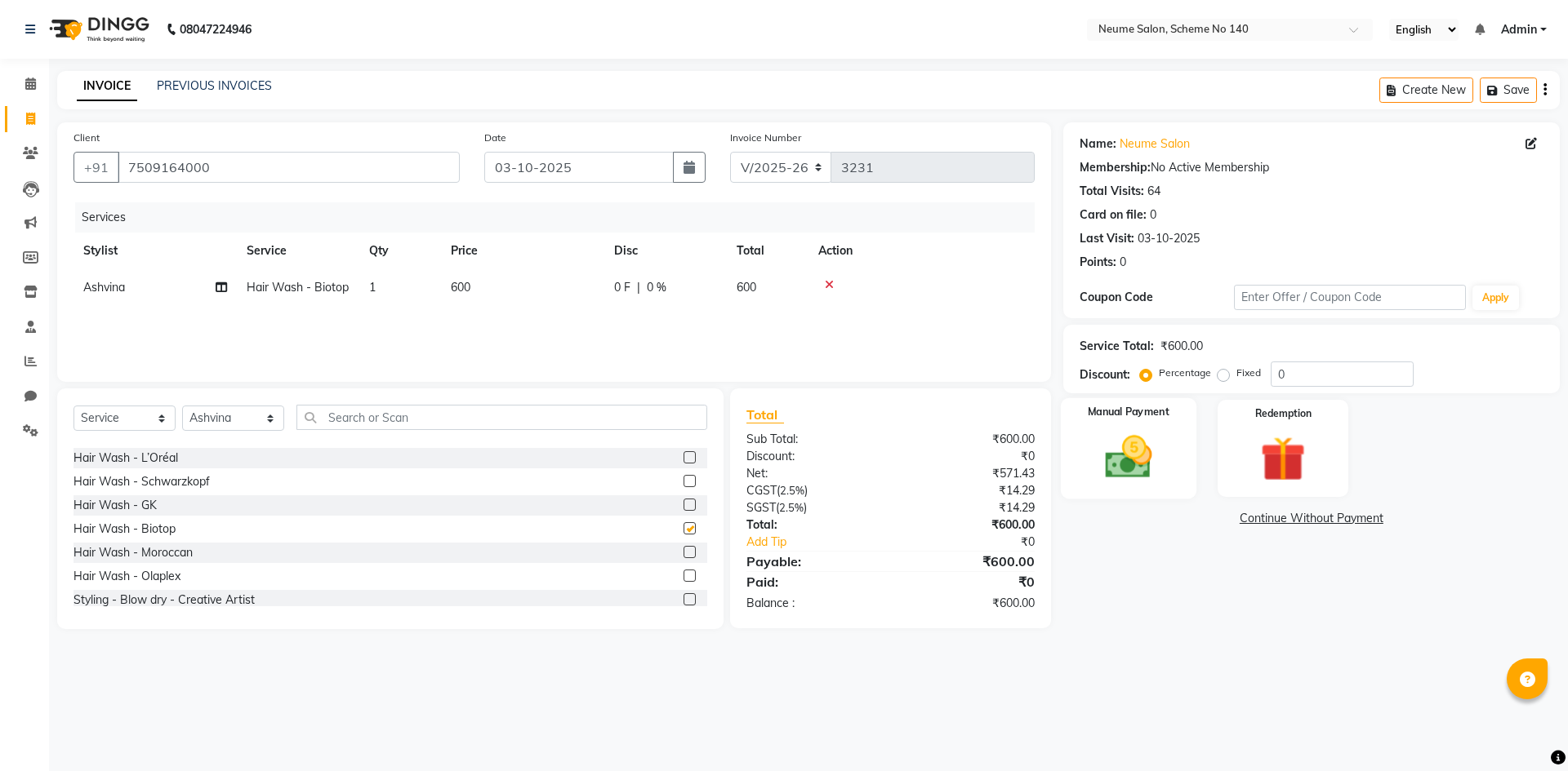
checkbox input "false"
click at [1100, 476] on img at bounding box center [1128, 457] width 76 height 54
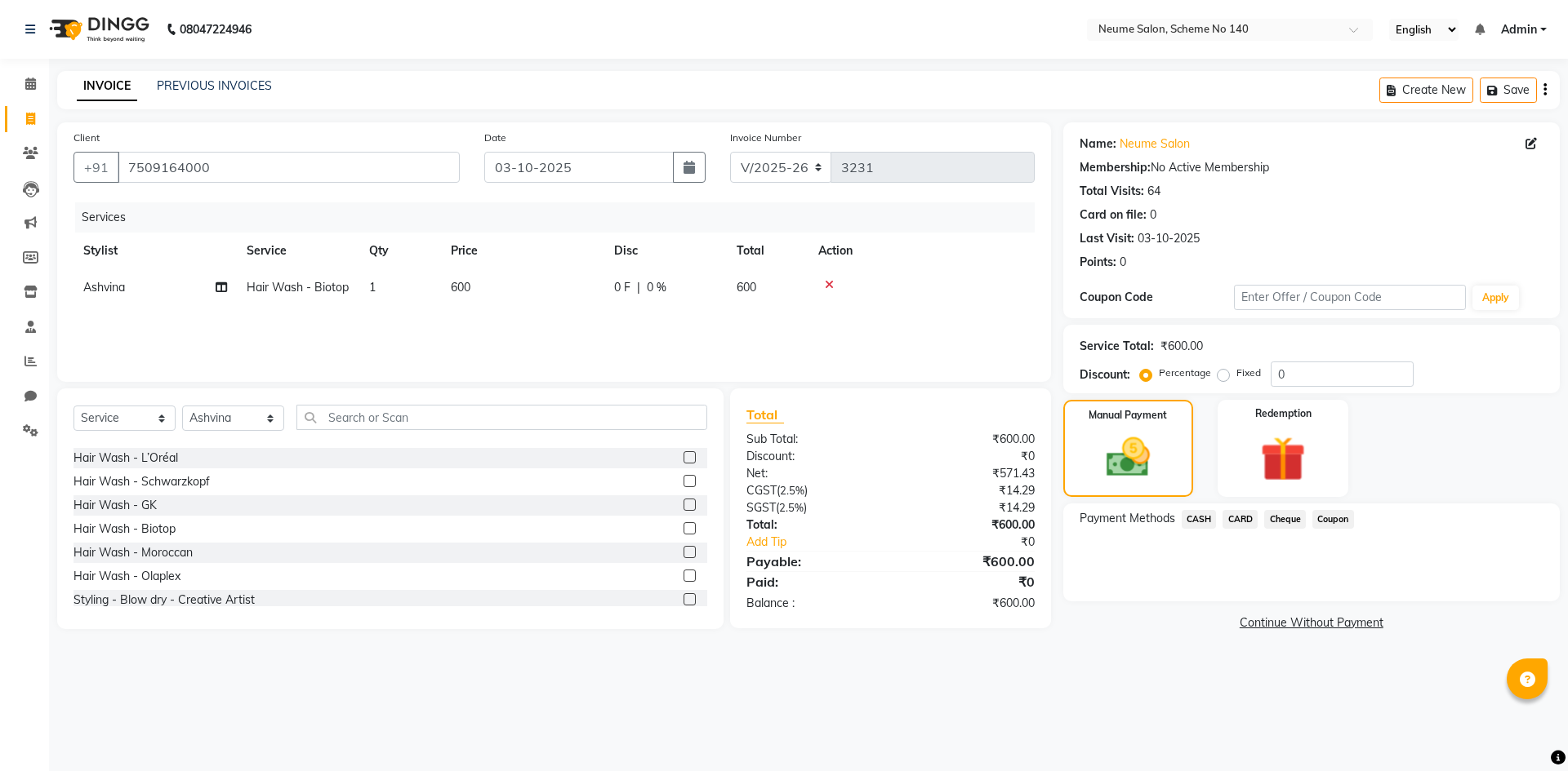
click at [1182, 518] on span "CASH" at bounding box center [1199, 519] width 35 height 19
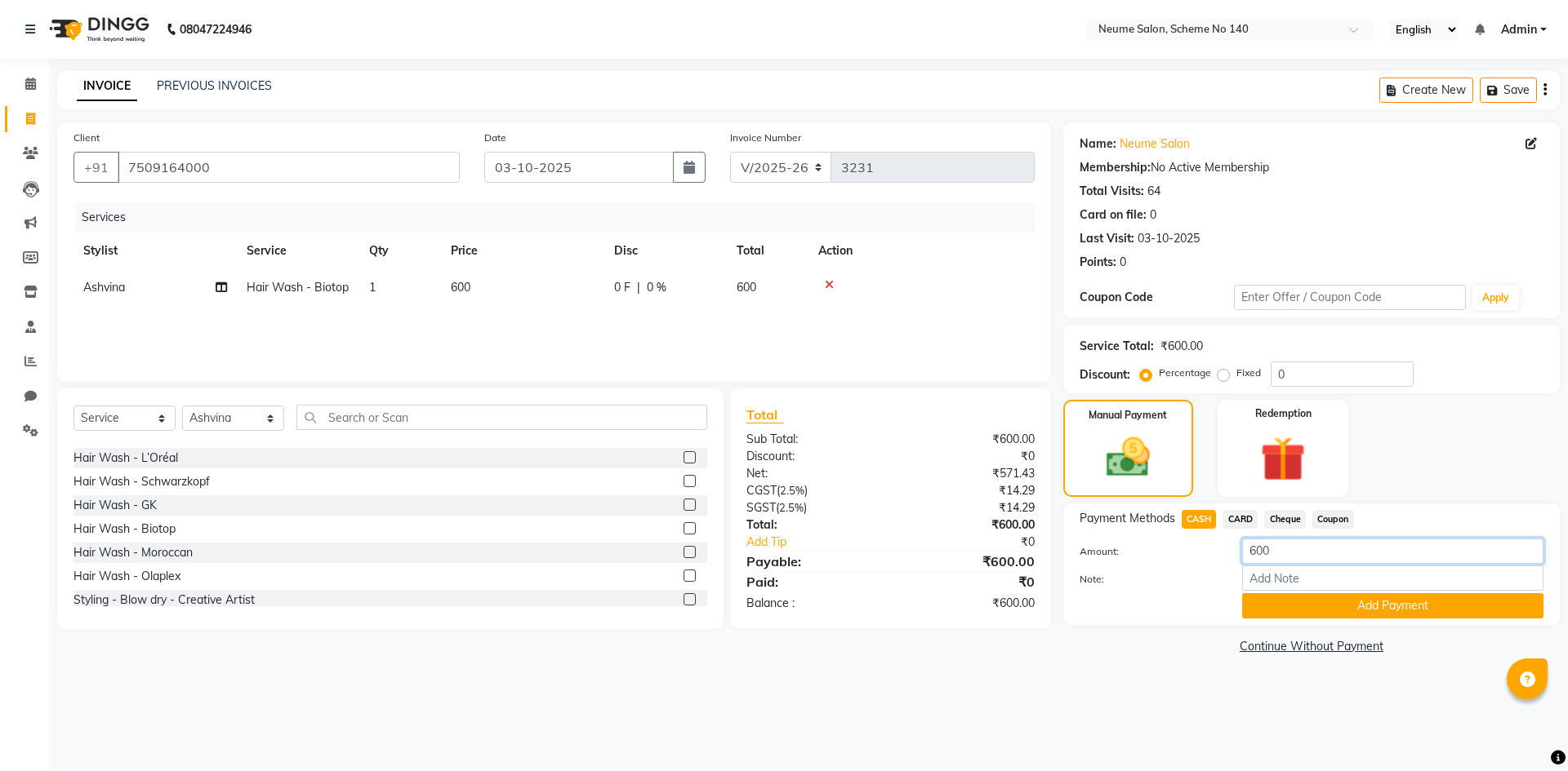
click at [1258, 551] on input "600" at bounding box center [1392, 551] width 301 height 25
type input "500"
click at [1332, 609] on button "Add Payment" at bounding box center [1392, 605] width 301 height 25
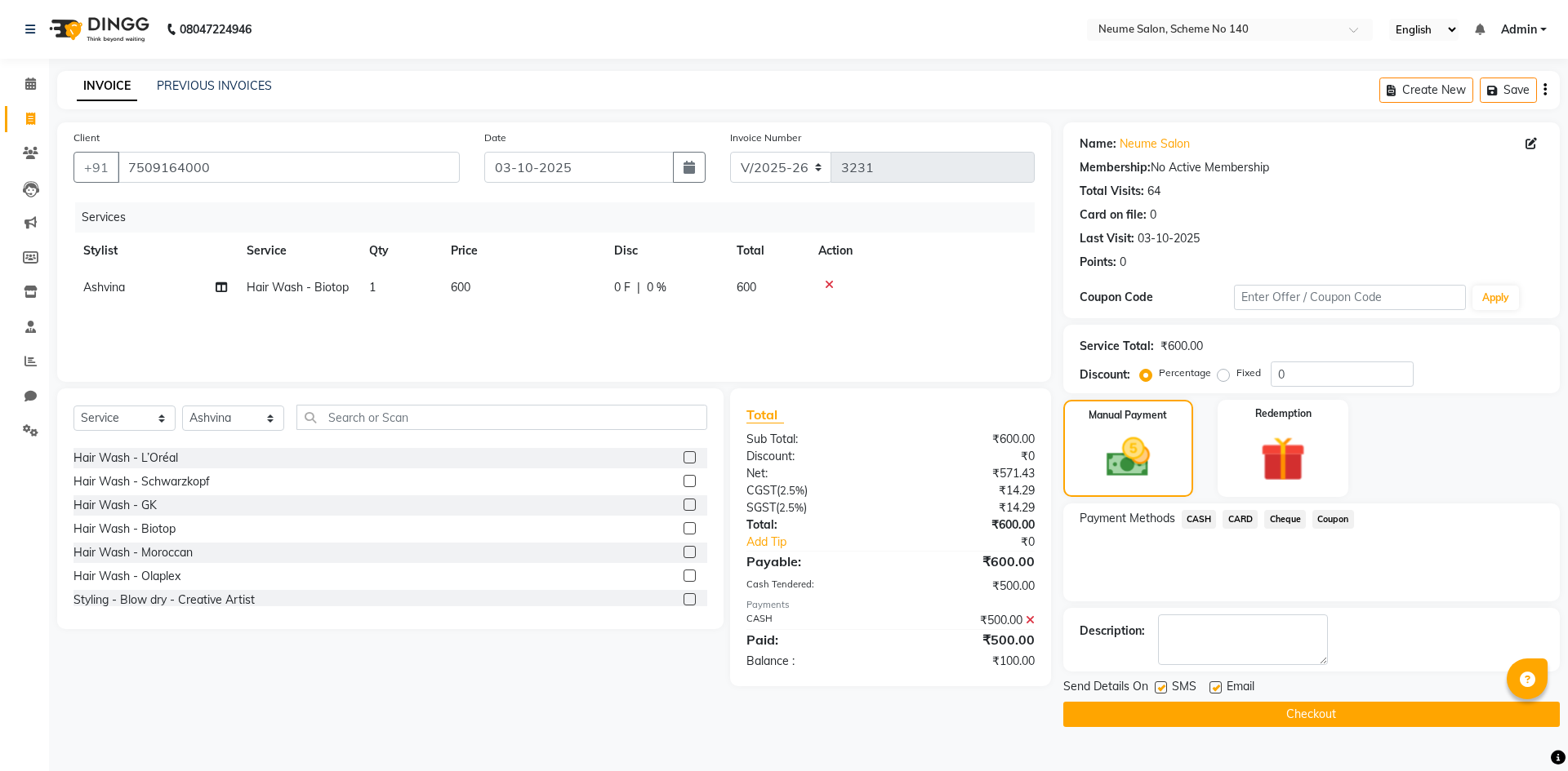
drag, startPoint x: 1241, startPoint y: 519, endPoint x: 1241, endPoint y: 535, distance: 16.0
click at [1241, 521] on span "CARD" at bounding box center [1239, 519] width 35 height 19
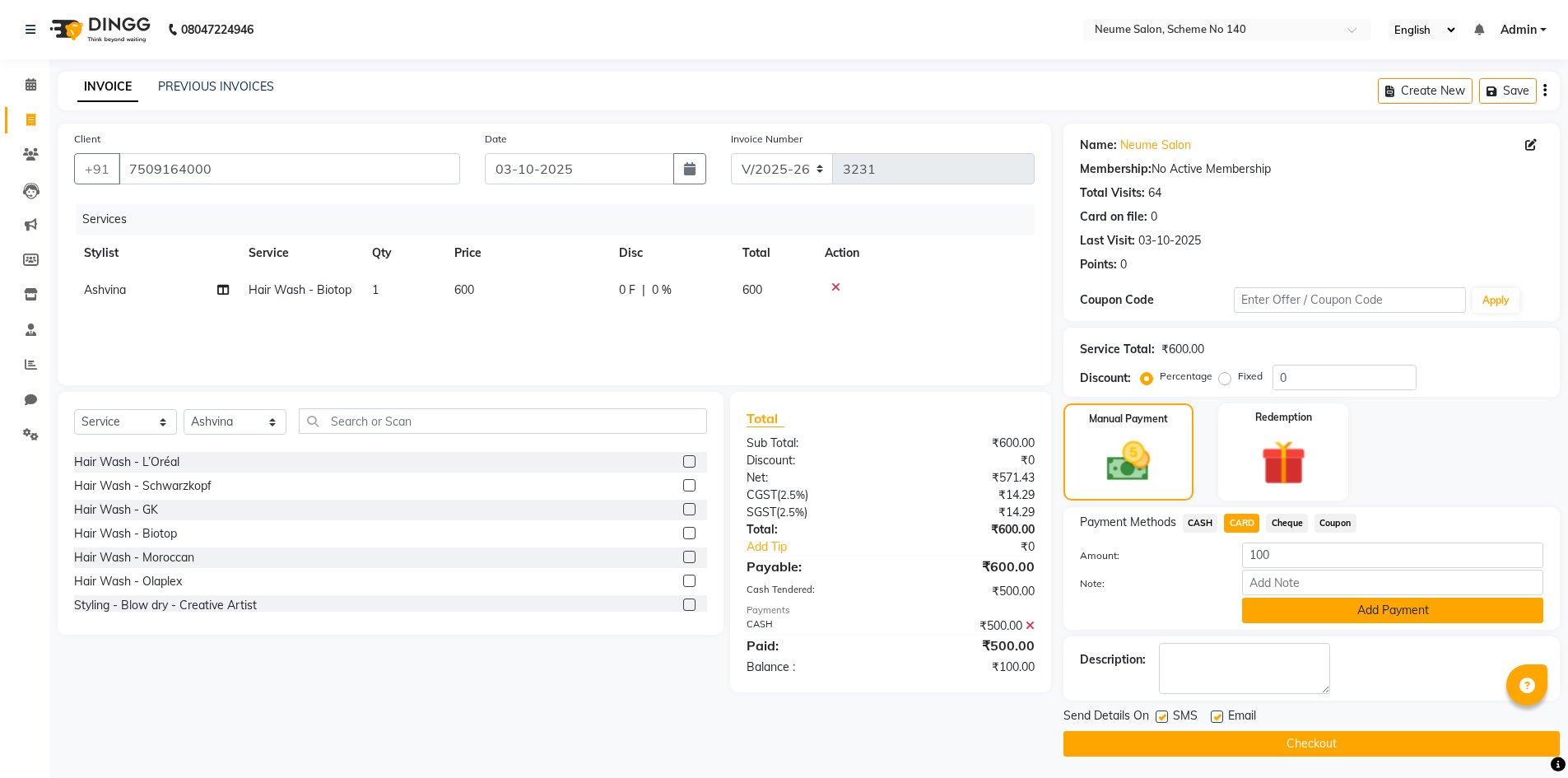
click at [1270, 620] on button "Add Payment" at bounding box center [1393, 611] width 302 height 25
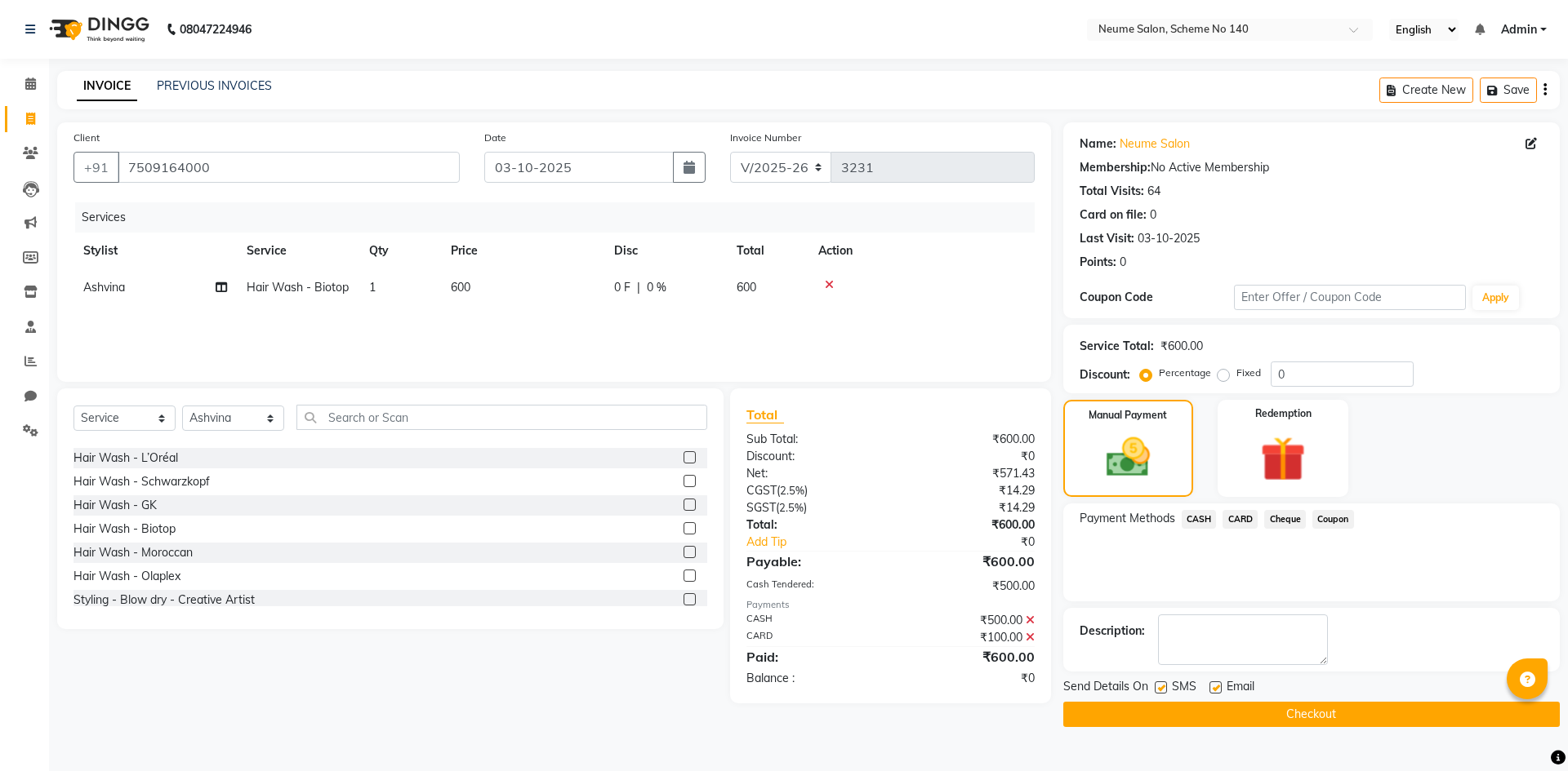
click at [1277, 703] on button "Checkout" at bounding box center [1311, 715] width 496 height 25
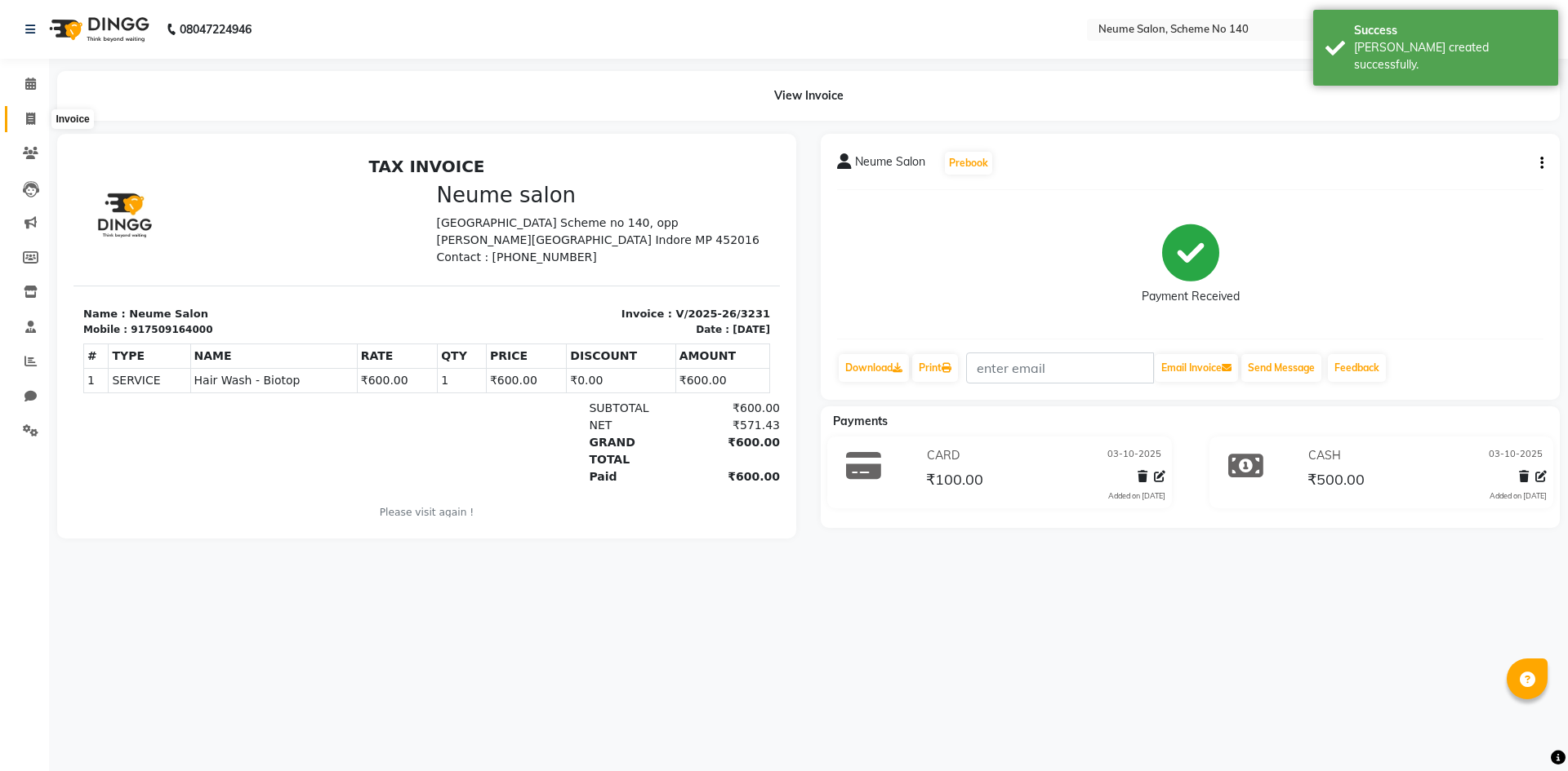
click at [41, 118] on span at bounding box center [30, 119] width 29 height 19
select select "8098"
select select "service"
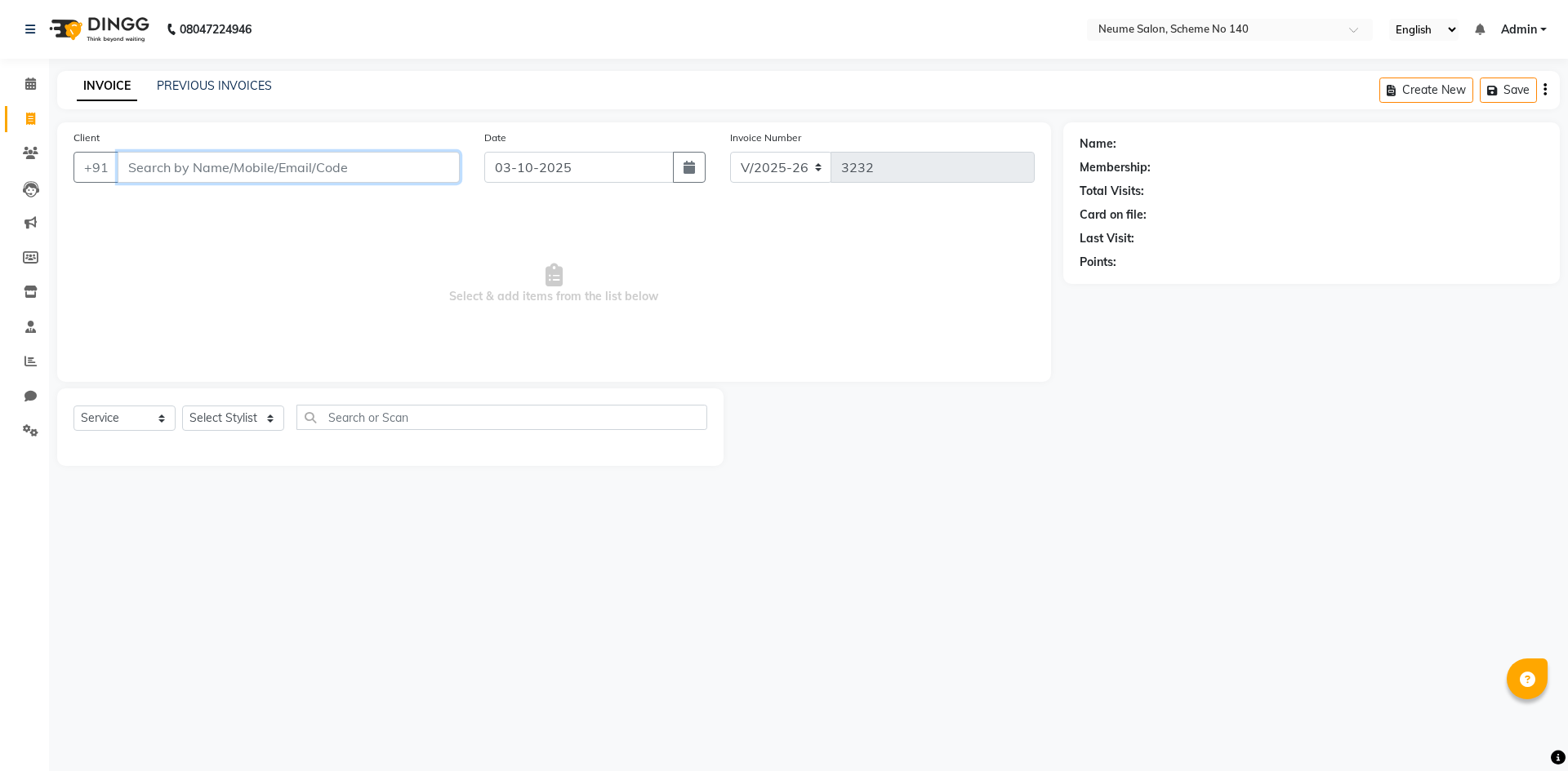
click at [140, 179] on input "Client" at bounding box center [289, 167] width 342 height 31
type input "958470300"
drag, startPoint x: 211, startPoint y: 172, endPoint x: 86, endPoint y: 166, distance: 125.1
click at [86, 166] on div "[PHONE_NUMBER] Add Client" at bounding box center [266, 167] width 386 height 31
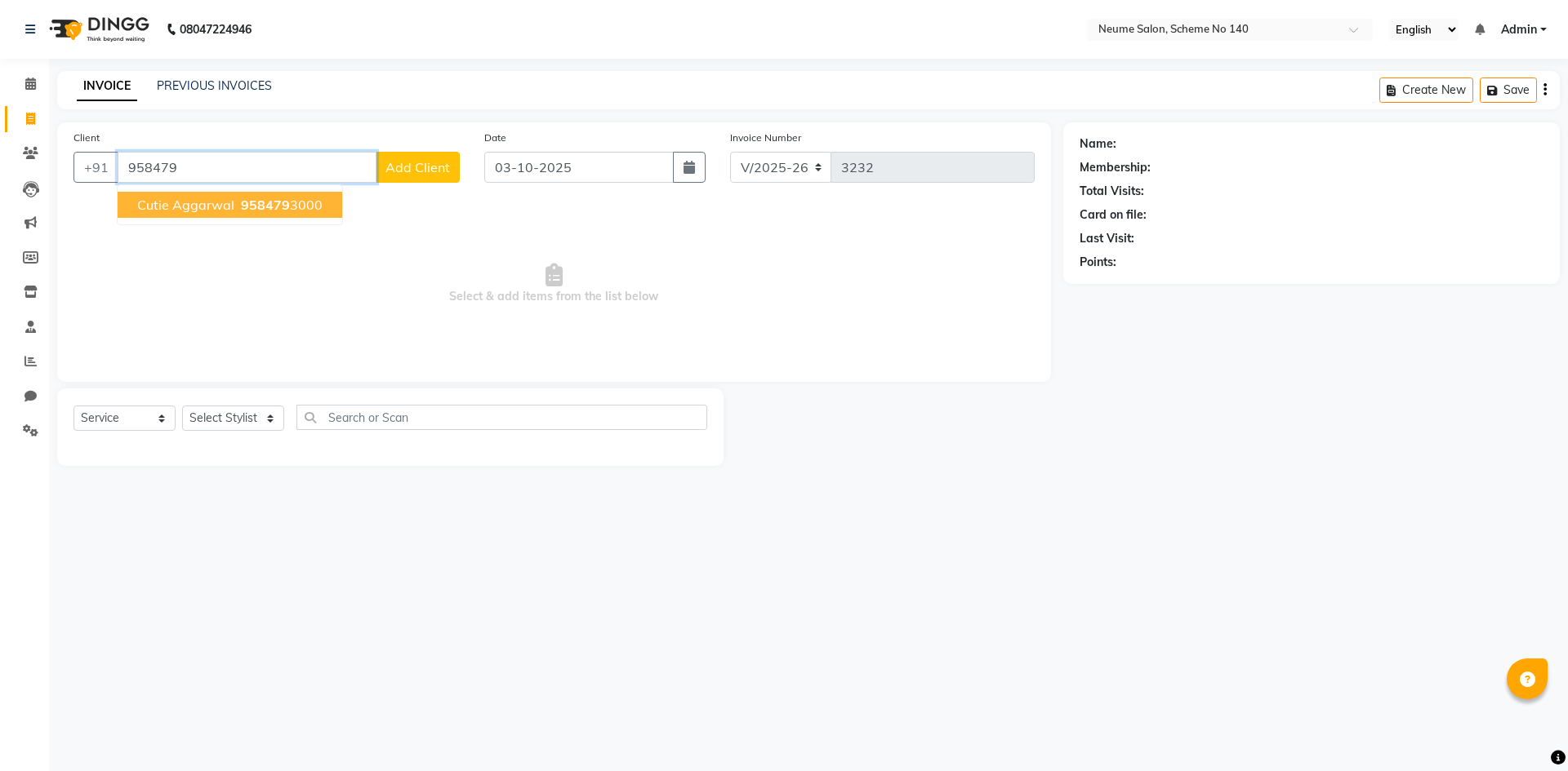
click at [179, 203] on span "Cutie Aggarwal" at bounding box center [185, 205] width 97 height 16
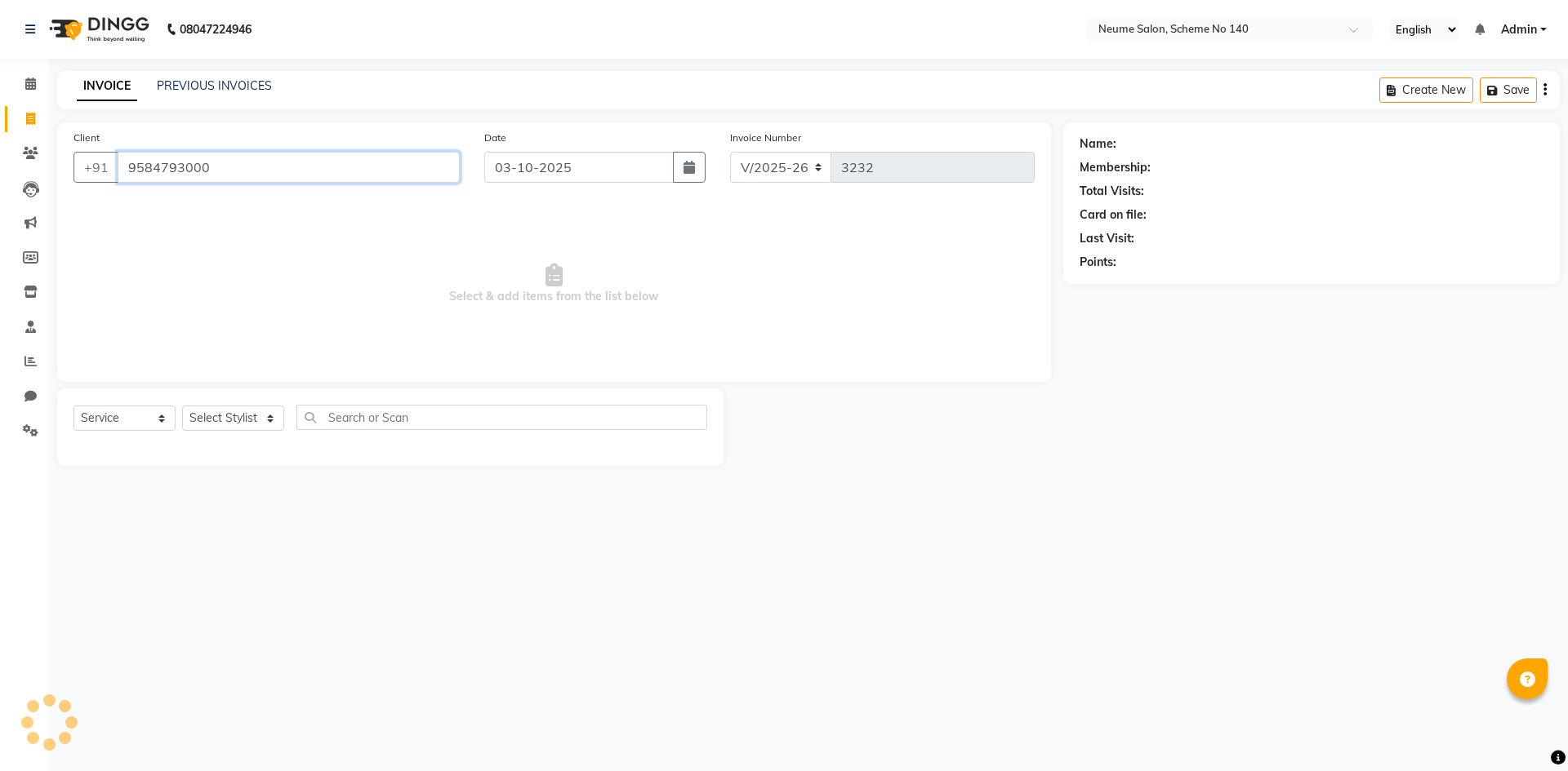
type input "9584793000"
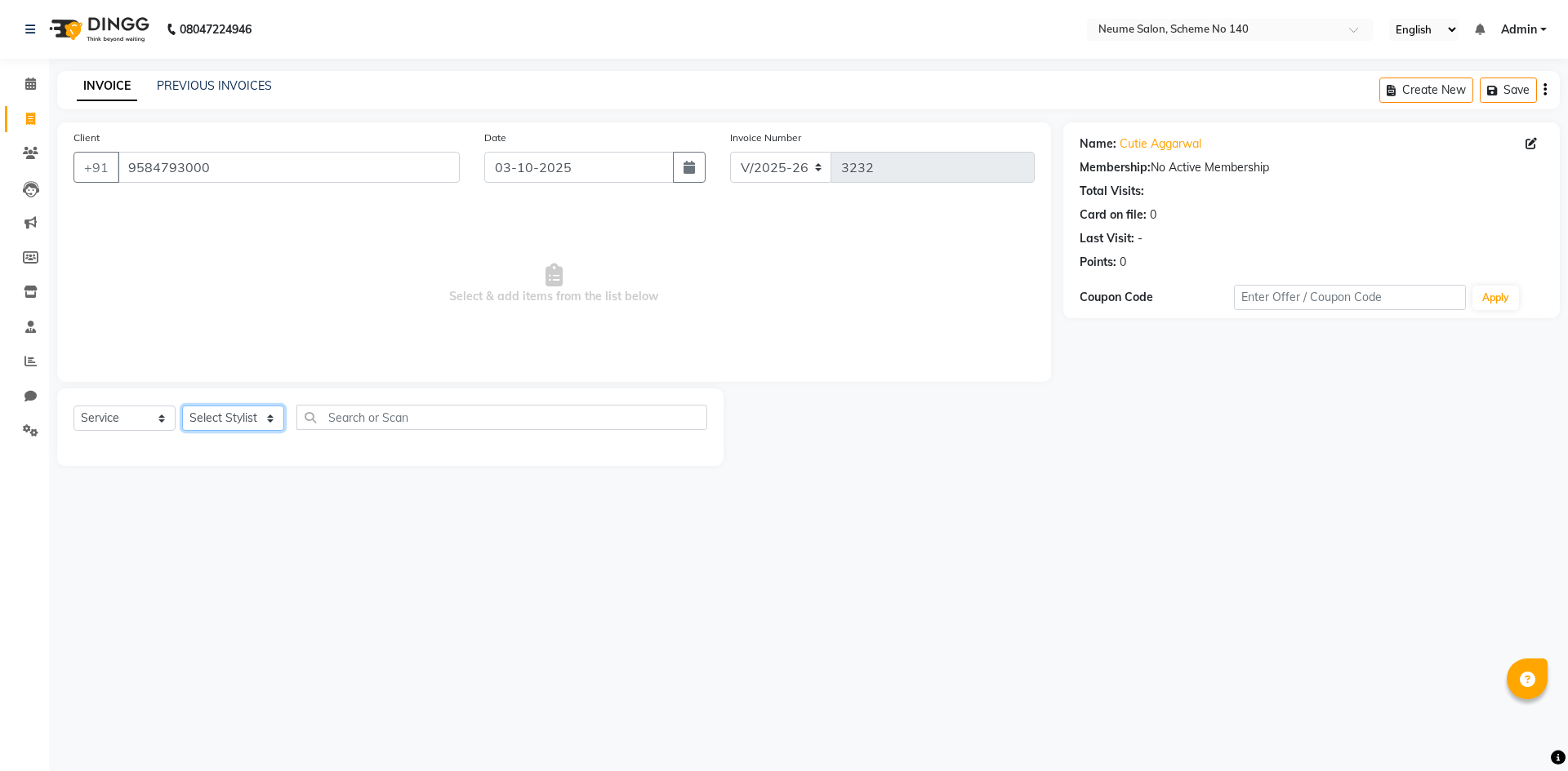
click at [194, 414] on select "Select Stylist [PERSON_NAME] Ashvina [PERSON_NAME] [DATE][PERSON_NAME] Mahi [PE…" at bounding box center [233, 418] width 102 height 25
select select "90991"
click at [182, 406] on select "Select Stylist [PERSON_NAME] Ashvina [PERSON_NAME] [DATE][PERSON_NAME] Mahi [PE…" at bounding box center [233, 418] width 102 height 25
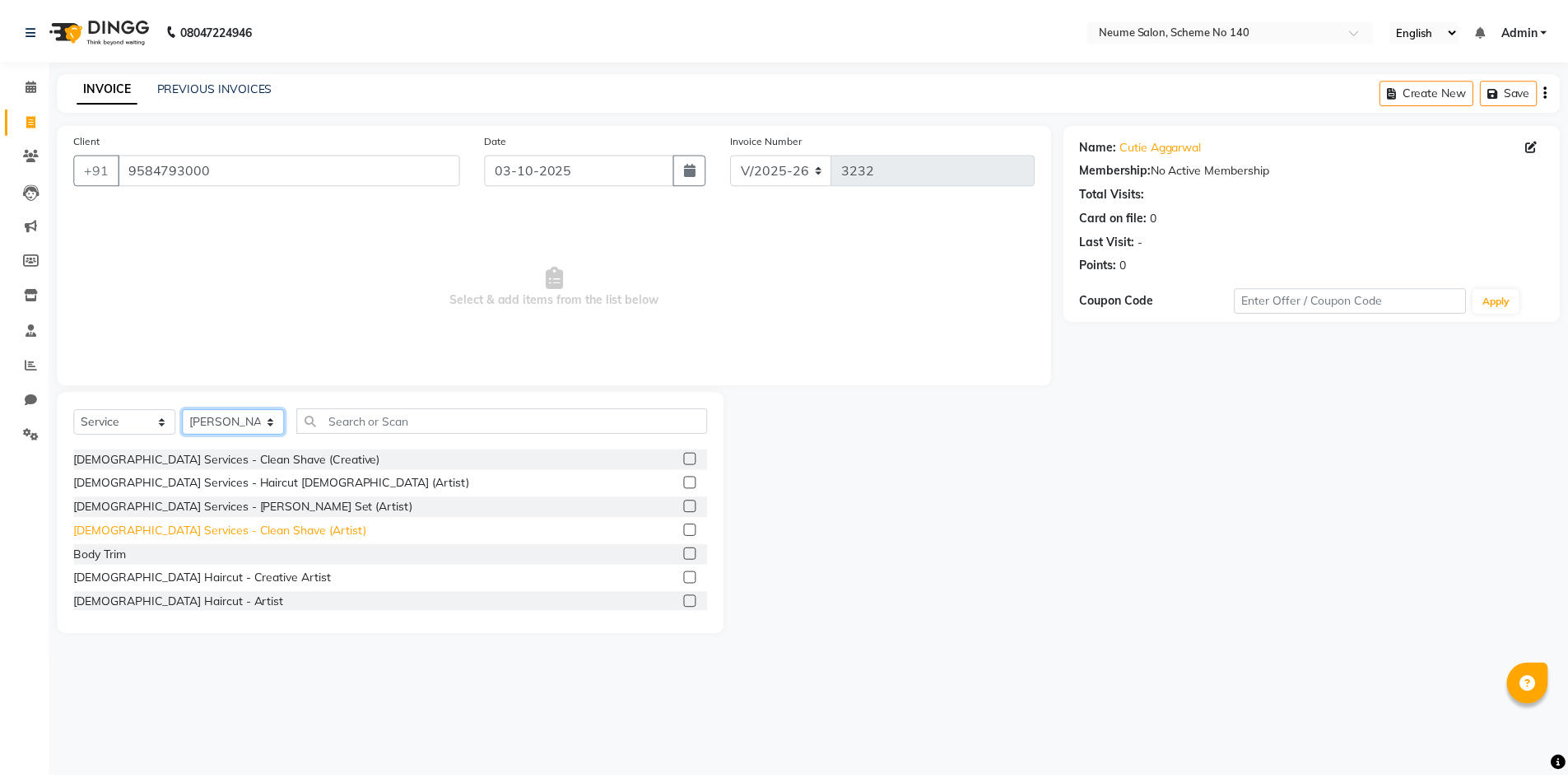
scroll to position [82, 0]
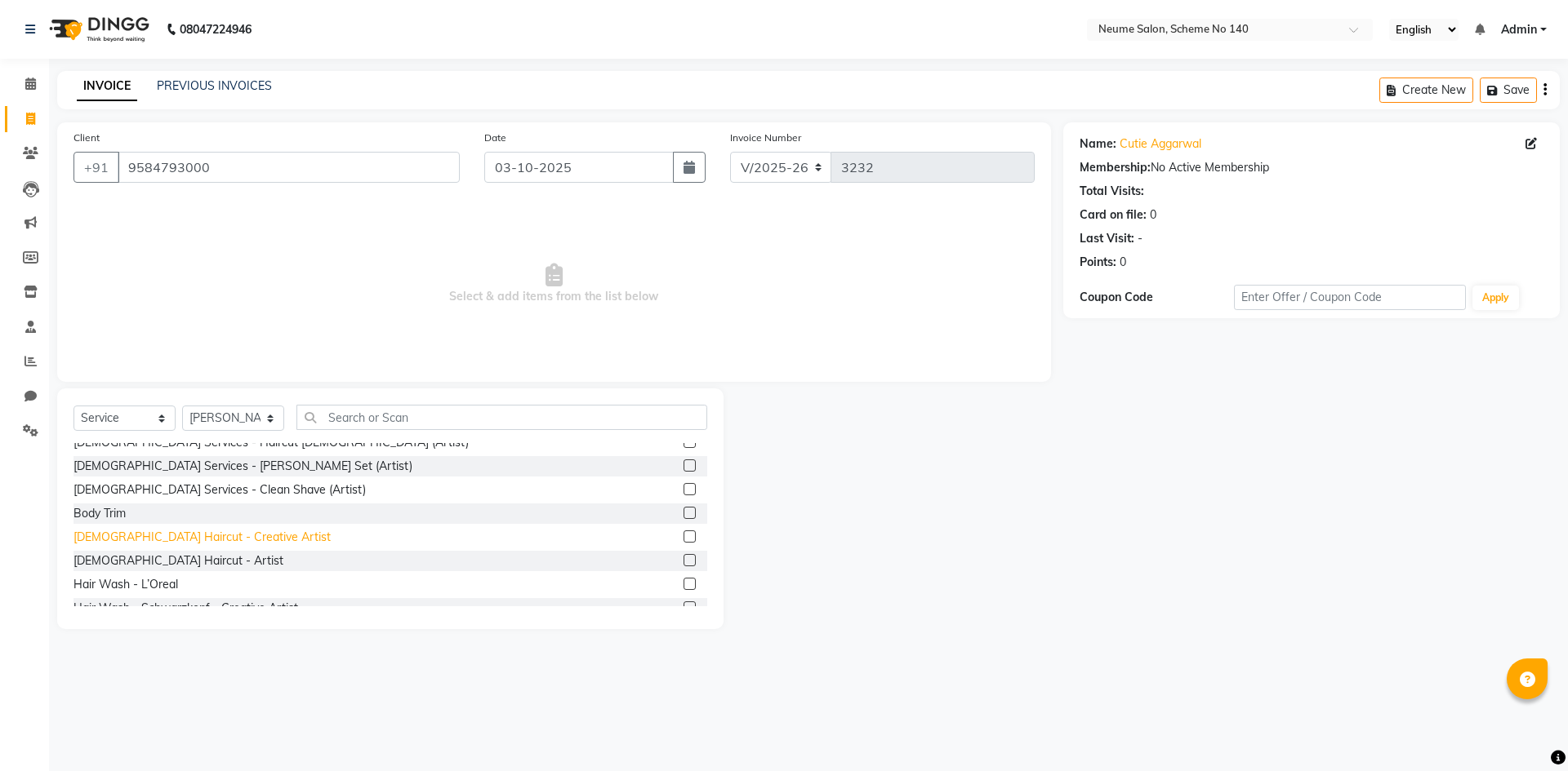
click at [118, 541] on div "[DEMOGRAPHIC_DATA] Haircut - Creative Artist" at bounding box center [202, 537] width 257 height 17
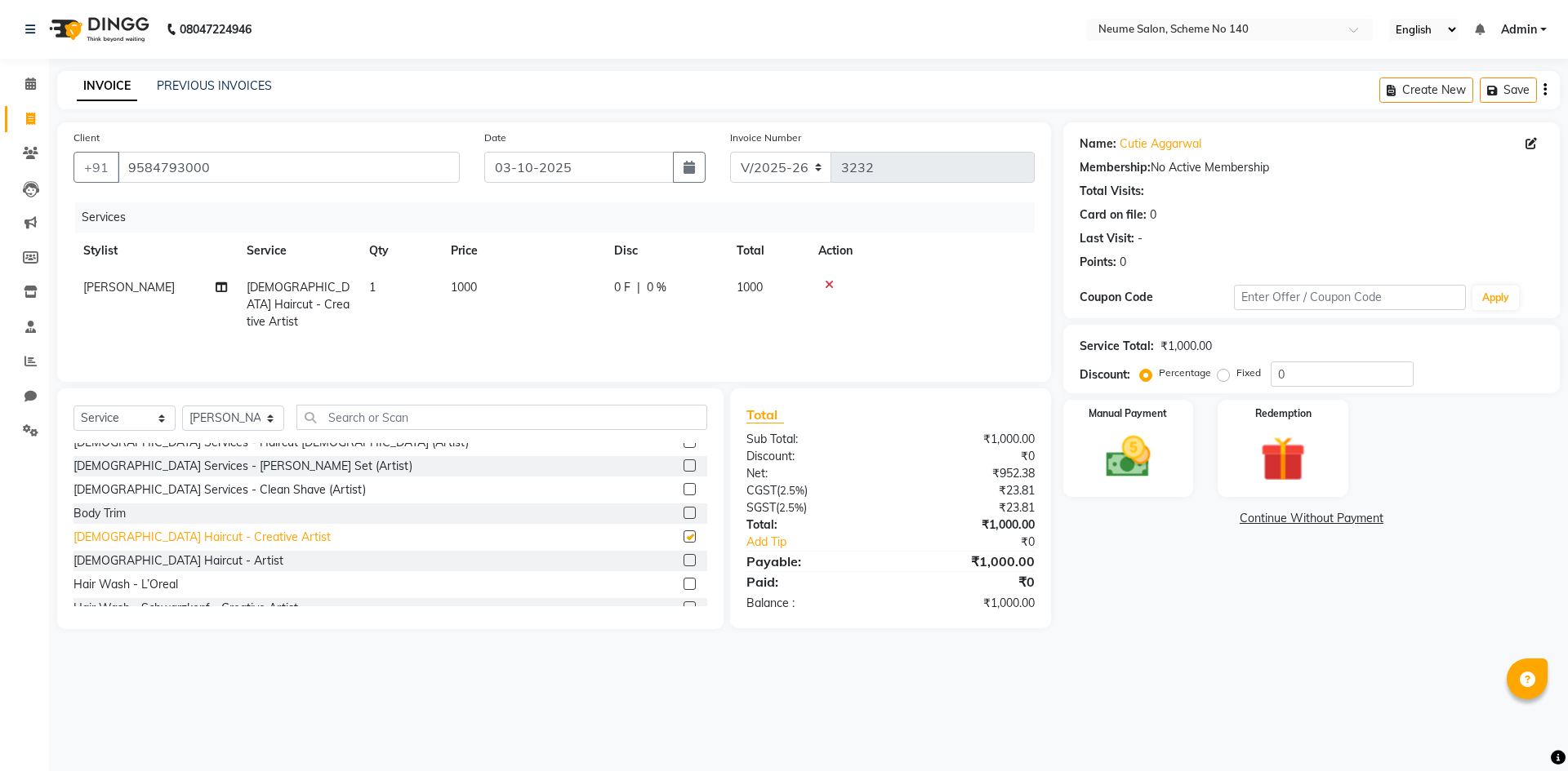
checkbox input "false"
click at [126, 556] on div "[DEMOGRAPHIC_DATA] Haircut - Artist" at bounding box center [178, 561] width 210 height 17
checkbox input "false"
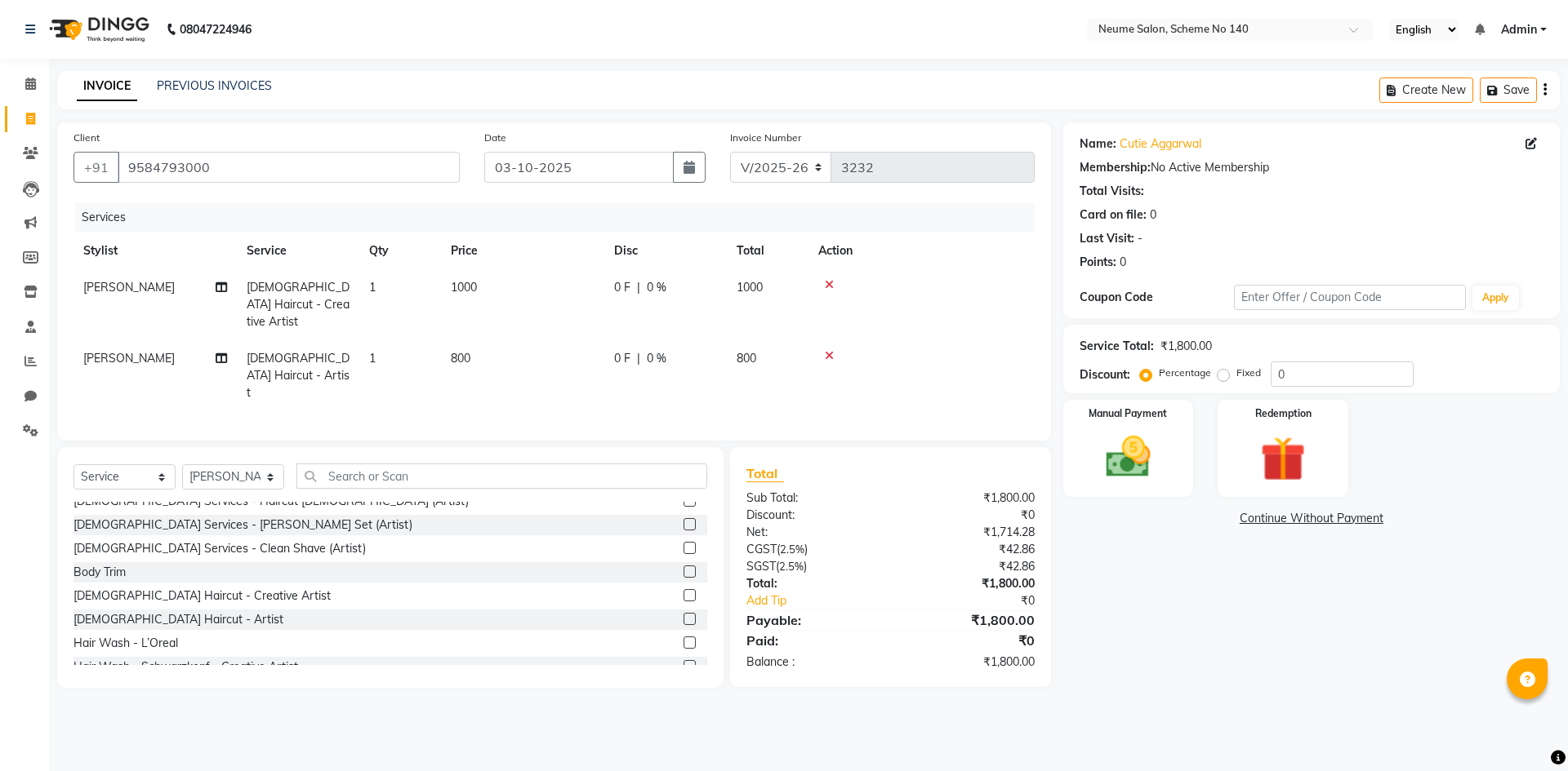
click at [823, 285] on div at bounding box center [921, 285] width 207 height 12
click at [827, 285] on icon at bounding box center [829, 285] width 9 height 12
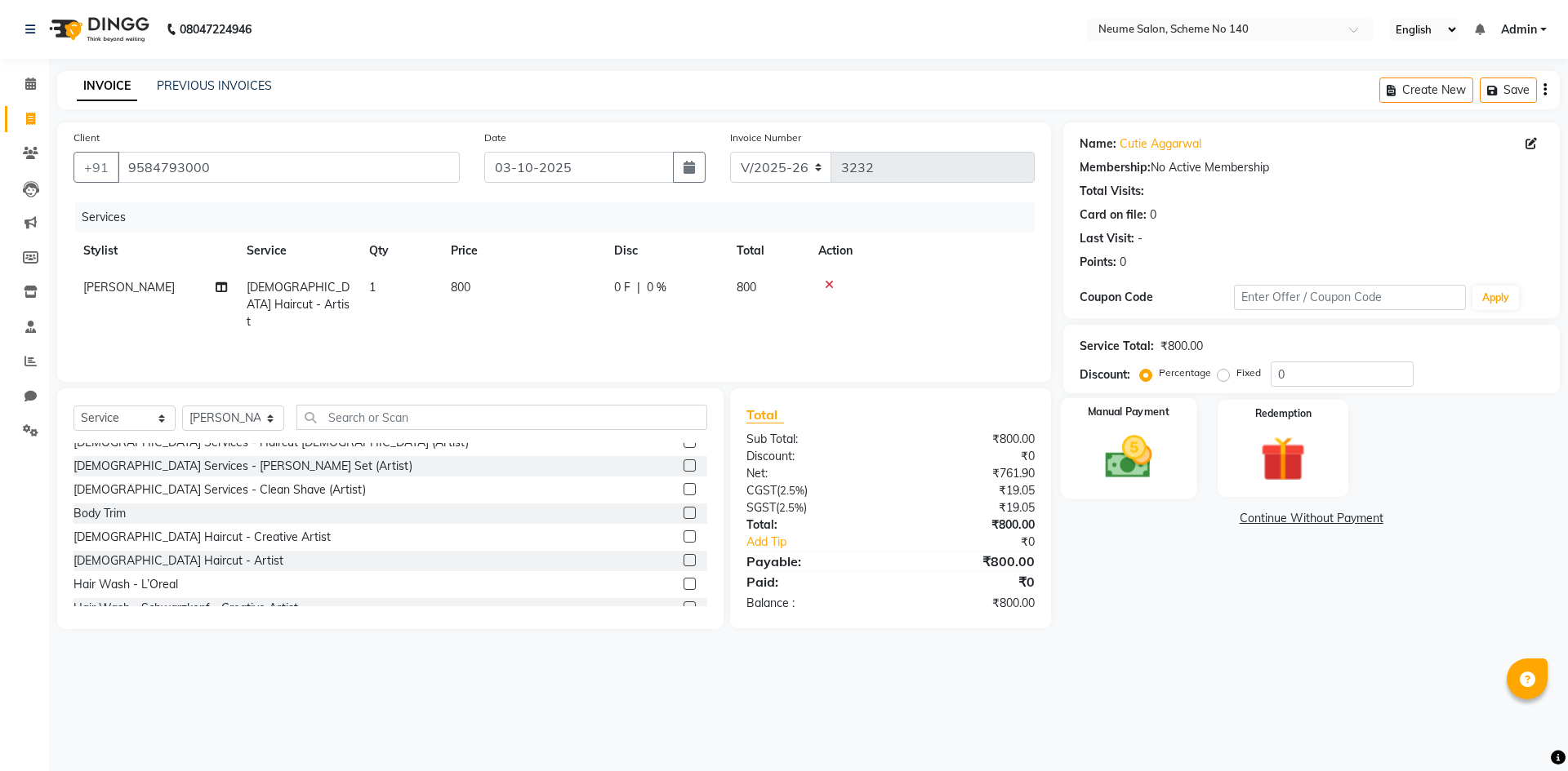
click at [1136, 434] on img at bounding box center [1128, 457] width 76 height 54
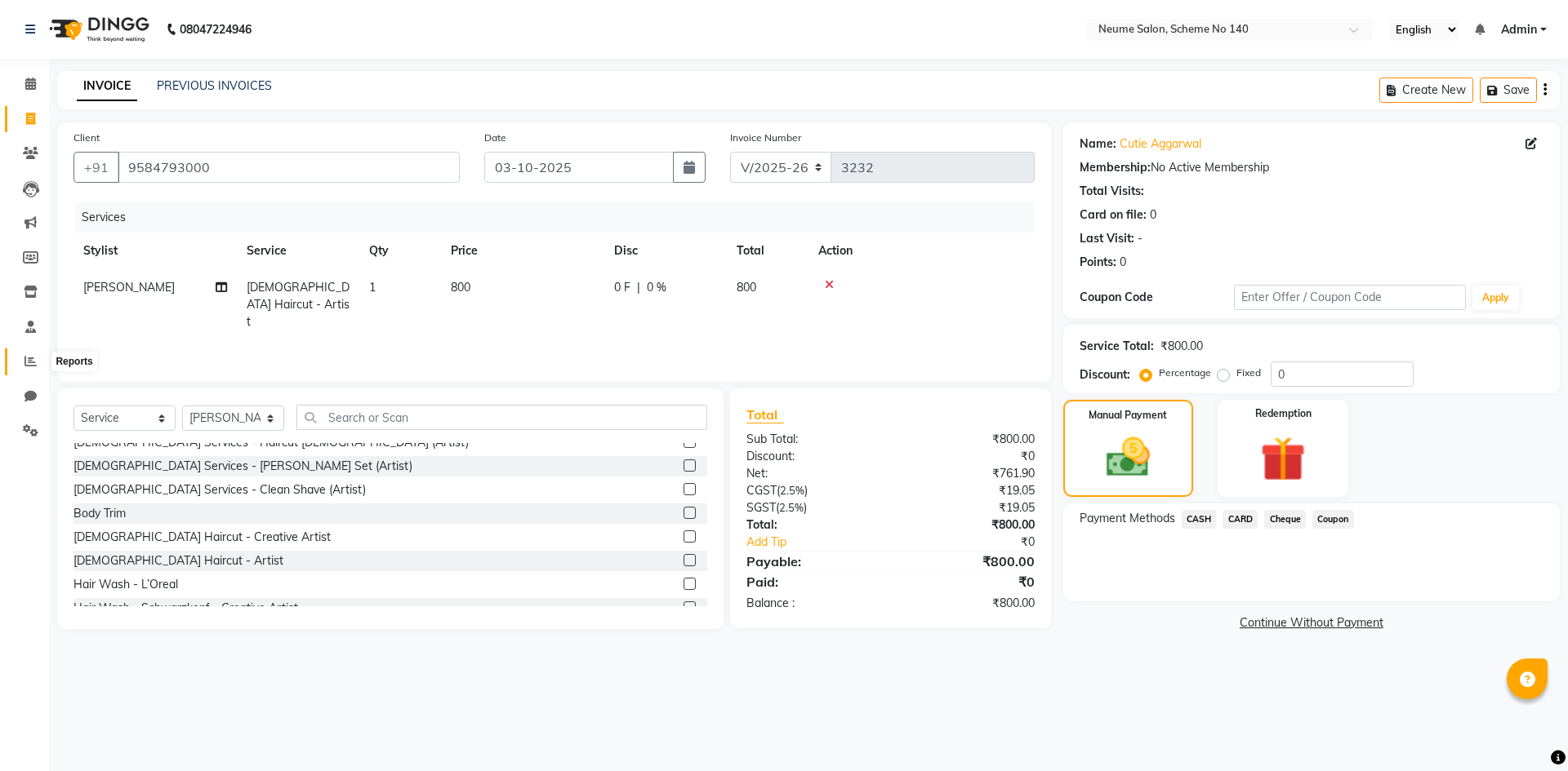
drag, startPoint x: 26, startPoint y: 355, endPoint x: 915, endPoint y: 105, distance: 923.5
click at [26, 355] on icon at bounding box center [30, 361] width 13 height 13
click at [209, 82] on link "PREVIOUS INVOICES" at bounding box center [214, 85] width 115 height 14
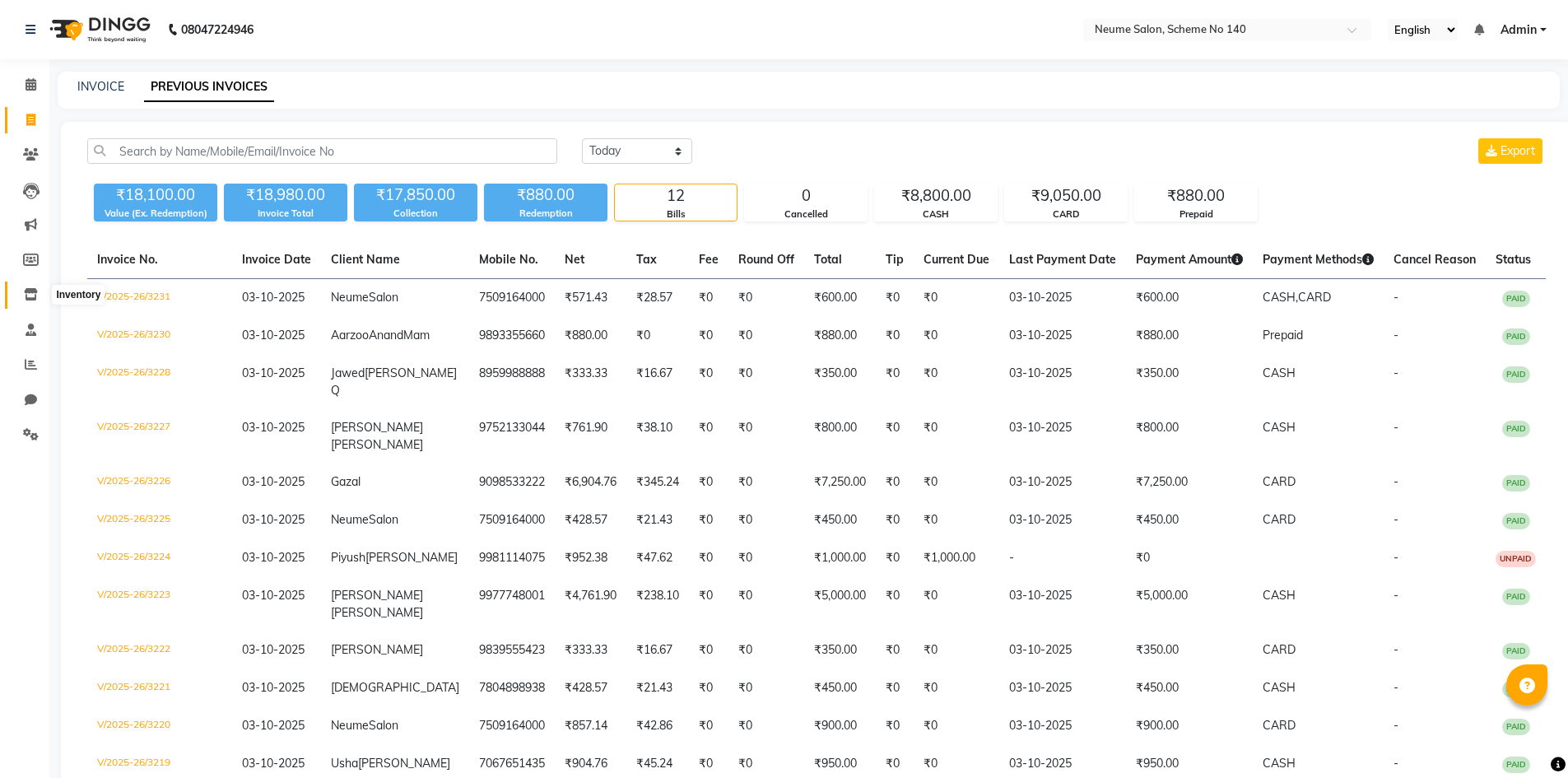
click at [27, 303] on span at bounding box center [31, 295] width 29 height 19
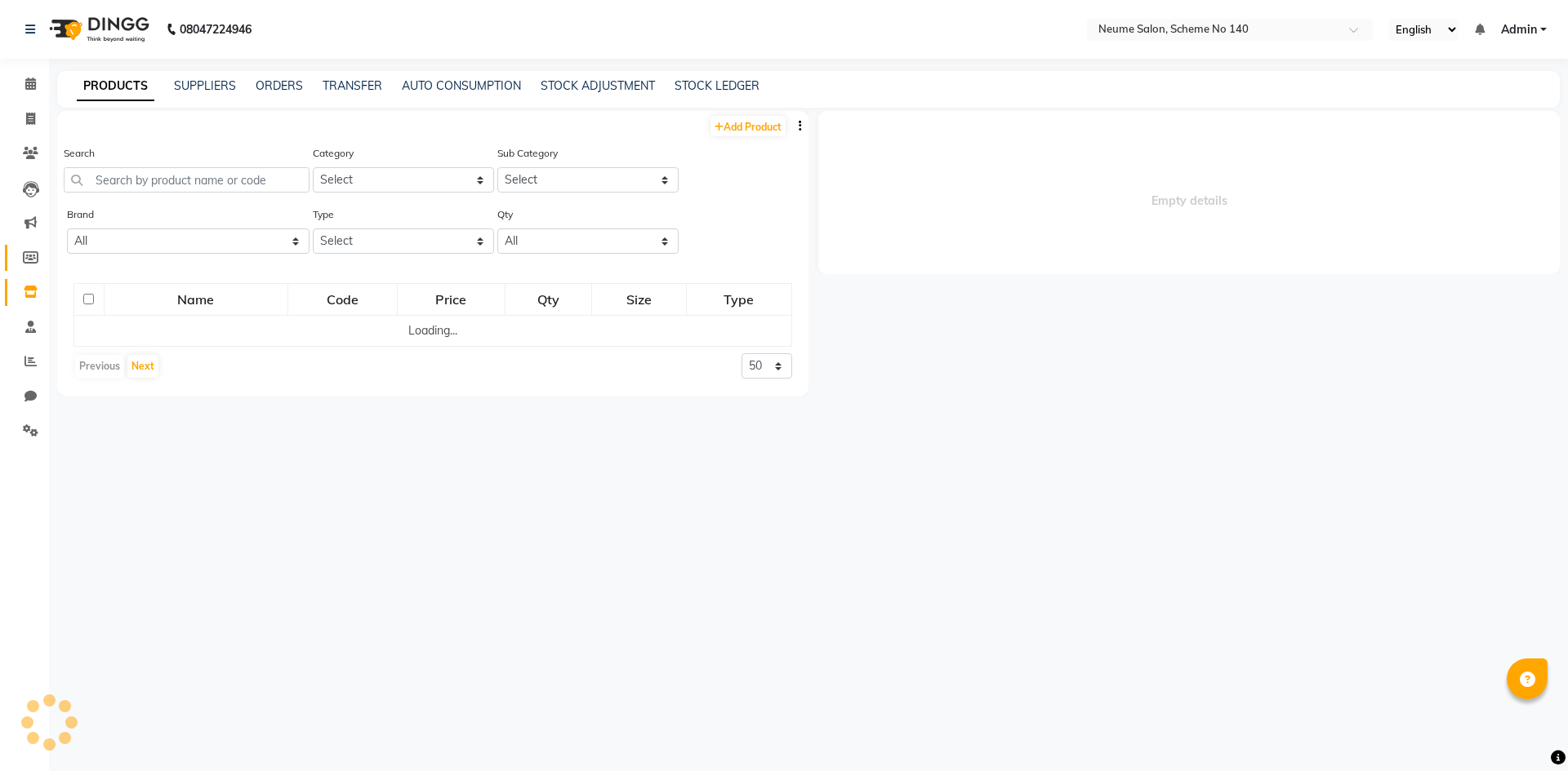
select select
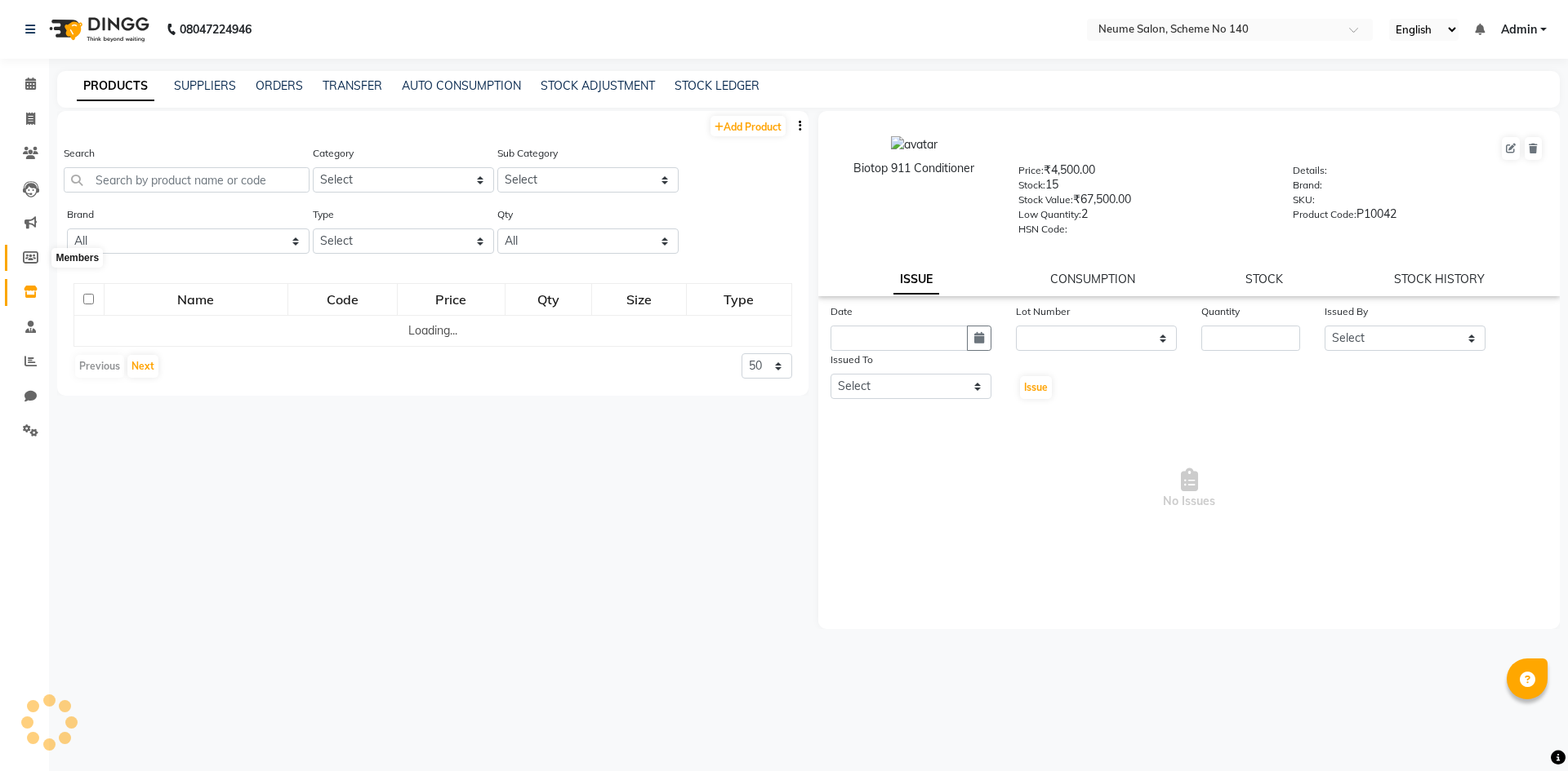
click at [28, 261] on icon at bounding box center [30, 258] width 15 height 13
select select
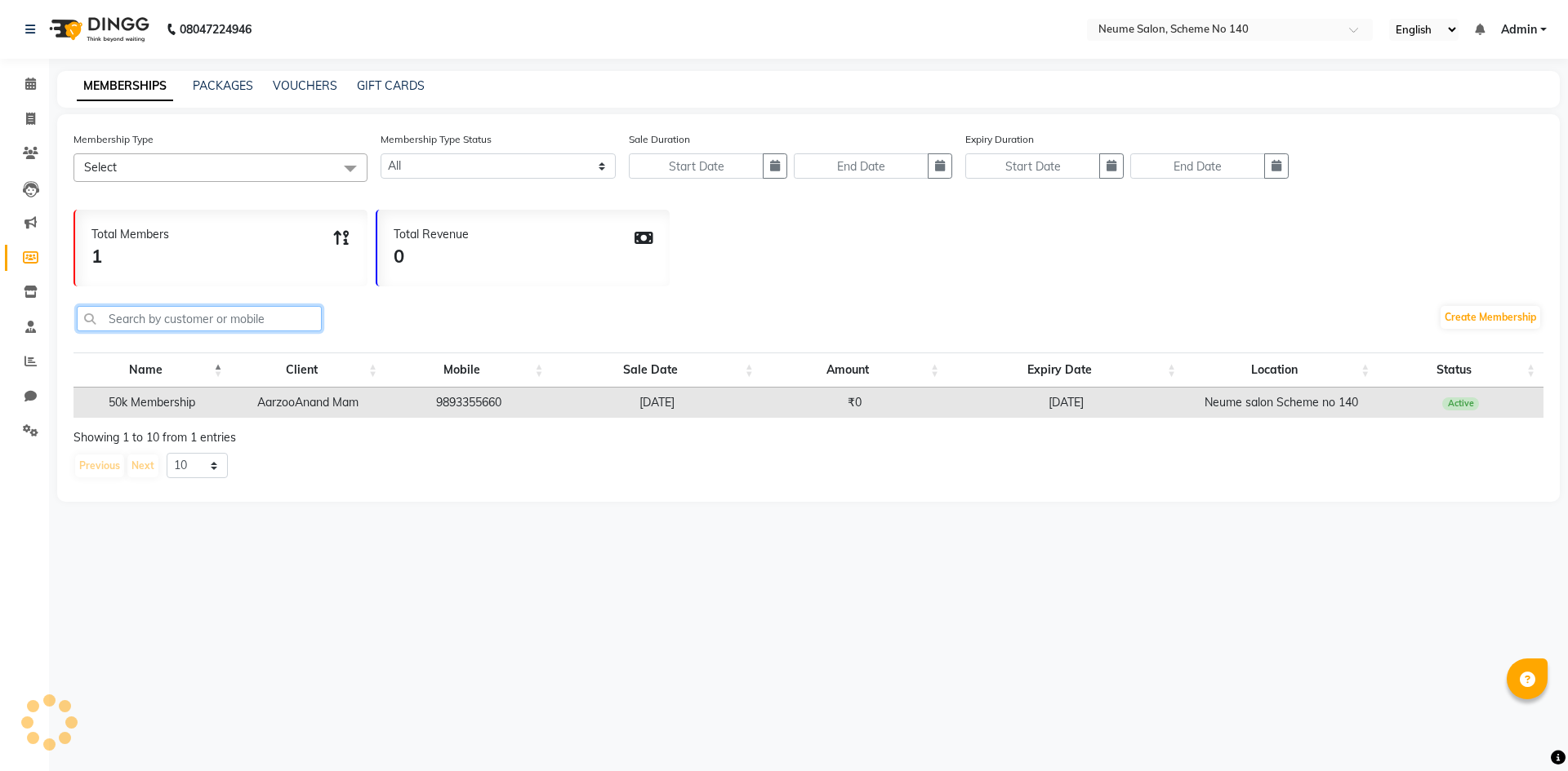
click at [187, 317] on input "text" at bounding box center [199, 319] width 245 height 25
type input "[PERSON_NAME]"
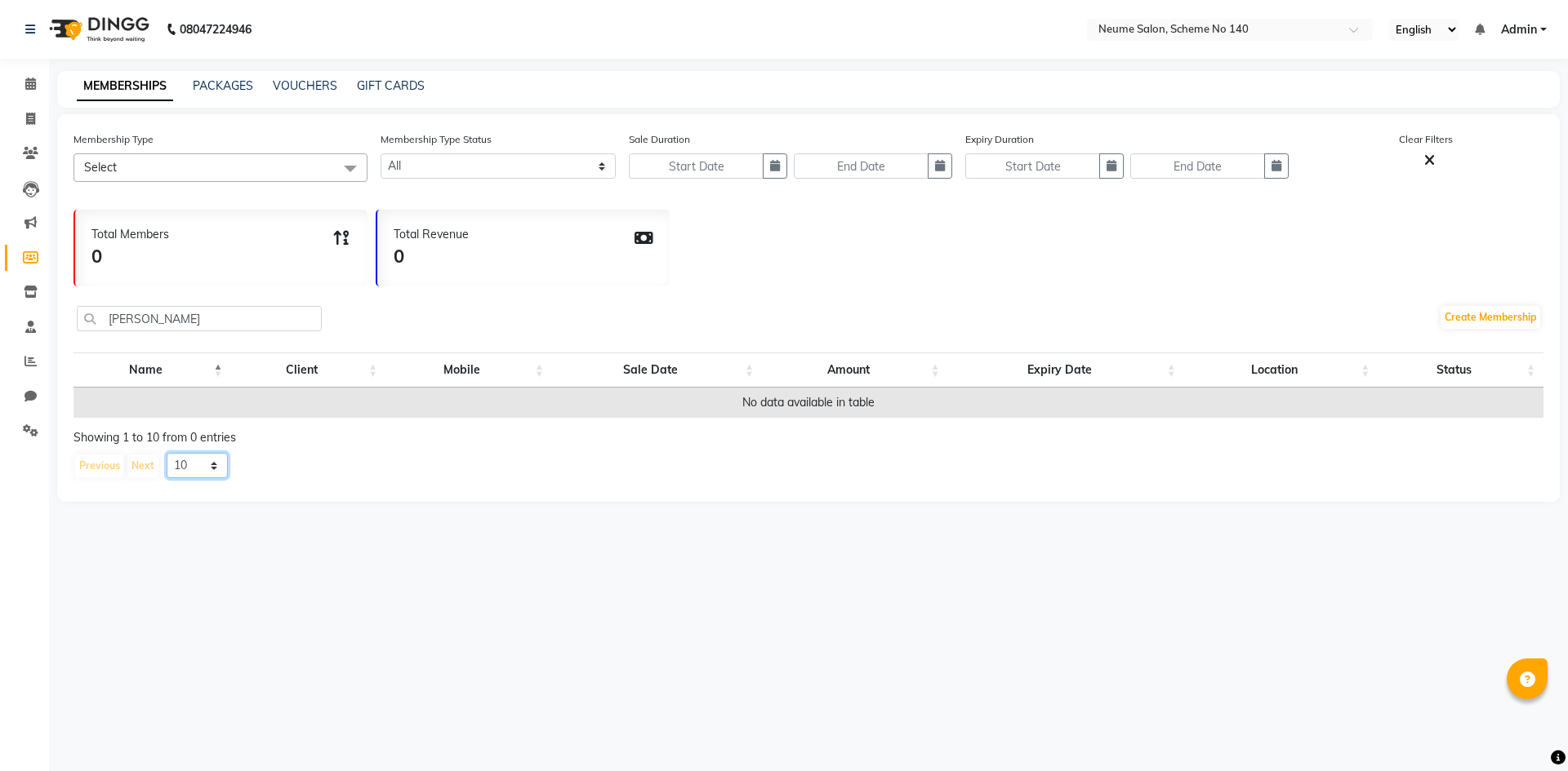
click at [205, 467] on select "10 20 50 100" at bounding box center [197, 466] width 61 height 25
select select "100"
click at [167, 453] on select "10 20 50 100" at bounding box center [197, 466] width 61 height 25
click at [182, 312] on input "[PERSON_NAME]" at bounding box center [199, 319] width 245 height 25
type input "[PERSON_NAME]"
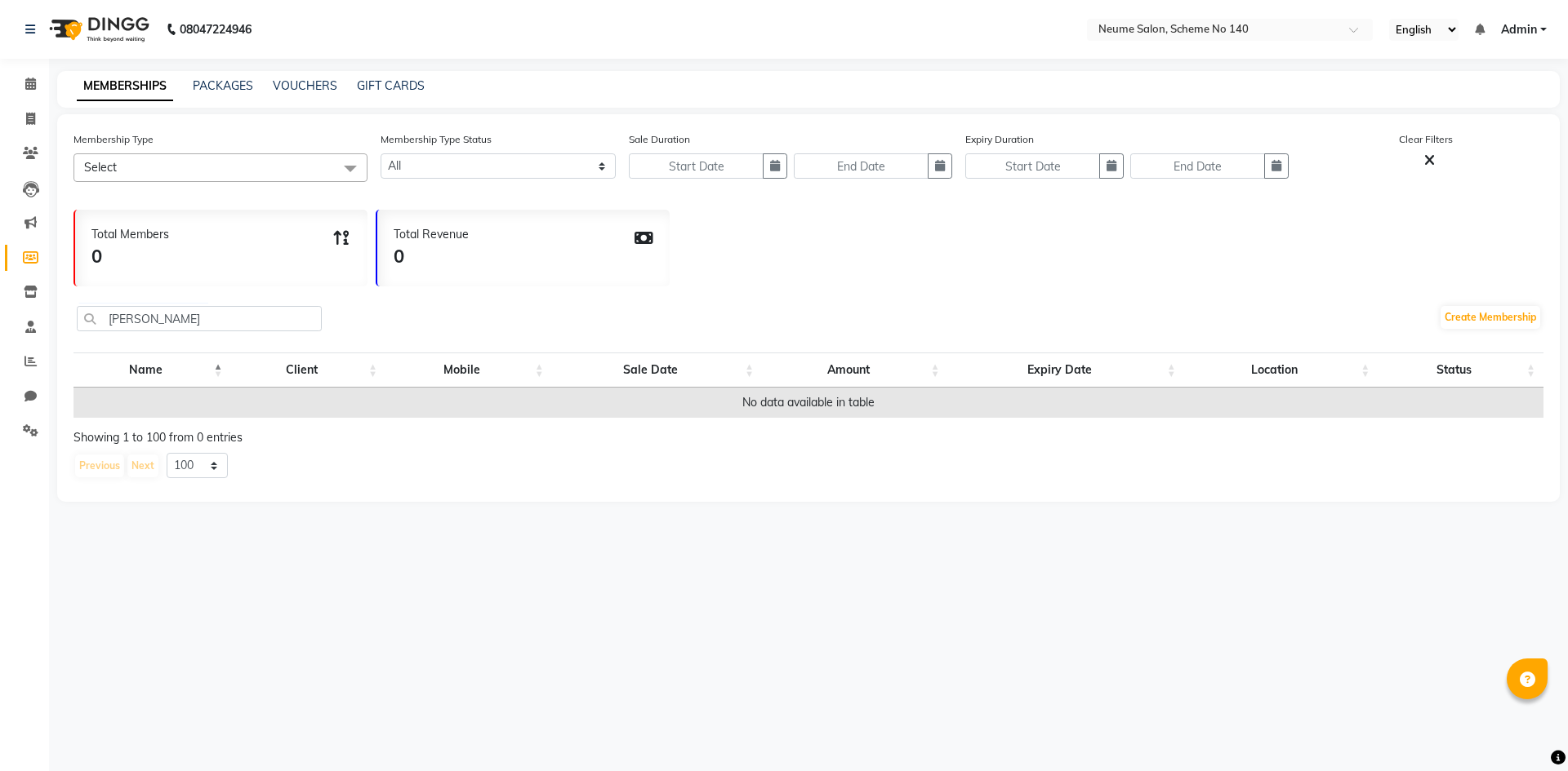
click at [319, 365] on th "Client" at bounding box center [308, 370] width 155 height 35
click at [310, 372] on th "Client" at bounding box center [308, 370] width 155 height 35
click at [373, 373] on th "Client" at bounding box center [308, 370] width 155 height 35
click at [207, 307] on input "[PERSON_NAME]" at bounding box center [199, 319] width 245 height 25
drag, startPoint x: 197, startPoint y: 311, endPoint x: 51, endPoint y: 321, distance: 146.3
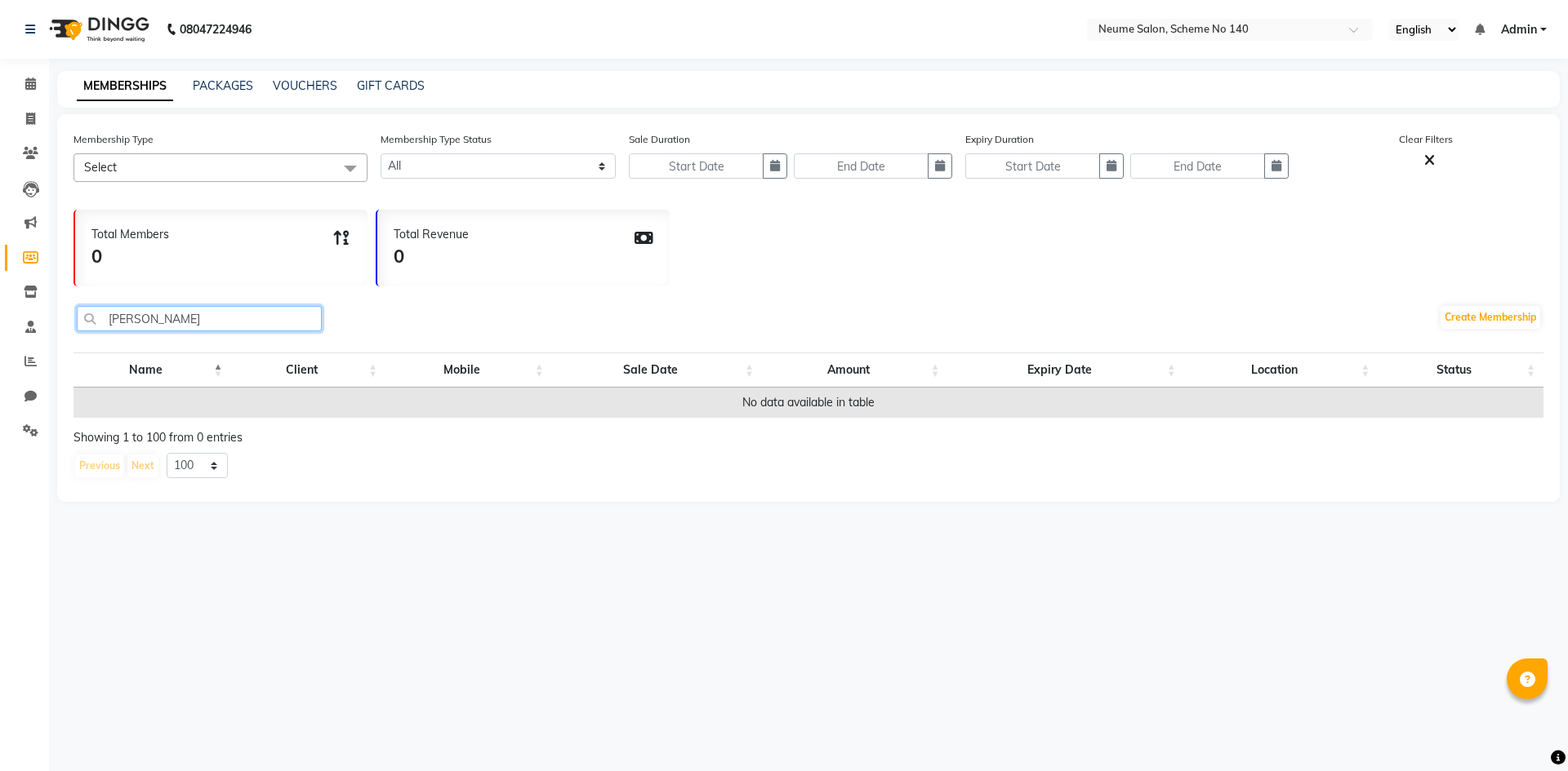
click at [51, 321] on main "MEMBERSHIPS PACKAGES VOUCHERS GIFT CARDS Membership Type Select Select All Dumm…" at bounding box center [808, 298] width 1519 height 455
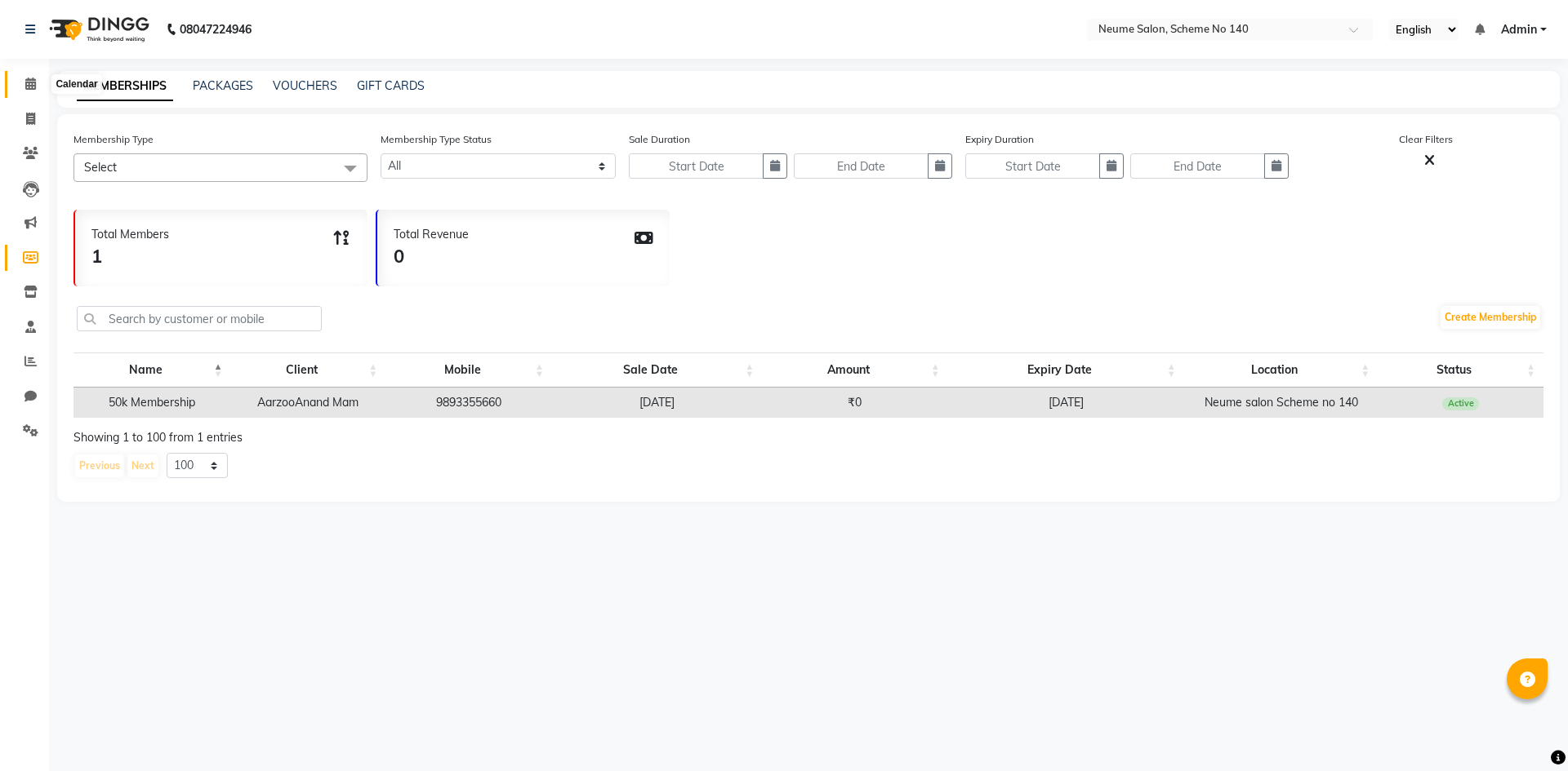
click at [36, 92] on span at bounding box center [30, 84] width 29 height 19
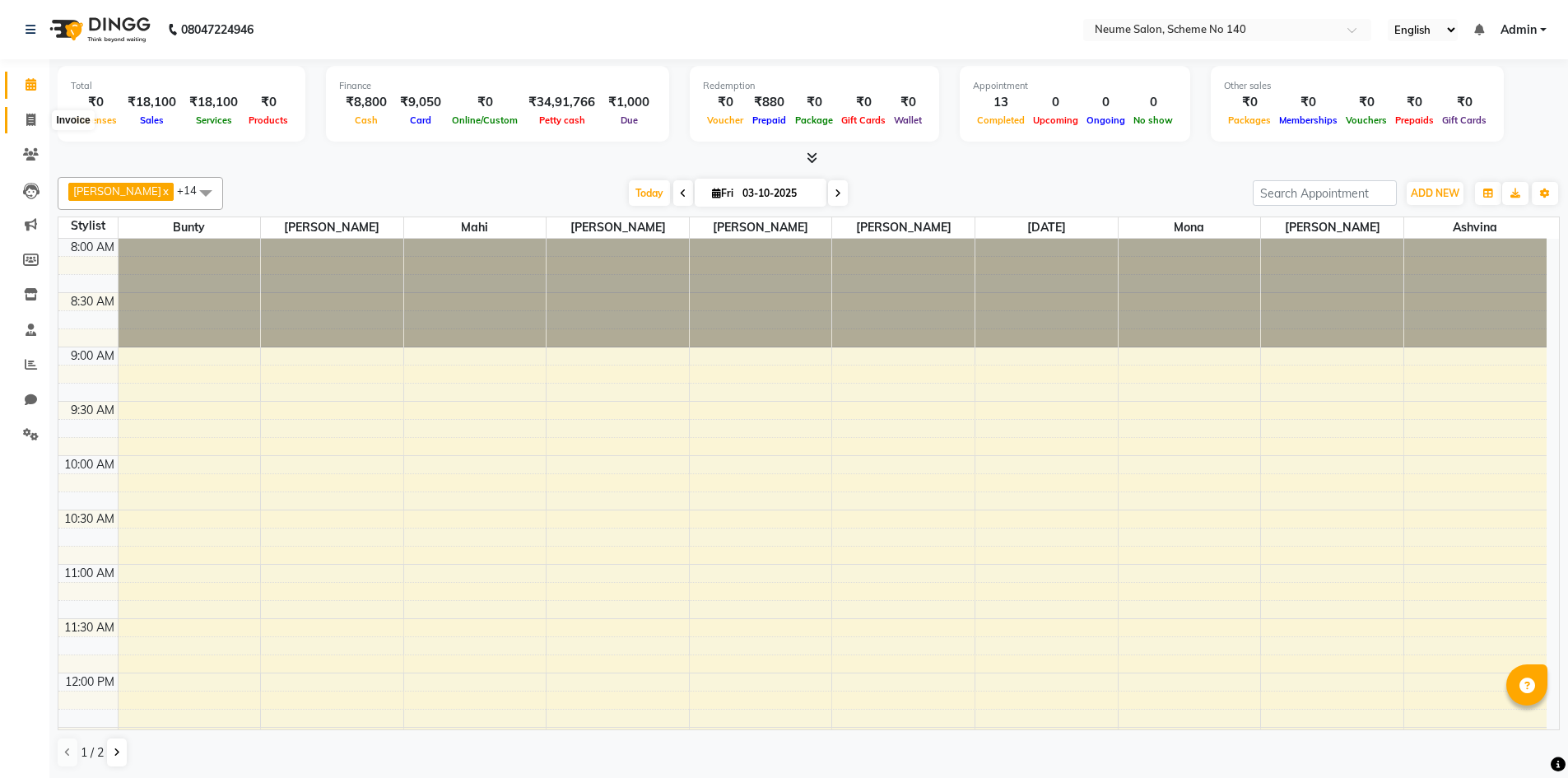
click at [19, 116] on span at bounding box center [31, 120] width 29 height 19
select select "8098"
select select "service"
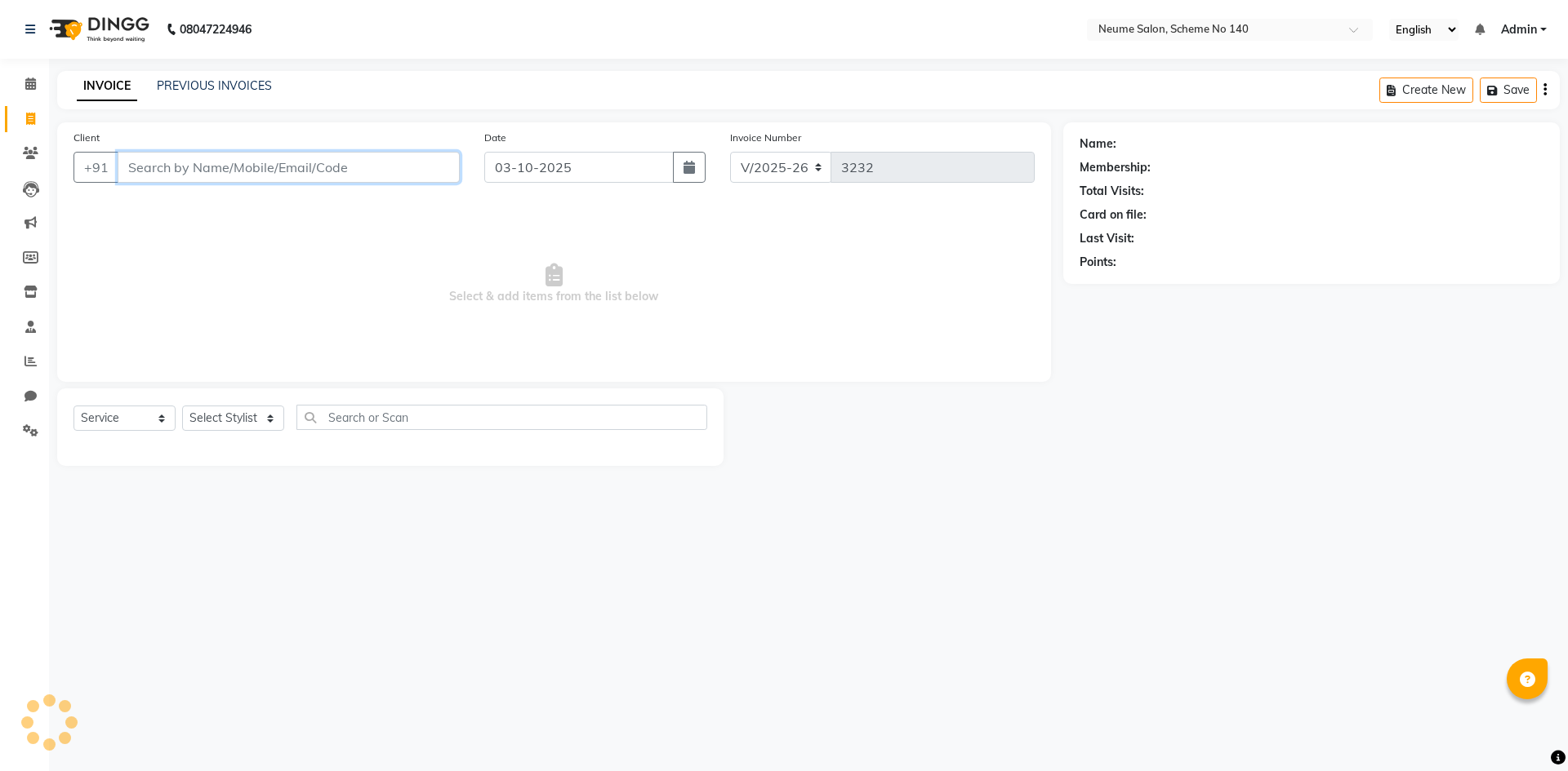
click at [151, 167] on input "Client" at bounding box center [289, 167] width 342 height 31
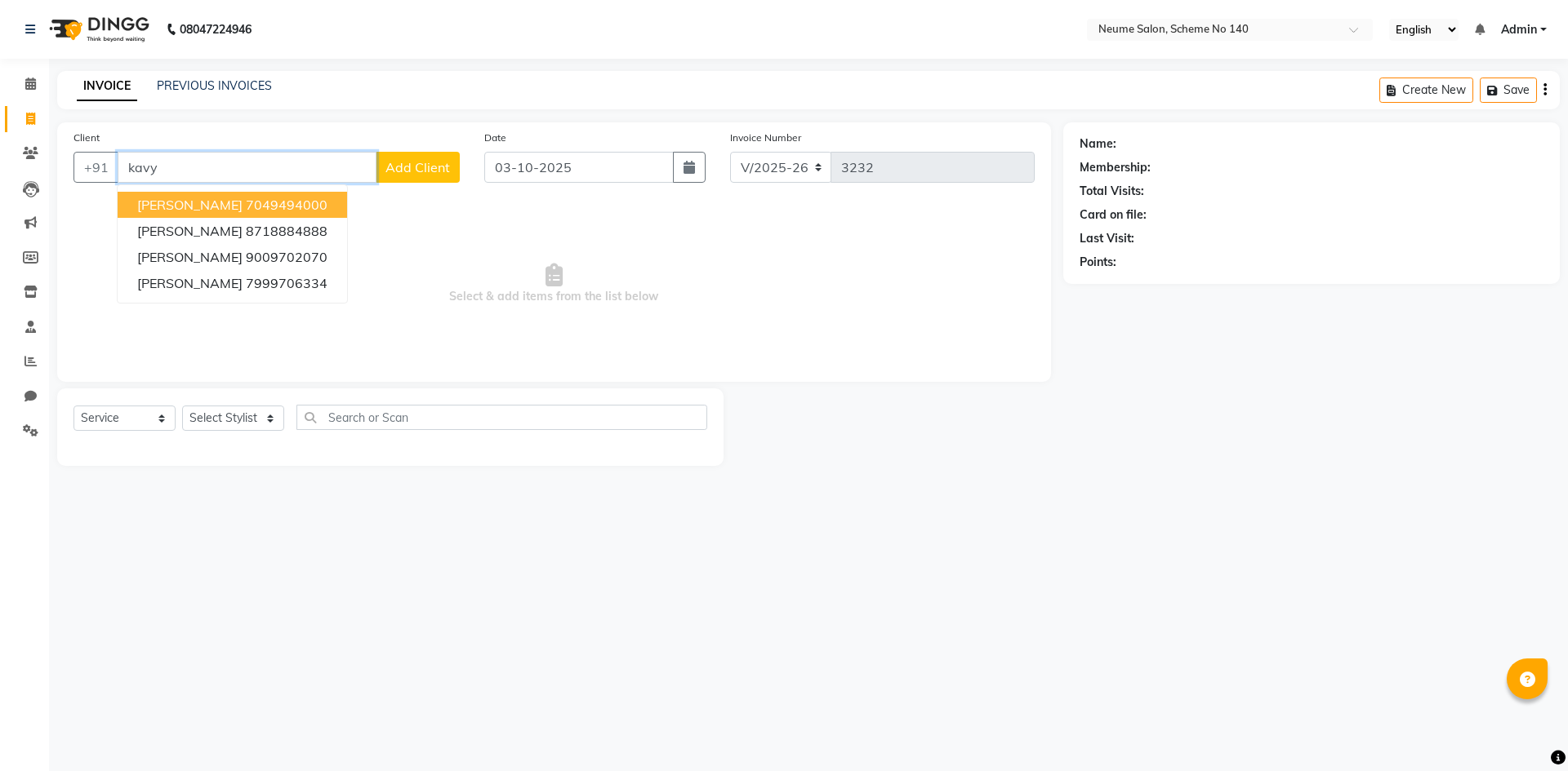
click at [280, 203] on ngb-highlight "7049494000" at bounding box center [286, 205] width 82 height 16
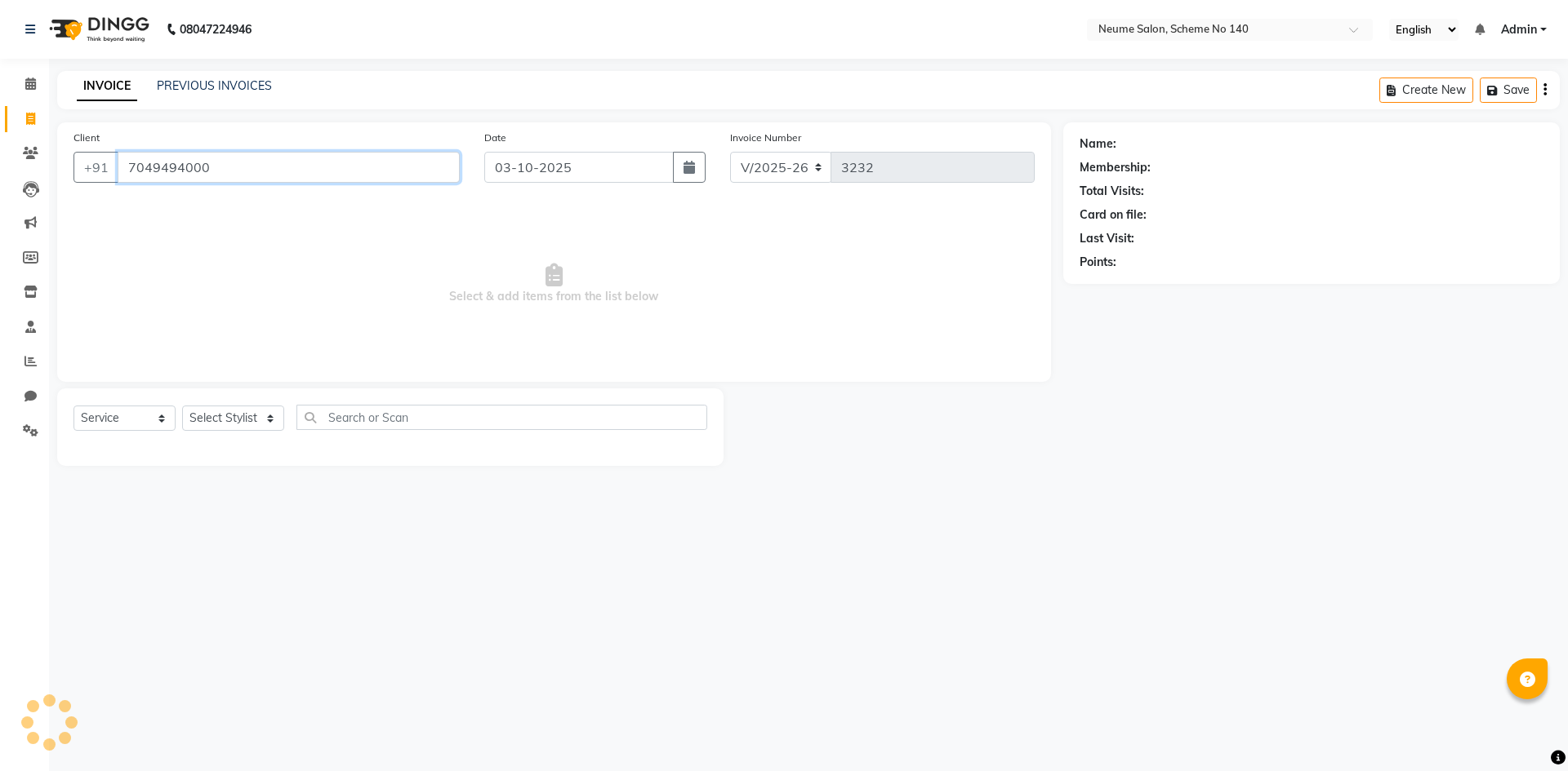
type input "7049494000"
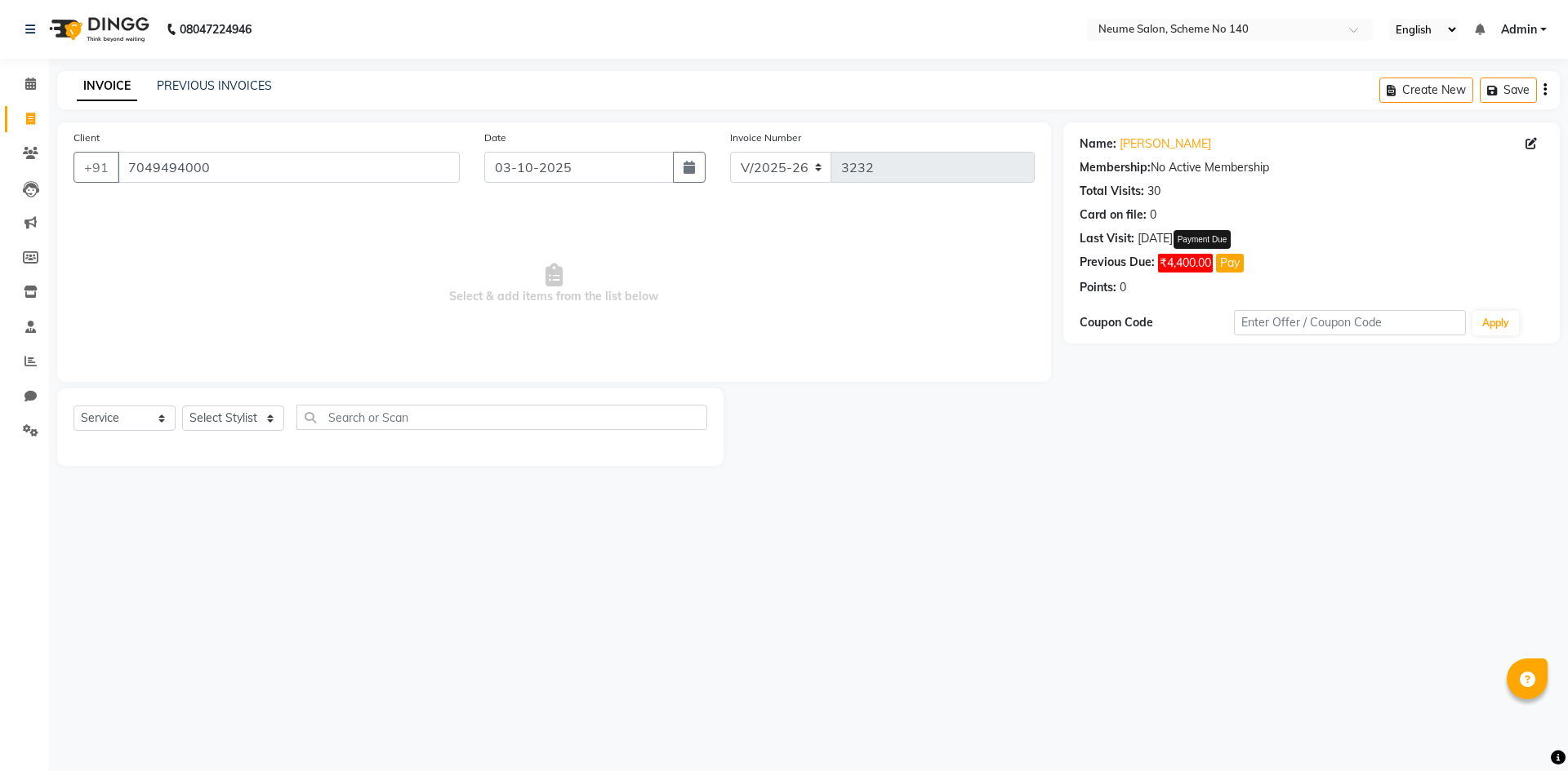
click at [1235, 262] on button "Pay" at bounding box center [1229, 262] width 28 height 19
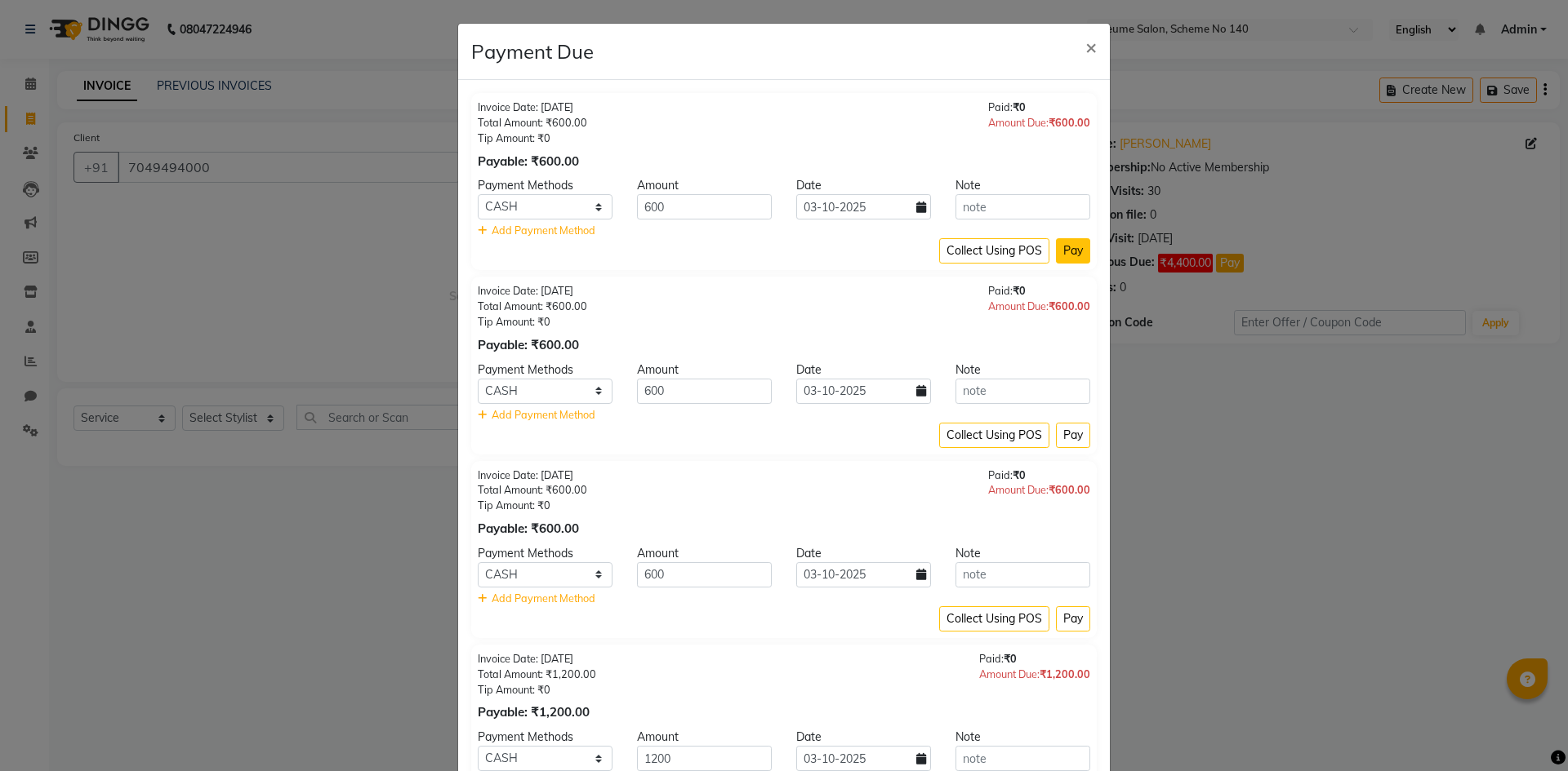
click at [1064, 249] on button "Pay" at bounding box center [1073, 251] width 34 height 25
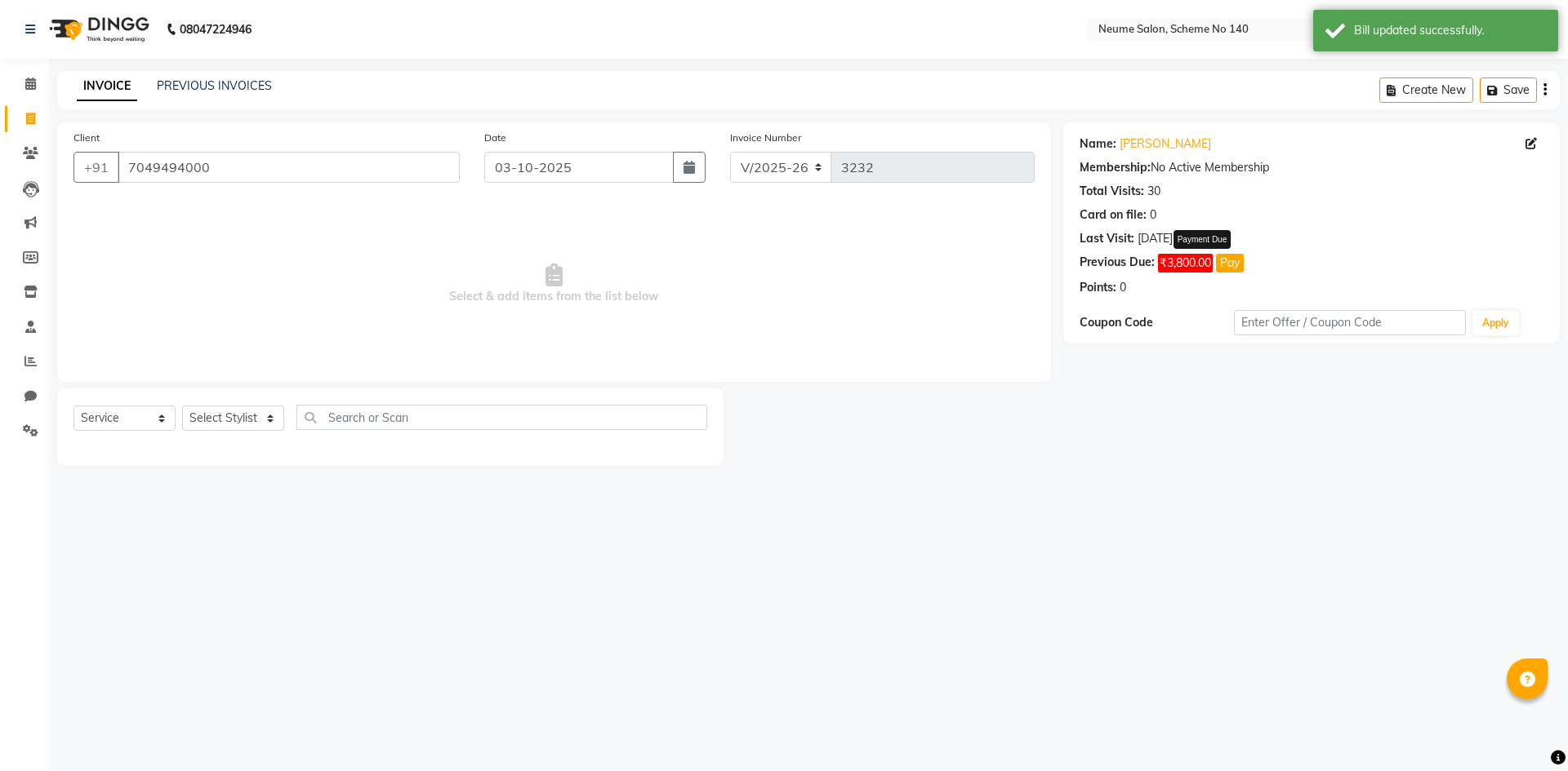
click at [1228, 261] on button "Pay" at bounding box center [1229, 262] width 28 height 19
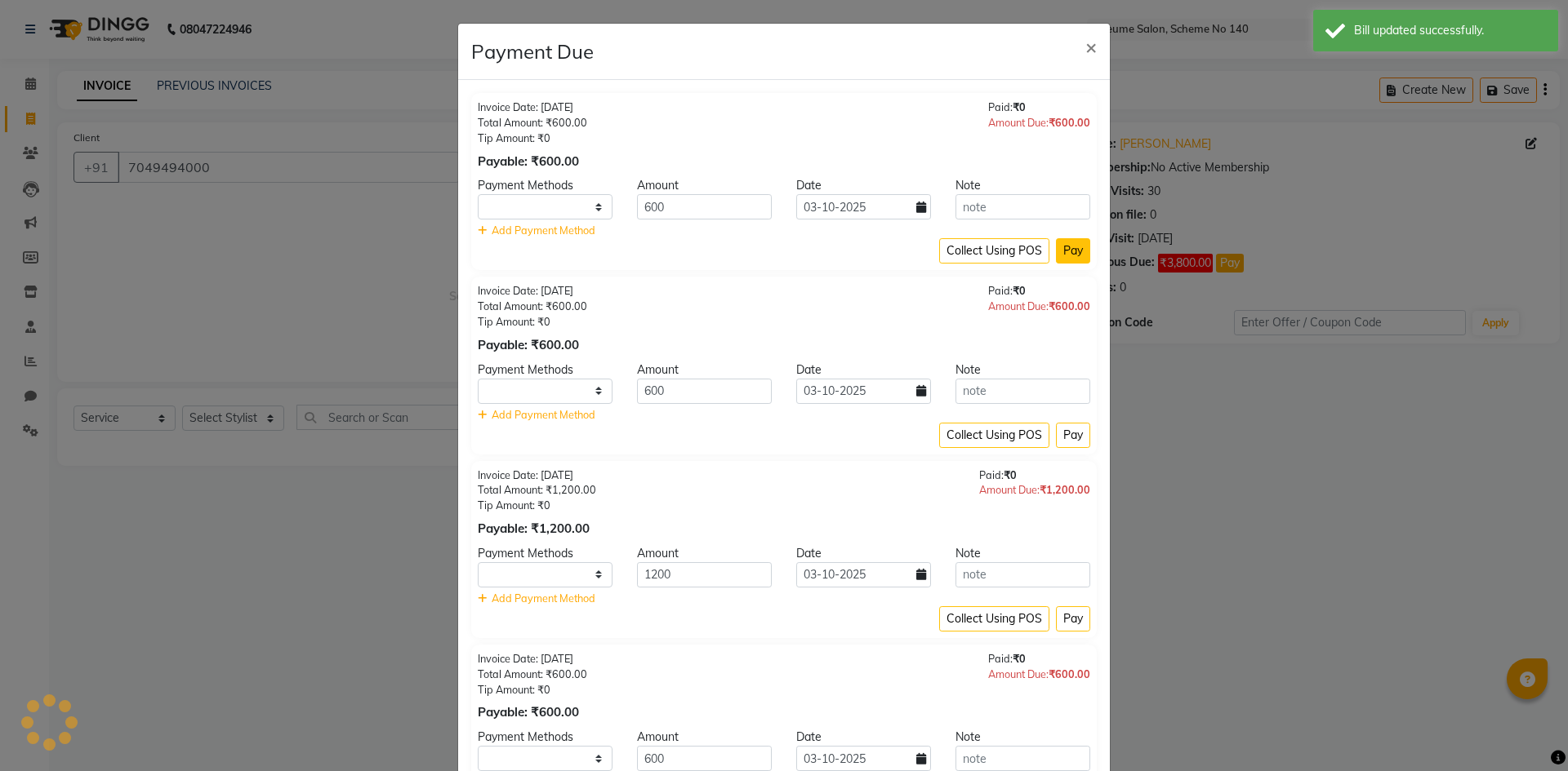
select select "1"
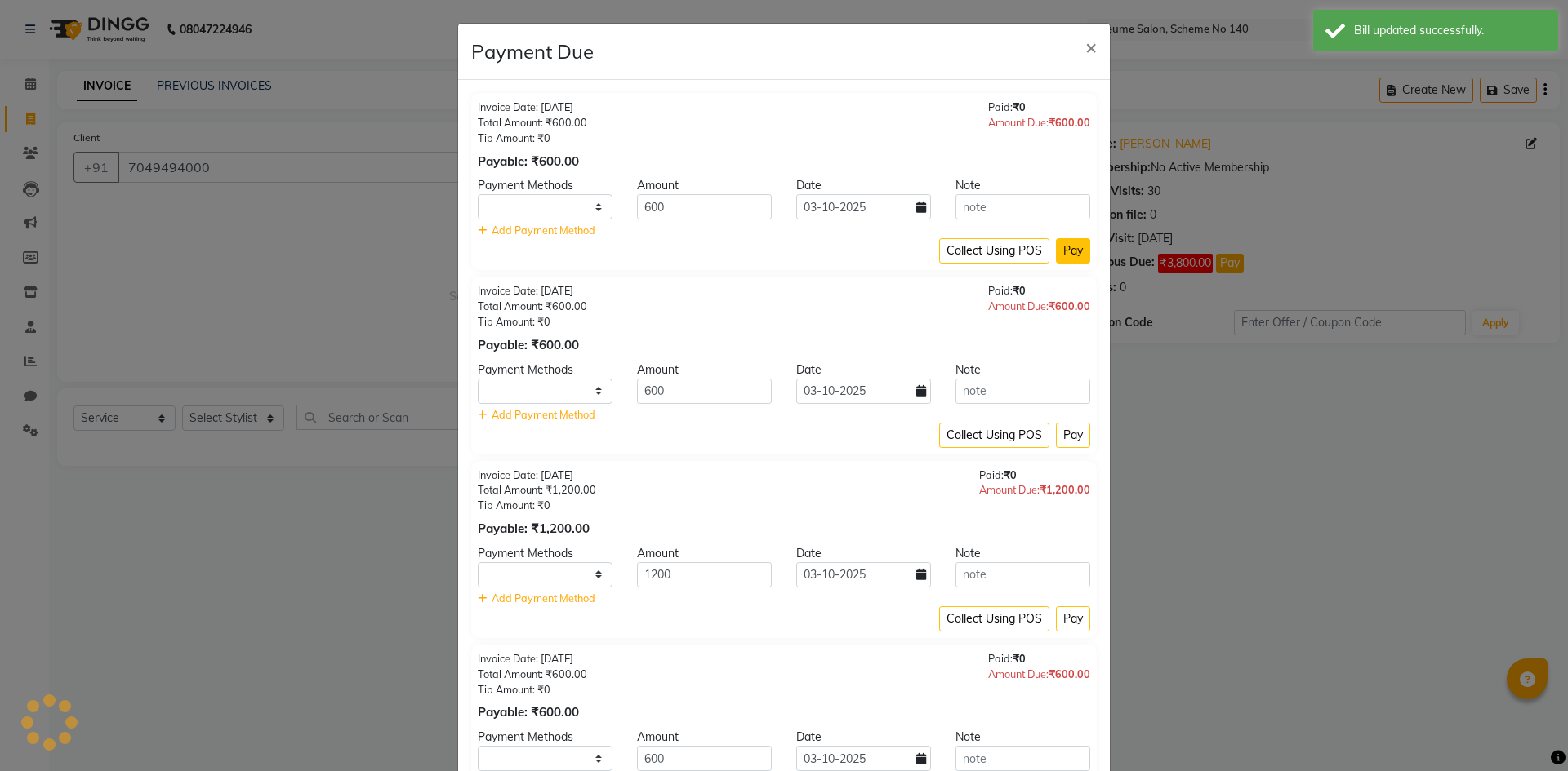
select select "1"
click at [1069, 254] on button "Pay" at bounding box center [1073, 251] width 34 height 25
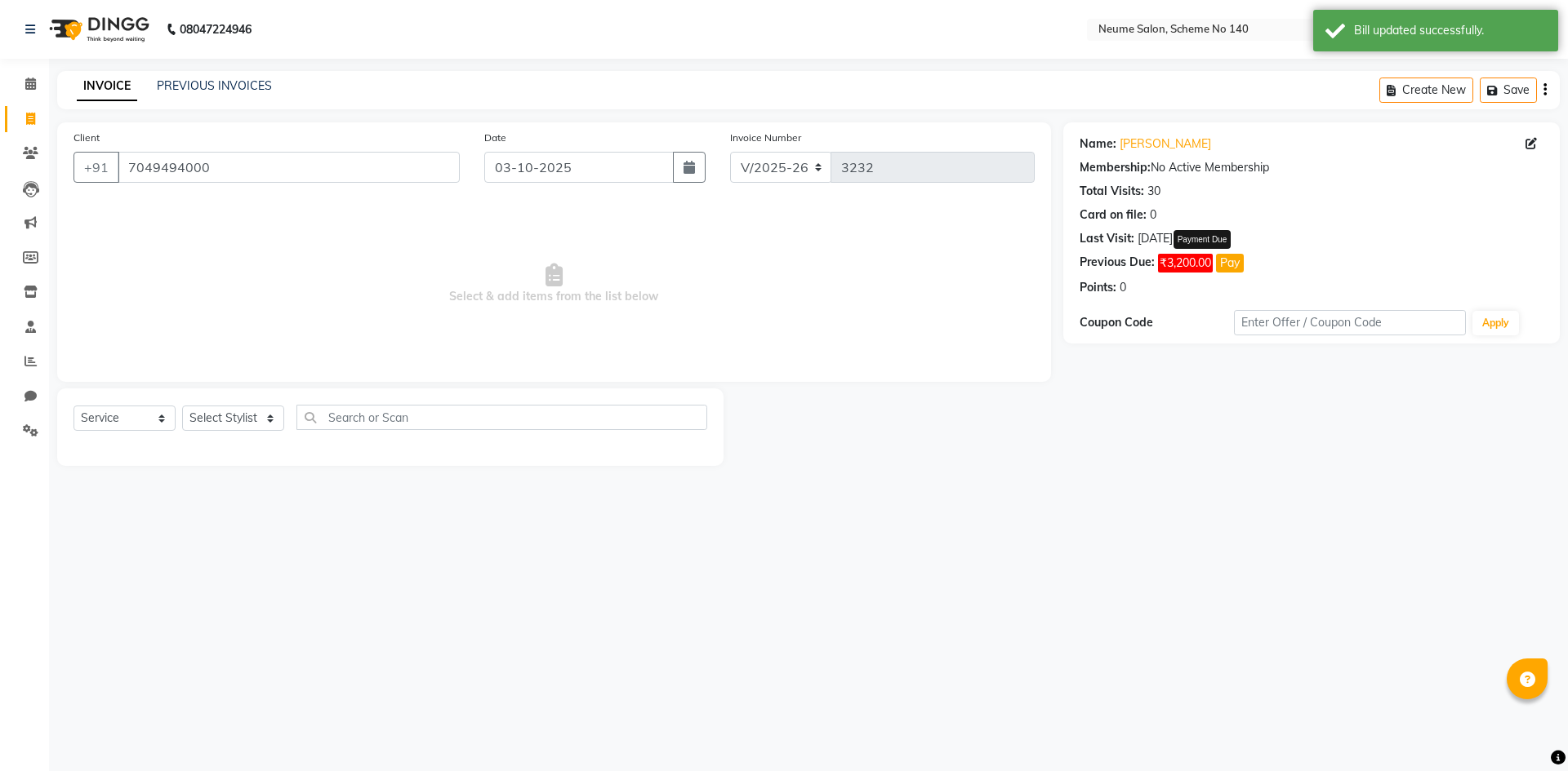
click at [1219, 265] on button "Pay" at bounding box center [1229, 262] width 28 height 19
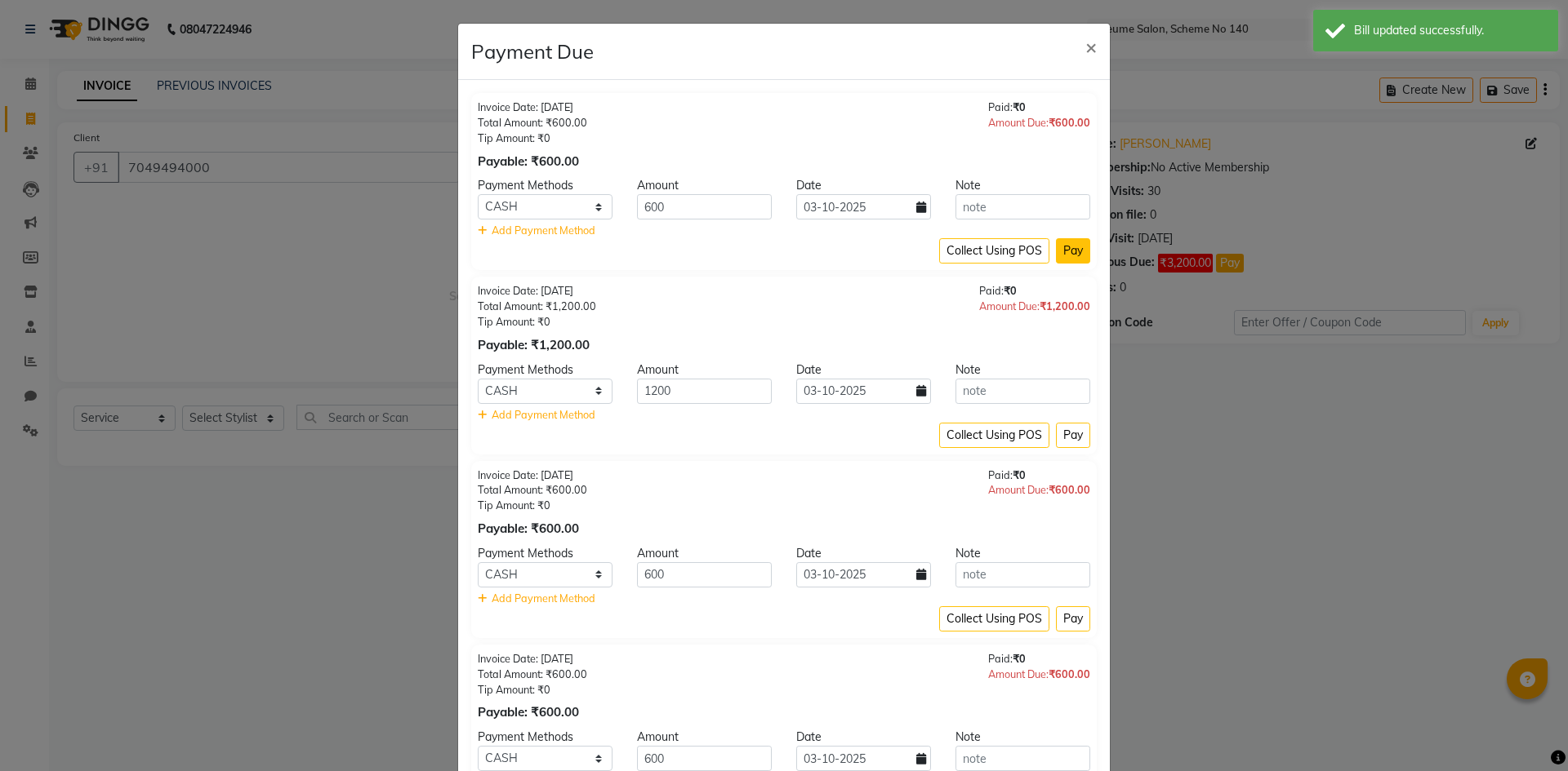
click at [1077, 250] on button "Pay" at bounding box center [1073, 251] width 34 height 25
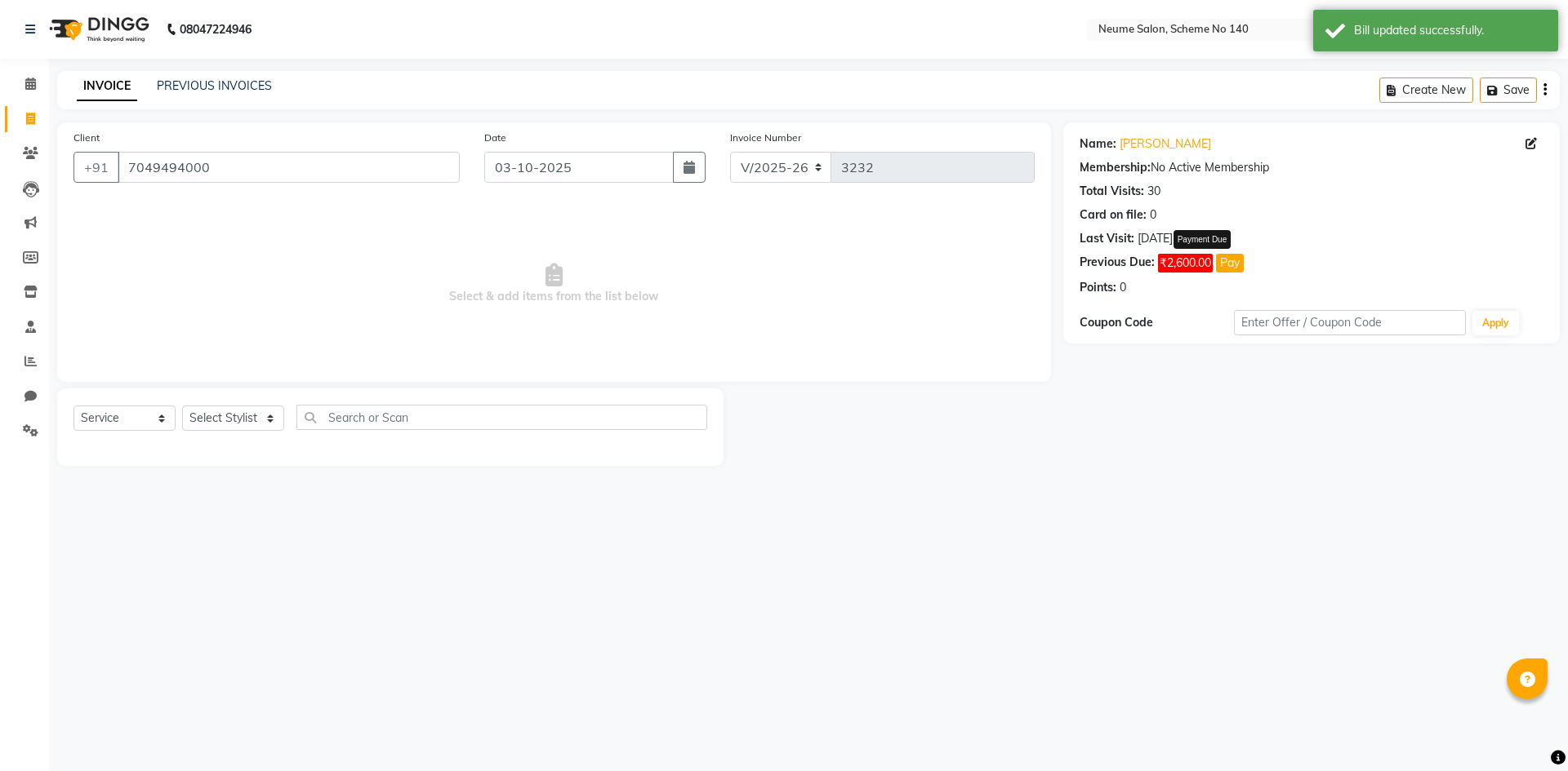
click at [1229, 261] on button "Pay" at bounding box center [1229, 262] width 28 height 19
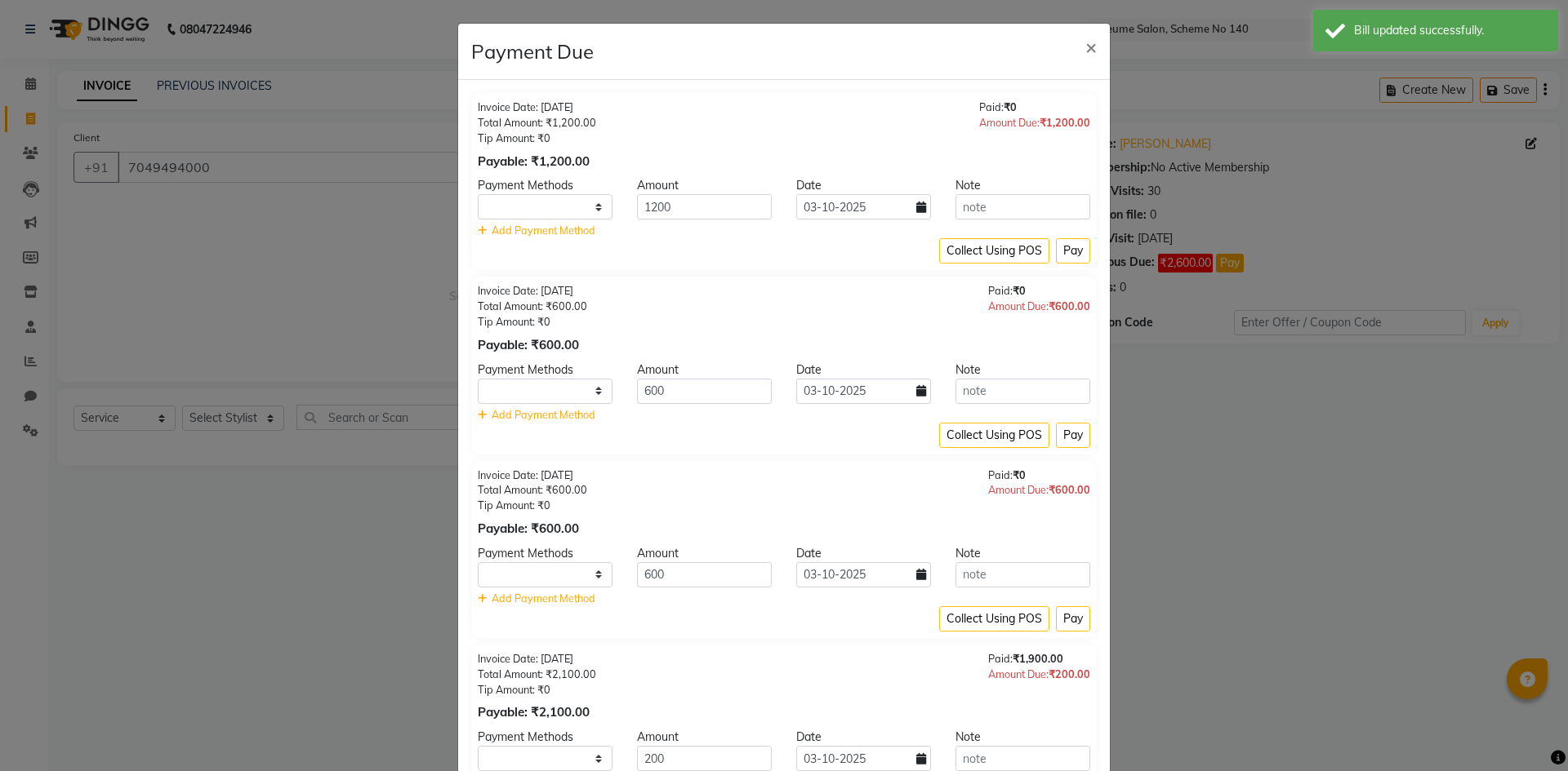
select select "1"
click at [1069, 255] on button "Pay" at bounding box center [1073, 251] width 34 height 25
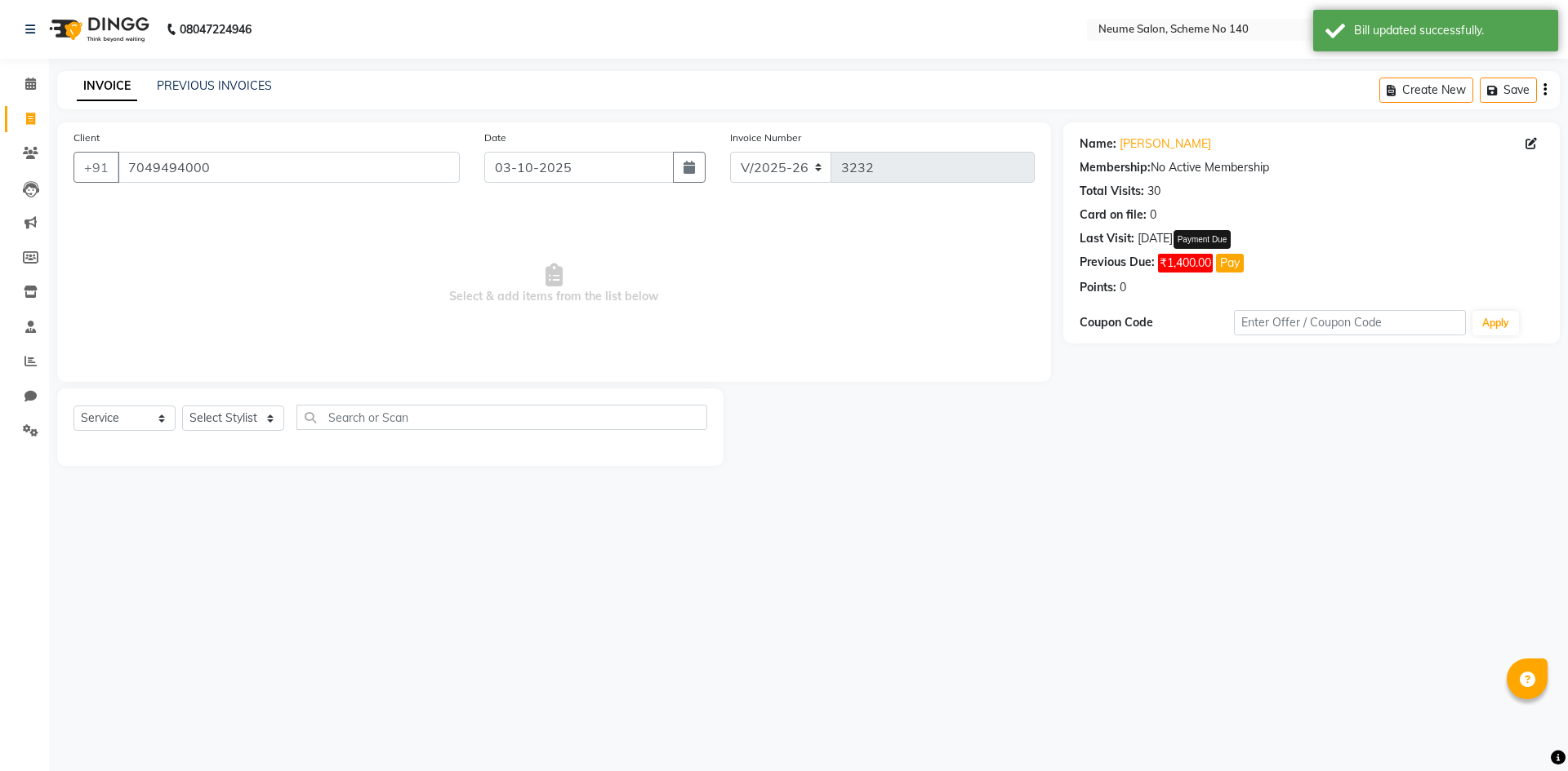
click at [1226, 264] on button "Pay" at bounding box center [1229, 262] width 28 height 19
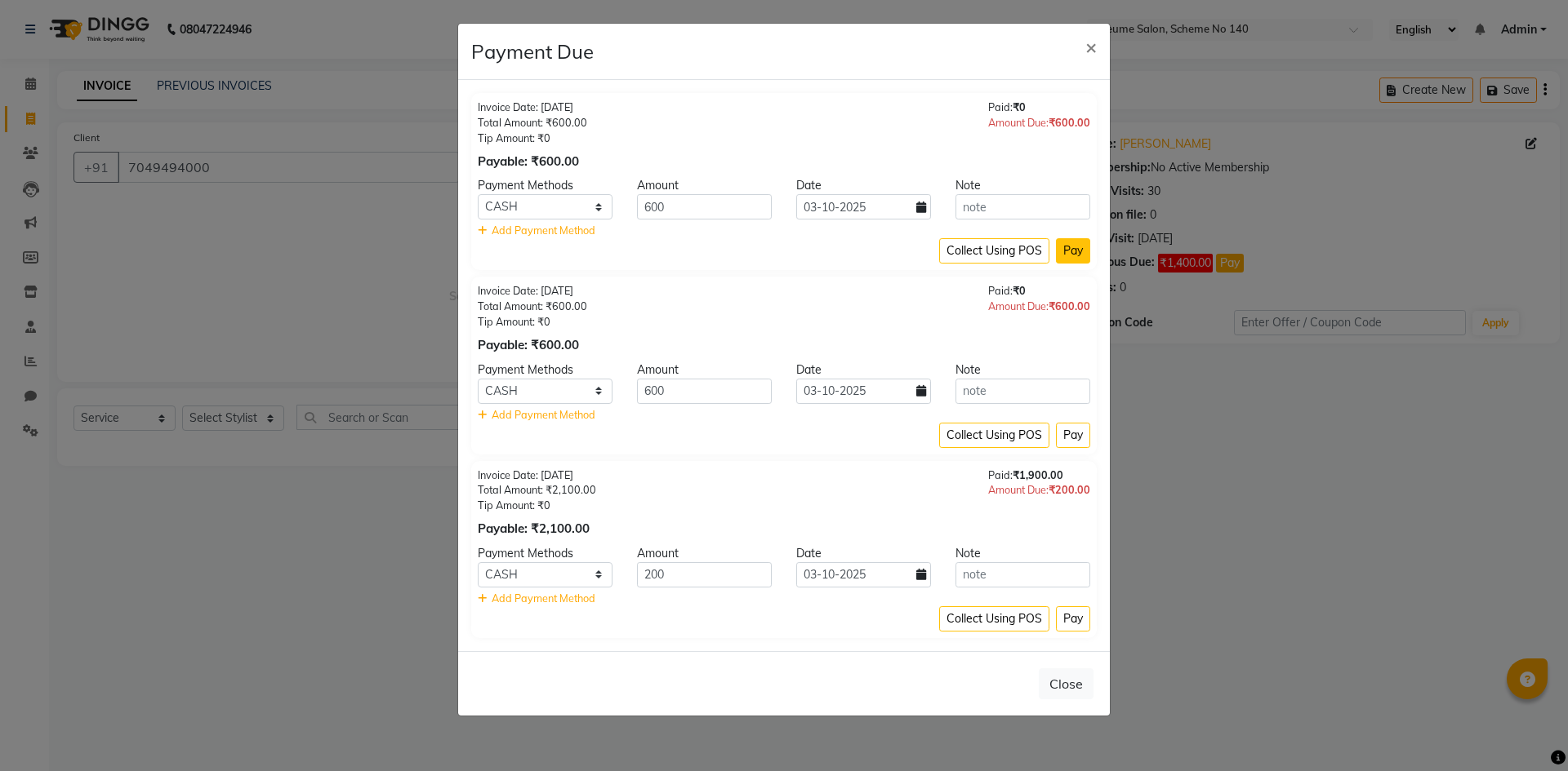
click at [1066, 253] on button "Pay" at bounding box center [1073, 251] width 34 height 25
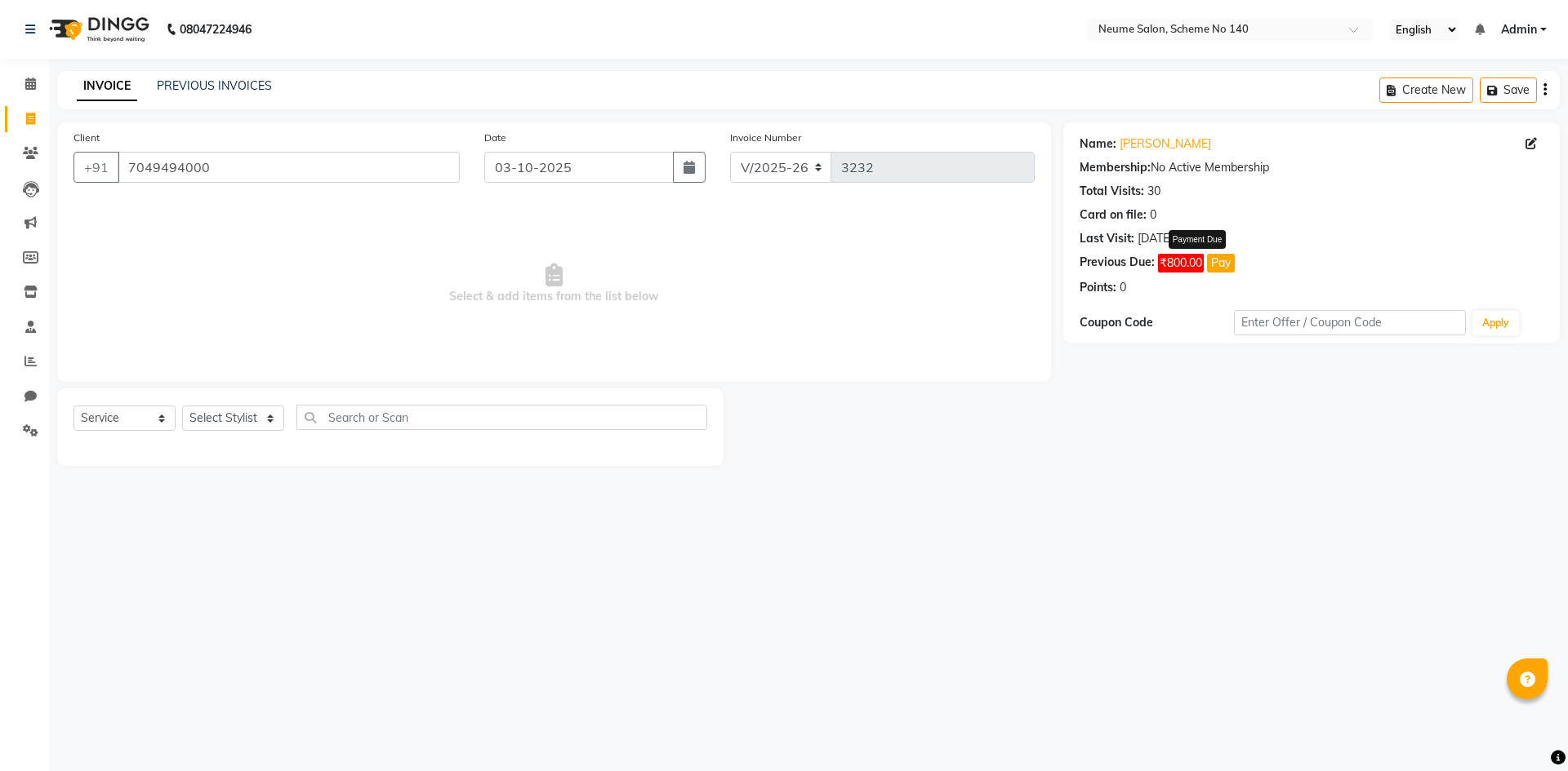
click at [1219, 268] on button "Pay" at bounding box center [1220, 262] width 28 height 19
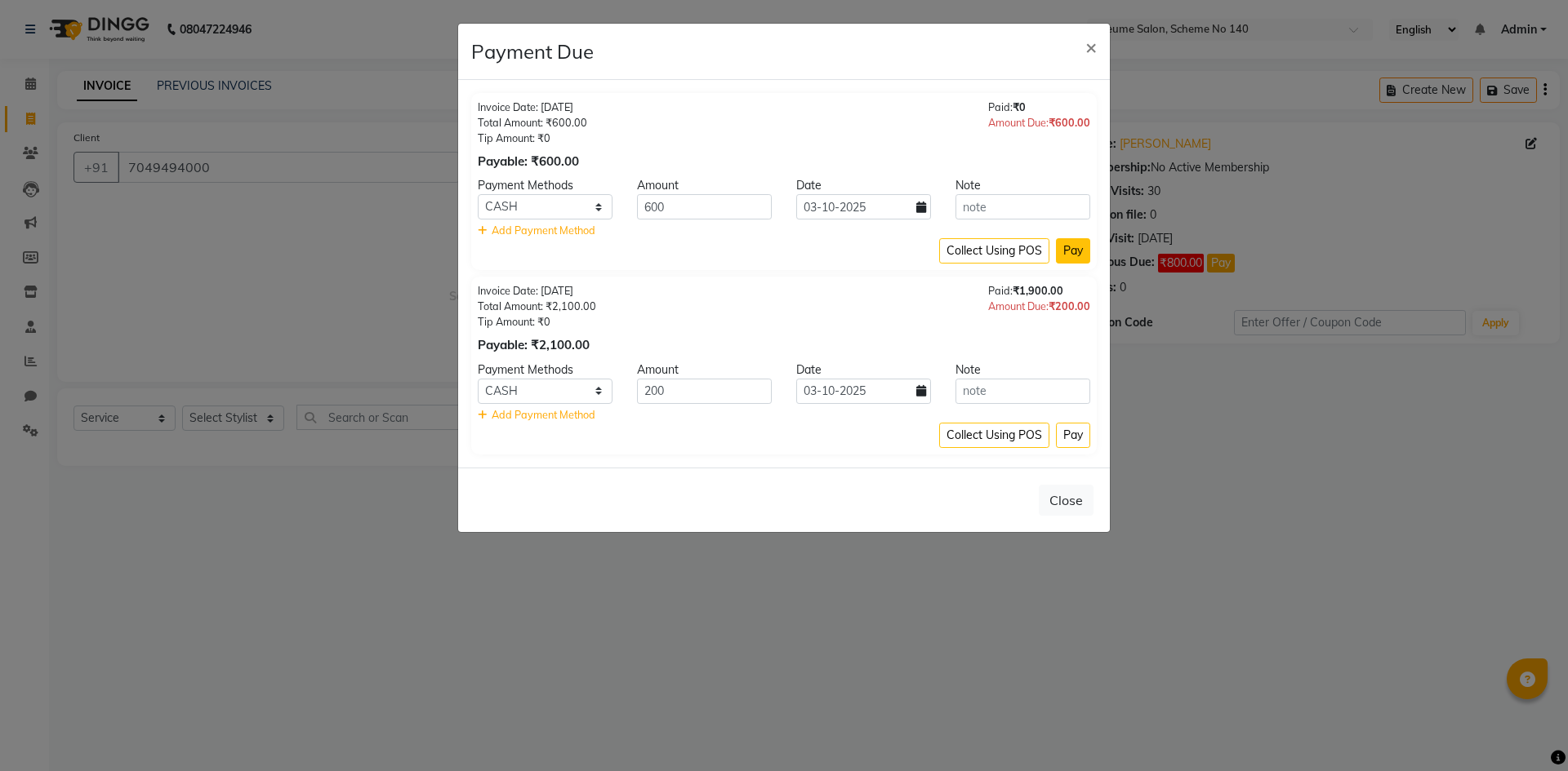
click at [1071, 254] on button "Pay" at bounding box center [1073, 251] width 34 height 25
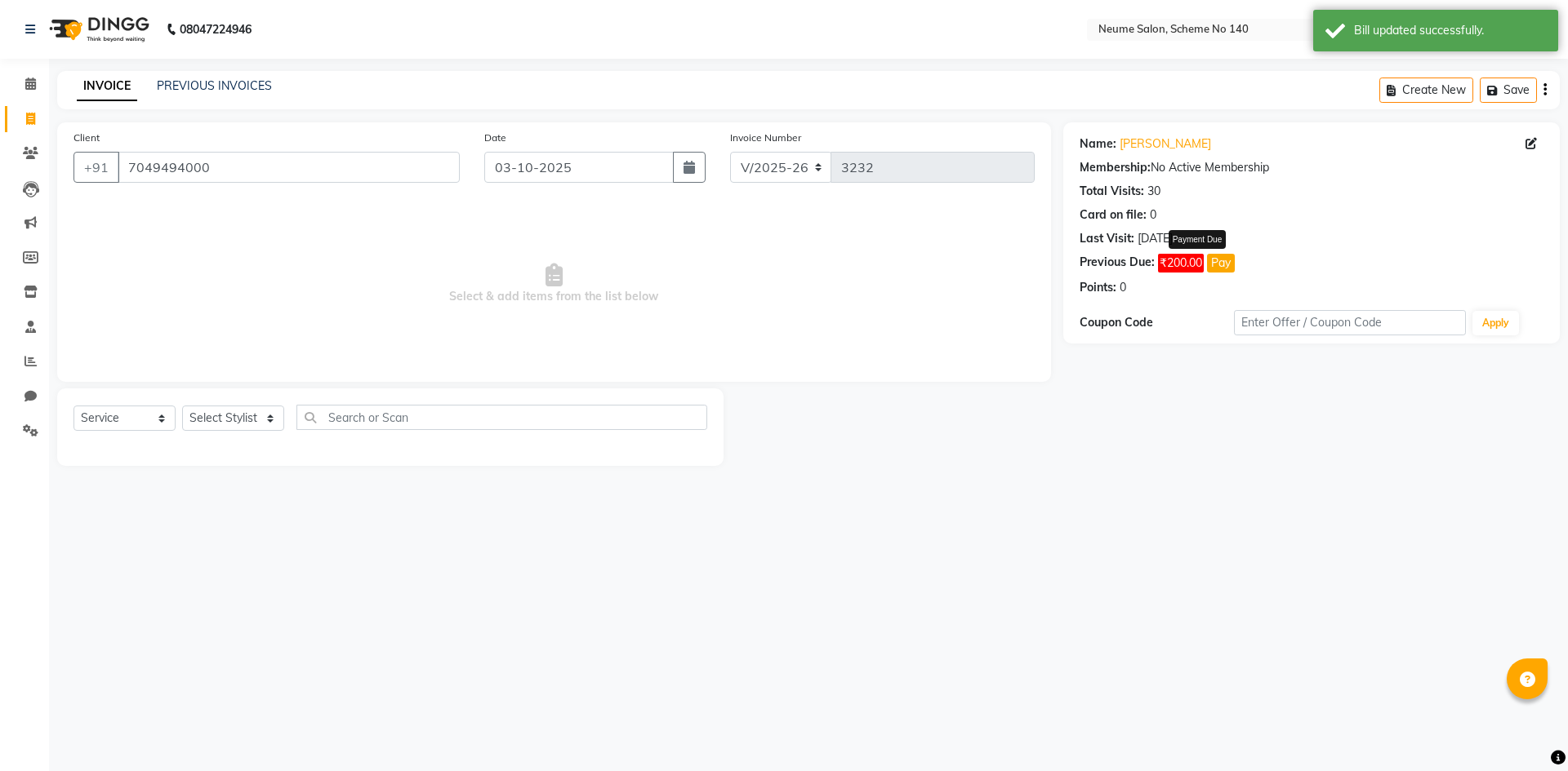
click at [1218, 262] on button "Pay" at bounding box center [1220, 262] width 28 height 19
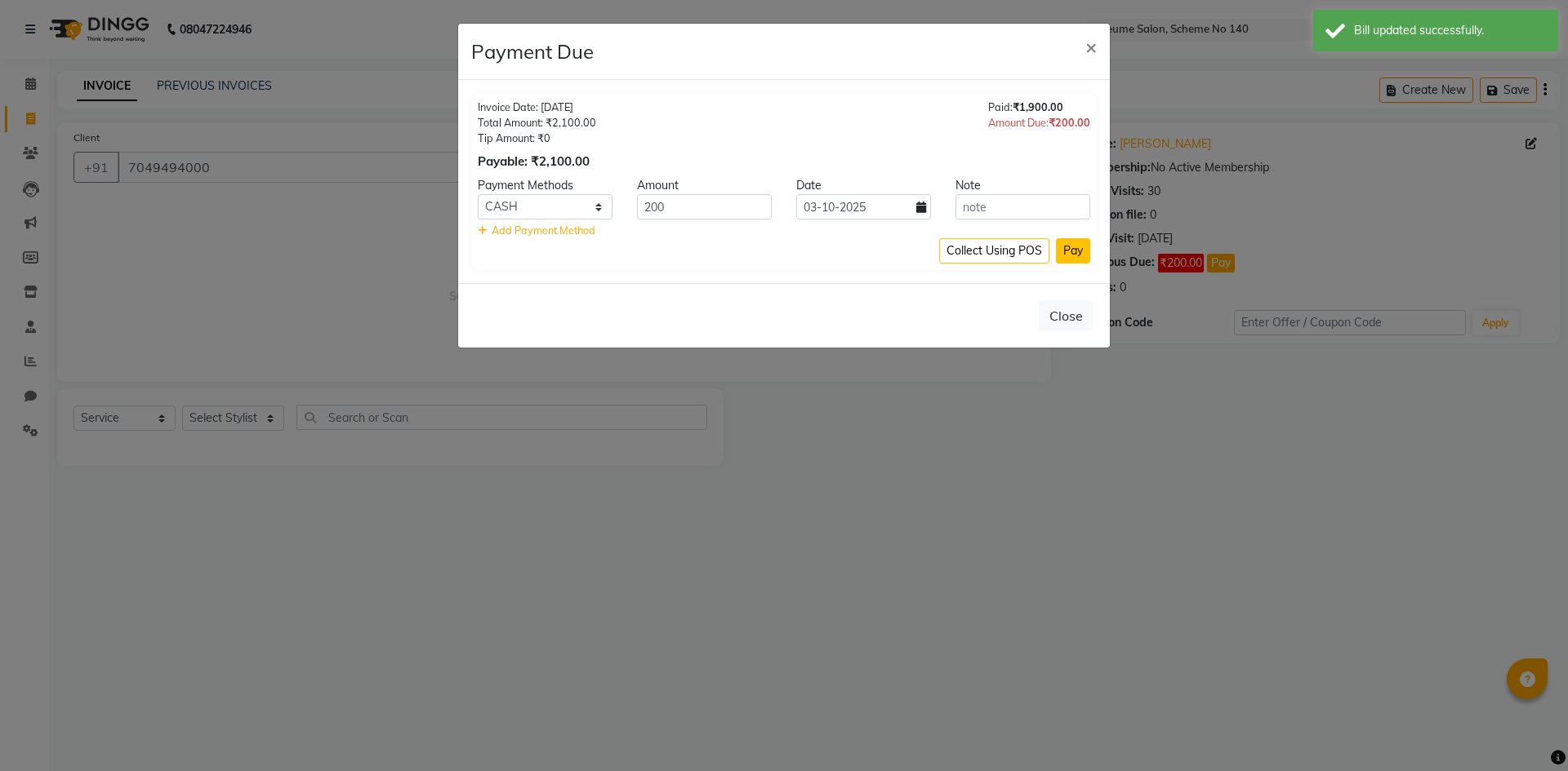
click at [1079, 254] on button "Pay" at bounding box center [1073, 251] width 34 height 25
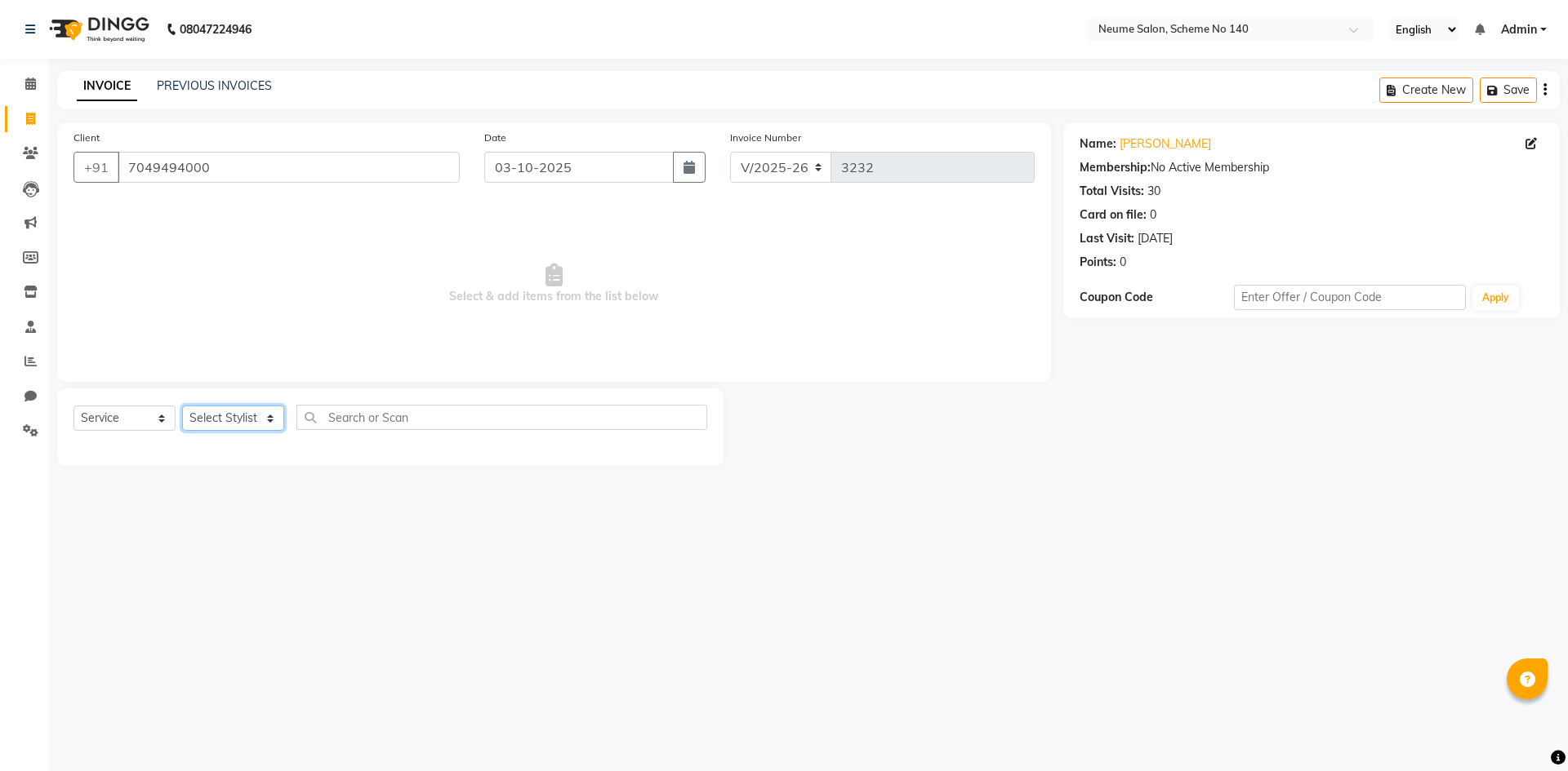
click at [230, 419] on select "Select Stylist [PERSON_NAME] Ashvina [PERSON_NAME] [DATE][PERSON_NAME] Mahi [PE…" at bounding box center [233, 418] width 102 height 25
select select "91525"
click at [182, 406] on select "Select Stylist [PERSON_NAME] Ashvina [PERSON_NAME] [DATE][PERSON_NAME] Mahi [PE…" at bounding box center [233, 418] width 102 height 25
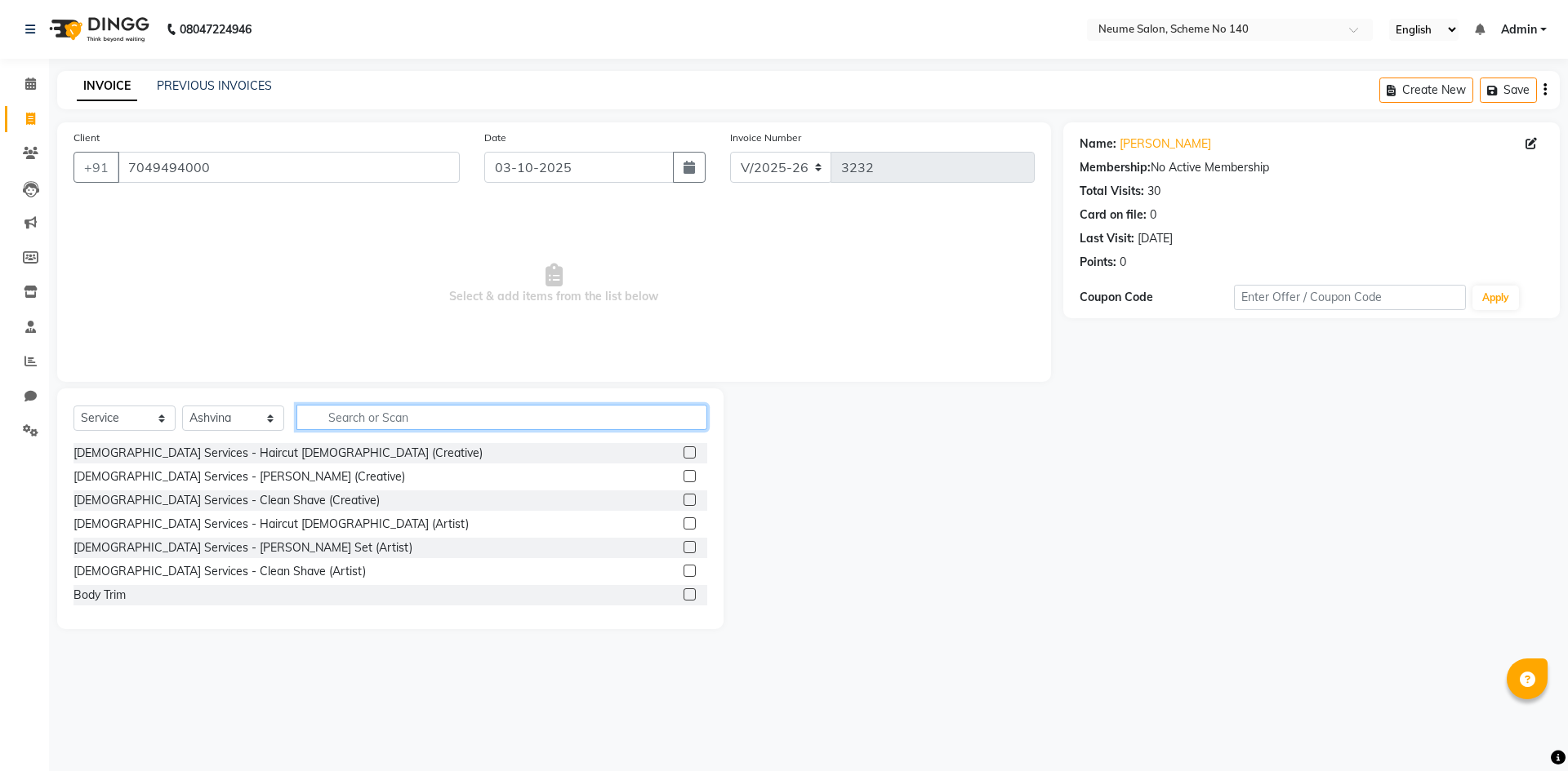
click at [347, 413] on input "text" at bounding box center [502, 417] width 410 height 25
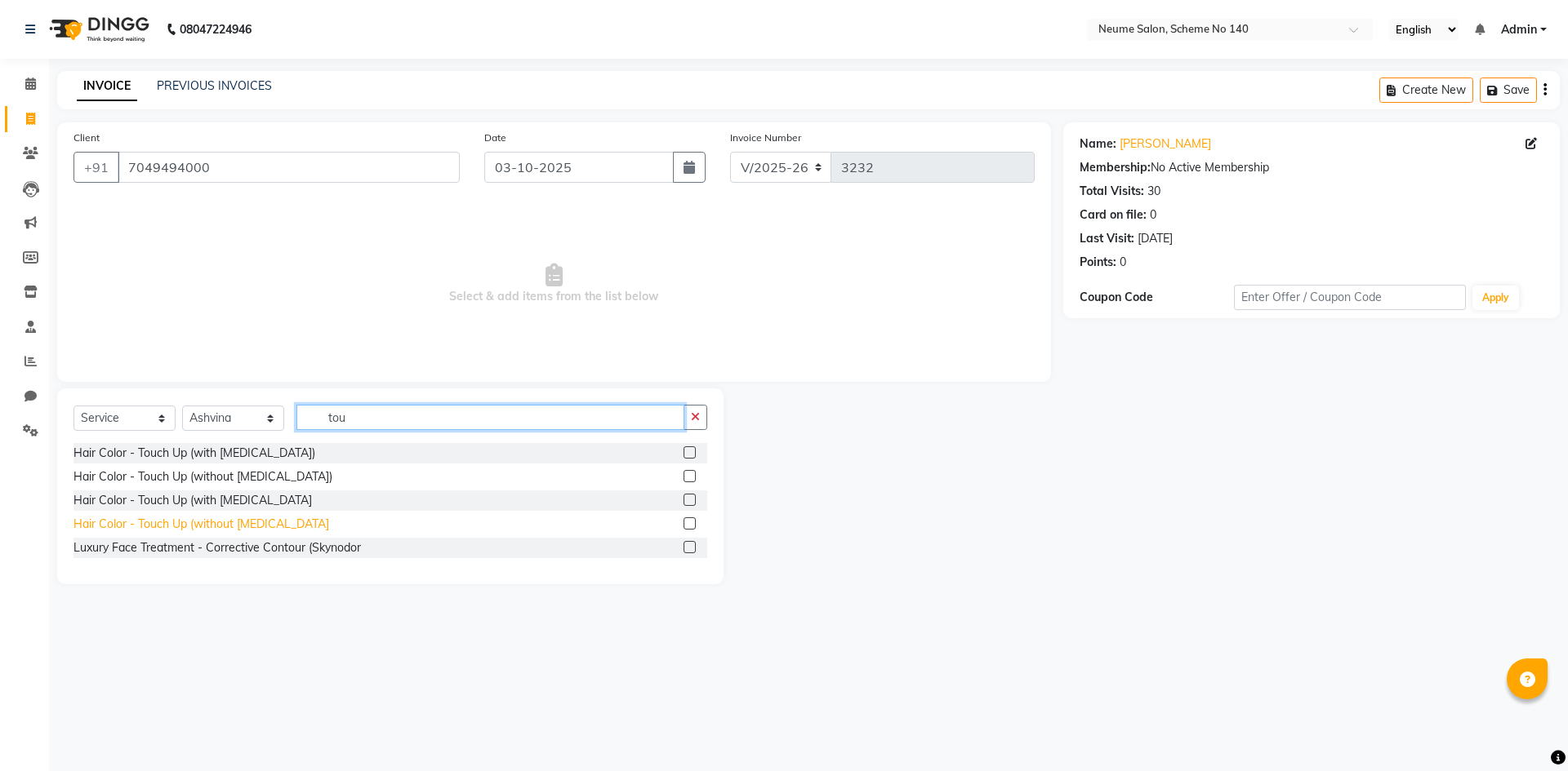
type input "tou"
click at [251, 526] on div "Hair Color - Touch Up (without [MEDICAL_DATA]" at bounding box center [201, 524] width 255 height 17
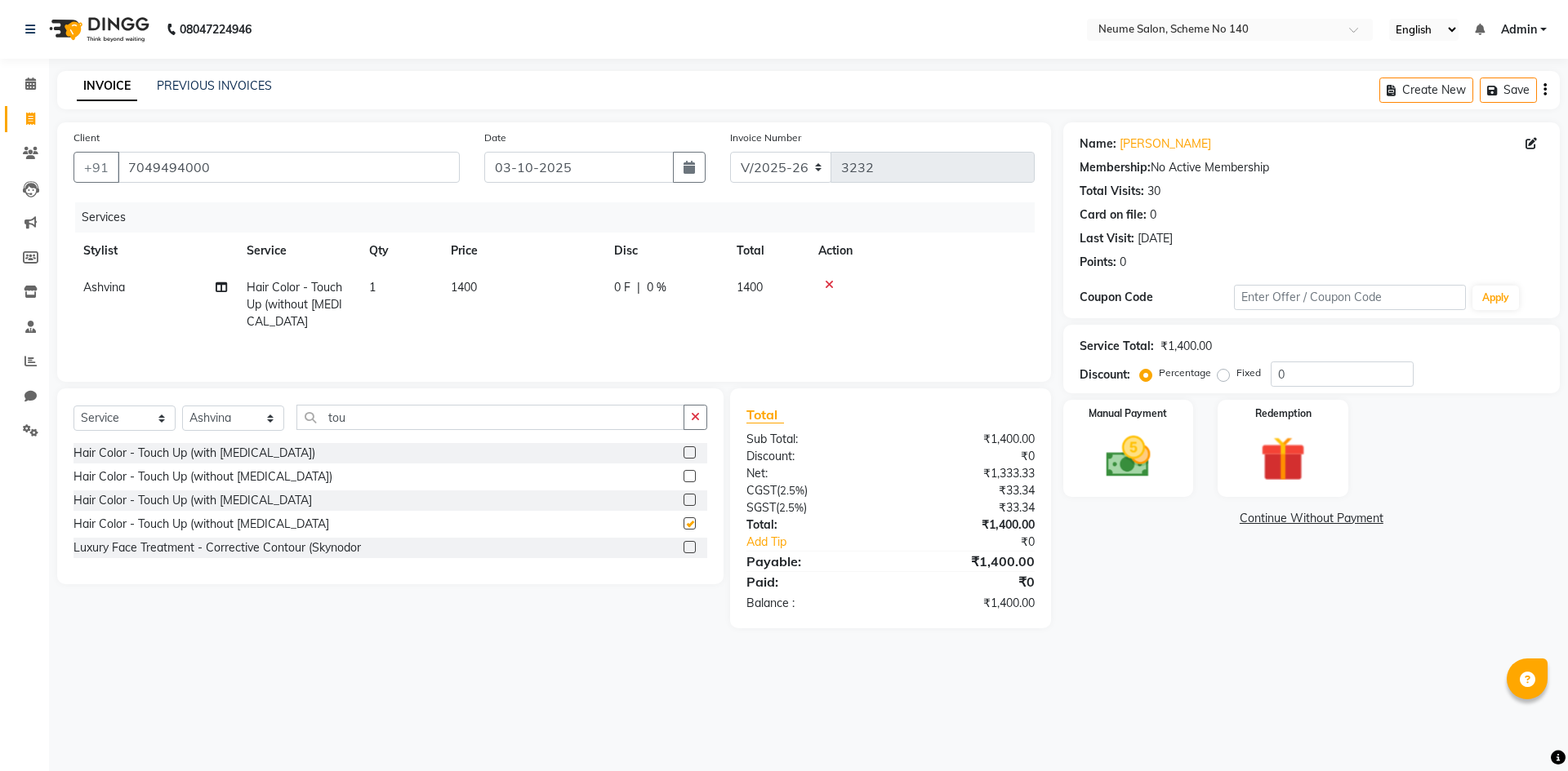
checkbox input "false"
click at [246, 409] on select "Select Stylist [PERSON_NAME] Ashvina [PERSON_NAME] [DATE][PERSON_NAME] Mahi [PE…" at bounding box center [233, 418] width 102 height 25
click at [182, 406] on select "Select Stylist [PERSON_NAME] Ashvina [PERSON_NAME] [DATE][PERSON_NAME] Mahi [PE…" at bounding box center [233, 418] width 102 height 25
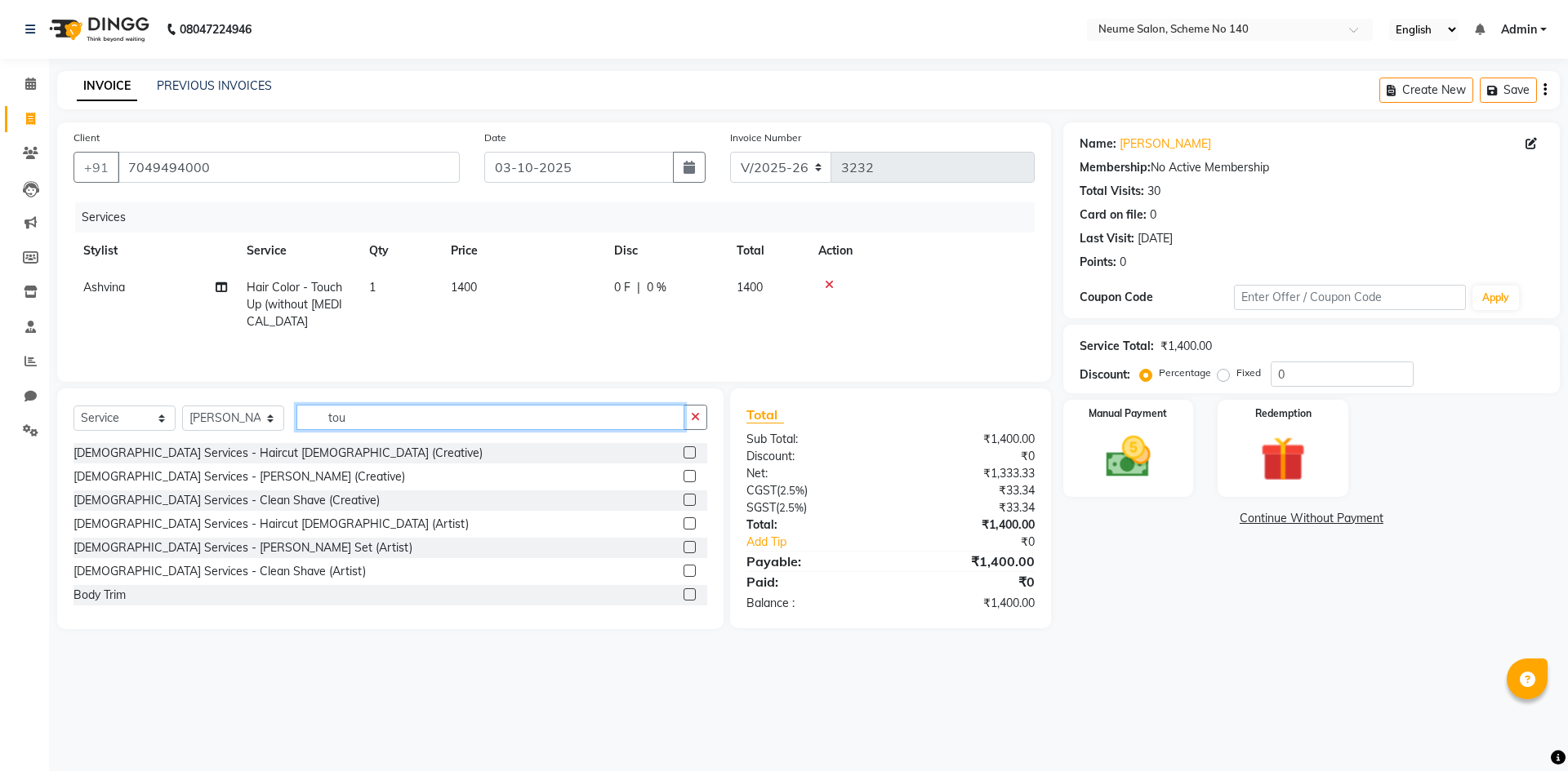
click at [395, 424] on input "tou" at bounding box center [490, 417] width 388 height 25
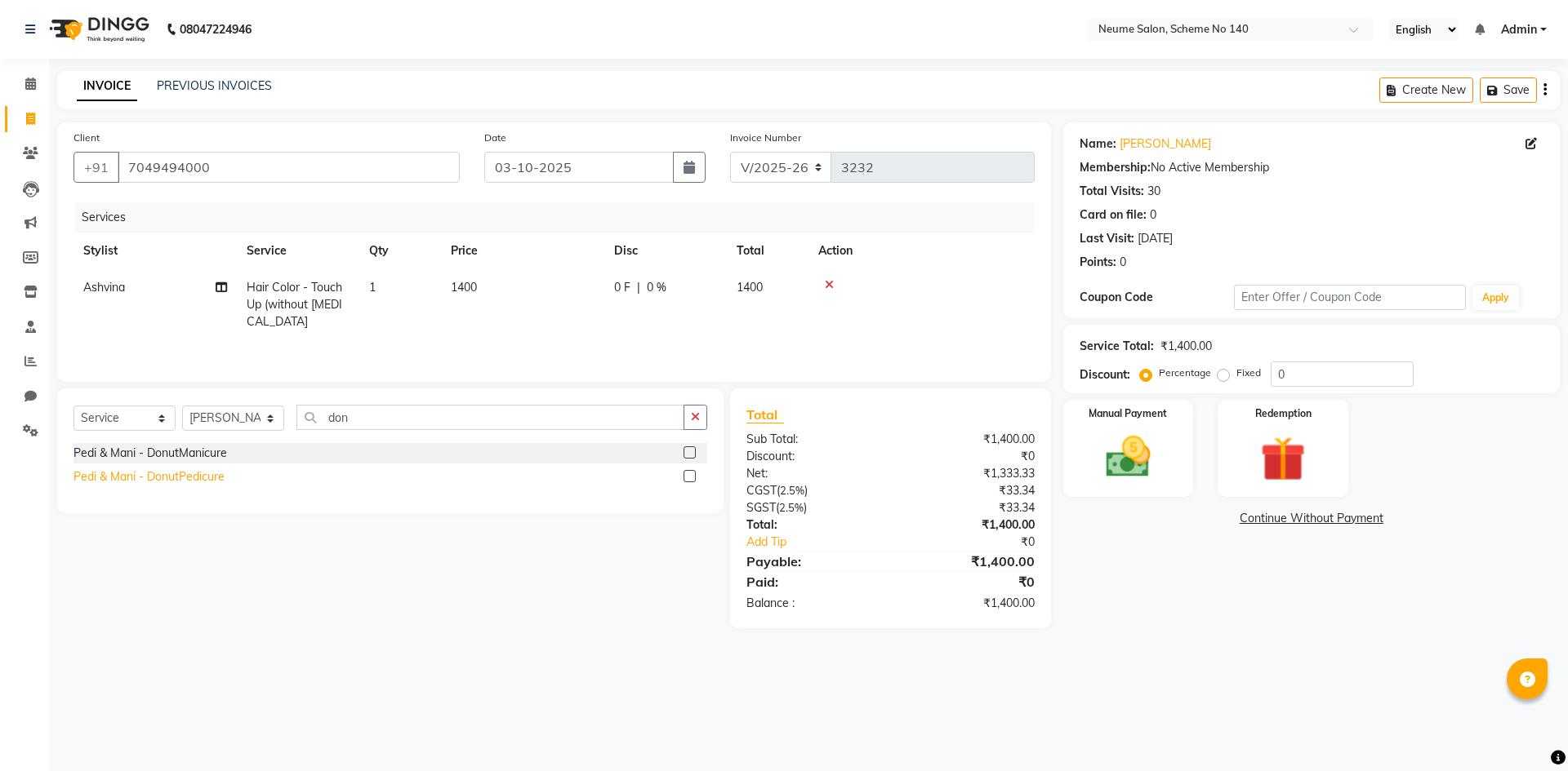
click at [177, 478] on div "Pedi & Mani - DonutPedicure" at bounding box center [149, 476] width 151 height 17
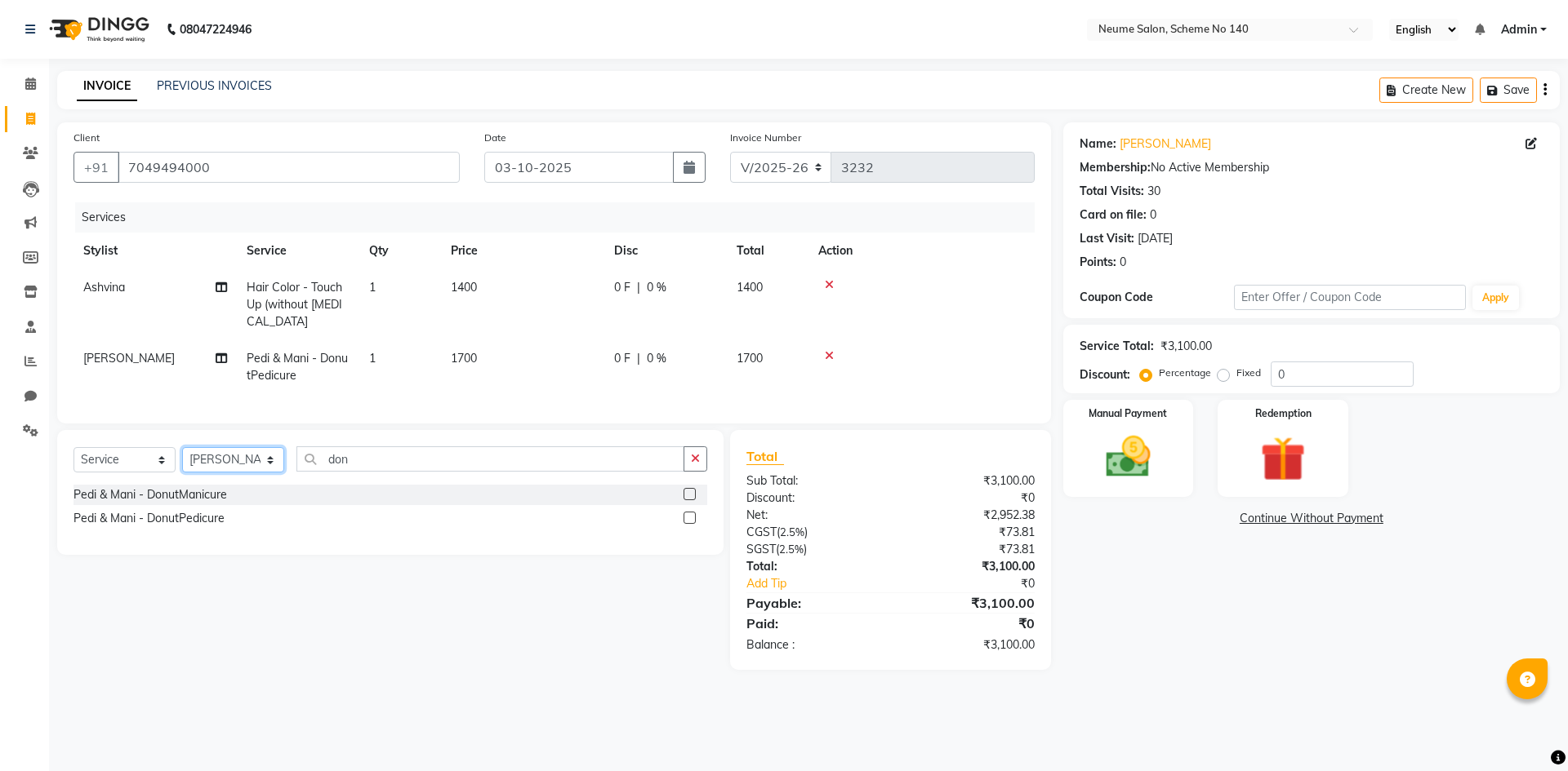
click at [208, 469] on select "Select Stylist [PERSON_NAME] Ashvina [PERSON_NAME] [DATE][PERSON_NAME] Mahi [PE…" at bounding box center [233, 459] width 102 height 25
click at [182, 459] on select "Select Stylist [PERSON_NAME] Ashvina [PERSON_NAME] [DATE][PERSON_NAME] Mahi [PE…" at bounding box center [233, 459] width 102 height 25
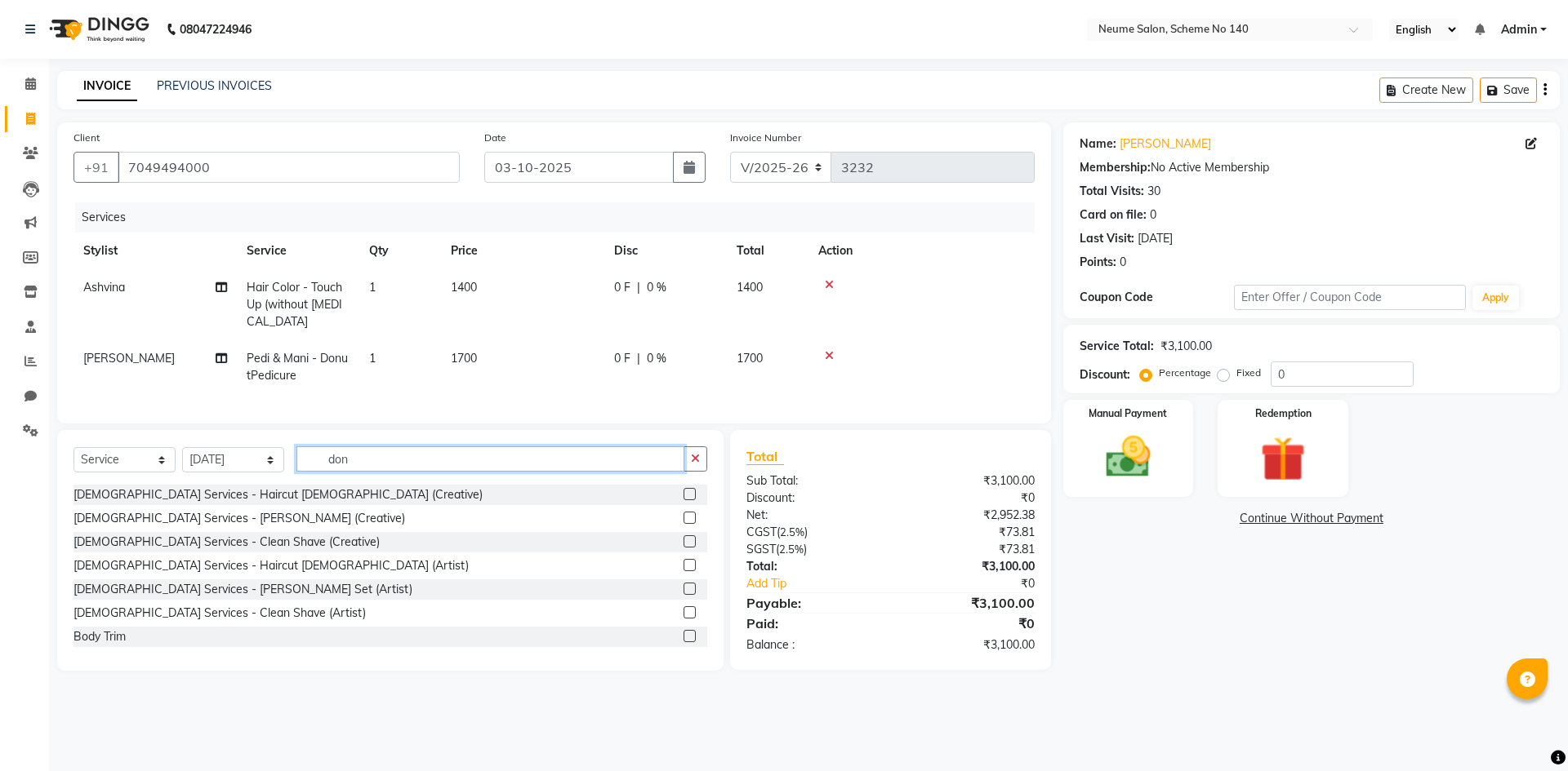
click at [376, 471] on input "don" at bounding box center [490, 458] width 388 height 25
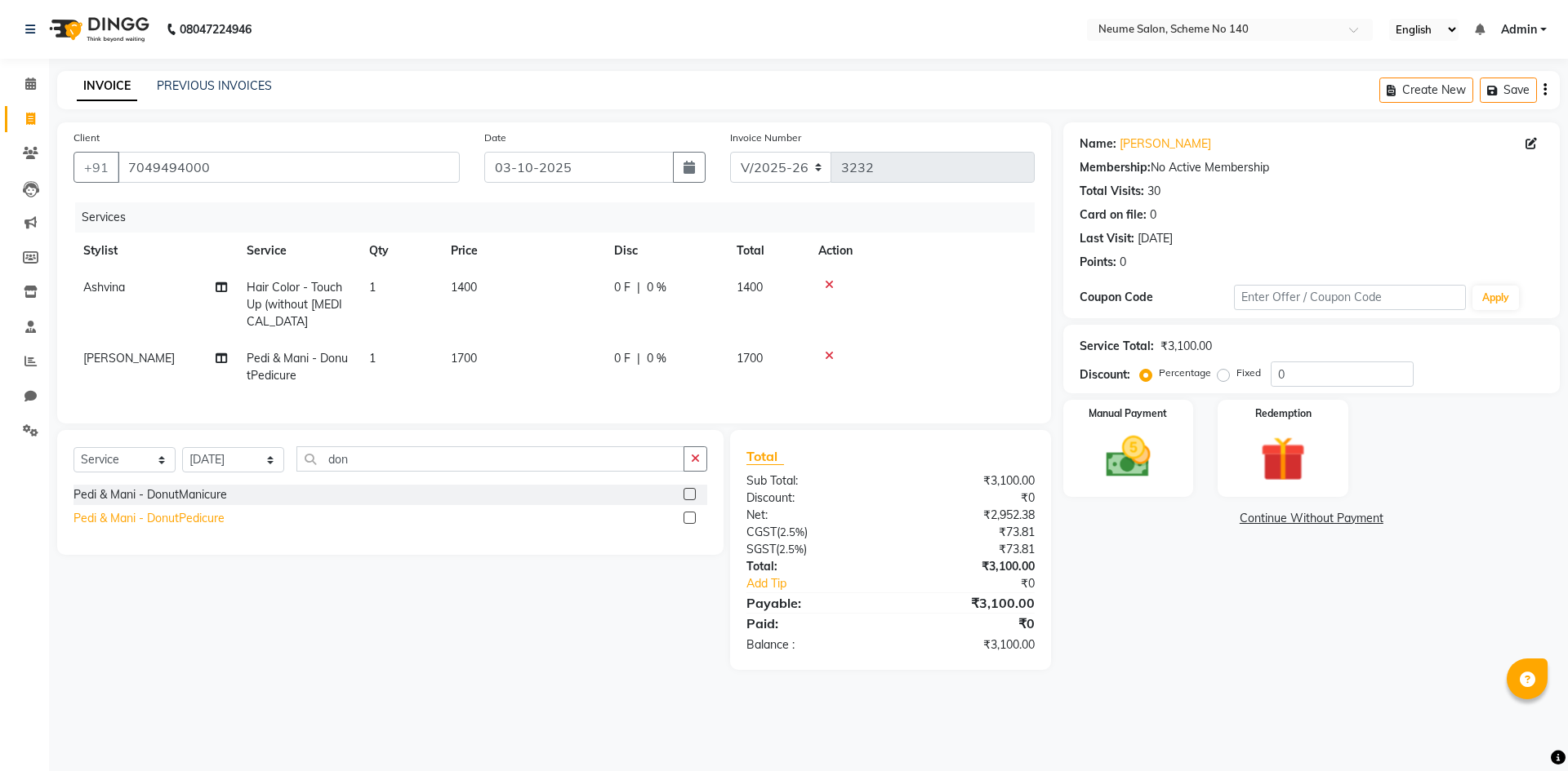
click at [195, 525] on div "Pedi & Mani - DonutPedicure" at bounding box center [149, 518] width 151 height 17
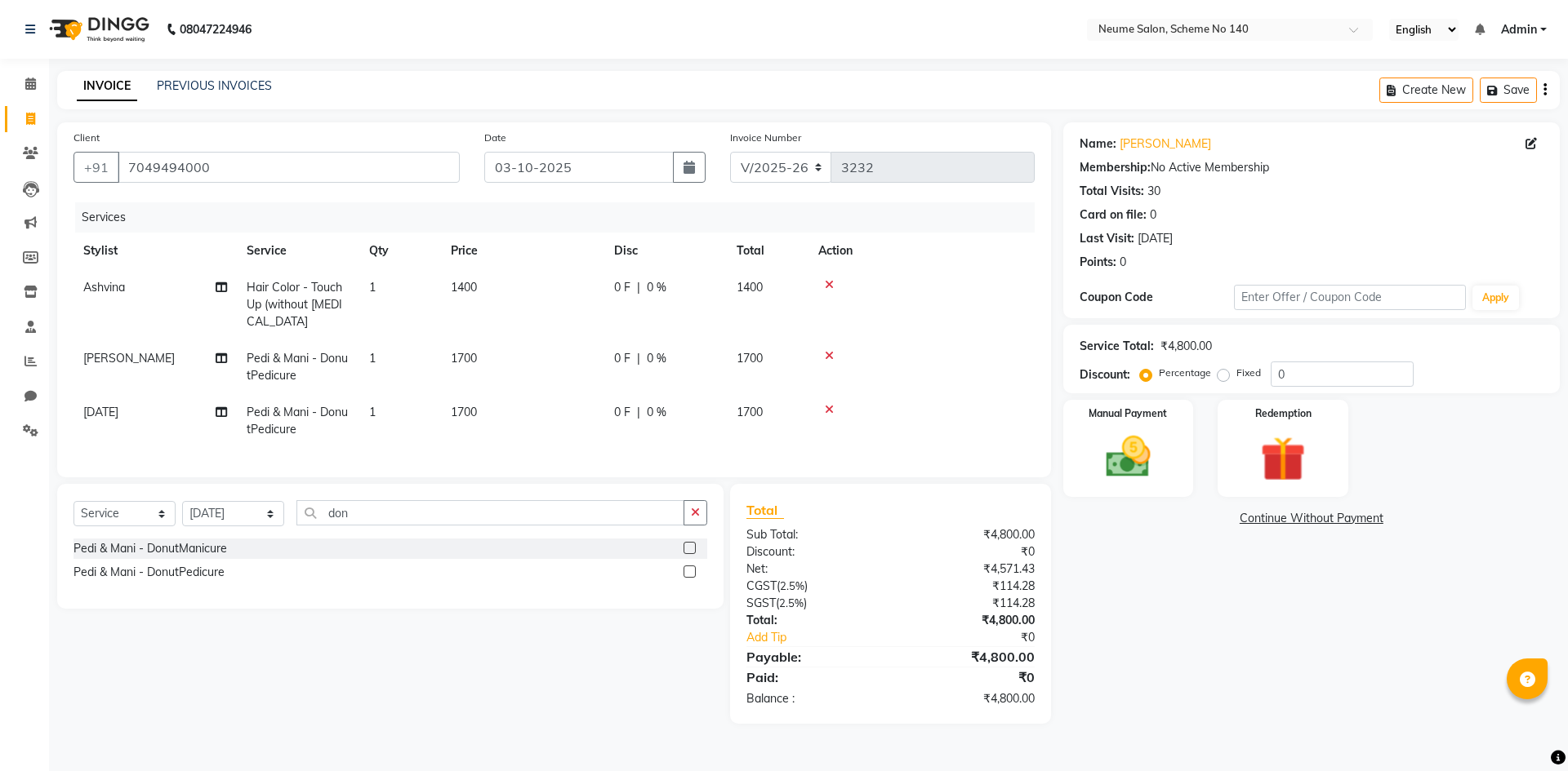
click at [833, 350] on div at bounding box center [921, 356] width 207 height 12
click at [830, 350] on icon at bounding box center [829, 356] width 9 height 12
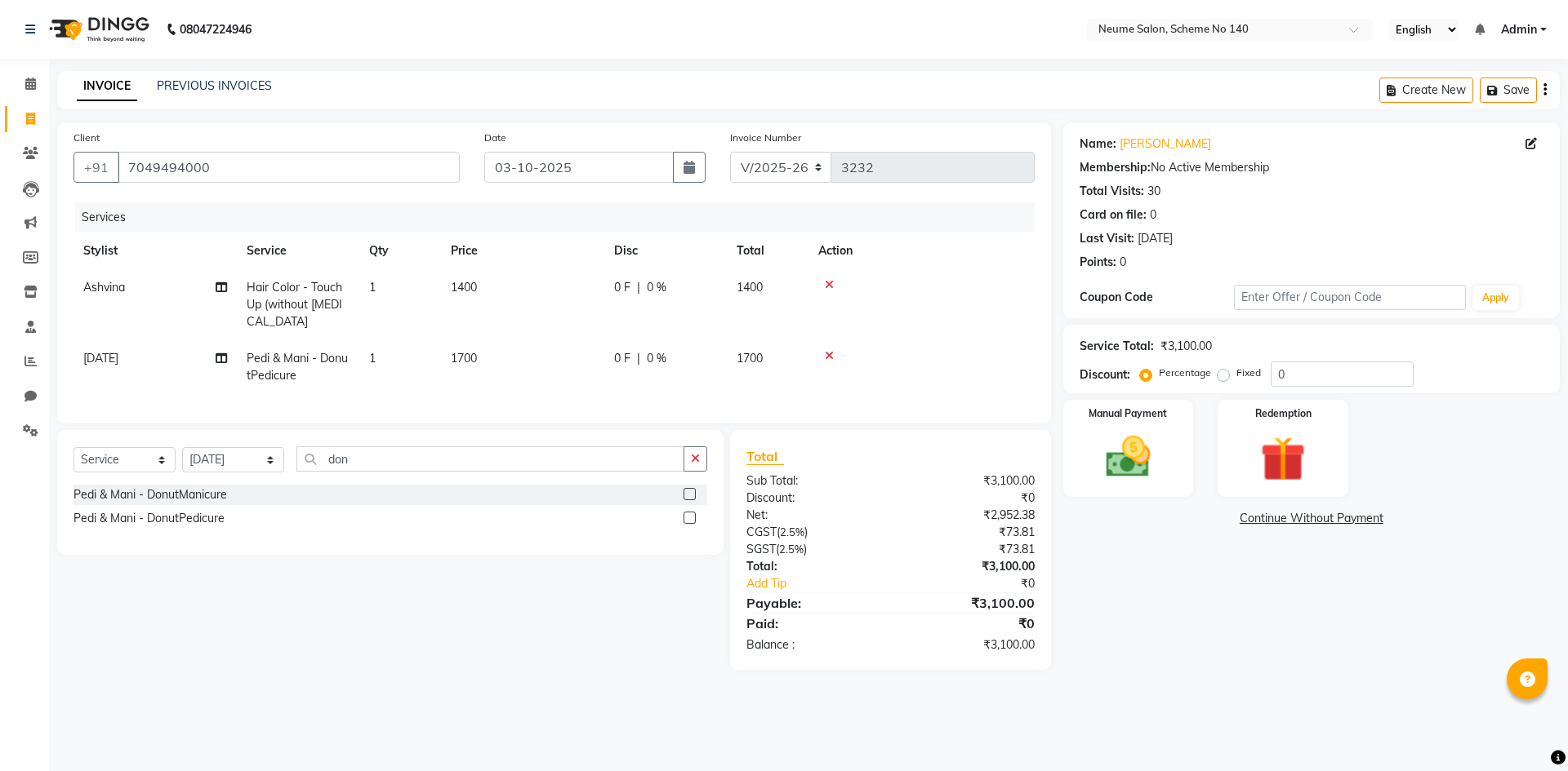
drag, startPoint x: 434, startPoint y: 444, endPoint x: 427, endPoint y: 462, distance: 19.3
click at [430, 452] on div "Select Service Product Membership Package Voucher Prepaid Gift Card Select Styl…" at bounding box center [391, 492] width 667 height 124
click at [426, 465] on input "don" at bounding box center [490, 458] width 388 height 25
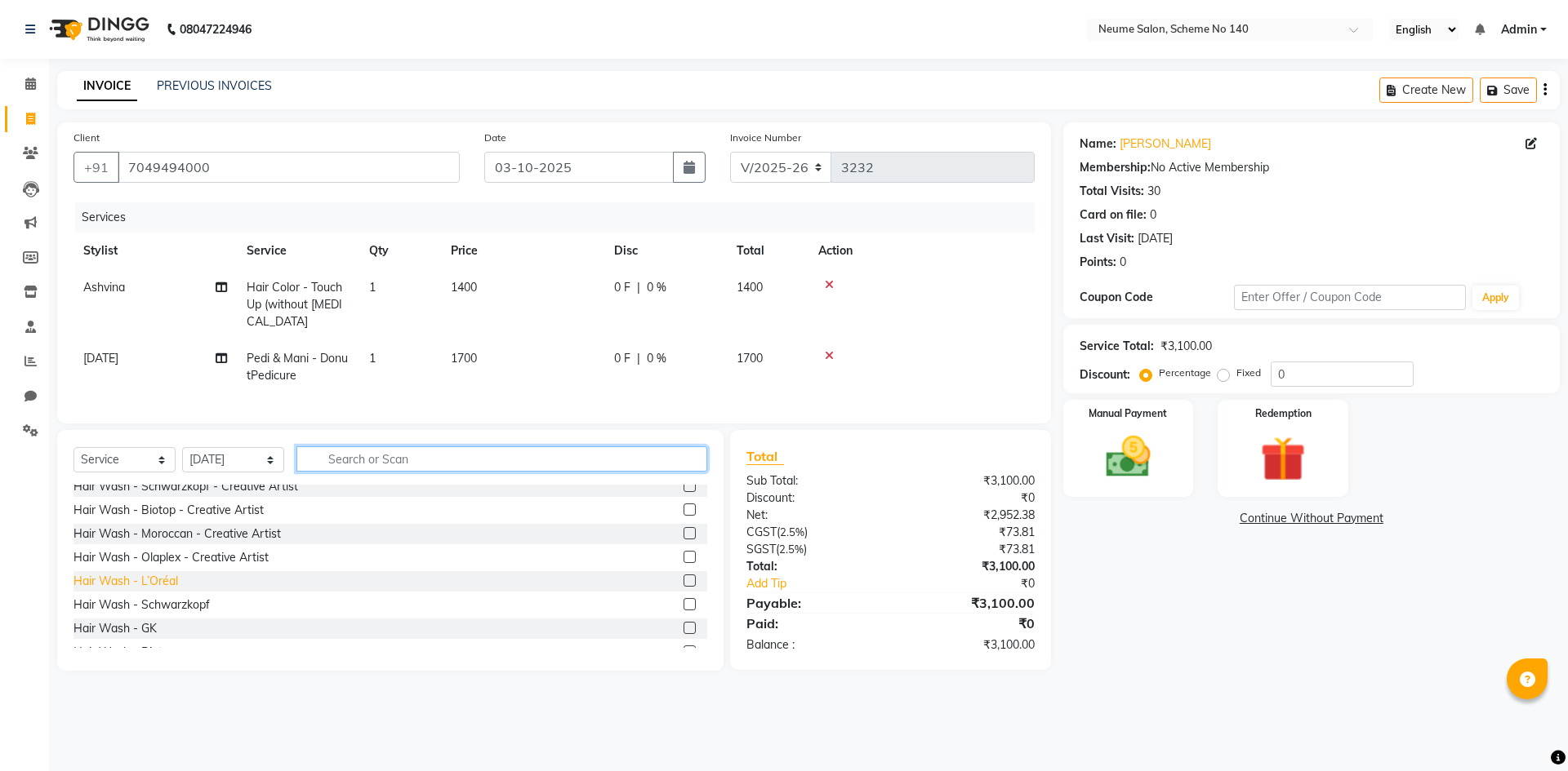
scroll to position [327, 0]
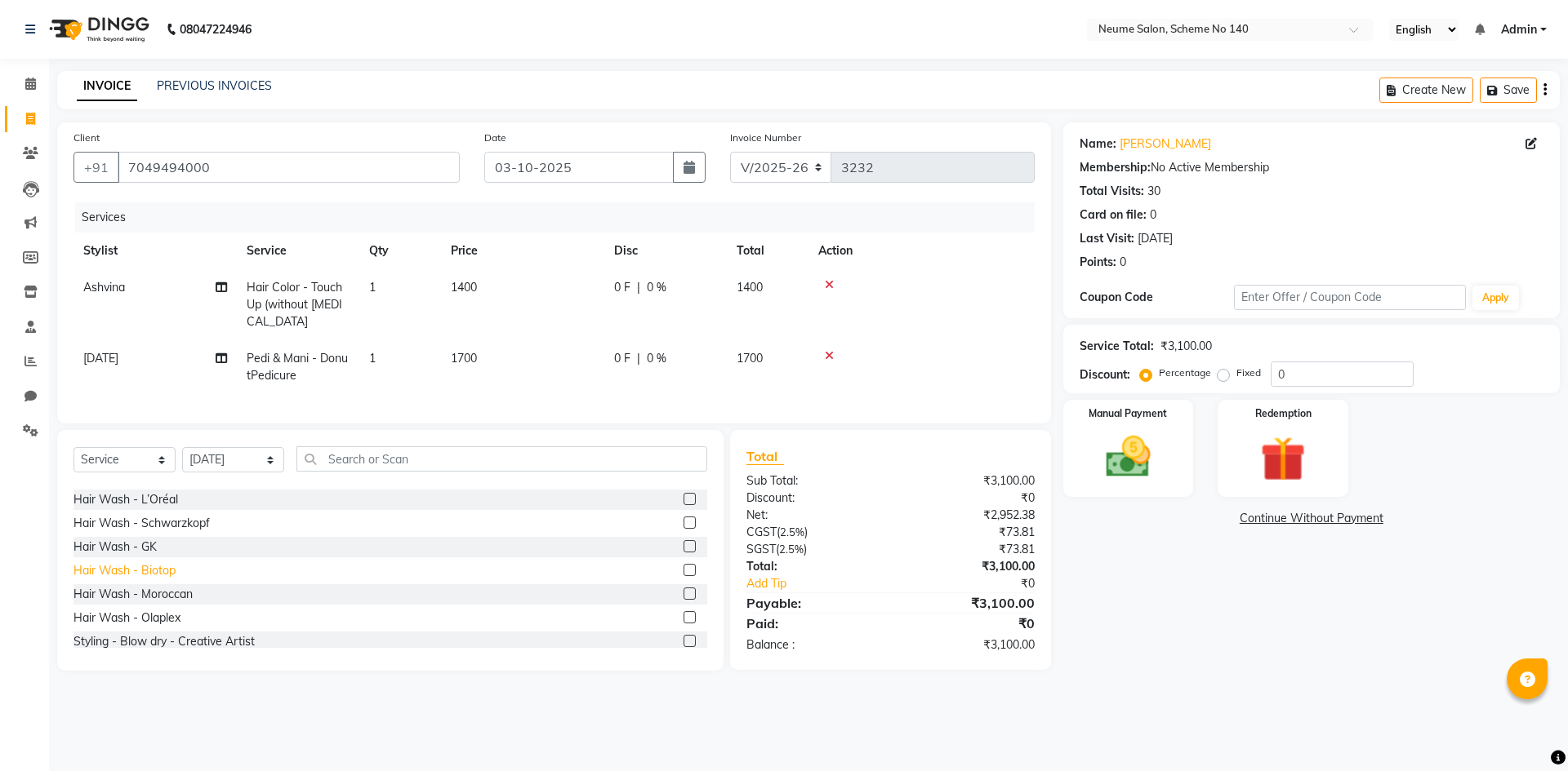
click at [151, 579] on div "Hair Wash - Biotop" at bounding box center [125, 570] width 102 height 17
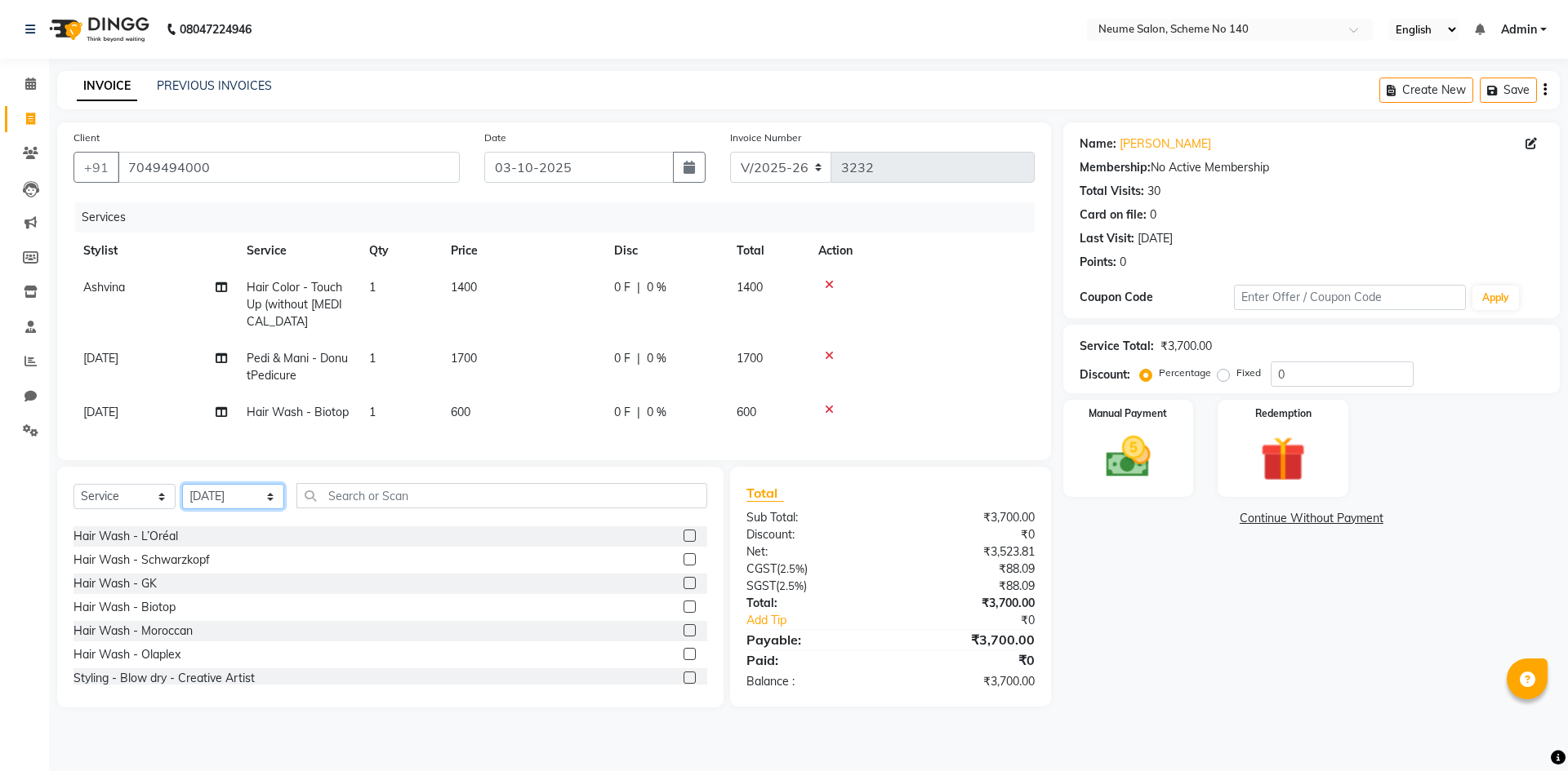
click at [215, 510] on select "Select Stylist [PERSON_NAME] Ashvina [PERSON_NAME] [DATE][PERSON_NAME] Mahi [PE…" at bounding box center [233, 496] width 102 height 25
click at [182, 496] on select "Select Stylist [PERSON_NAME] Ashvina [PERSON_NAME] [DATE][PERSON_NAME] Mahi [PE…" at bounding box center [233, 496] width 102 height 25
click at [353, 509] on input "text" at bounding box center [502, 495] width 410 height 25
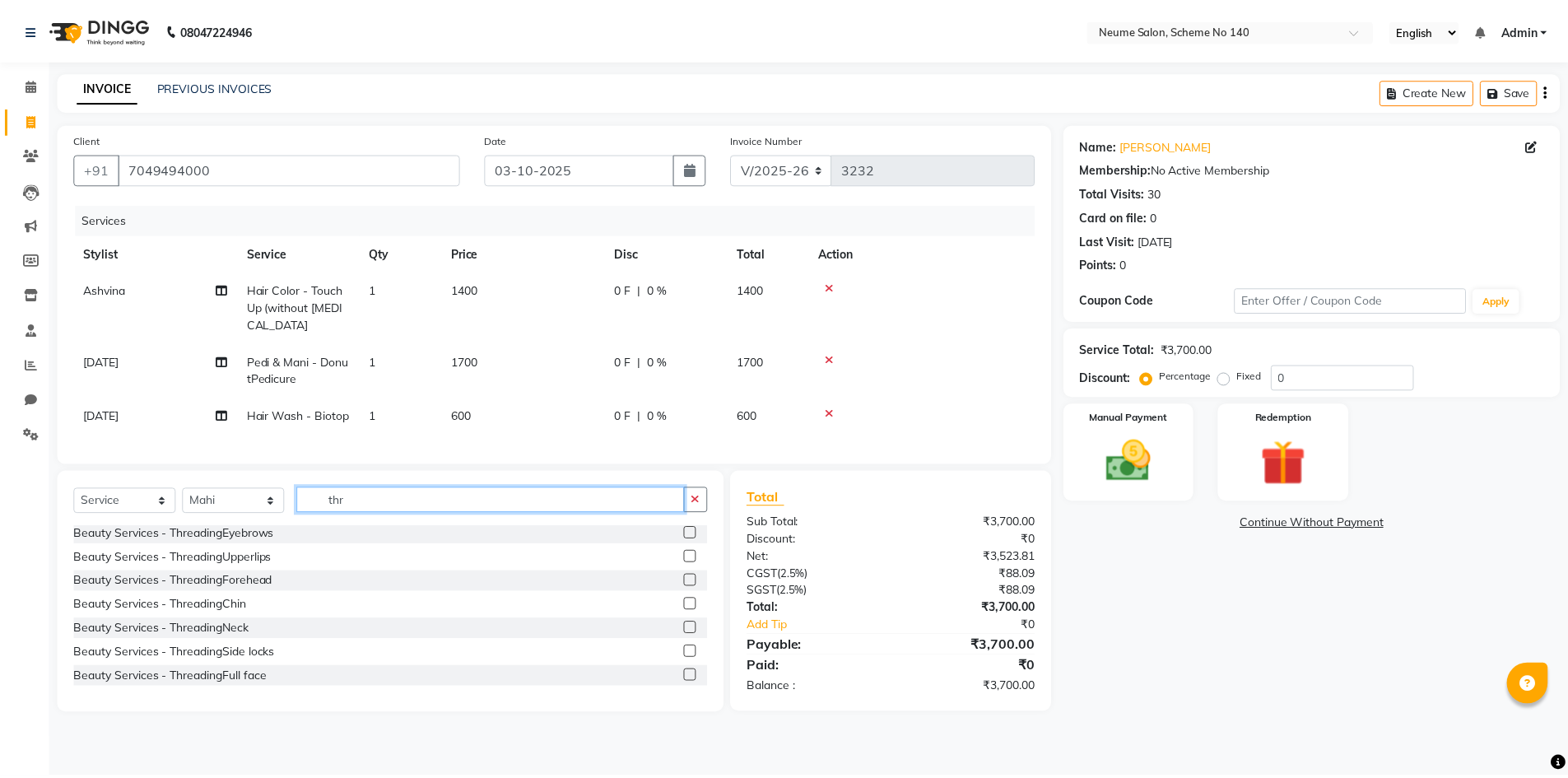
scroll to position [0, 0]
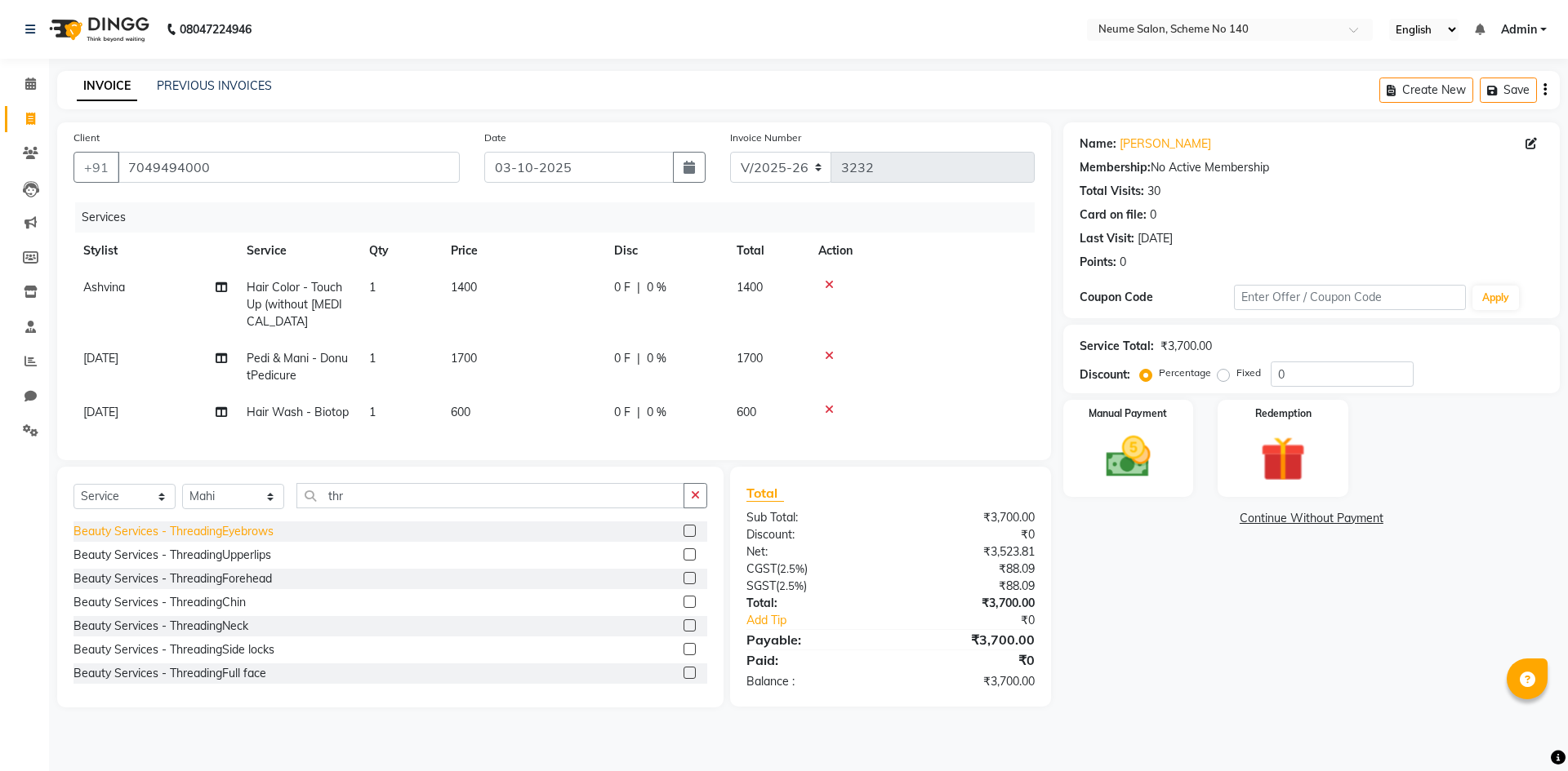
click at [260, 538] on div "Beauty Services - ThreadingEyebrows" at bounding box center [173, 531] width 200 height 17
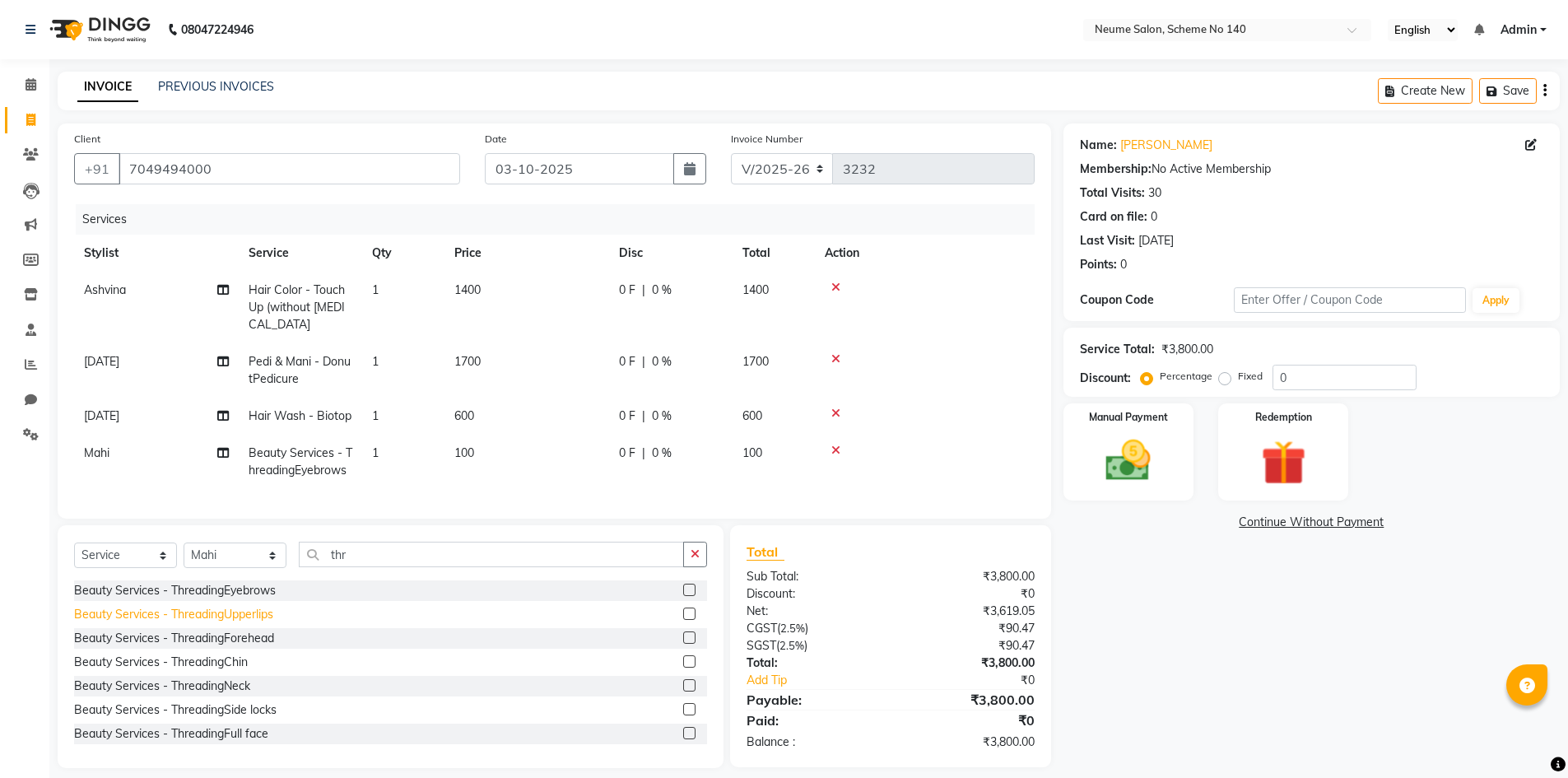
click at [269, 623] on div "Beauty Services - ThreadingUpperlips" at bounding box center [173, 614] width 200 height 17
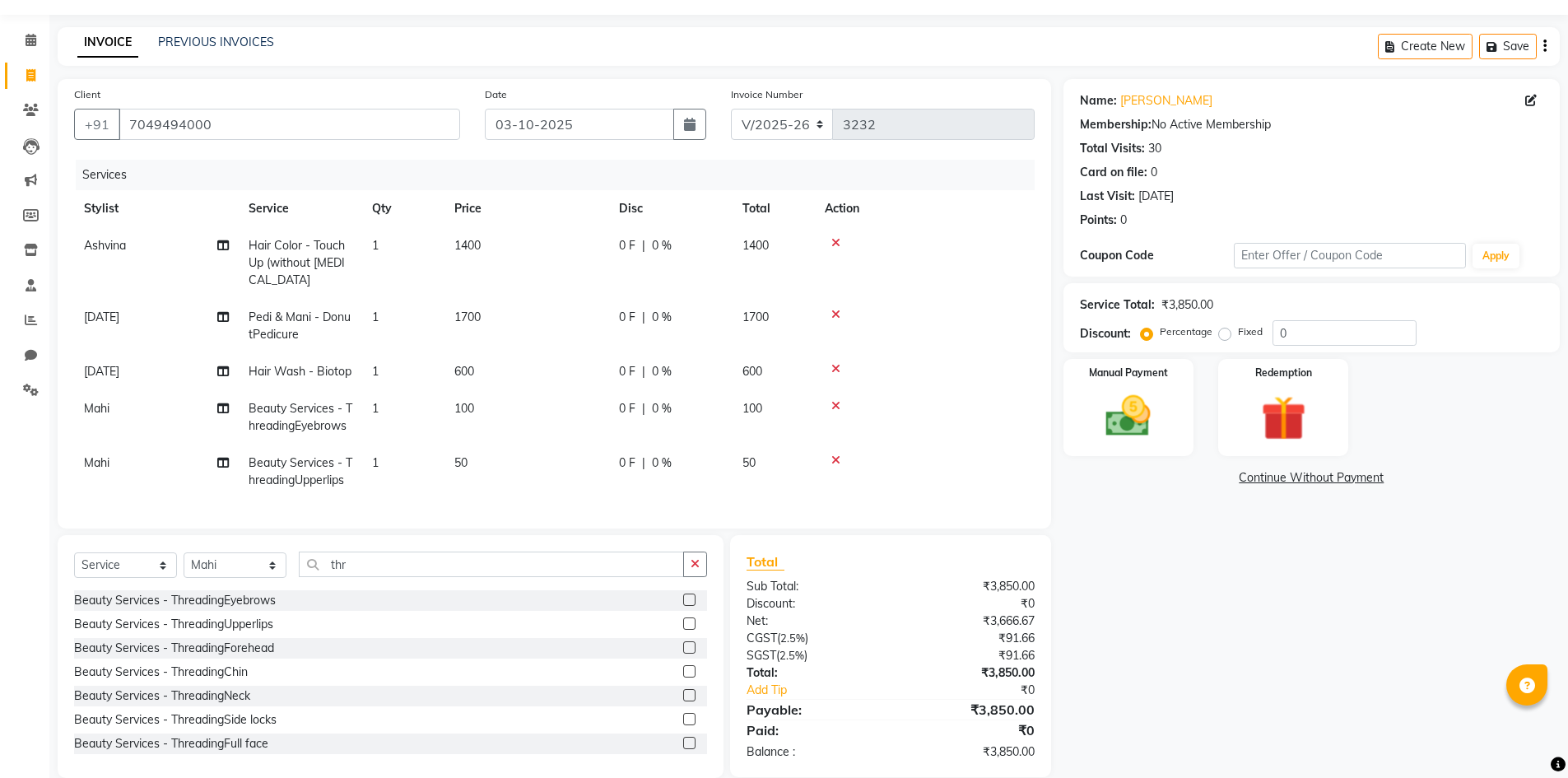
scroll to position [81, 0]
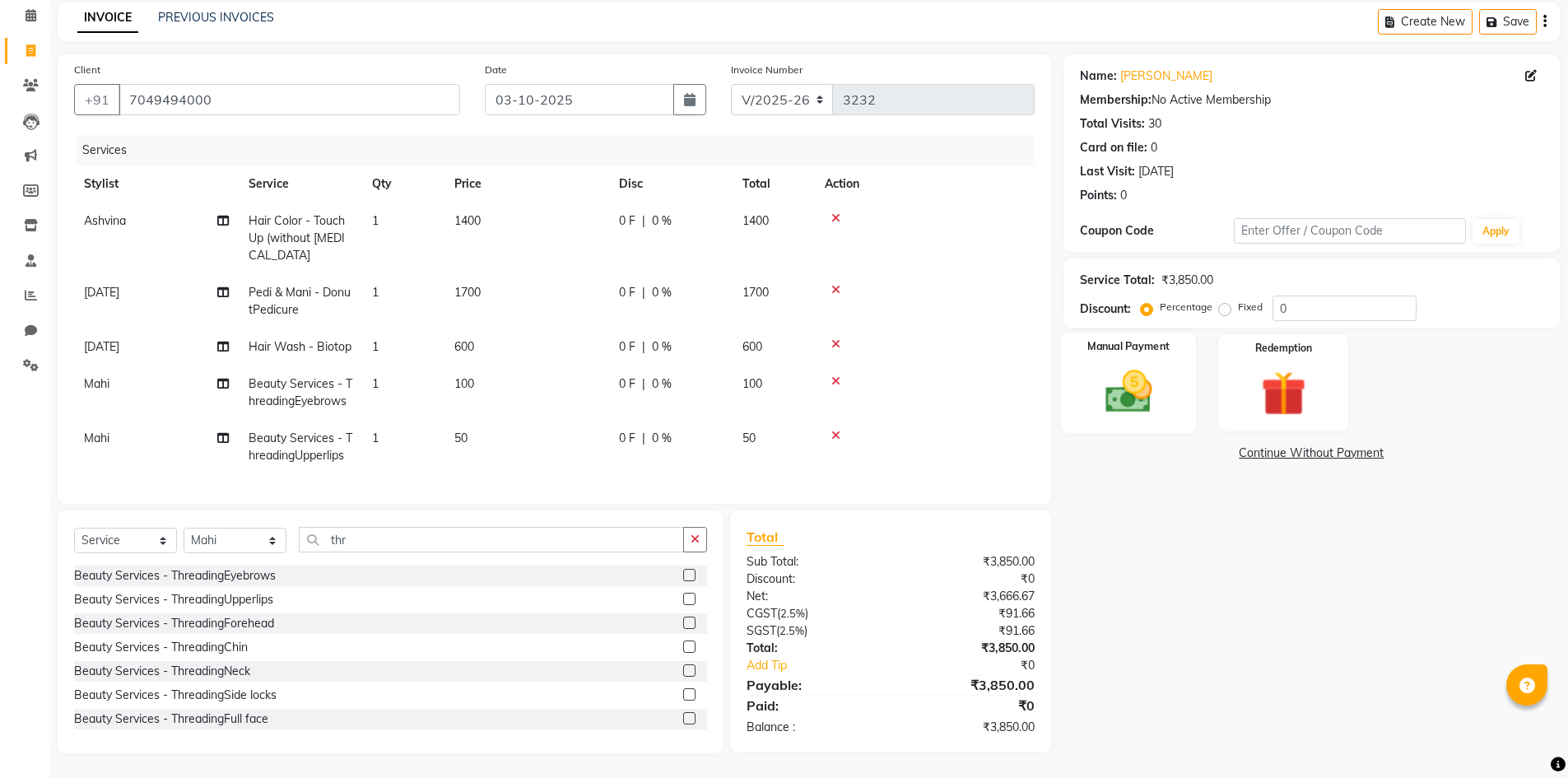
click at [1102, 389] on img at bounding box center [1128, 391] width 76 height 53
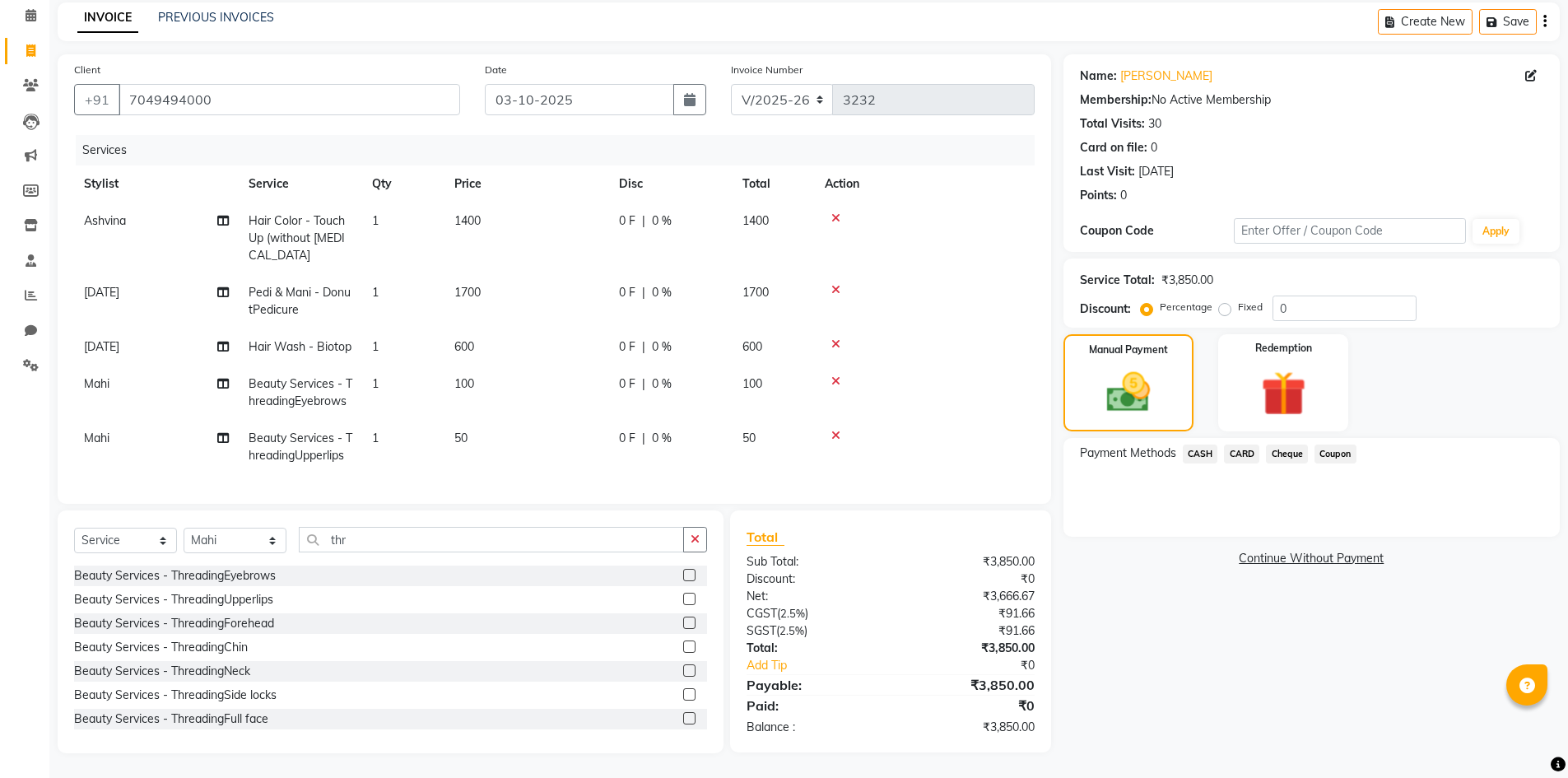
click at [1201, 446] on span "CASH" at bounding box center [1199, 454] width 35 height 19
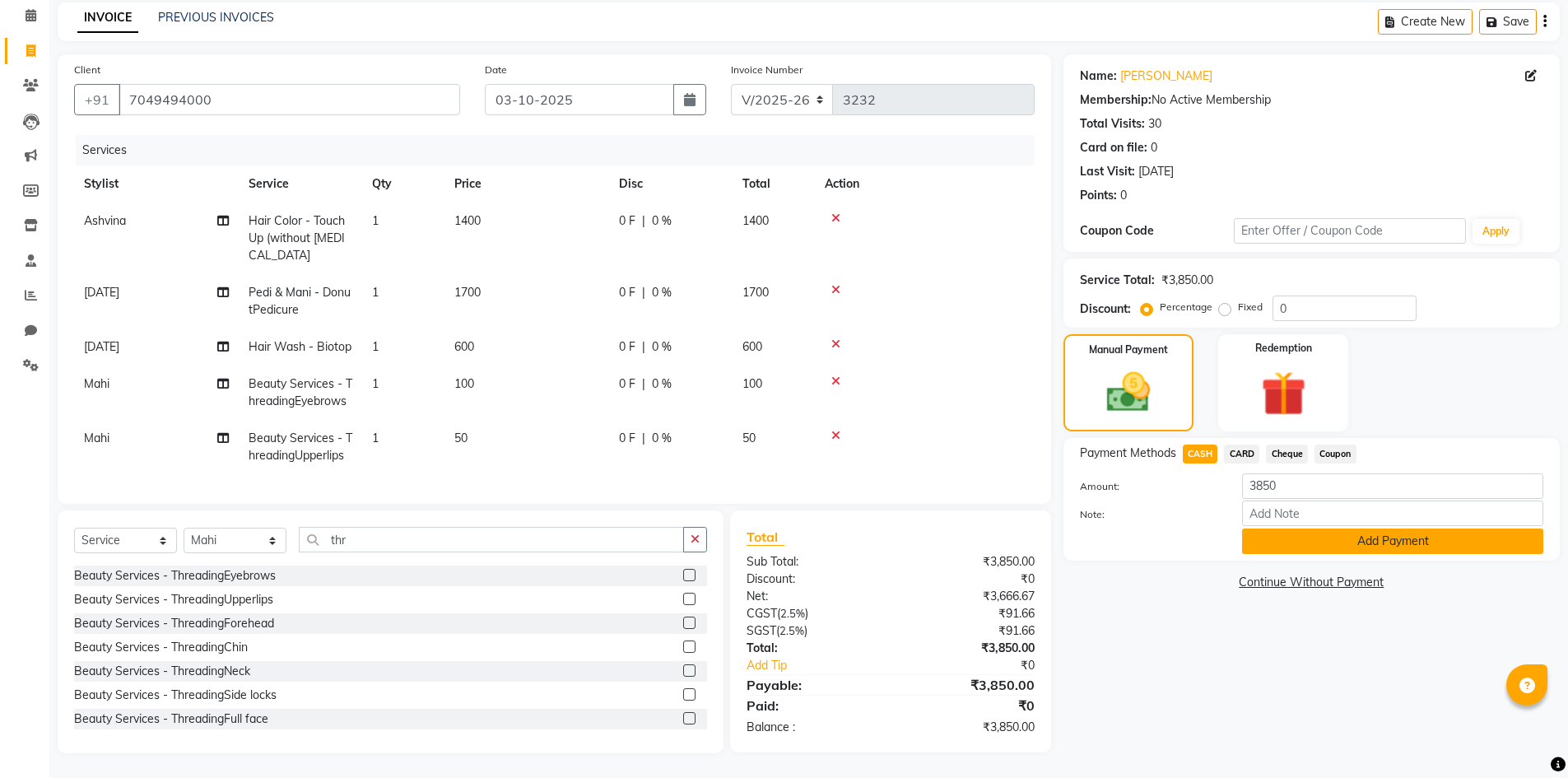
click at [1302, 536] on button "Add Payment" at bounding box center [1393, 541] width 302 height 25
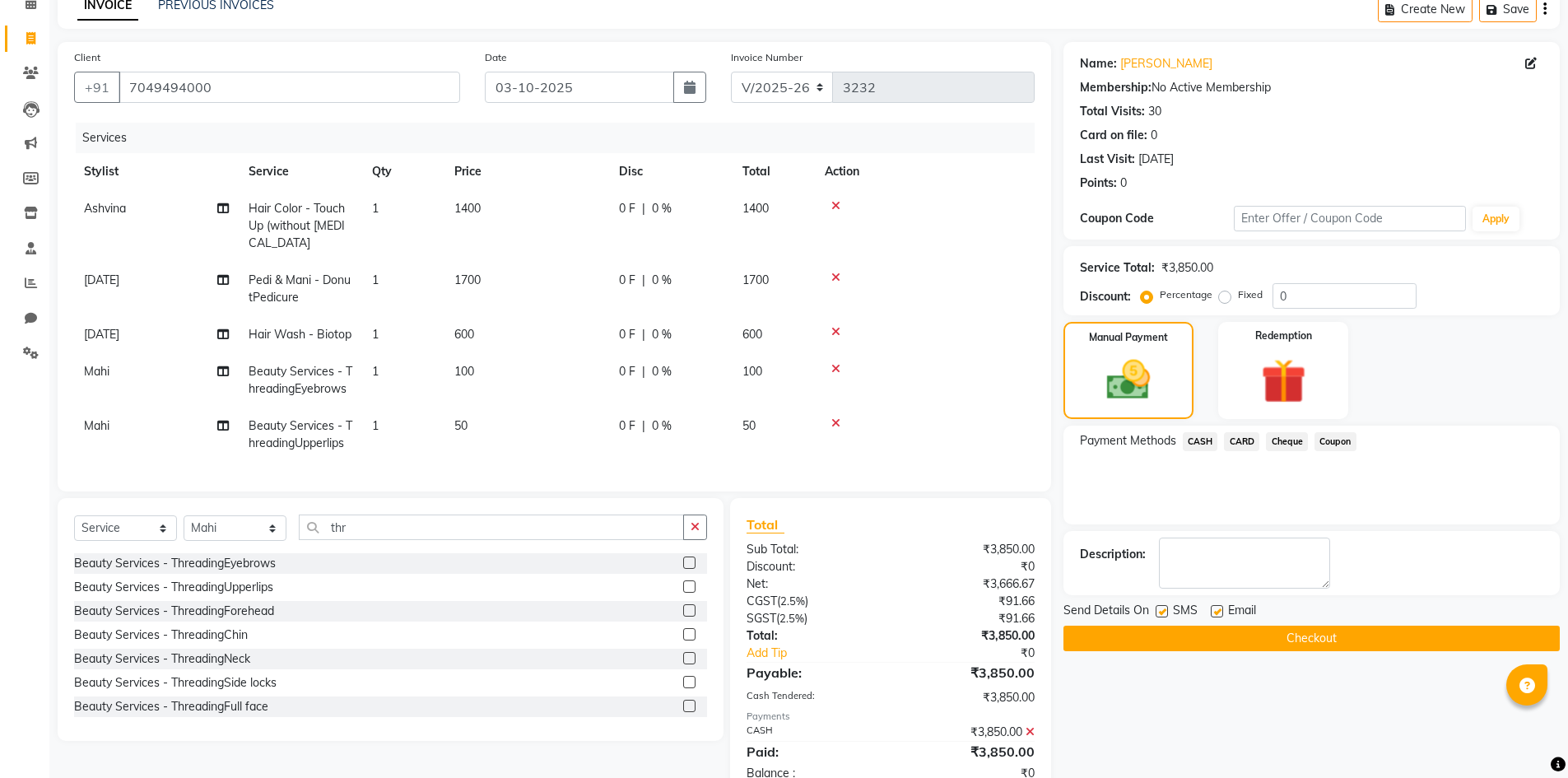
click at [1290, 629] on button "Checkout" at bounding box center [1311, 639] width 496 height 25
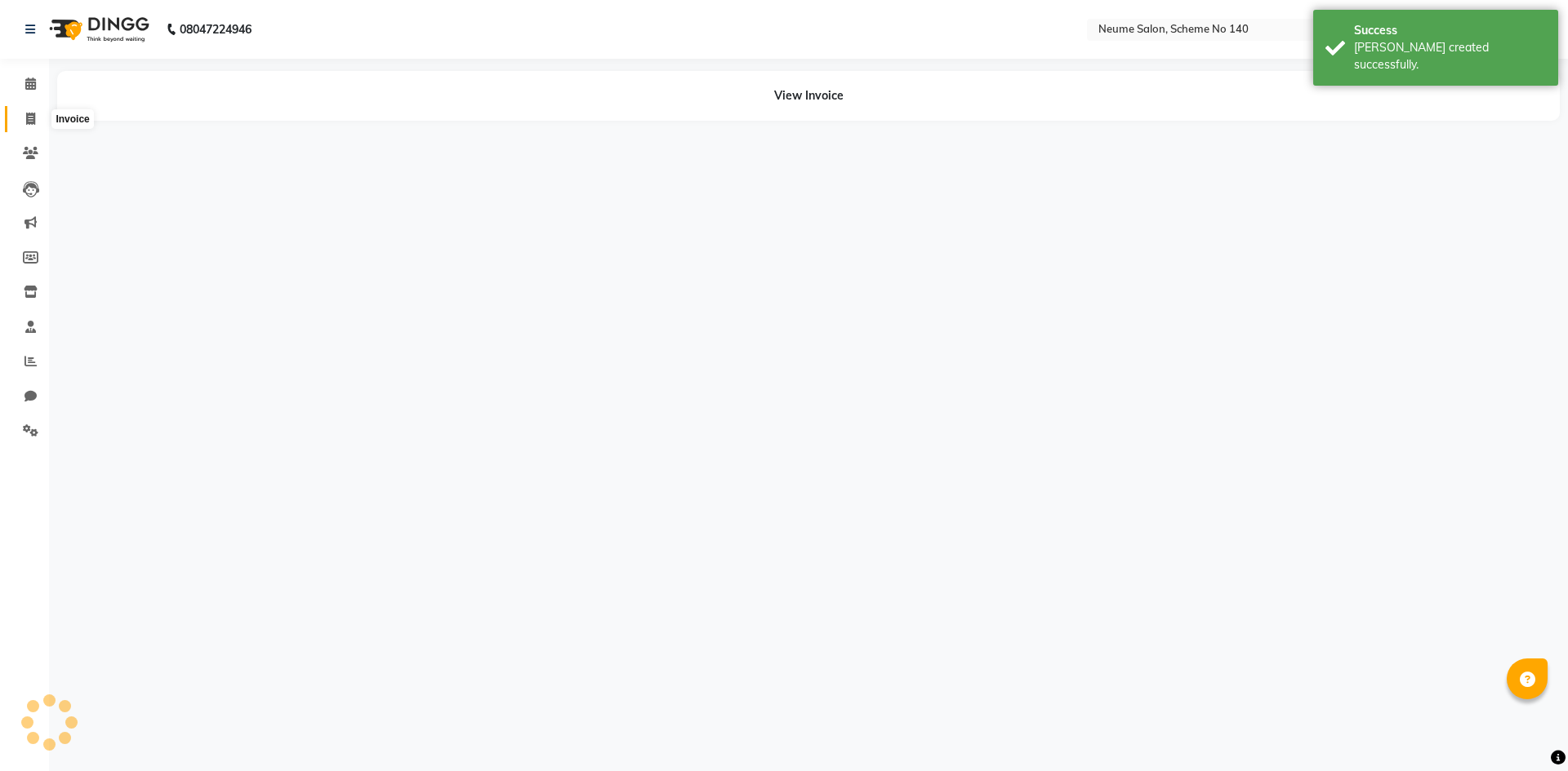
click at [38, 119] on span at bounding box center [30, 119] width 29 height 19
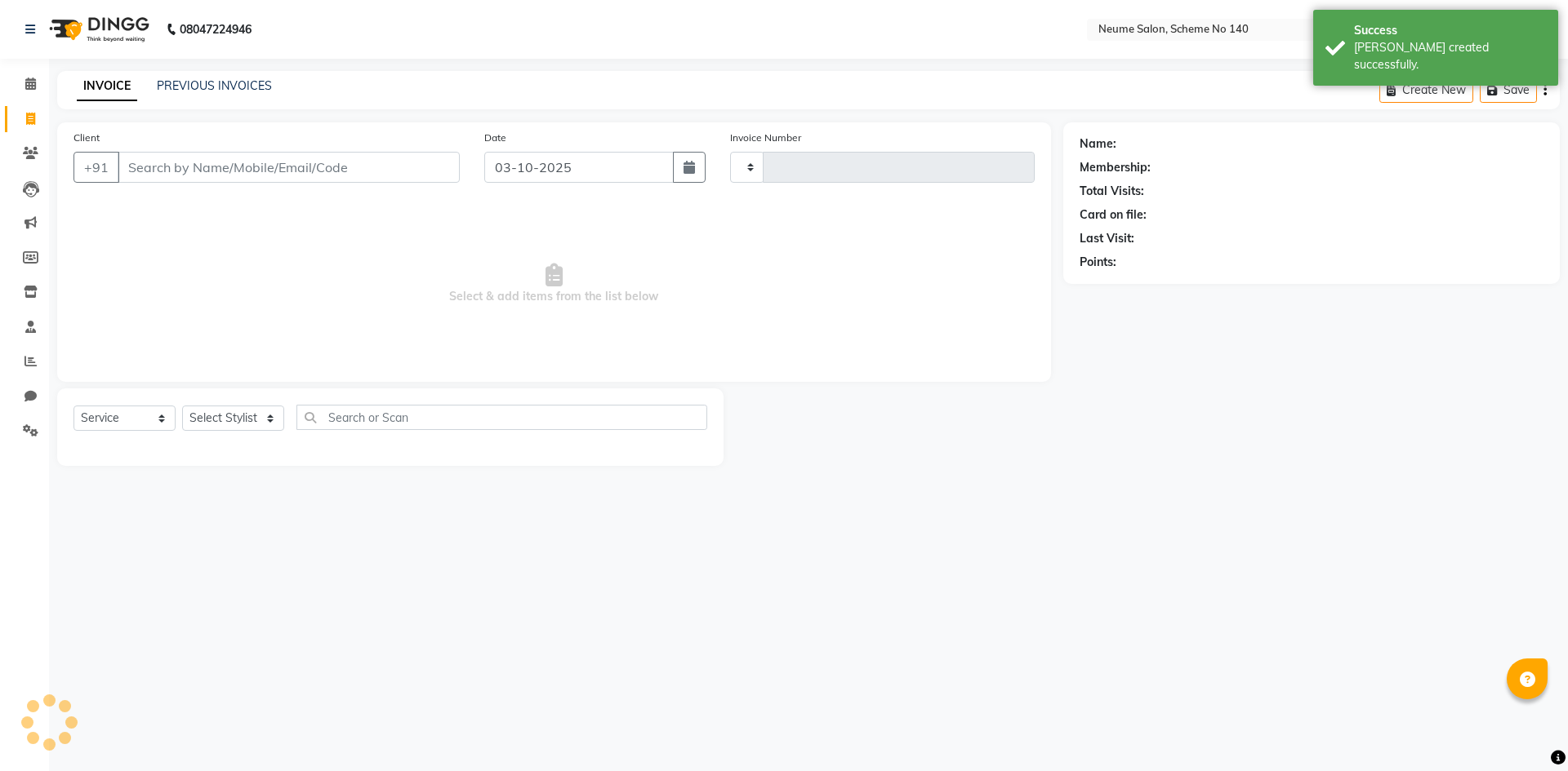
click at [185, 179] on input "Client" at bounding box center [289, 167] width 342 height 31
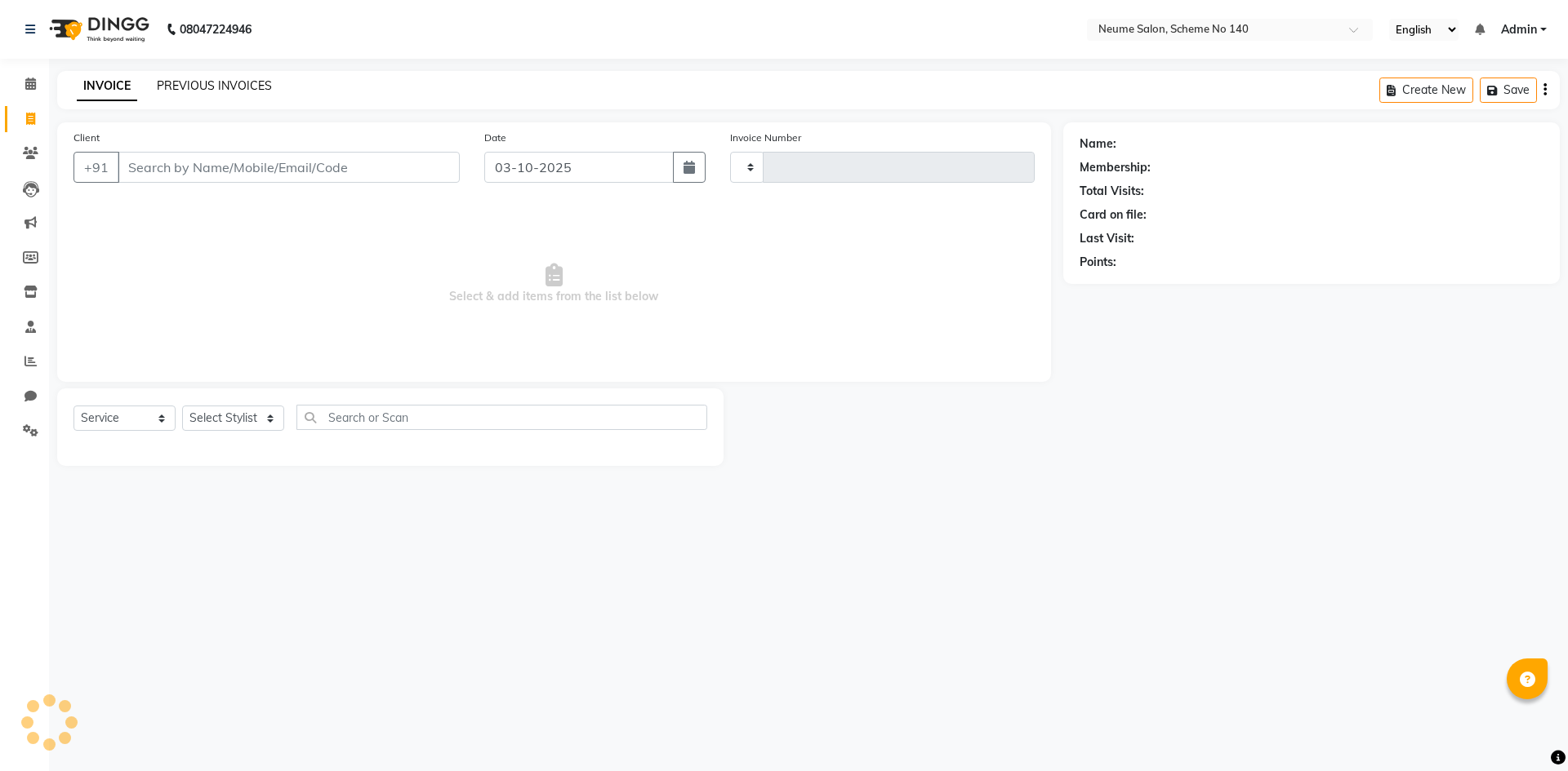
click at [202, 91] on link "PREVIOUS INVOICES" at bounding box center [214, 85] width 115 height 14
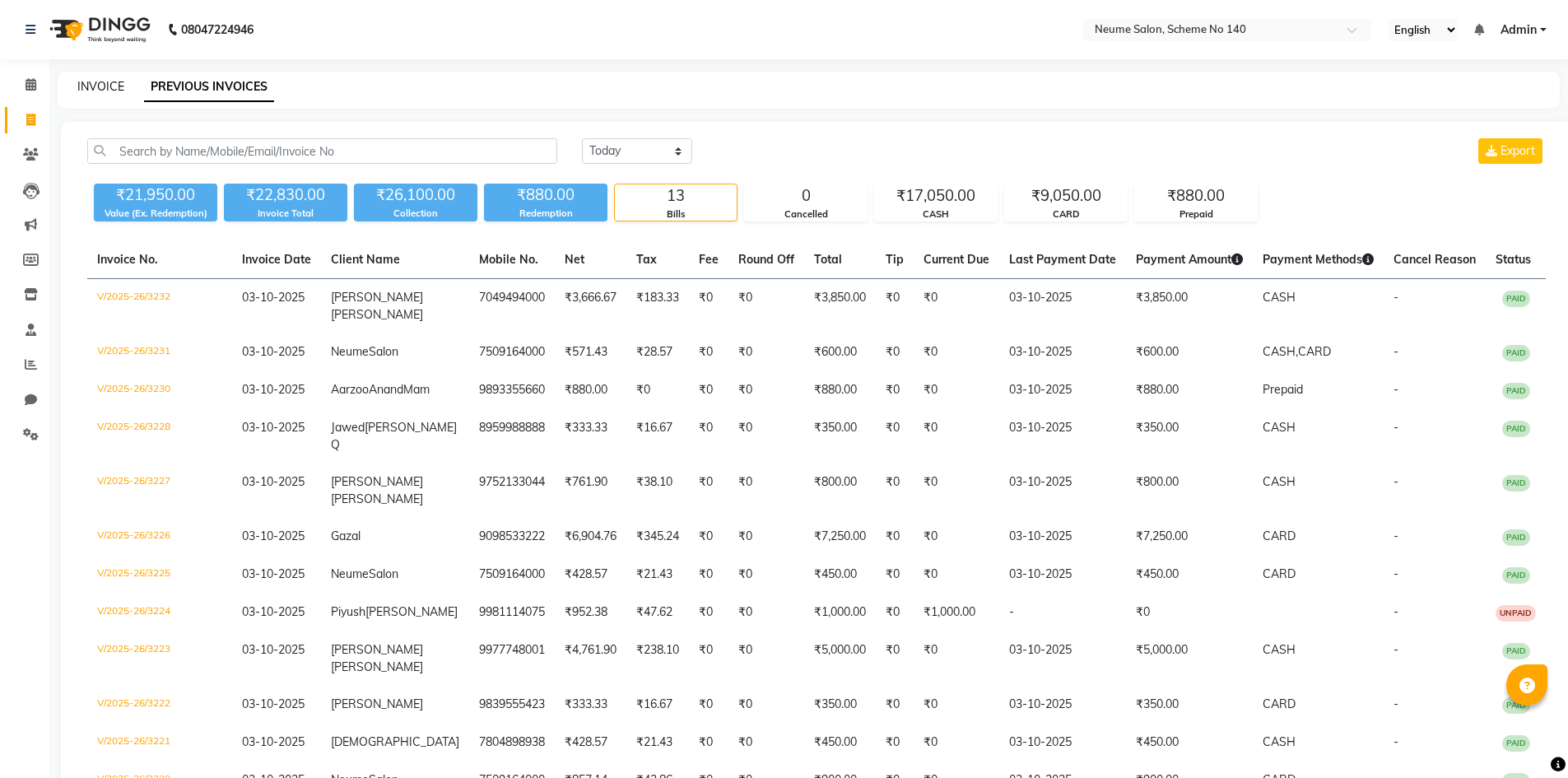
click at [103, 89] on link "INVOICE" at bounding box center [101, 86] width 47 height 14
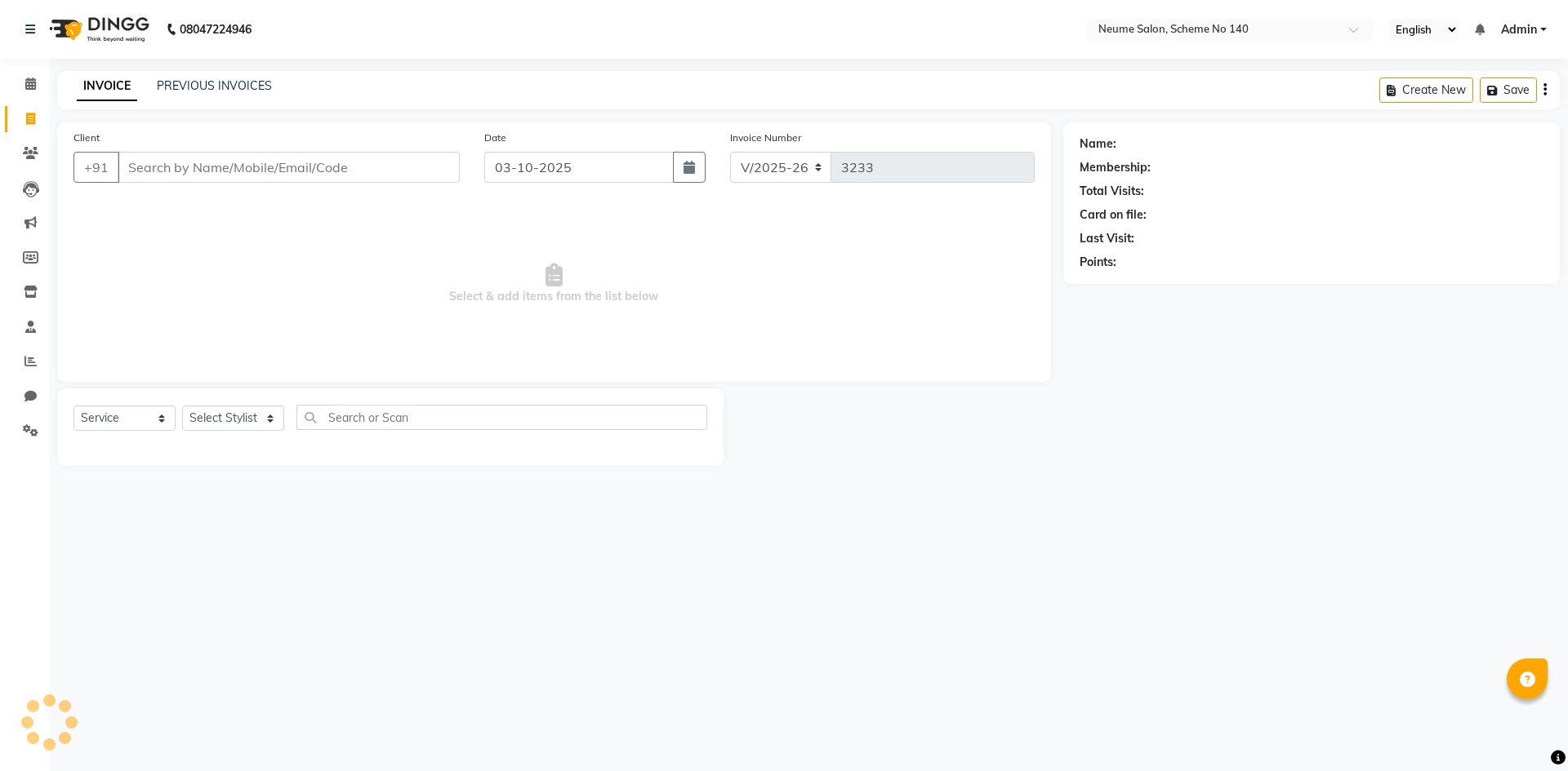
click at [197, 166] on input "Client" at bounding box center [289, 167] width 342 height 31
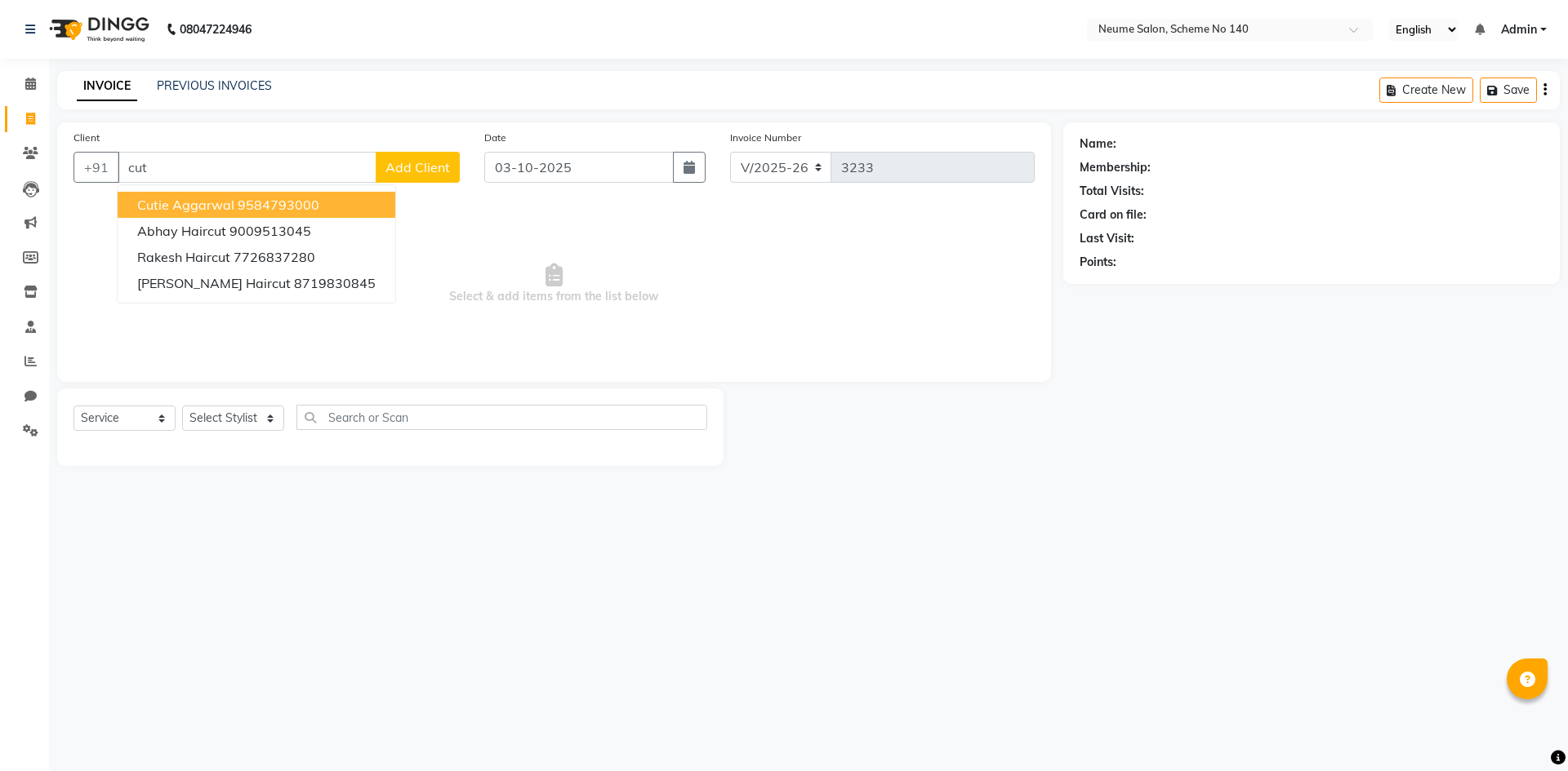
click at [230, 213] on button "Cutie Aggarwal 9584793000" at bounding box center [256, 204] width 278 height 26
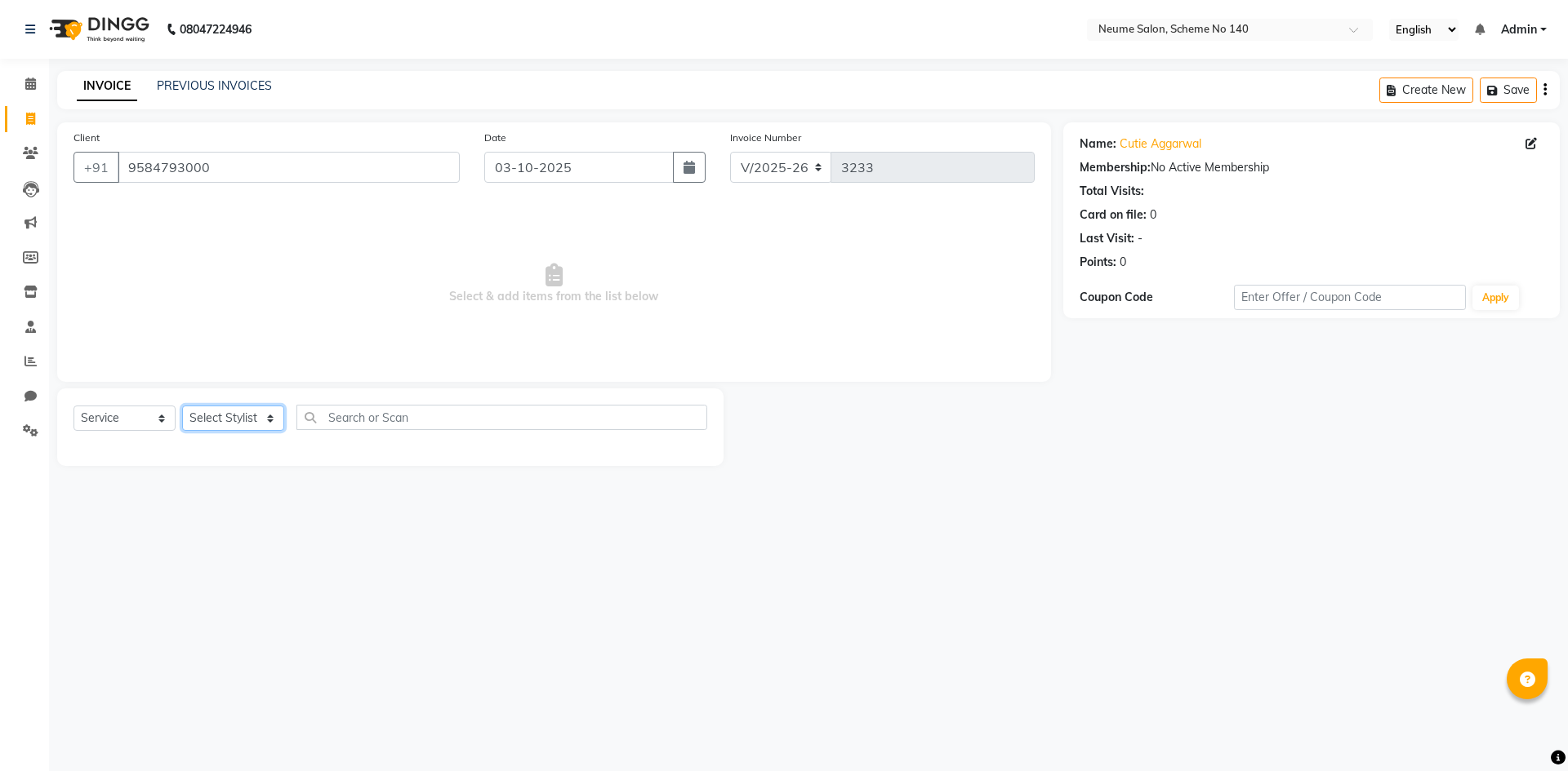
click at [217, 409] on select "Select Stylist [PERSON_NAME] Ashvina [PERSON_NAME] [DATE][PERSON_NAME] Mahi [PE…" at bounding box center [233, 418] width 102 height 25
click at [182, 406] on select "Select Stylist [PERSON_NAME] Ashvina [PERSON_NAME] [DATE][PERSON_NAME] Mahi [PE…" at bounding box center [233, 418] width 102 height 25
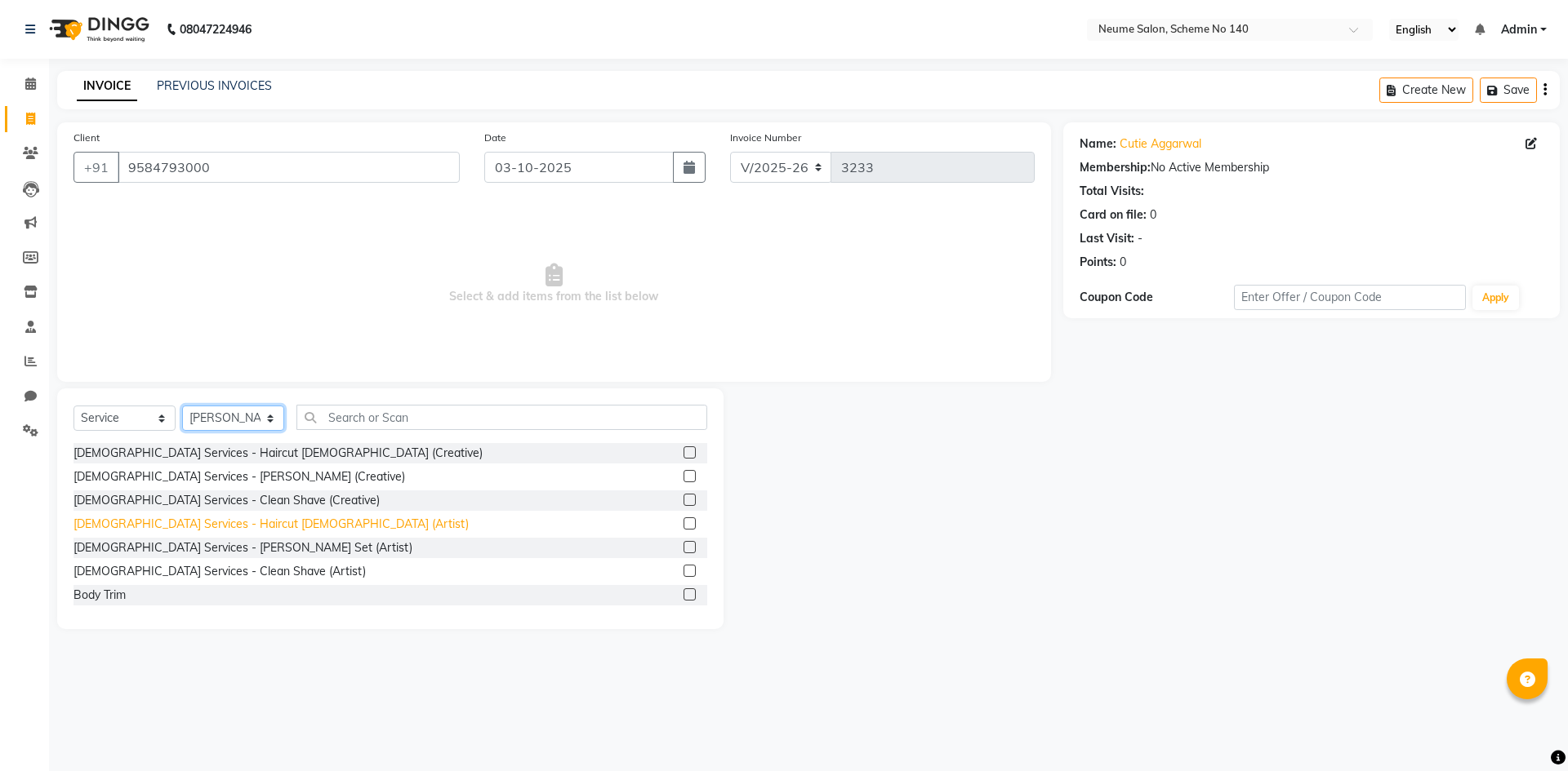
scroll to position [81, 0]
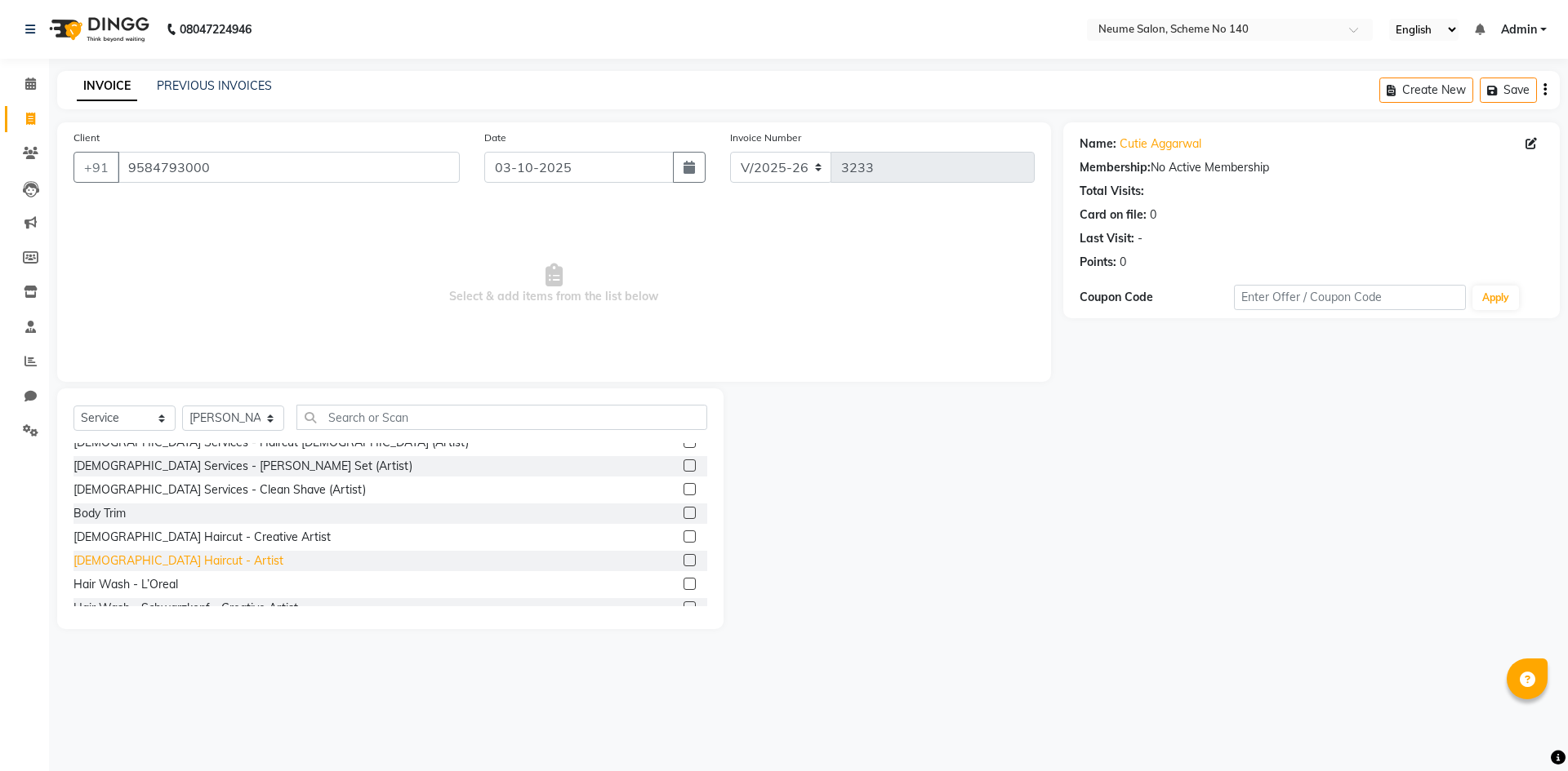
drag, startPoint x: 169, startPoint y: 561, endPoint x: 192, endPoint y: 558, distance: 23.2
click at [170, 561] on div "[DEMOGRAPHIC_DATA] Haircut - Artist" at bounding box center [178, 561] width 210 height 17
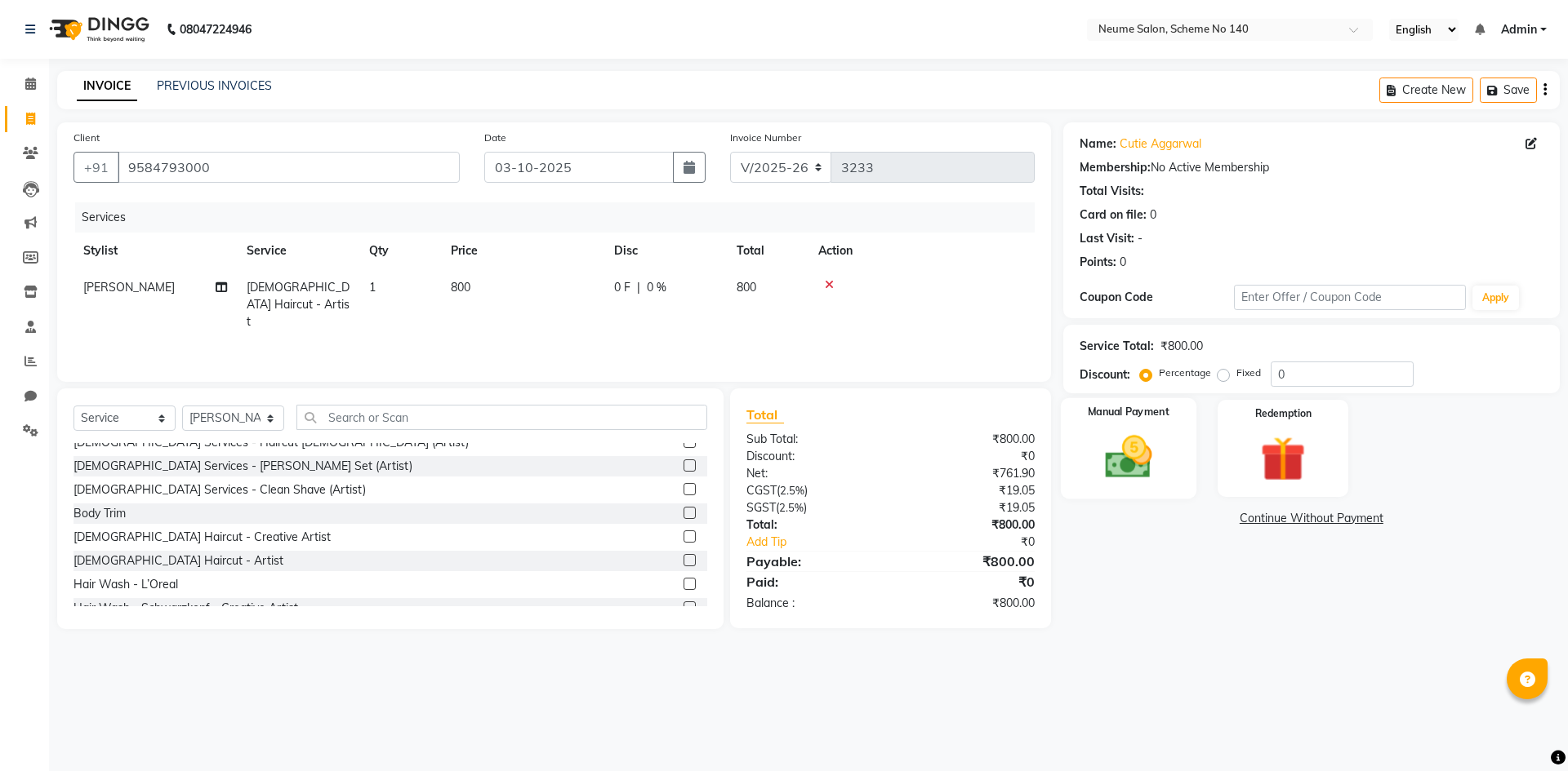
click at [1109, 443] on img at bounding box center [1128, 457] width 76 height 54
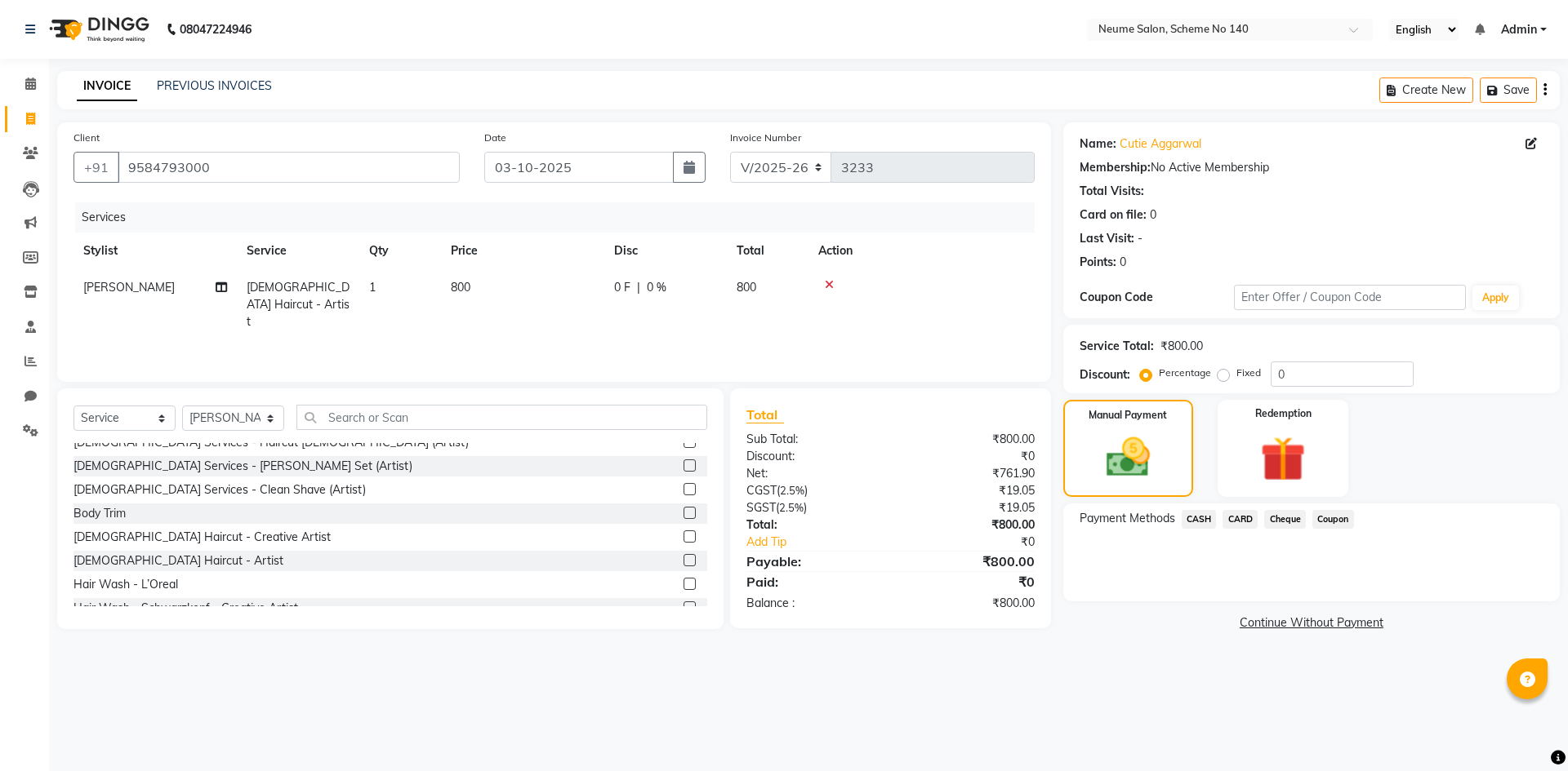
click at [1249, 519] on span "CARD" at bounding box center [1239, 519] width 35 height 19
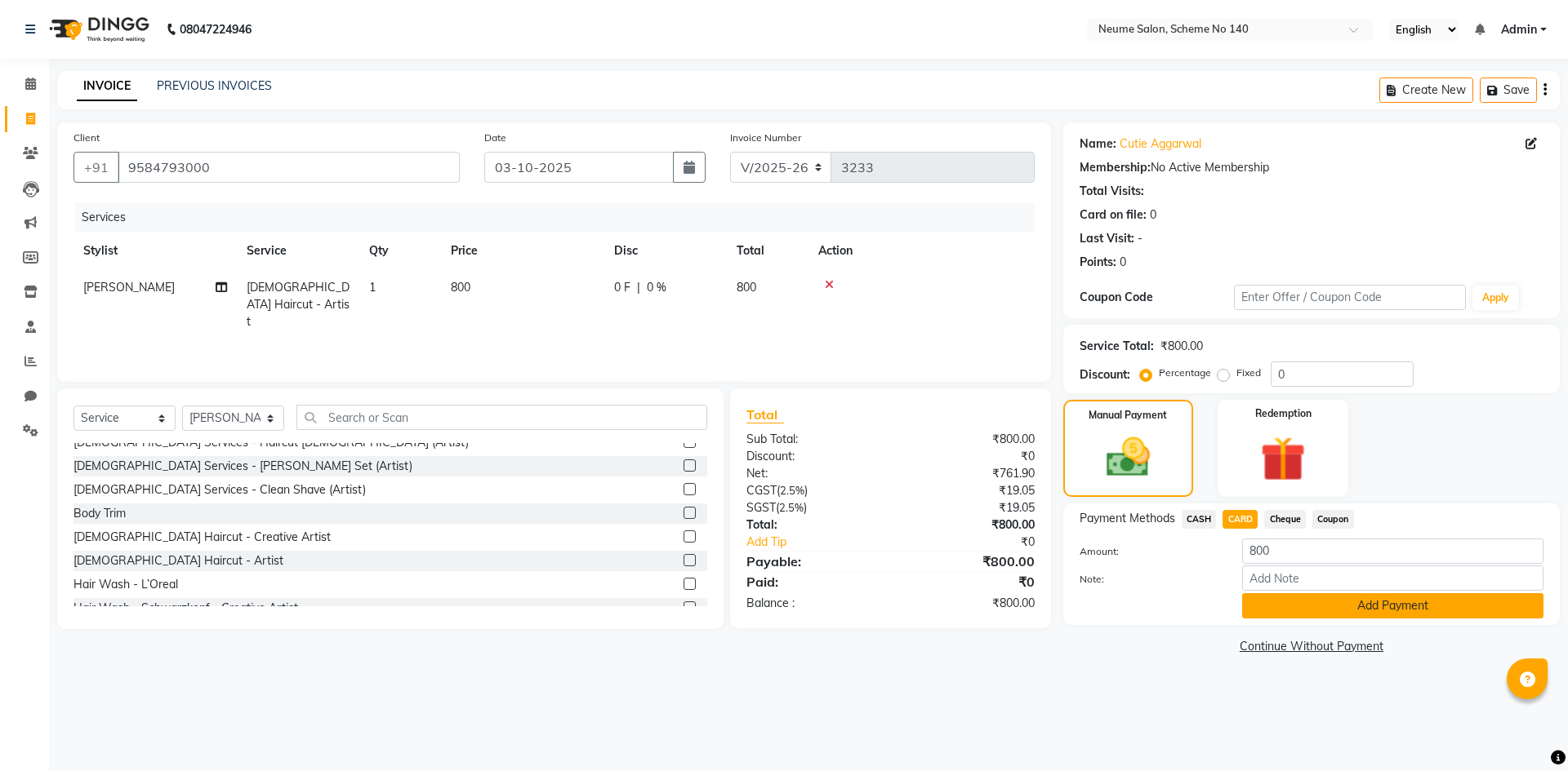
click at [1287, 618] on button "Add Payment" at bounding box center [1392, 605] width 301 height 25
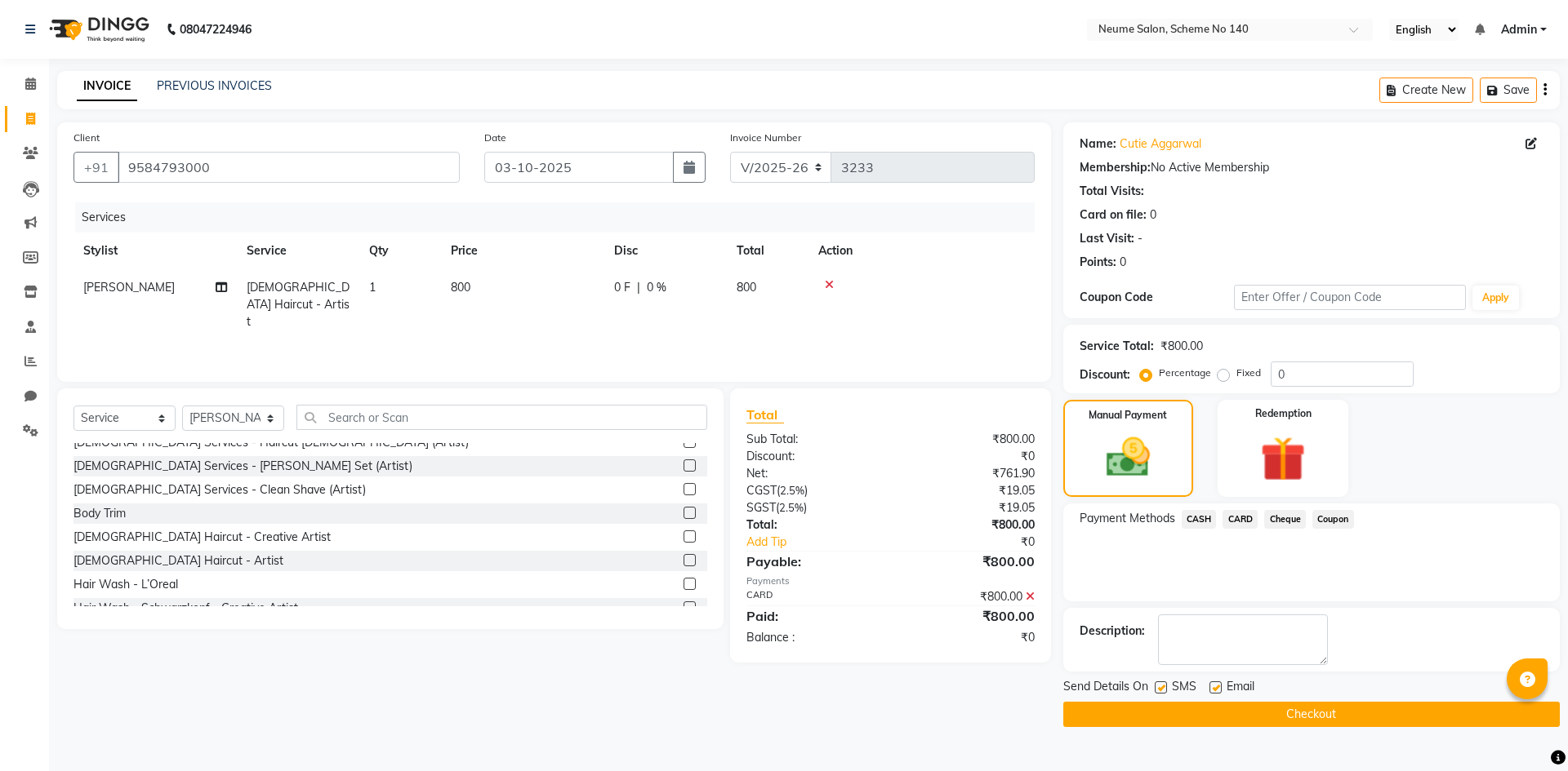
click at [1286, 608] on div "Description:" at bounding box center [1311, 639] width 496 height 64
click at [1212, 724] on button "Checkout" at bounding box center [1311, 715] width 496 height 25
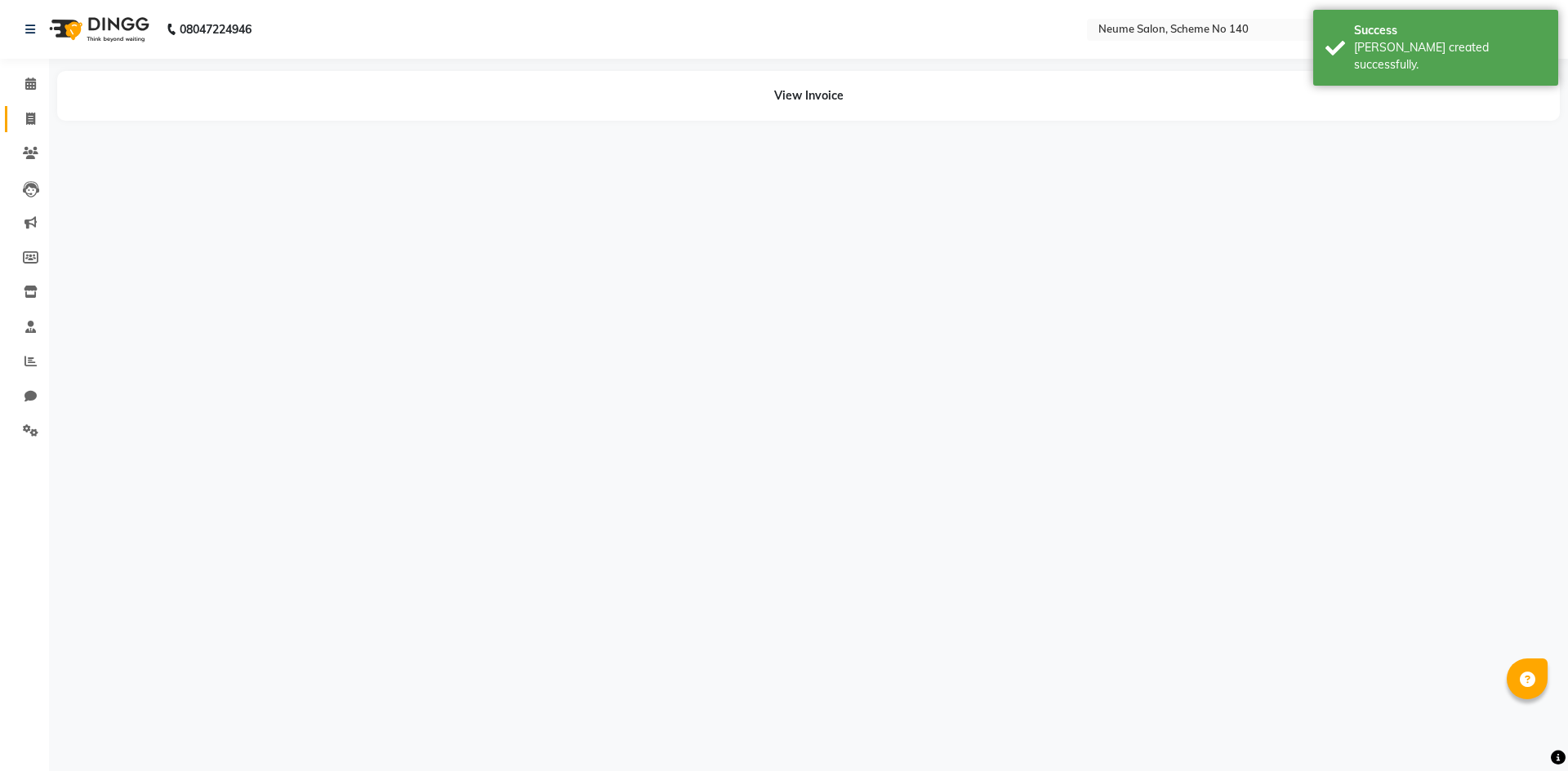
click at [26, 110] on span at bounding box center [30, 119] width 29 height 19
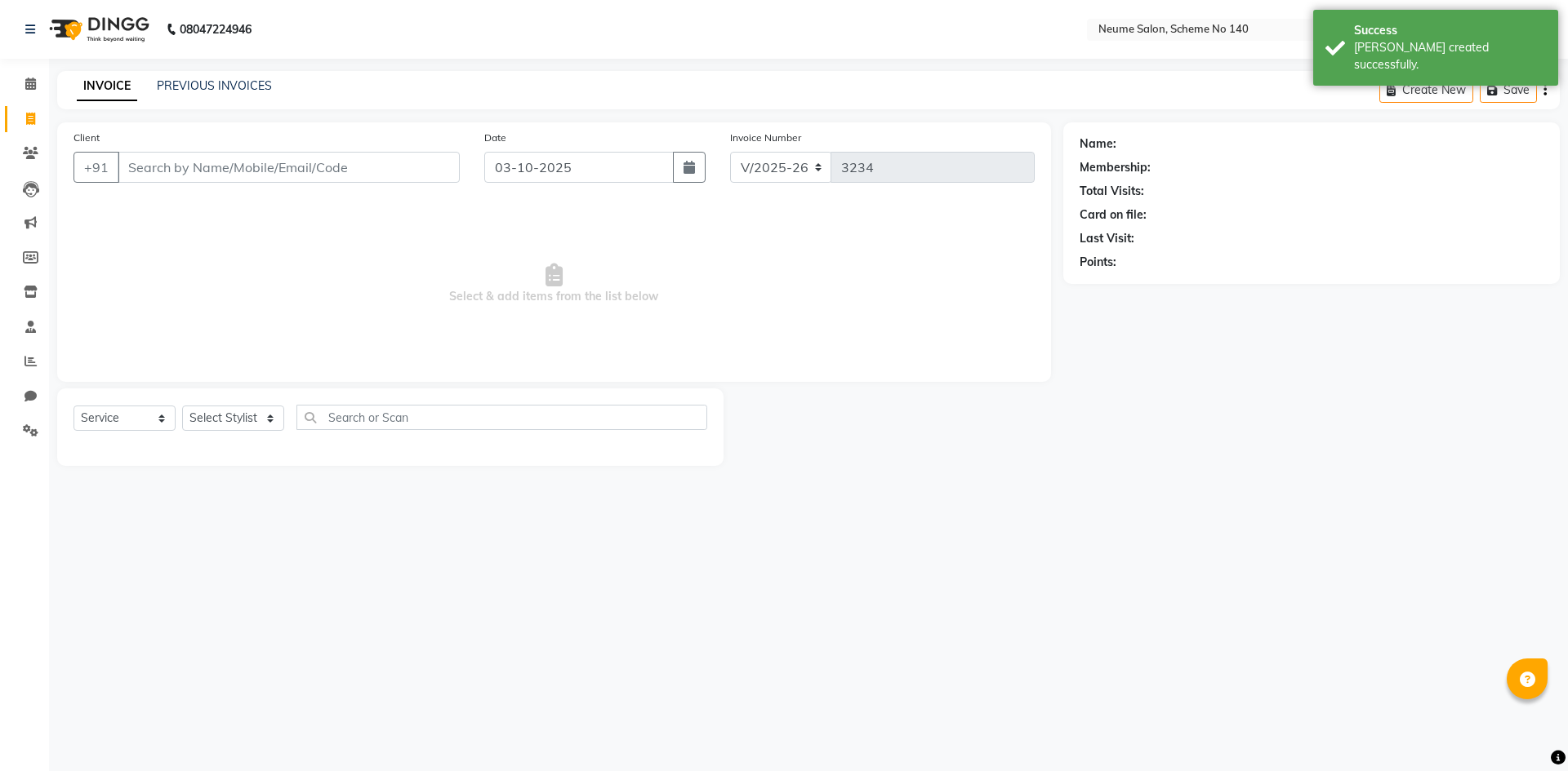
click at [164, 164] on input "Client" at bounding box center [289, 167] width 342 height 31
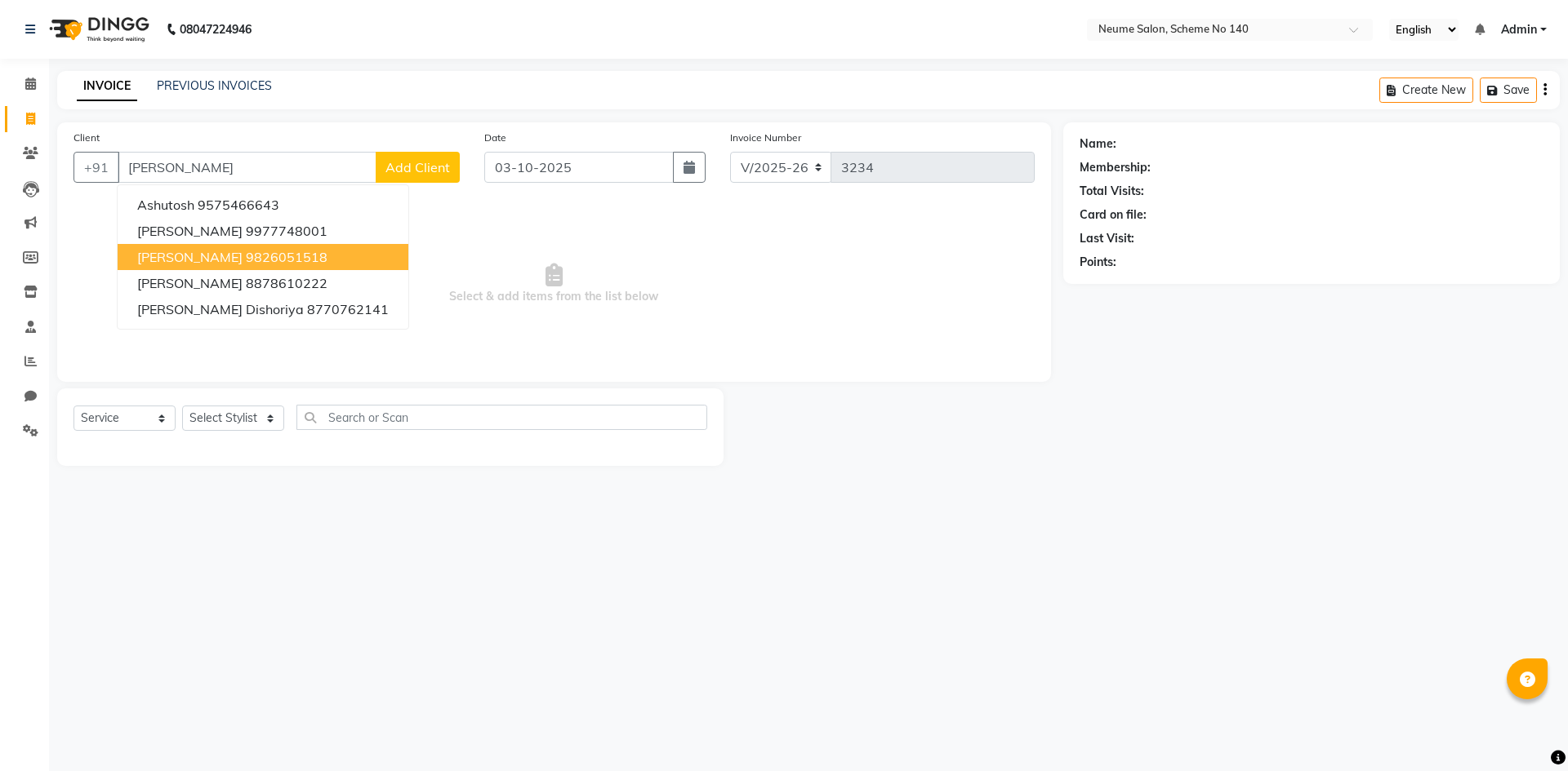
click at [246, 256] on ngb-highlight "9826051518" at bounding box center [286, 257] width 82 height 16
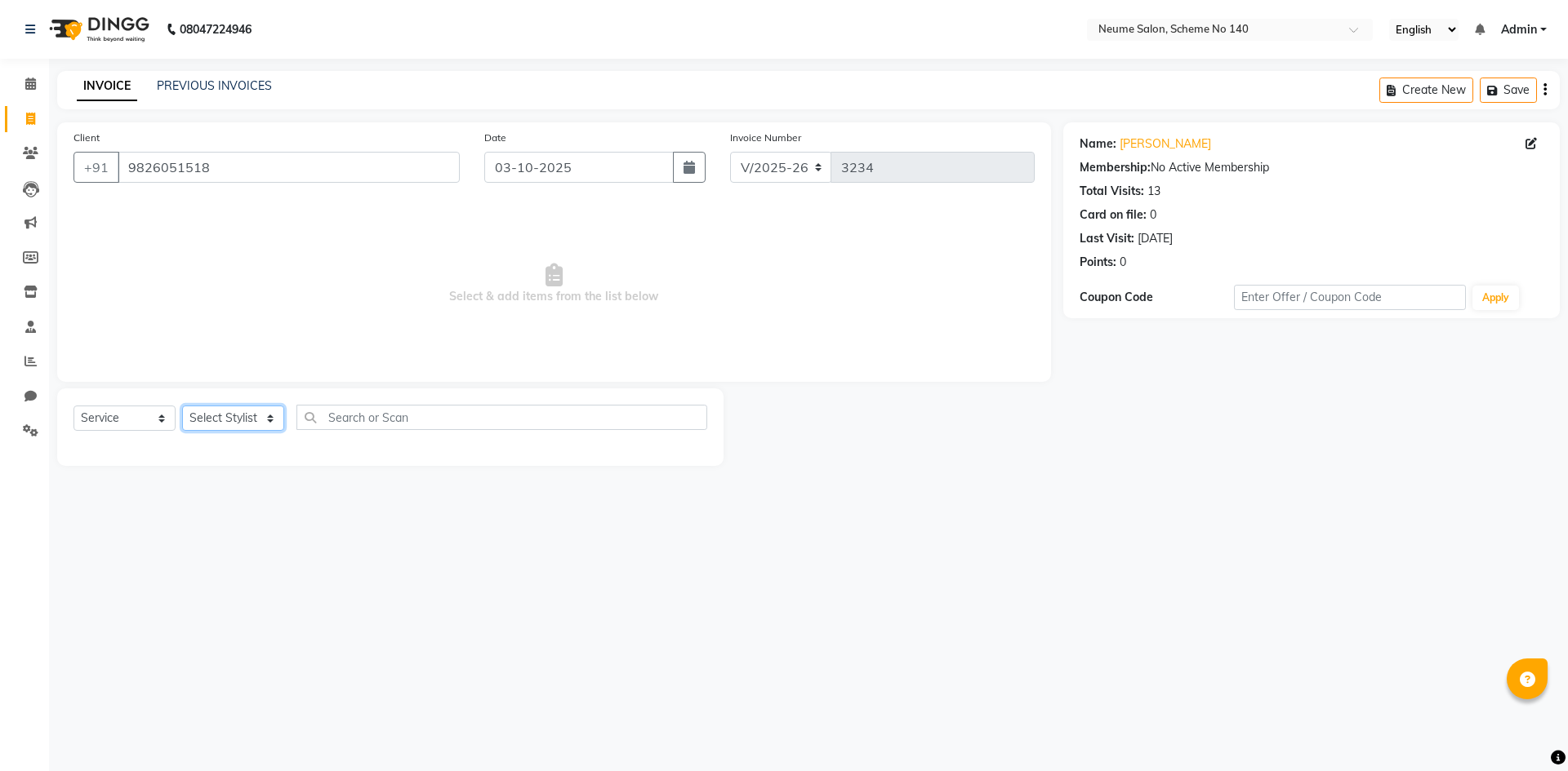
click at [228, 422] on select "Select Stylist [PERSON_NAME] Ashvina [PERSON_NAME] [DATE][PERSON_NAME] Mahi [PE…" at bounding box center [233, 418] width 102 height 25
click at [182, 406] on select "Select Stylist [PERSON_NAME] Ashvina [PERSON_NAME] [DATE][PERSON_NAME] Mahi [PE…" at bounding box center [233, 418] width 102 height 25
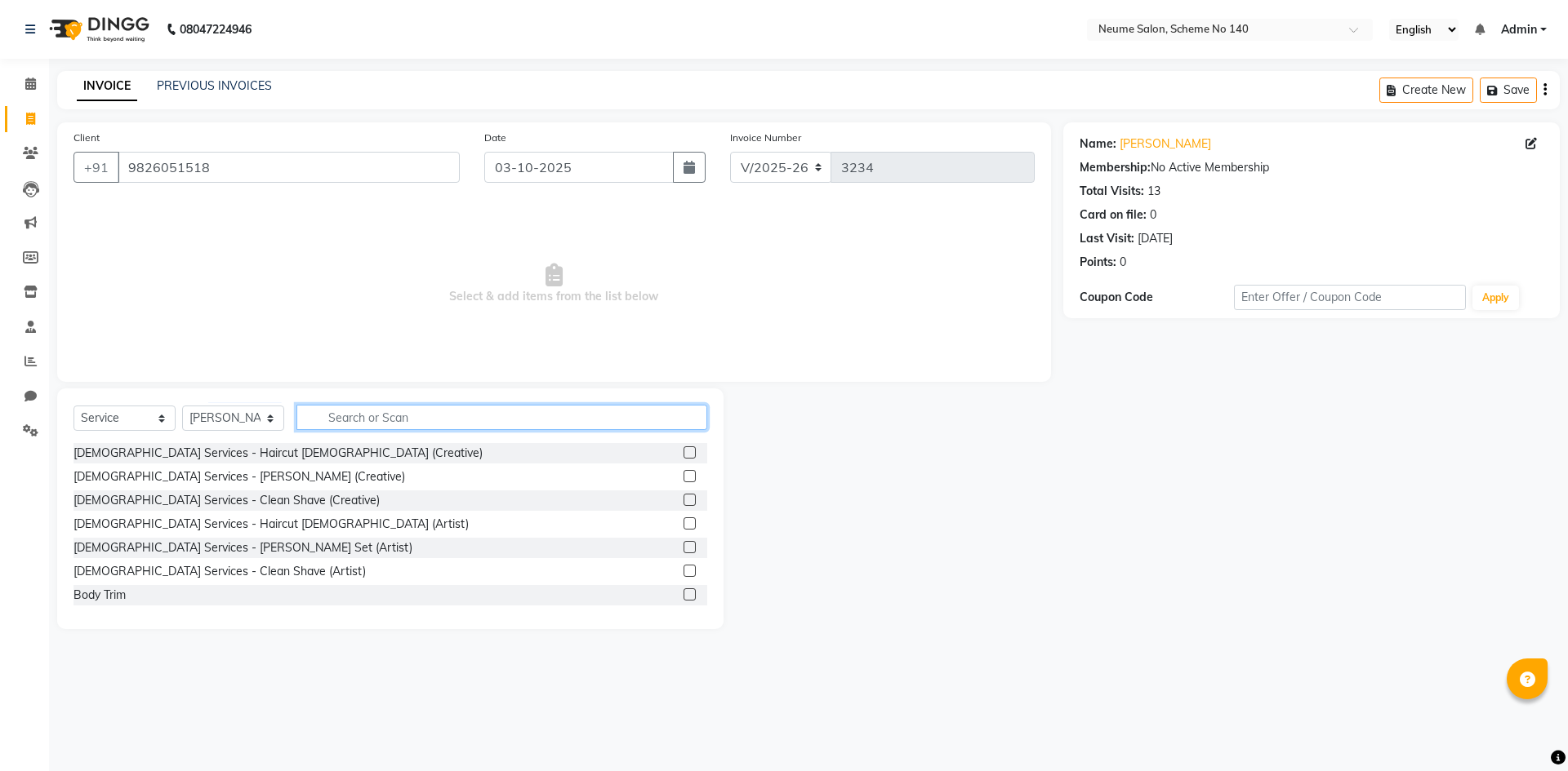
click at [340, 423] on input "text" at bounding box center [502, 417] width 410 height 25
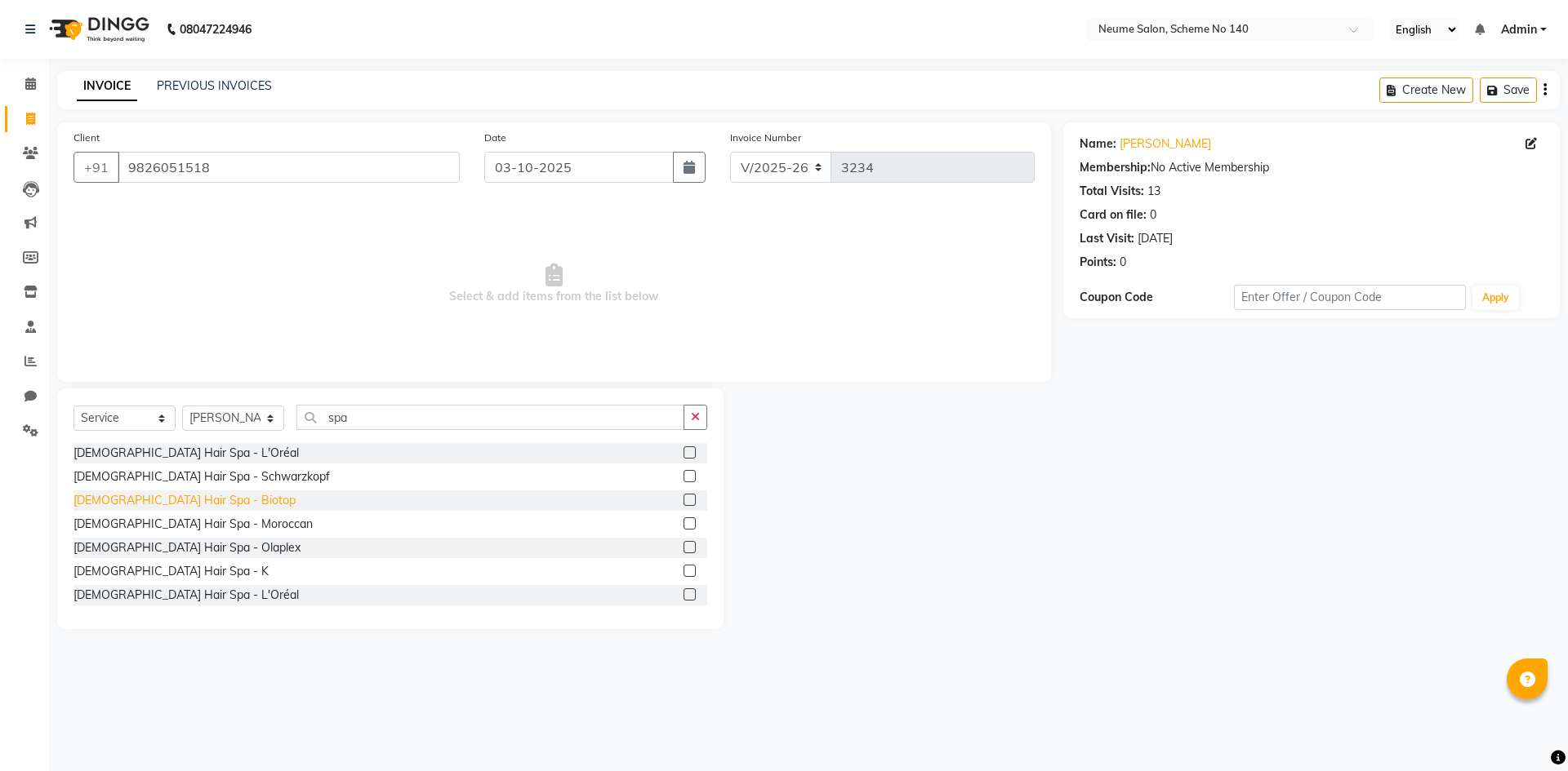
click at [187, 505] on div "[DEMOGRAPHIC_DATA] Hair Spa - Biotop" at bounding box center [185, 500] width 222 height 17
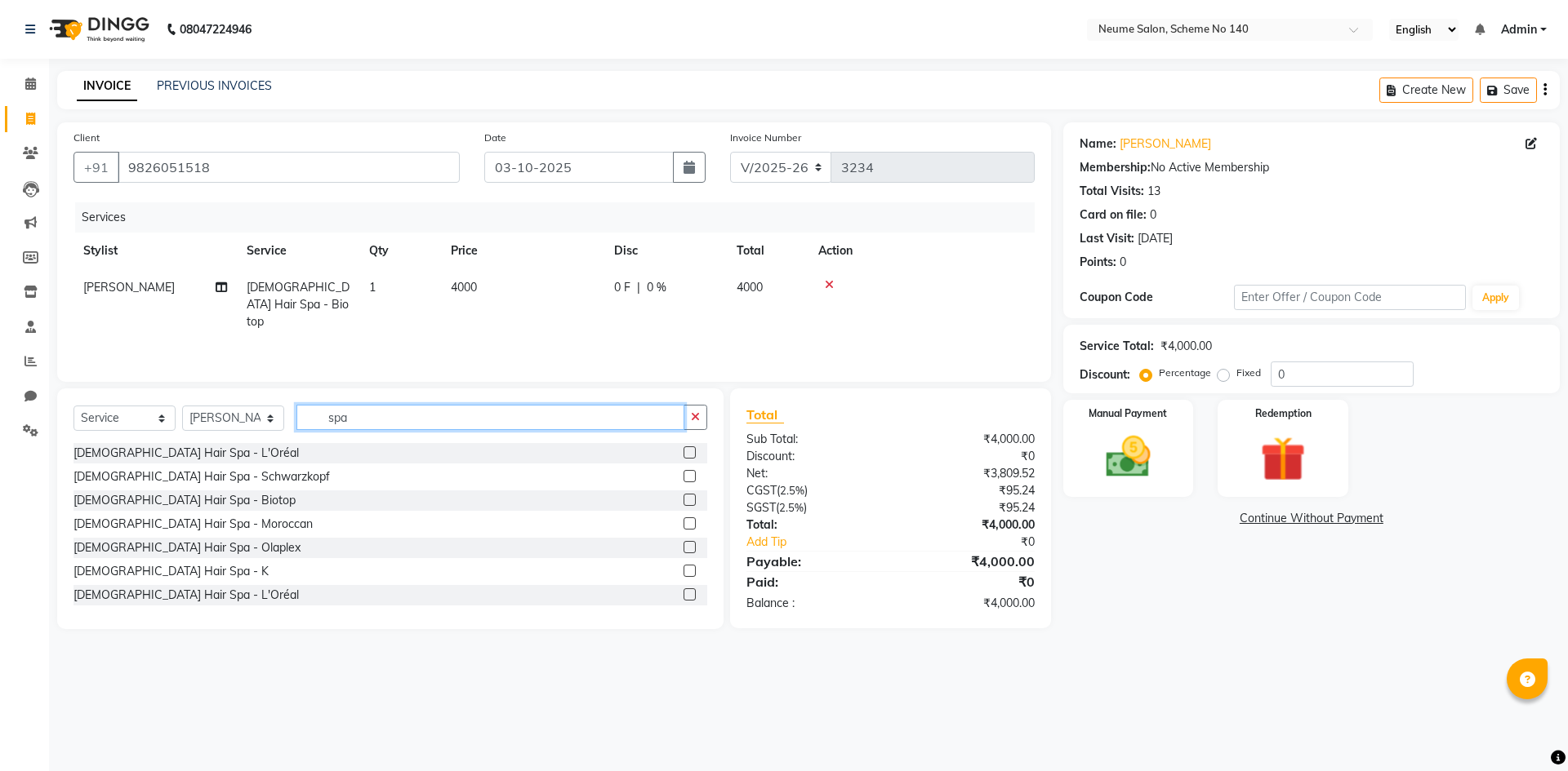
drag, startPoint x: 369, startPoint y: 429, endPoint x: 316, endPoint y: 424, distance: 53.2
click at [316, 424] on input "spa" at bounding box center [490, 417] width 388 height 25
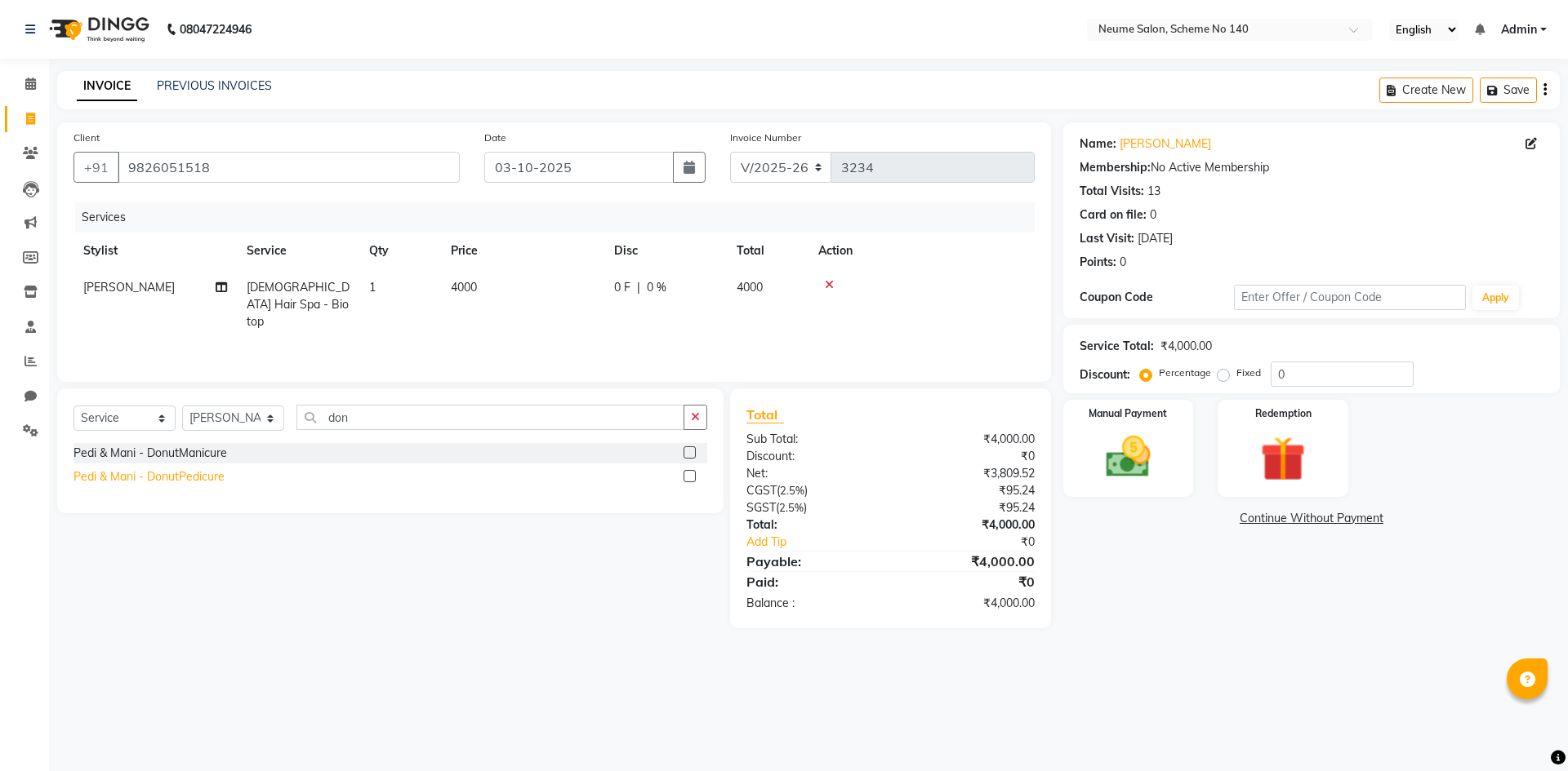
click at [197, 478] on div "Pedi & Mani - DonutPedicure" at bounding box center [149, 476] width 151 height 17
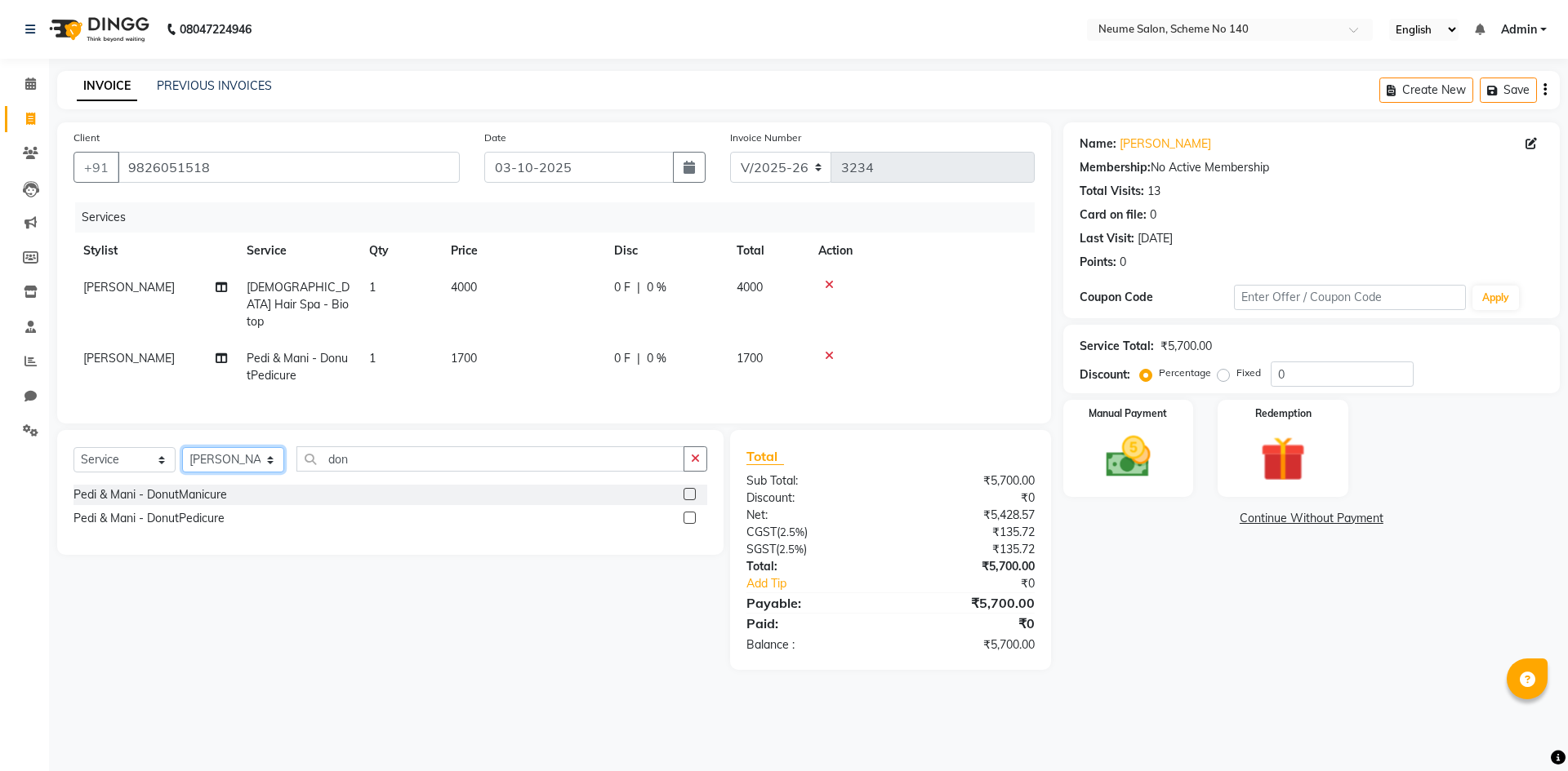
click at [211, 456] on select "Select Stylist [PERSON_NAME] Ashvina [PERSON_NAME] [DATE][PERSON_NAME] Mahi [PE…" at bounding box center [233, 459] width 102 height 25
click at [182, 447] on select "Select Stylist [PERSON_NAME] Ashvina [PERSON_NAME] [DATE][PERSON_NAME] Mahi [PE…" at bounding box center [233, 459] width 102 height 25
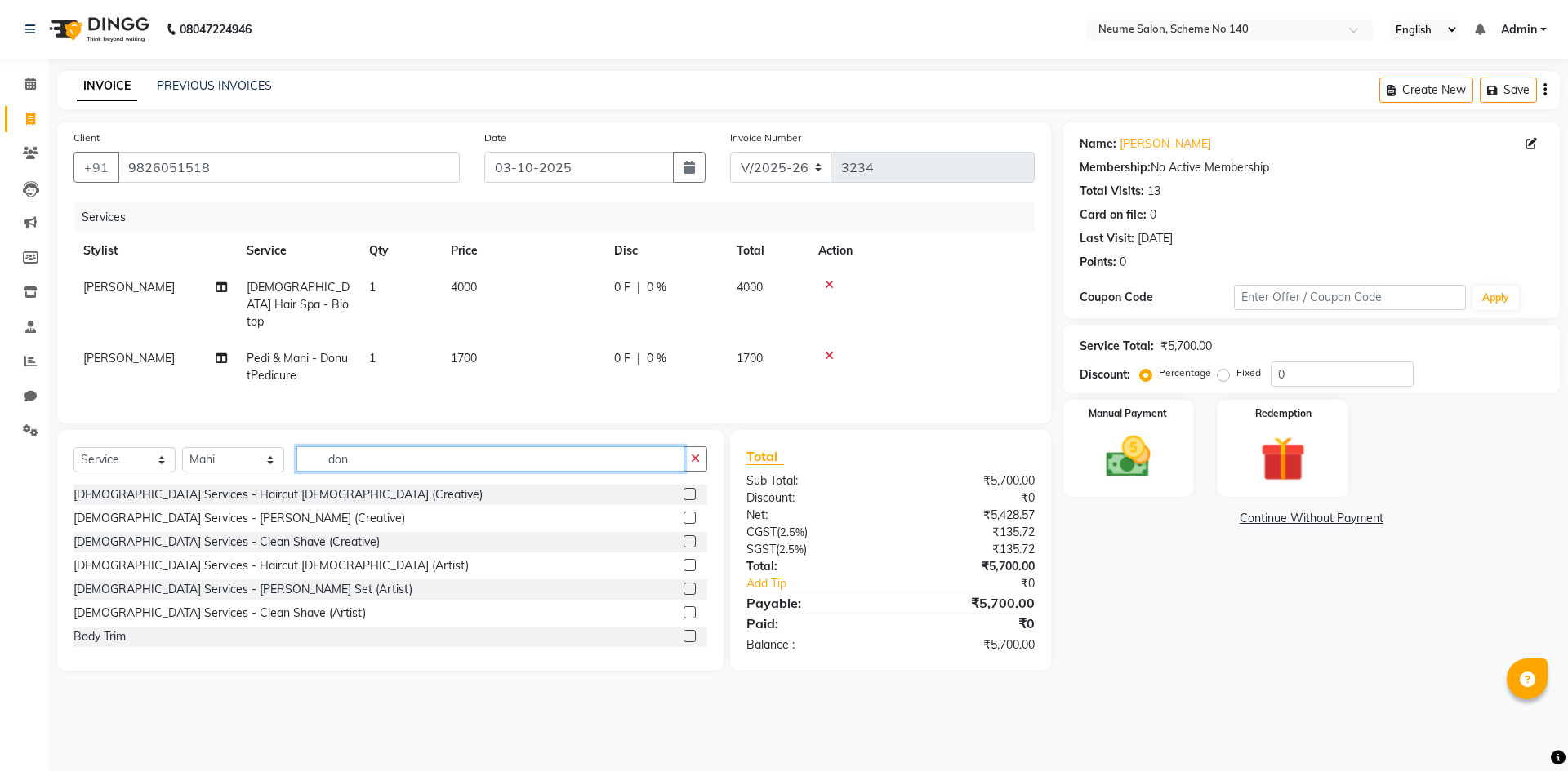
drag, startPoint x: 363, startPoint y: 459, endPoint x: 280, endPoint y: 459, distance: 83.0
click at [280, 459] on div "Select Service Product Membership Package Voucher Prepaid Gift Card Select Styl…" at bounding box center [390, 465] width 633 height 39
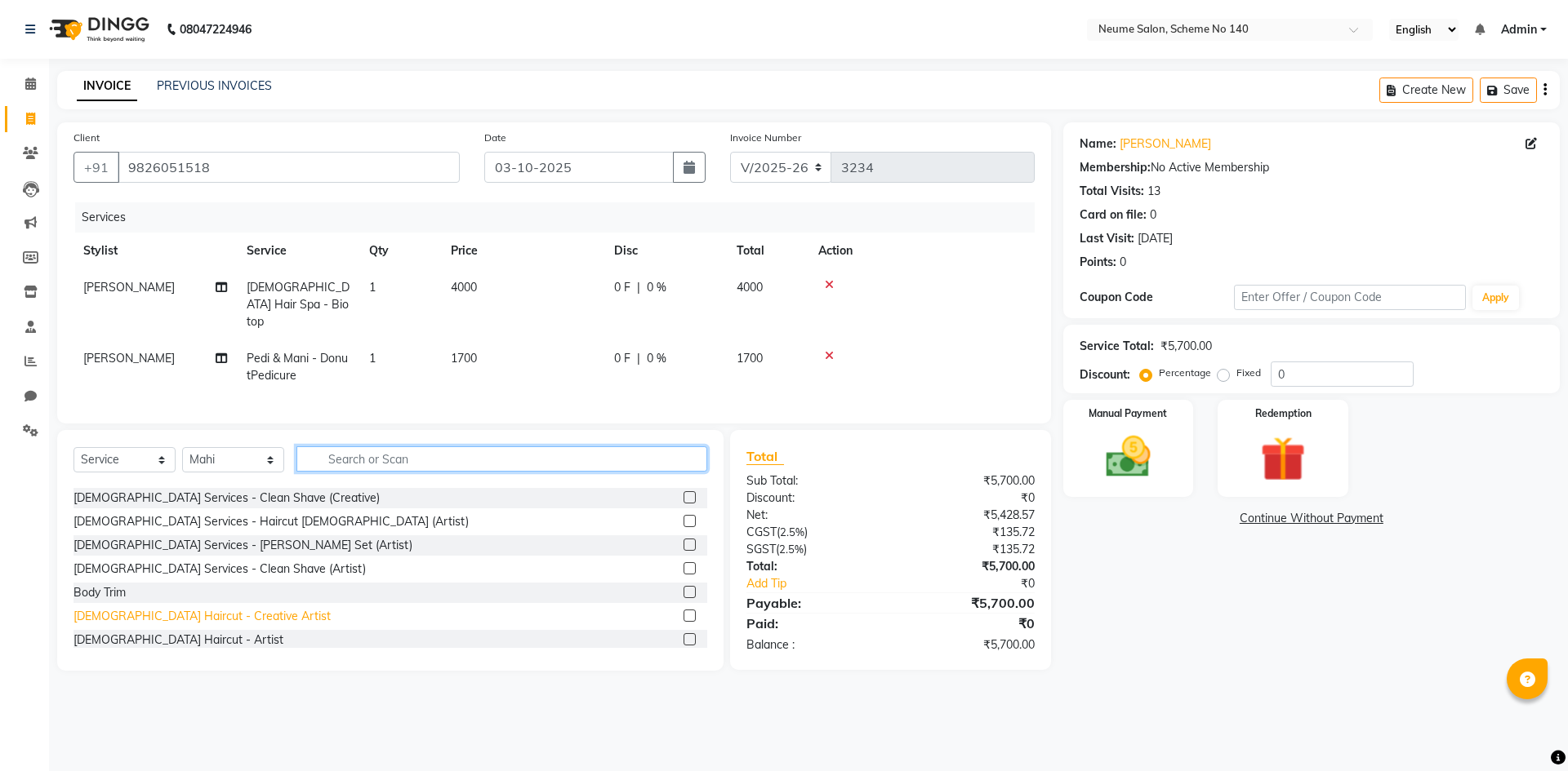
scroll to position [81, 0]
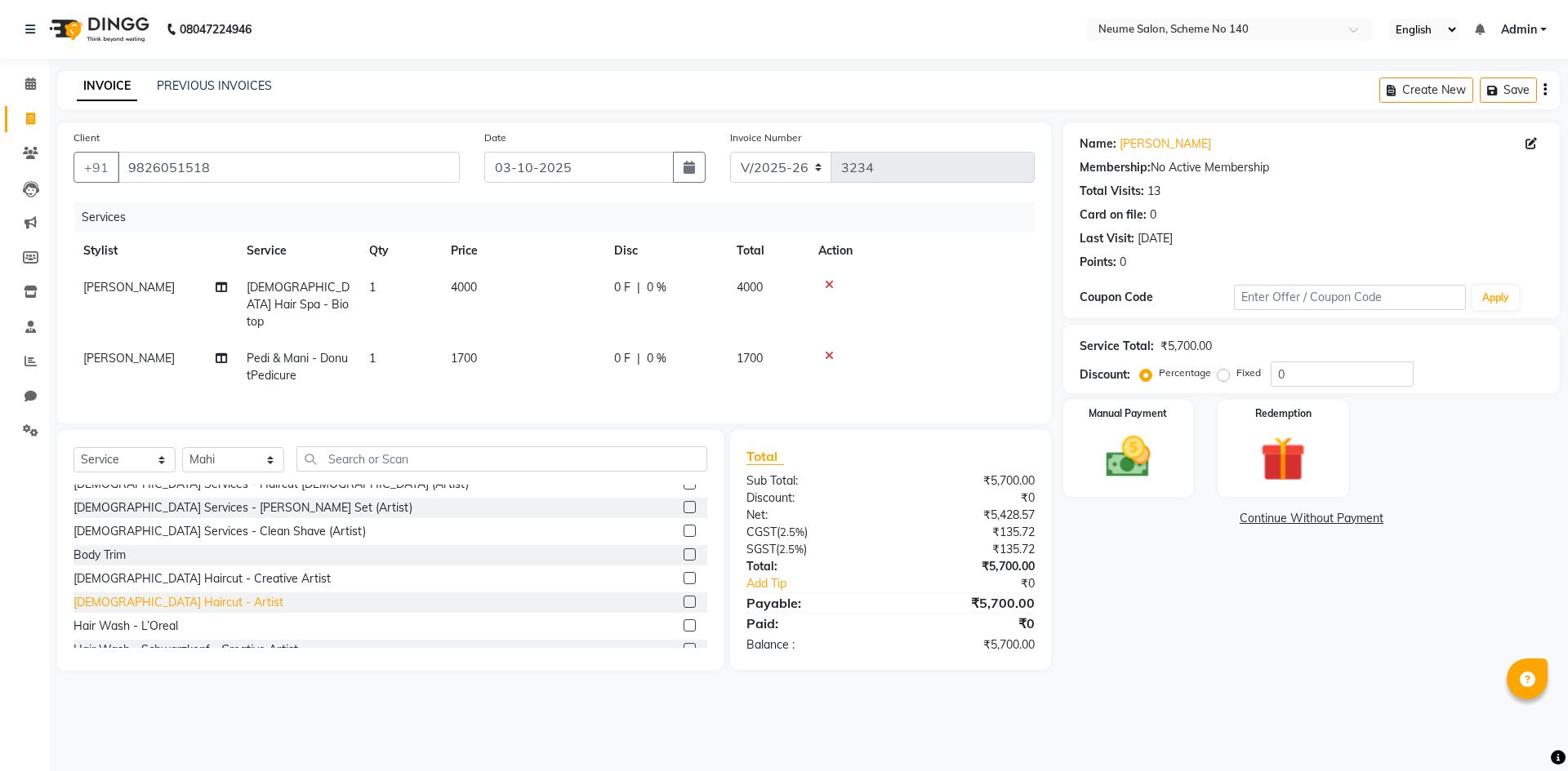
click at [149, 602] on div "[DEMOGRAPHIC_DATA] Haircut - Artist" at bounding box center [178, 602] width 210 height 17
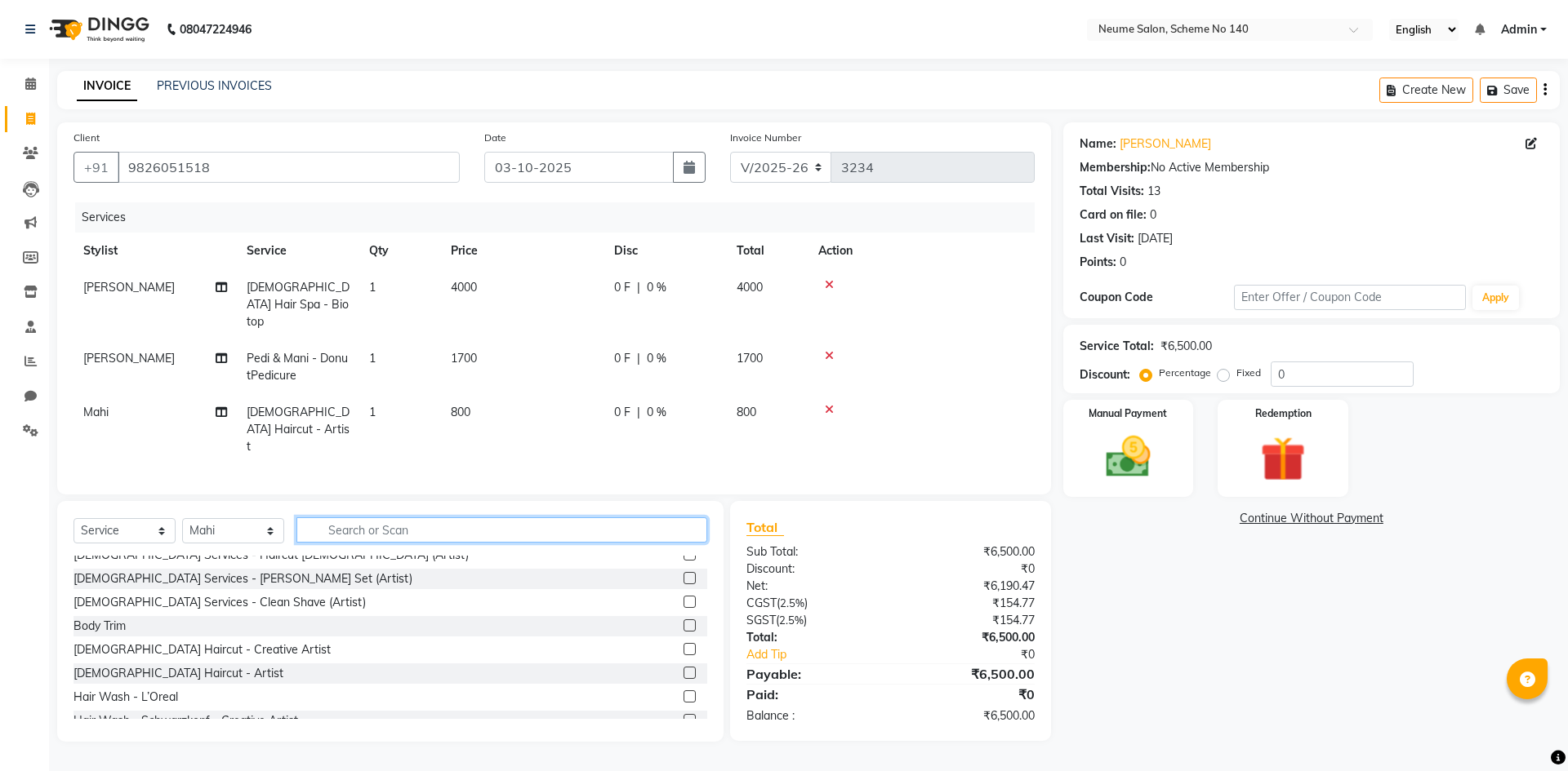
click at [323, 518] on input "text" at bounding box center [502, 530] width 410 height 25
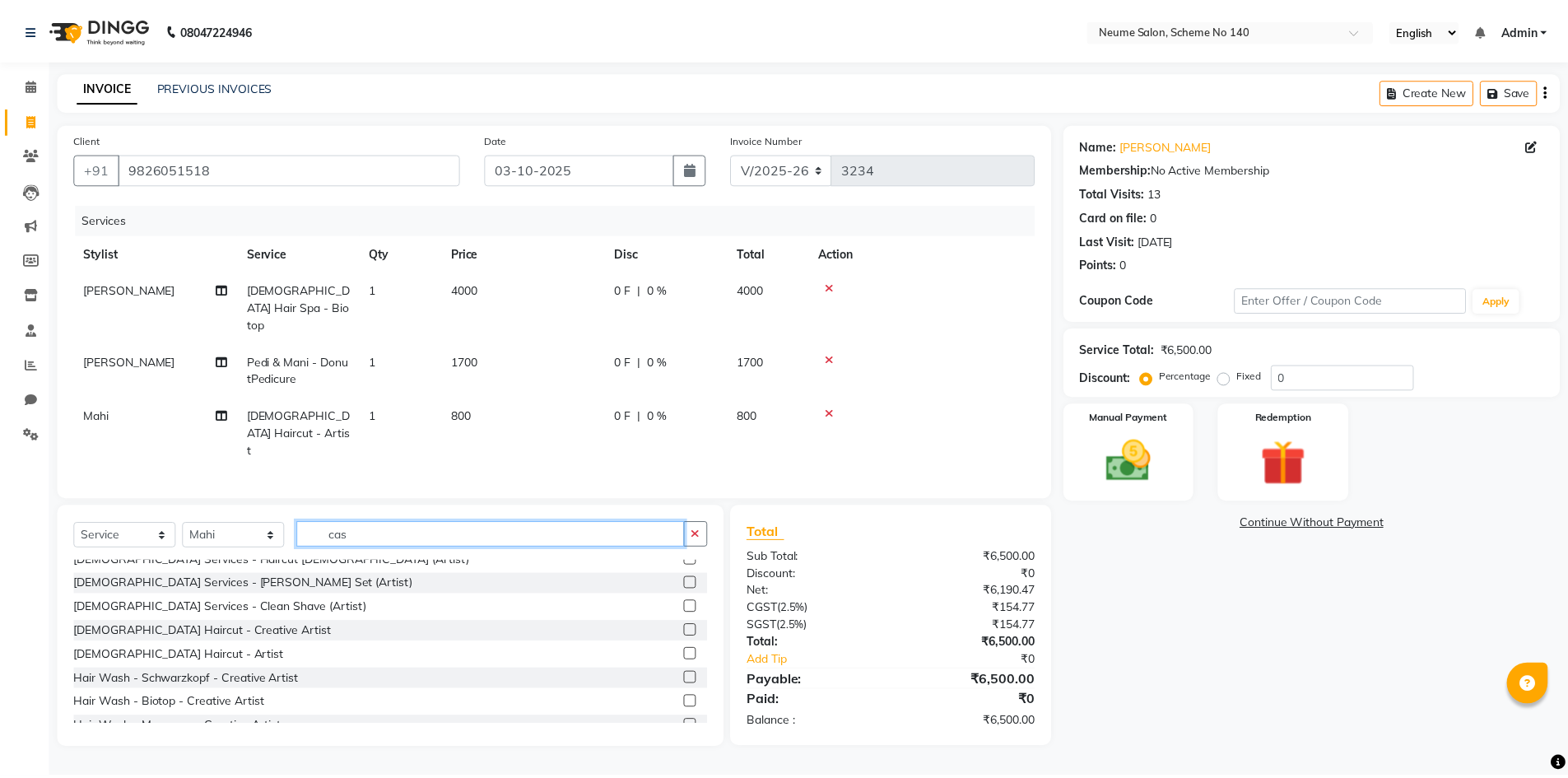
scroll to position [0, 0]
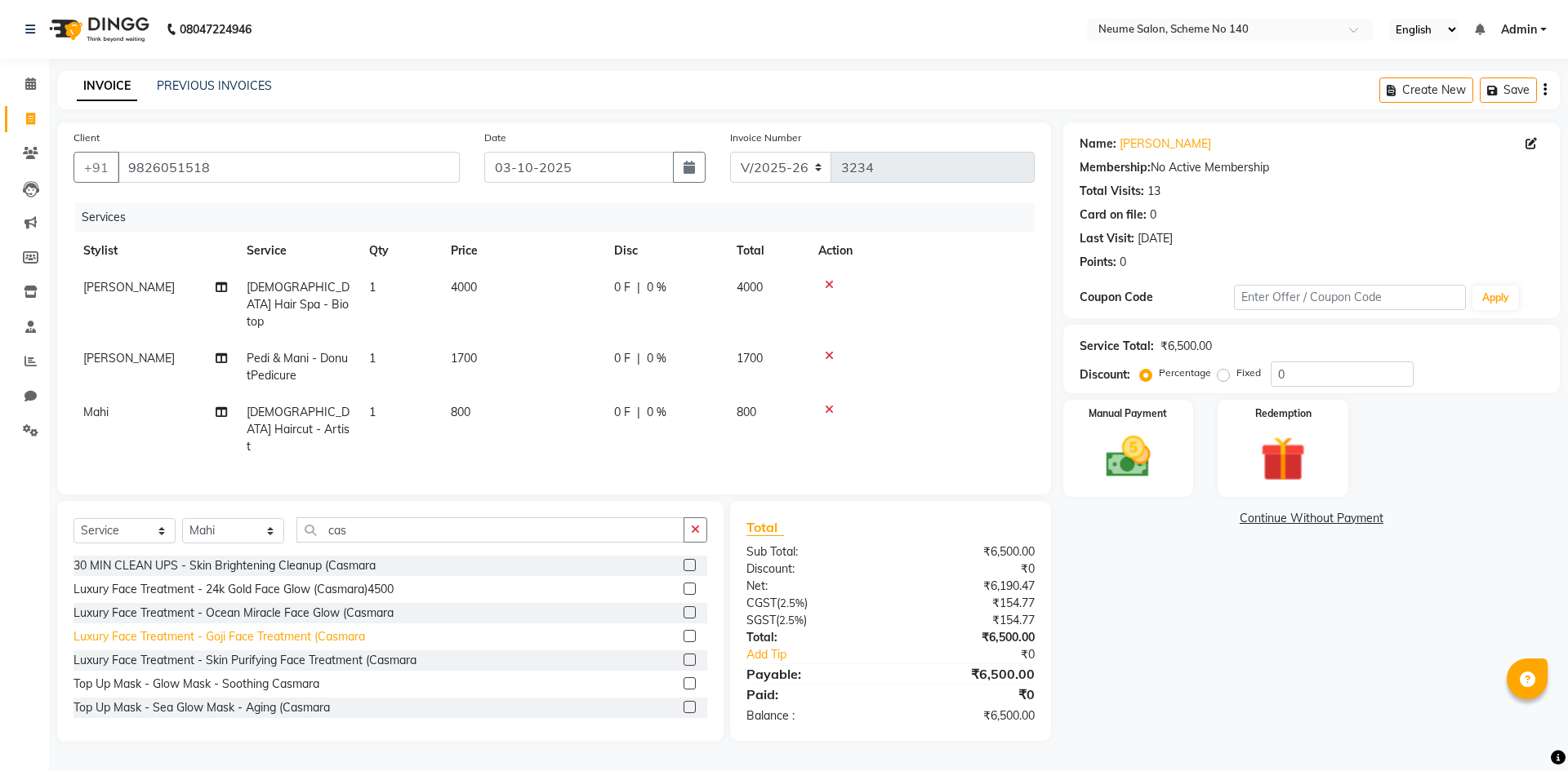
click at [237, 629] on div "Luxury Face Treatment - Goji Face Treatment (Casmara" at bounding box center [219, 637] width 291 height 17
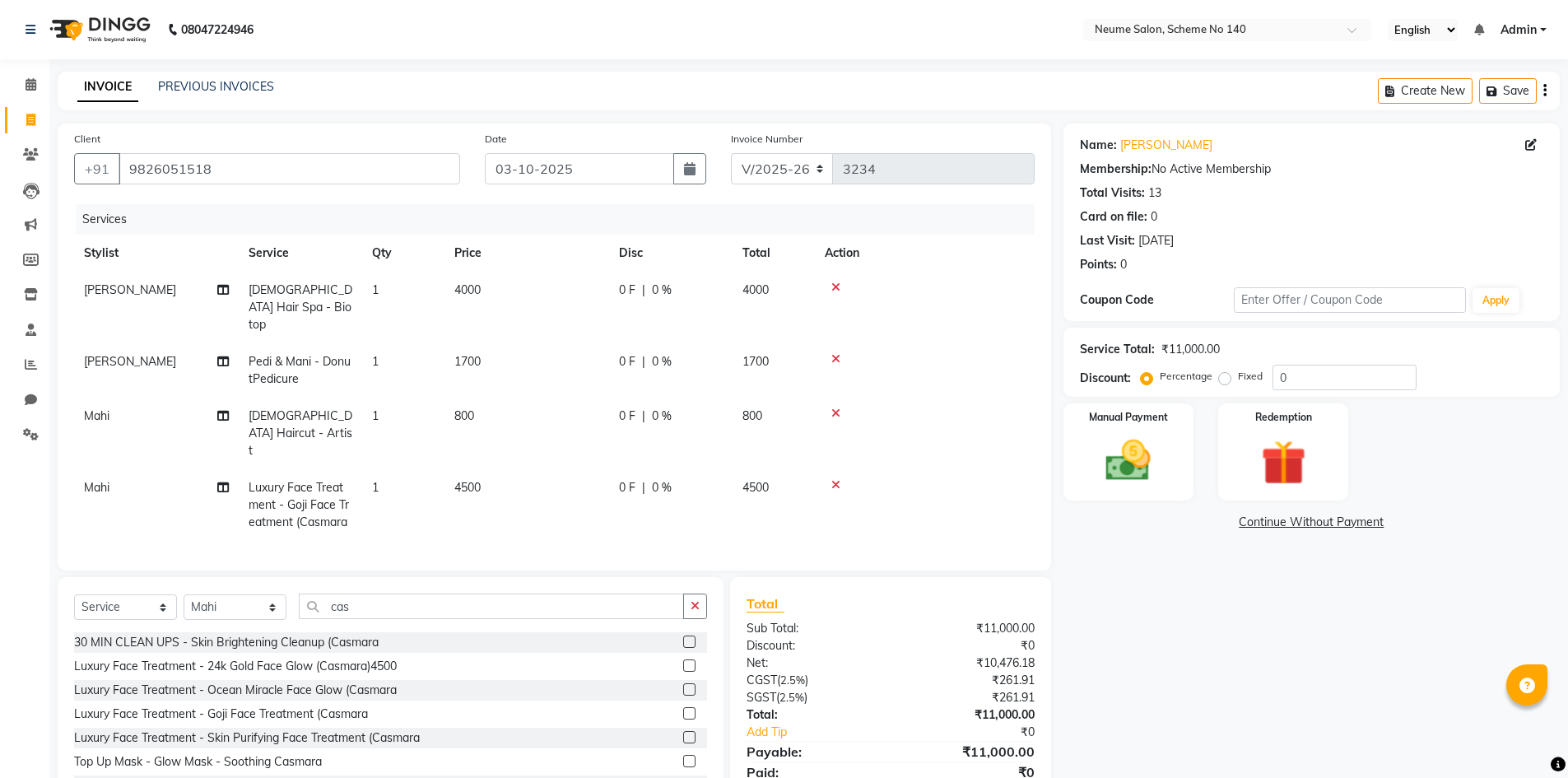
drag, startPoint x: 481, startPoint y: 478, endPoint x: 480, endPoint y: 463, distance: 15.0
click at [481, 478] on td "4500" at bounding box center [527, 504] width 164 height 71
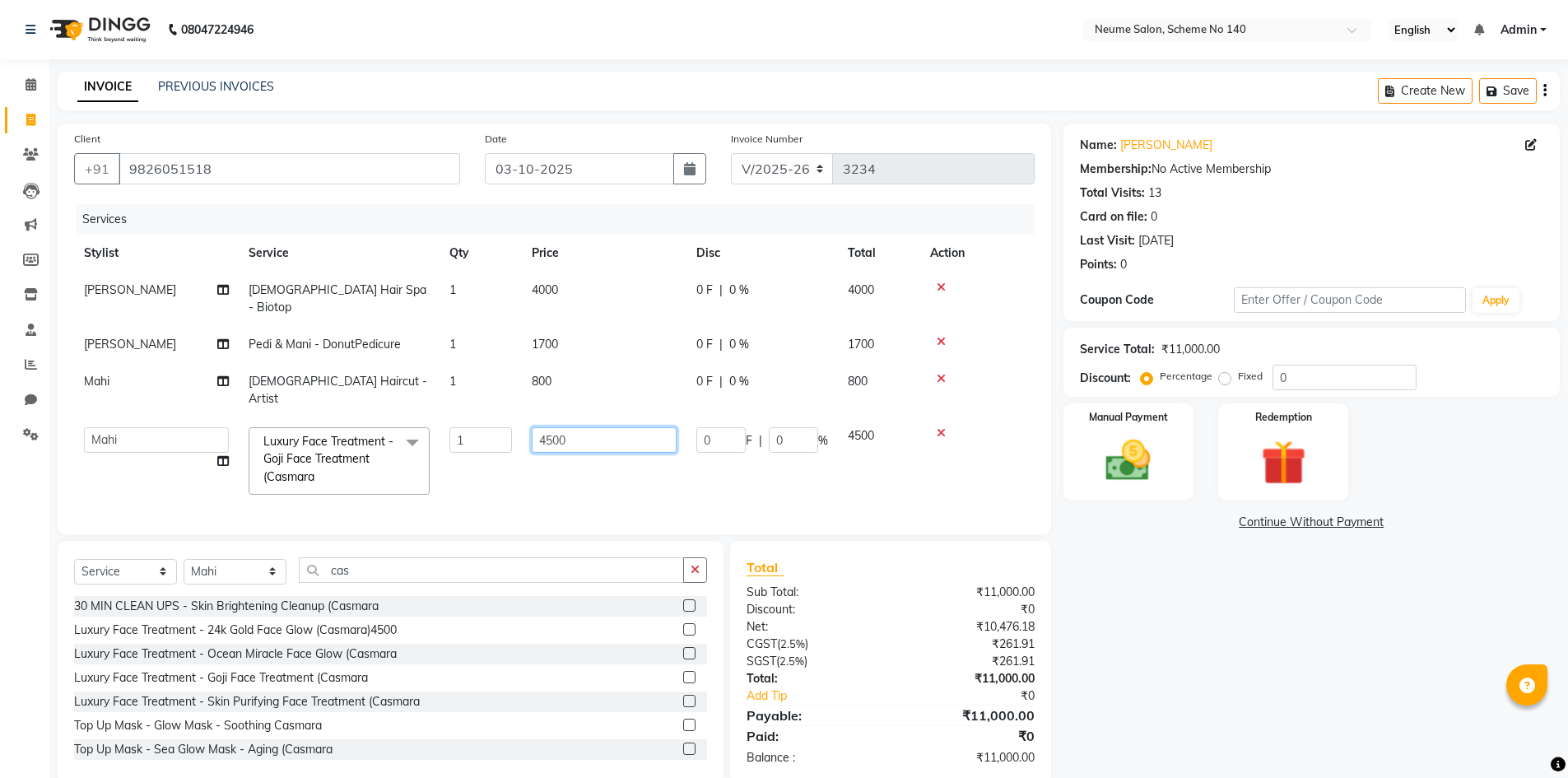
click at [546, 427] on input "4500" at bounding box center [604, 440] width 145 height 25
click at [1223, 618] on div "Name: [PERSON_NAME] Membership: No Active Membership Total Visits: 13 Card on f…" at bounding box center [1317, 454] width 509 height 661
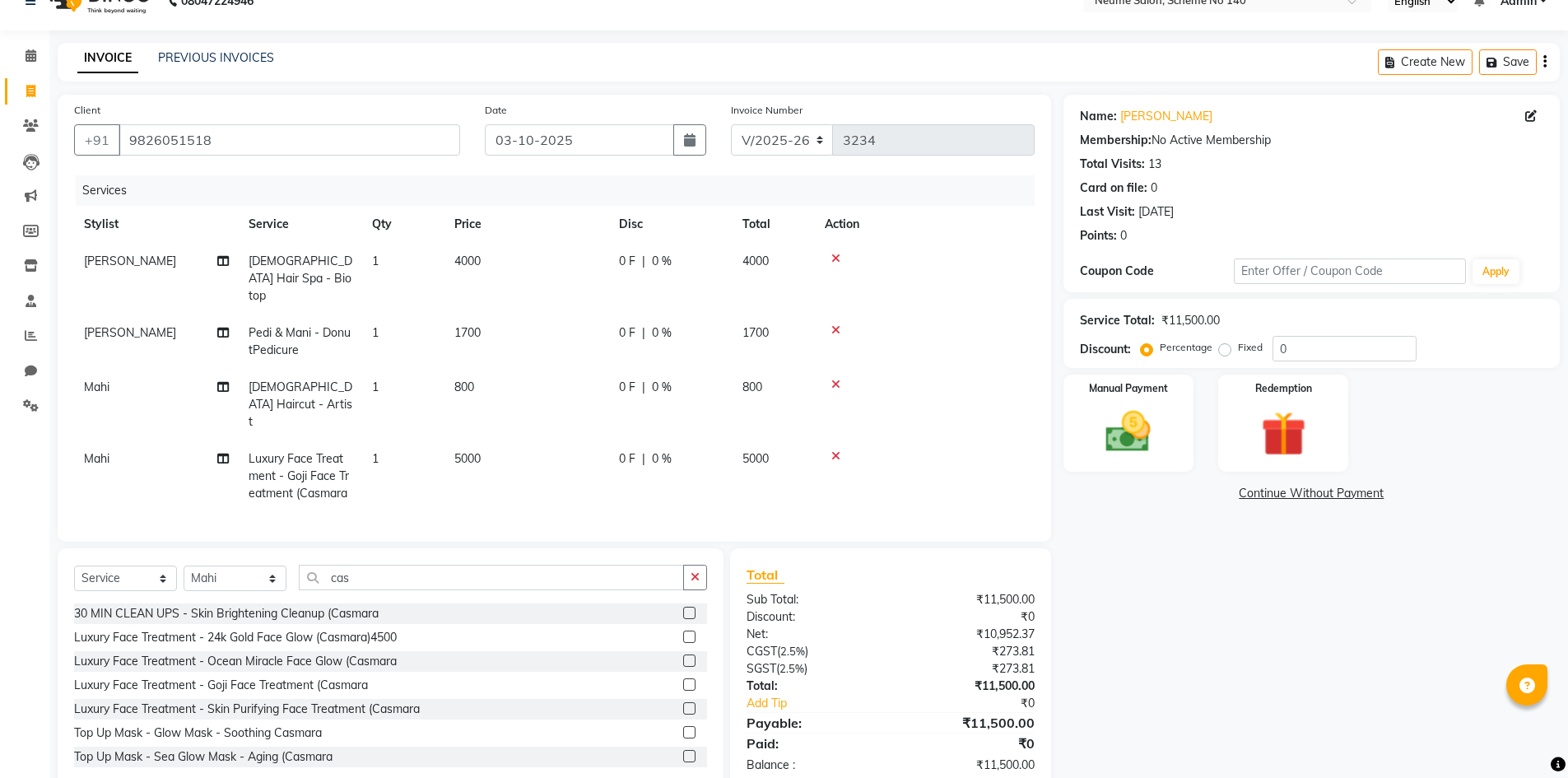
scroll to position [44, 0]
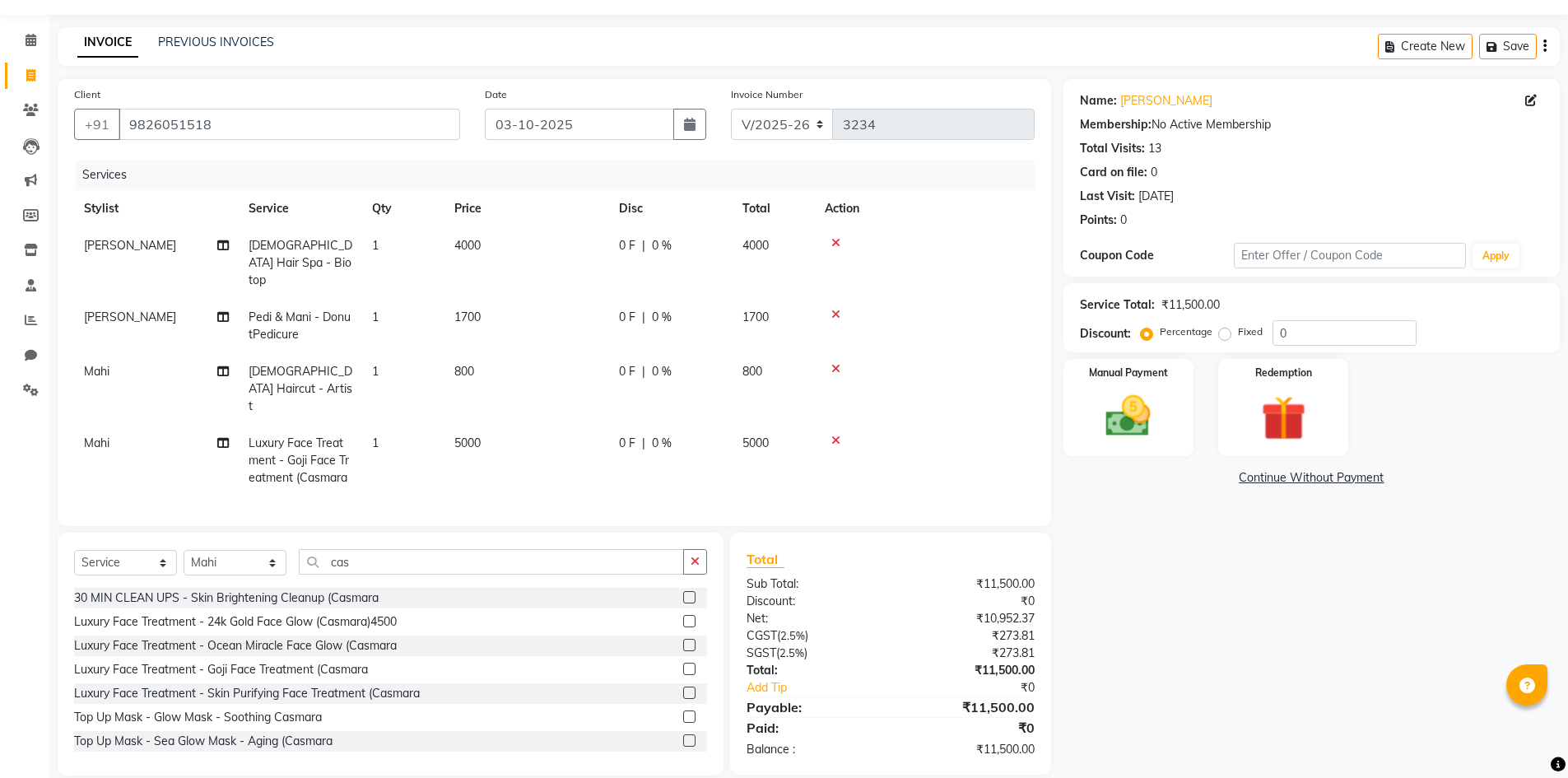
drag, startPoint x: 394, startPoint y: 526, endPoint x: 321, endPoint y: 543, distance: 75.0
click at [321, 543] on div "Select Service Product Membership Package Voucher Prepaid Gift Card Select Styl…" at bounding box center [390, 654] width 666 height 243
drag, startPoint x: 361, startPoint y: 544, endPoint x: 326, endPoint y: 544, distance: 35.0
click at [327, 549] on input "cas" at bounding box center [491, 562] width 385 height 25
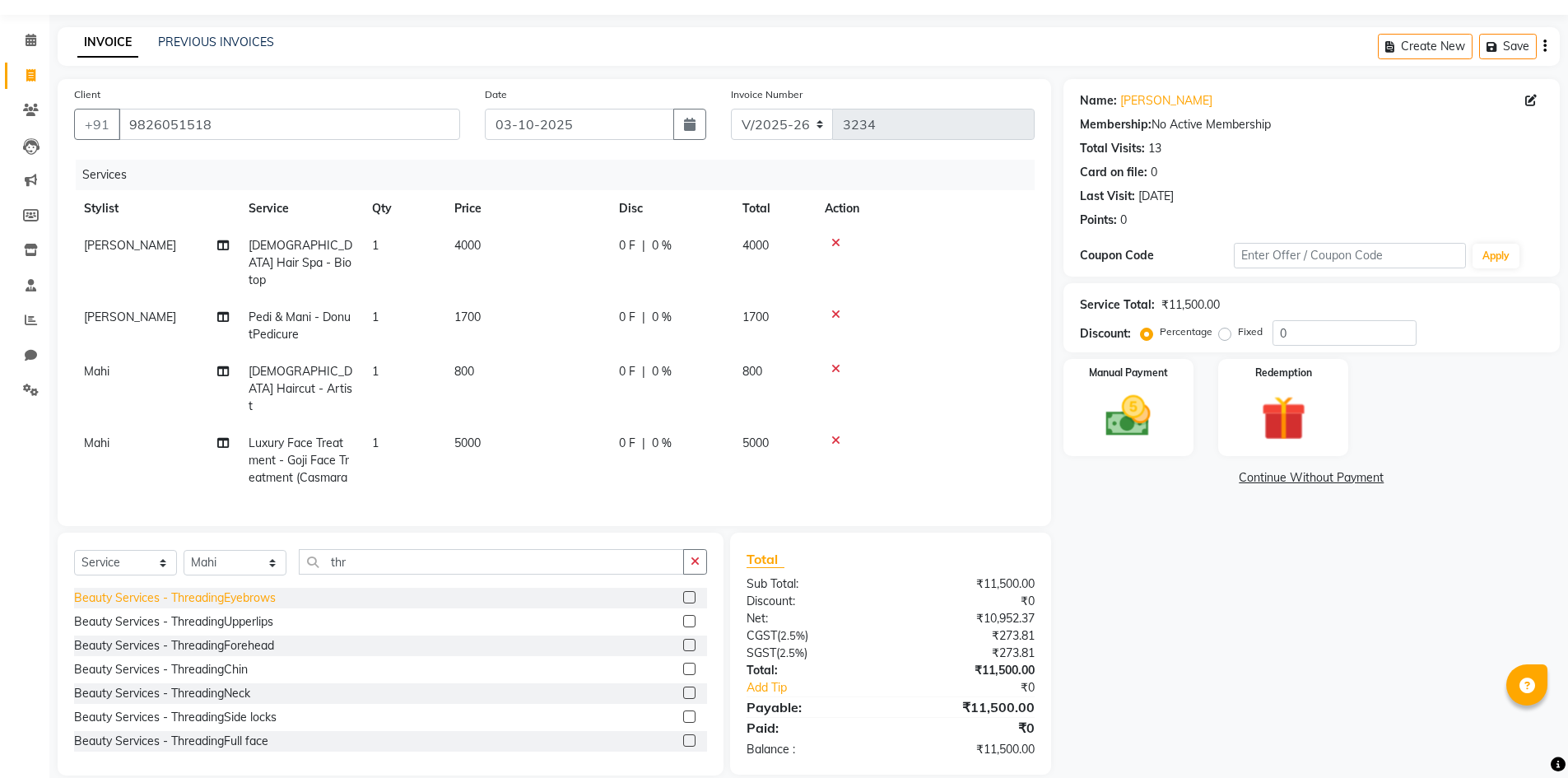
click at [228, 589] on div "Beauty Services - ThreadingEyebrows" at bounding box center [174, 597] width 201 height 17
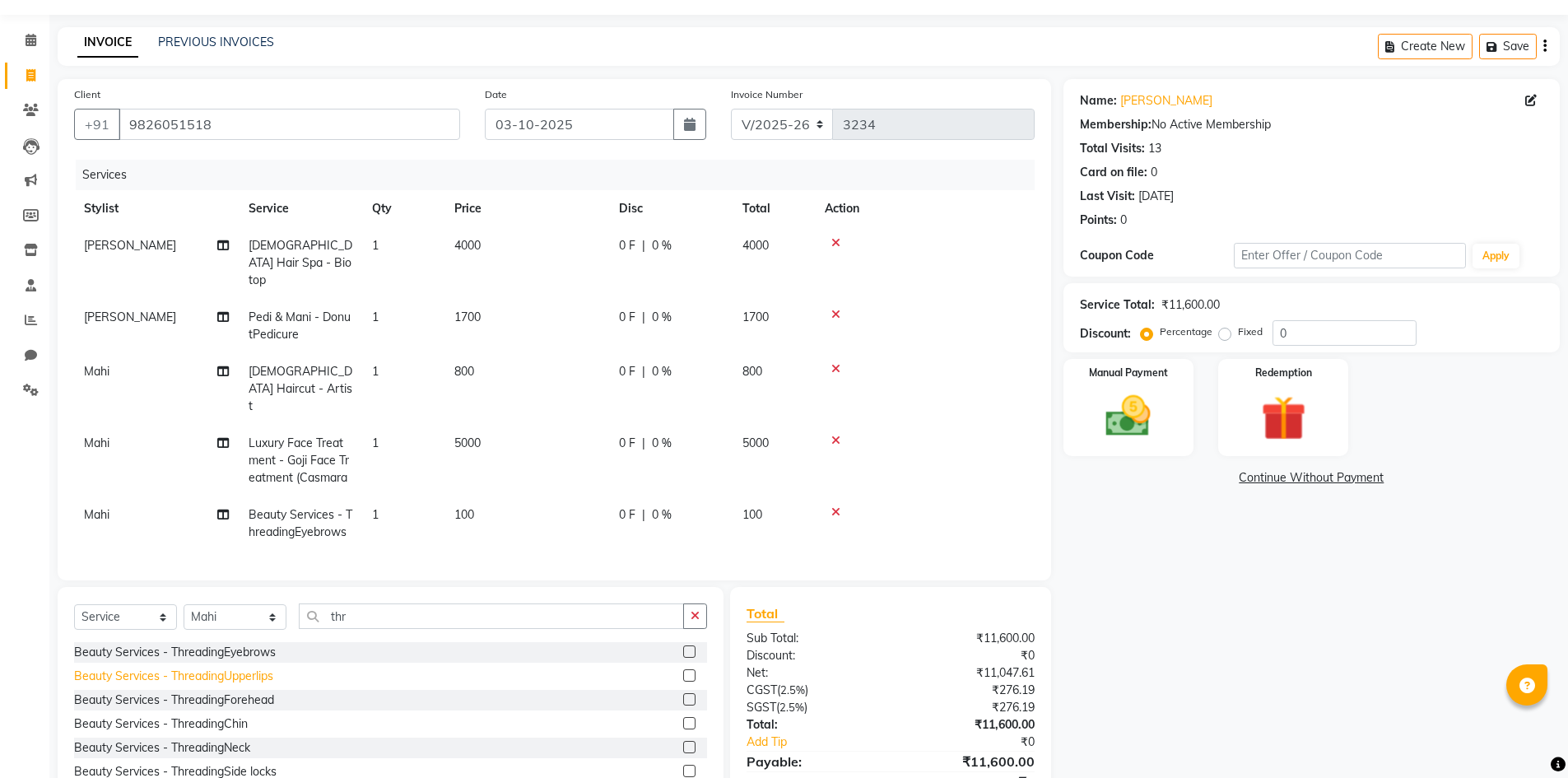
click at [241, 668] on div "Beauty Services - ThreadingUpperlips" at bounding box center [173, 676] width 200 height 17
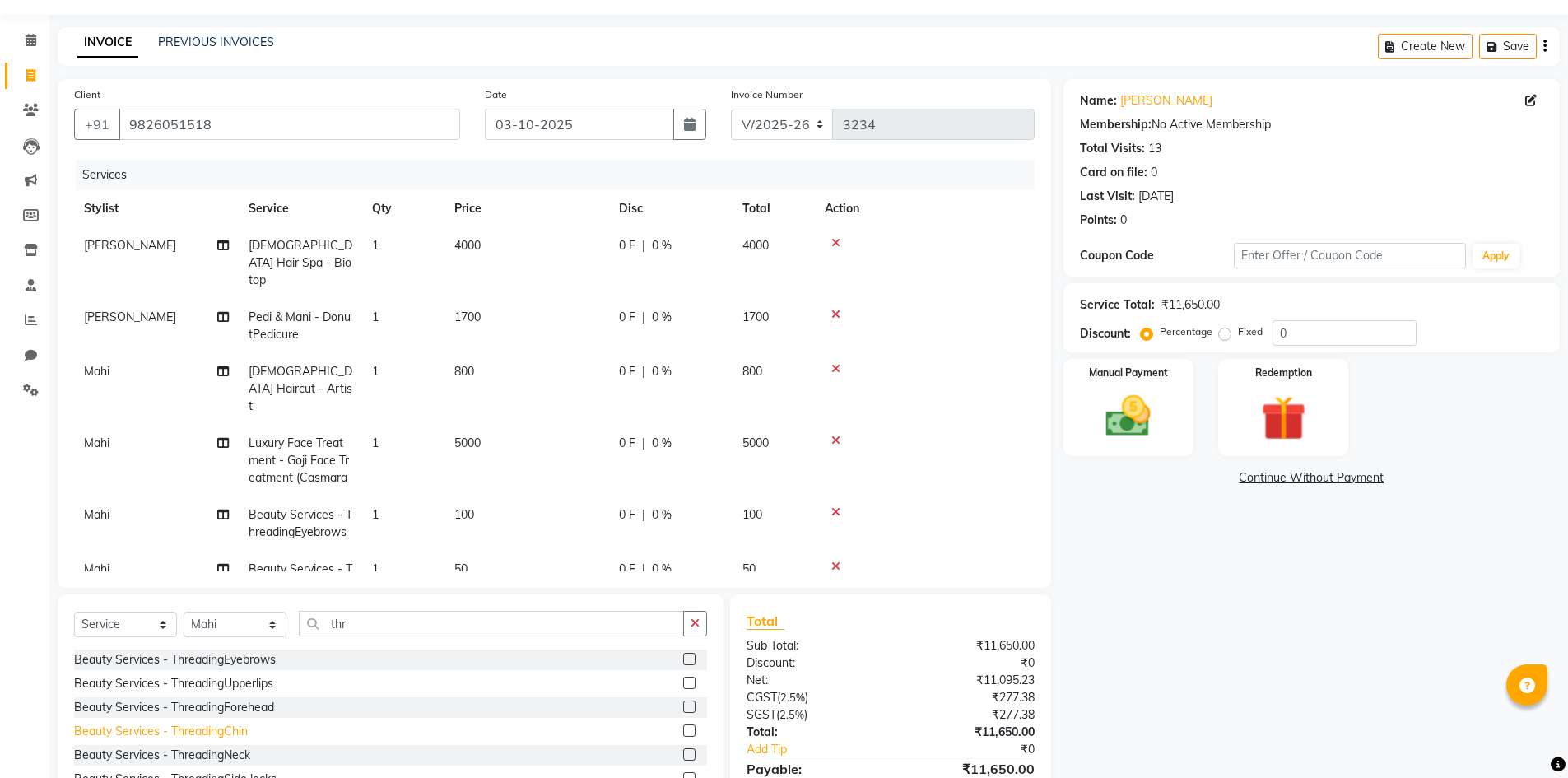
click at [235, 730] on div "Beauty Services - ThreadingChin" at bounding box center [161, 731] width 173 height 17
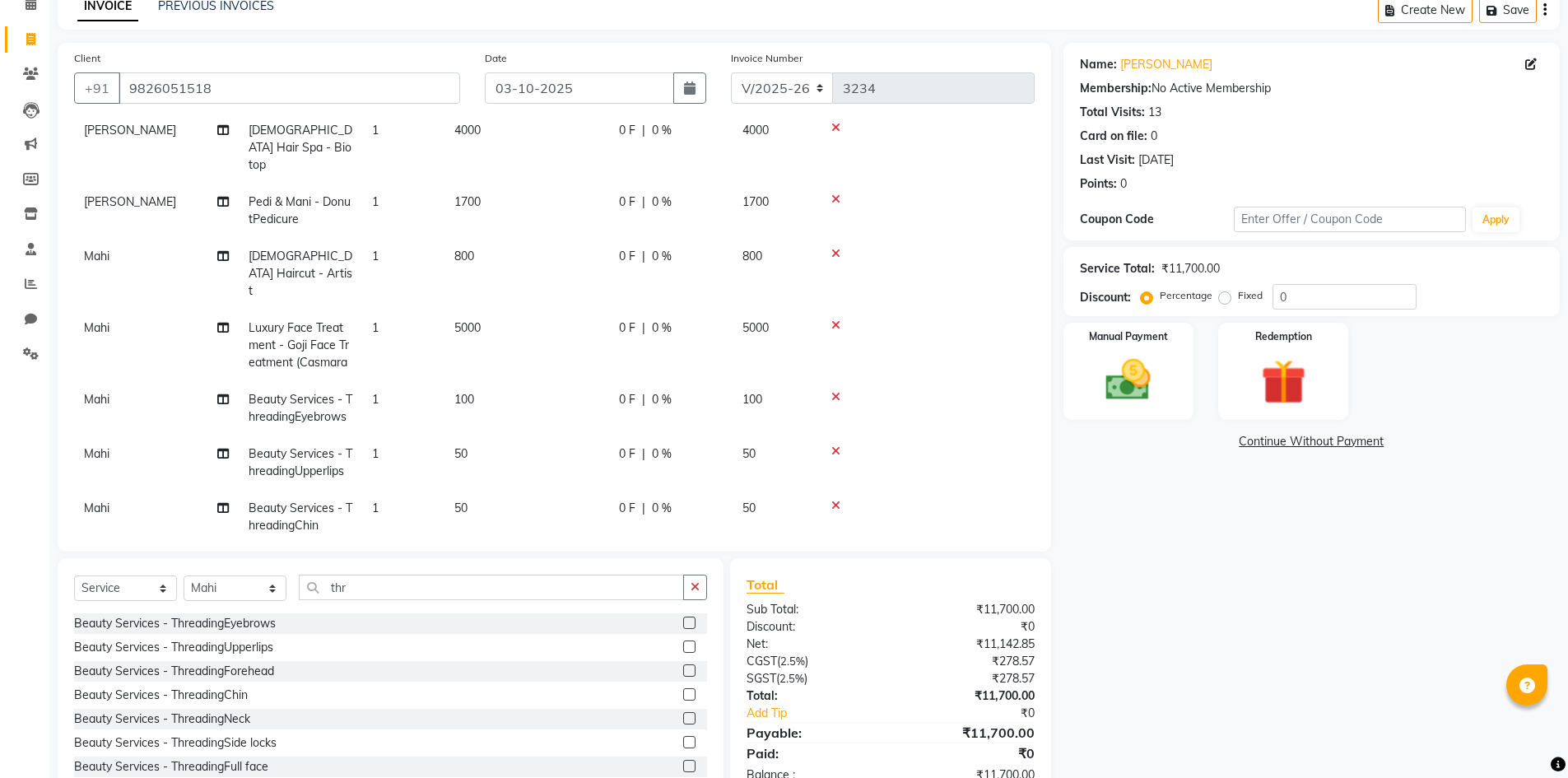
scroll to position [128, 0]
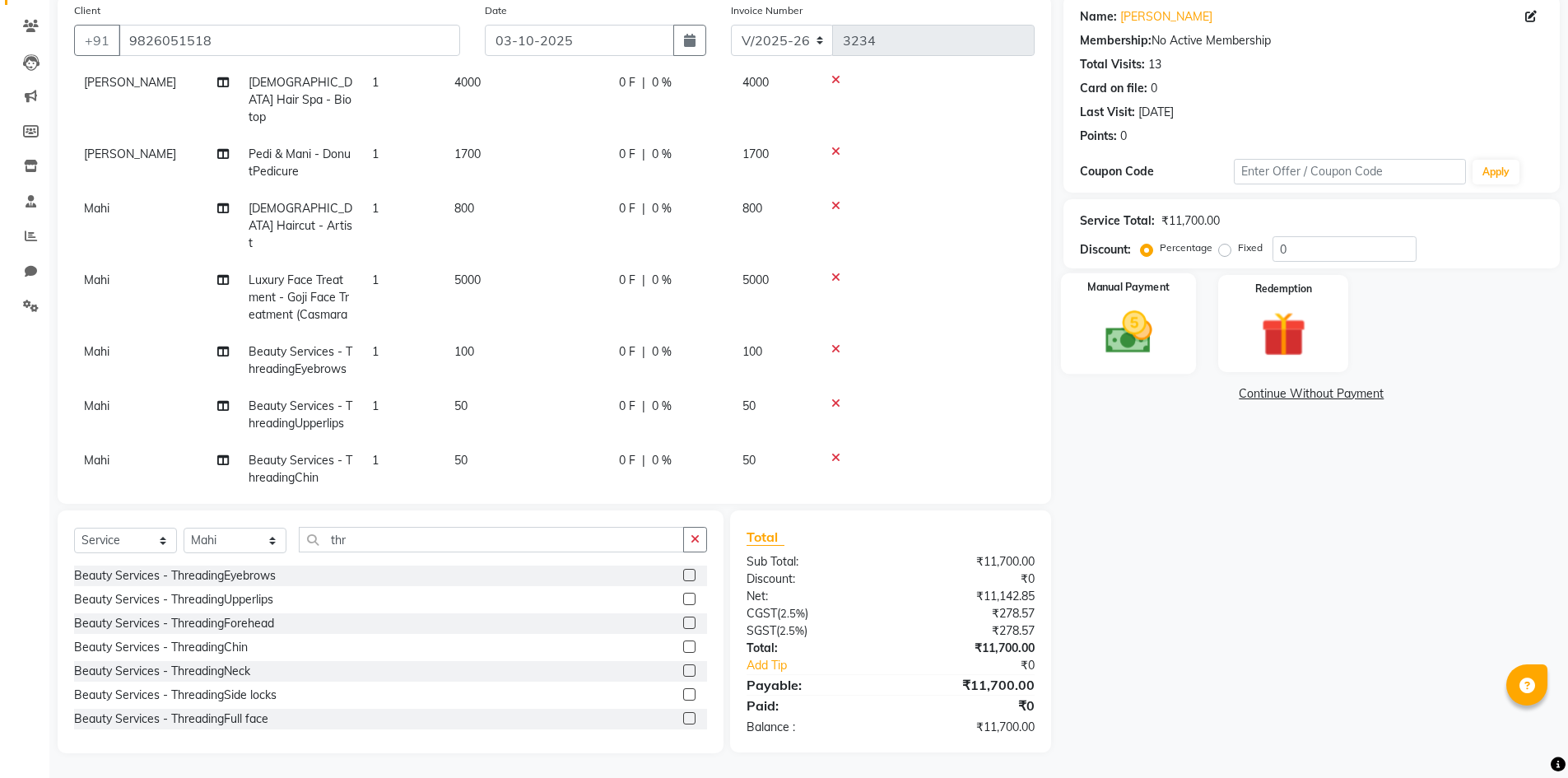
click at [1127, 310] on img at bounding box center [1128, 332] width 76 height 53
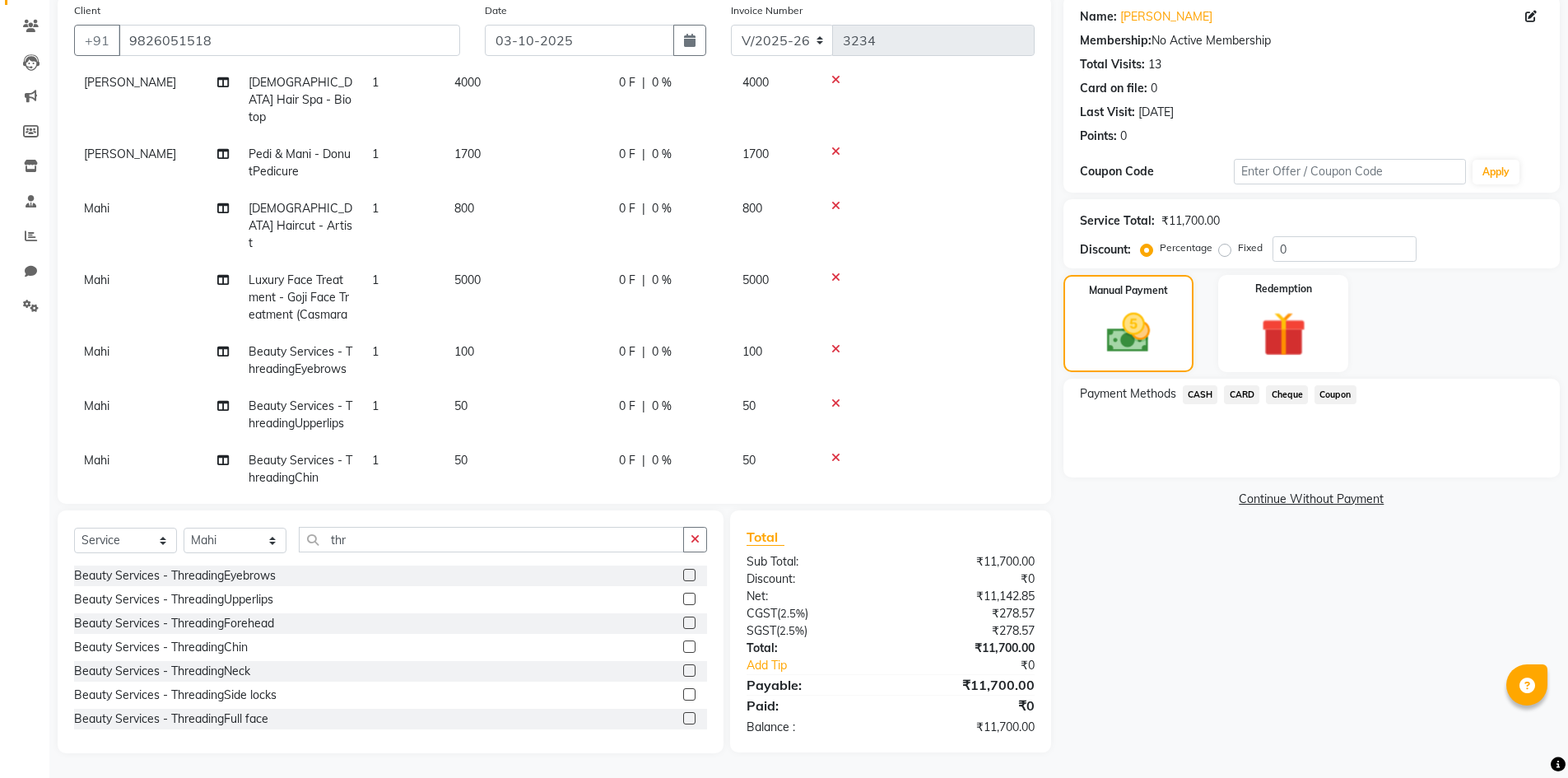
click at [1212, 396] on span "CASH" at bounding box center [1199, 394] width 35 height 19
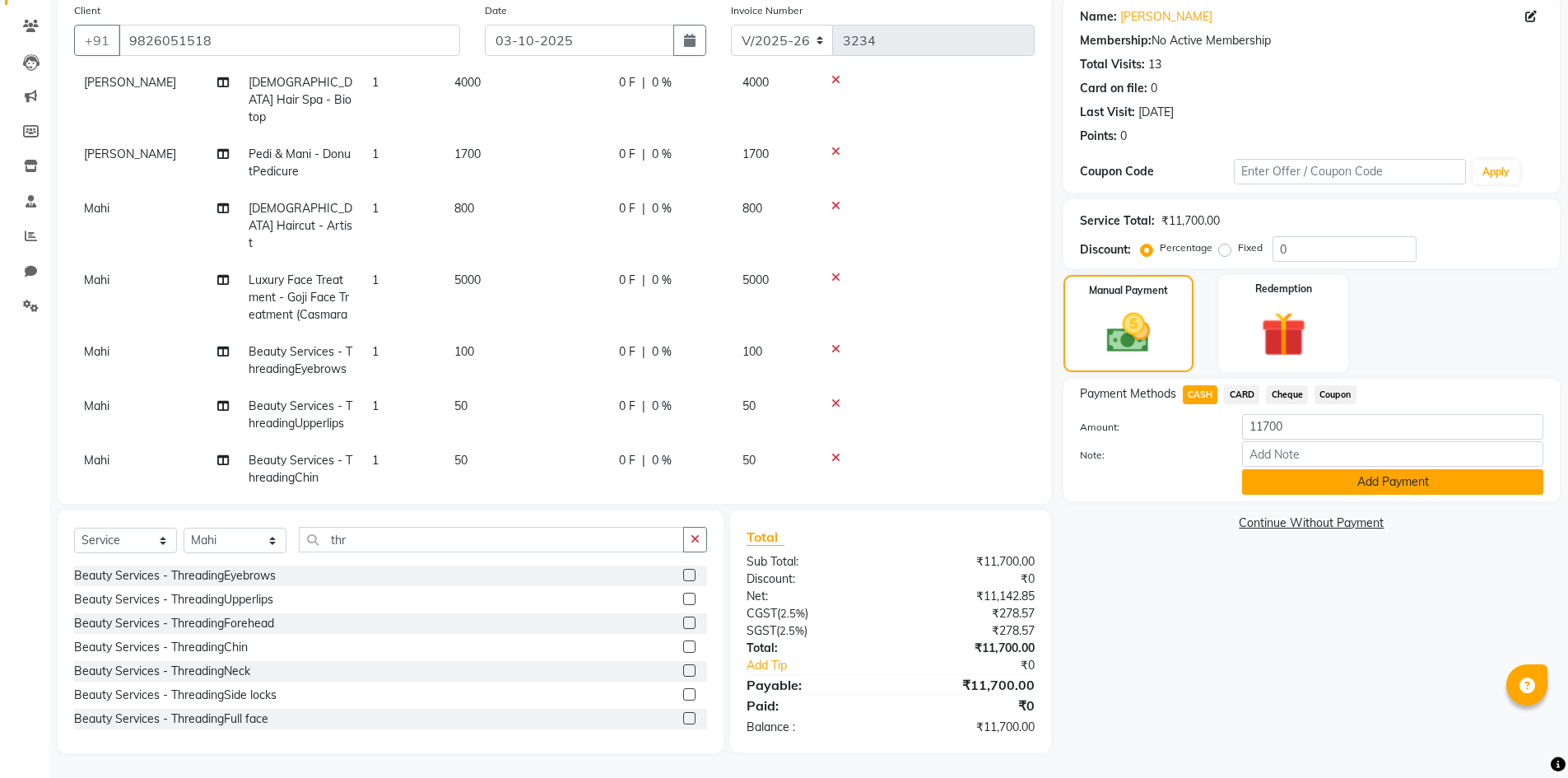
click at [1275, 487] on button "Add Payment" at bounding box center [1393, 482] width 302 height 25
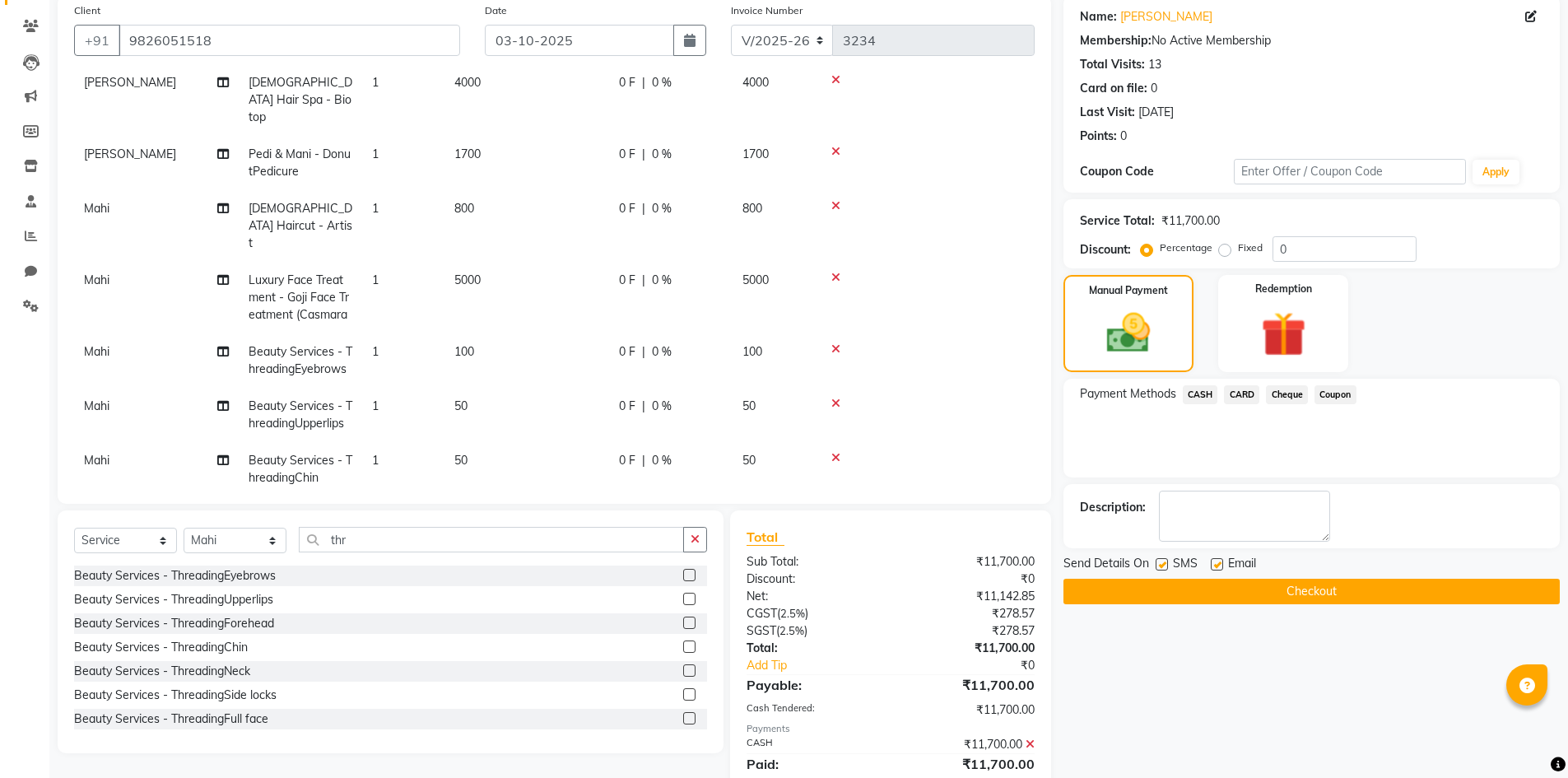
click at [1275, 579] on div "Send Details On SMS Email Checkout" at bounding box center [1311, 579] width 496 height 50
click at [1275, 589] on button "Checkout" at bounding box center [1311, 592] width 496 height 25
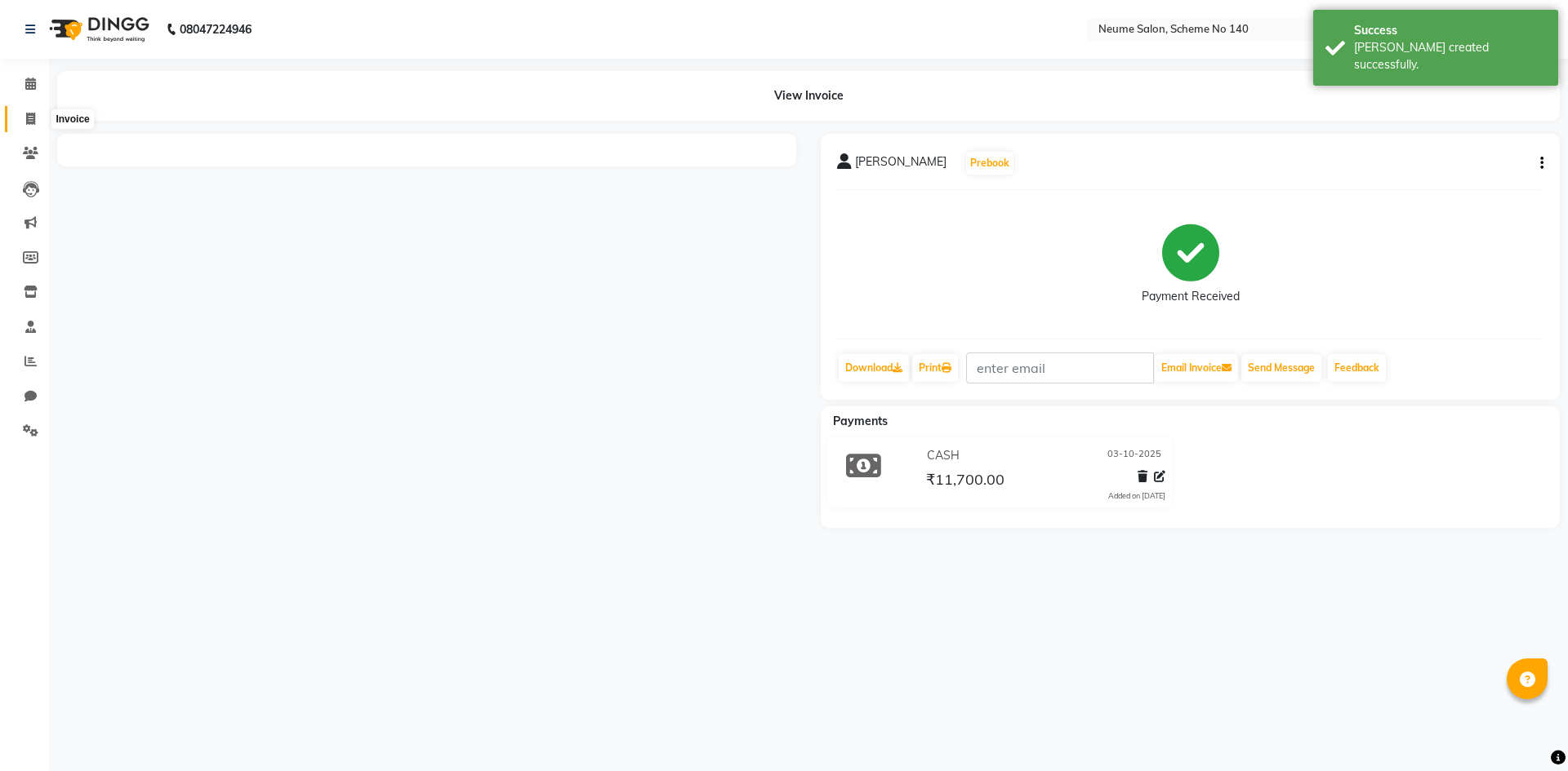
drag, startPoint x: 39, startPoint y: 115, endPoint x: 83, endPoint y: 109, distance: 44.4
click at [39, 116] on span at bounding box center [30, 119] width 29 height 19
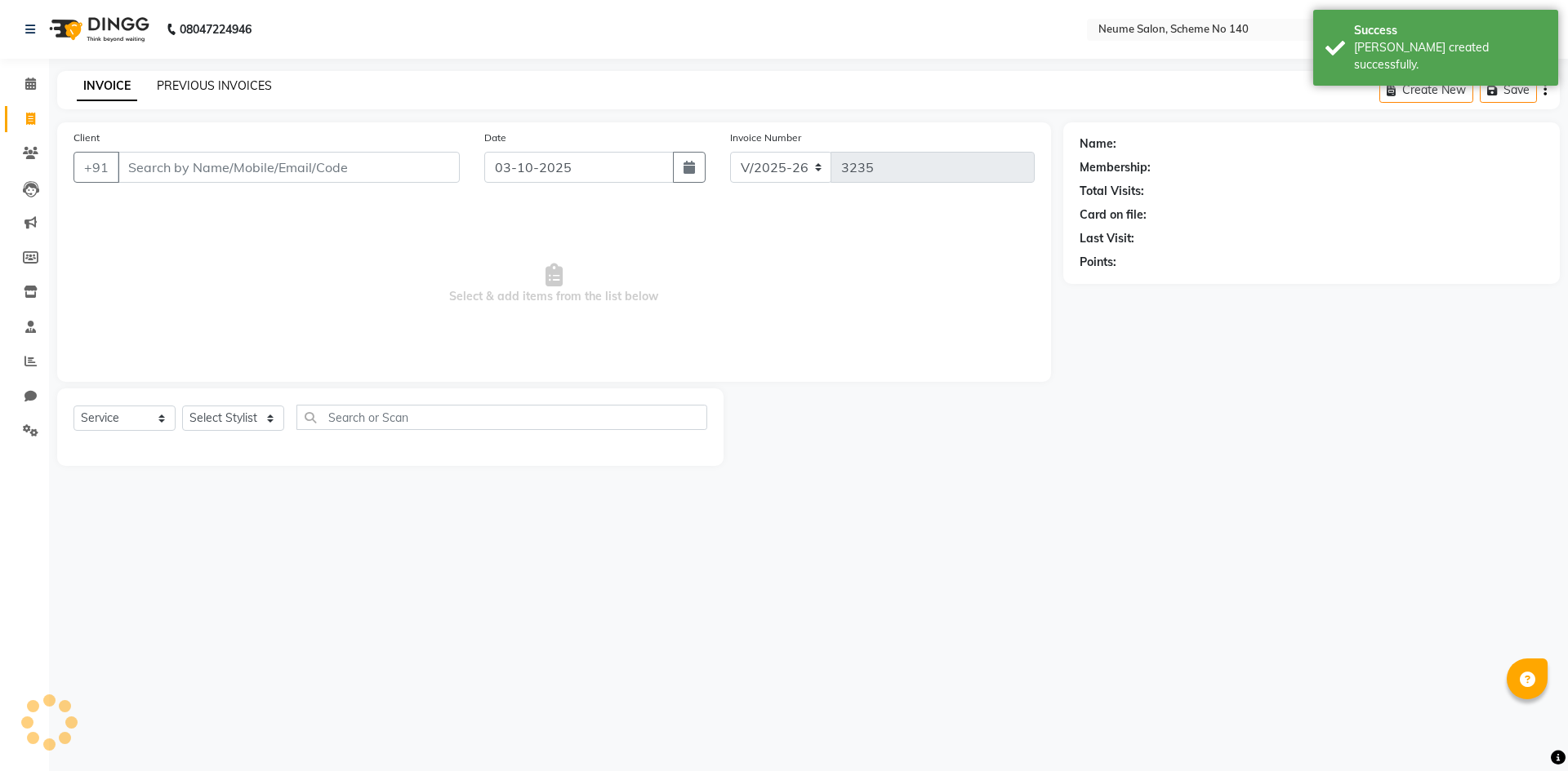
click at [210, 90] on link "PREVIOUS INVOICES" at bounding box center [214, 85] width 115 height 14
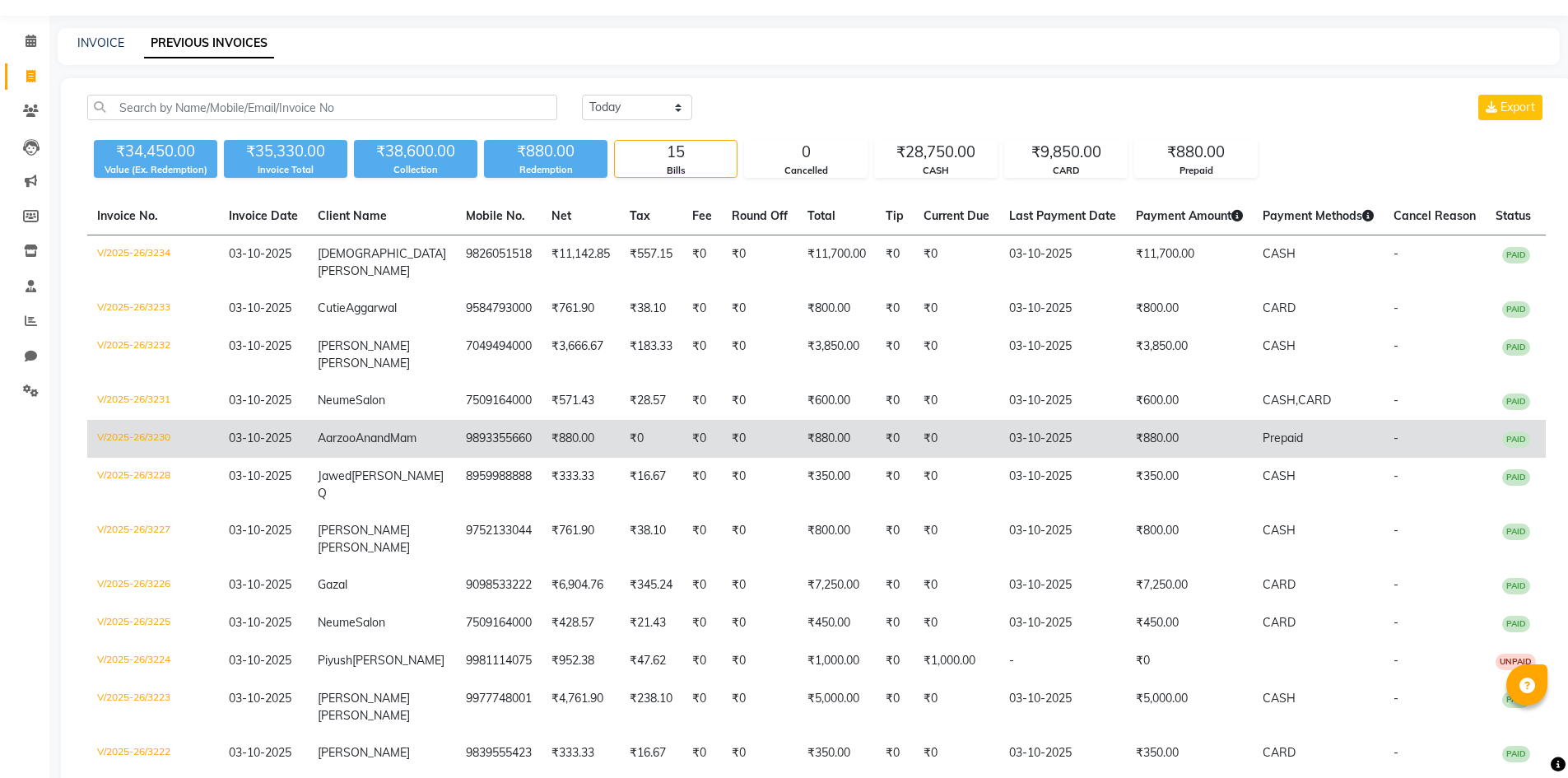
scroll to position [82, 0]
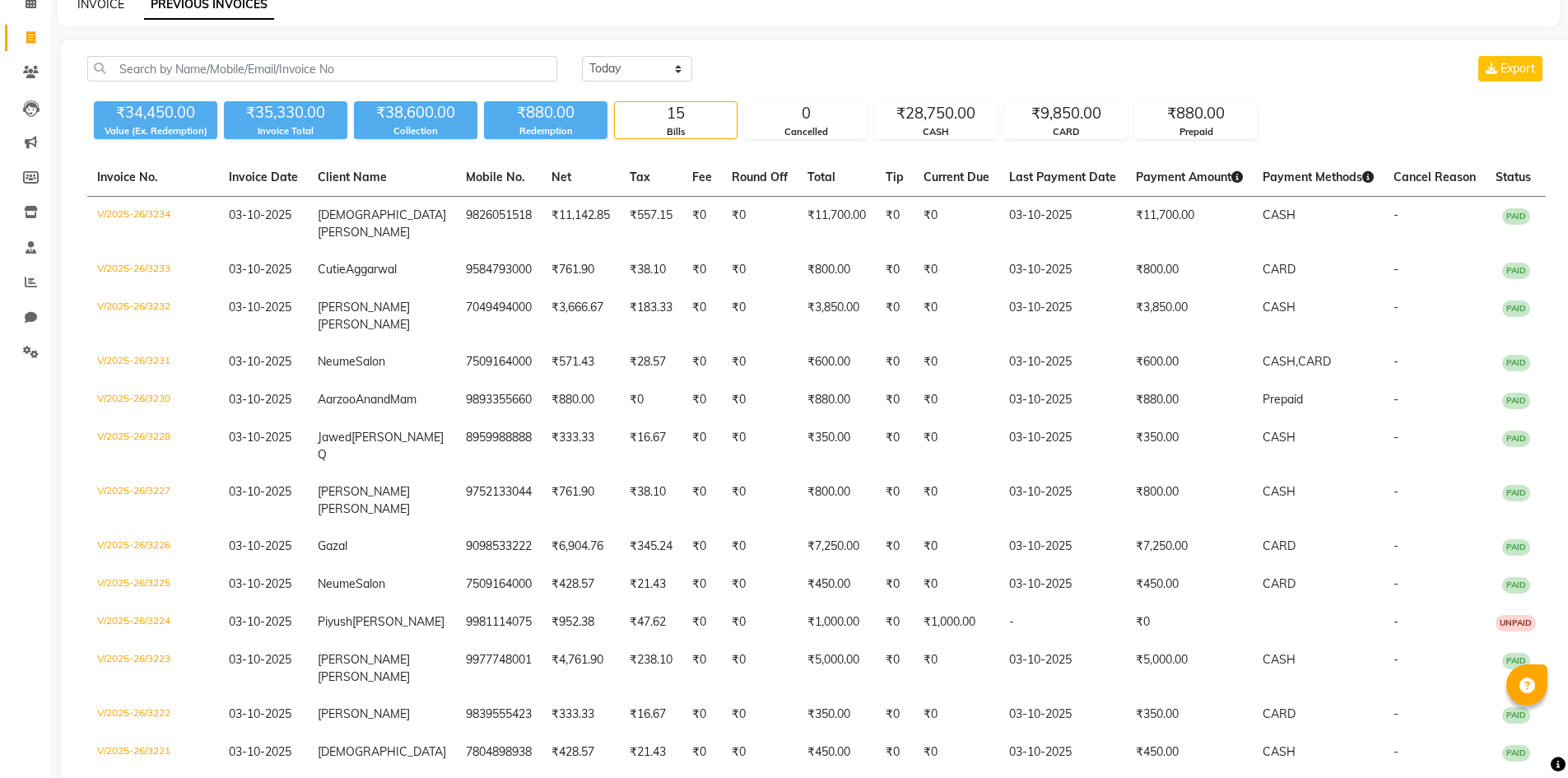
click at [98, 4] on link "INVOICE" at bounding box center [101, 4] width 47 height 14
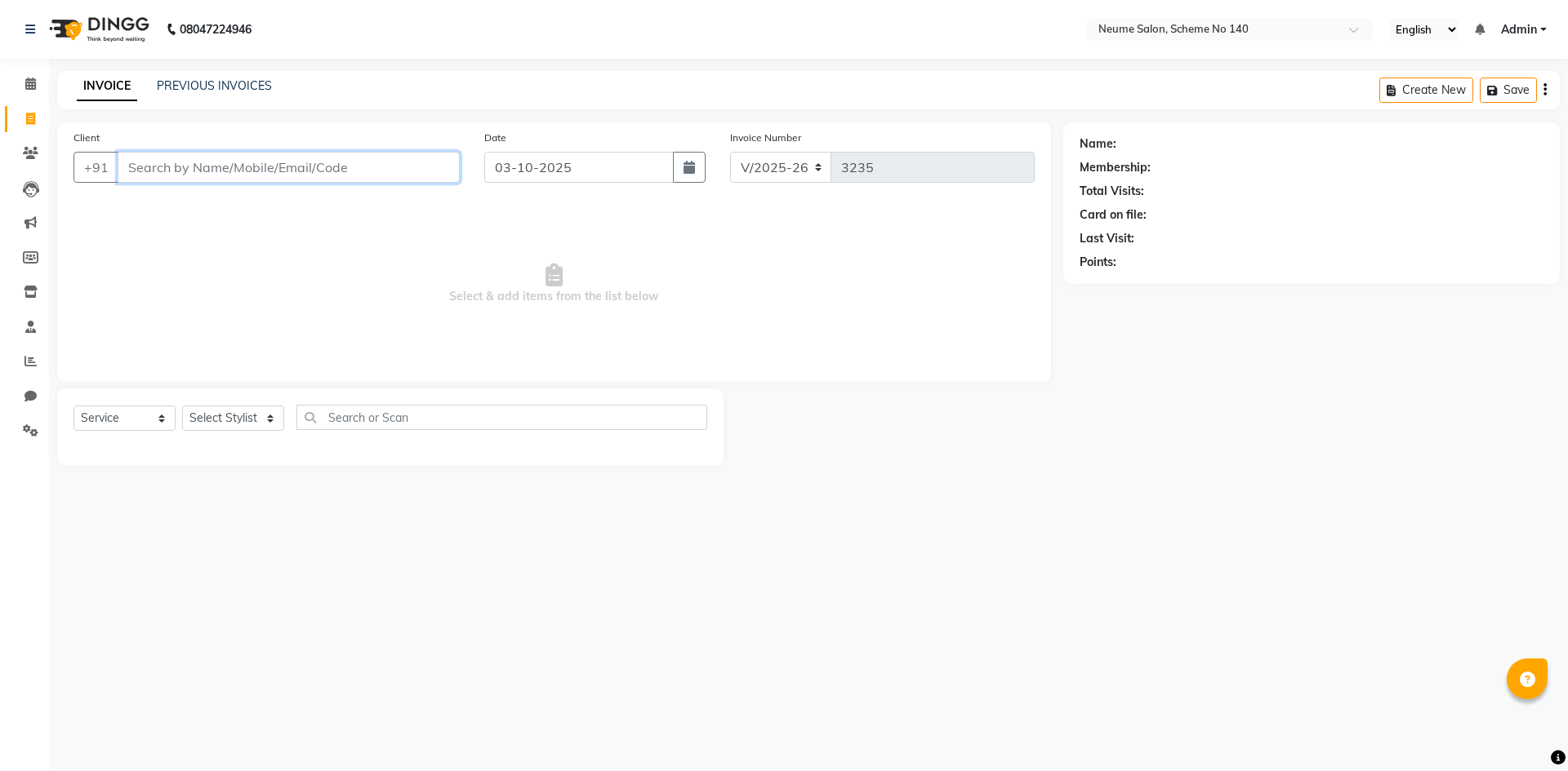
click at [212, 159] on input "Client" at bounding box center [289, 167] width 342 height 31
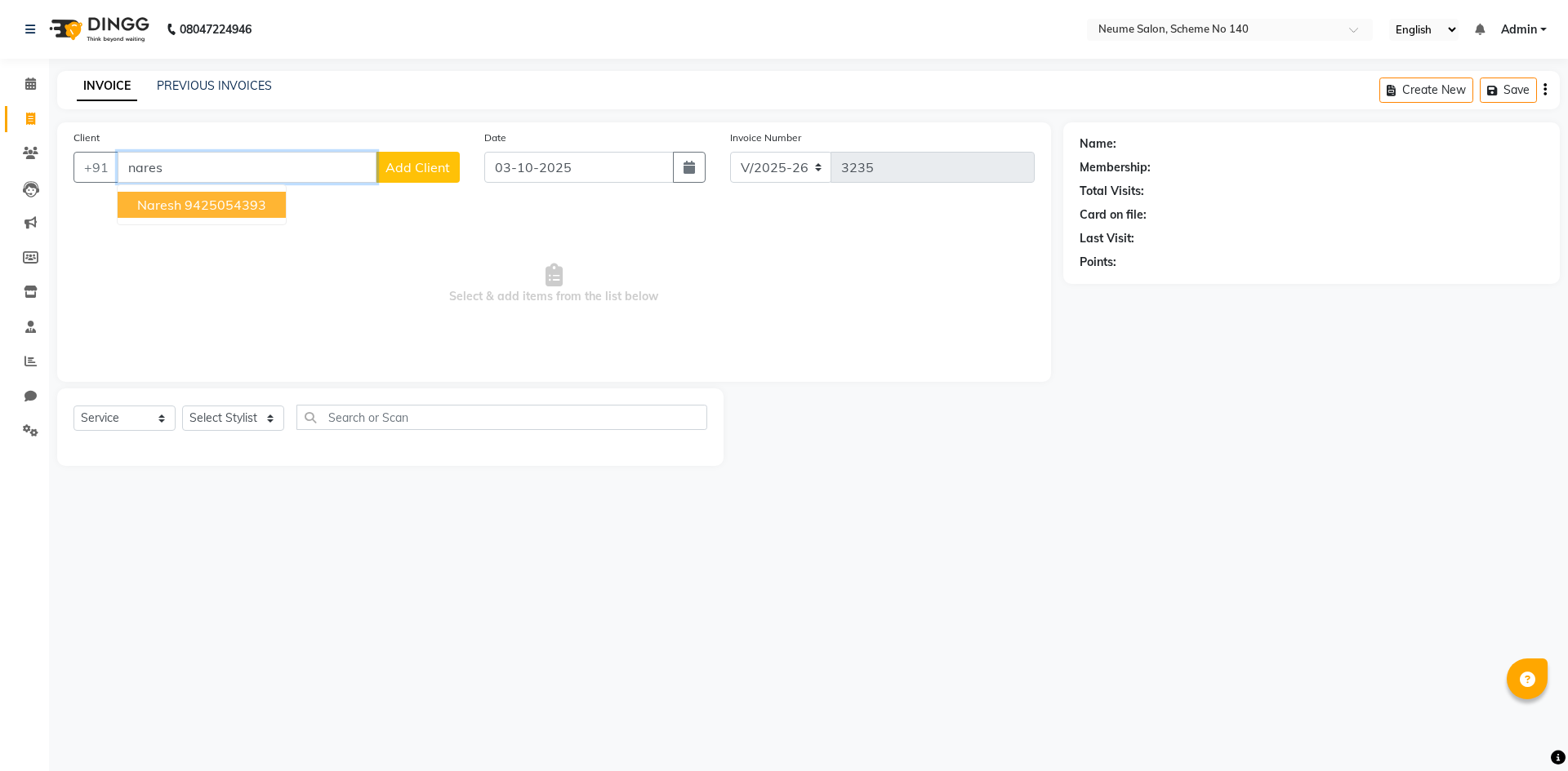
click at [235, 211] on ngb-highlight "9425054393" at bounding box center [225, 205] width 82 height 16
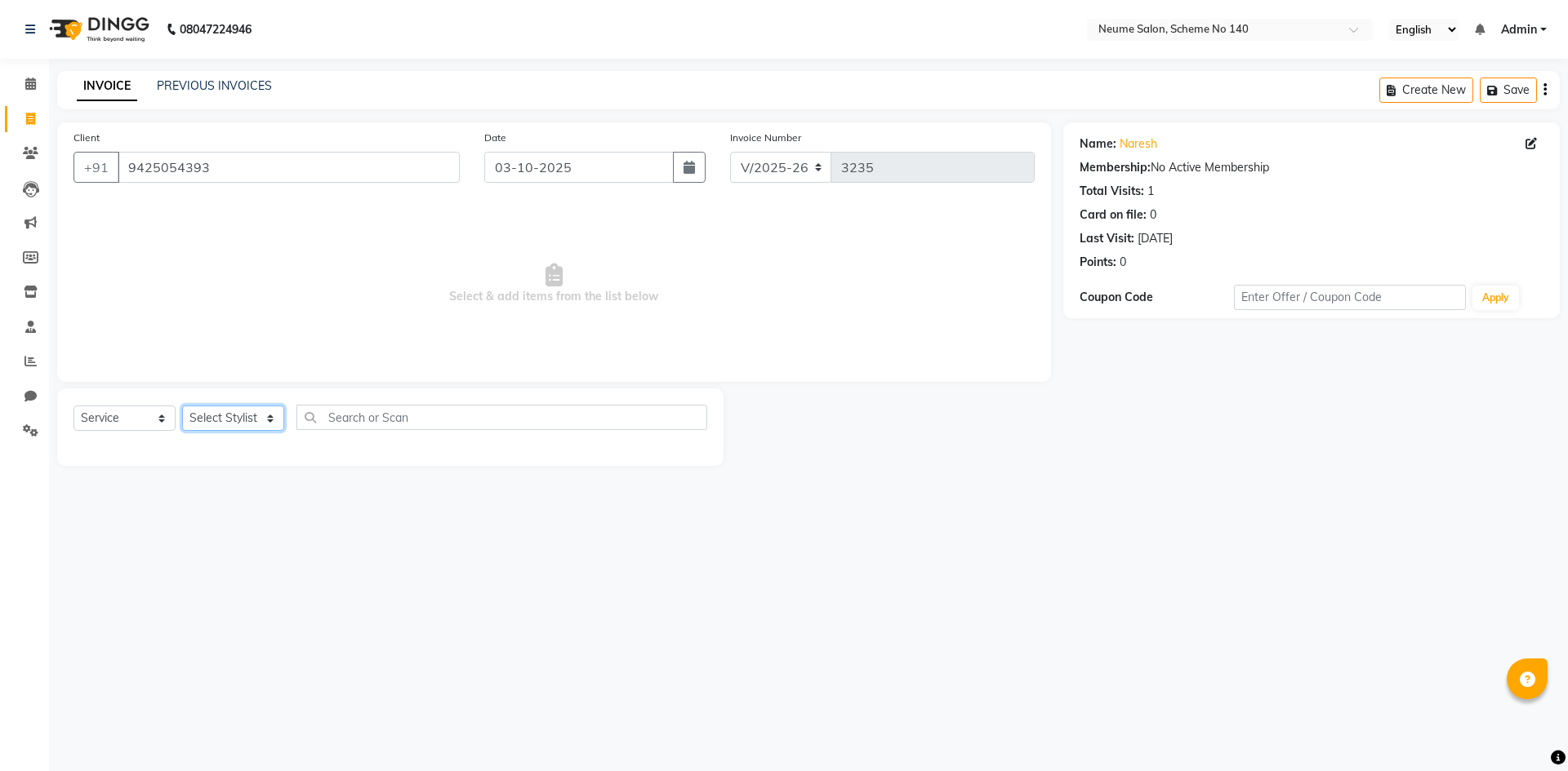
click at [214, 426] on select "Select Stylist [PERSON_NAME] Ashvina [PERSON_NAME] [DATE][PERSON_NAME] Mahi [PE…" at bounding box center [233, 418] width 102 height 25
click at [182, 406] on select "Select Stylist [PERSON_NAME] Ashvina [PERSON_NAME] [DATE][PERSON_NAME] Mahi [PE…" at bounding box center [233, 418] width 102 height 25
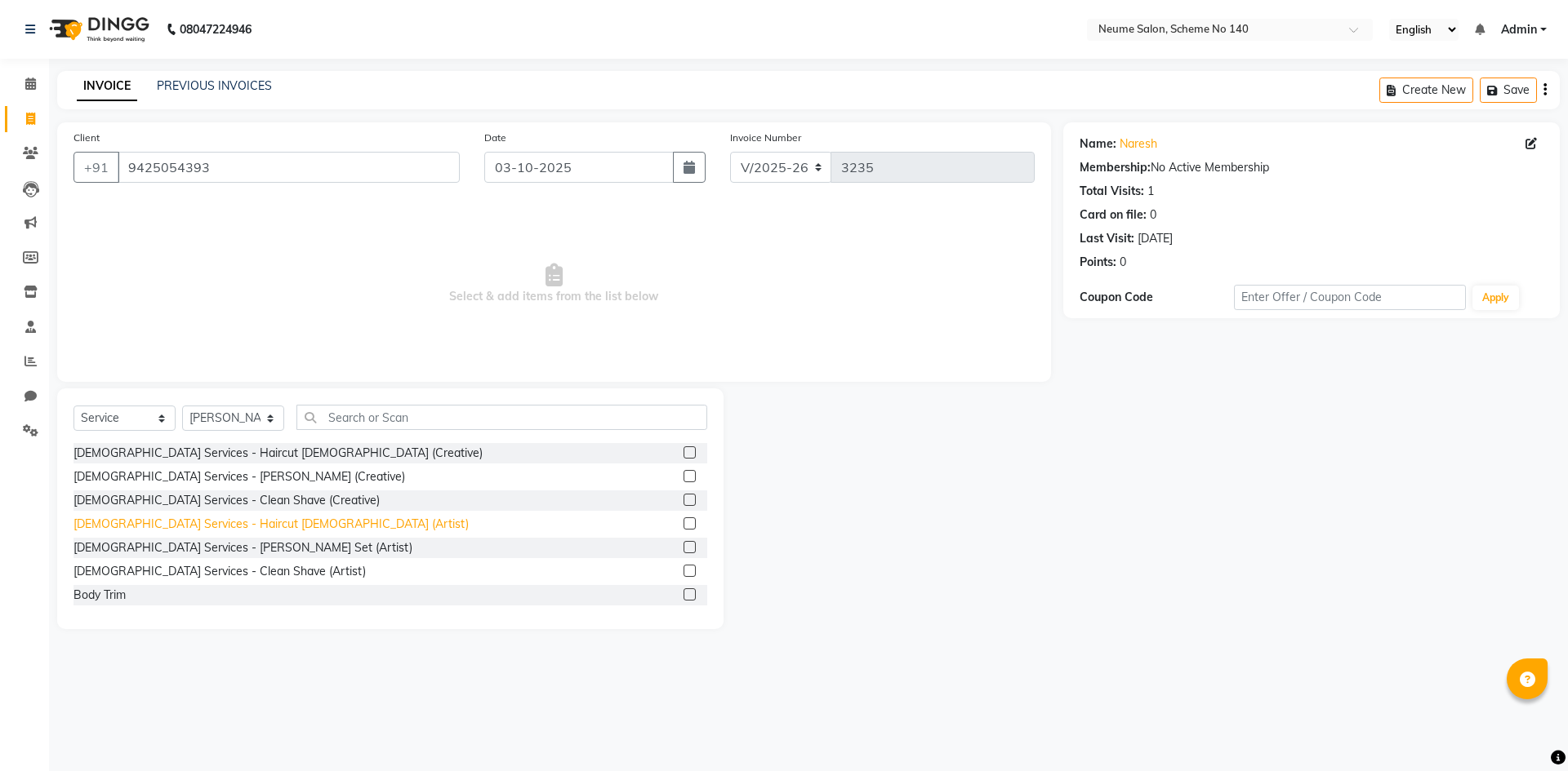
click at [214, 526] on div "[DEMOGRAPHIC_DATA] Services - Haircut [DEMOGRAPHIC_DATA] (Artist)" at bounding box center [271, 524] width 395 height 17
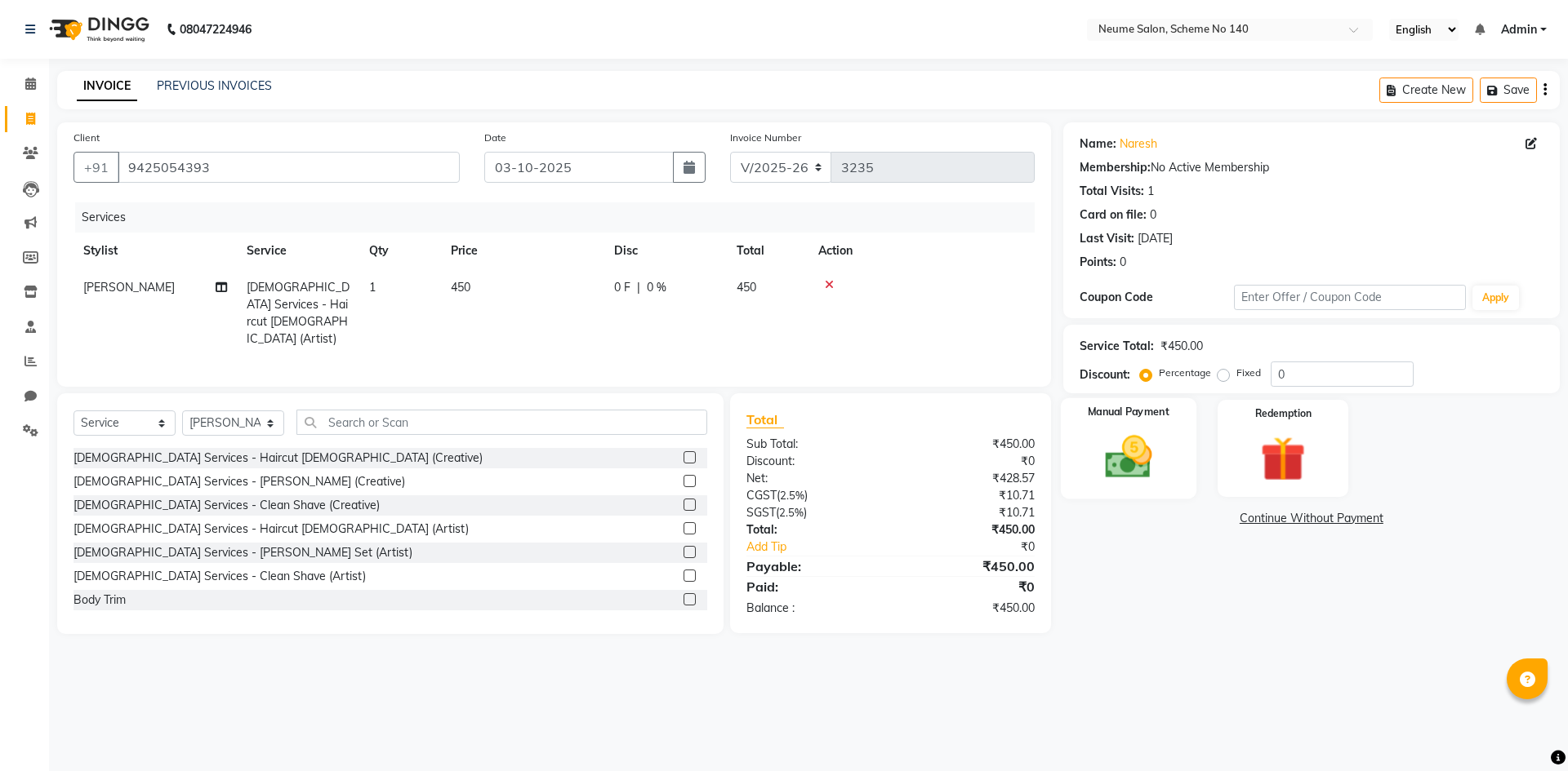
click at [1125, 460] on img at bounding box center [1128, 457] width 76 height 54
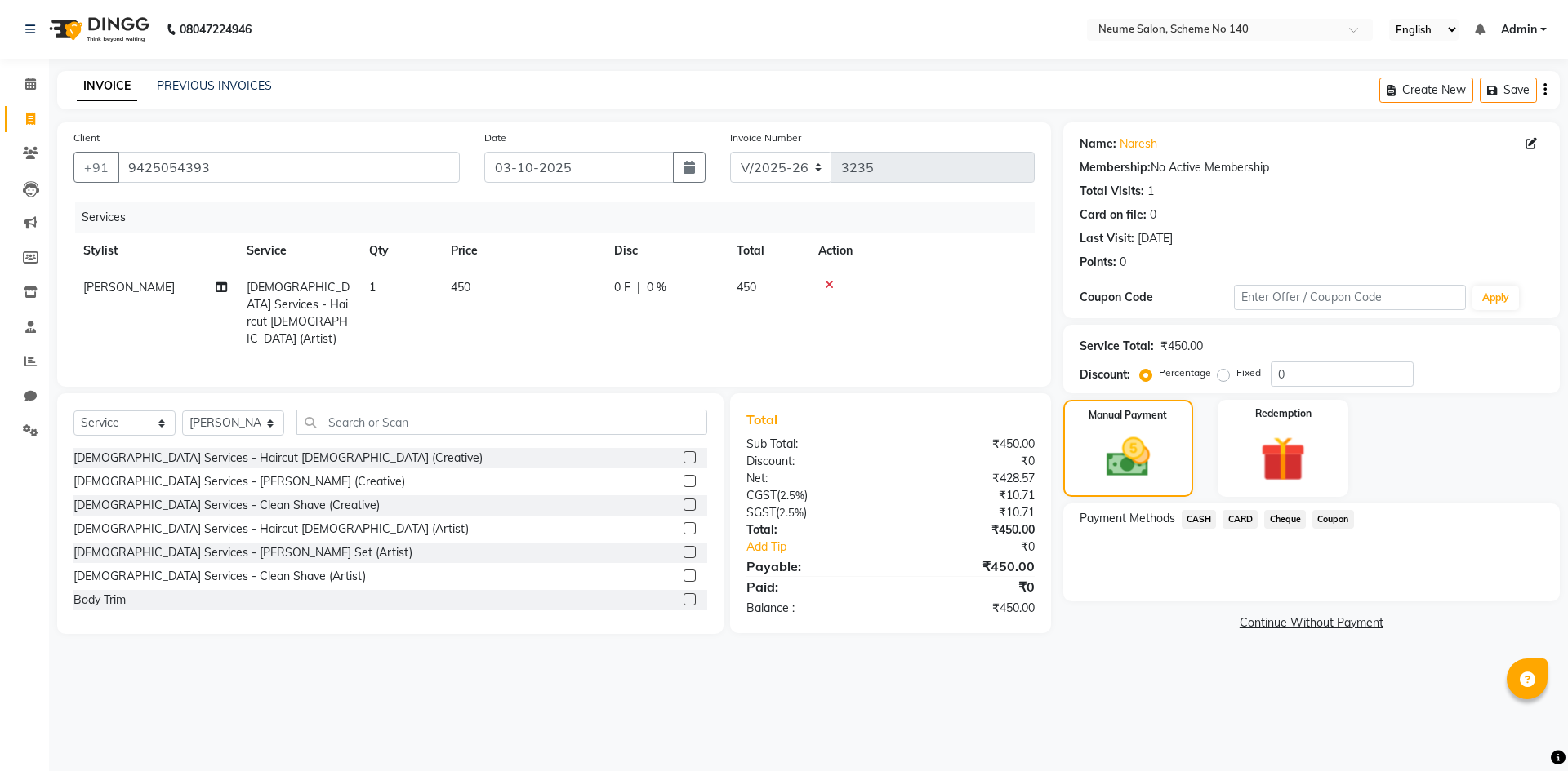
click at [1203, 519] on span "CASH" at bounding box center [1199, 519] width 35 height 19
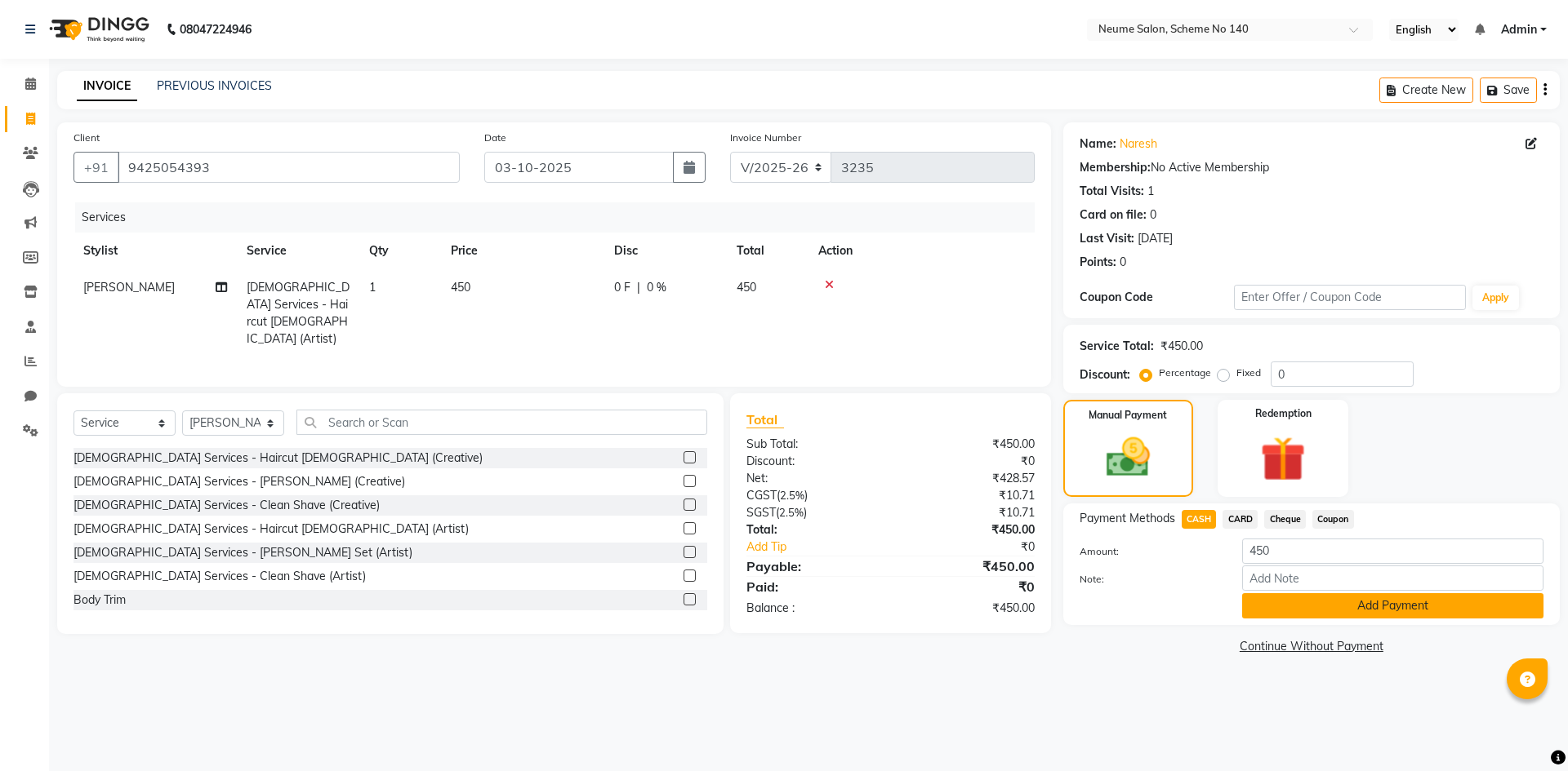
click at [1292, 603] on button "Add Payment" at bounding box center [1392, 605] width 301 height 25
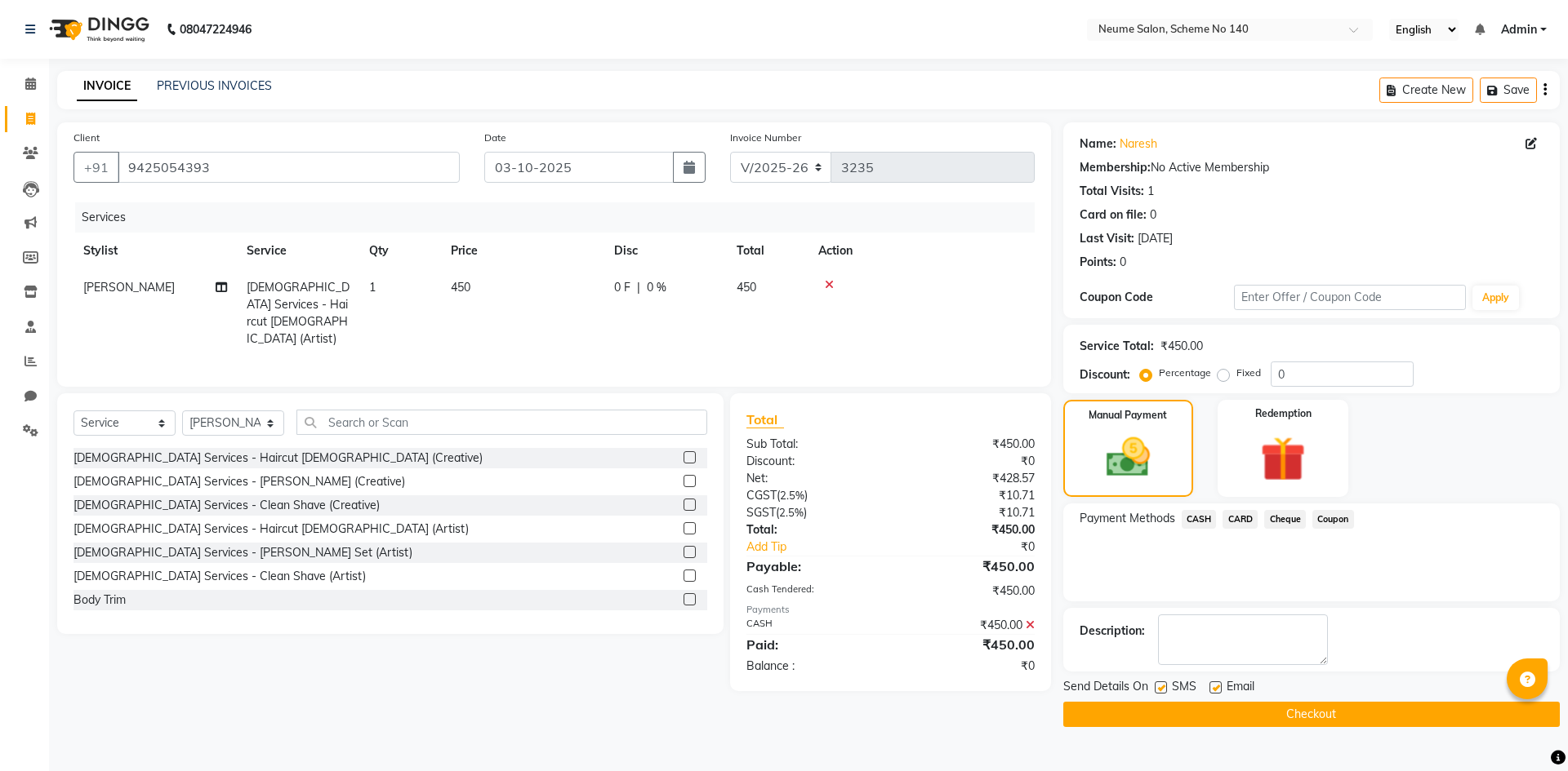
click at [1283, 706] on button "Checkout" at bounding box center [1311, 715] width 496 height 25
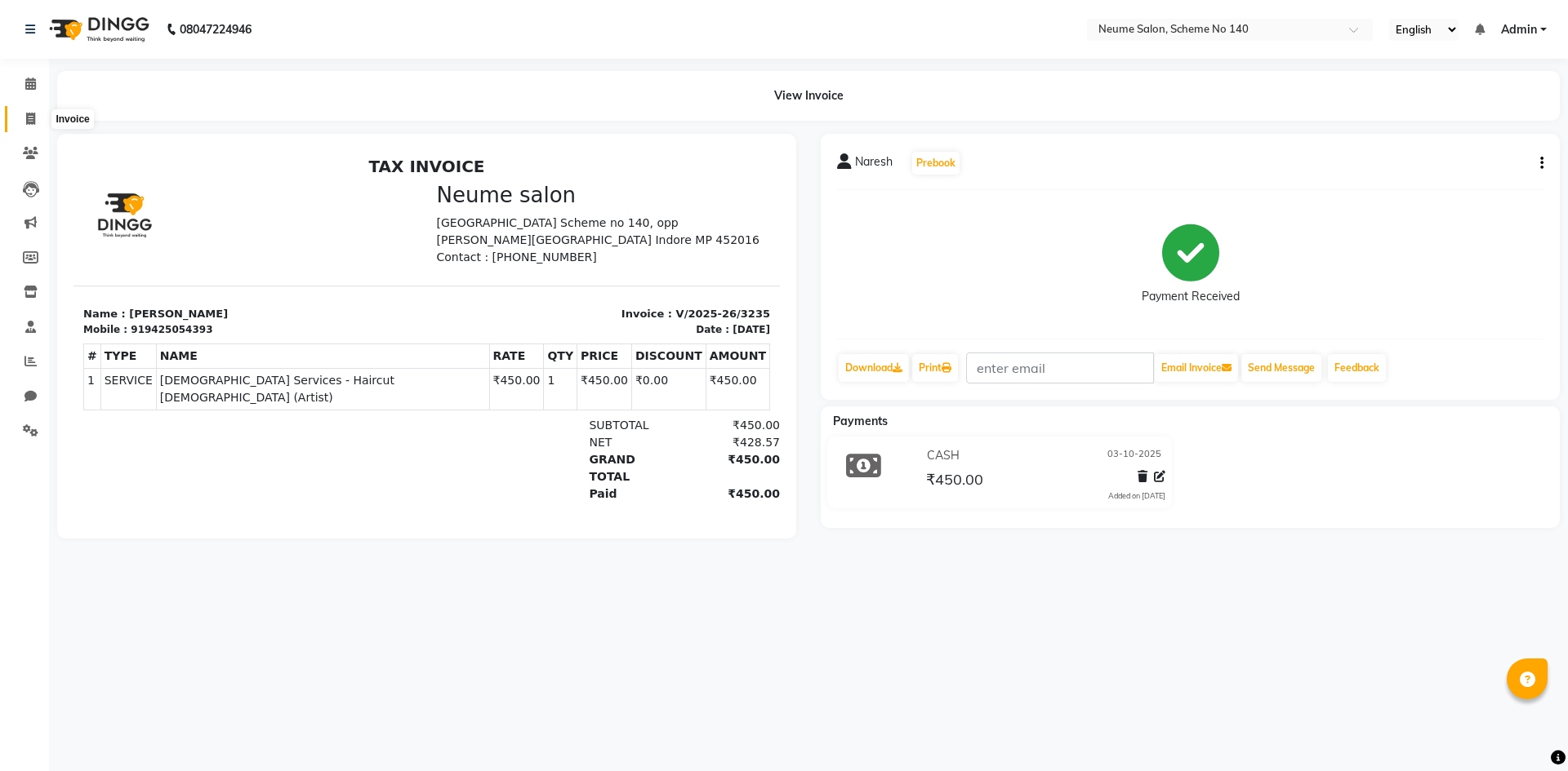
drag, startPoint x: 17, startPoint y: 111, endPoint x: 32, endPoint y: 126, distance: 21.2
click at [17, 112] on span at bounding box center [30, 119] width 29 height 19
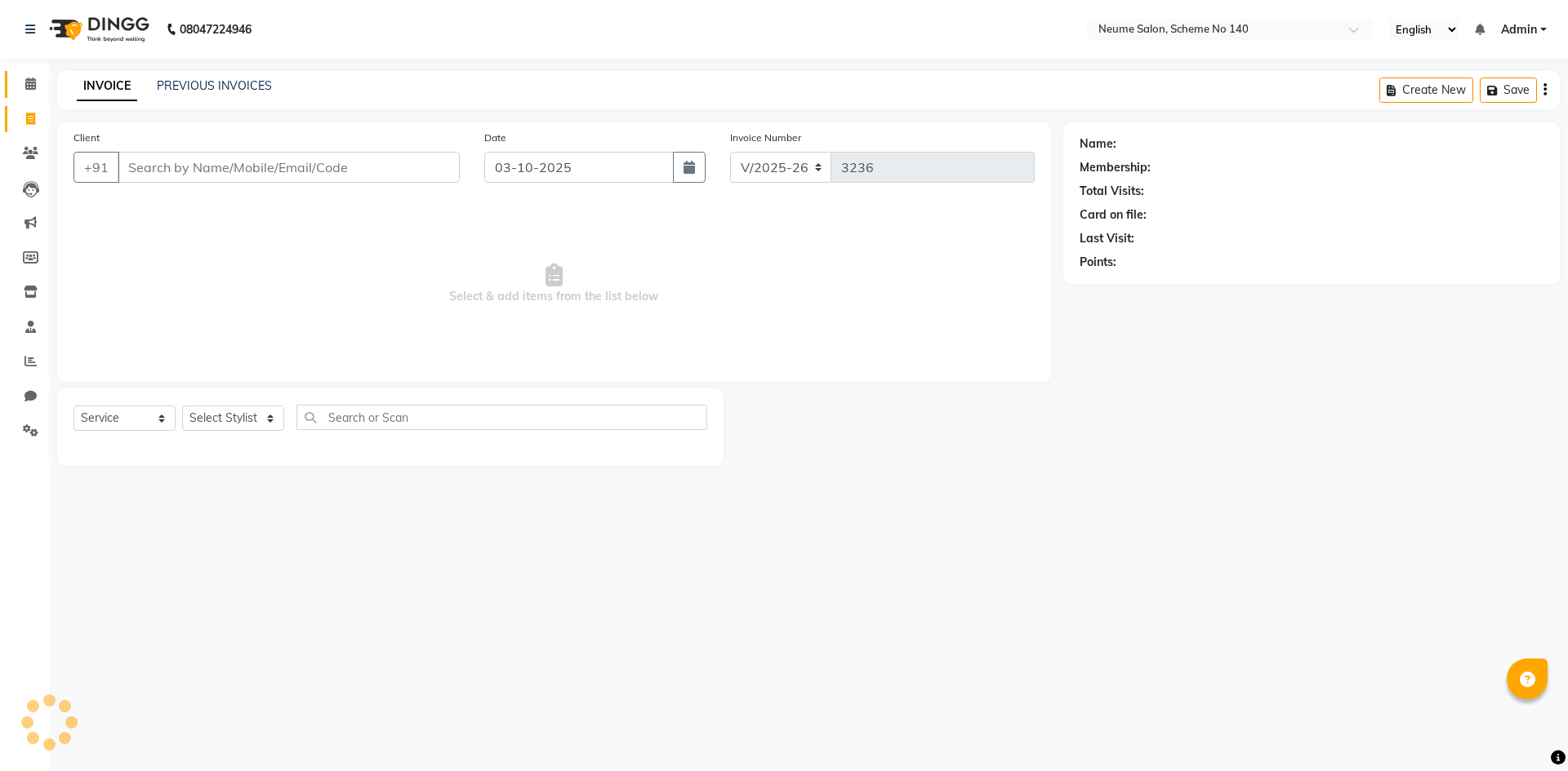
click at [27, 79] on icon at bounding box center [30, 84] width 11 height 13
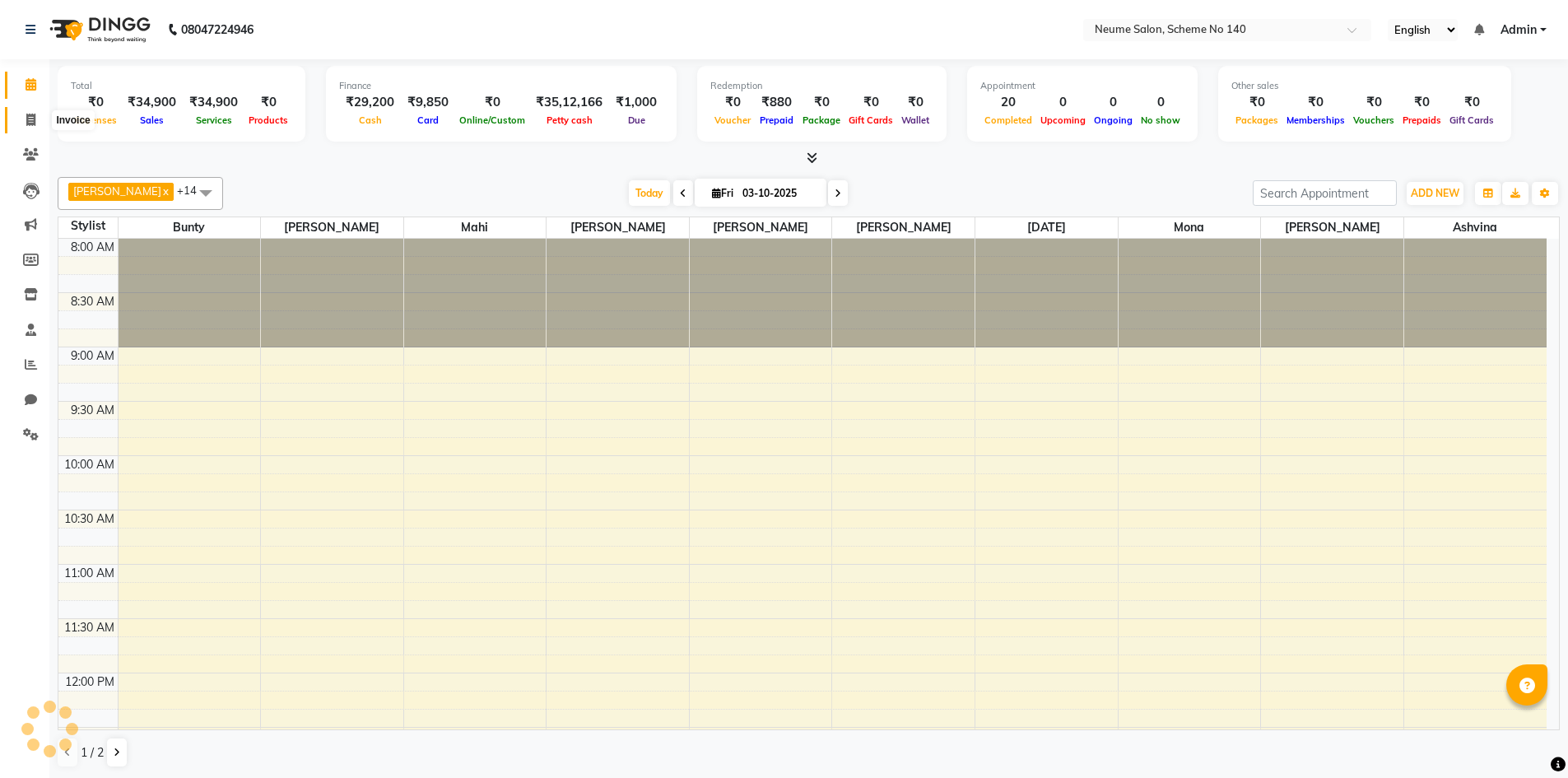
click at [33, 116] on icon at bounding box center [31, 120] width 9 height 13
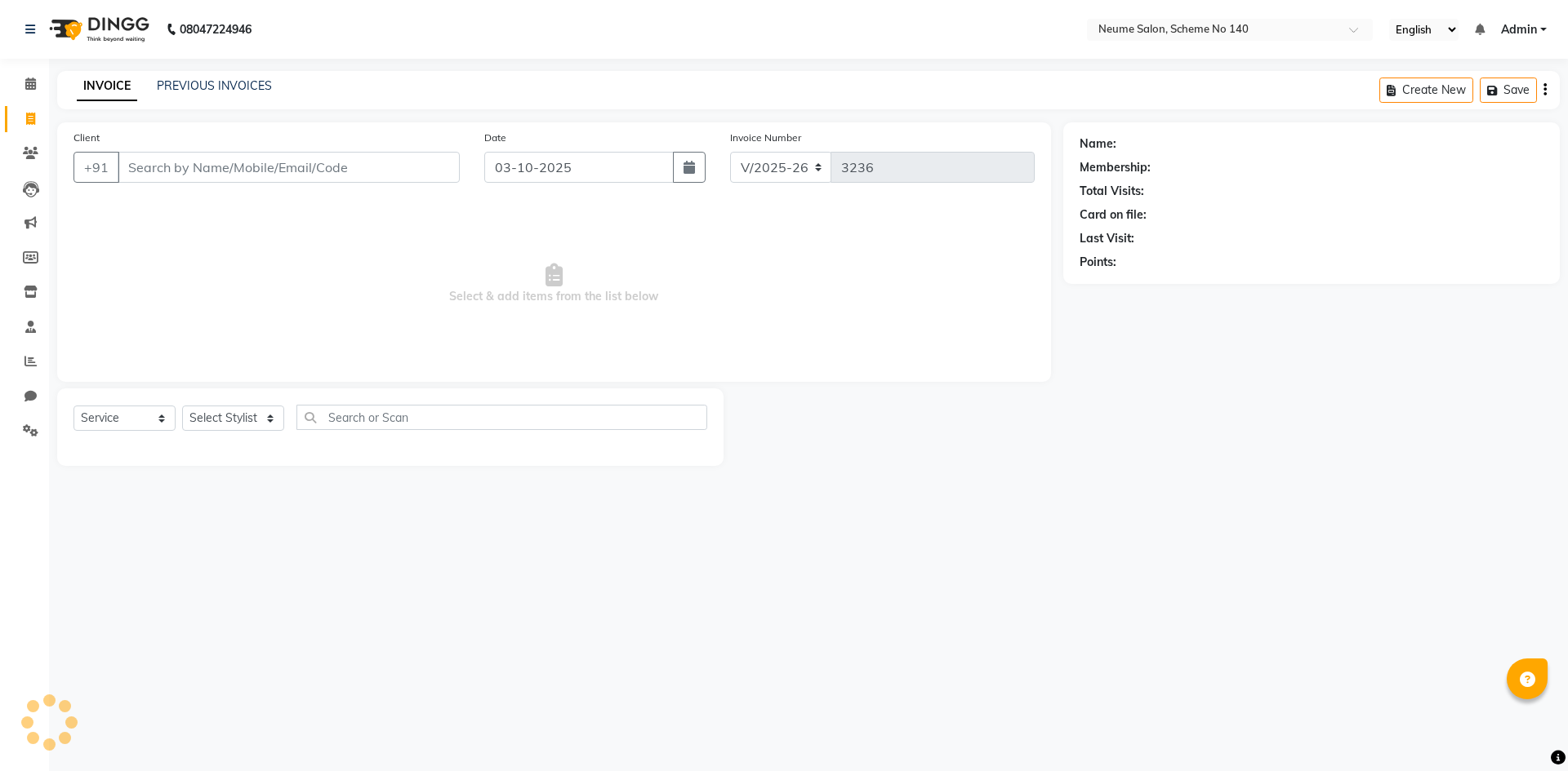
click at [225, 95] on div "INVOICE PREVIOUS INVOICES" at bounding box center [175, 87] width 235 height 19
click at [249, 83] on link "PREVIOUS INVOICES" at bounding box center [214, 85] width 115 height 14
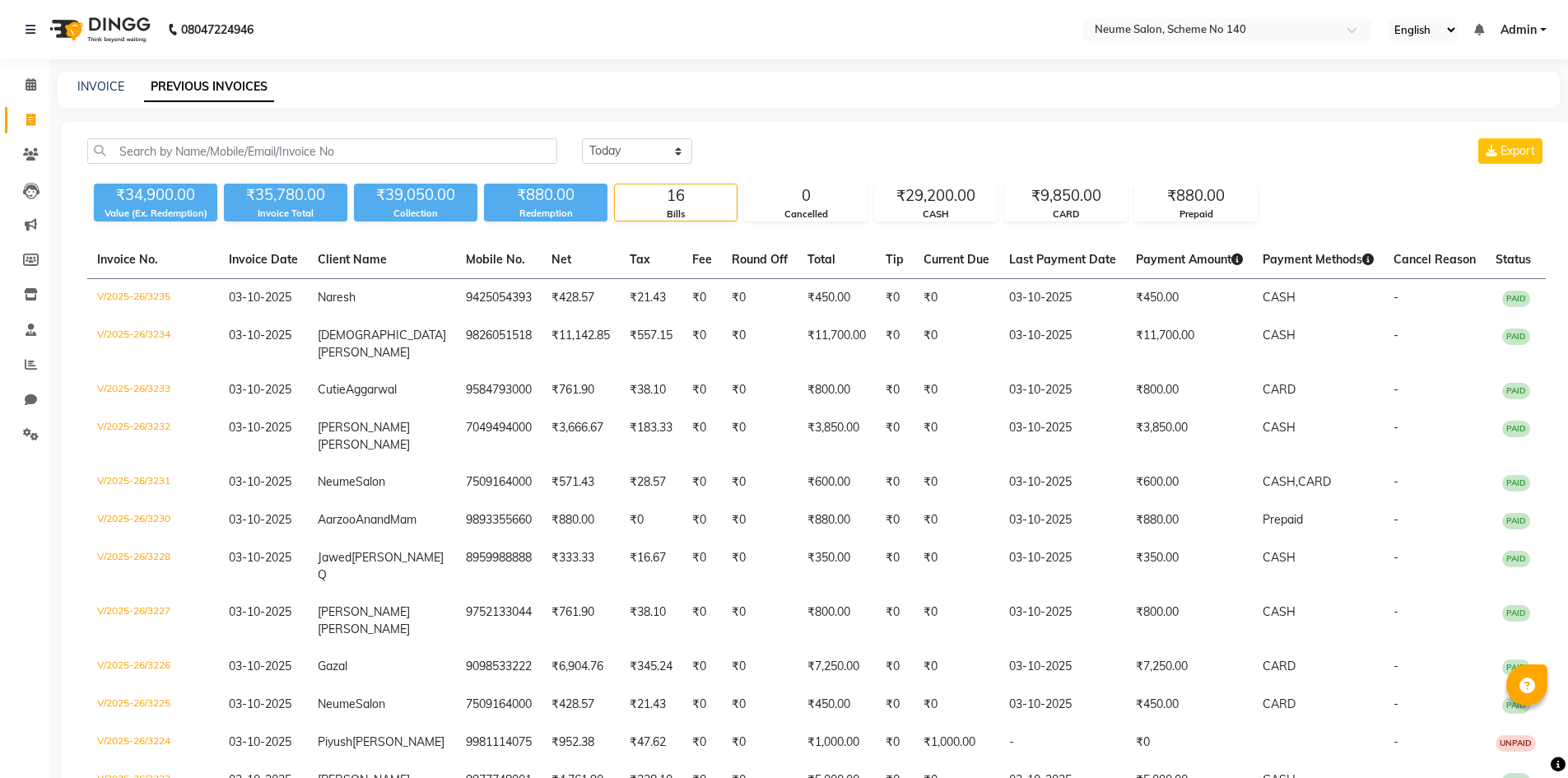
drag, startPoint x: 109, startPoint y: 77, endPoint x: 135, endPoint y: 105, distance: 38.2
click at [108, 77] on div "INVOICE PREVIOUS INVOICES" at bounding box center [808, 89] width 1502 height 37
click at [107, 98] on div "INVOICE PREVIOUS INVOICES" at bounding box center [808, 89] width 1502 height 37
click at [106, 87] on link "INVOICE" at bounding box center [101, 86] width 47 height 14
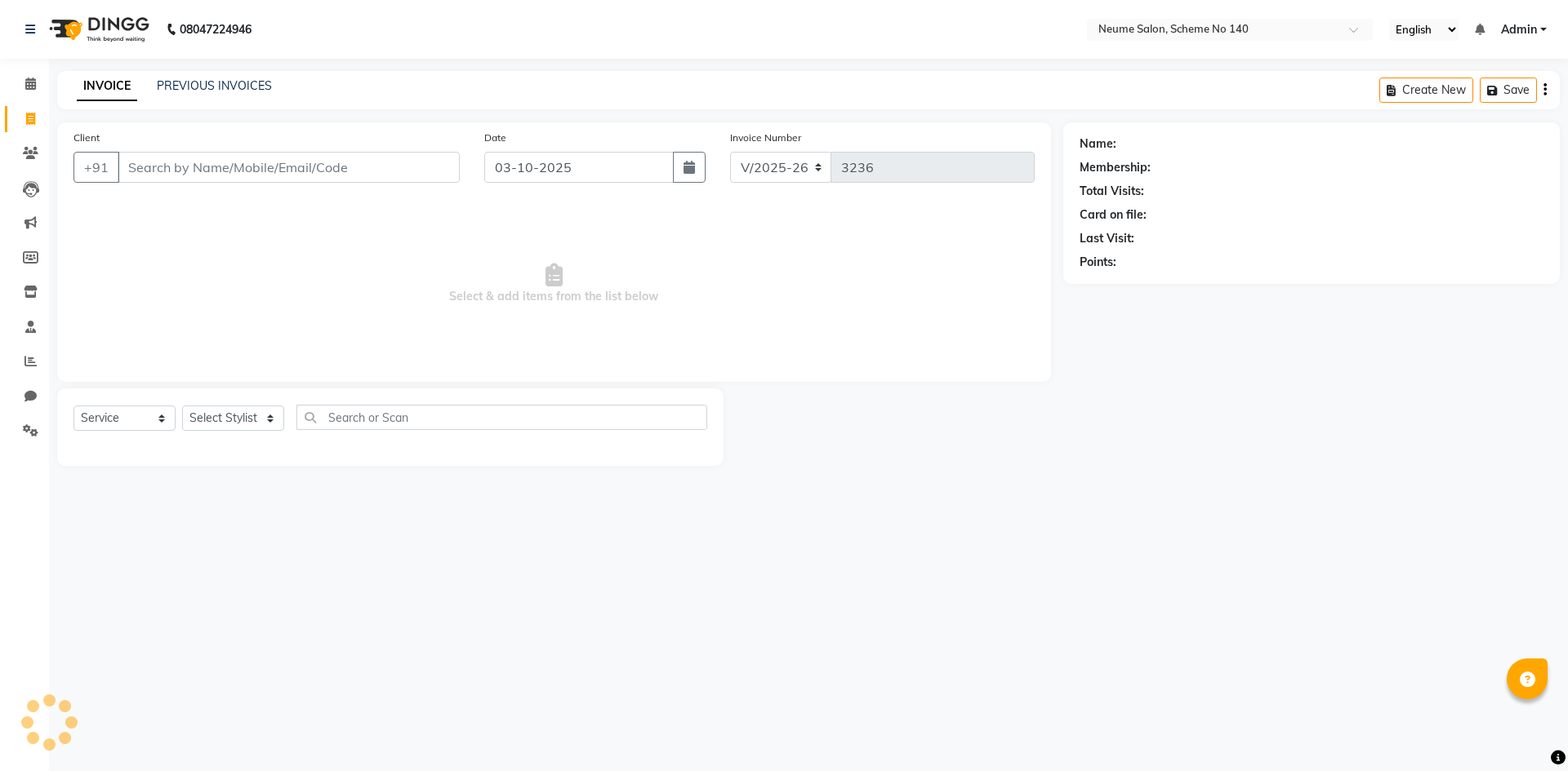
click at [180, 170] on input "Client" at bounding box center [289, 167] width 342 height 31
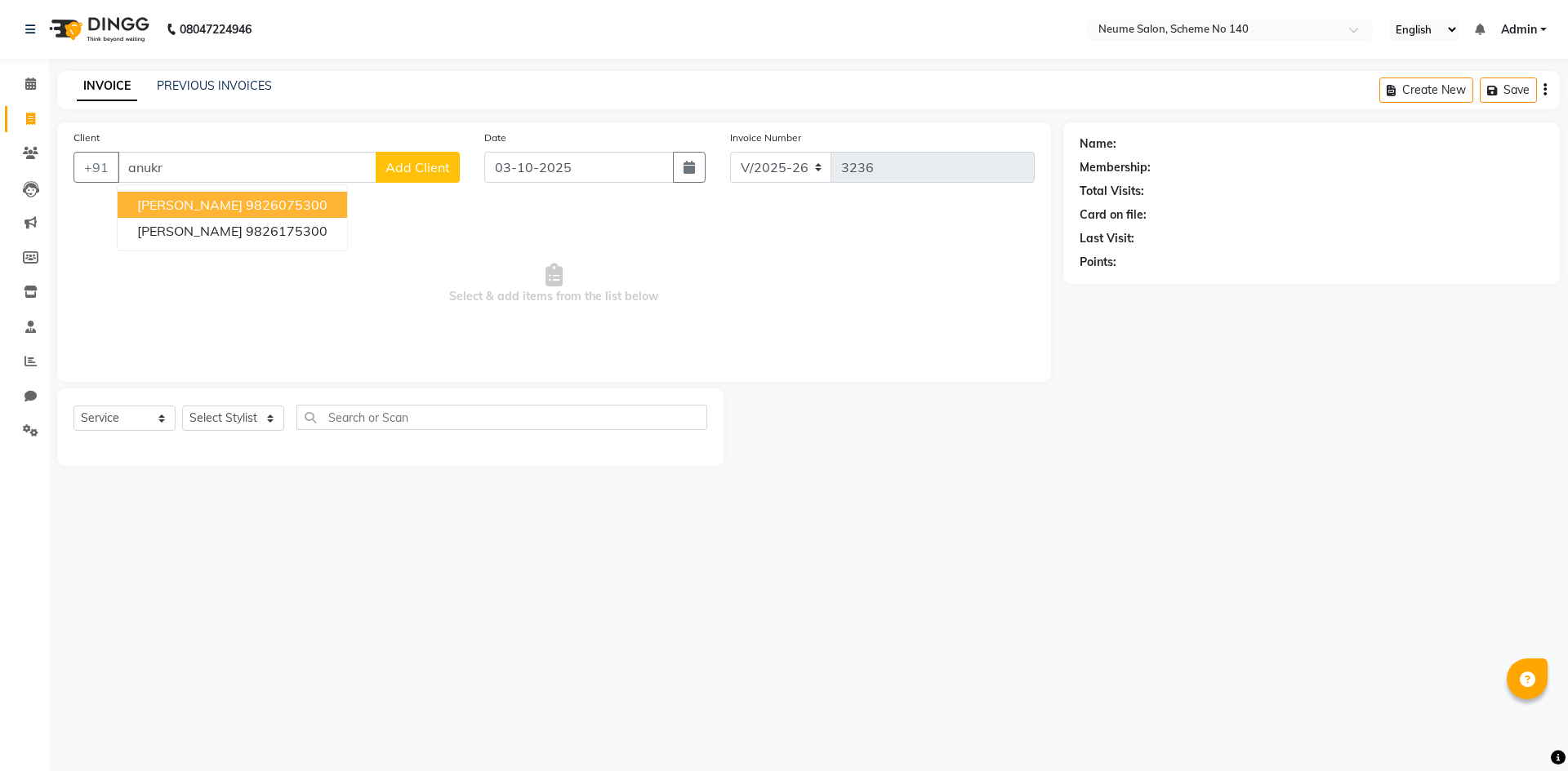
click at [246, 211] on ngb-highlight "9826075300" at bounding box center [286, 205] width 82 height 16
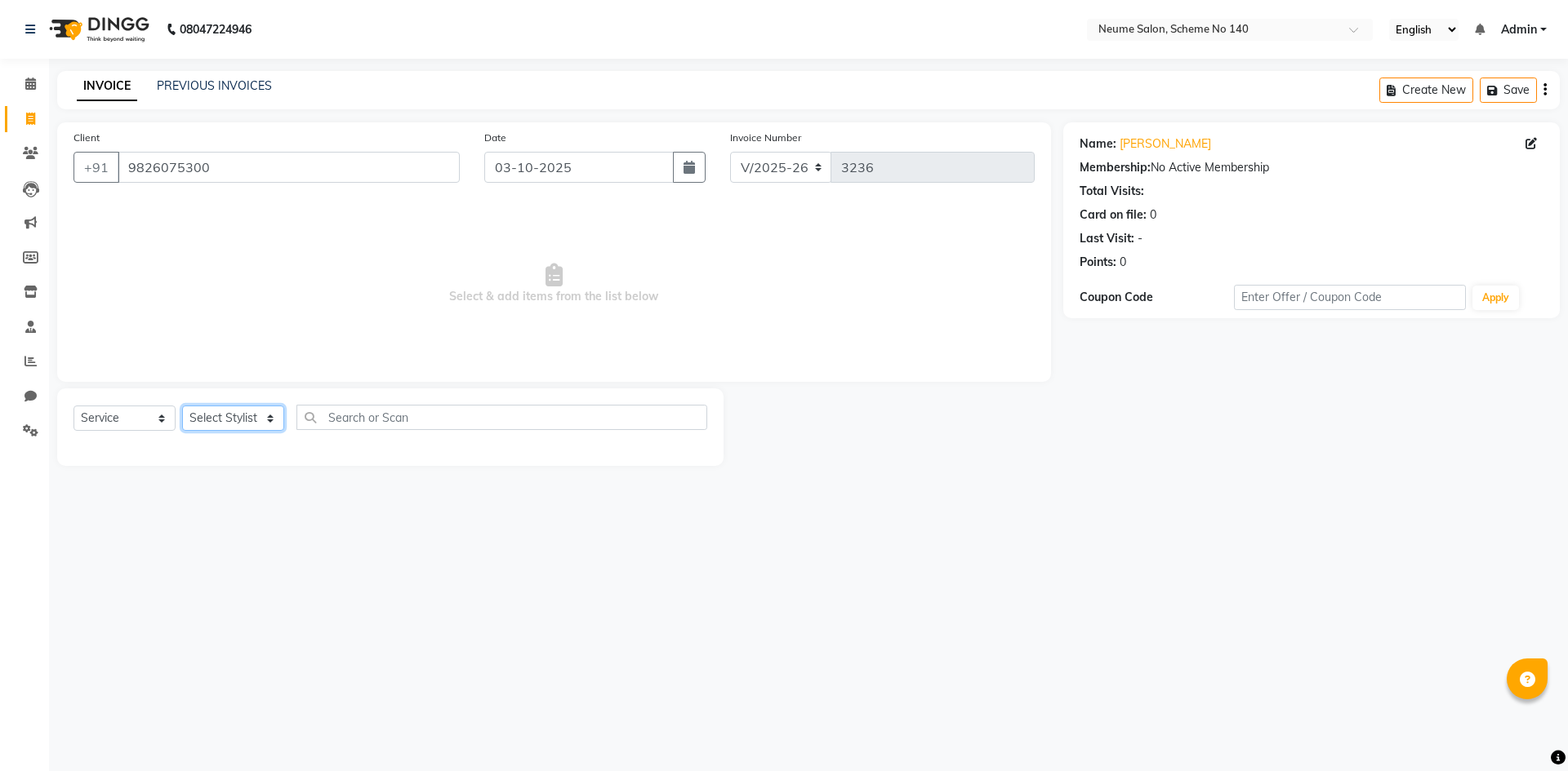
click at [219, 420] on select "Select Stylist [PERSON_NAME] Ashvina [PERSON_NAME] [DATE][PERSON_NAME] Mahi [PE…" at bounding box center [233, 418] width 102 height 25
click at [182, 406] on select "Select Stylist [PERSON_NAME] Ashvina [PERSON_NAME] [DATE][PERSON_NAME] Mahi [PE…" at bounding box center [233, 418] width 102 height 25
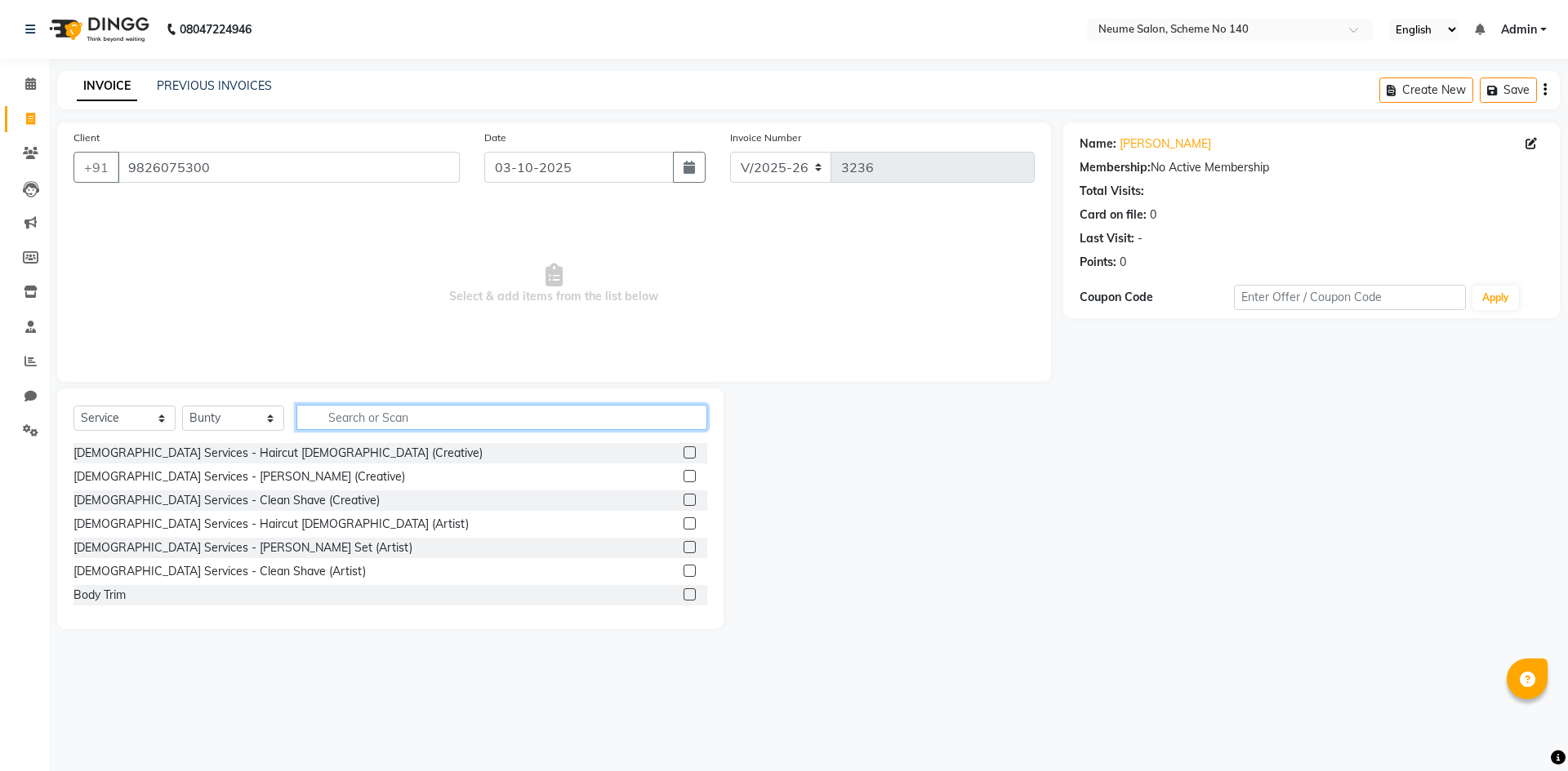
click at [354, 421] on input "text" at bounding box center [502, 417] width 410 height 25
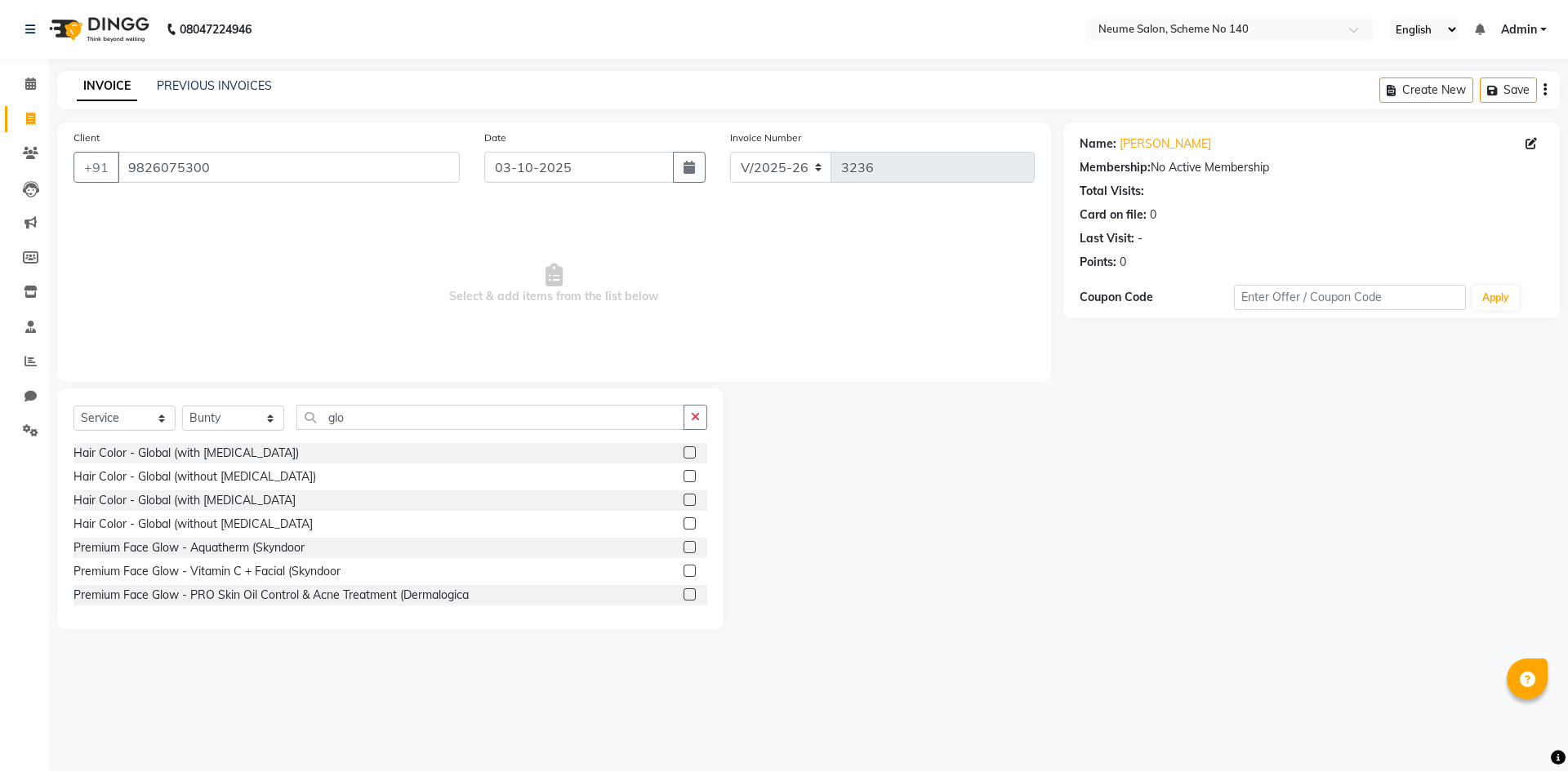
click at [235, 463] on div "Hair Color - Global (with [MEDICAL_DATA])" at bounding box center [390, 453] width 633 height 21
click at [235, 456] on div "Hair Color - Global (with [MEDICAL_DATA])" at bounding box center [186, 453] width 226 height 17
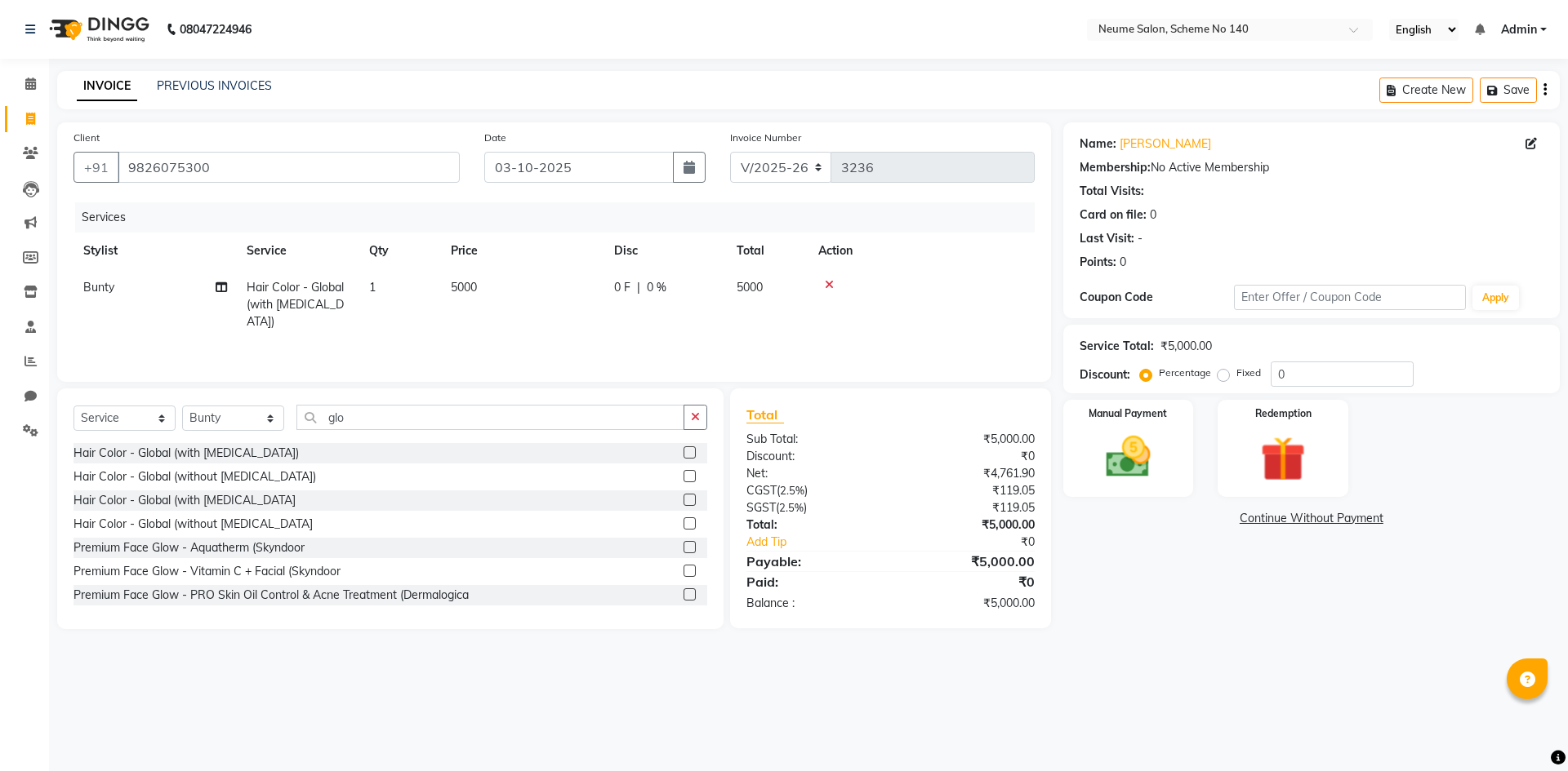
click at [438, 317] on td "1" at bounding box center [400, 304] width 82 height 71
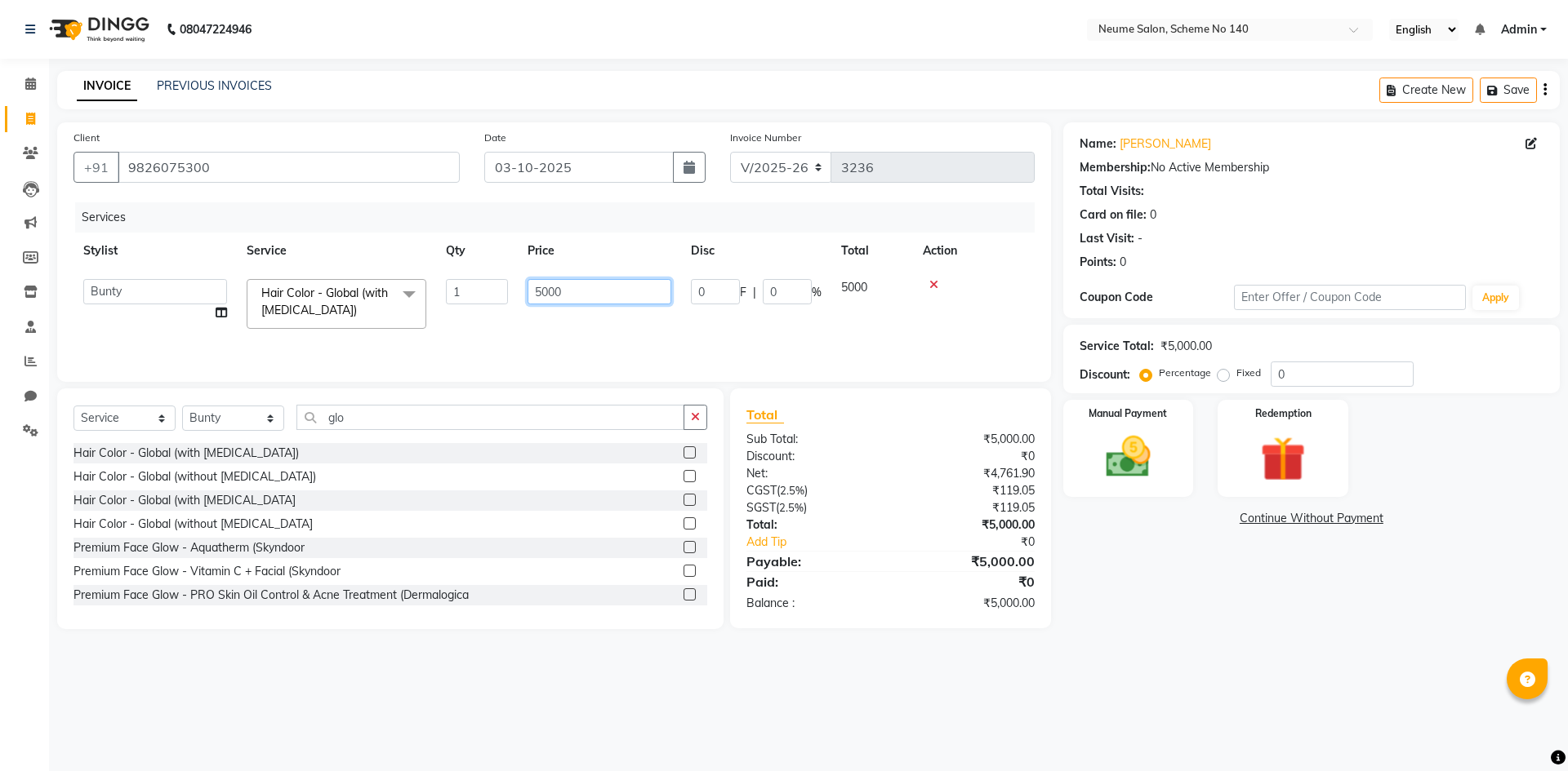
click at [544, 294] on input "5000" at bounding box center [599, 292] width 143 height 25
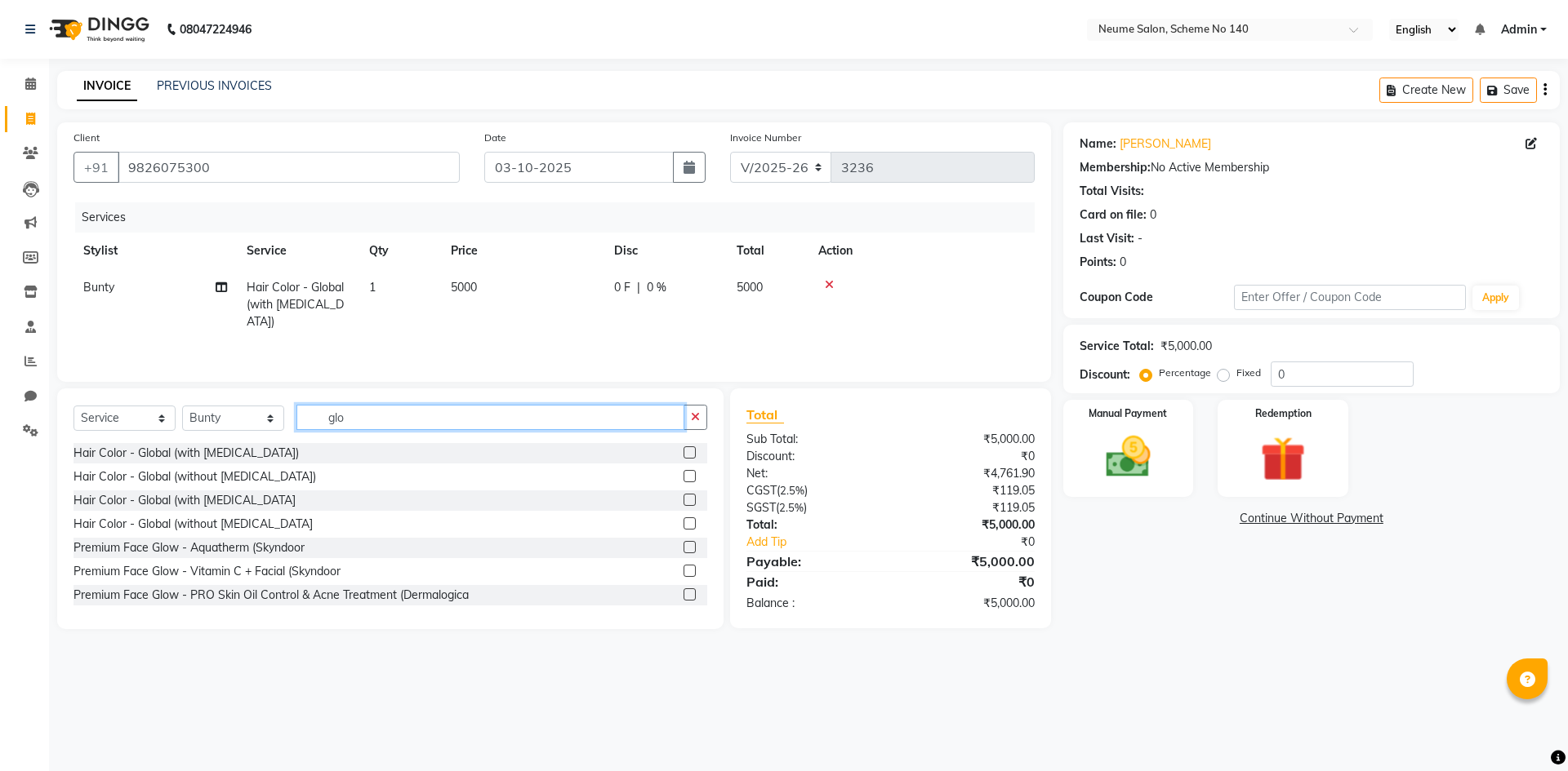
drag, startPoint x: 364, startPoint y: 418, endPoint x: 322, endPoint y: 418, distance: 42.0
click at [322, 418] on input "glo" at bounding box center [490, 417] width 388 height 25
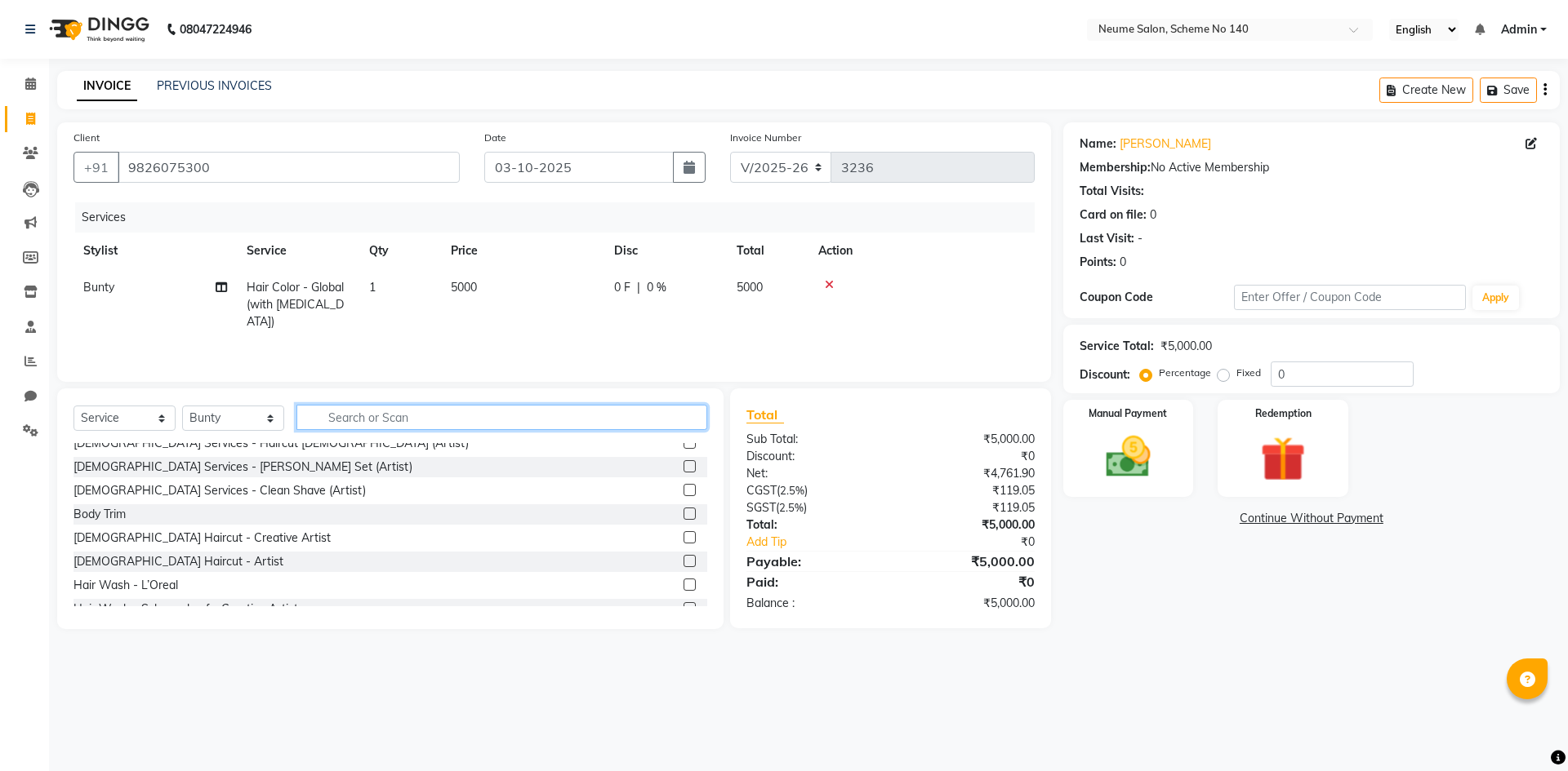
scroll to position [81, 0]
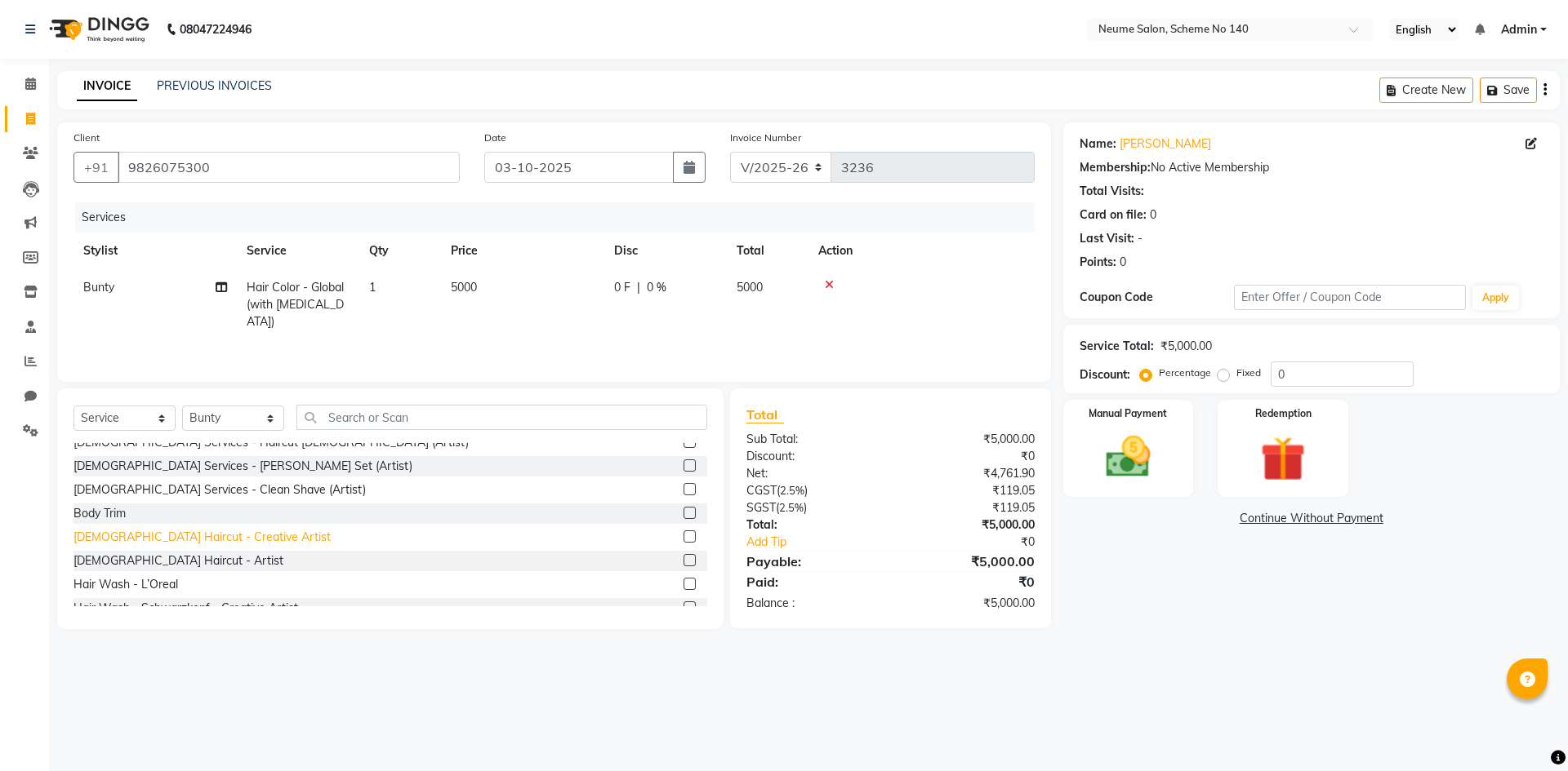
click at [170, 543] on div "[DEMOGRAPHIC_DATA] Haircut - Creative Artist" at bounding box center [202, 537] width 257 height 17
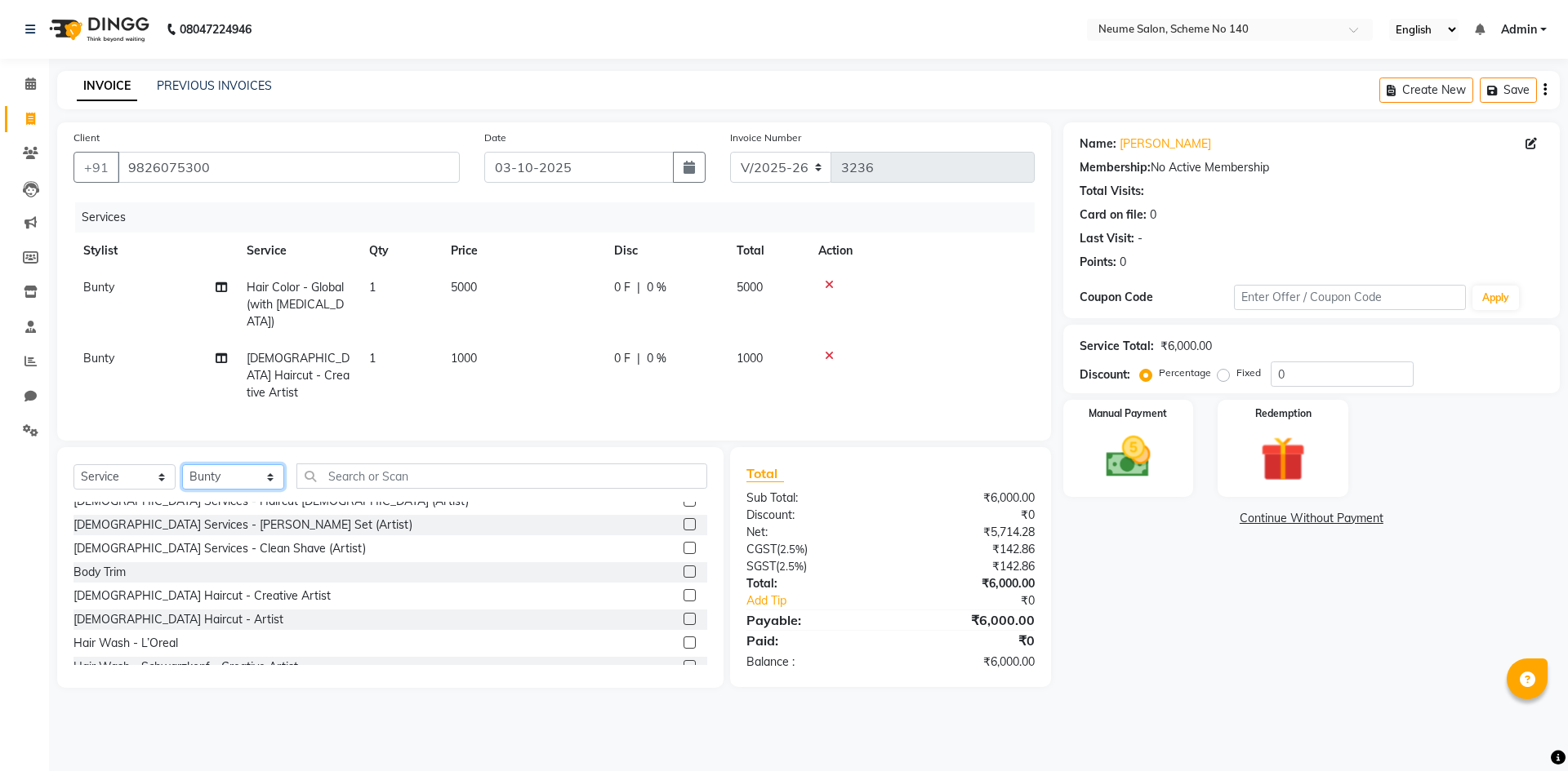
click at [210, 465] on select "Select Stylist [PERSON_NAME] Ashvina [PERSON_NAME] [DATE][PERSON_NAME] Mahi [PE…" at bounding box center [233, 477] width 102 height 25
click at [364, 464] on input "text" at bounding box center [502, 476] width 410 height 25
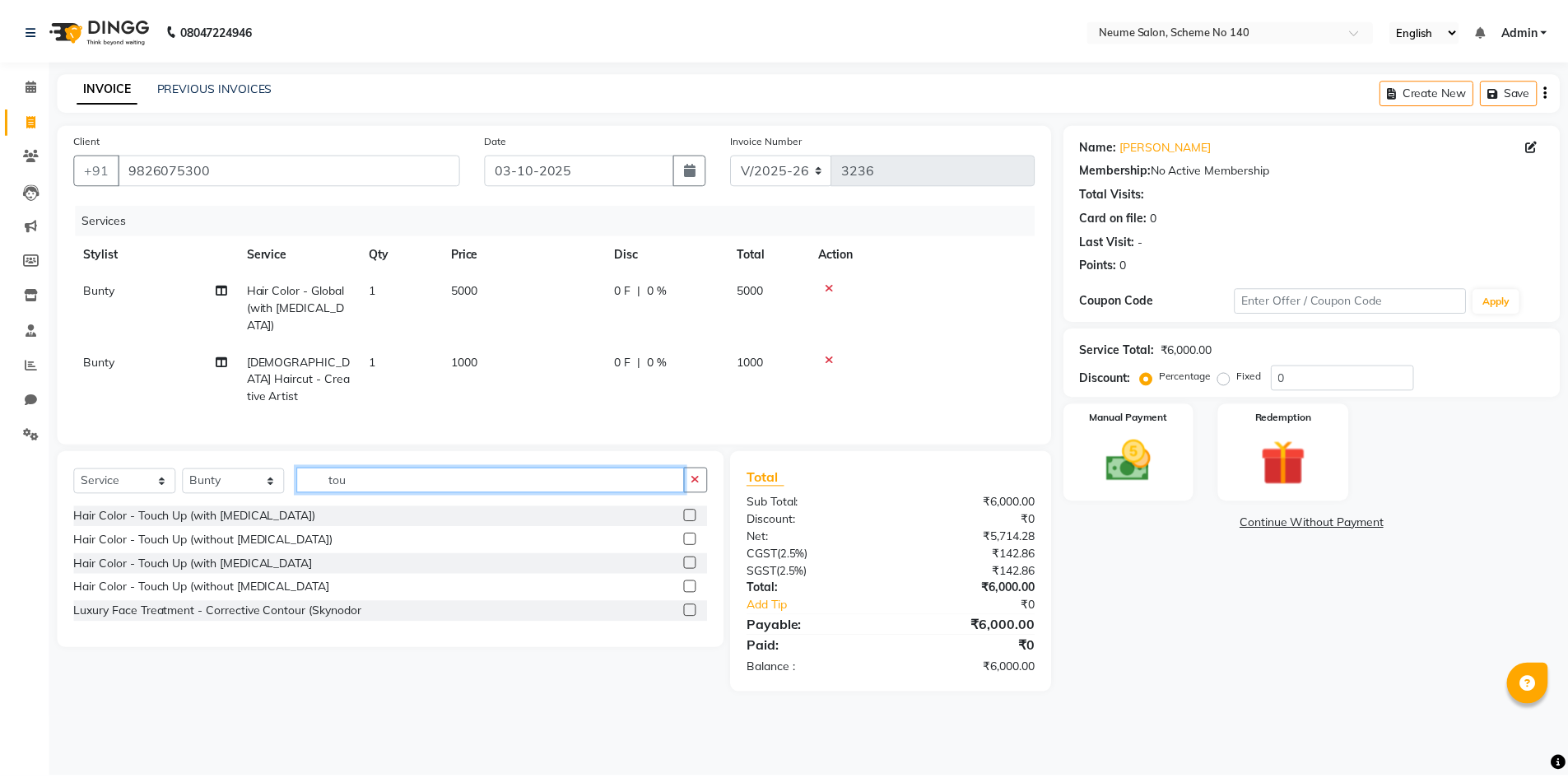
scroll to position [0, 0]
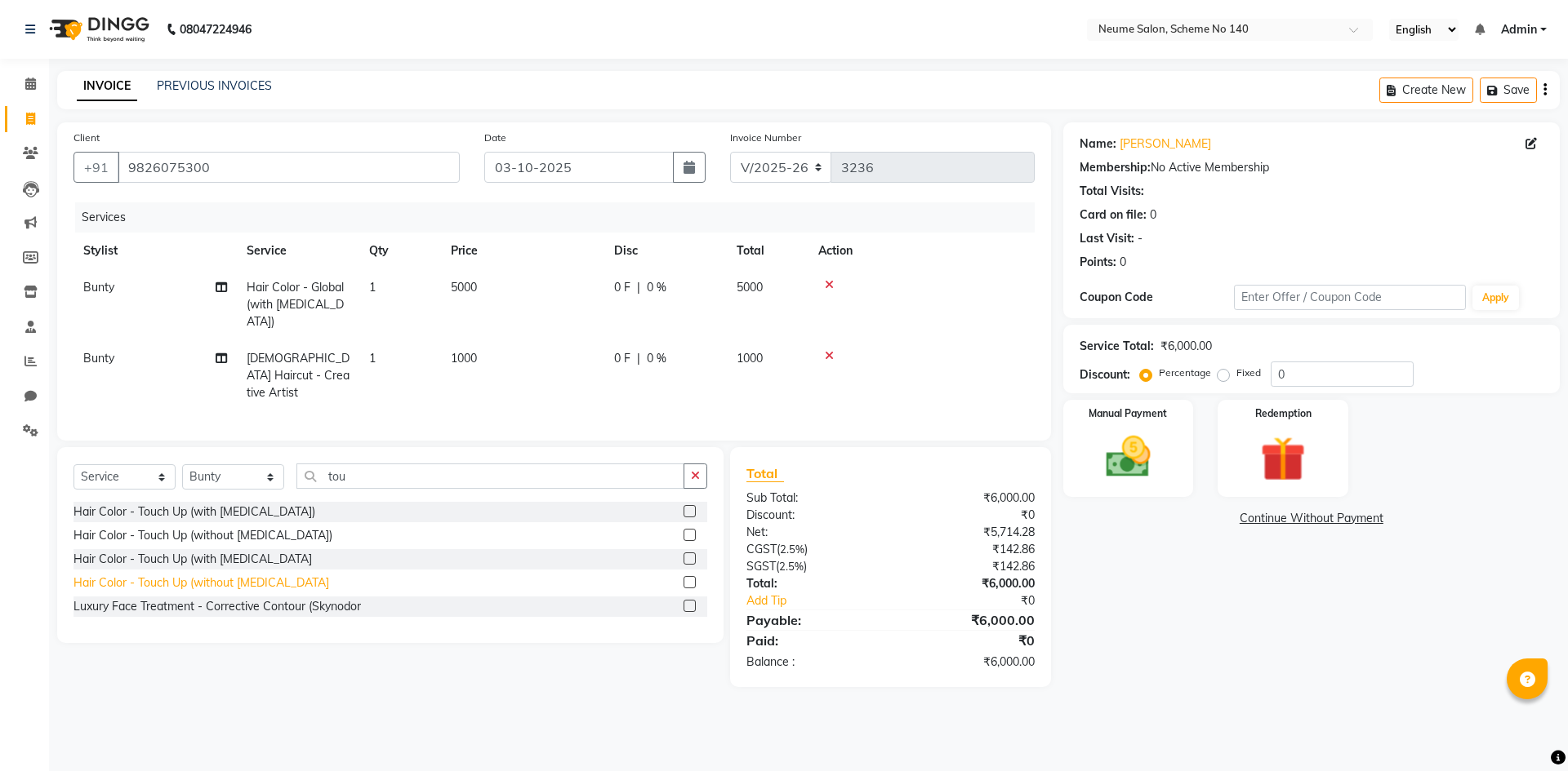
click at [161, 575] on div "Hair Color - Touch Up (without [MEDICAL_DATA]" at bounding box center [201, 583] width 255 height 17
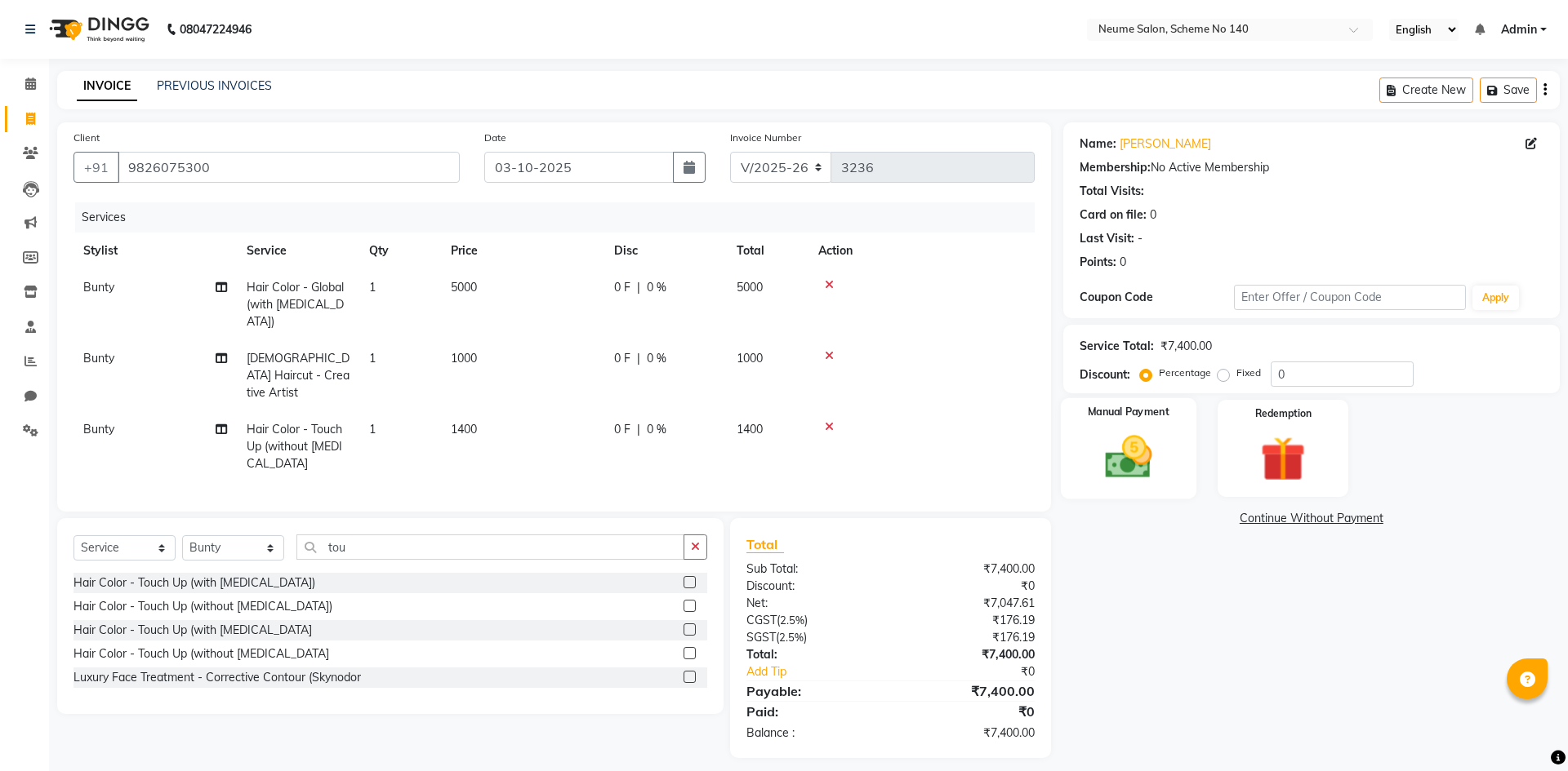
click at [1103, 459] on img at bounding box center [1128, 457] width 76 height 54
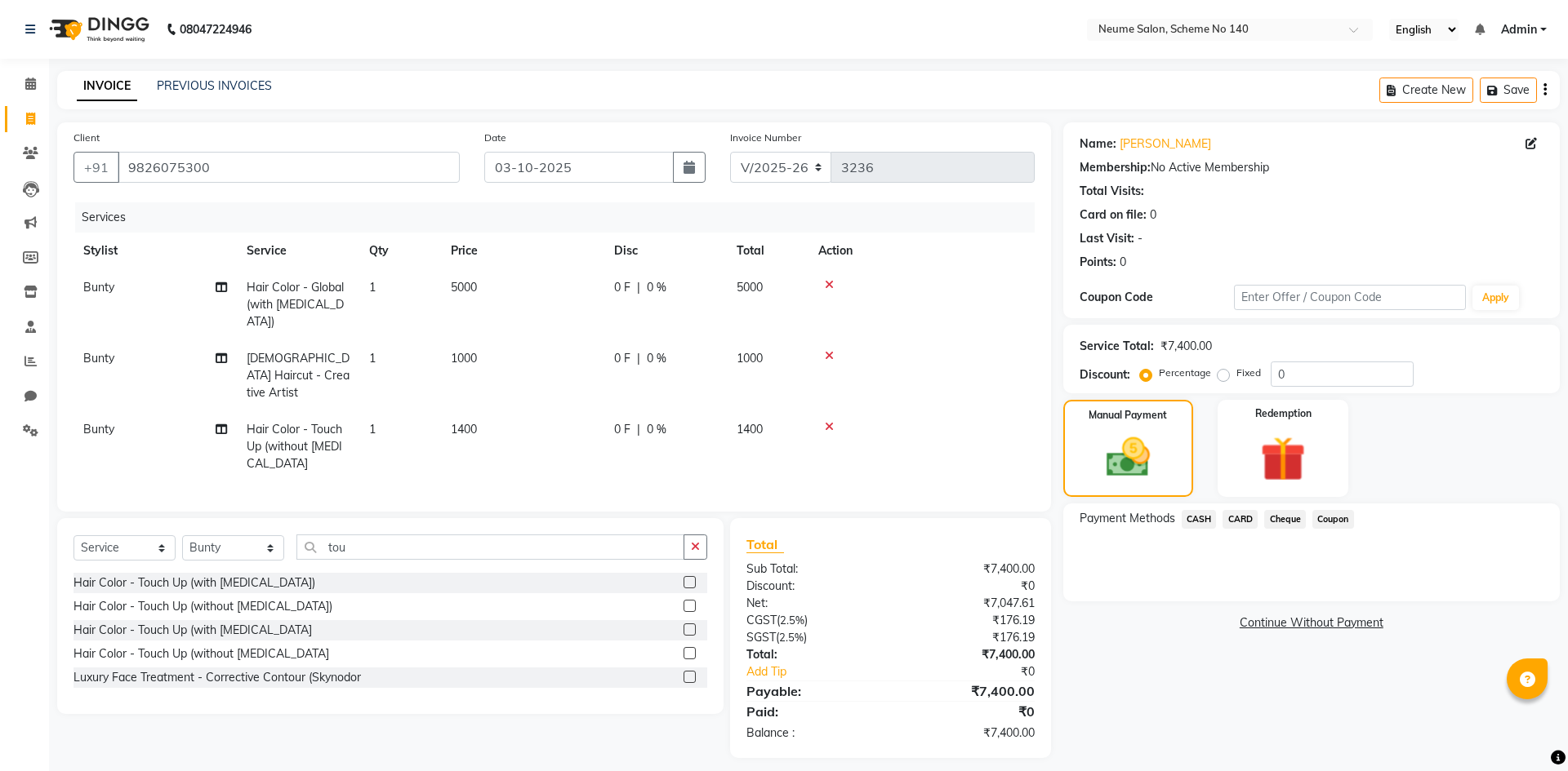
click at [1253, 518] on span "CARD" at bounding box center [1239, 519] width 35 height 19
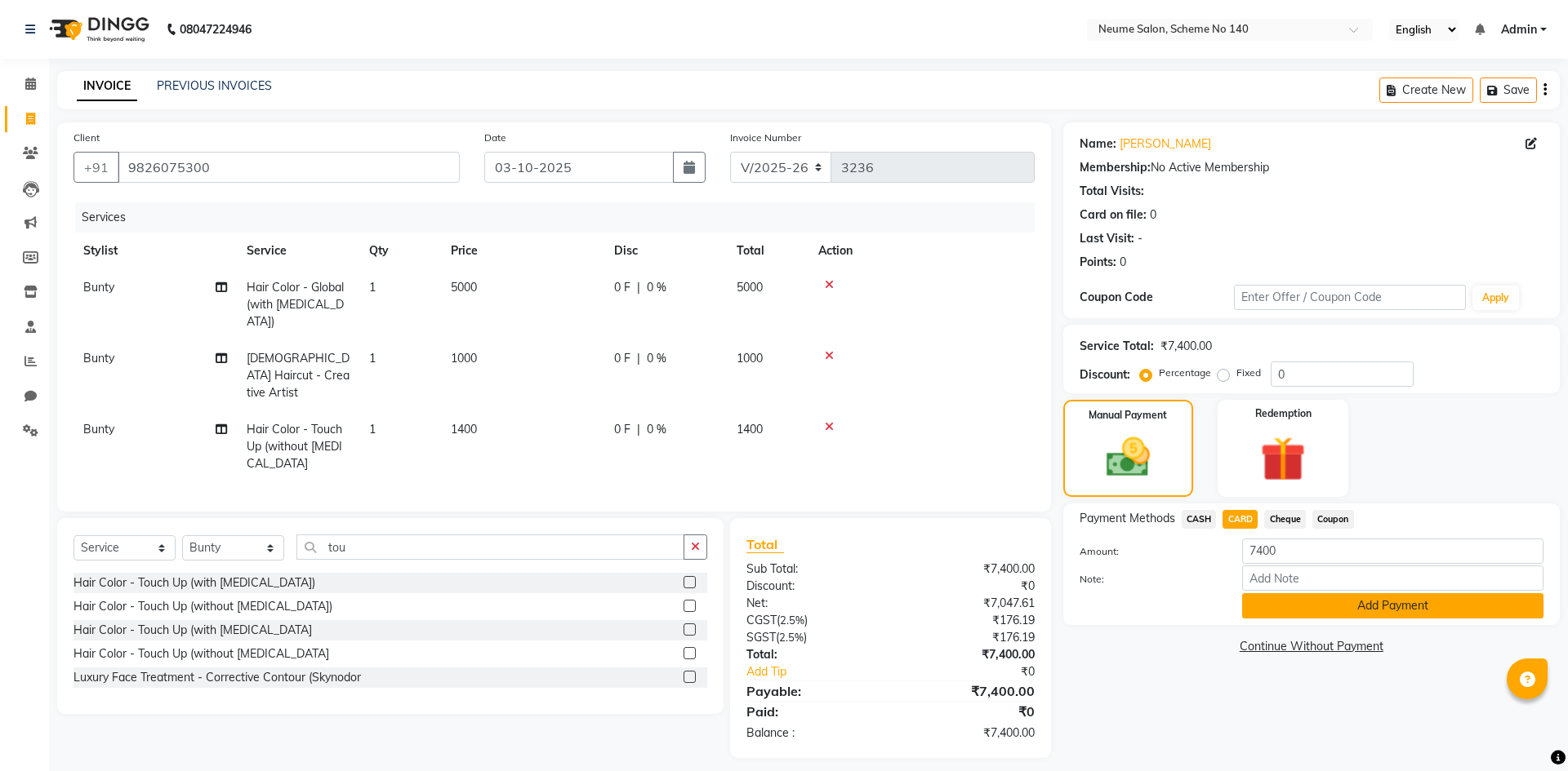
click at [1284, 603] on button "Add Payment" at bounding box center [1392, 605] width 301 height 25
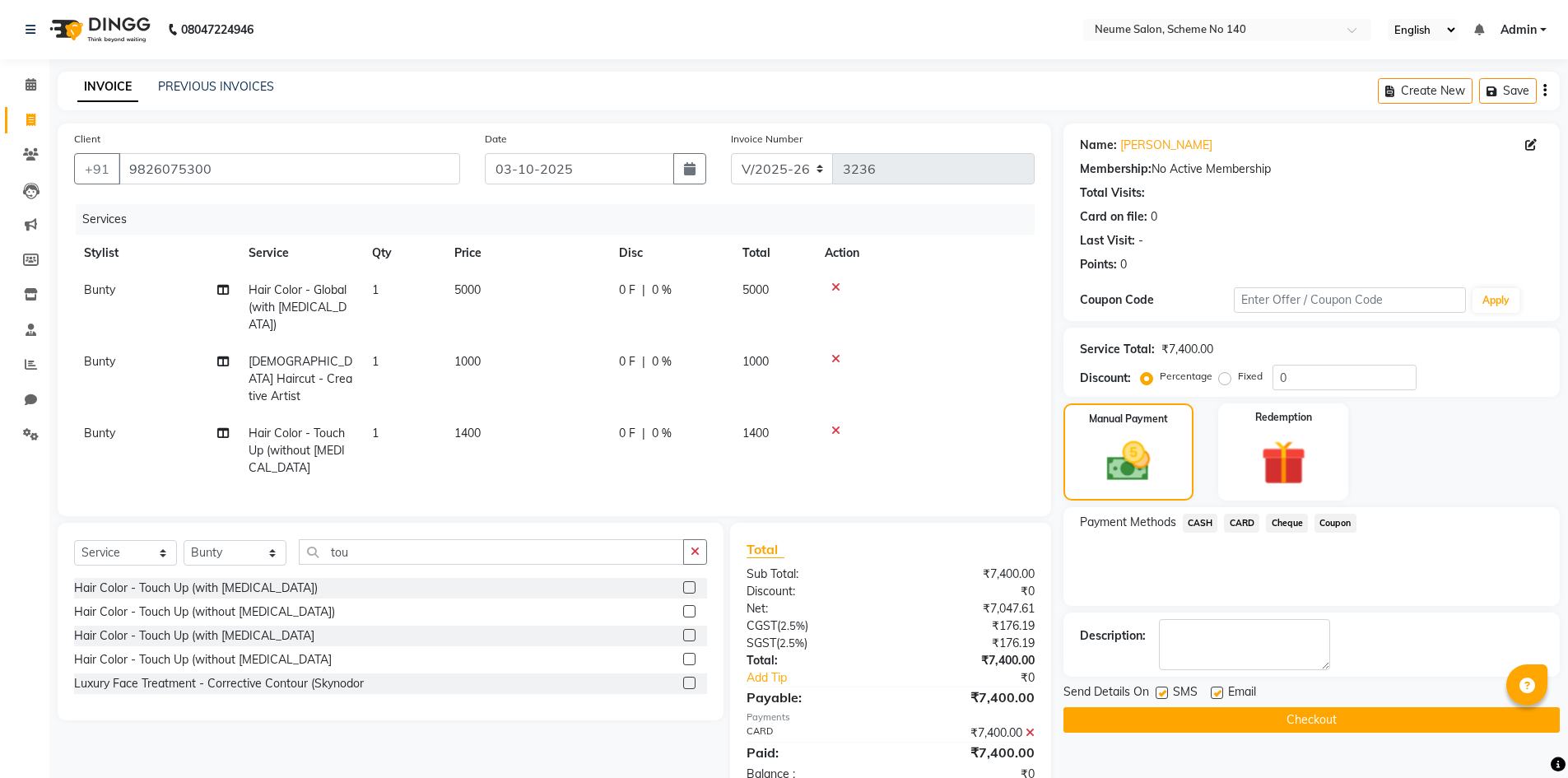
click at [1281, 726] on button "Checkout" at bounding box center [1311, 720] width 496 height 25
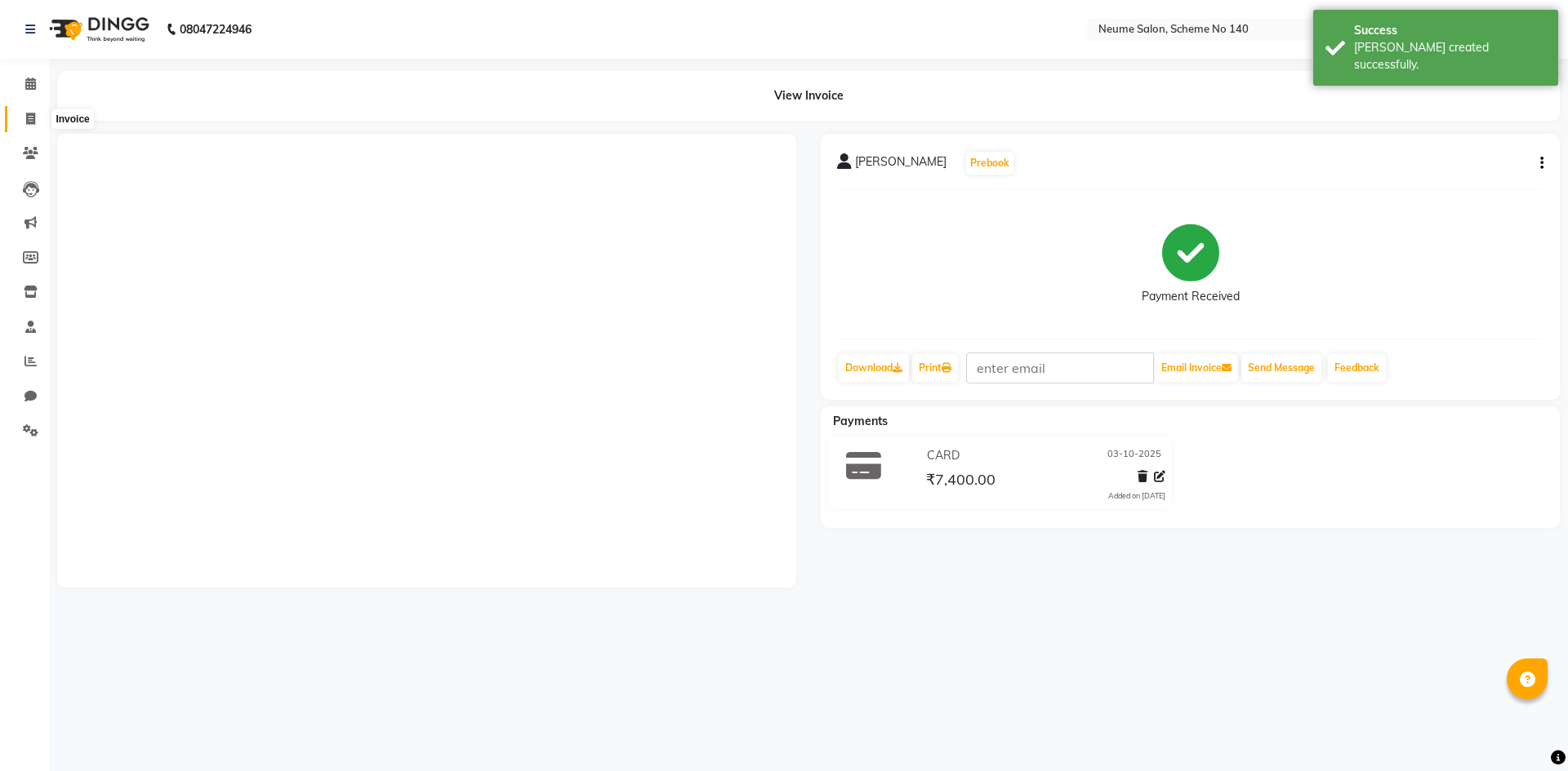
click at [36, 111] on span at bounding box center [30, 119] width 29 height 19
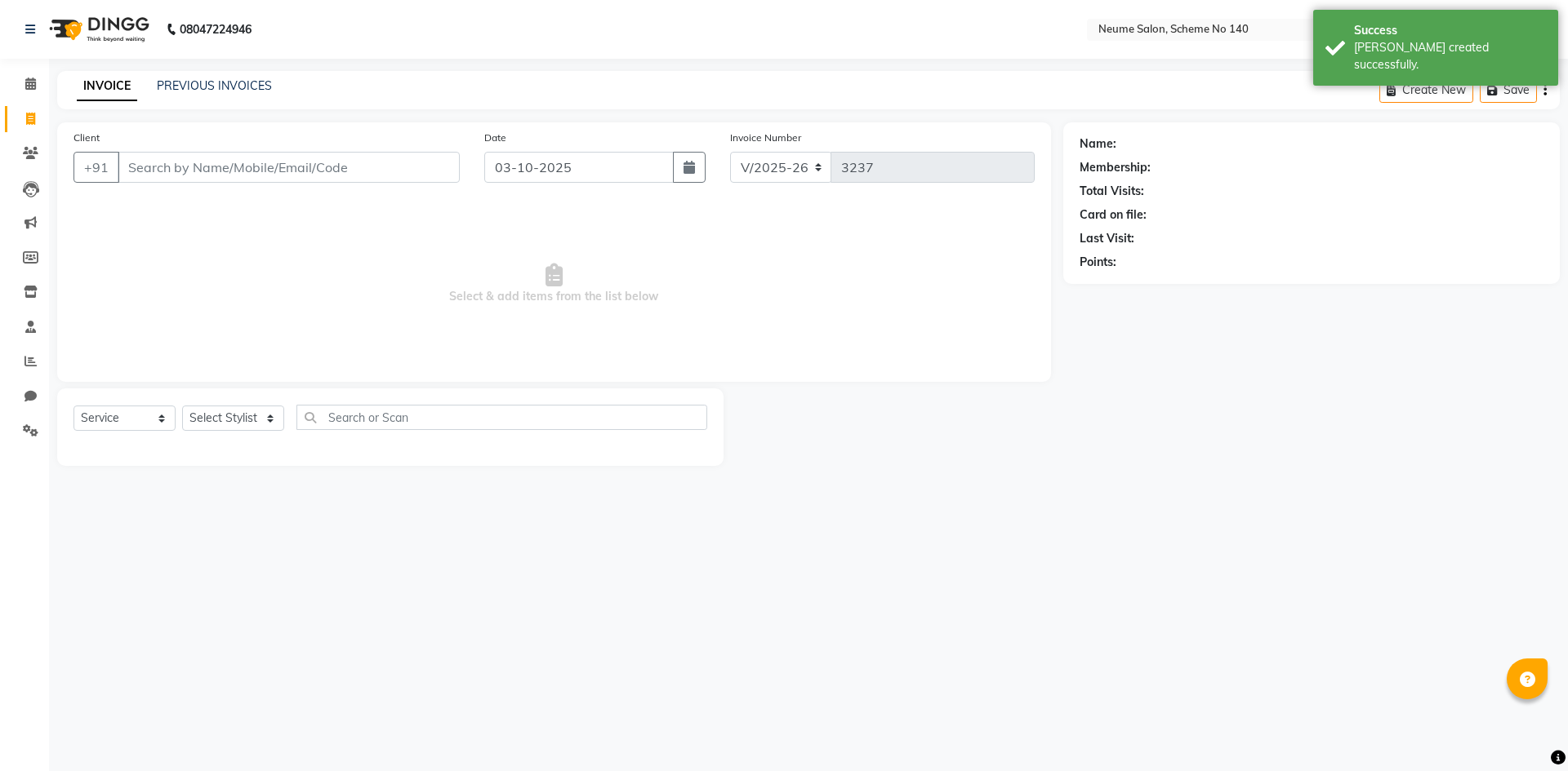
click at [148, 168] on input "Client" at bounding box center [289, 167] width 342 height 31
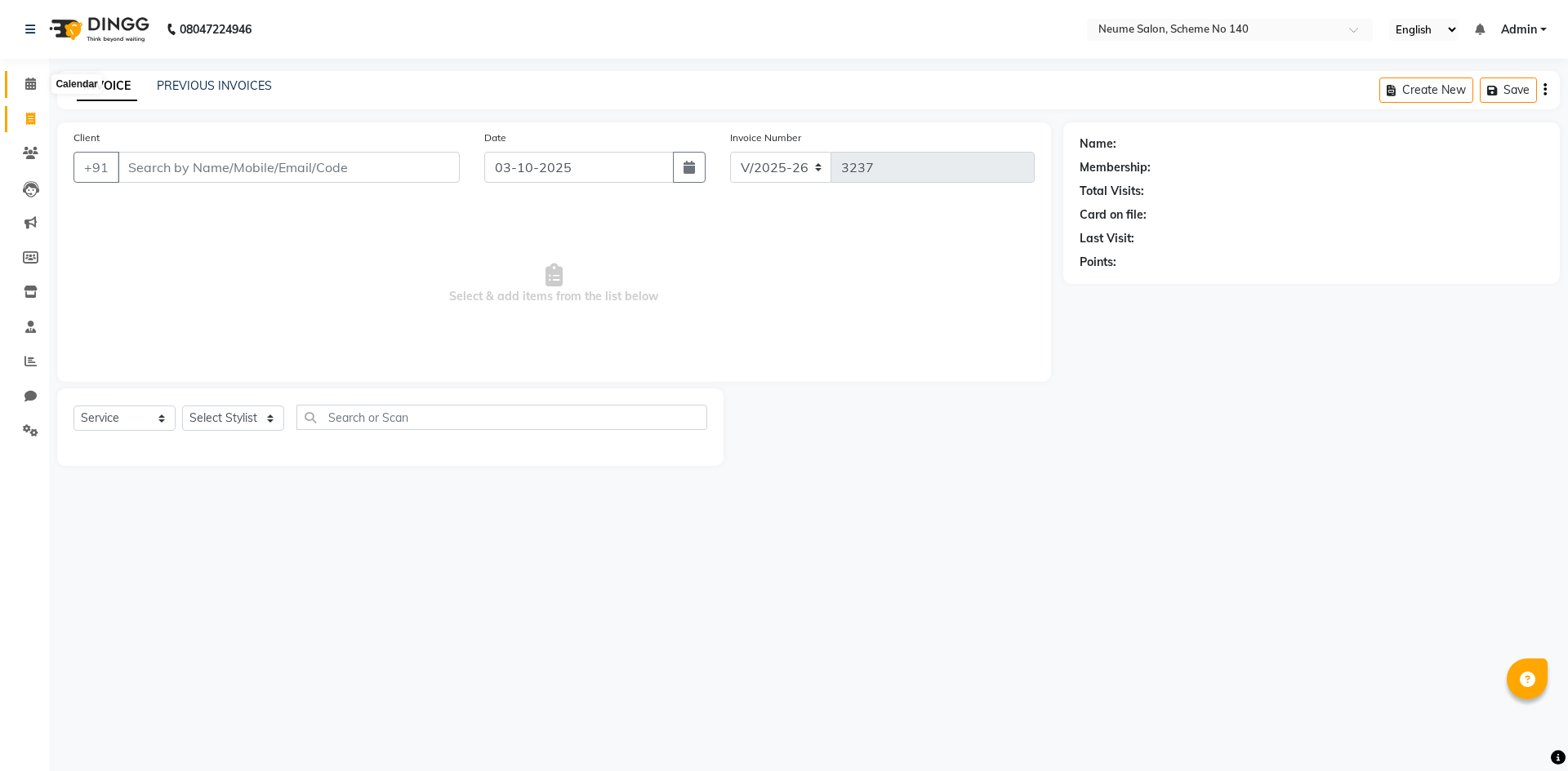
click at [28, 92] on span at bounding box center [30, 84] width 29 height 19
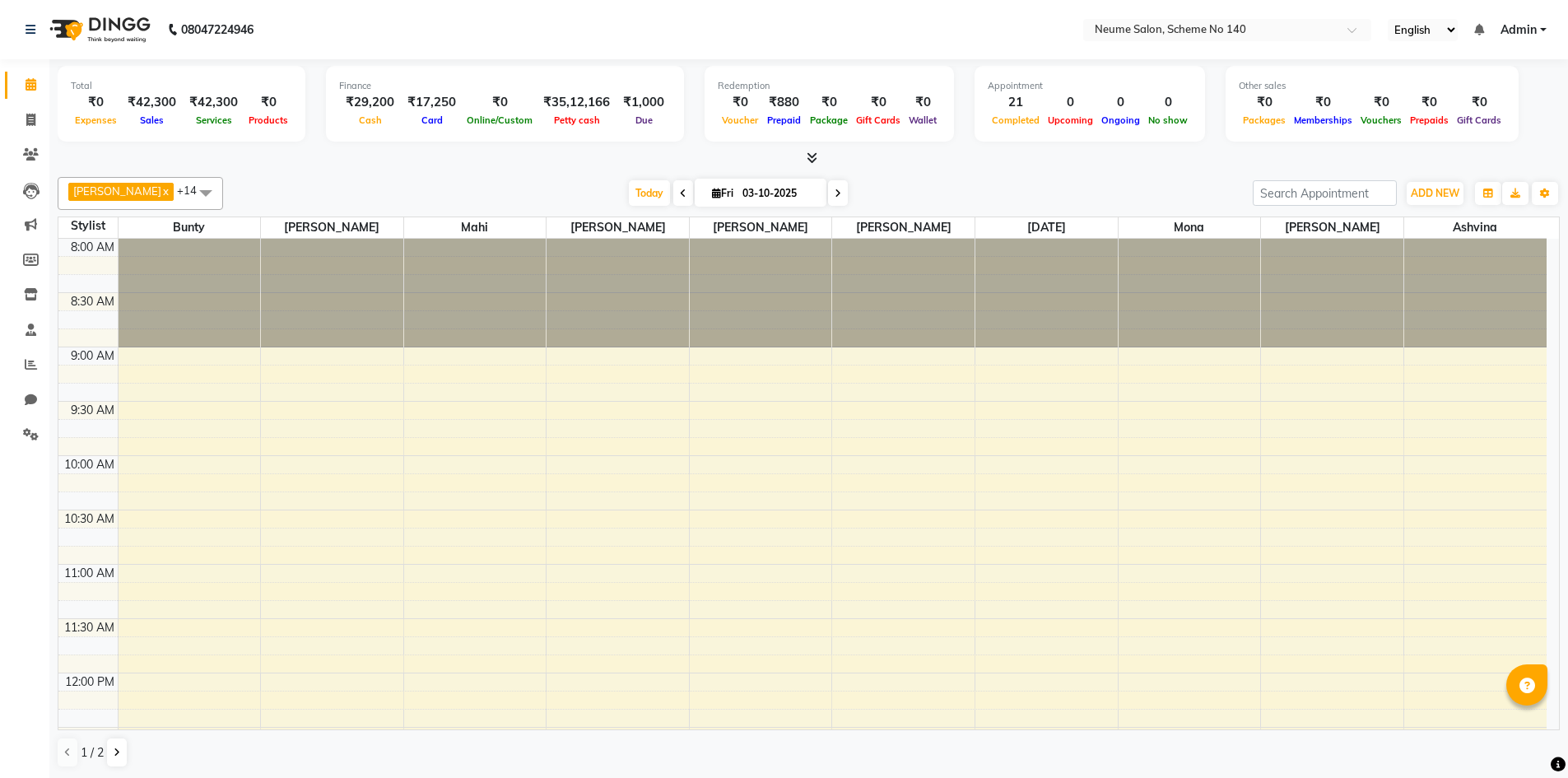
drag, startPoint x: 477, startPoint y: 23, endPoint x: 29, endPoint y: 87, distance: 452.5
click at [29, 70] on li "Calendar" at bounding box center [24, 85] width 50 height 35
click at [26, 116] on icon at bounding box center [31, 120] width 9 height 13
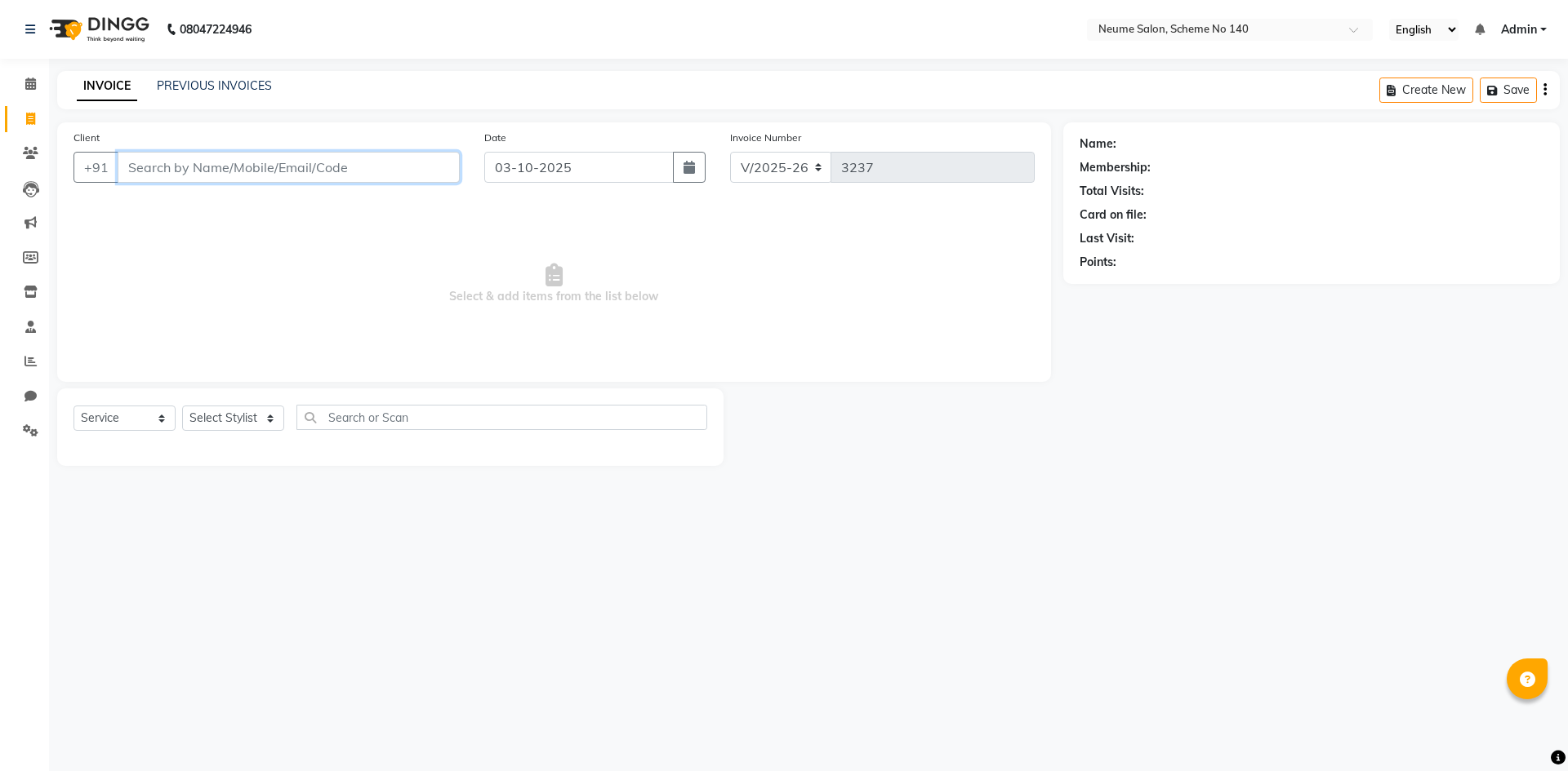
click at [184, 173] on input "Client" at bounding box center [289, 167] width 342 height 31
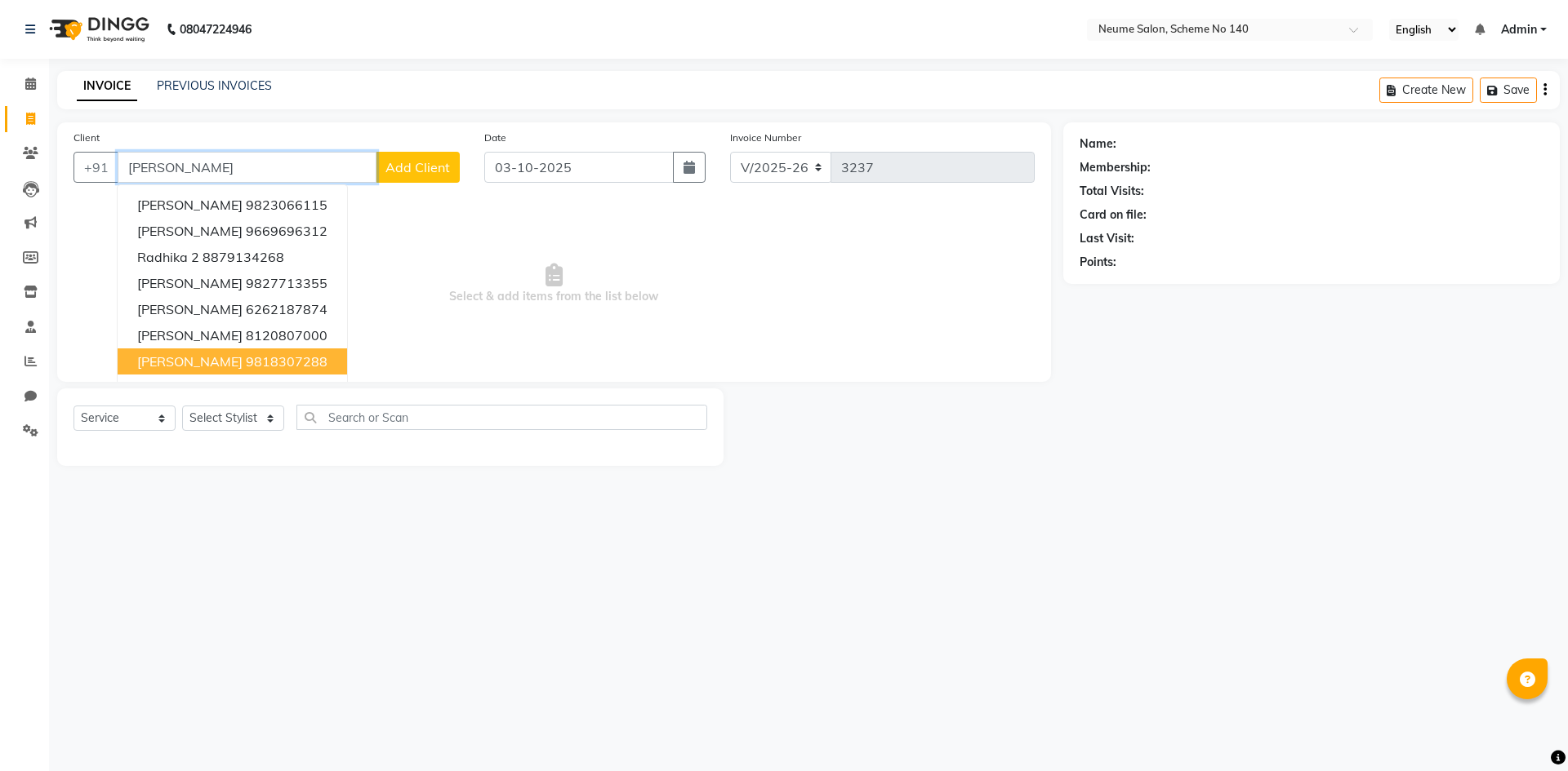
click at [263, 374] on button "[PERSON_NAME] 9826862120" at bounding box center [232, 387] width 229 height 26
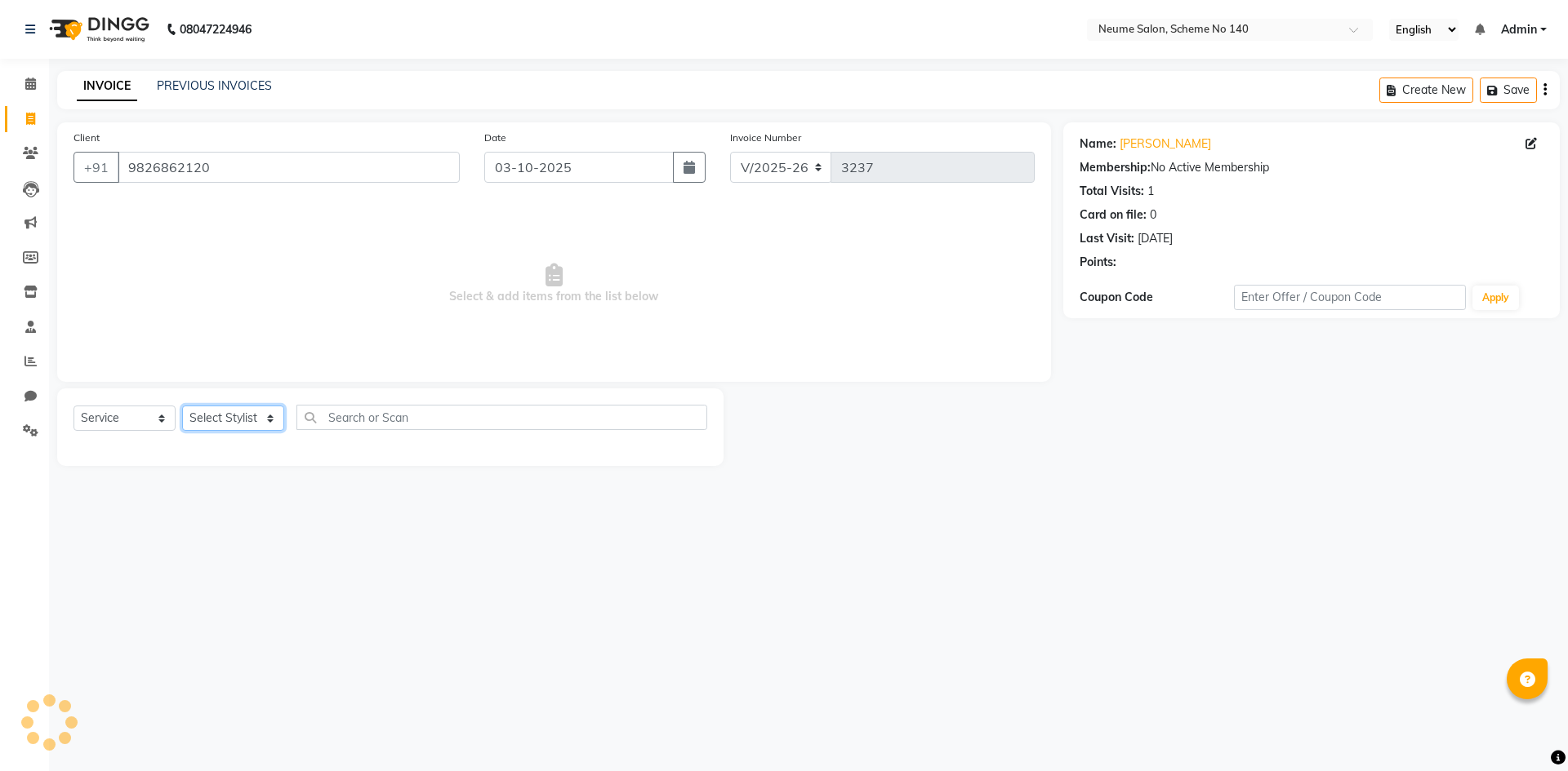
click at [242, 420] on select "Select Stylist [PERSON_NAME] Ashvina [PERSON_NAME] [DATE][PERSON_NAME] Mahi [PE…" at bounding box center [233, 418] width 102 height 25
click at [182, 406] on select "Select Stylist [PERSON_NAME] Ashvina [PERSON_NAME] [DATE][PERSON_NAME] Mahi [PE…" at bounding box center [233, 418] width 102 height 25
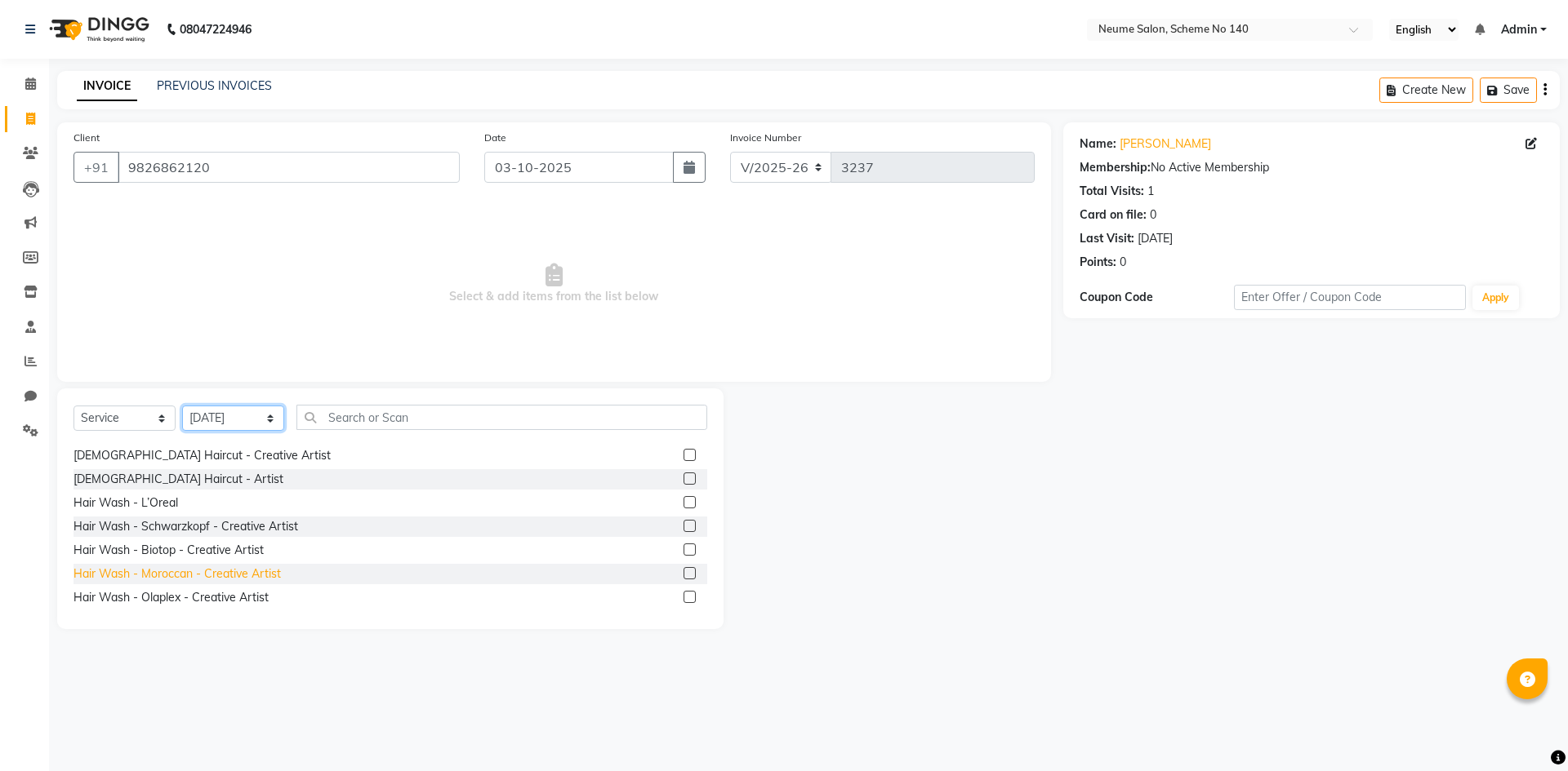
scroll to position [244, 0]
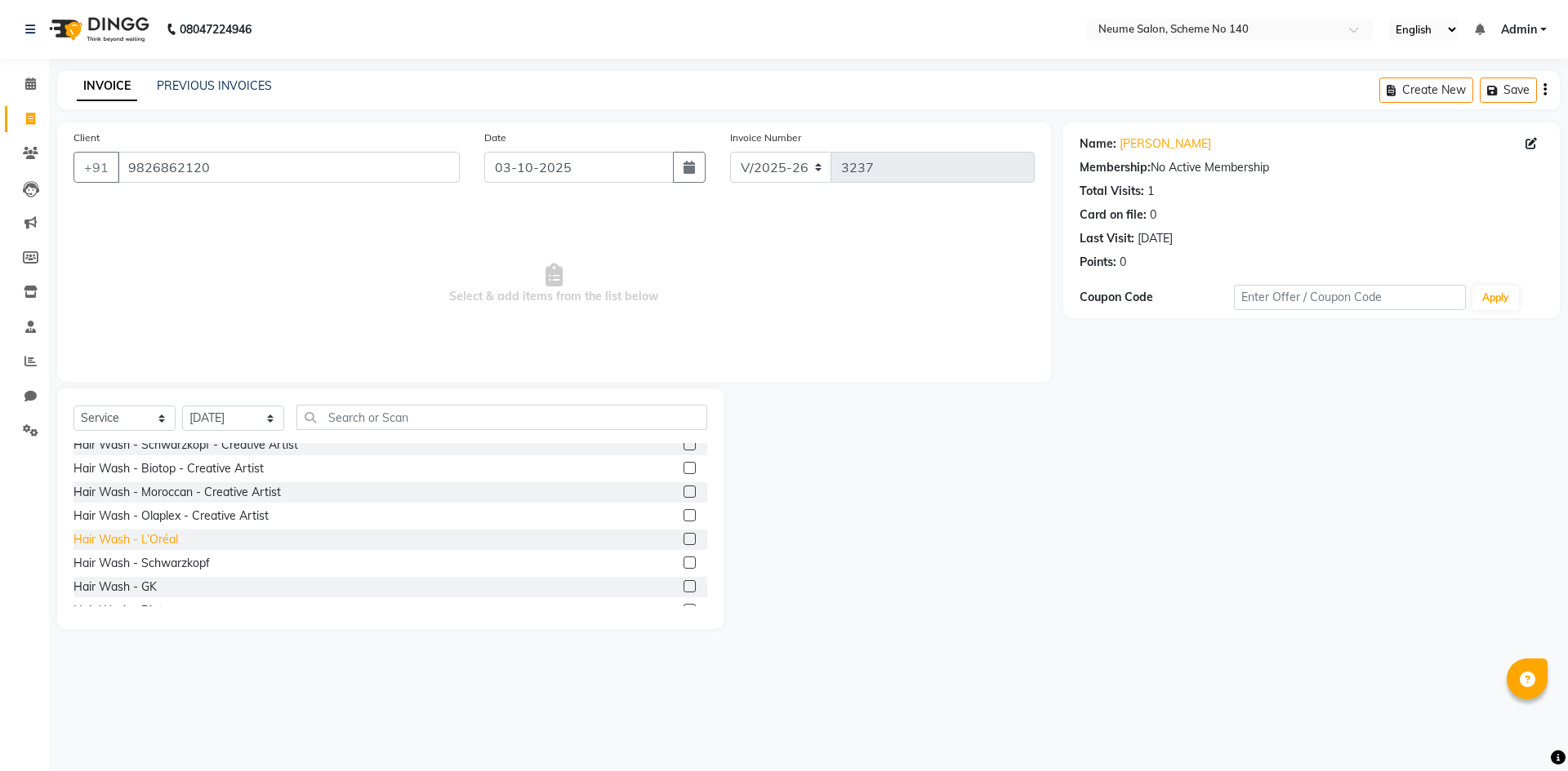
click at [148, 534] on div "Hair Wash - L’Oréal" at bounding box center [125, 539] width 105 height 17
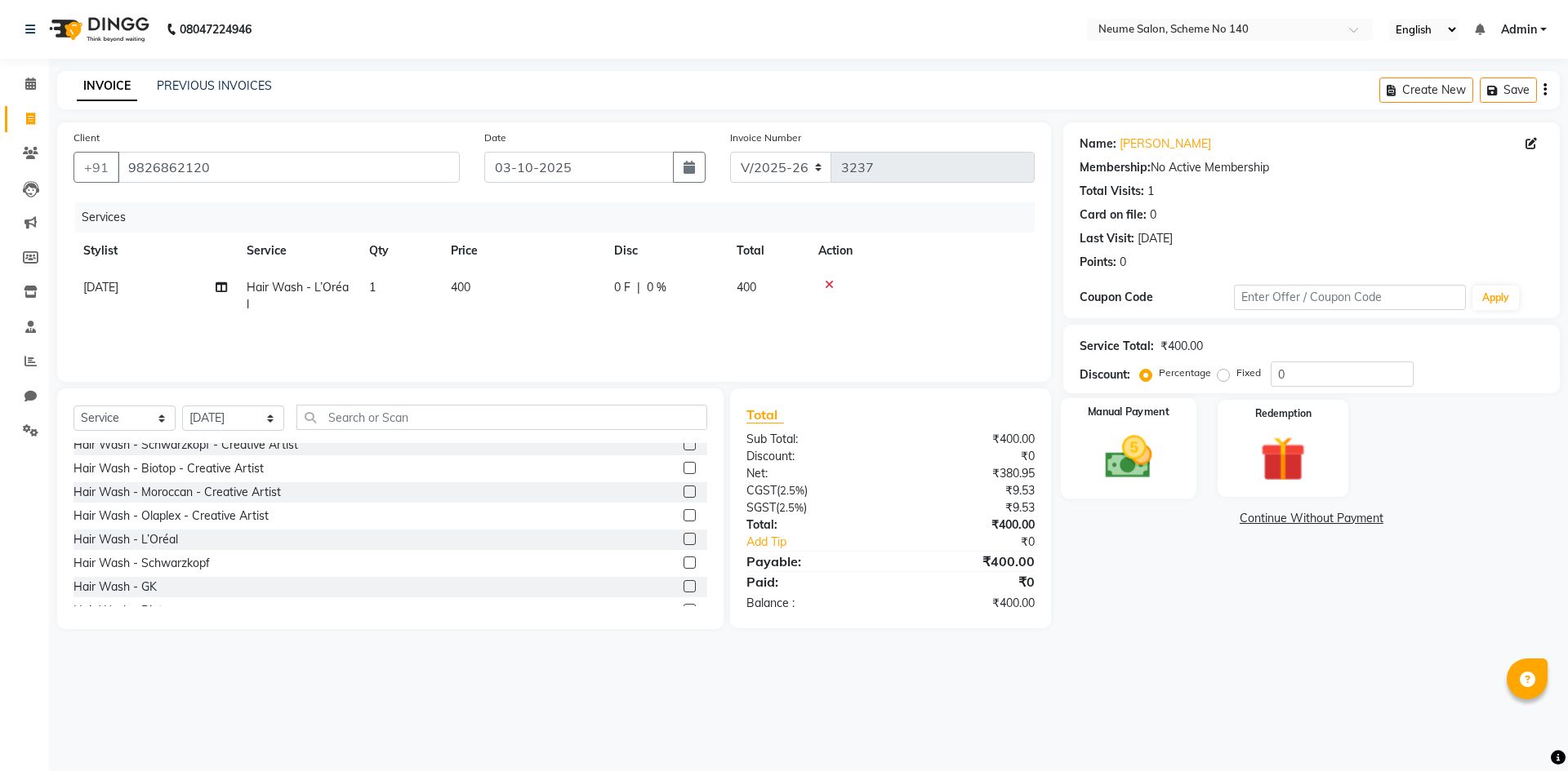
click at [1090, 440] on div "Manual Payment" at bounding box center [1127, 449] width 135 height 100
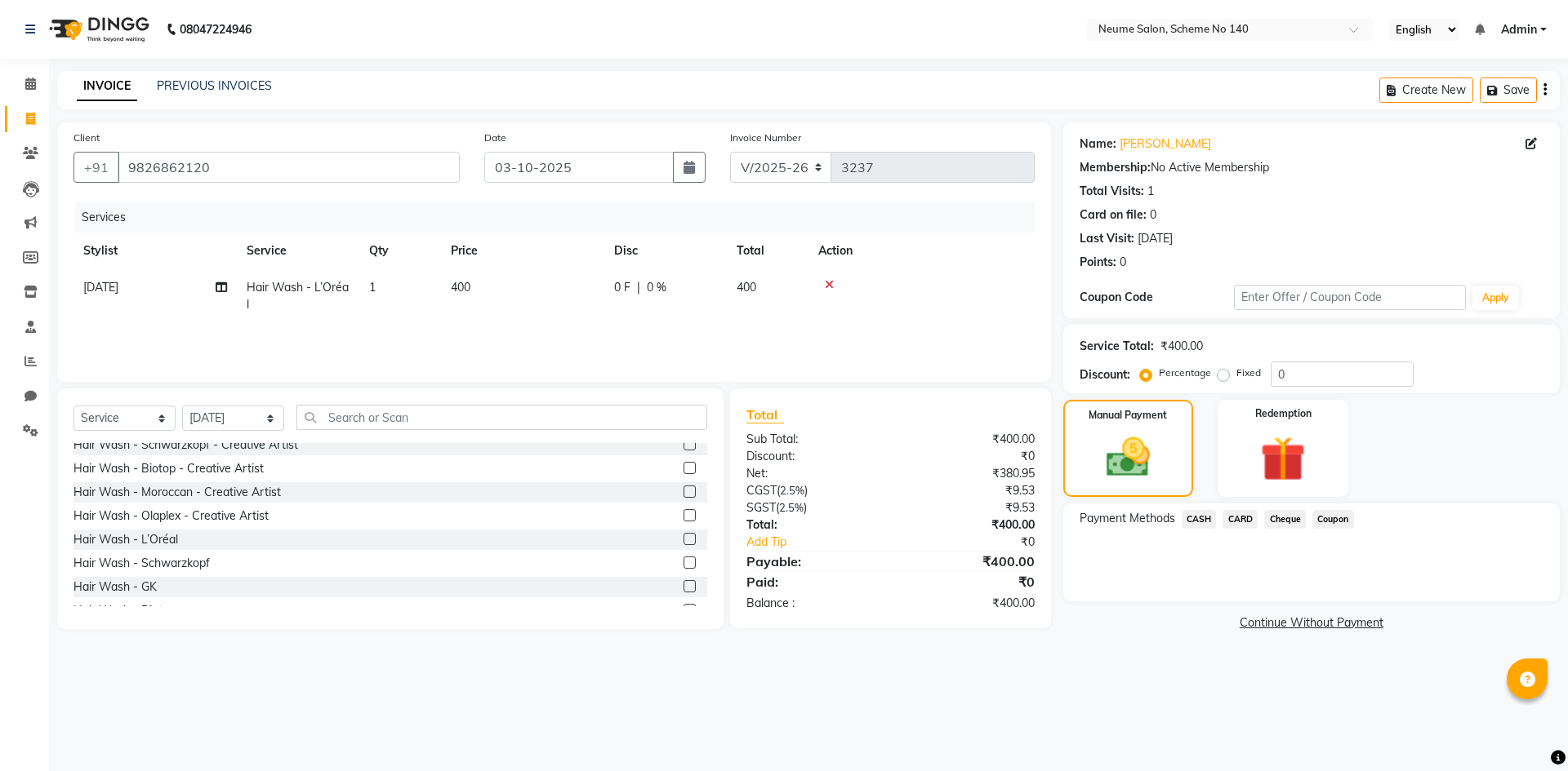
click at [1253, 521] on span "CARD" at bounding box center [1239, 519] width 35 height 19
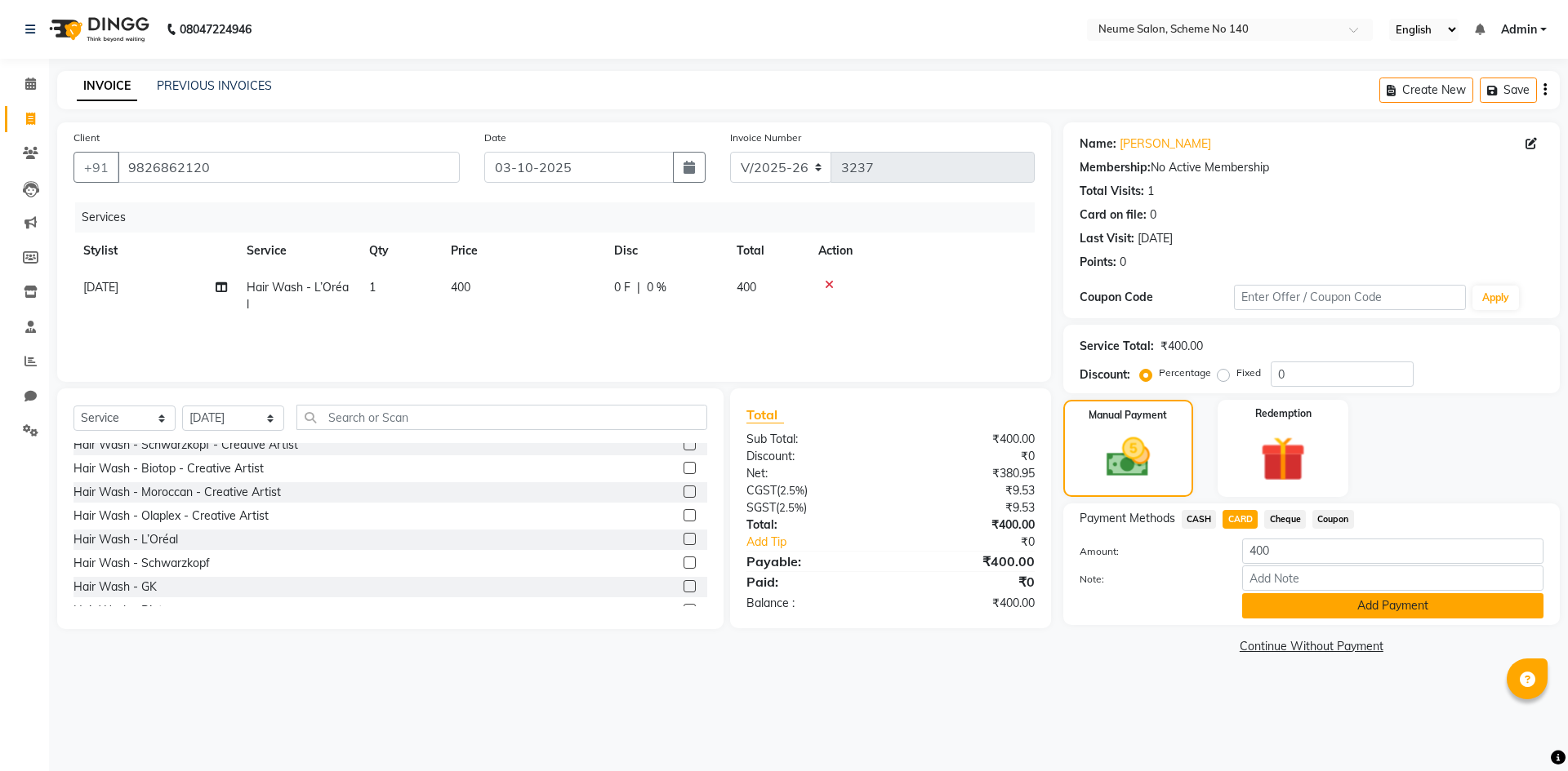
click at [1309, 613] on button "Add Payment" at bounding box center [1392, 605] width 301 height 25
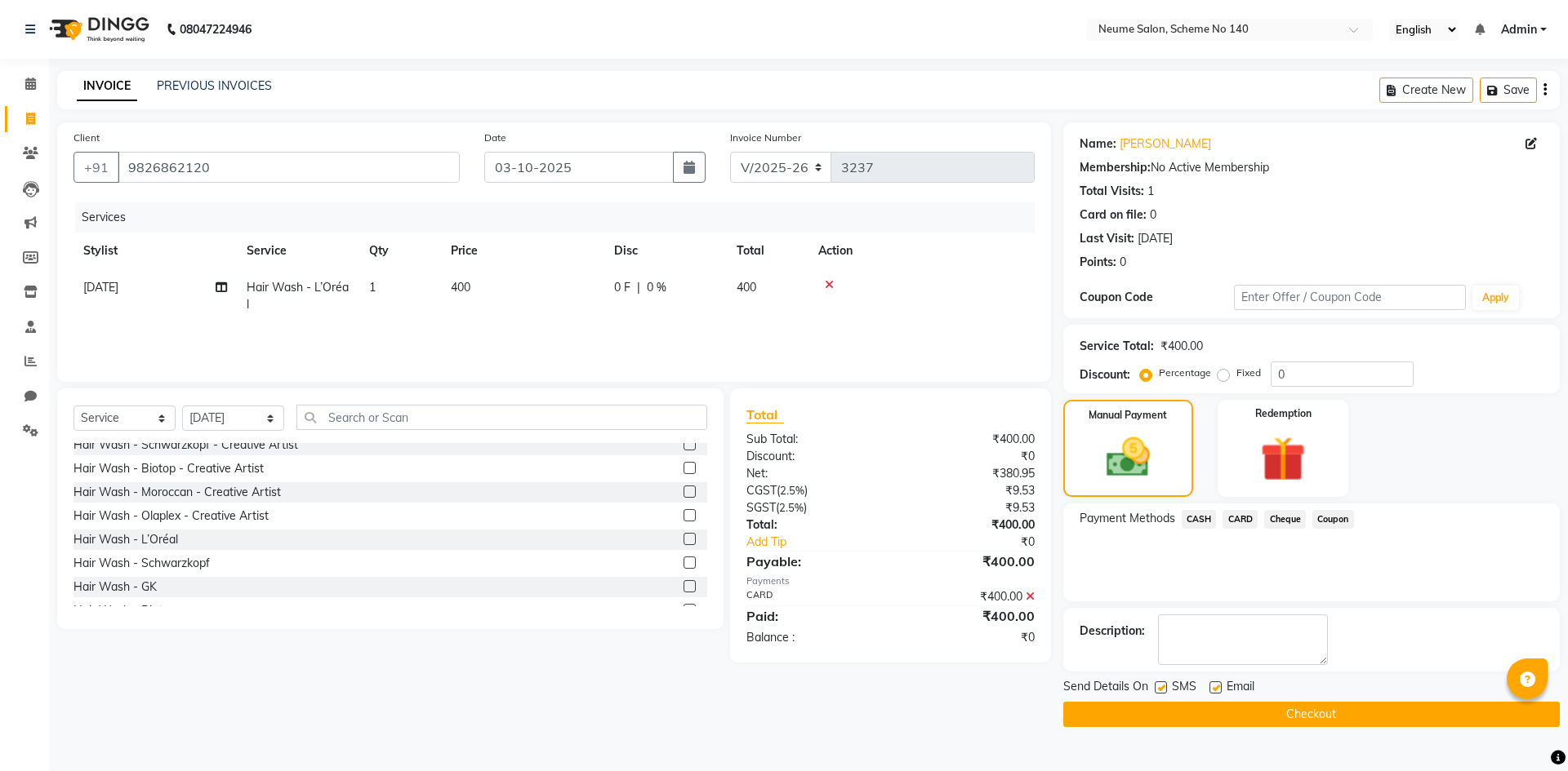
click at [1302, 715] on button "Checkout" at bounding box center [1311, 715] width 496 height 25
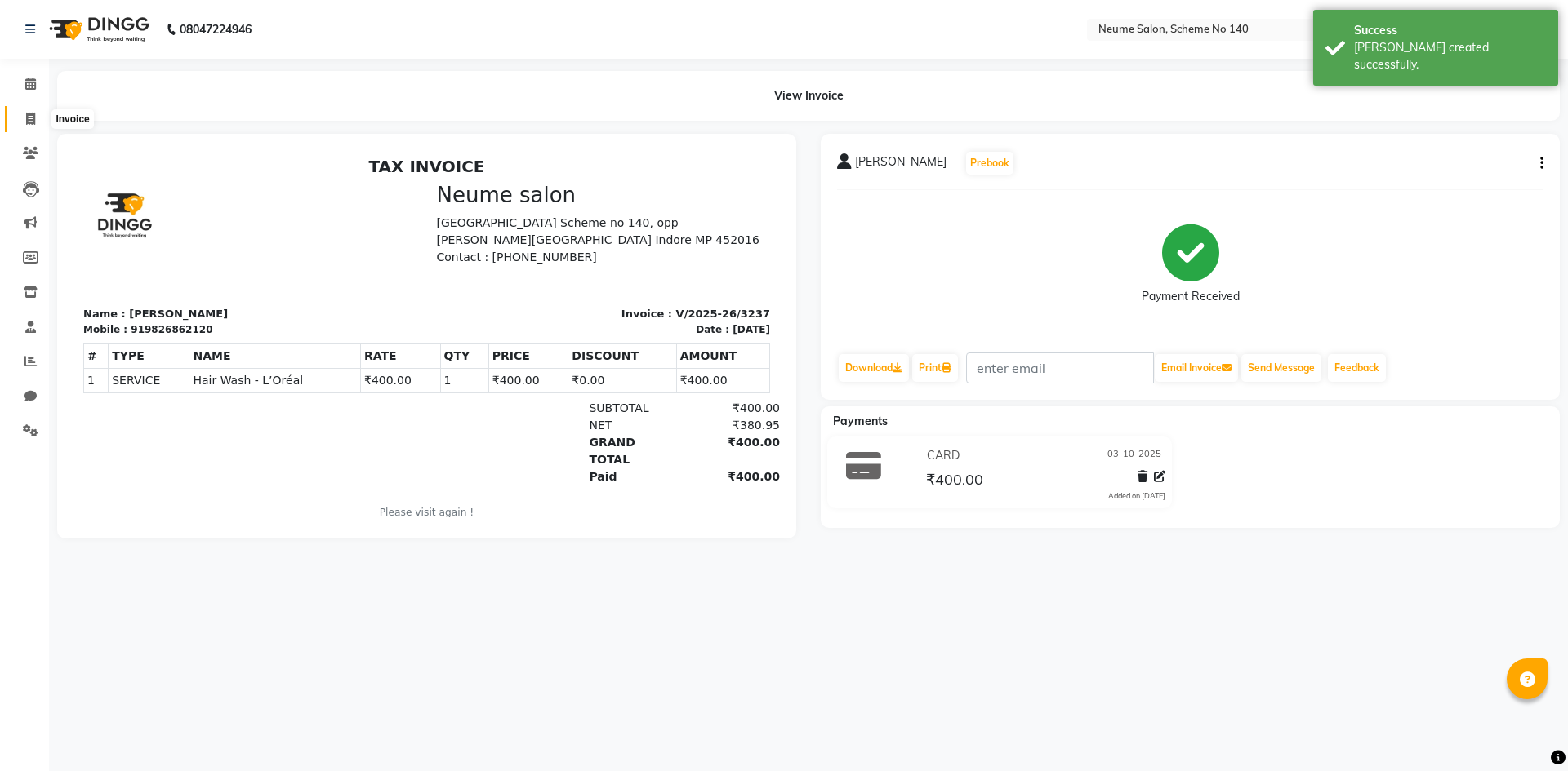
click at [29, 124] on icon at bounding box center [30, 119] width 9 height 13
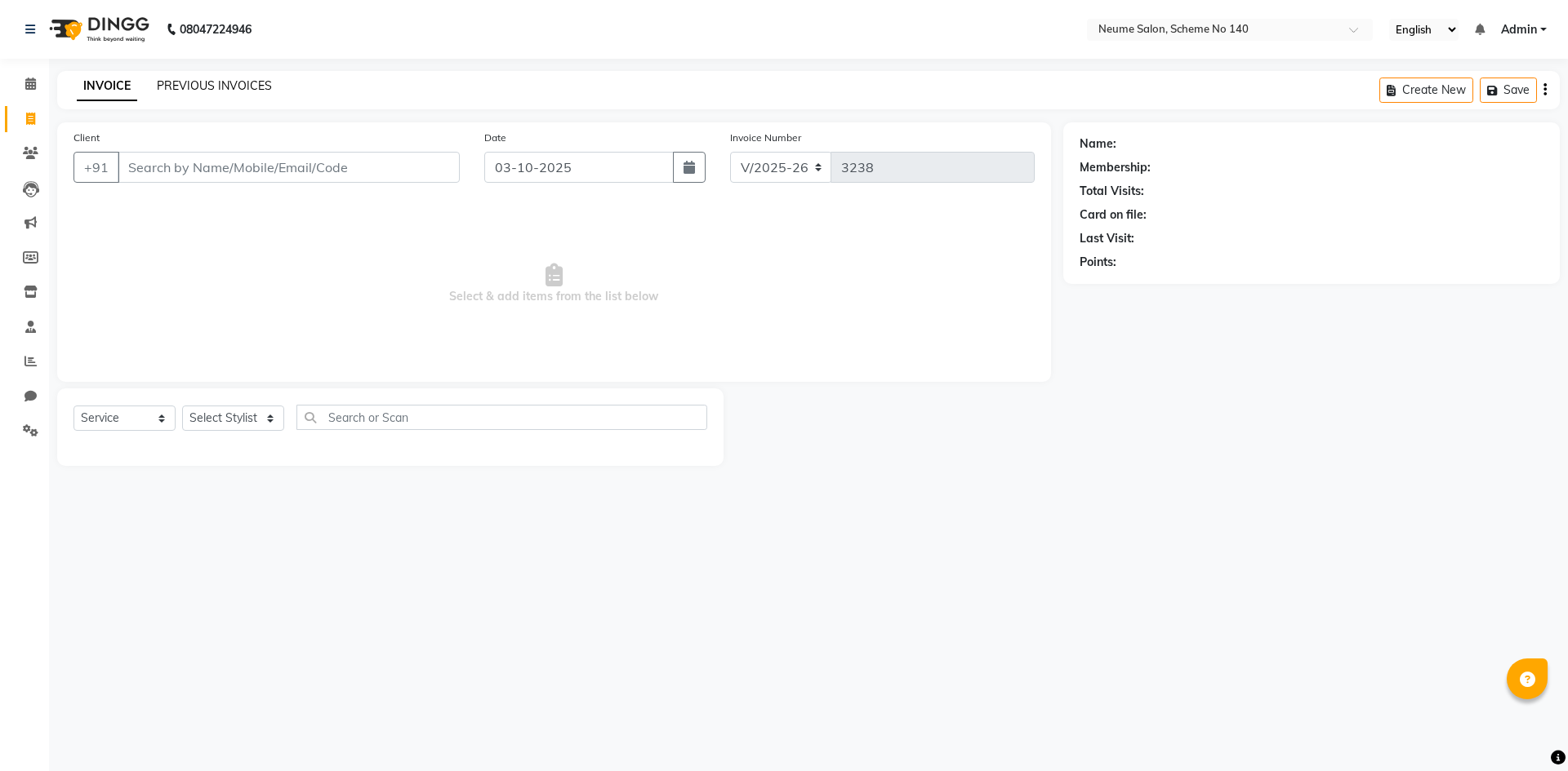
click at [194, 85] on link "PREVIOUS INVOICES" at bounding box center [214, 85] width 115 height 14
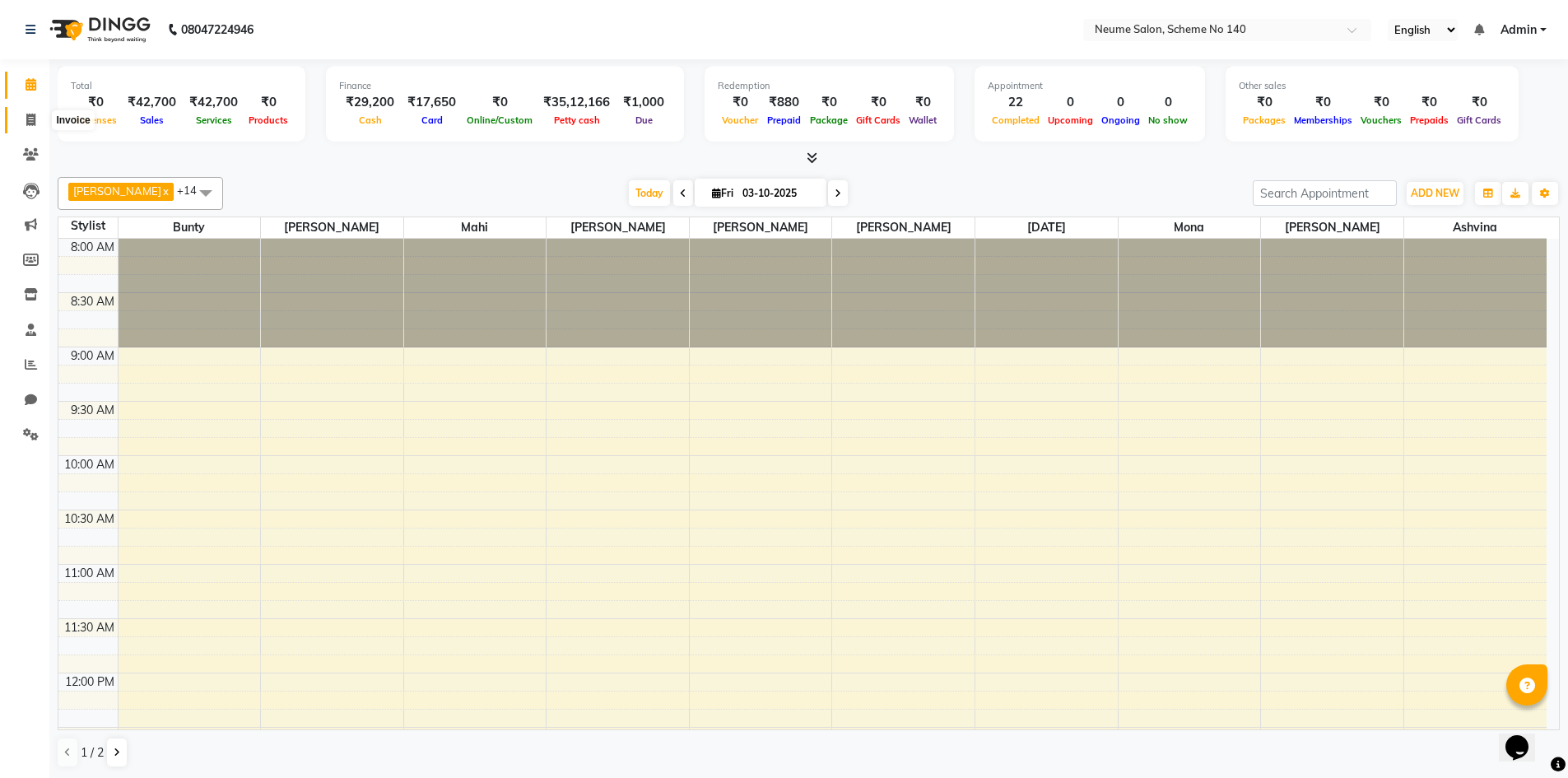
drag, startPoint x: 23, startPoint y: 115, endPoint x: 70, endPoint y: 125, distance: 48.1
click at [23, 116] on span at bounding box center [31, 120] width 29 height 19
select select "8098"
select select "service"
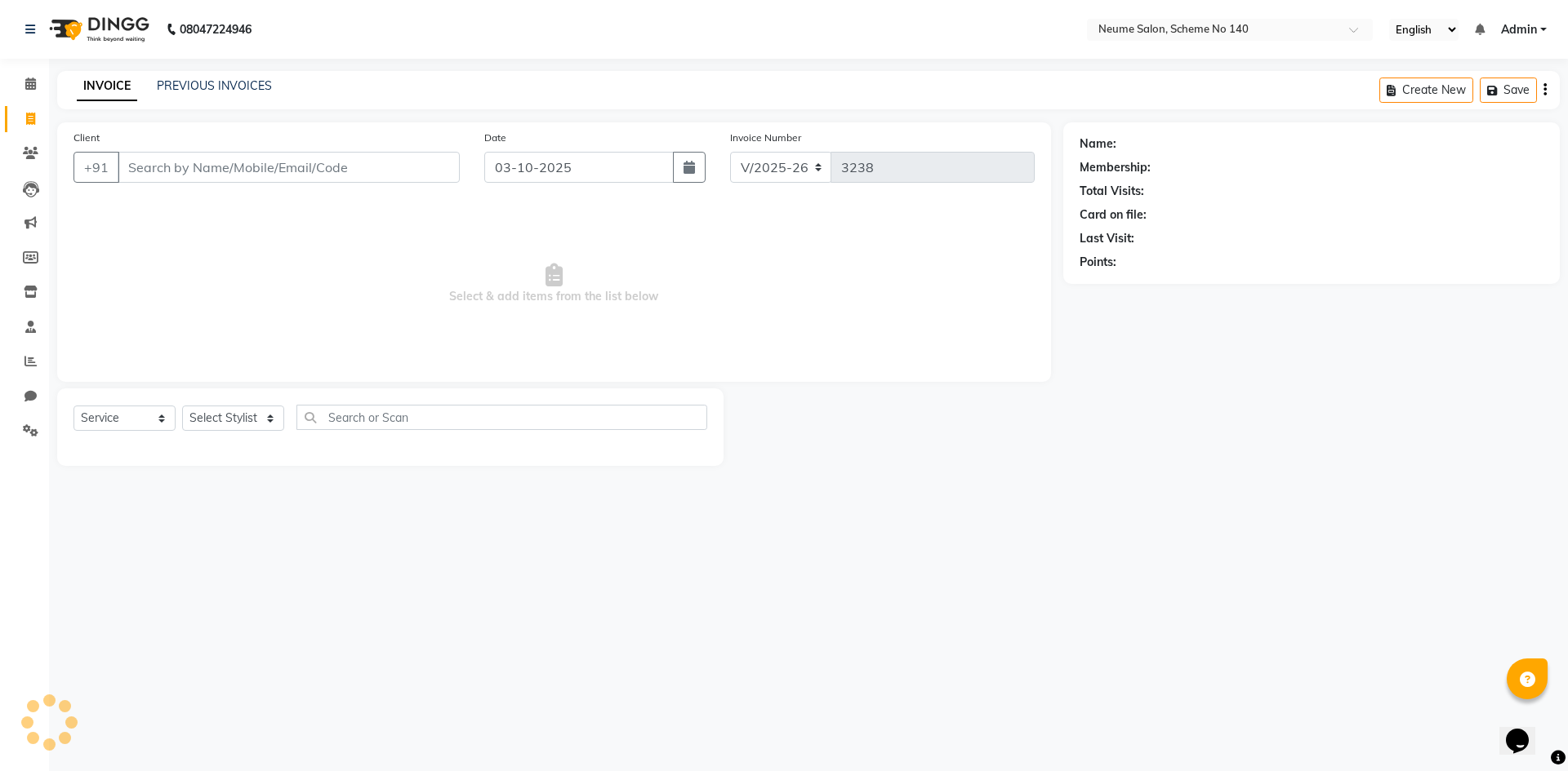
click at [156, 161] on input "Client" at bounding box center [289, 167] width 342 height 31
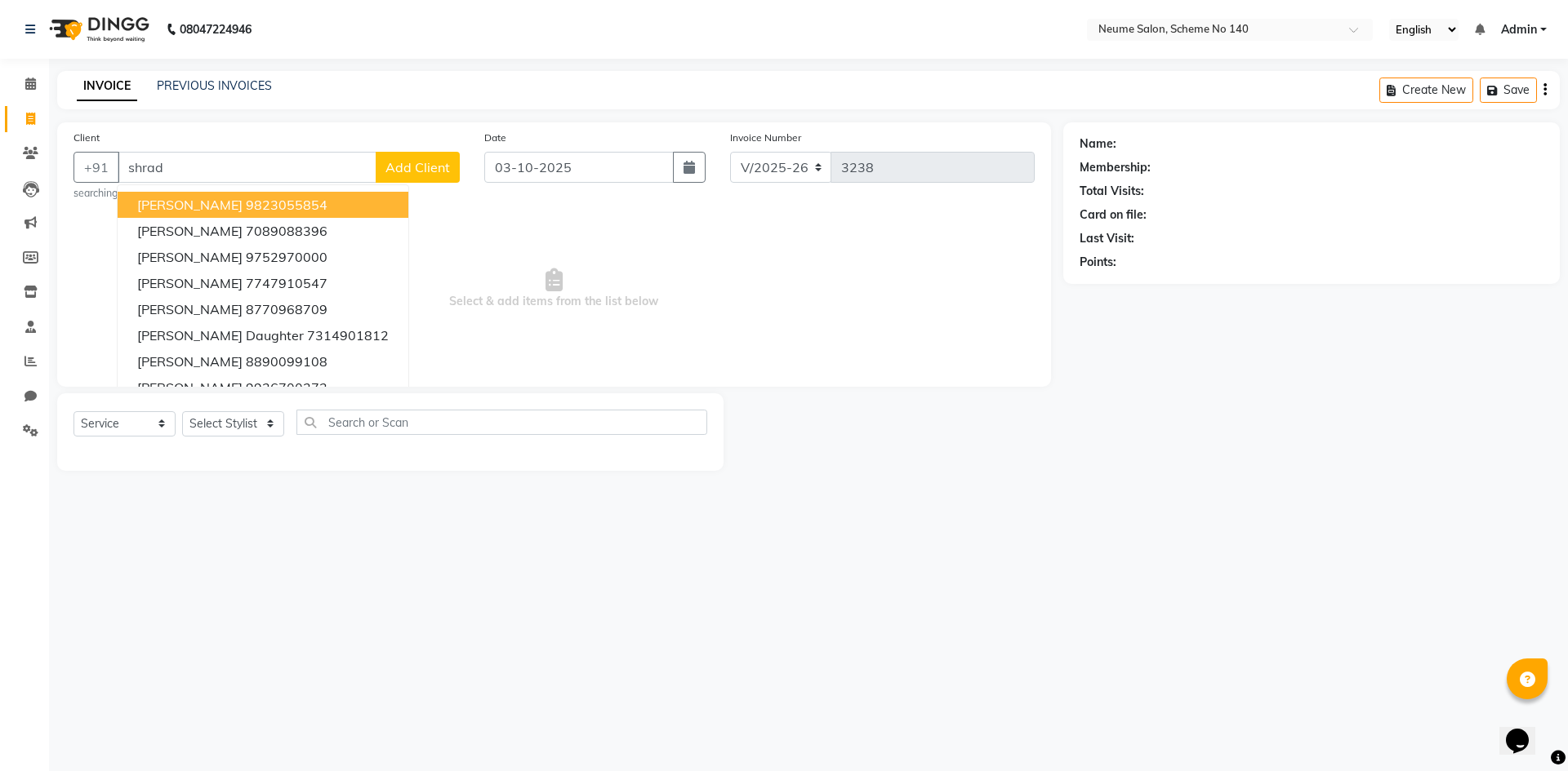
type input "shradh"
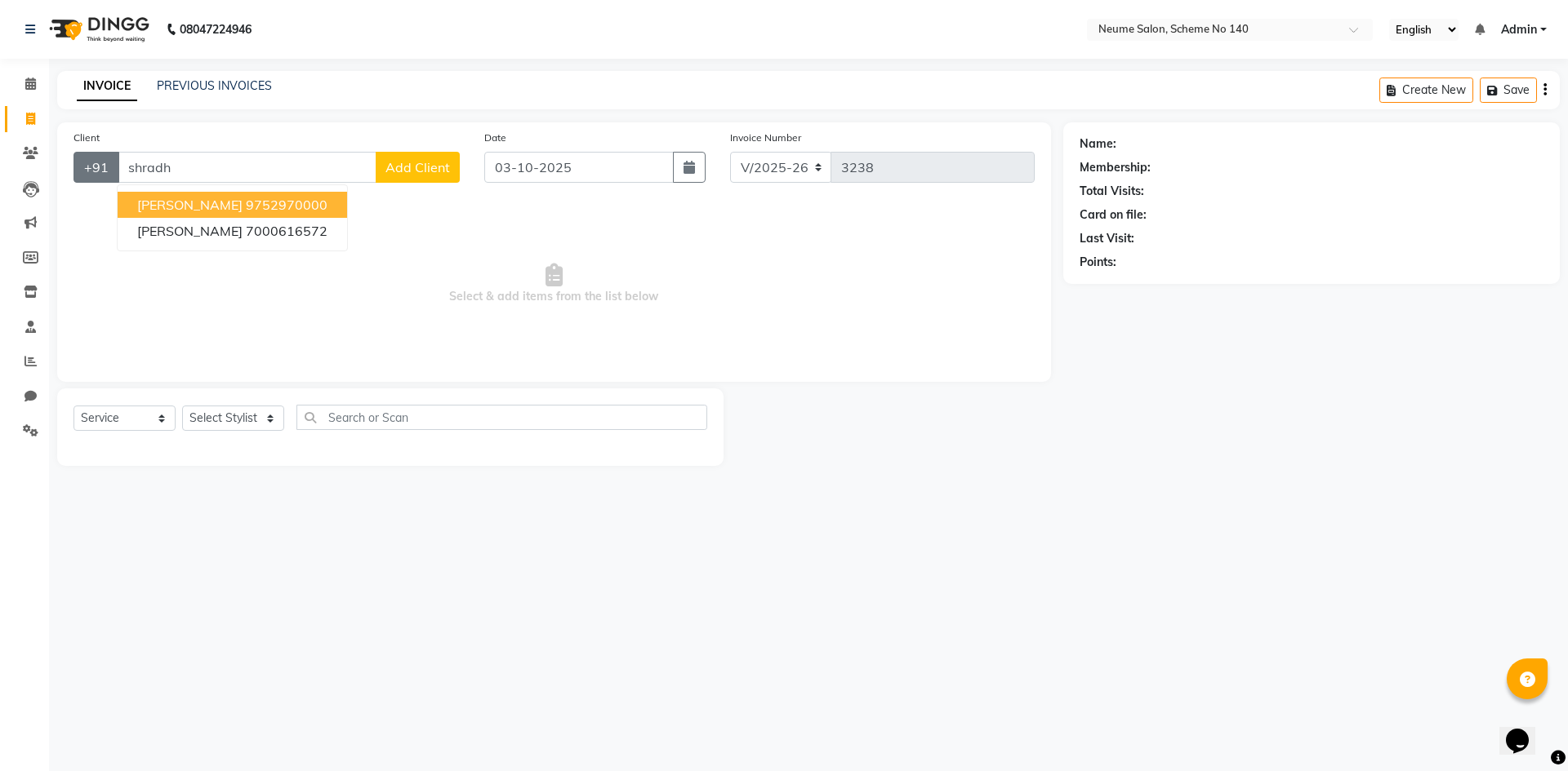
drag, startPoint x: 257, startPoint y: 176, endPoint x: 107, endPoint y: 167, distance: 150.3
click at [107, 167] on div "+91 shradh Shradha 9752970000 Shradha 7000616572 Add Client" at bounding box center [266, 167] width 386 height 31
type input "7089088396"
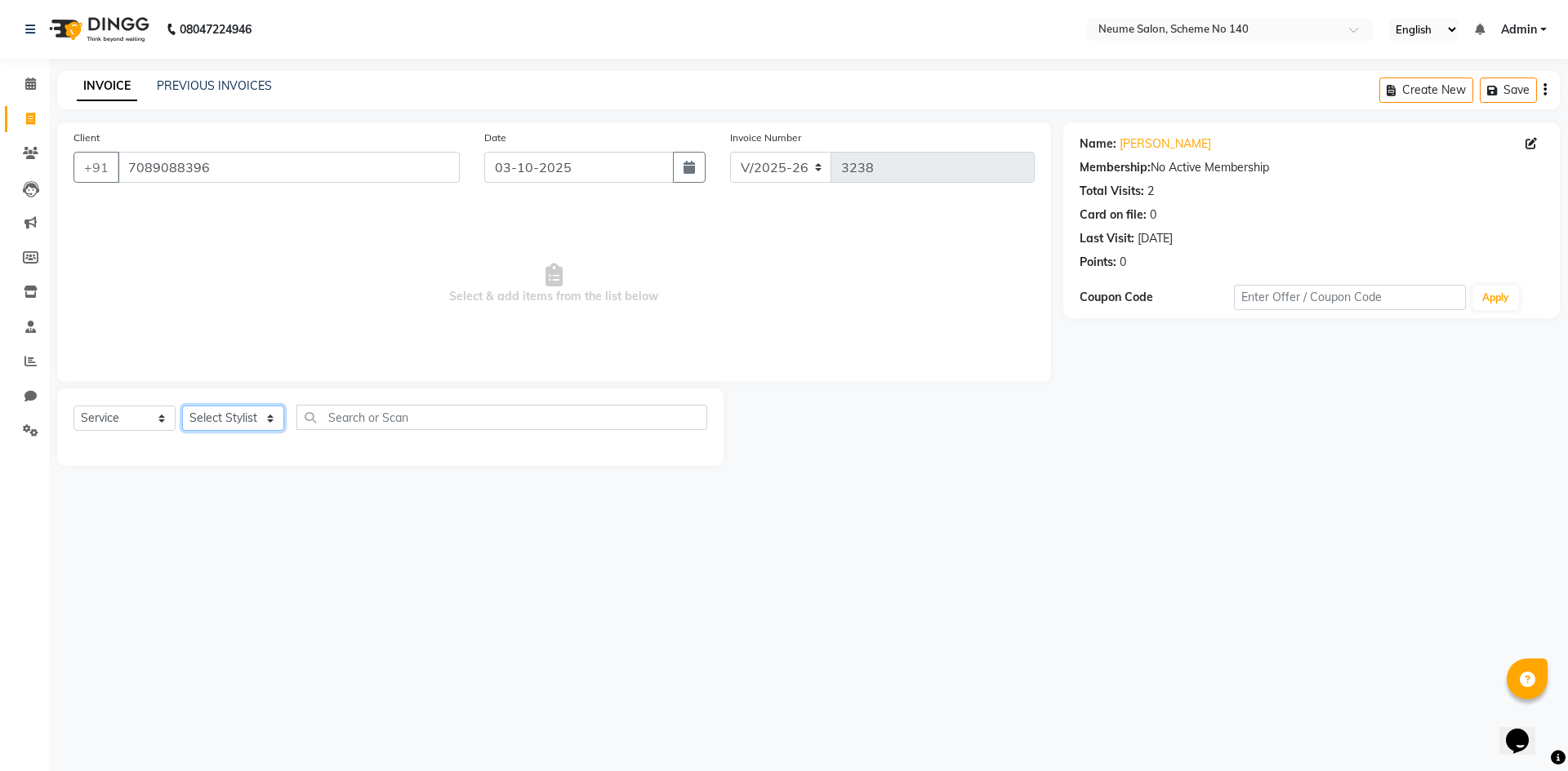
click at [232, 419] on select "Select Stylist [PERSON_NAME] Ashvina [PERSON_NAME] [DATE][PERSON_NAME] Mahi [PE…" at bounding box center [233, 418] width 102 height 25
select select "75326"
click at [182, 406] on select "Select Stylist [PERSON_NAME] Ashvina [PERSON_NAME] [DATE][PERSON_NAME] Mahi [PE…" at bounding box center [233, 418] width 102 height 25
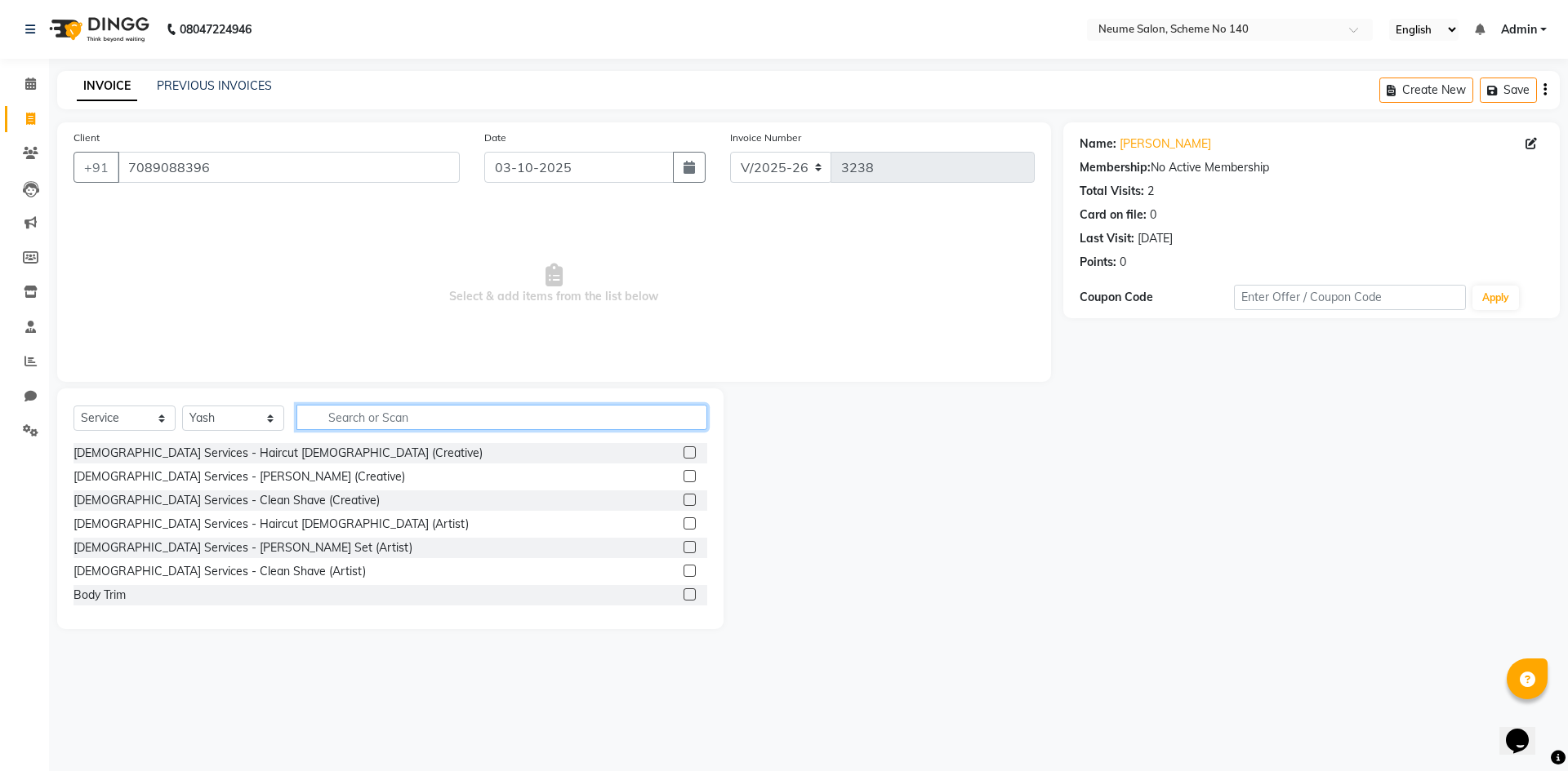
click at [327, 417] on input "text" at bounding box center [502, 417] width 410 height 25
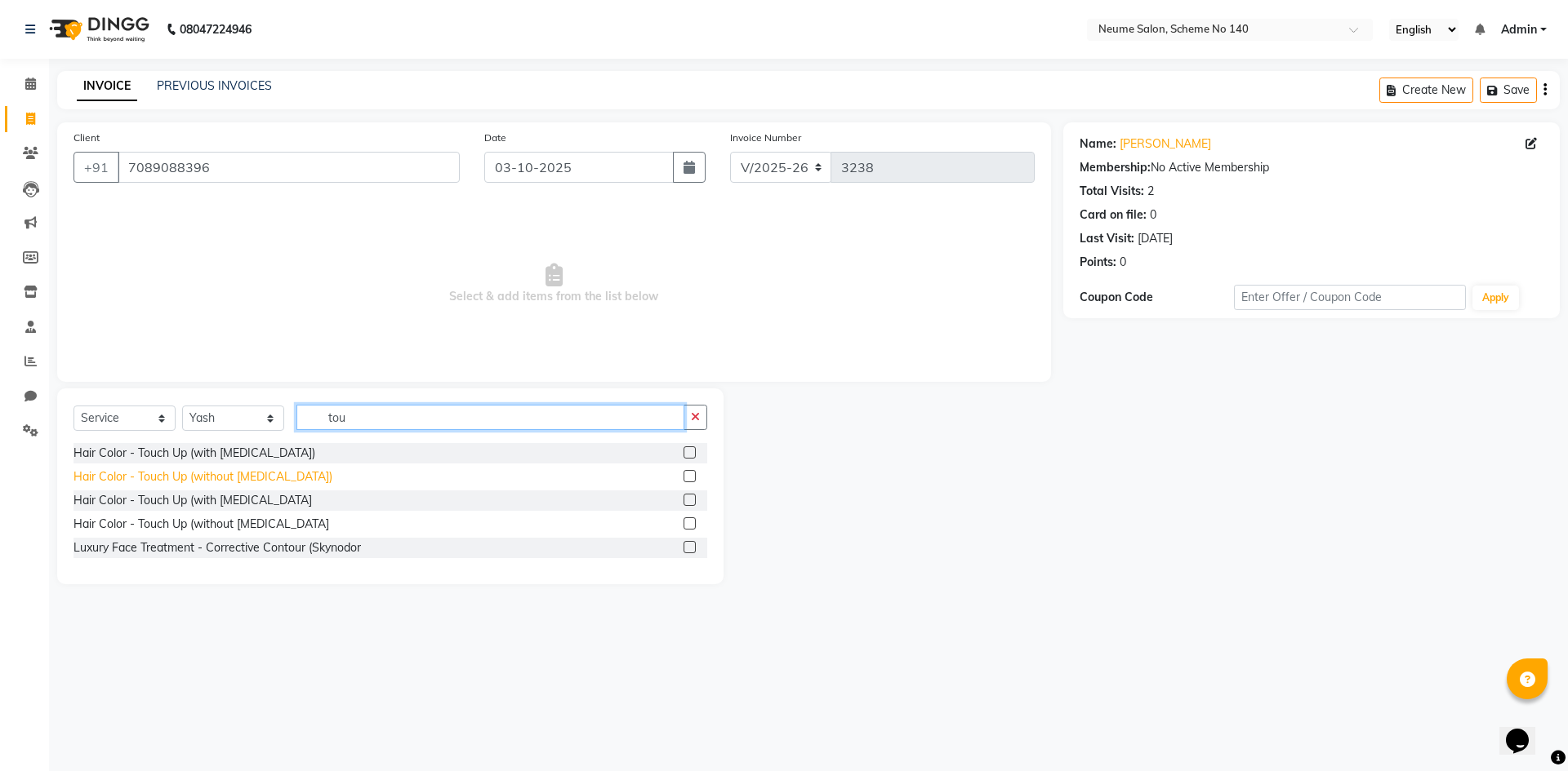
type input "tou"
click at [200, 474] on div "Hair Color - Touch Up (without [MEDICAL_DATA])" at bounding box center [202, 476] width 259 height 17
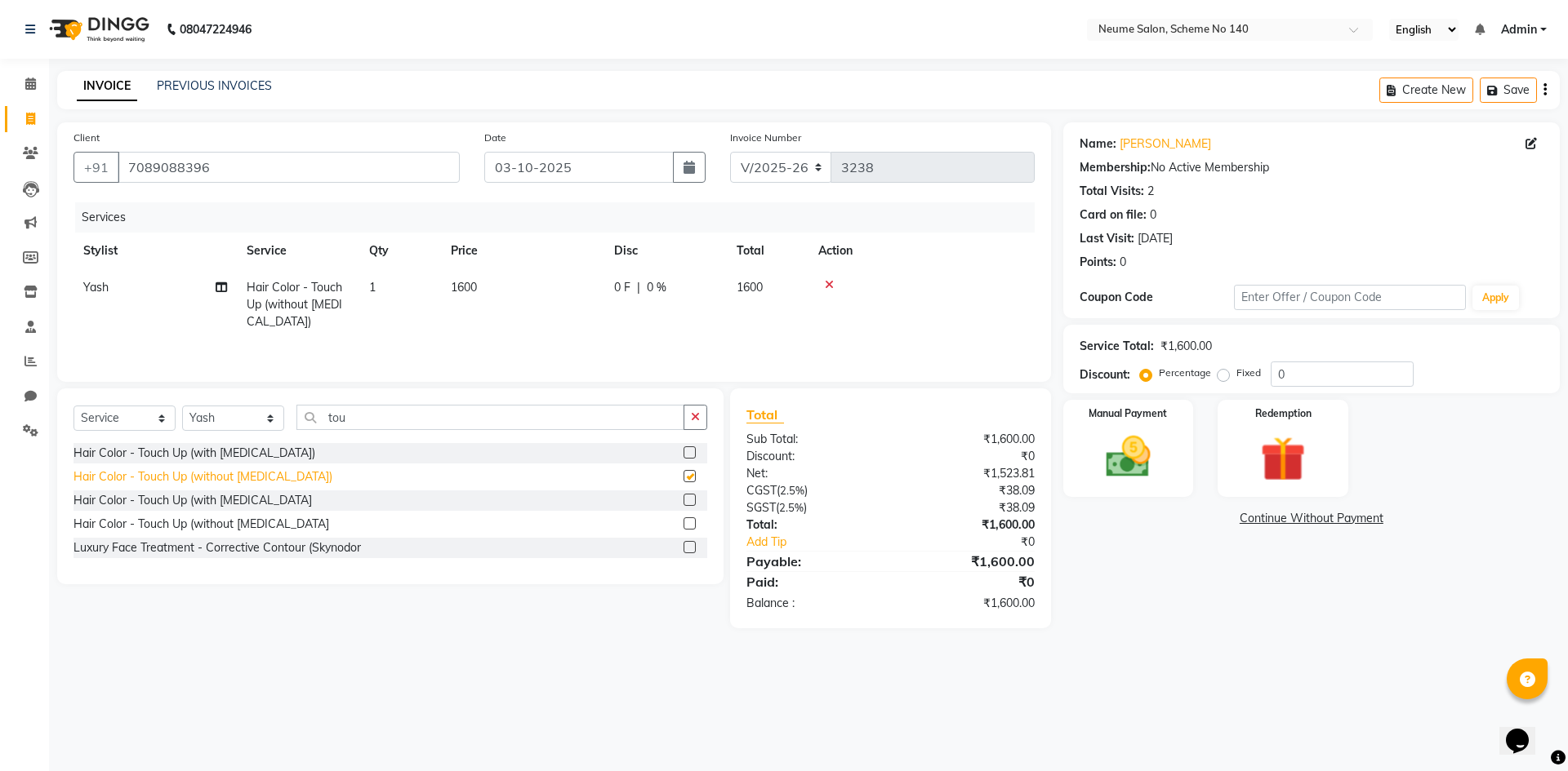
checkbox input "false"
click at [1138, 433] on img at bounding box center [1128, 457] width 76 height 54
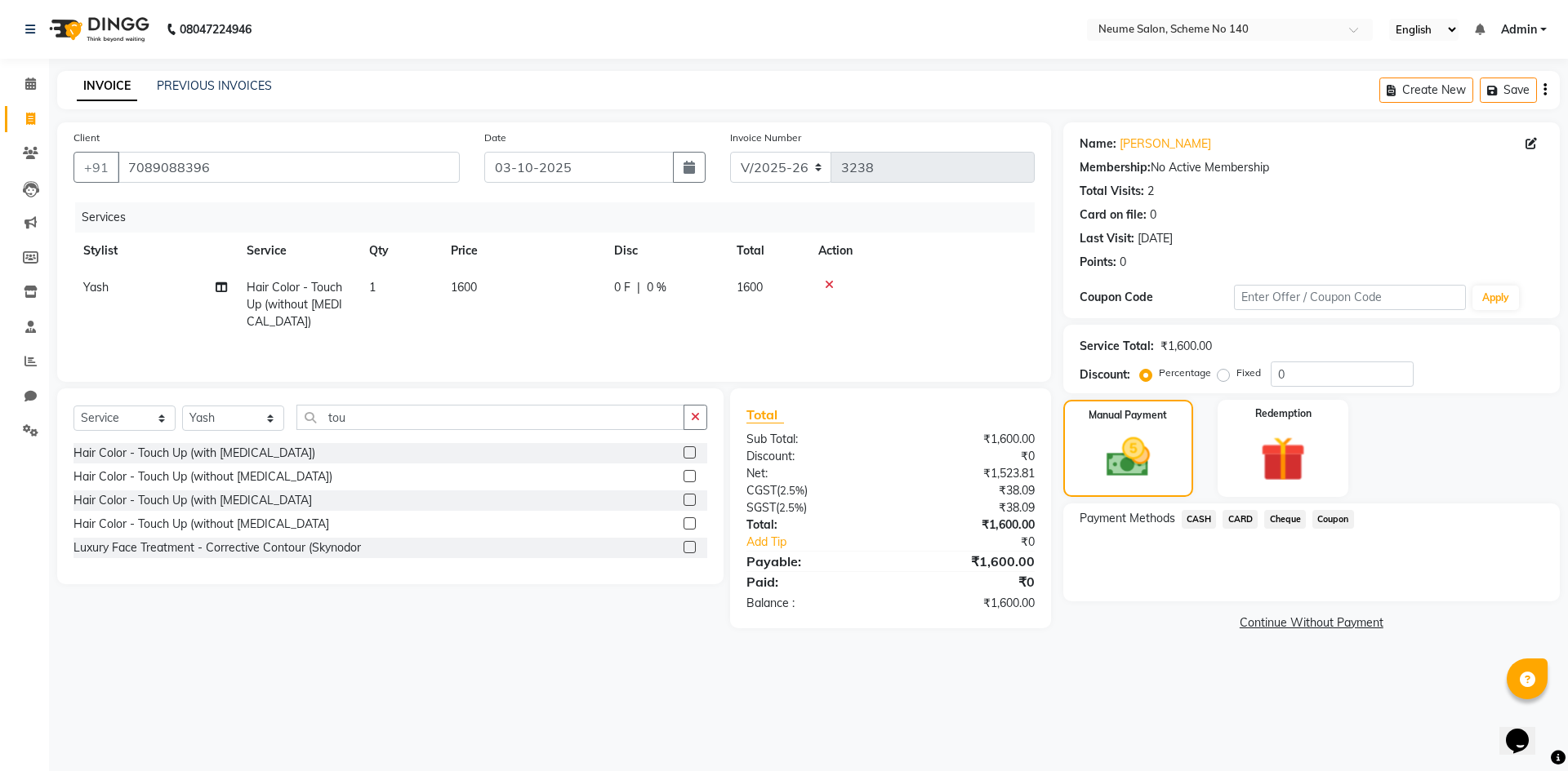
click at [1192, 519] on span "CASH" at bounding box center [1199, 519] width 35 height 19
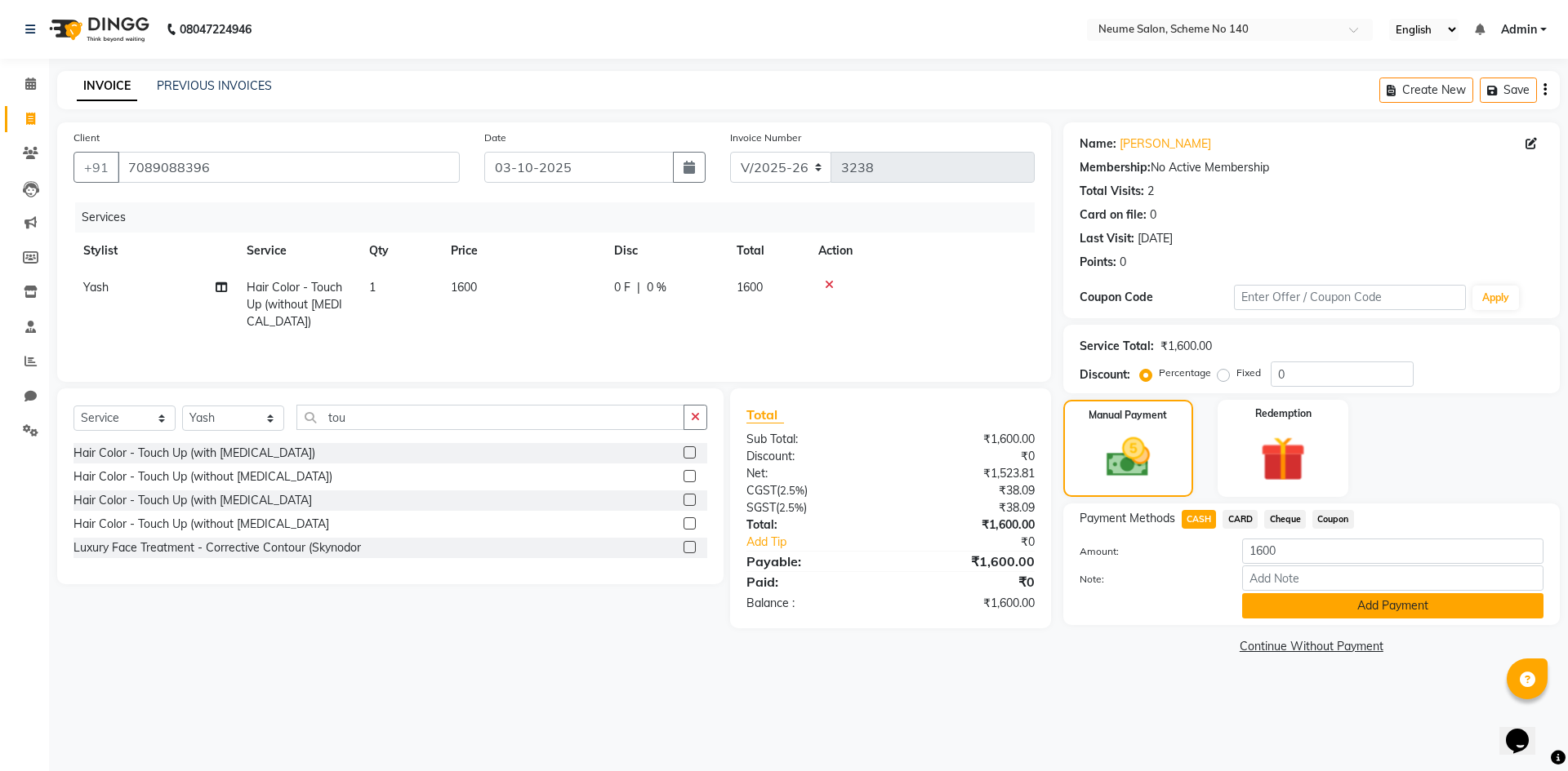
click at [1274, 604] on button "Add Payment" at bounding box center [1392, 605] width 301 height 25
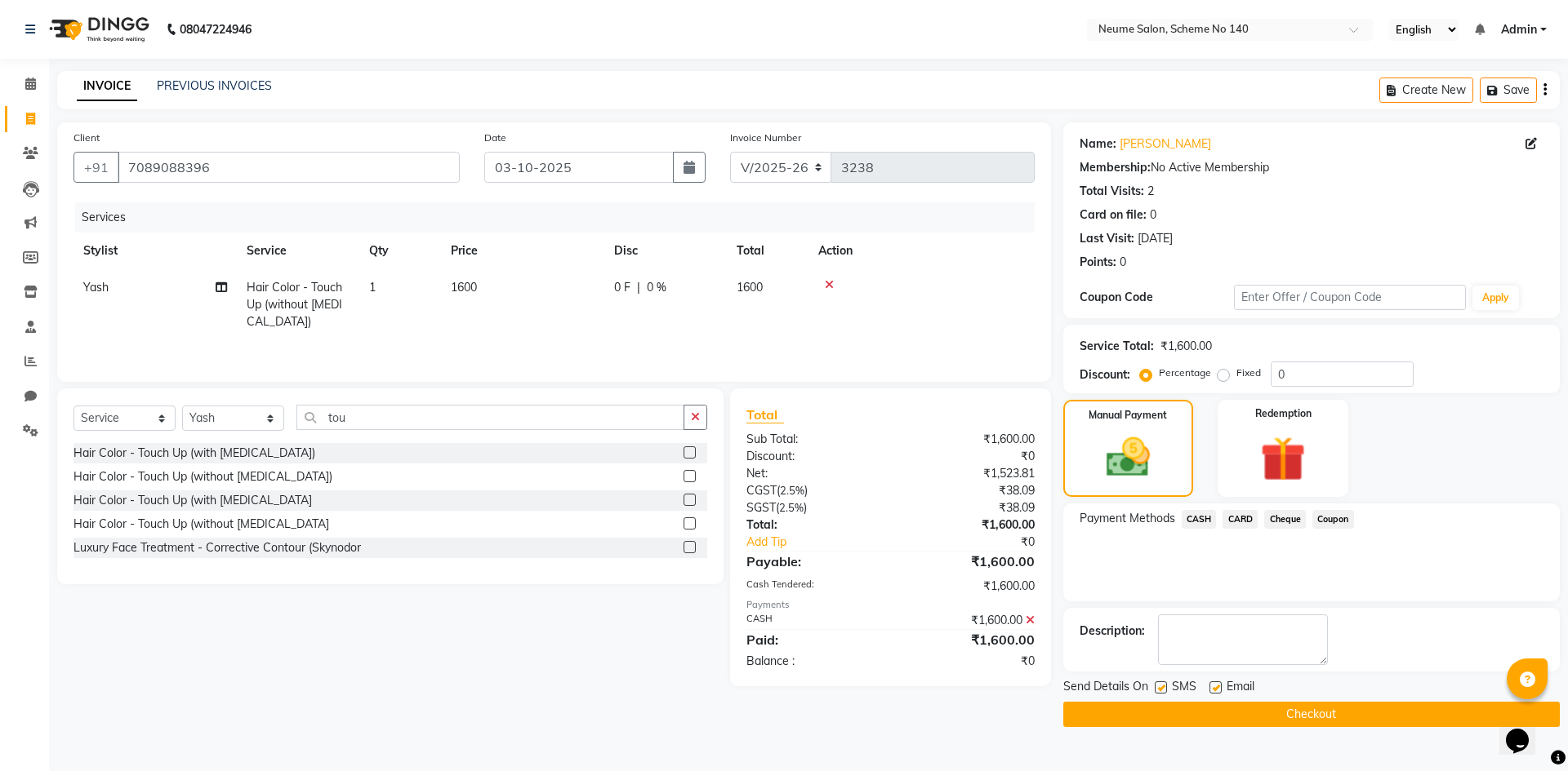
click at [1246, 711] on button "Checkout" at bounding box center [1311, 715] width 496 height 25
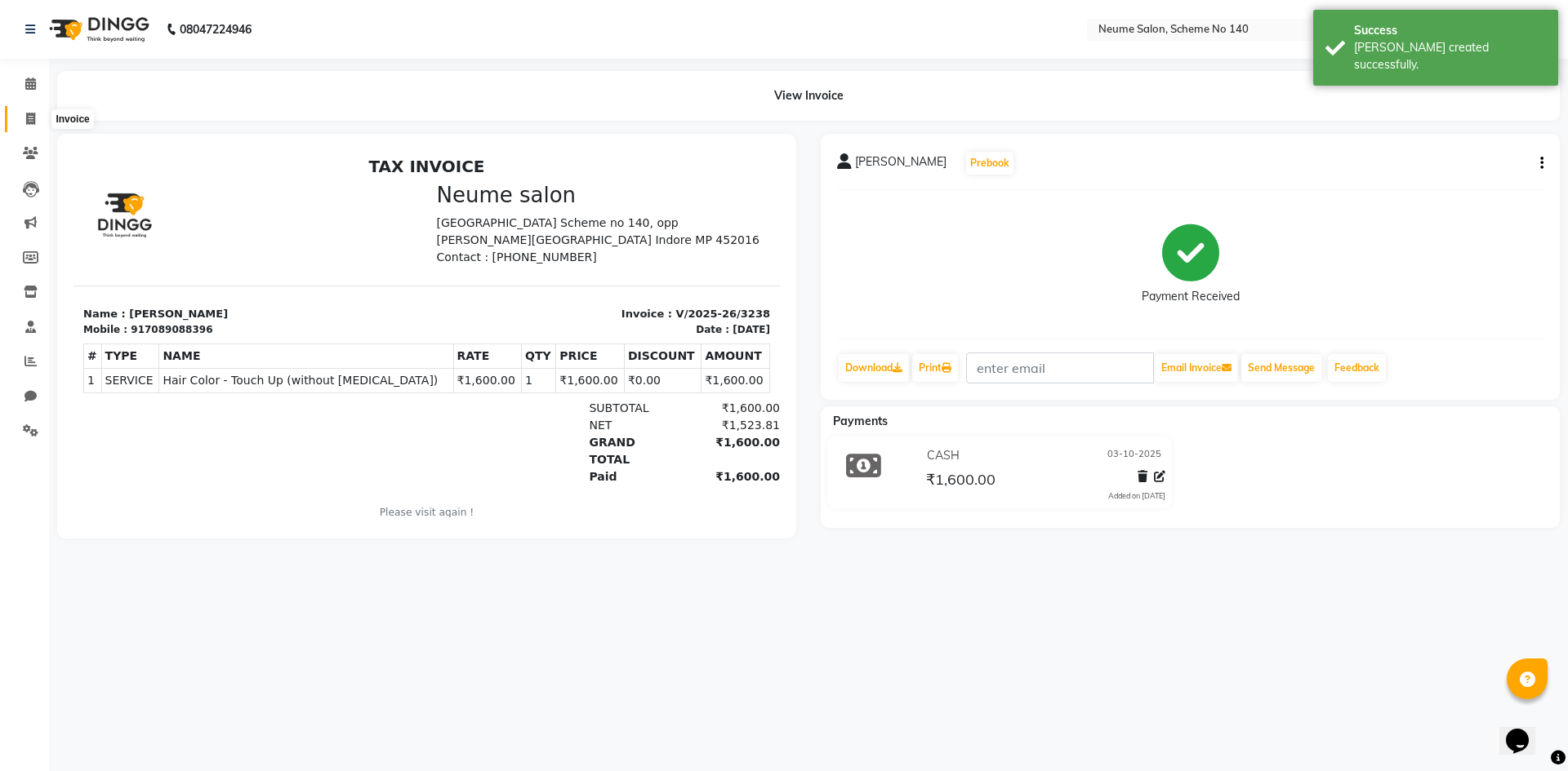
click at [26, 118] on icon at bounding box center [30, 119] width 9 height 13
select select "8098"
select select "service"
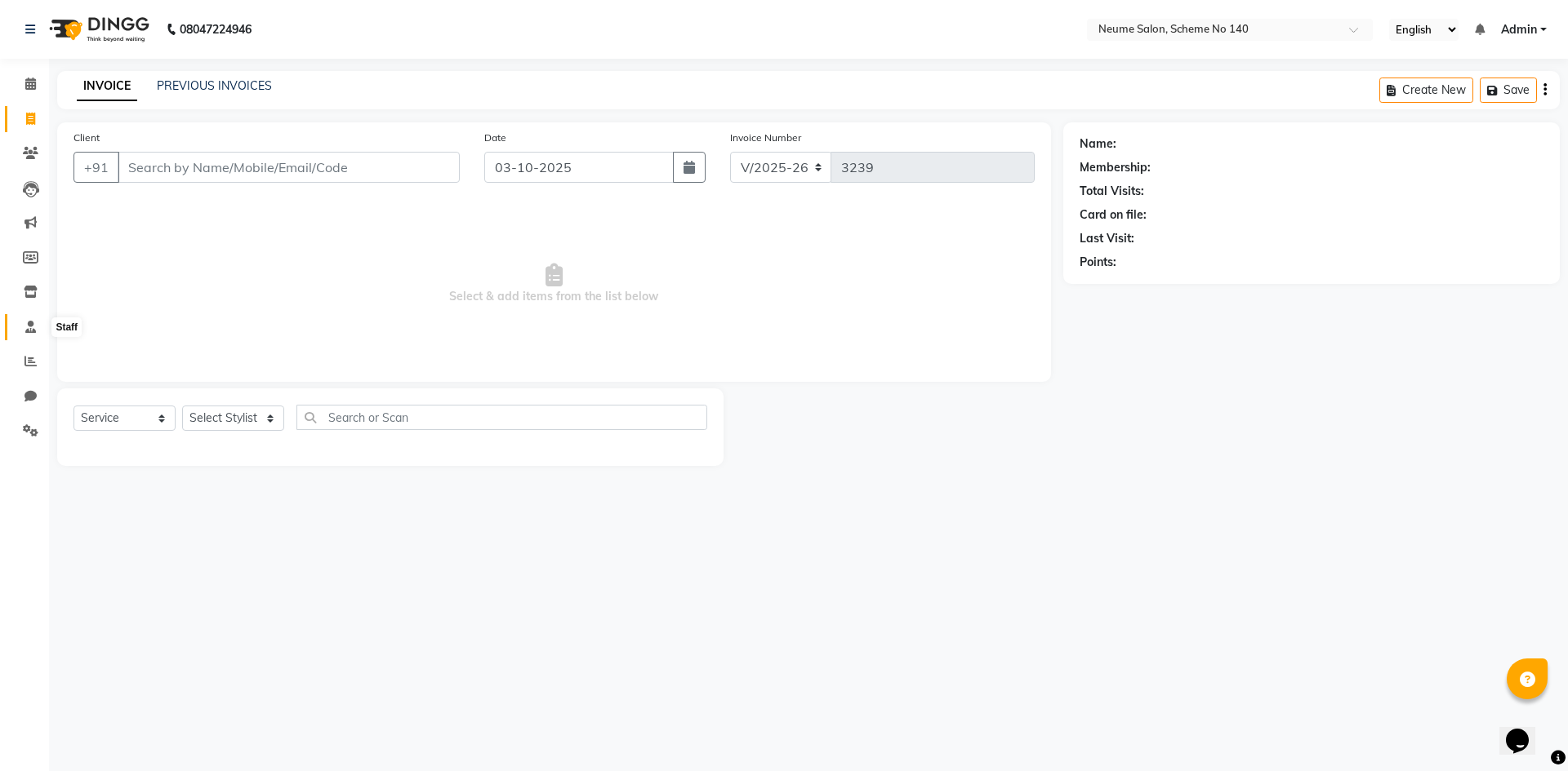
click at [29, 329] on icon at bounding box center [30, 327] width 11 height 13
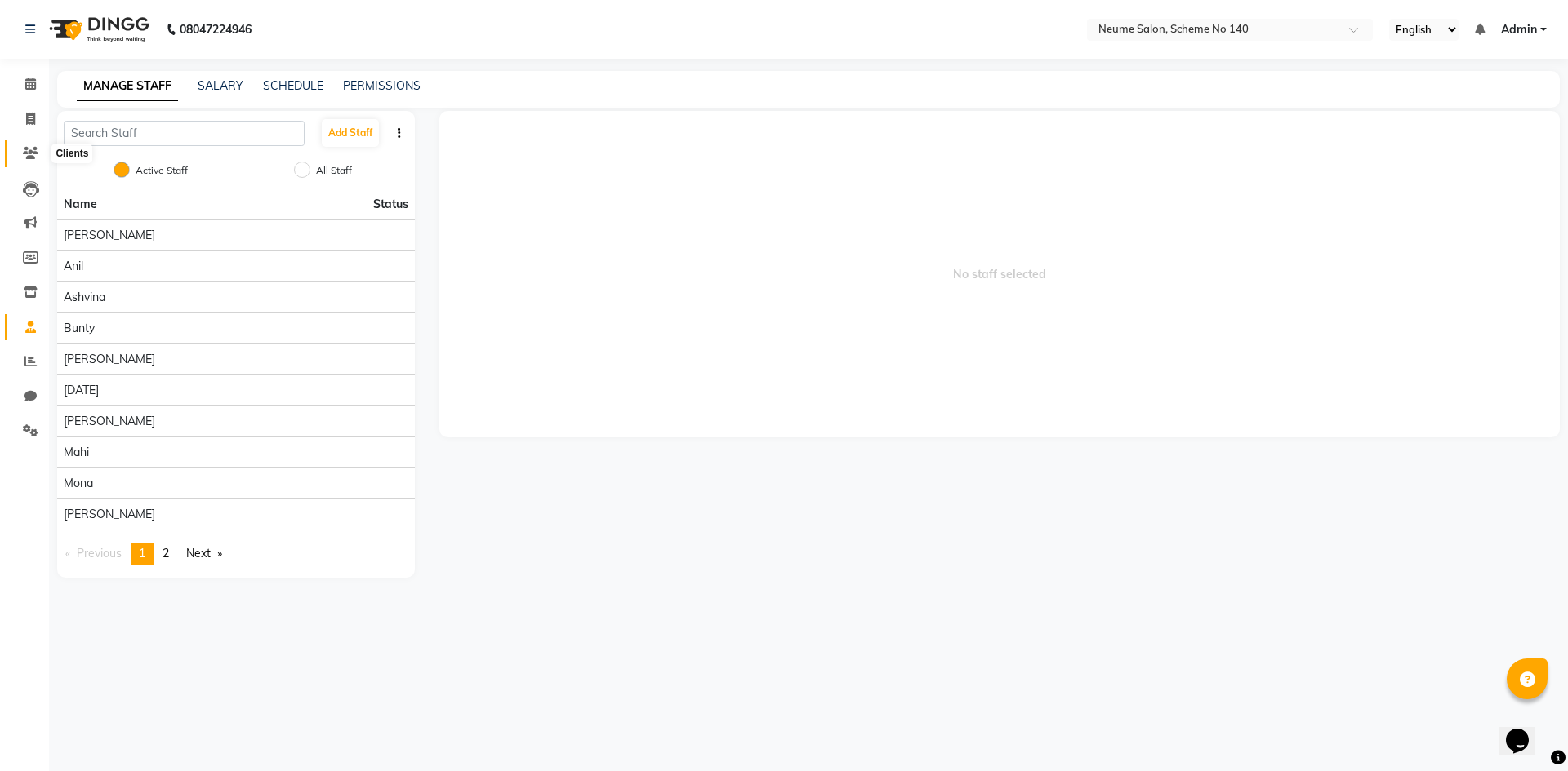
click at [22, 157] on span at bounding box center [30, 153] width 29 height 19
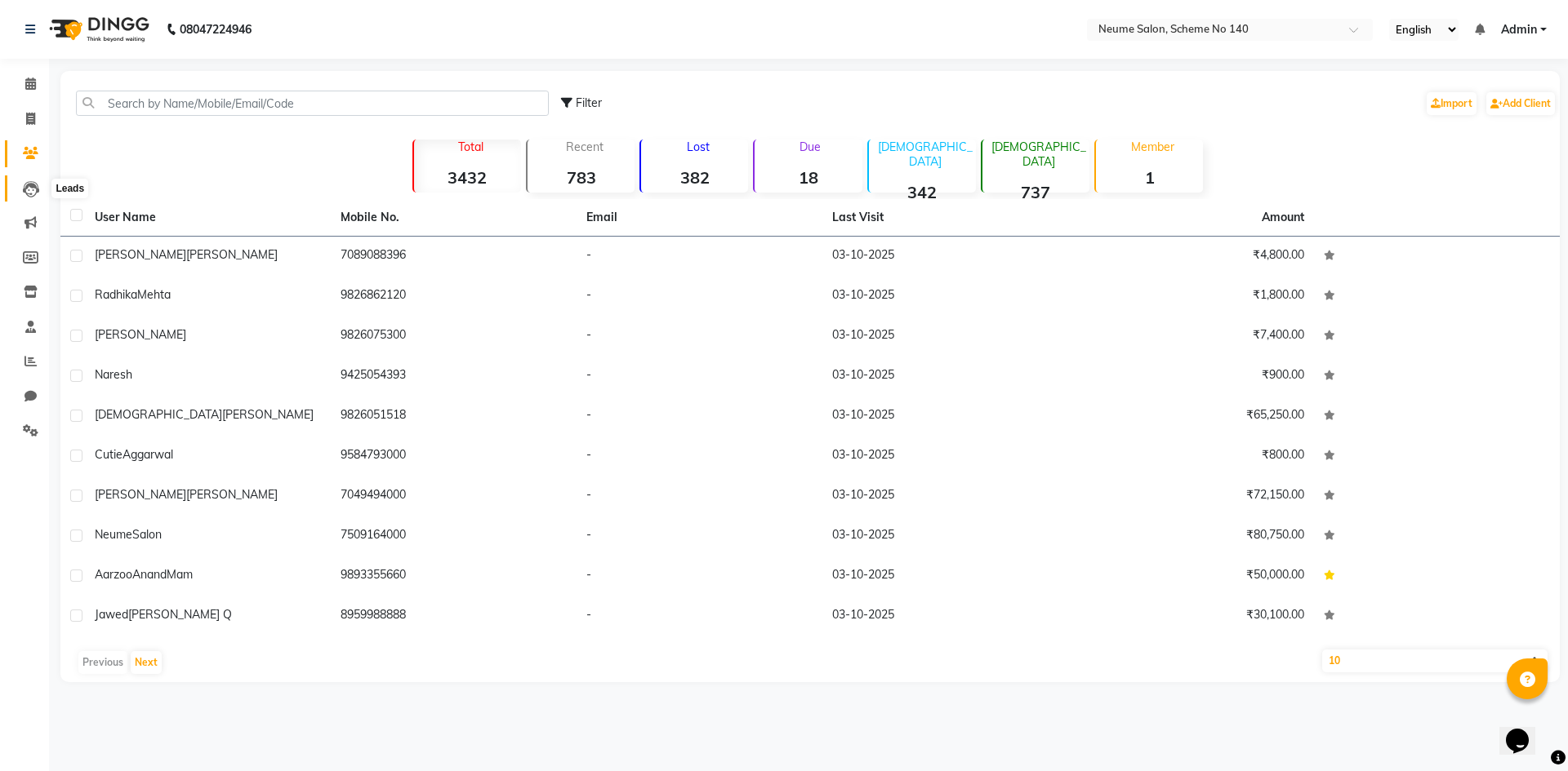
click at [26, 190] on icon at bounding box center [31, 189] width 16 height 16
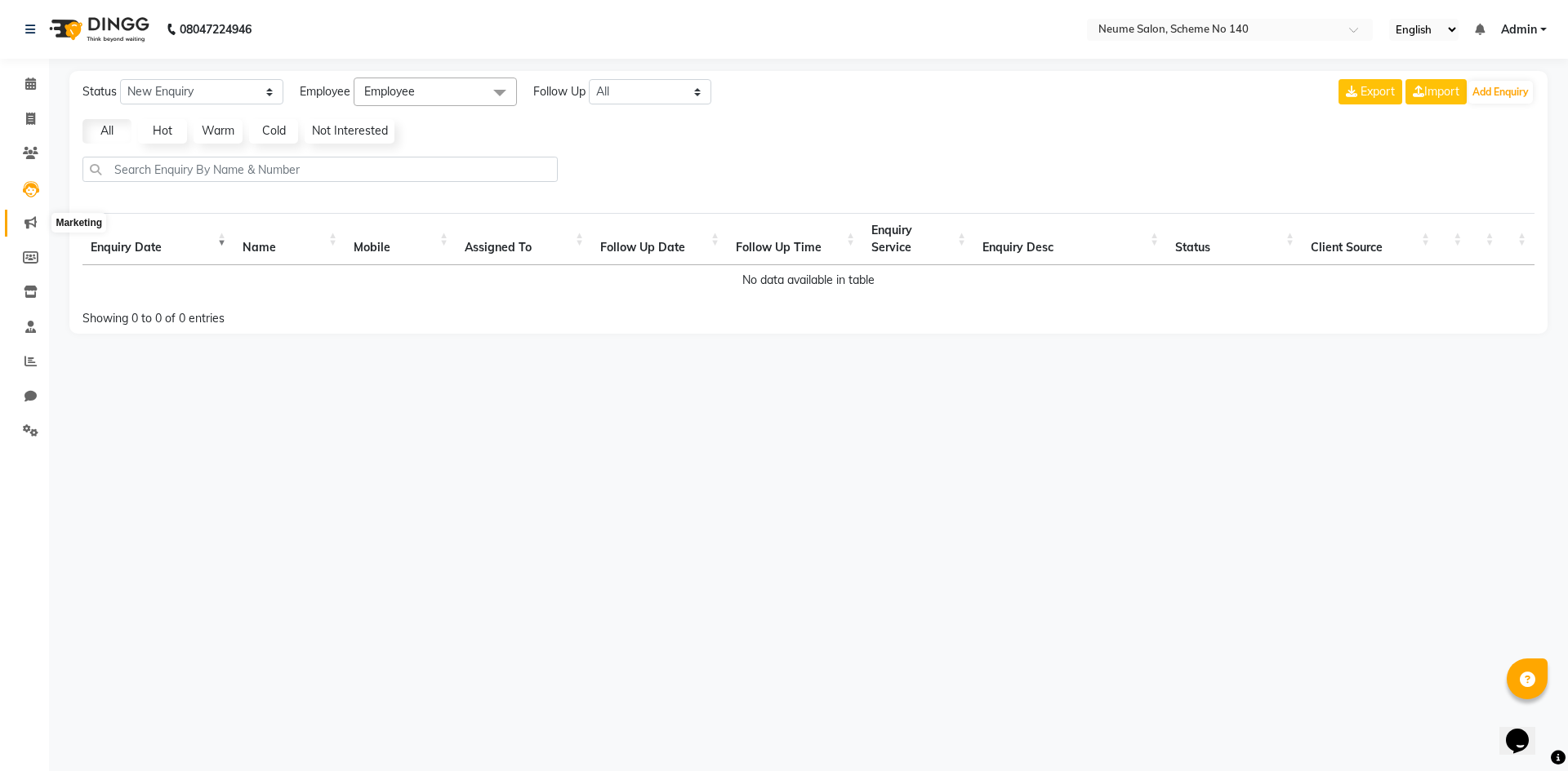
click at [28, 217] on icon at bounding box center [30, 222] width 13 height 13
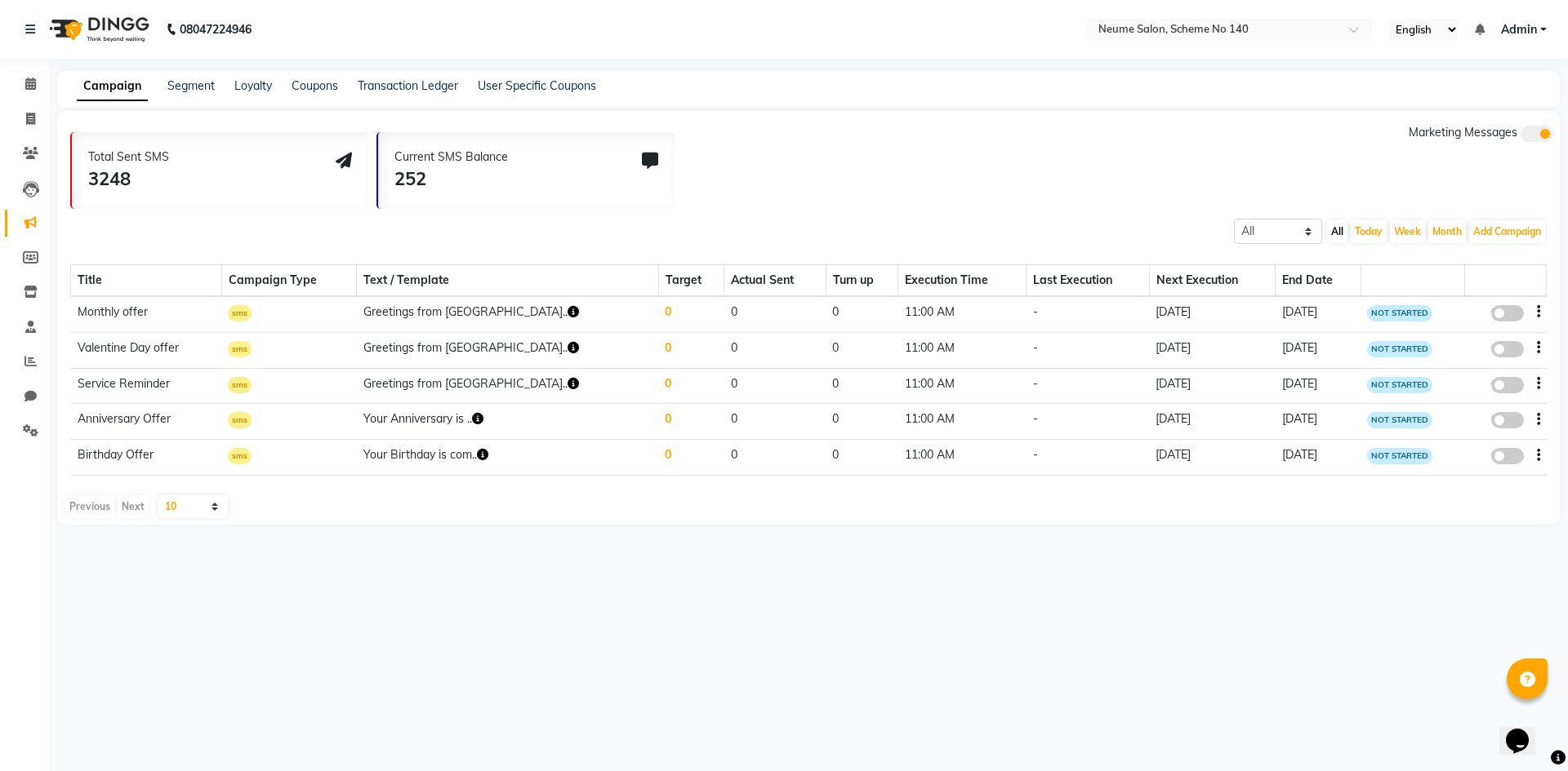
click at [35, 243] on li "Members" at bounding box center [24, 258] width 49 height 35
click at [27, 260] on icon at bounding box center [30, 258] width 15 height 13
select select
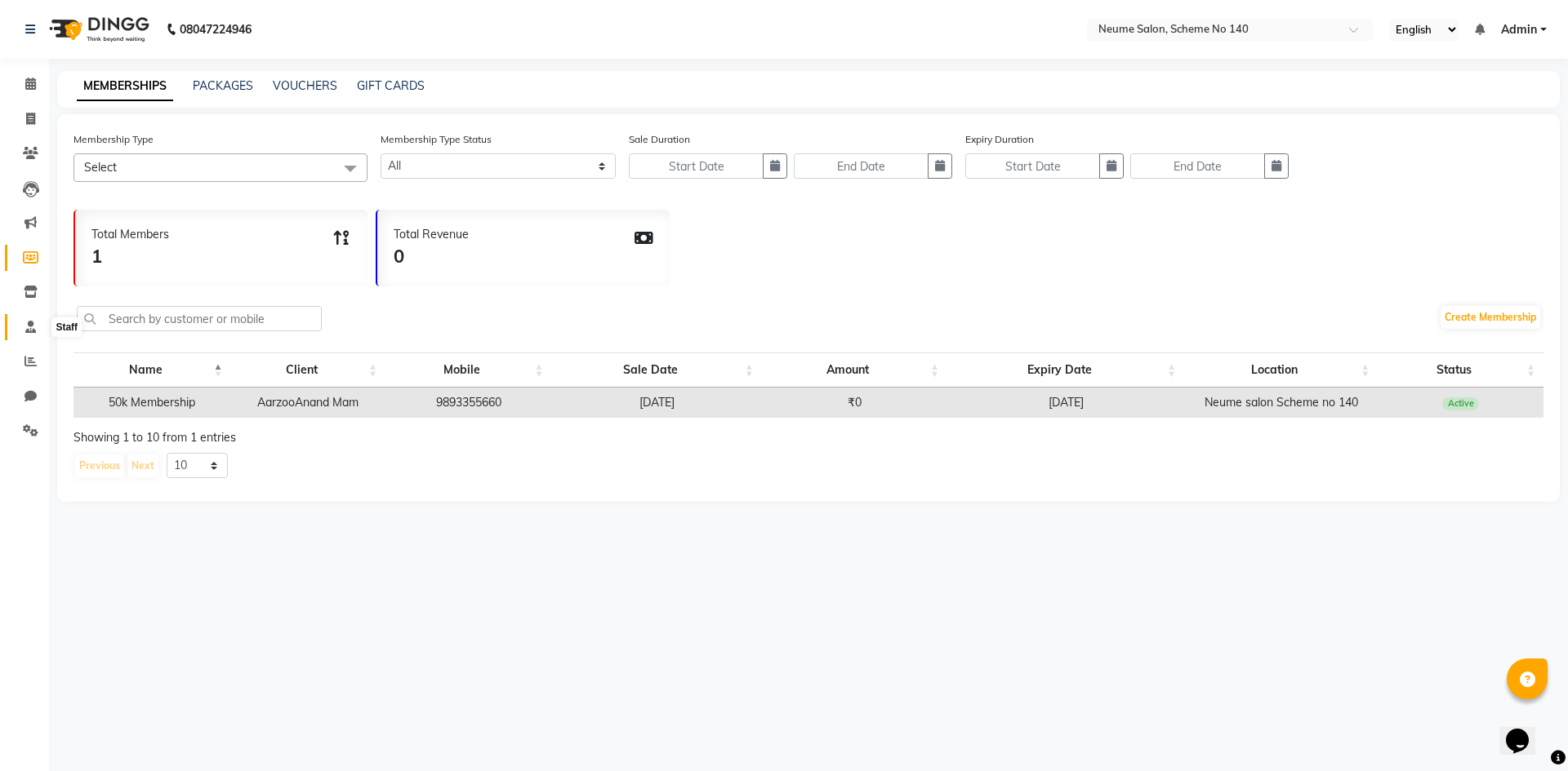
click at [26, 324] on icon at bounding box center [30, 327] width 11 height 13
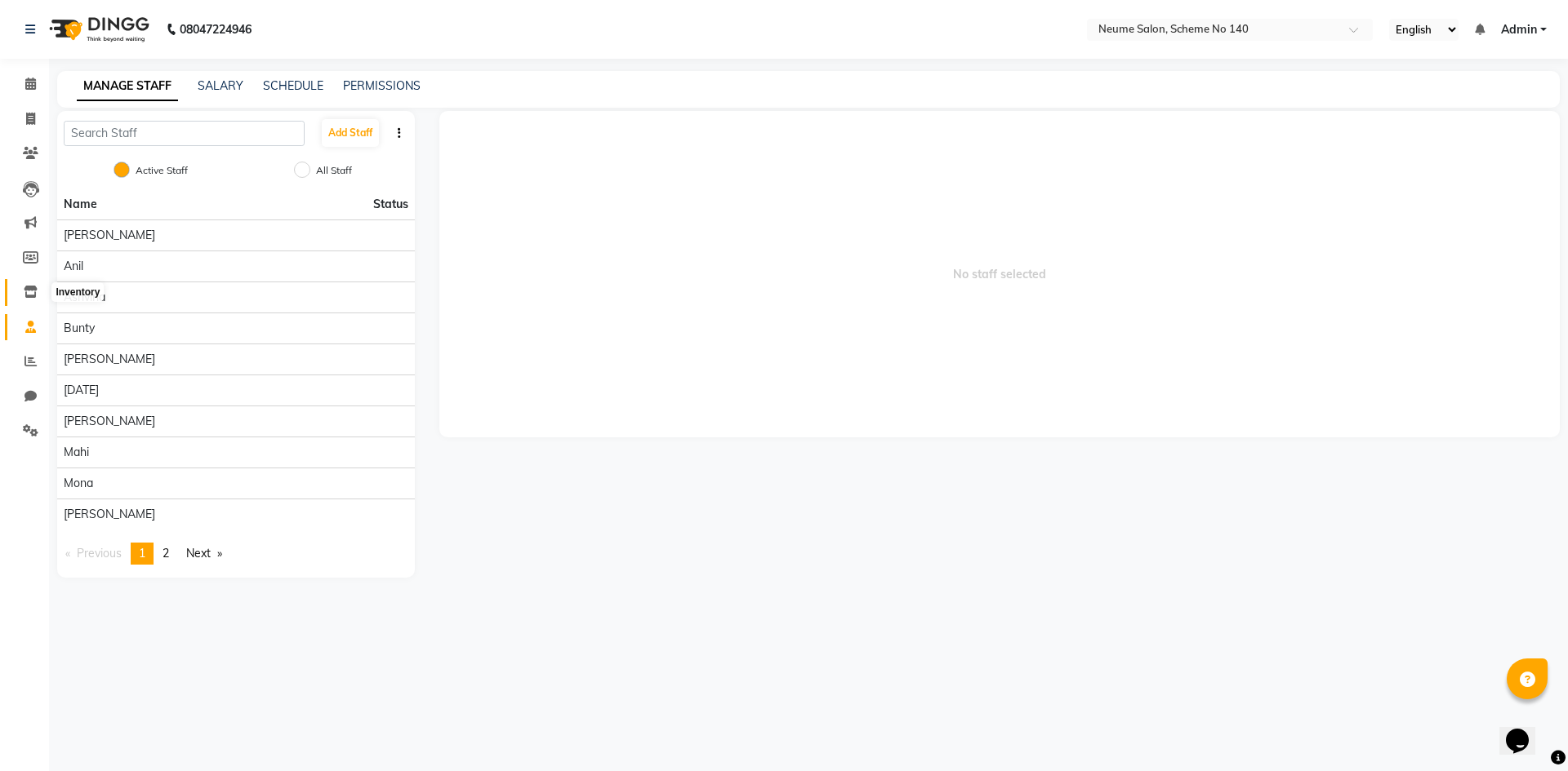
click at [26, 291] on icon at bounding box center [30, 292] width 13 height 13
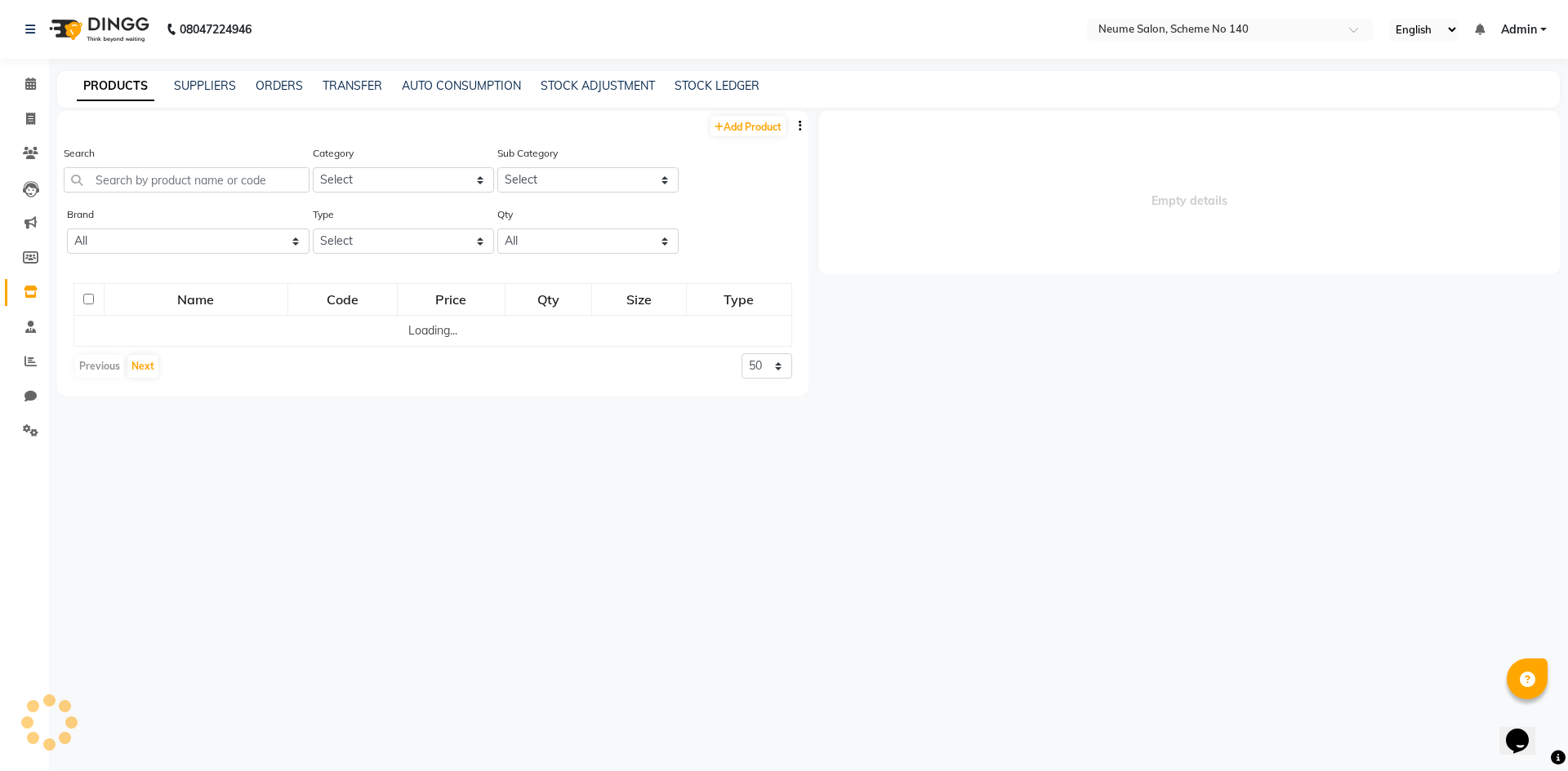
select select
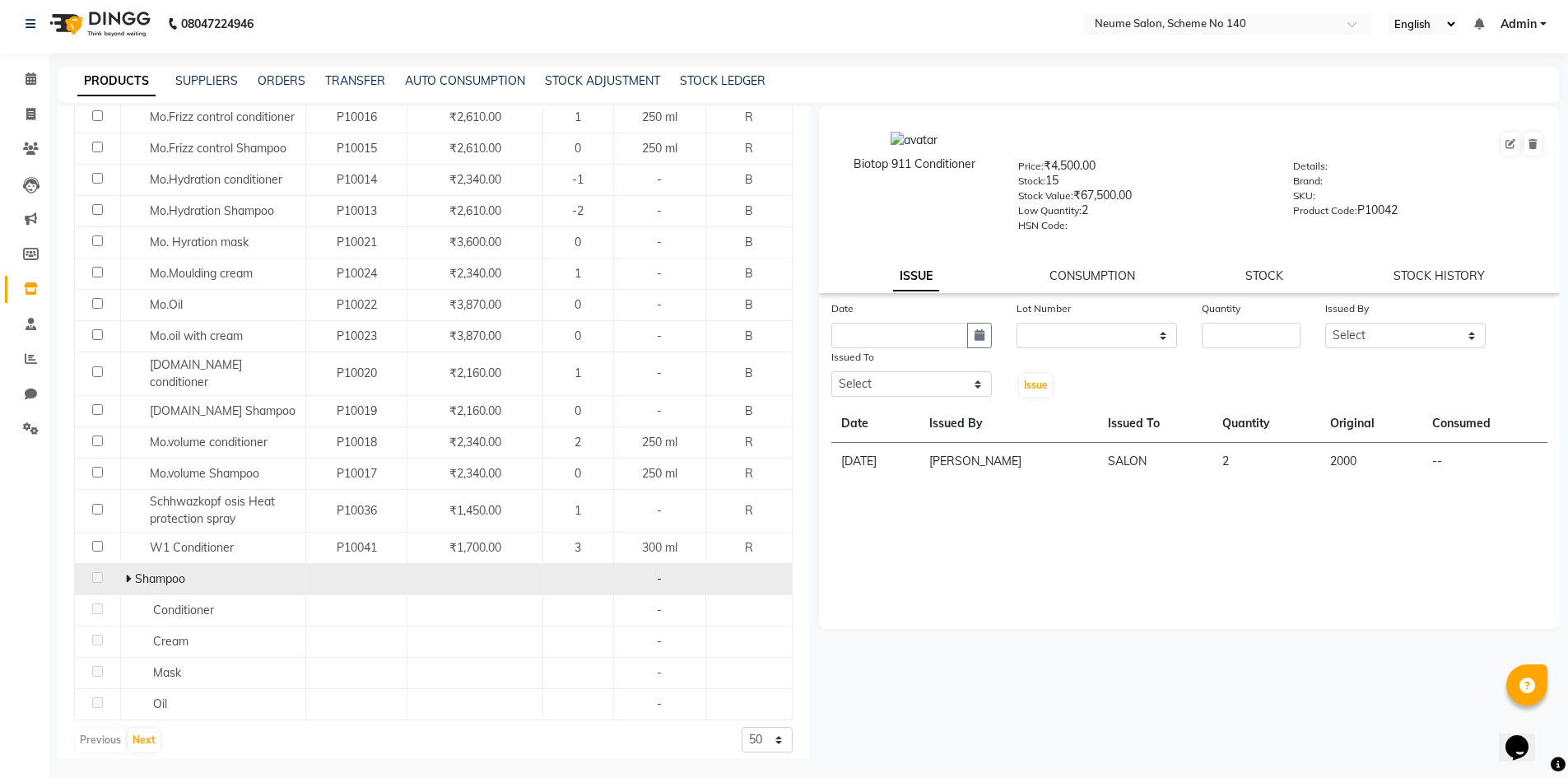
scroll to position [11, 0]
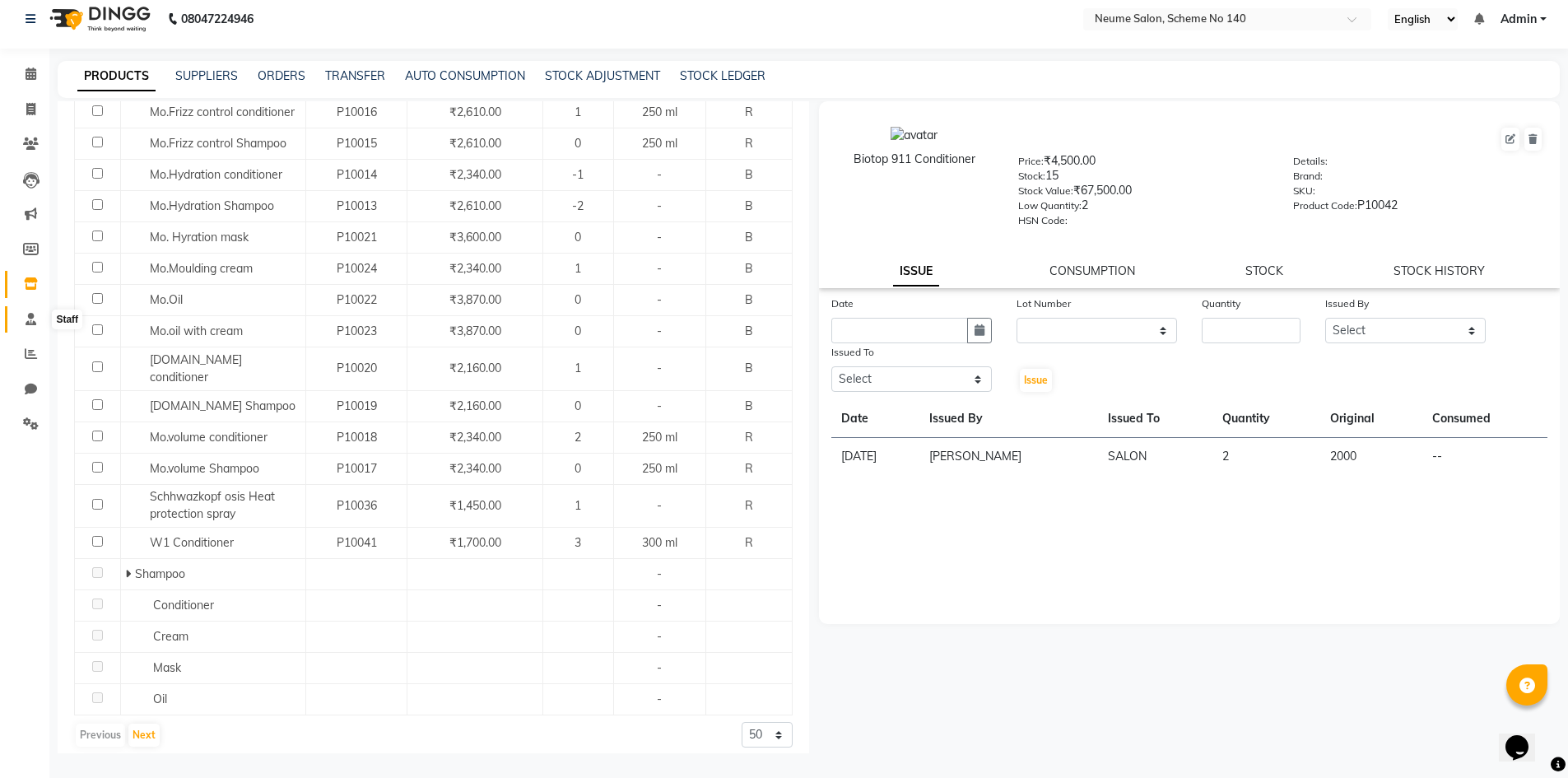
click at [27, 319] on icon at bounding box center [31, 319] width 11 height 13
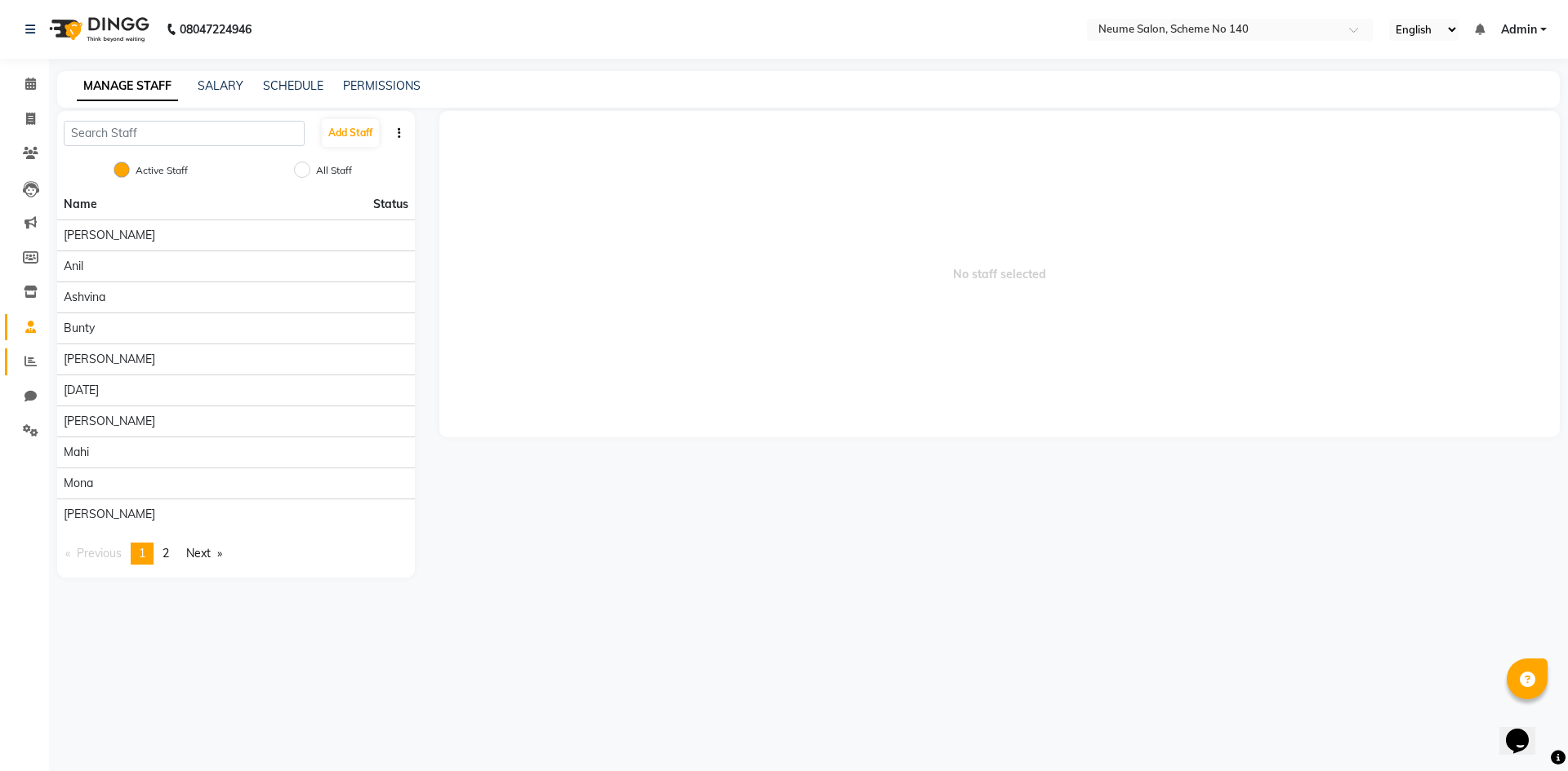
click at [38, 358] on span at bounding box center [30, 362] width 29 height 19
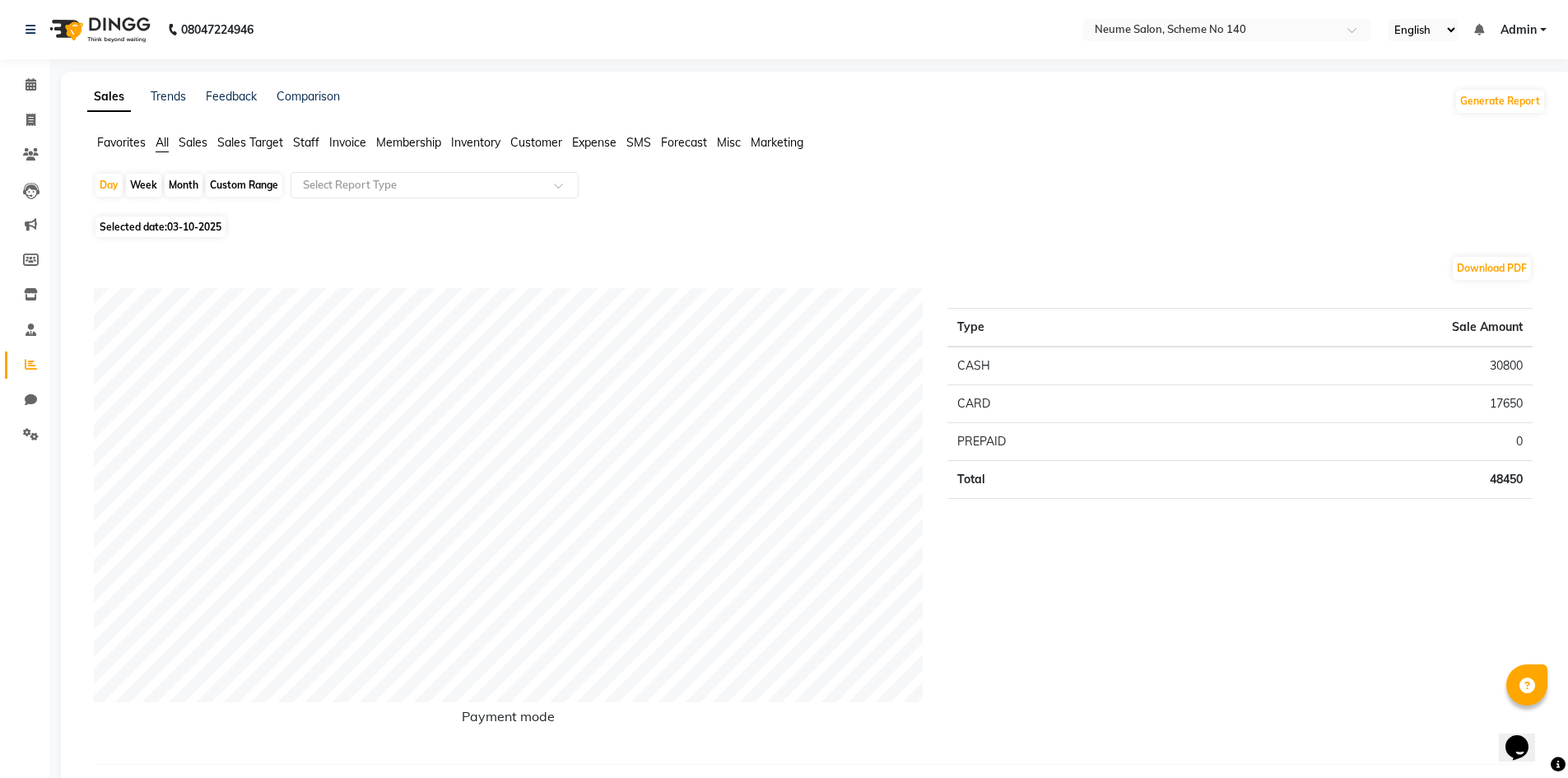
click at [230, 191] on div "Custom Range" at bounding box center [244, 185] width 77 height 23
select select "10"
select select "2025"
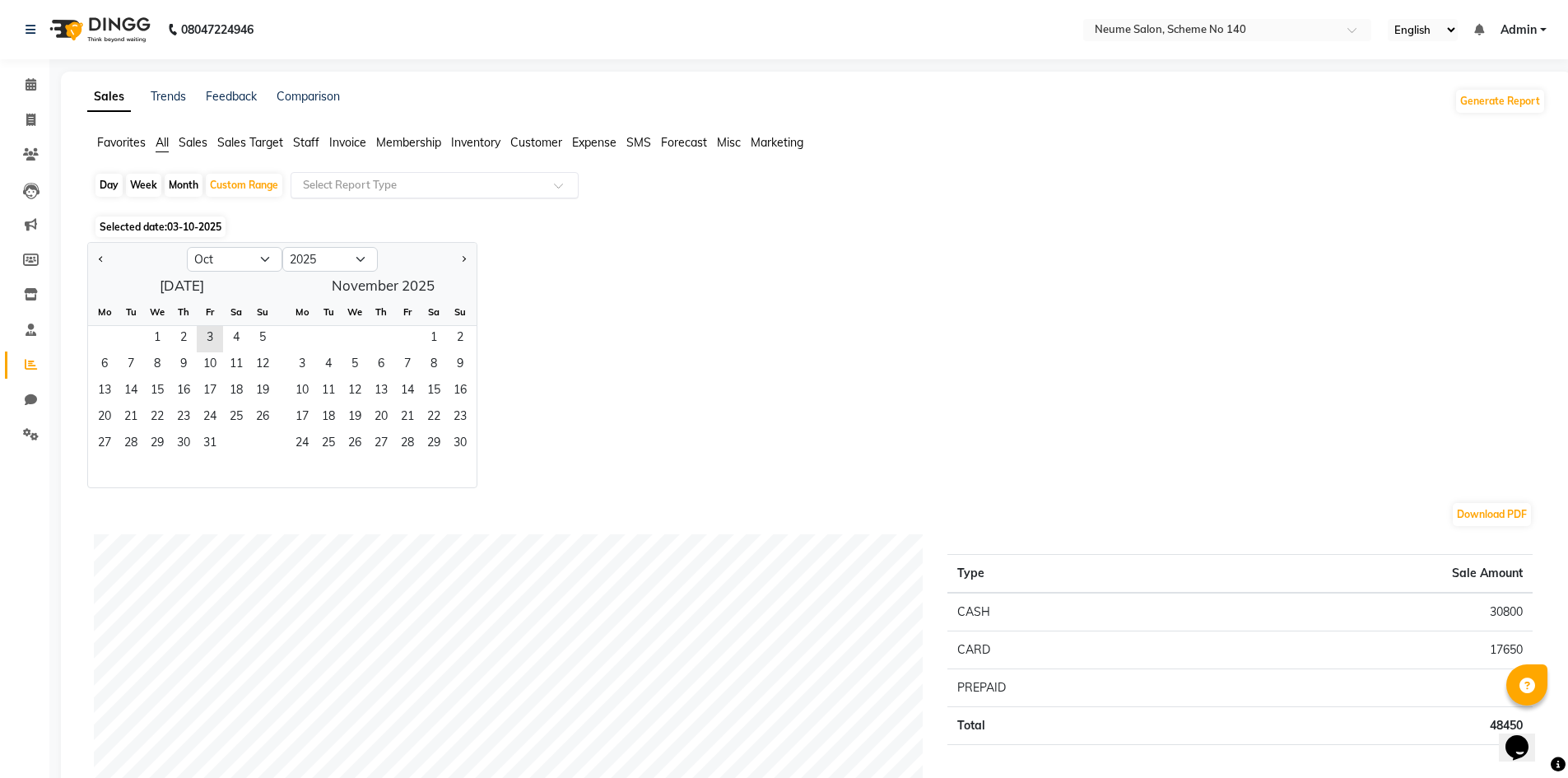
click at [307, 183] on input "text" at bounding box center [418, 185] width 237 height 16
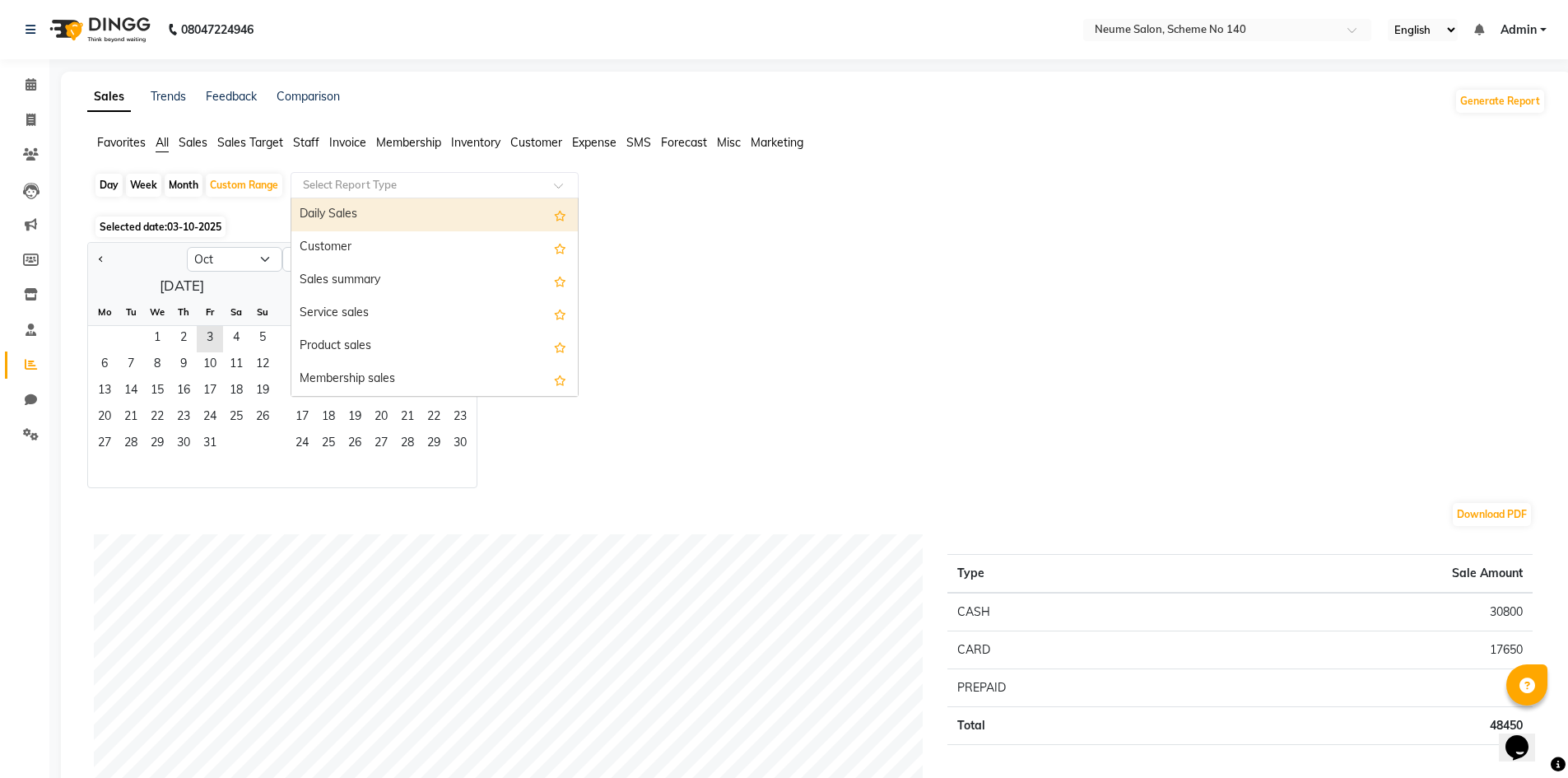
click at [319, 181] on input "text" at bounding box center [418, 185] width 237 height 16
click at [323, 183] on input "text" at bounding box center [418, 185] width 237 height 16
type input "staf"
click at [391, 223] on div "Staff summary" at bounding box center [434, 218] width 286 height 33
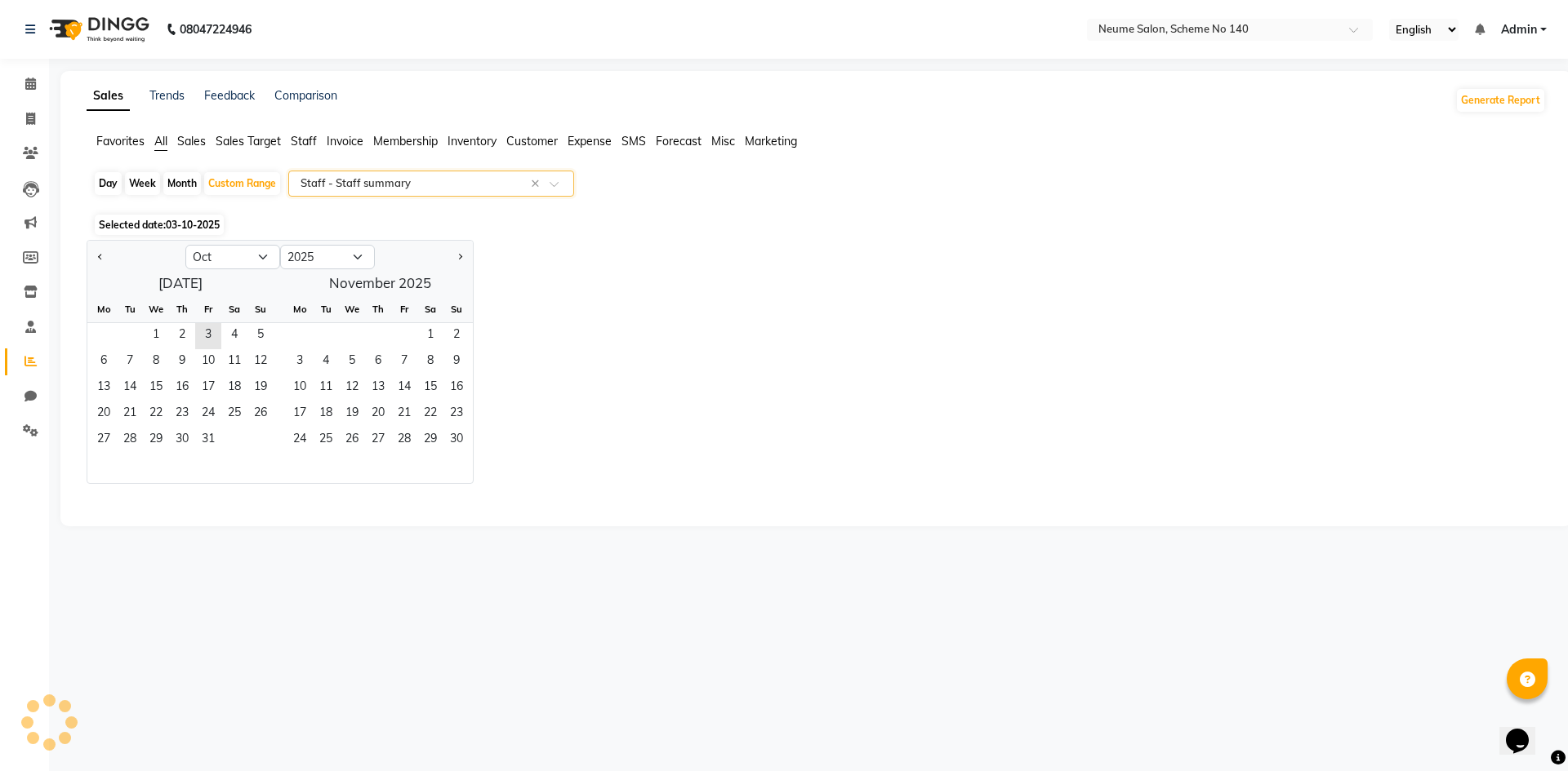
select select "full_report"
select select "csv"
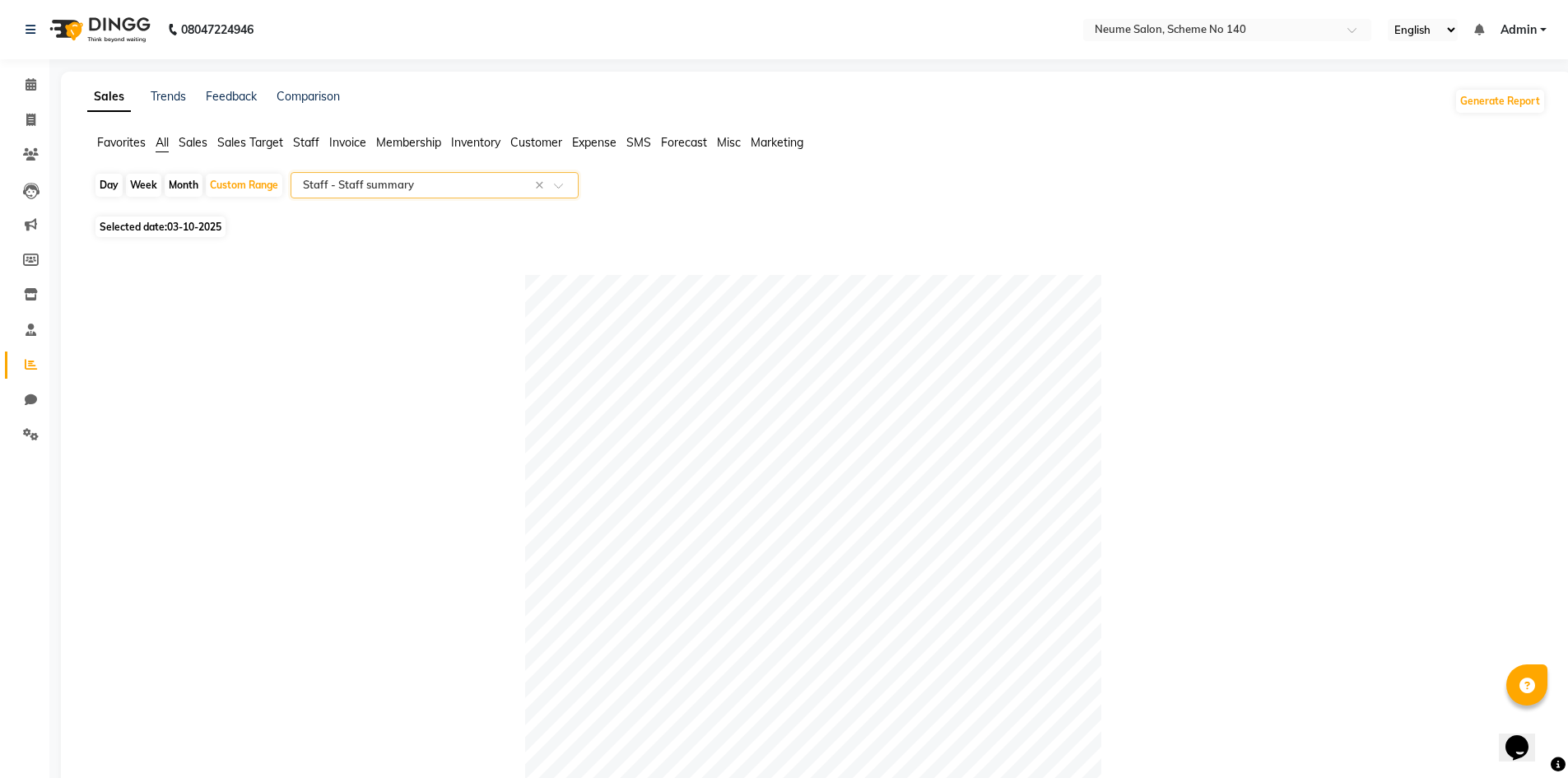
click at [153, 230] on span "Selected date: 03-10-2025" at bounding box center [161, 227] width 130 height 21
select select "10"
select select "2025"
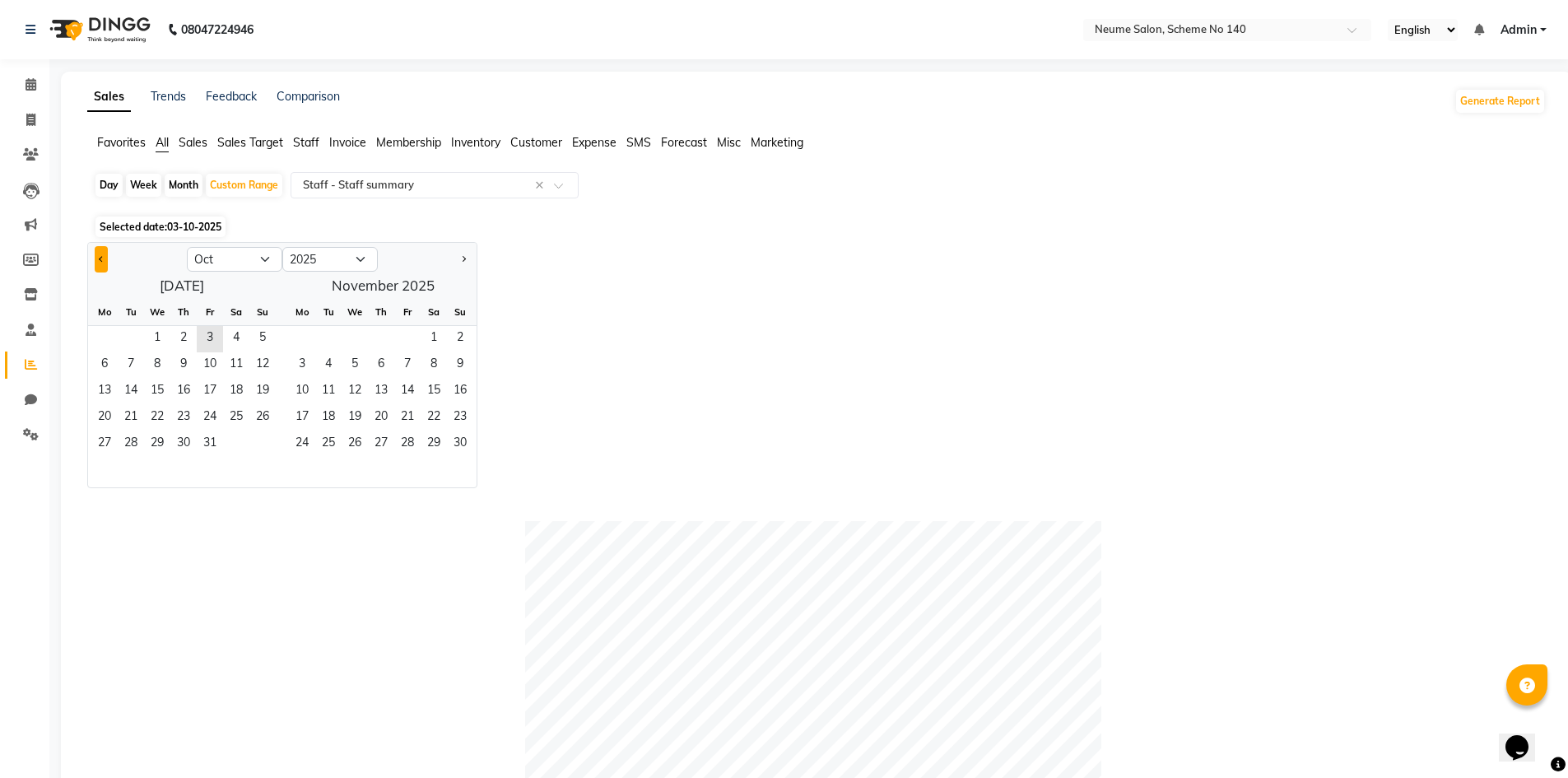
click at [98, 263] on button "Previous month" at bounding box center [101, 258] width 14 height 26
select select "9"
click at [96, 332] on span "1" at bounding box center [104, 339] width 26 height 26
click at [137, 443] on span "30" at bounding box center [130, 445] width 26 height 26
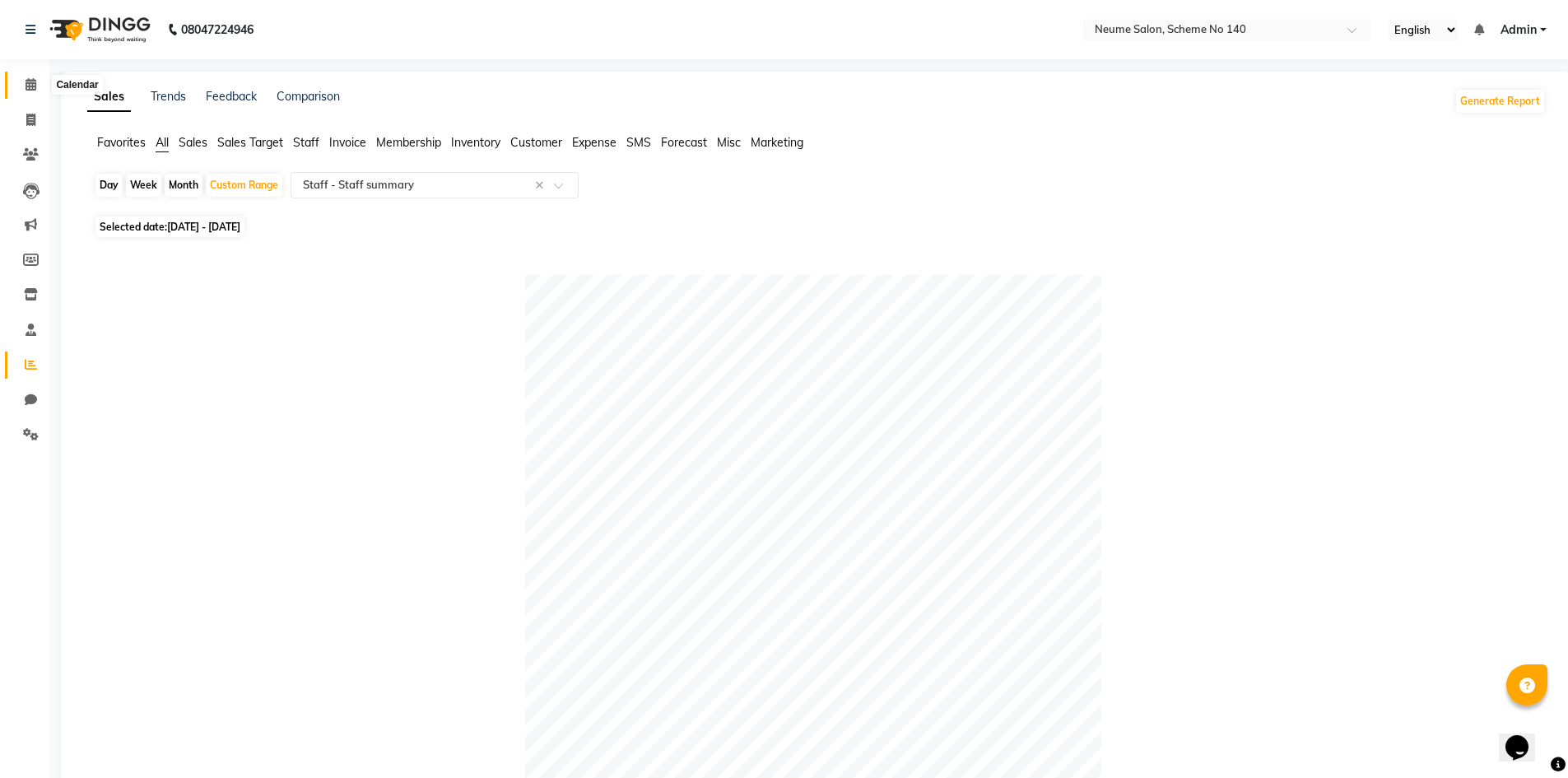
click at [35, 88] on icon at bounding box center [31, 85] width 11 height 13
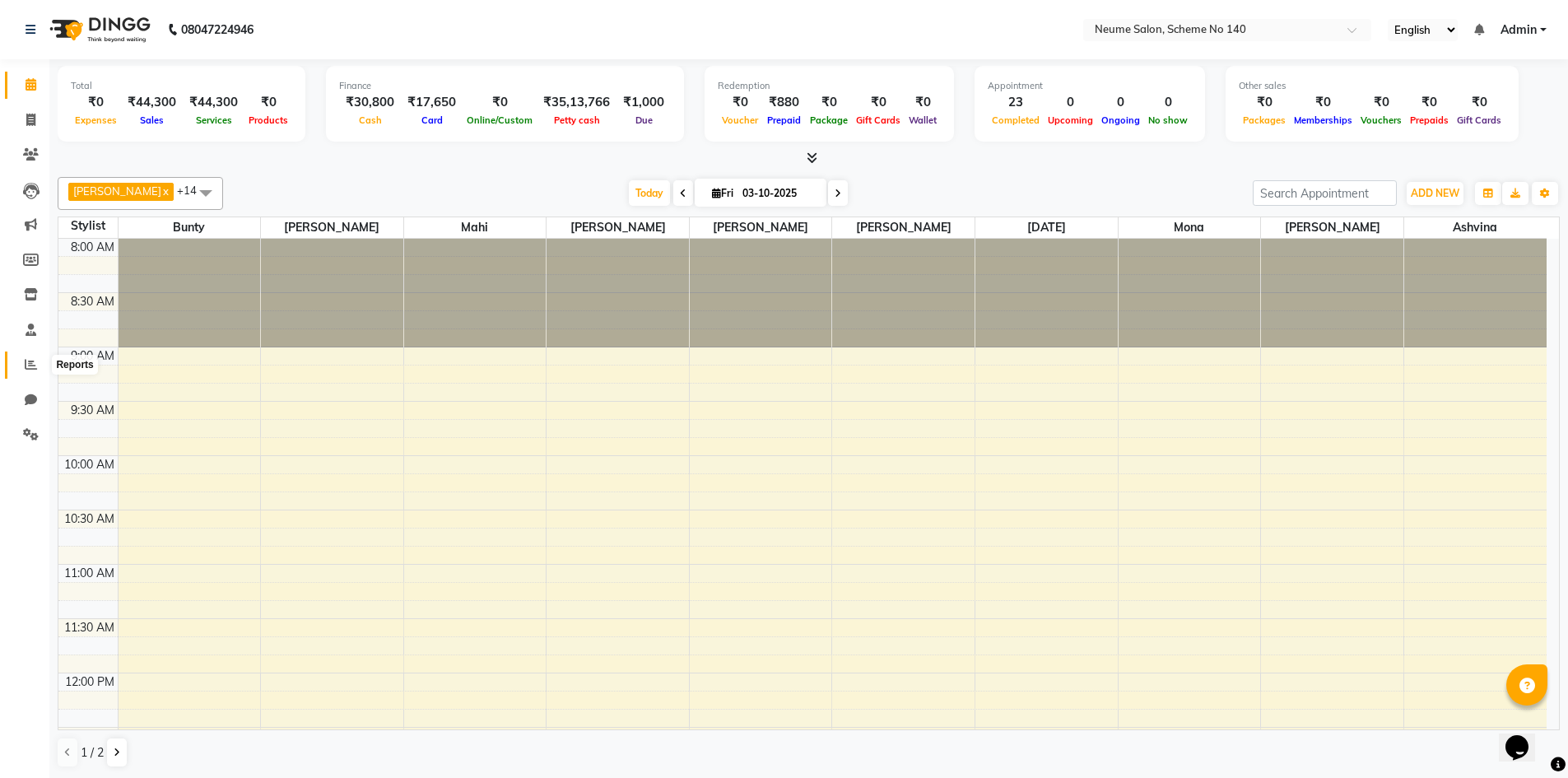
click at [26, 362] on icon at bounding box center [31, 364] width 13 height 13
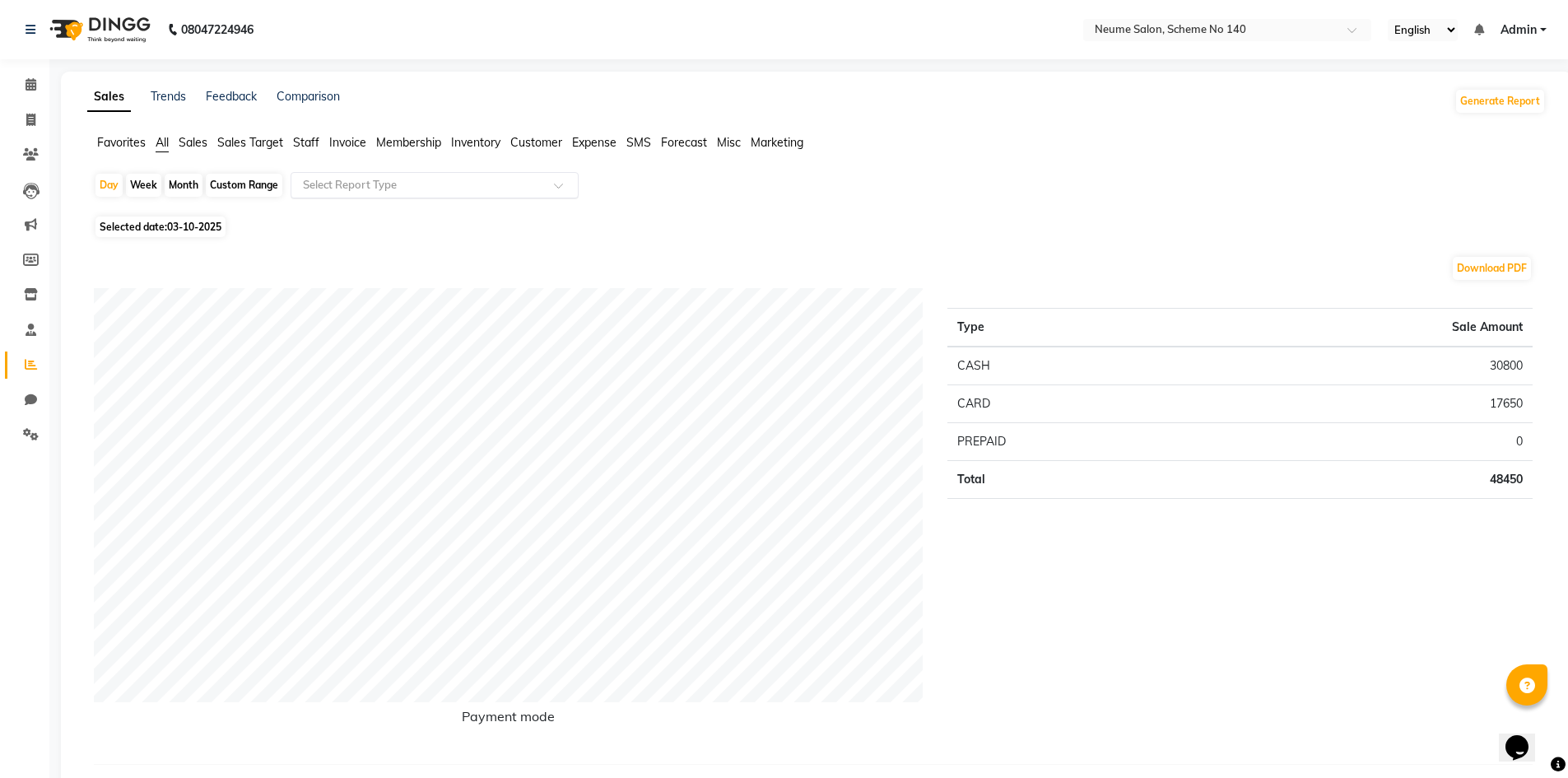
click at [324, 193] on div "Select Report Type" at bounding box center [434, 184] width 288 height 26
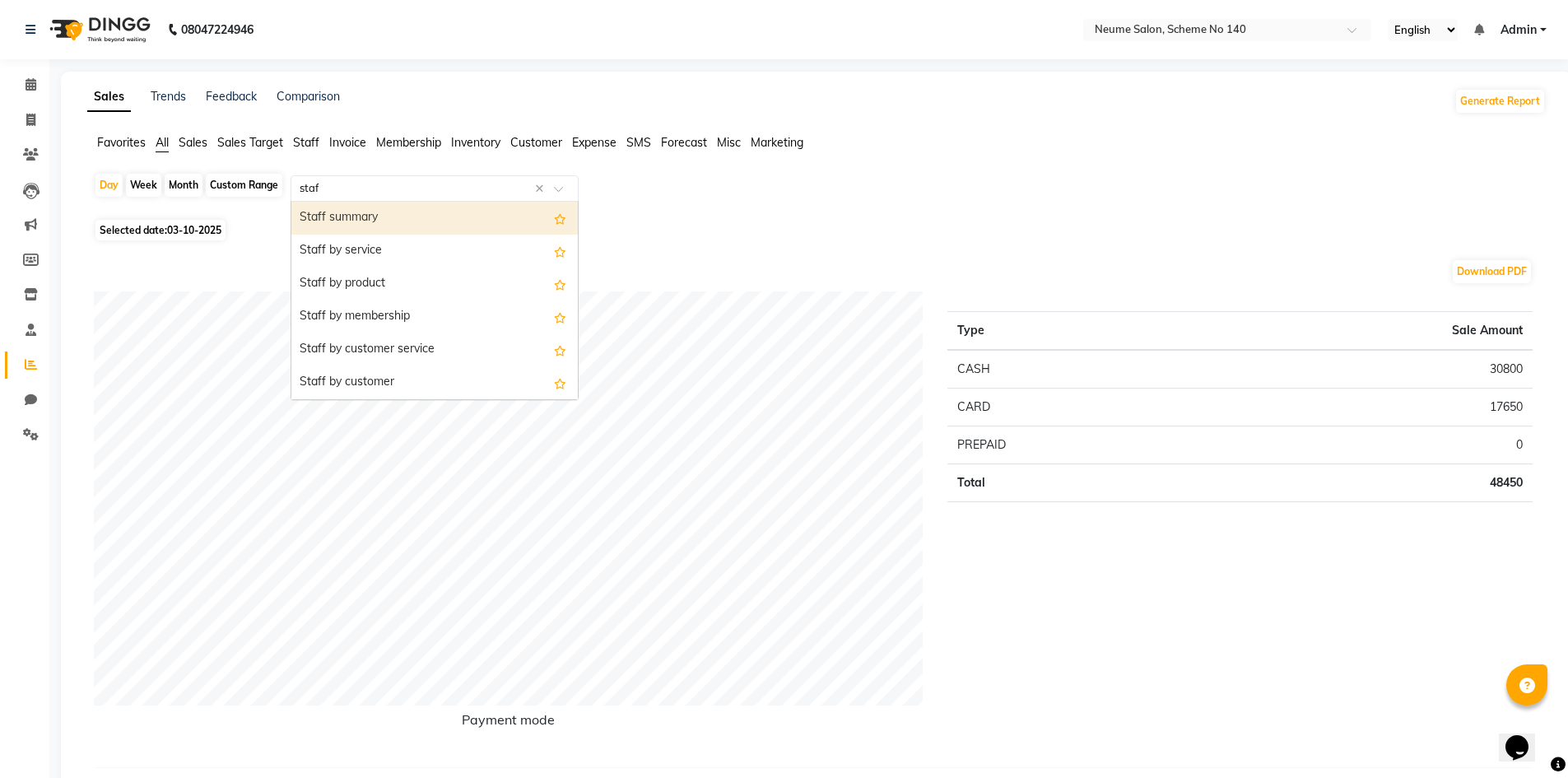
type input "staff"
click at [415, 211] on div "Staff summary" at bounding box center [434, 218] width 286 height 33
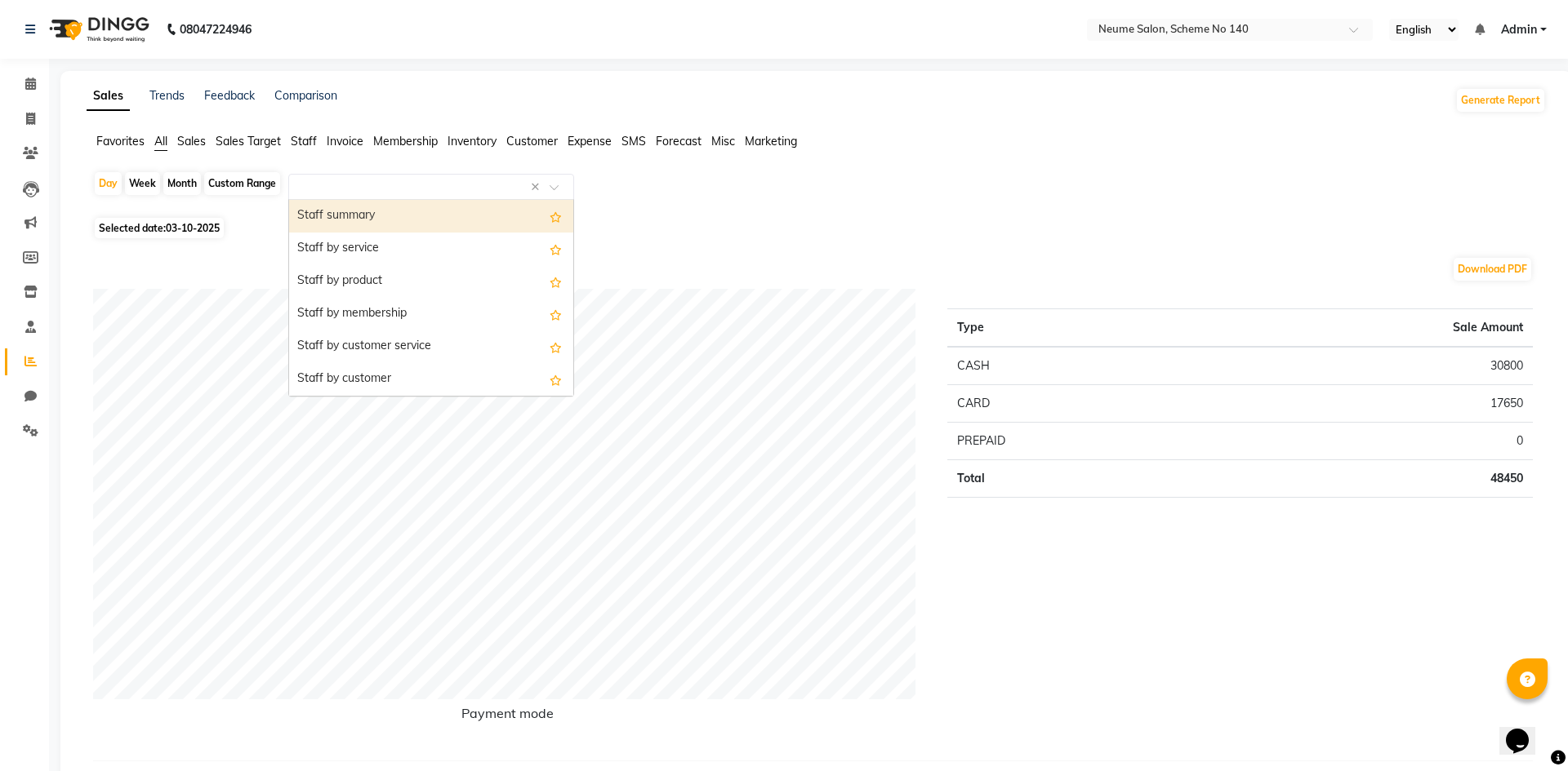
select select "full_report"
select select "csv"
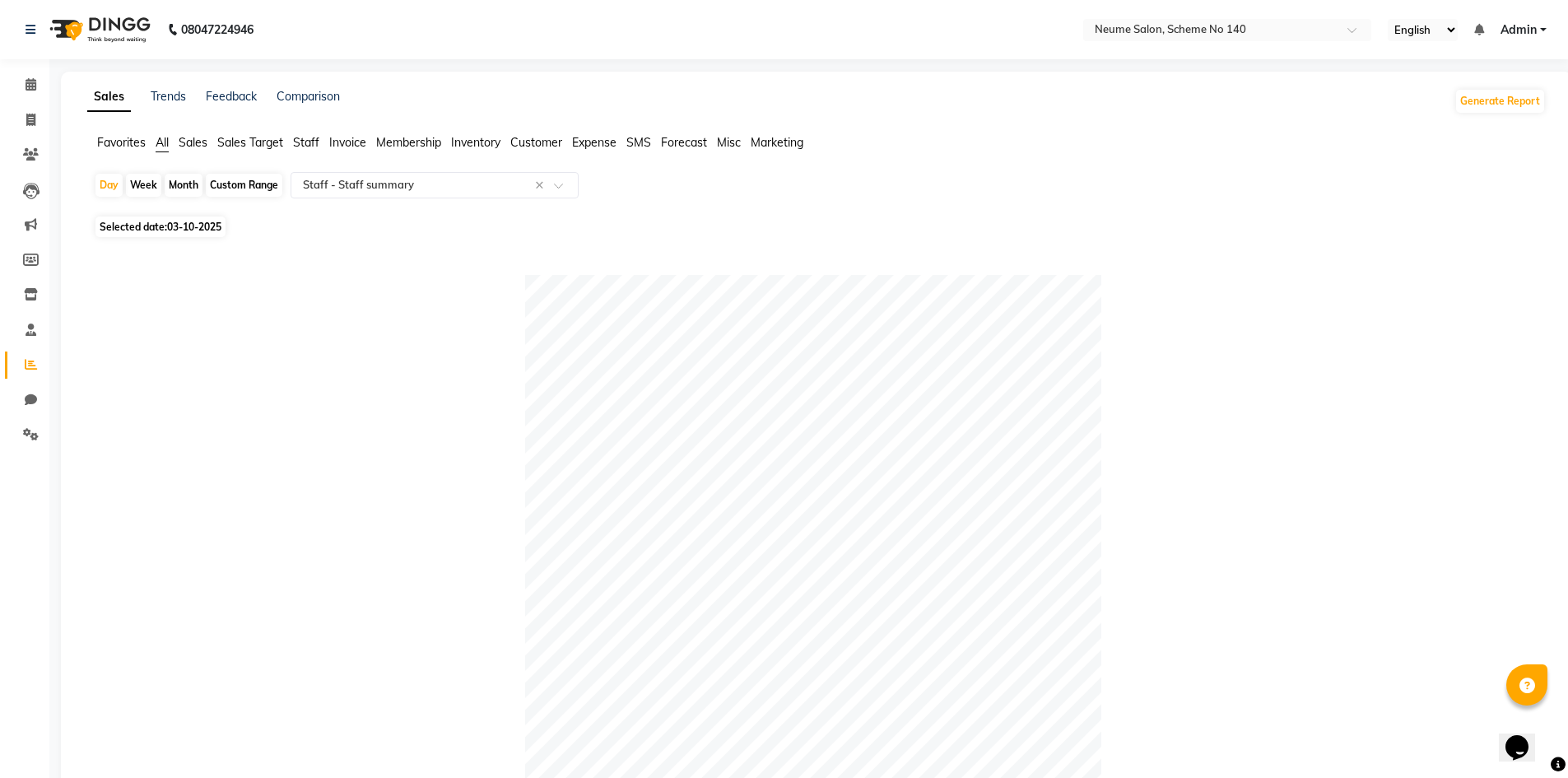
click at [265, 189] on div "Custom Range" at bounding box center [244, 185] width 77 height 23
select select "10"
select select "2025"
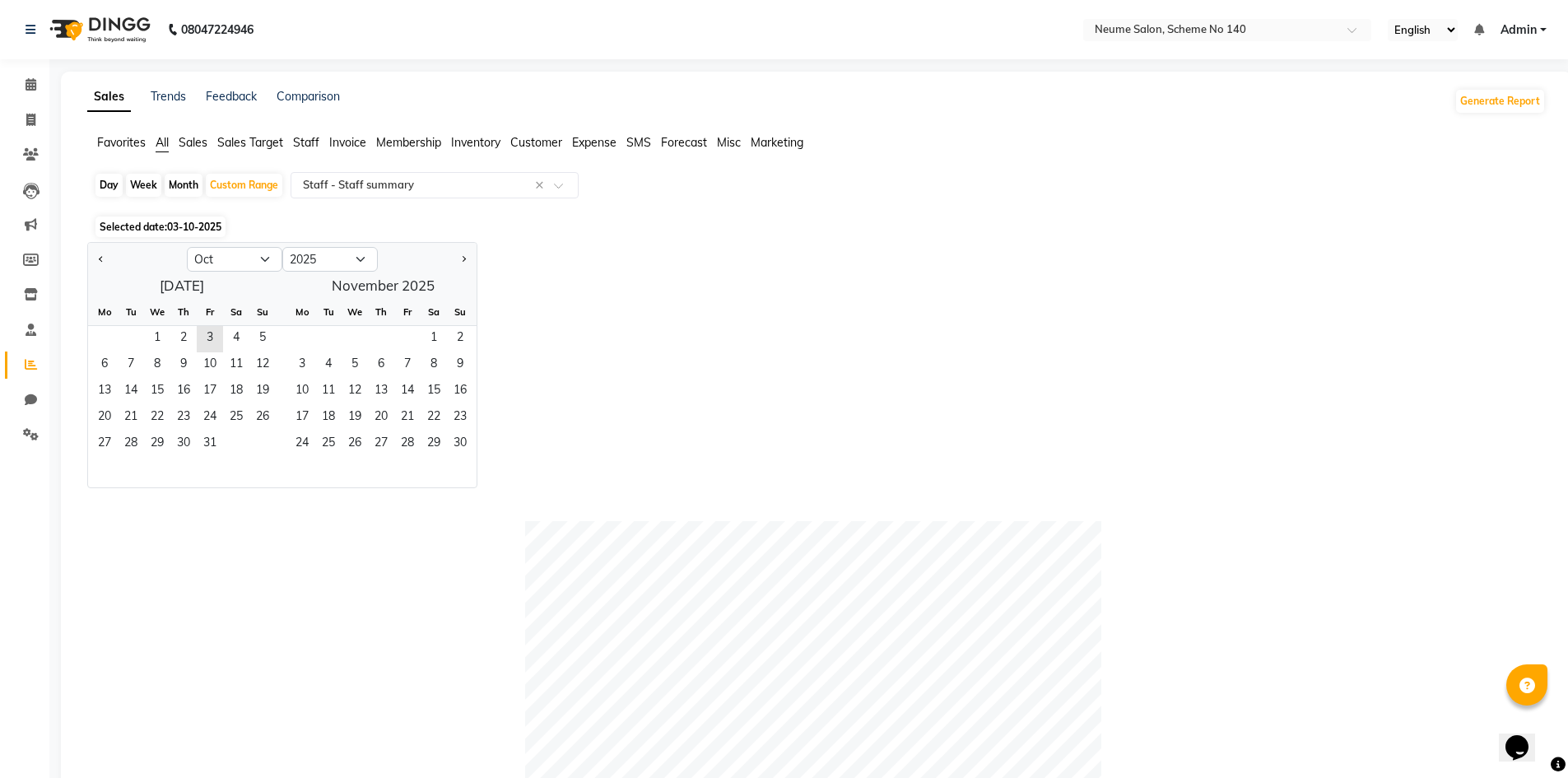
drag, startPoint x: 104, startPoint y: 256, endPoint x: 113, endPoint y: 265, distance: 12.7
click at [104, 256] on button "Previous month" at bounding box center [101, 258] width 14 height 26
select select "9"
click at [101, 334] on span "1" at bounding box center [104, 339] width 26 height 26
click at [135, 432] on span "30" at bounding box center [130, 445] width 26 height 26
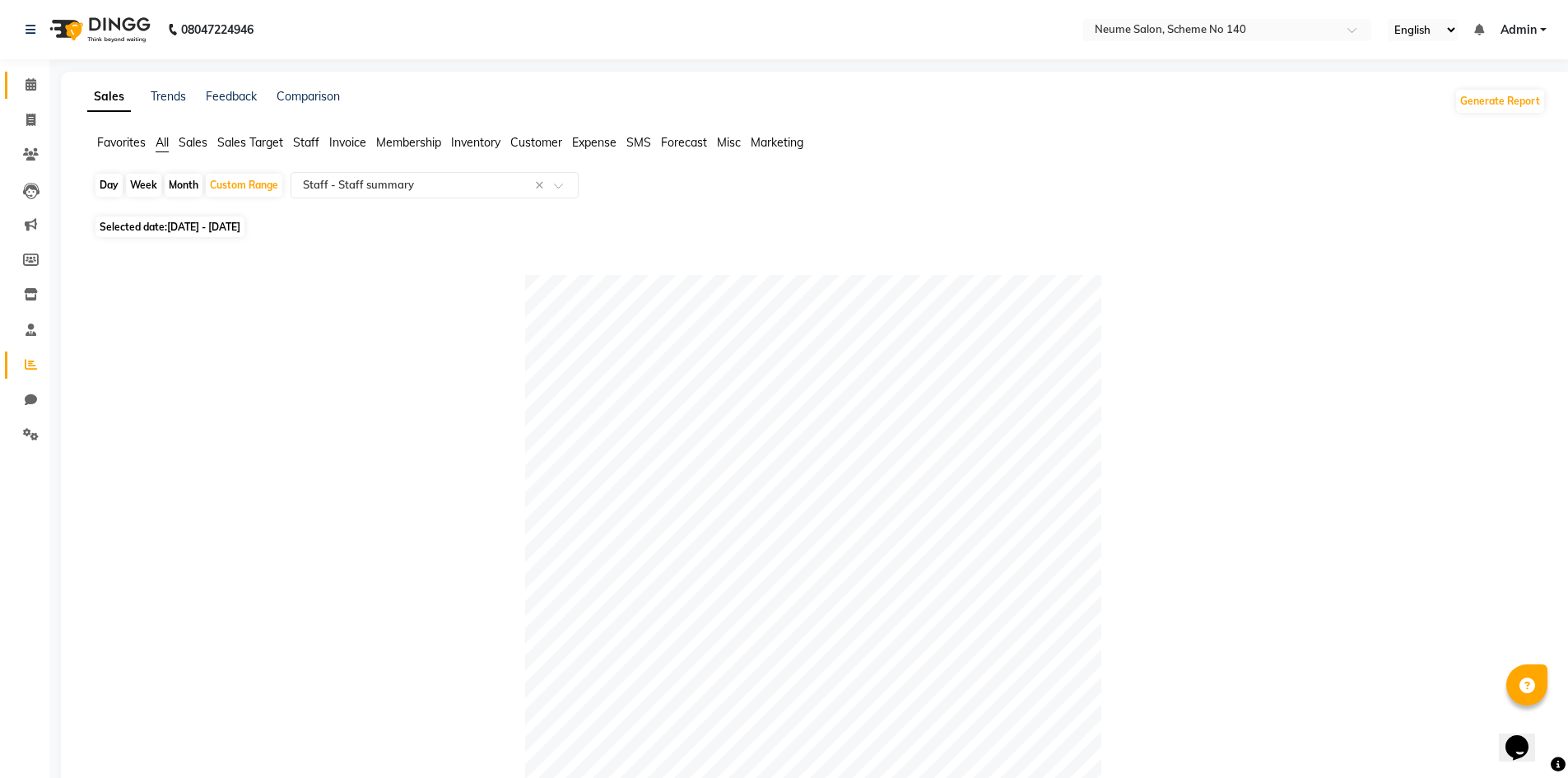
click at [29, 97] on link "Calendar" at bounding box center [24, 85] width 40 height 27
